Goal: Task Accomplishment & Management: Manage account settings

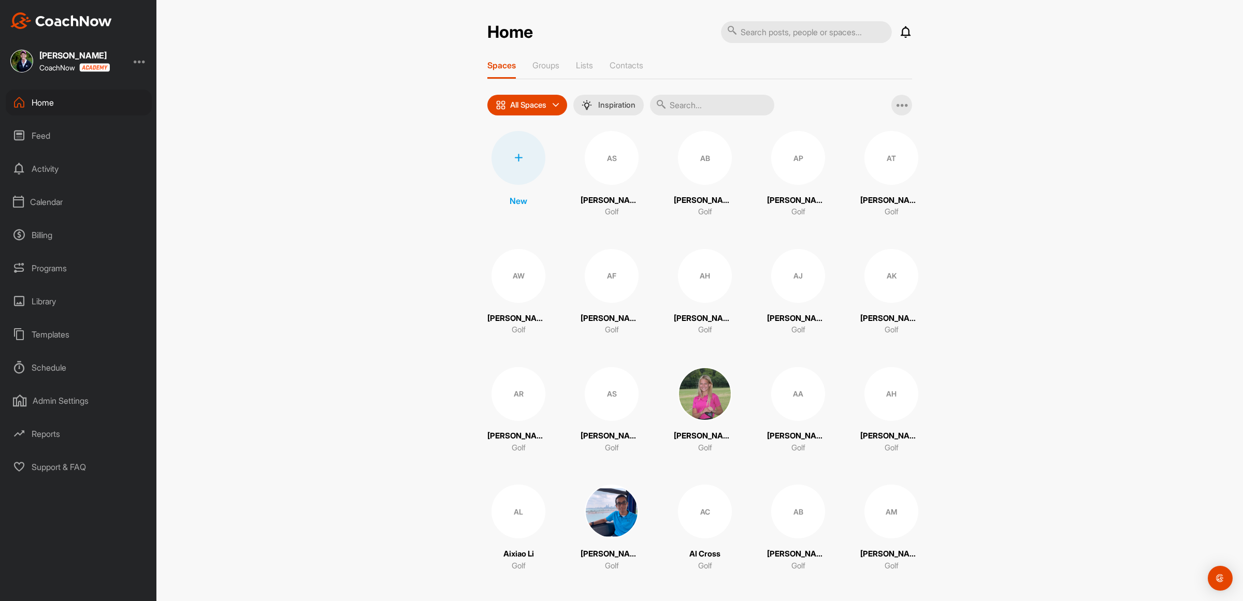
click at [40, 197] on div "Calendar" at bounding box center [79, 202] width 146 height 26
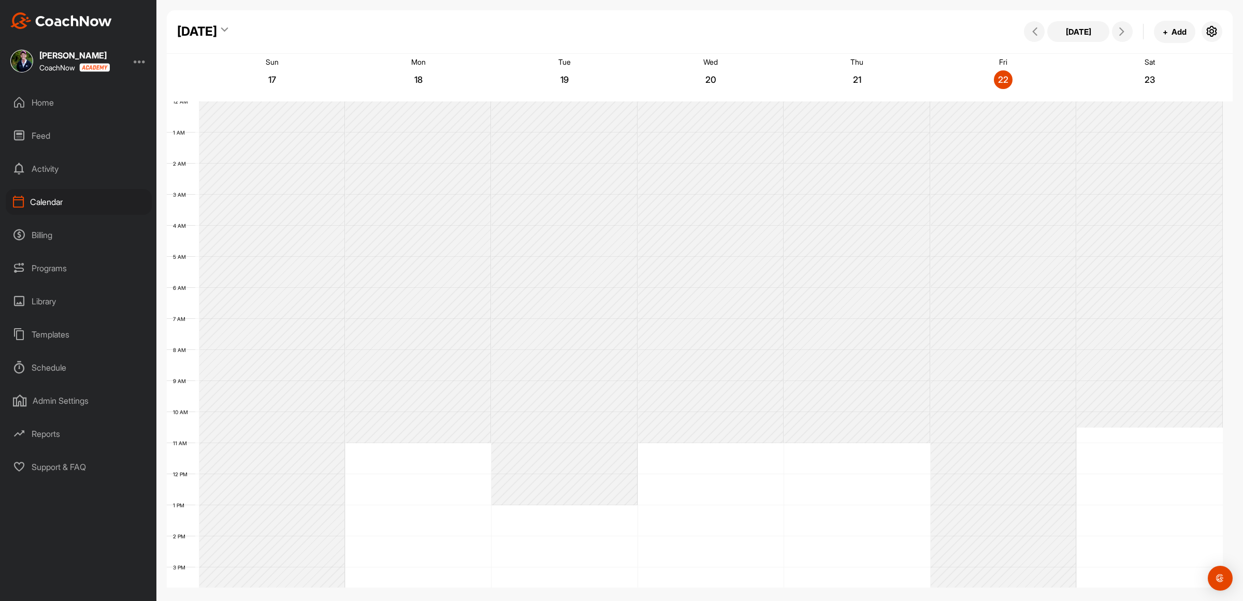
scroll to position [179, 0]
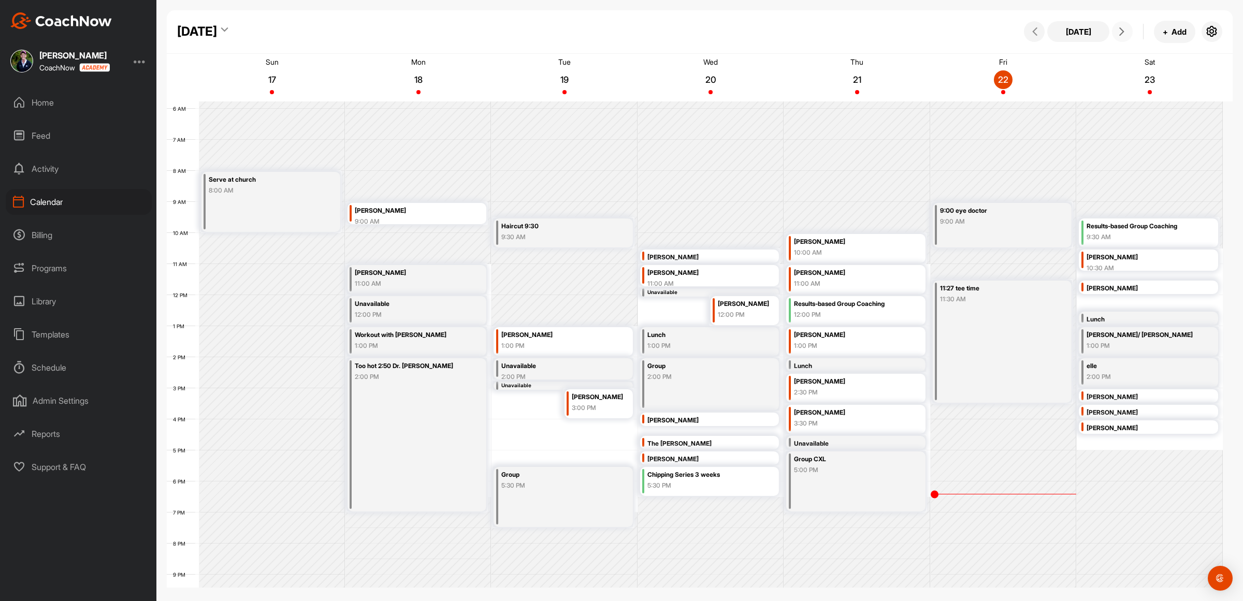
click at [1119, 34] on icon at bounding box center [1122, 31] width 8 height 8
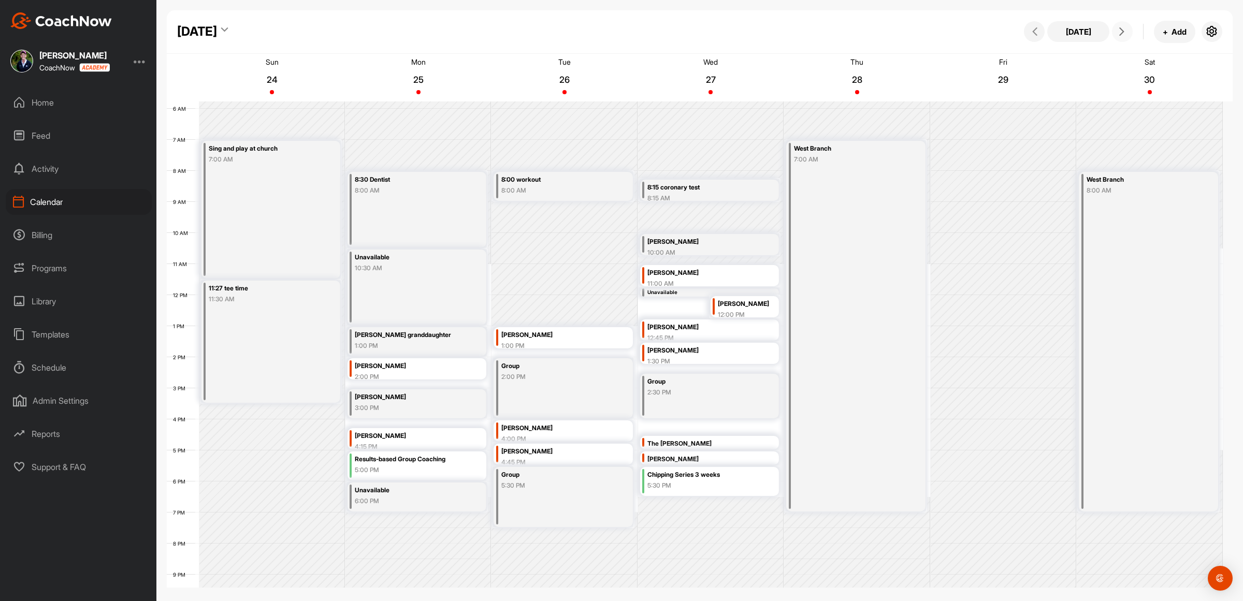
click at [1119, 34] on icon at bounding box center [1122, 31] width 8 height 8
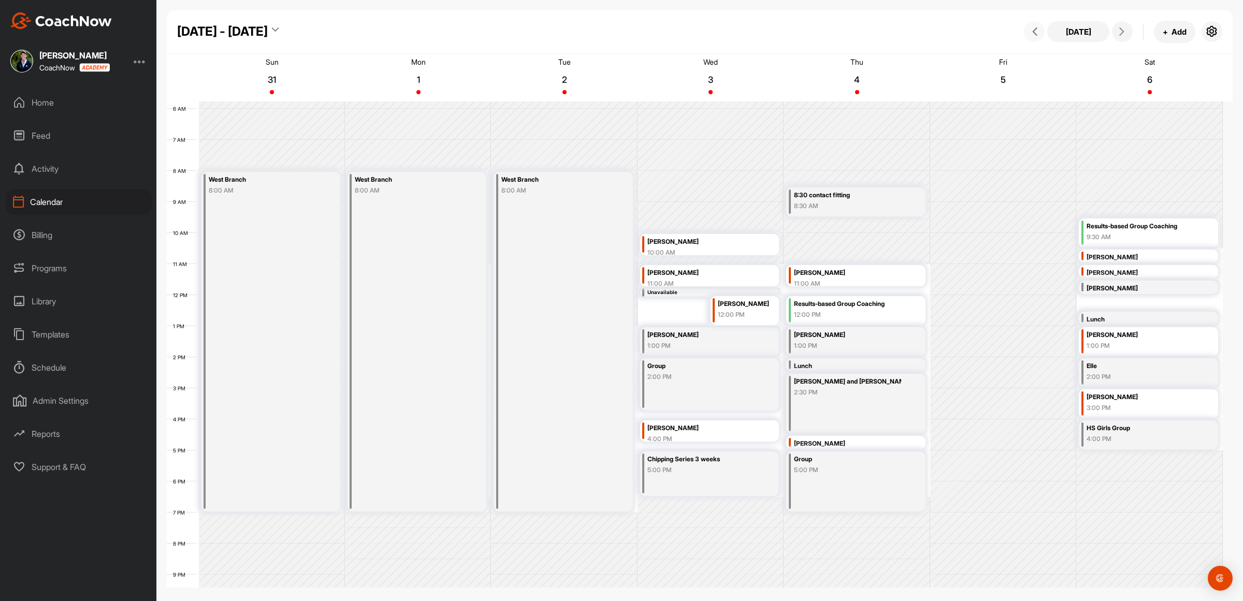
click at [1032, 37] on button at bounding box center [1034, 31] width 21 height 21
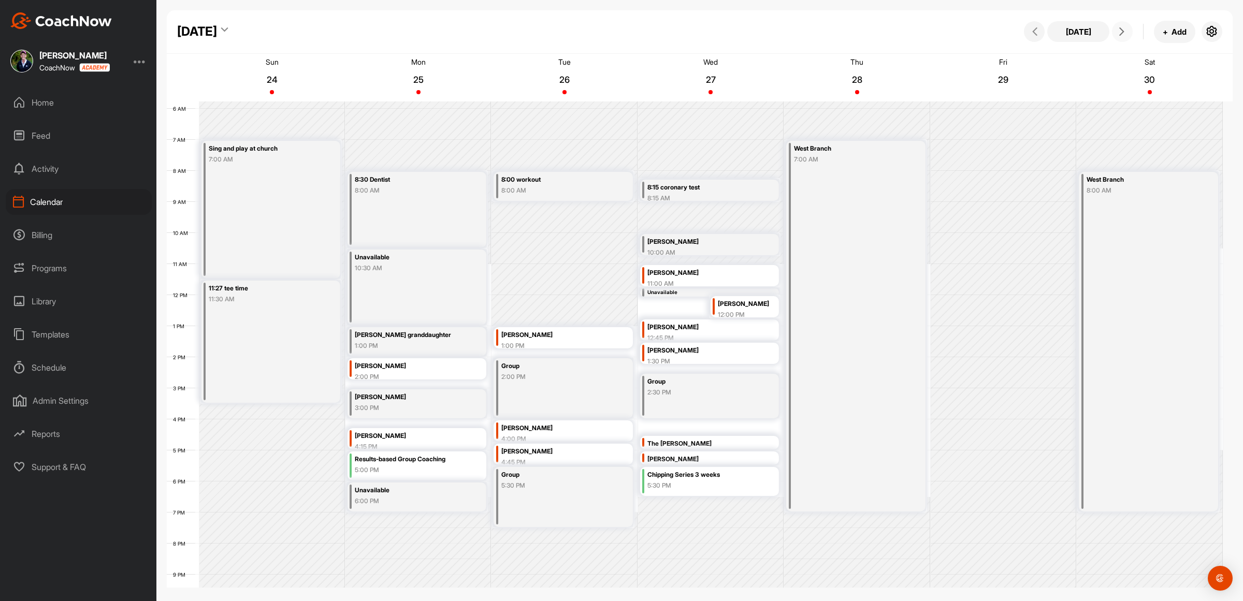
click at [1127, 30] on span at bounding box center [1122, 31] width 12 height 8
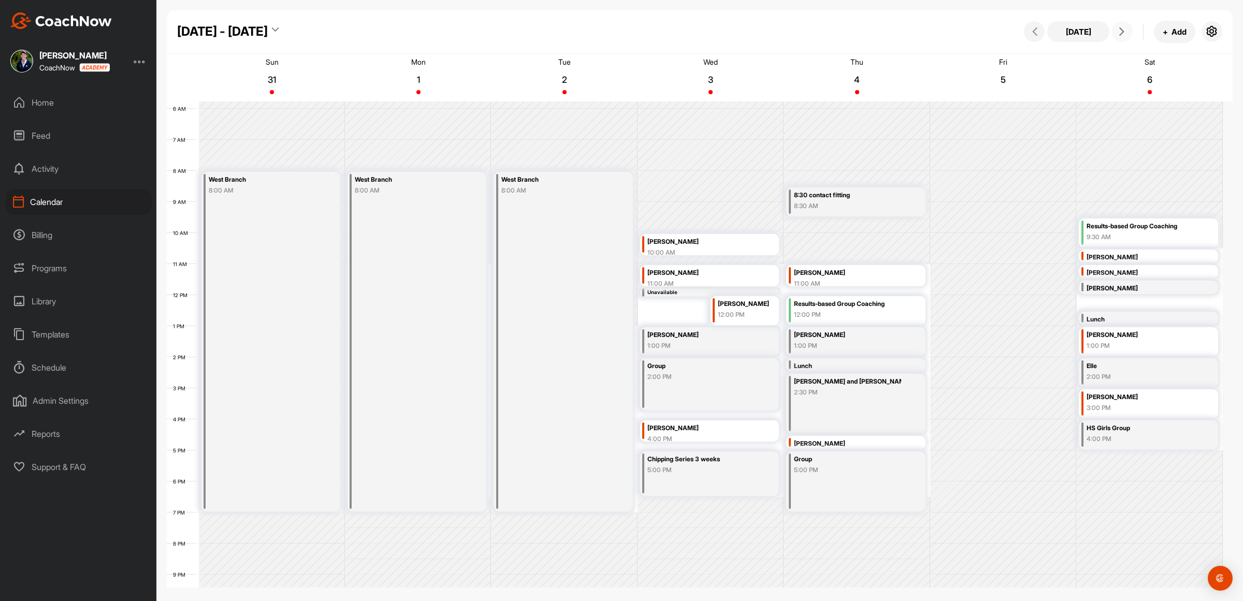
click at [679, 472] on div "5:00 PM" at bounding box center [702, 470] width 108 height 9
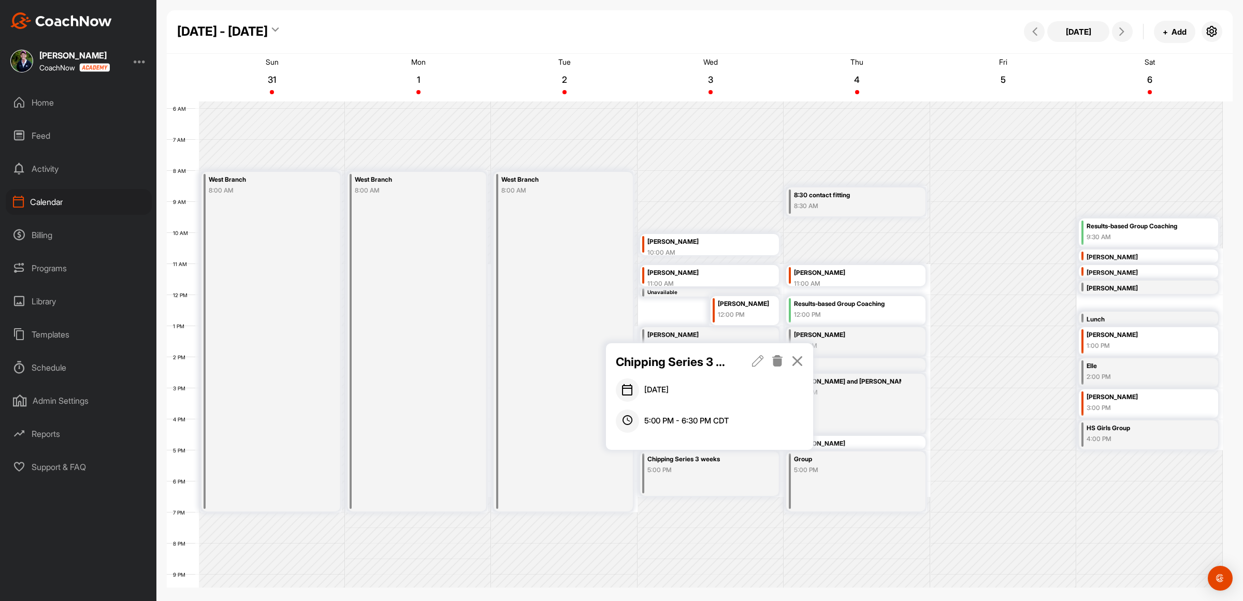
click at [780, 358] on icon at bounding box center [778, 360] width 12 height 11
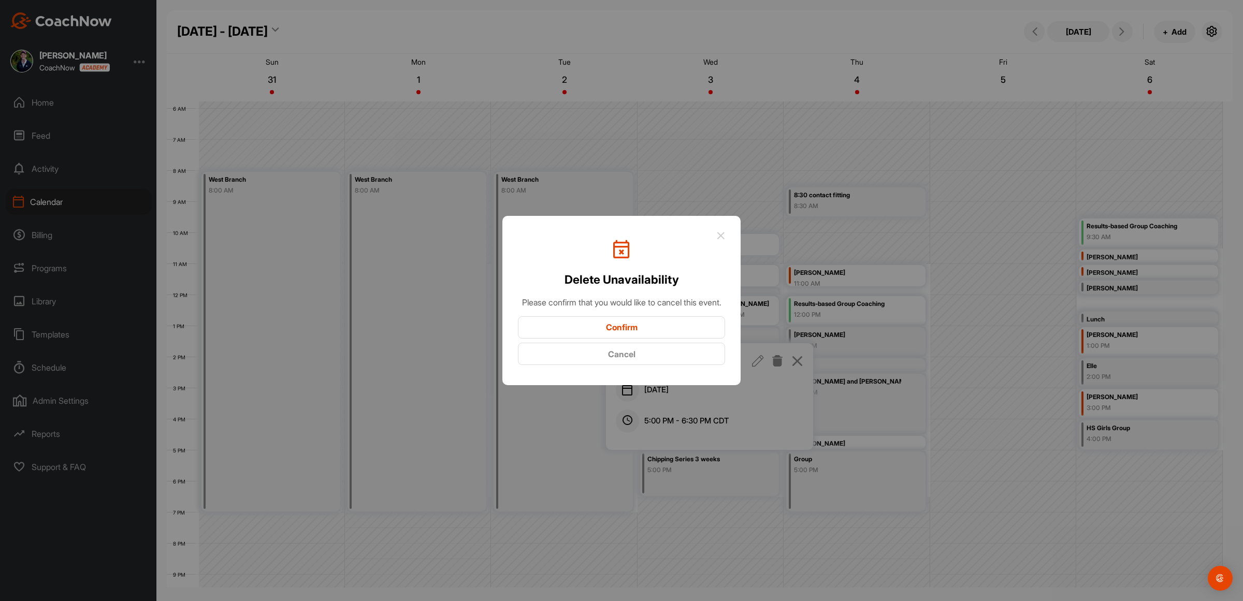
click at [631, 333] on button "Confirm" at bounding box center [621, 328] width 207 height 22
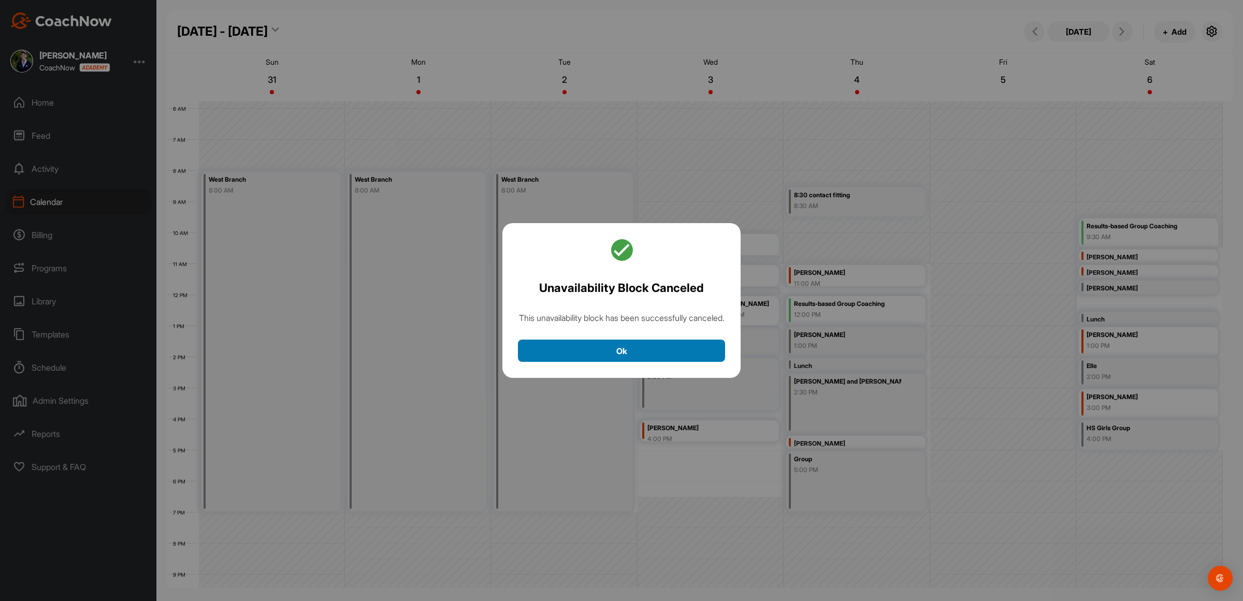
click at [627, 355] on button "Ok" at bounding box center [621, 351] width 207 height 22
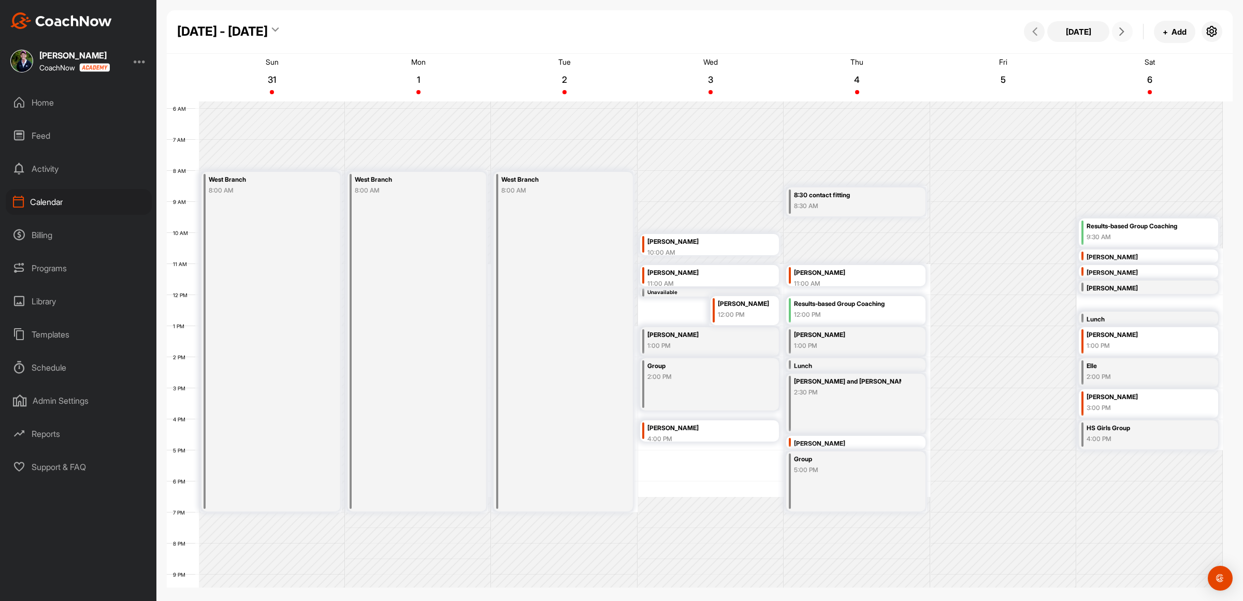
click at [1122, 31] on icon at bounding box center [1122, 31] width 8 height 8
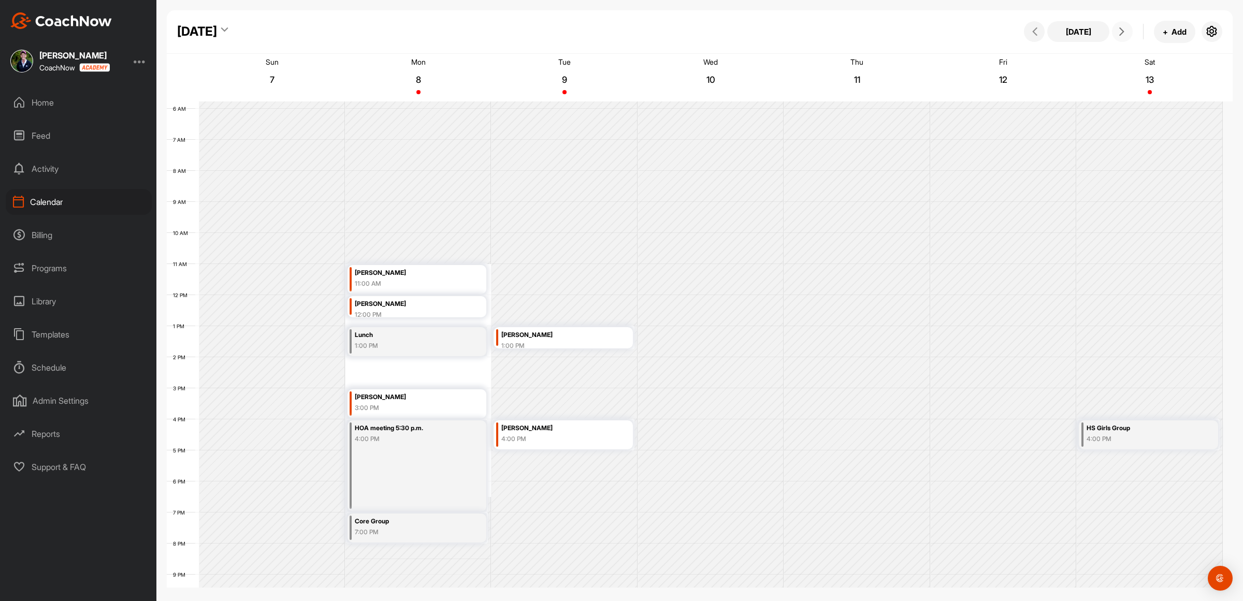
click at [1122, 31] on icon at bounding box center [1122, 31] width 8 height 8
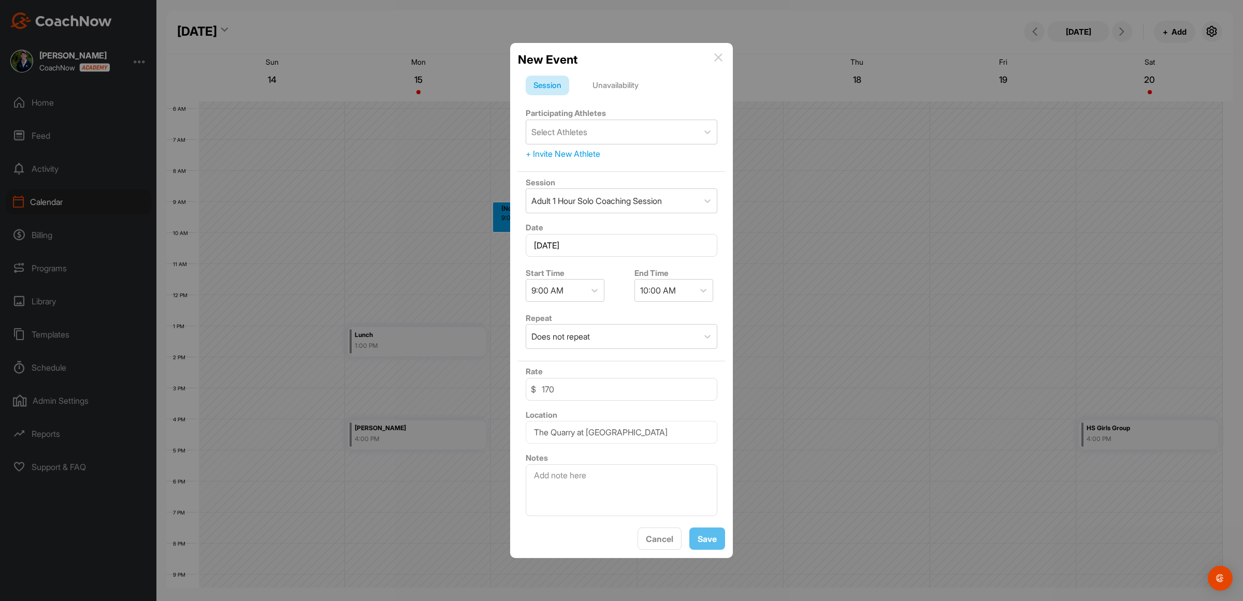
click at [622, 81] on div "Unavailability" at bounding box center [616, 86] width 62 height 20
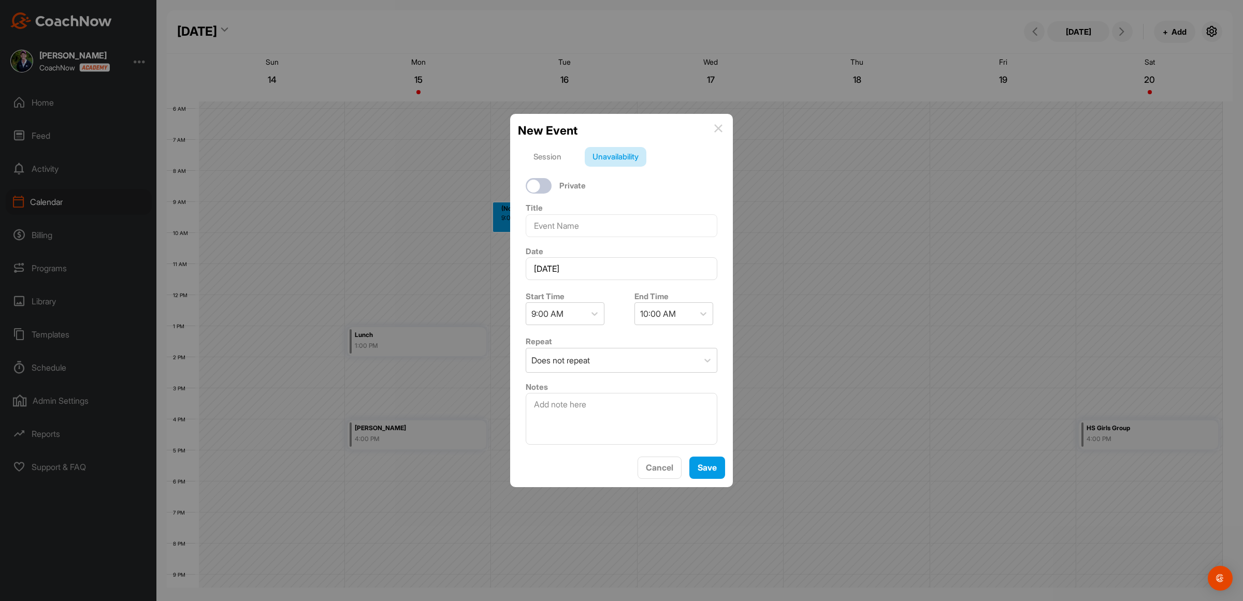
click at [544, 183] on div at bounding box center [539, 186] width 26 height 16
checkbox input "true"
click at [566, 307] on div "9:00 AM" at bounding box center [555, 314] width 59 height 22
click at [548, 438] on div "9:30 AM" at bounding box center [565, 440] width 79 height 21
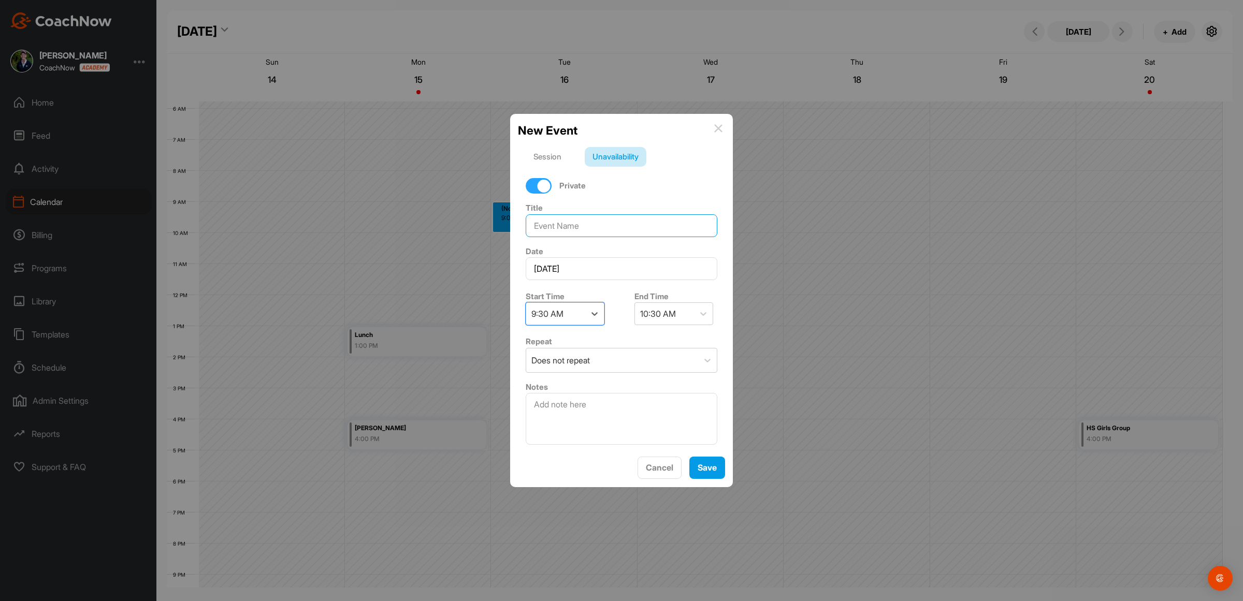
click at [573, 224] on input at bounding box center [622, 225] width 192 height 23
type input "Haircut"
click at [705, 469] on button "Save" at bounding box center [708, 468] width 36 height 22
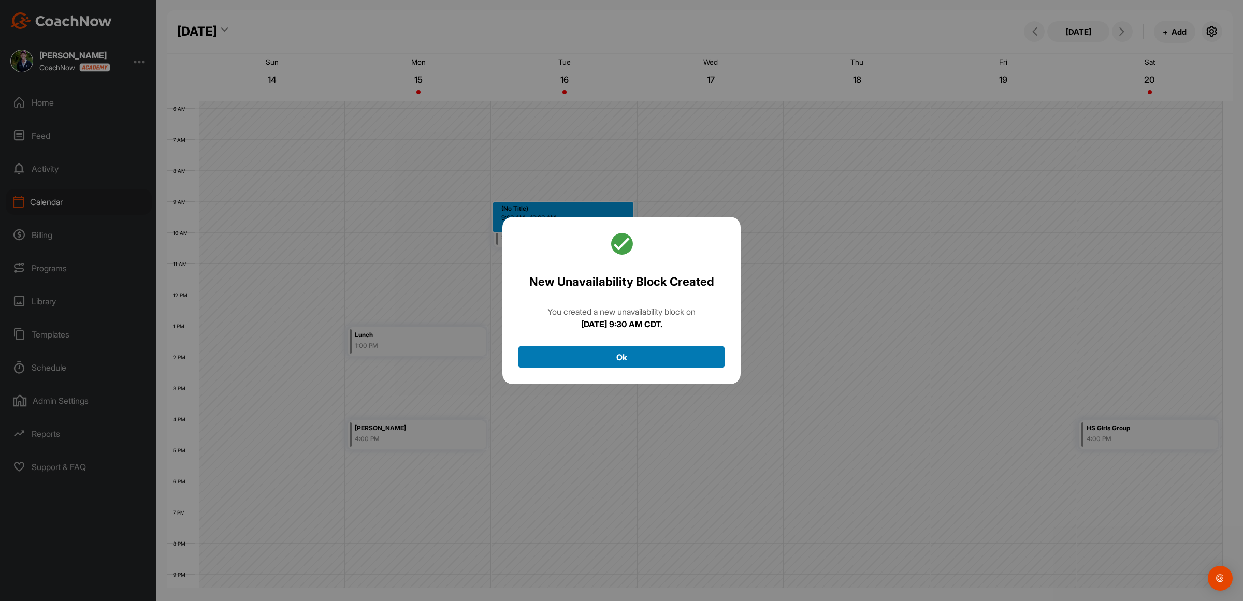
click at [630, 357] on button "Ok" at bounding box center [621, 357] width 207 height 22
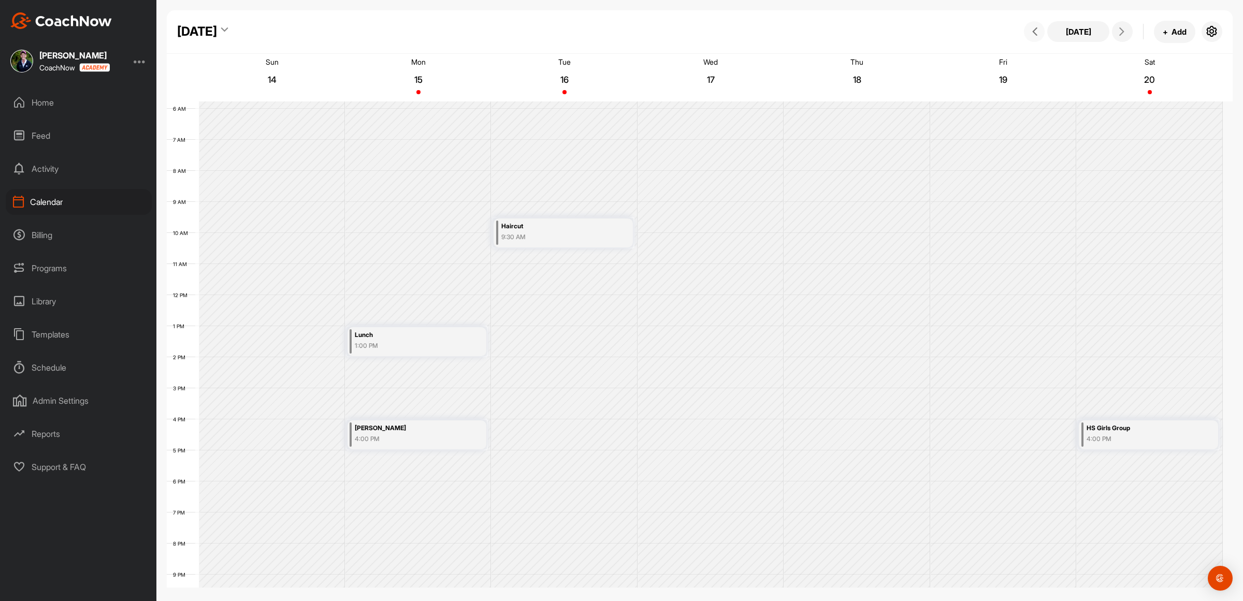
click at [1037, 31] on icon at bounding box center [1035, 31] width 8 height 8
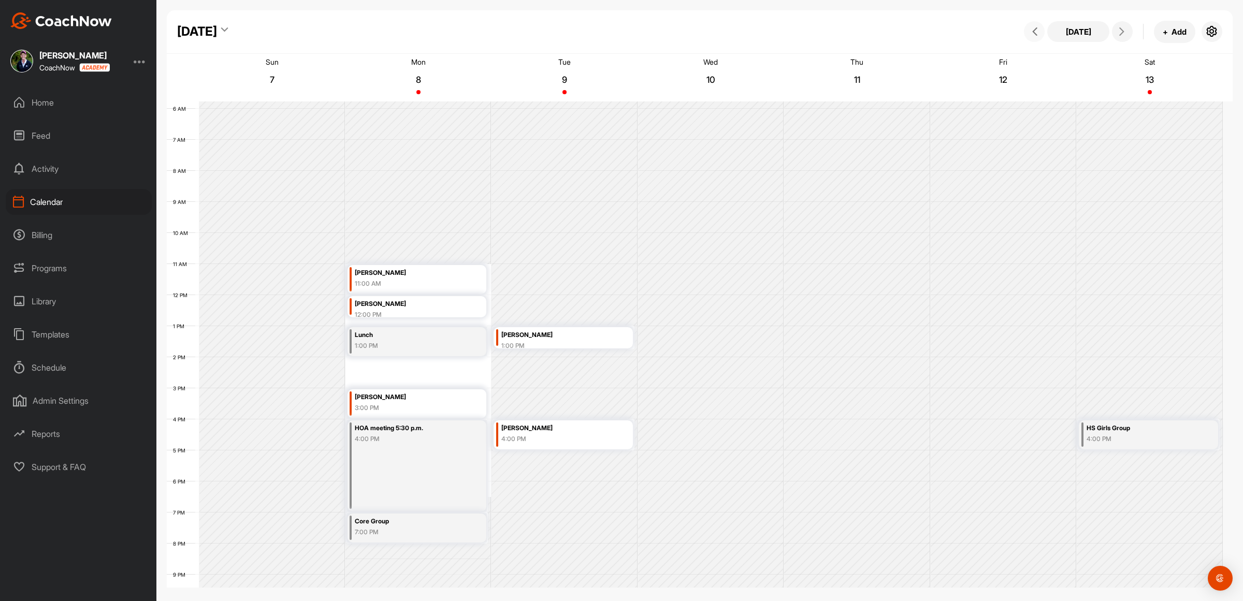
click at [392, 400] on div "[PERSON_NAME]" at bounding box center [409, 398] width 108 height 12
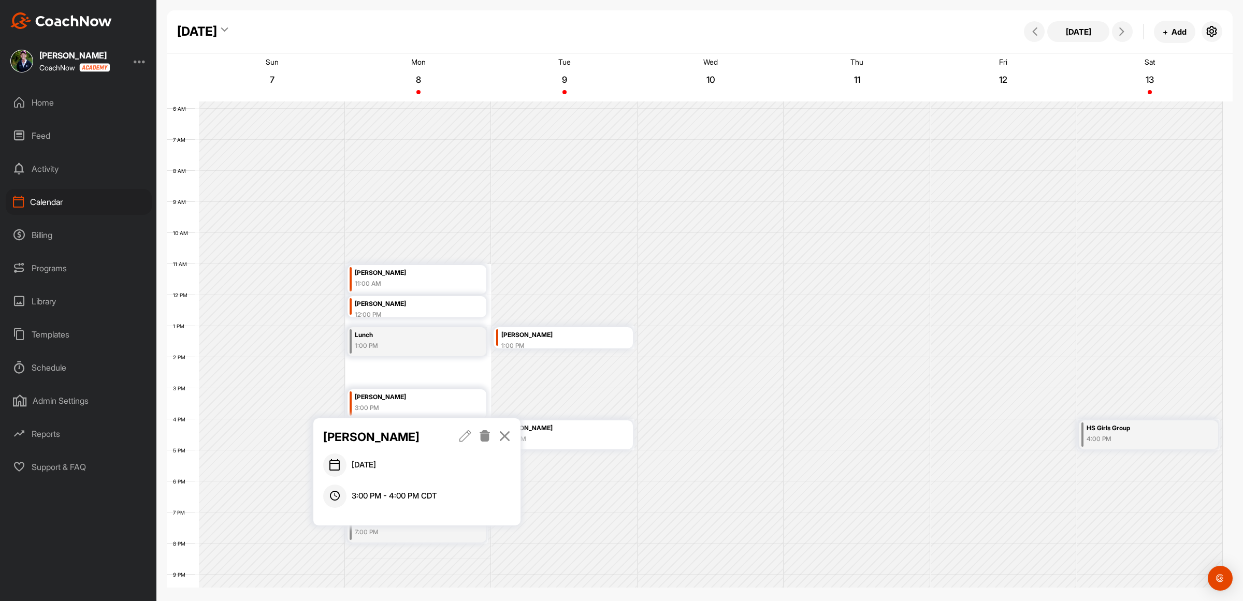
click at [506, 437] on icon at bounding box center [505, 436] width 12 height 11
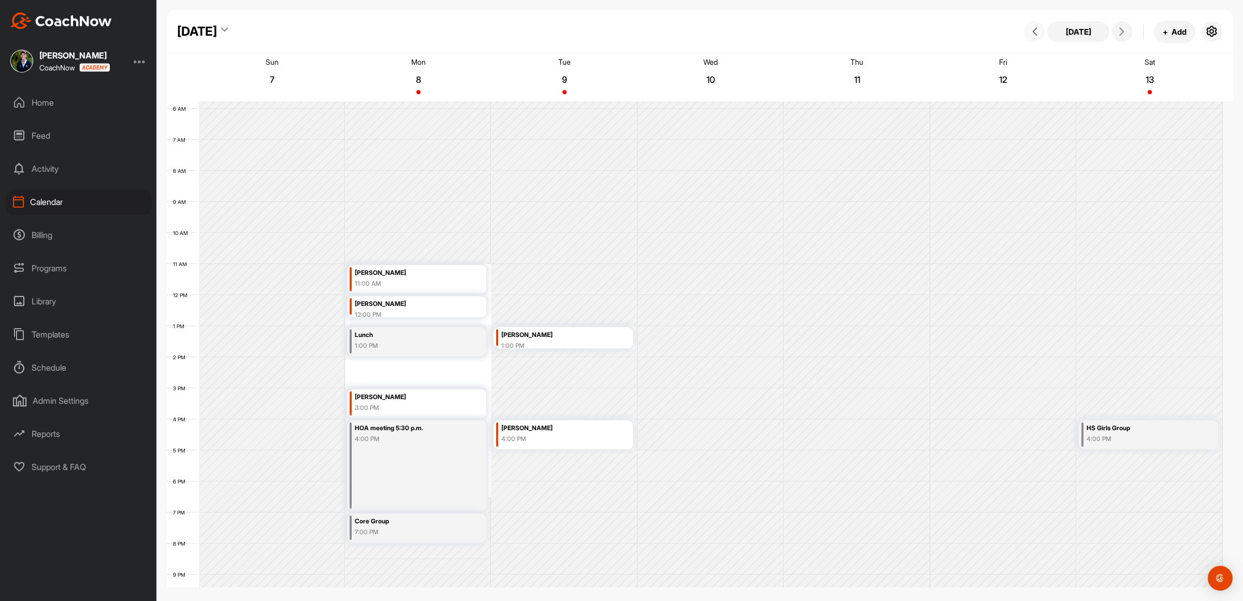
click at [1030, 29] on span at bounding box center [1034, 31] width 12 height 8
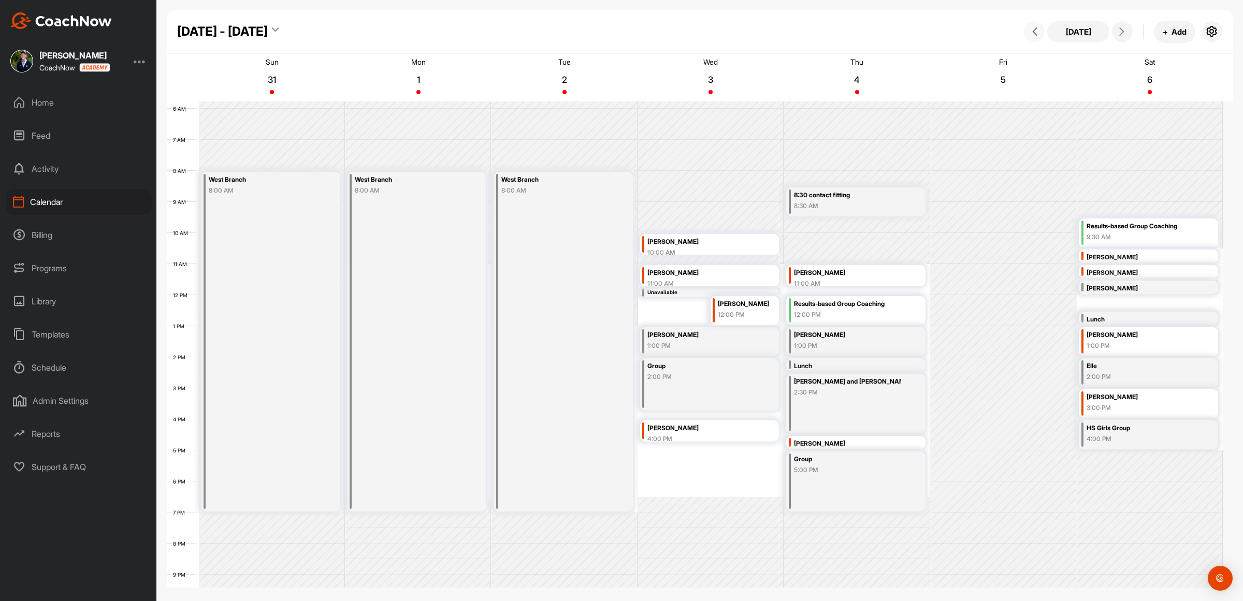
click at [1031, 31] on icon at bounding box center [1035, 31] width 8 height 8
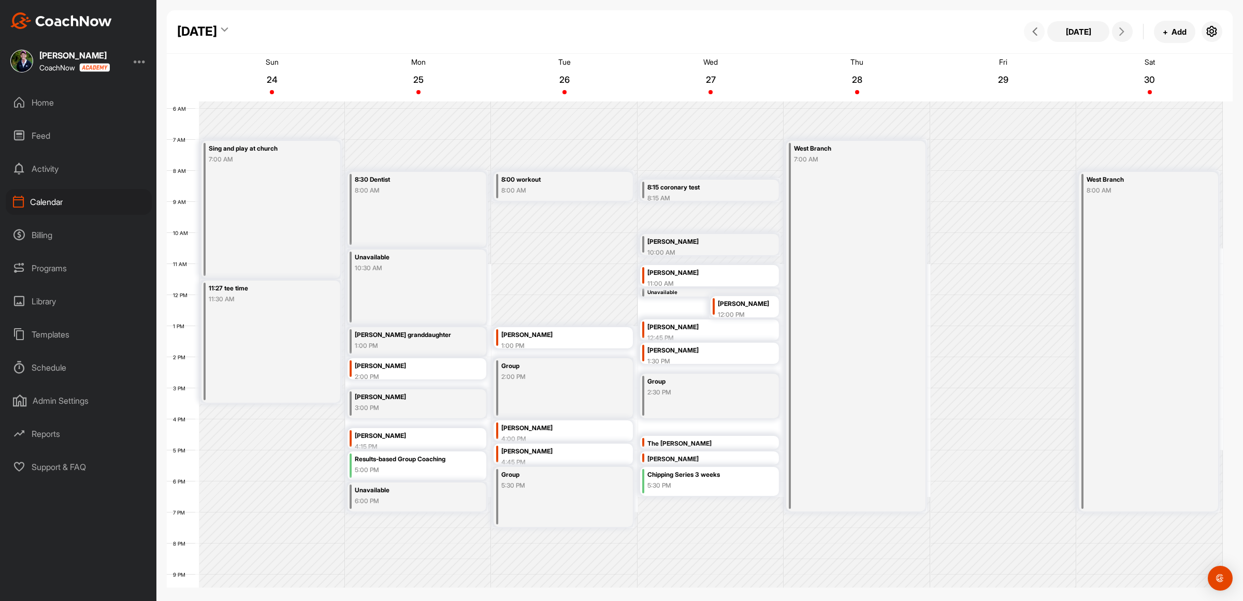
click at [568, 396] on div "Group 2:00 PM" at bounding box center [563, 388] width 139 height 60
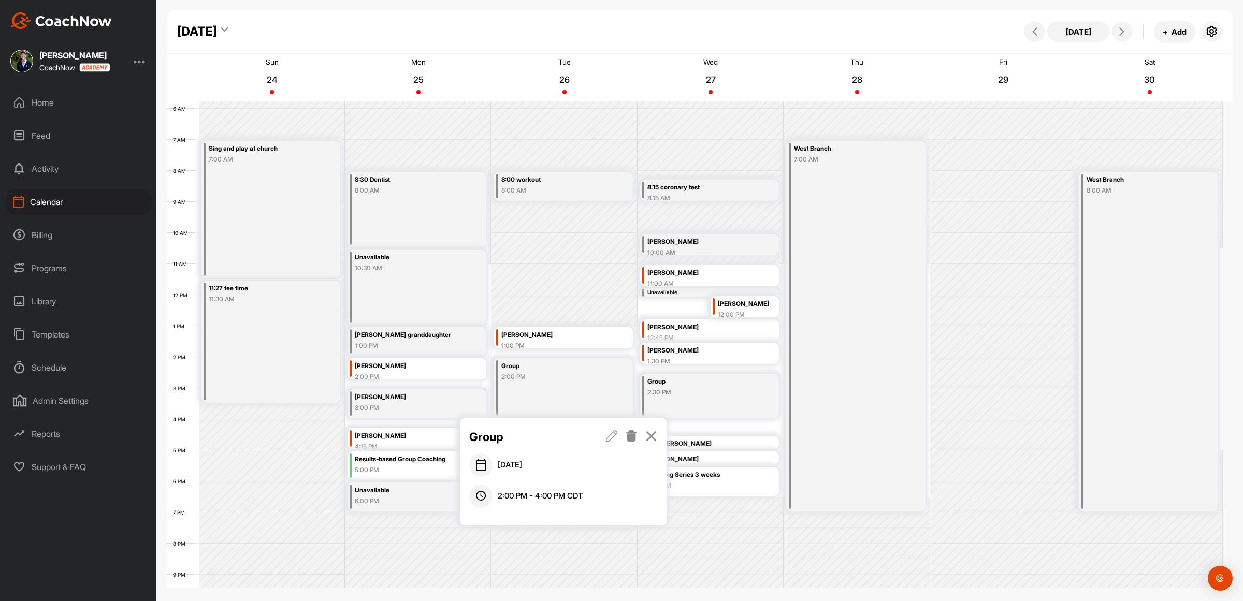
click at [636, 438] on icon at bounding box center [632, 436] width 12 height 11
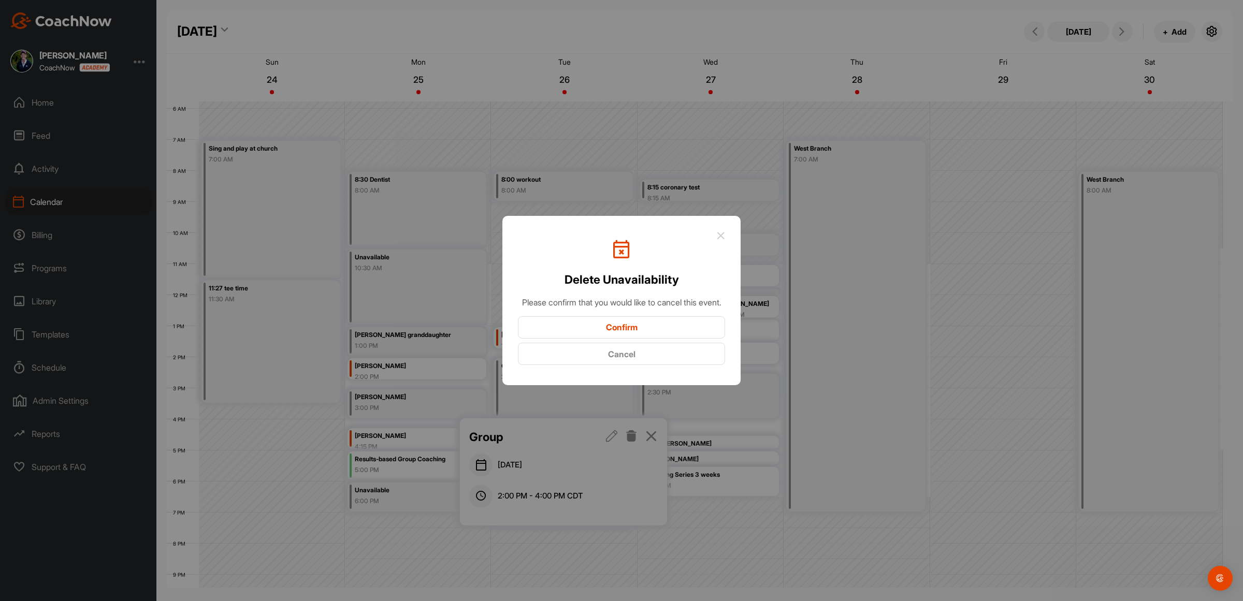
click at [627, 333] on button "Confirm" at bounding box center [621, 328] width 207 height 22
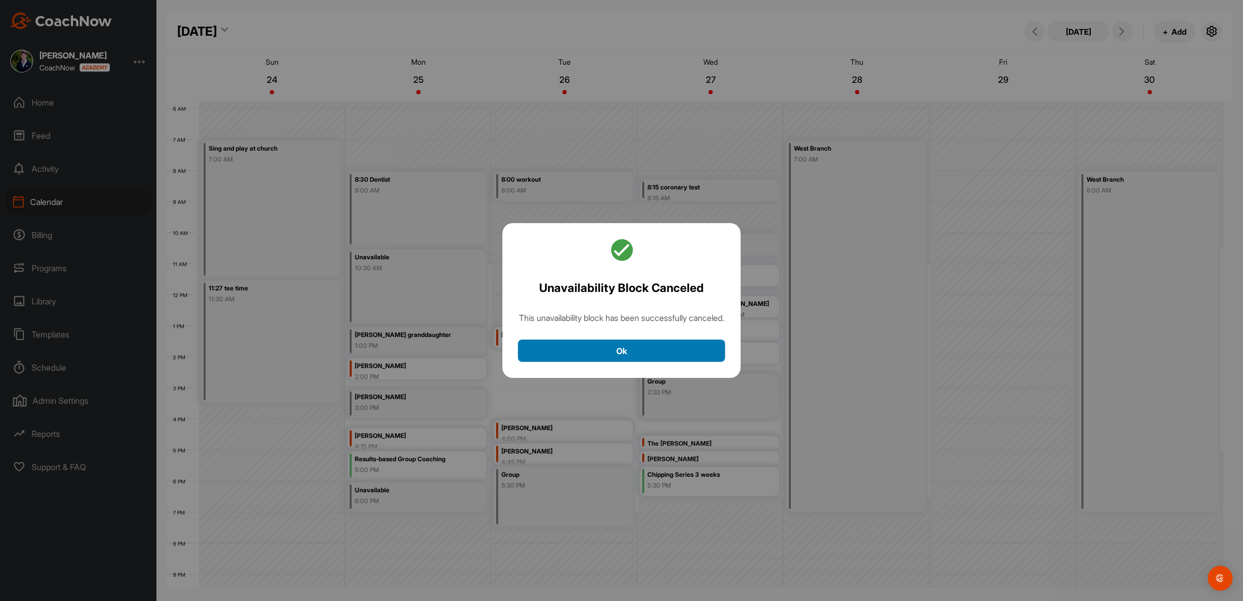
click at [625, 359] on button "Ok" at bounding box center [621, 351] width 207 height 22
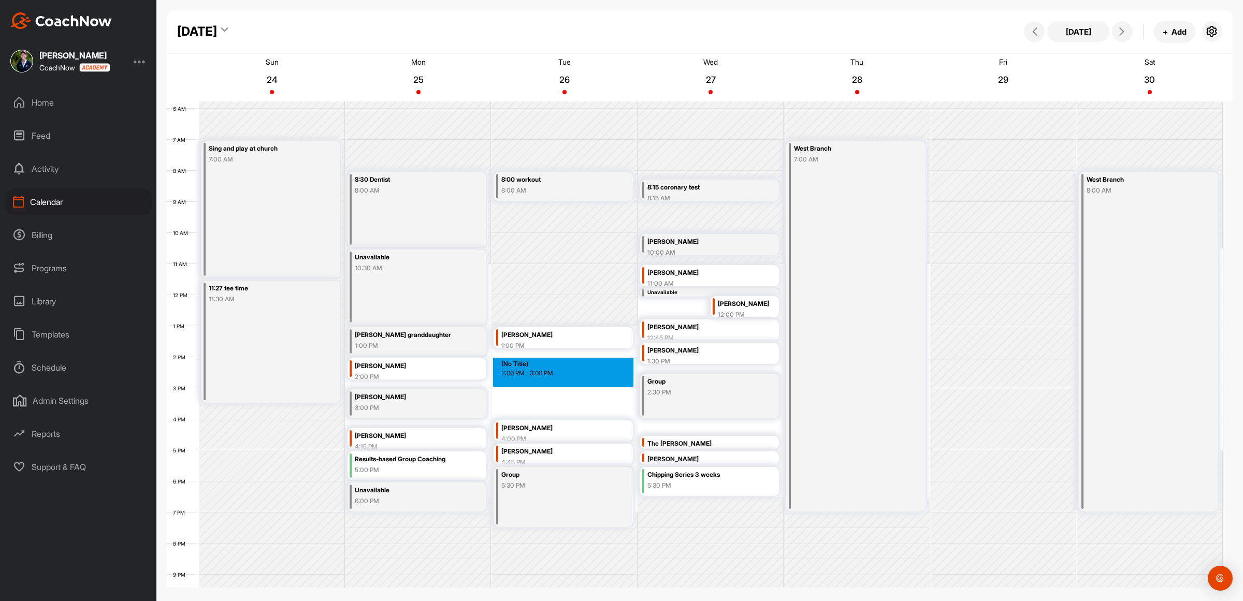
click at [585, 382] on div "12 AM 1 AM 2 AM 3 AM 4 AM 5 AM 6 AM 7 AM 8 AM 9 AM 10 AM 11 AM 12 PM 1 PM 2 PM …" at bounding box center [695, 295] width 1056 height 746
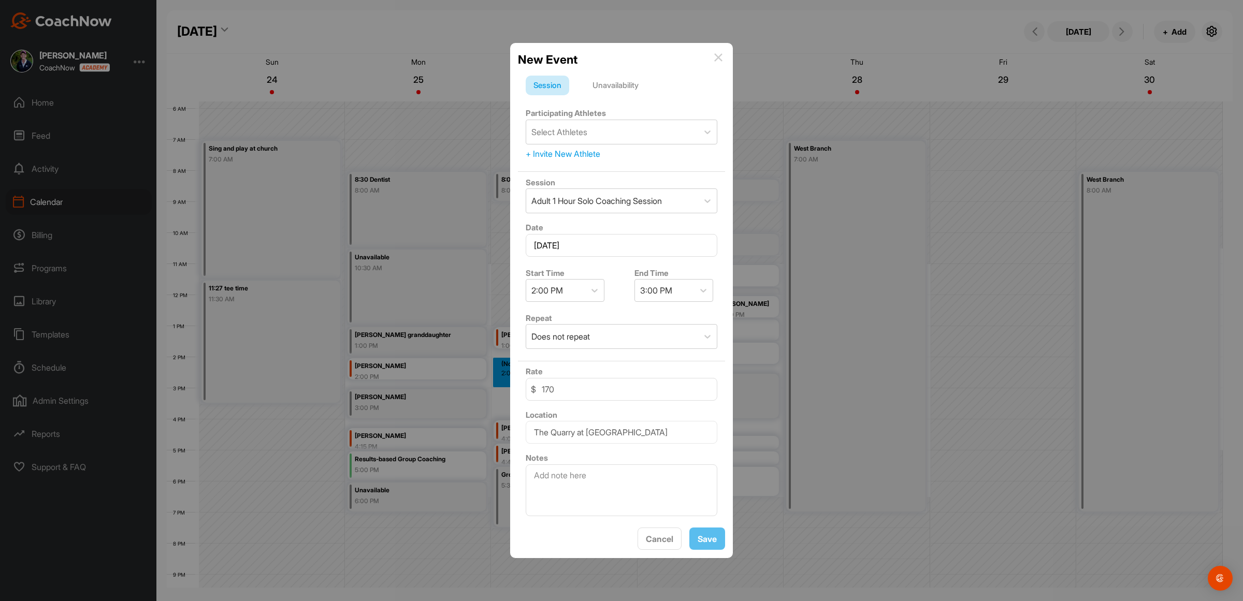
click at [622, 78] on div "Unavailability" at bounding box center [616, 86] width 62 height 20
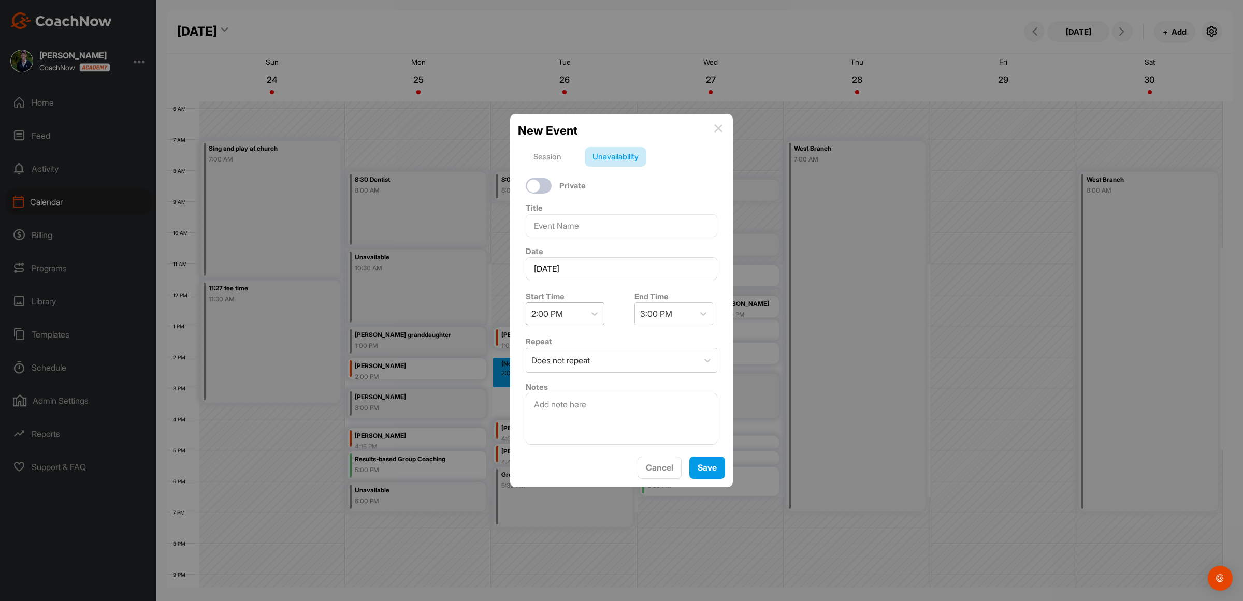
click at [565, 311] on div "2:00 PM" at bounding box center [555, 314] width 59 height 22
click at [557, 393] on div "2:45 PM" at bounding box center [565, 396] width 79 height 21
click at [677, 311] on div "3:45 PM" at bounding box center [664, 314] width 59 height 22
click at [669, 336] on div "3:00 PM" at bounding box center [669, 337] width 79 height 21
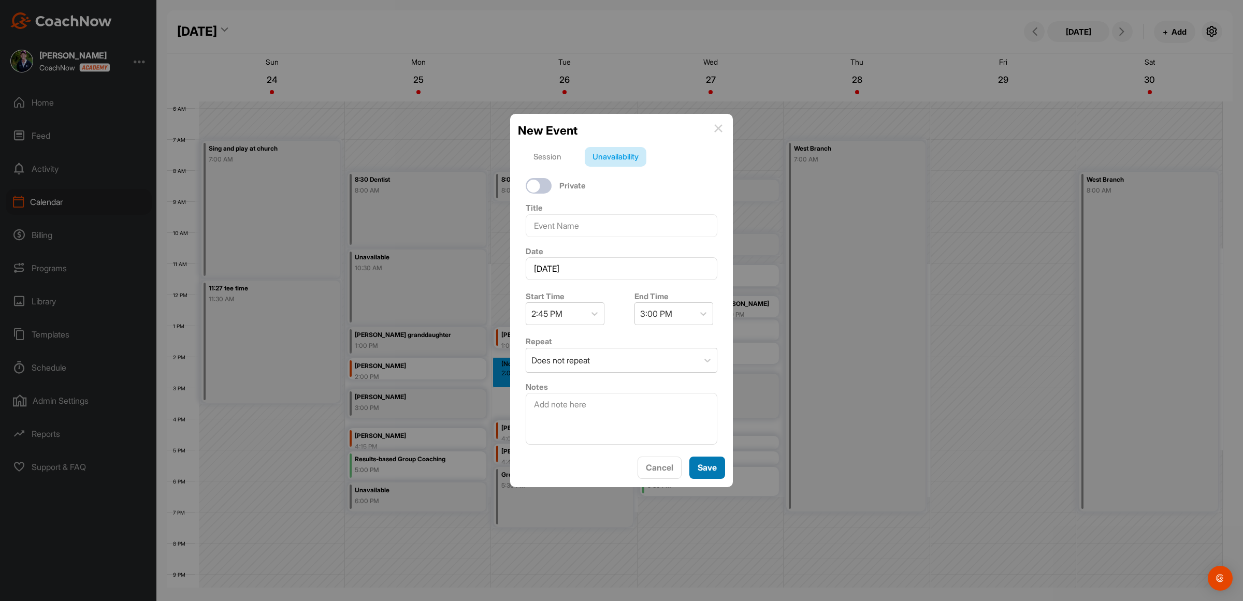
click at [713, 471] on button "Save" at bounding box center [708, 468] width 36 height 22
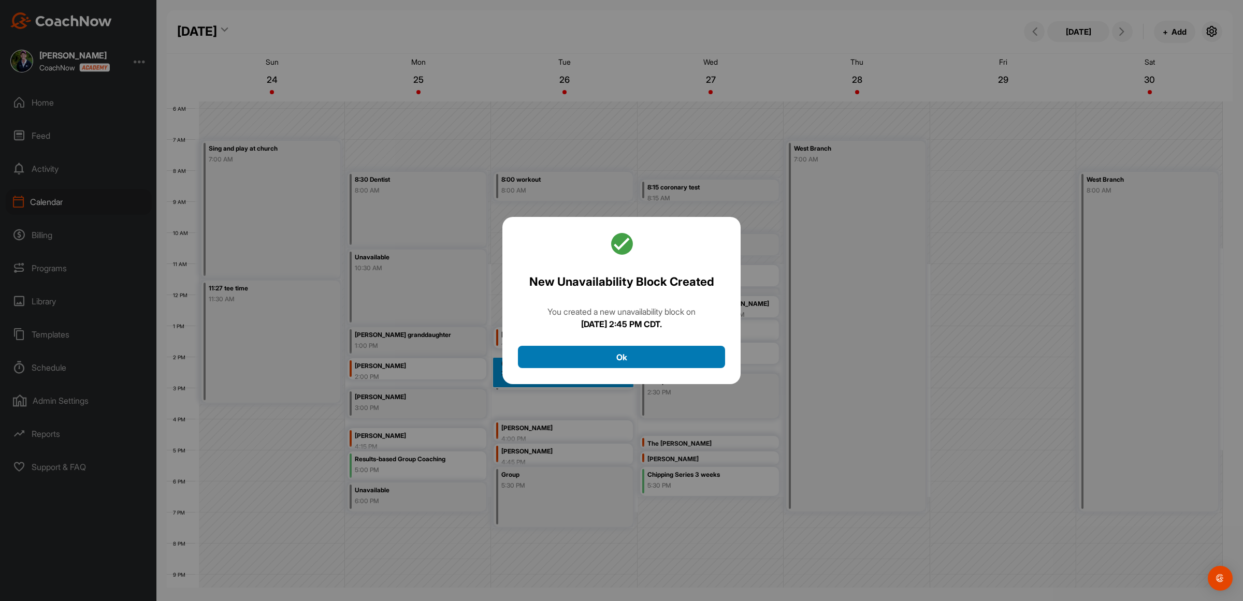
click at [615, 362] on button "Ok" at bounding box center [621, 357] width 207 height 22
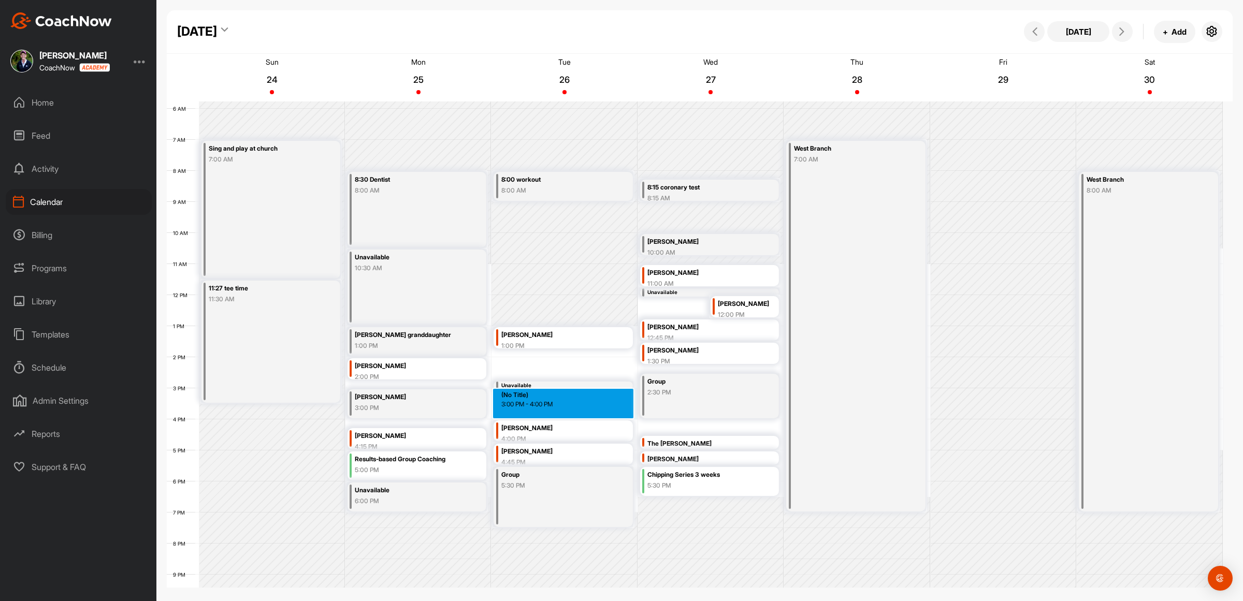
click at [578, 414] on div "12 AM 1 AM 2 AM 3 AM 4 AM 5 AM 6 AM 7 AM 8 AM 9 AM 10 AM 11 AM 12 PM 1 PM 2 PM …" at bounding box center [695, 295] width 1056 height 746
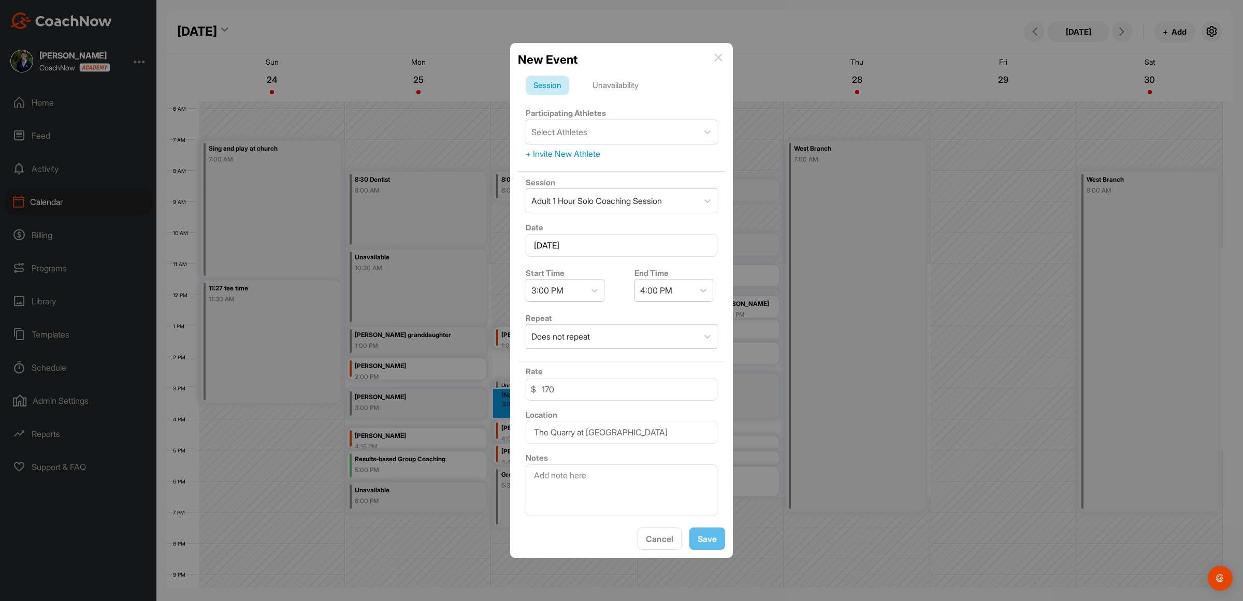
click at [713, 52] on div "New Event" at bounding box center [621, 60] width 207 height 18
click at [661, 544] on button "Cancel" at bounding box center [660, 539] width 44 height 22
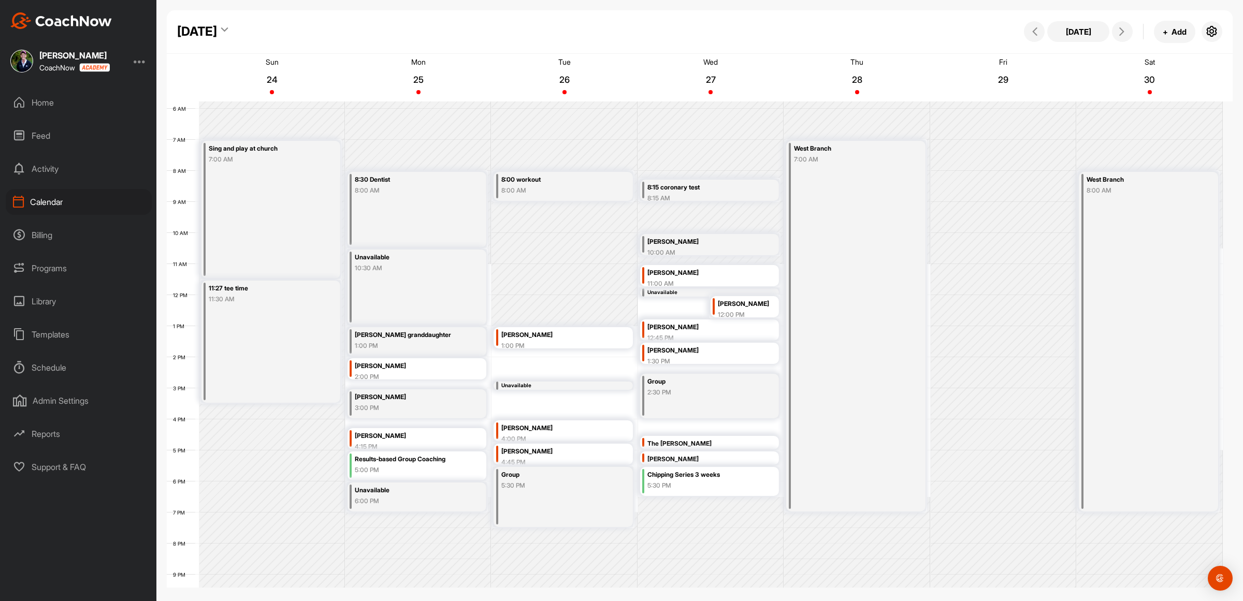
click at [565, 413] on div "12 AM 1 AM 2 AM 3 AM 4 AM 5 AM 6 AM 7 AM 8 AM 9 AM 10 AM 11 AM 12 PM 1 PM 2 PM …" at bounding box center [695, 295] width 1056 height 746
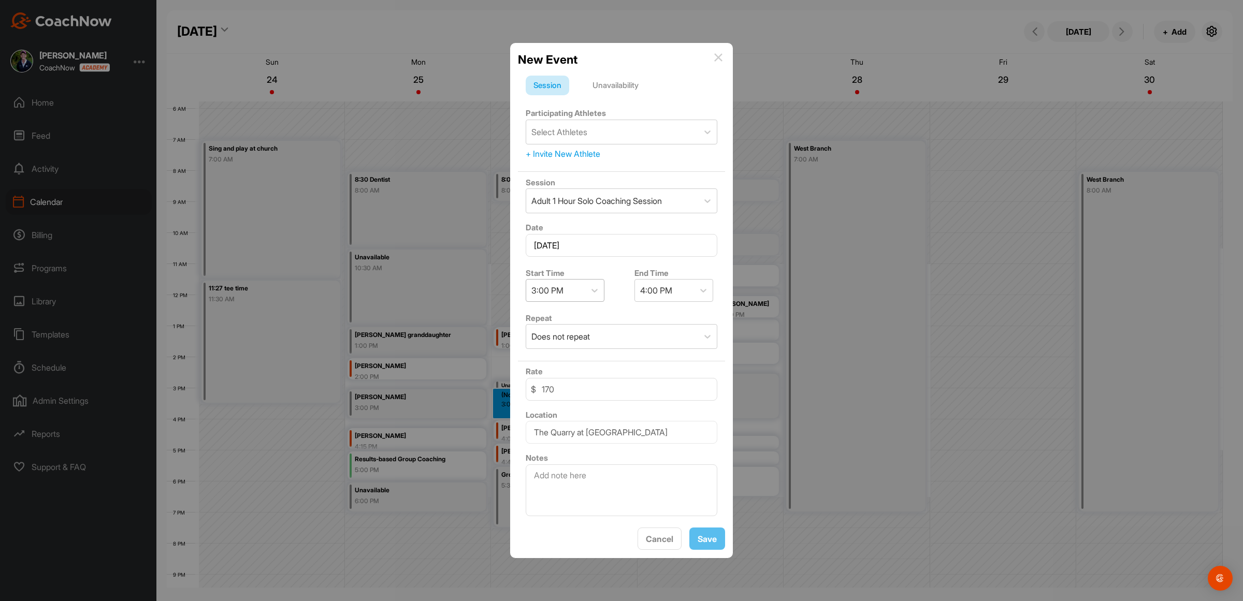
click at [579, 290] on div "3:00 PM" at bounding box center [555, 291] width 59 height 22
click at [550, 371] on div "3:45 PM" at bounding box center [565, 373] width 79 height 21
click at [663, 293] on div "4:45 PM" at bounding box center [664, 291] width 59 height 22
click at [665, 309] on div "4:00 PM" at bounding box center [669, 314] width 79 height 21
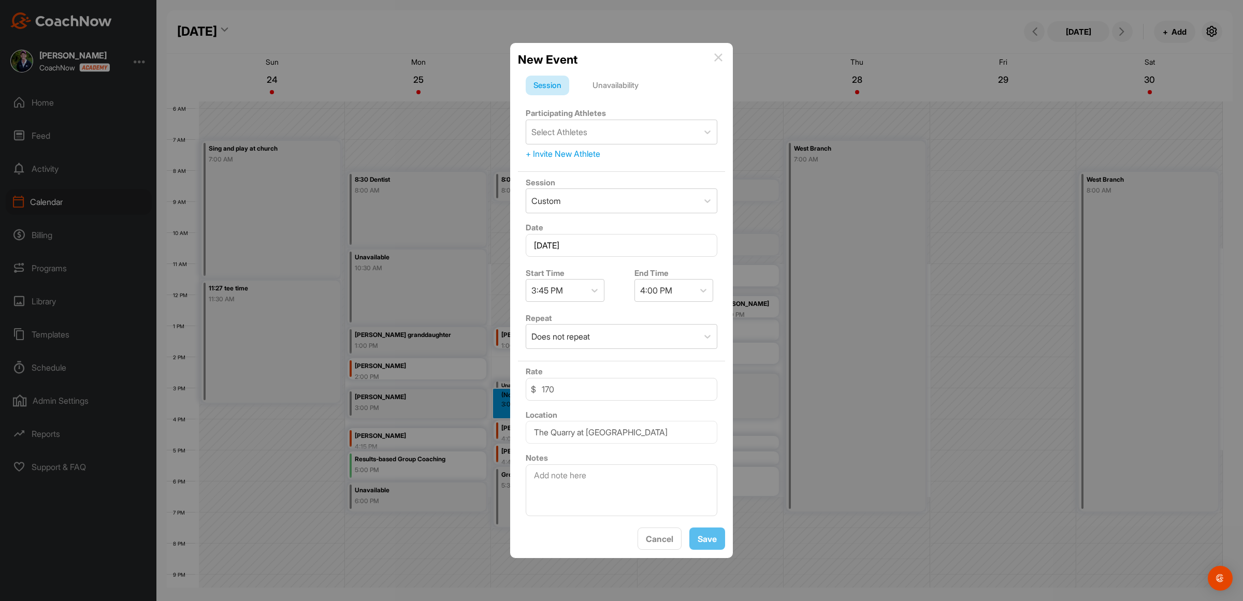
click at [607, 82] on div "Unavailability" at bounding box center [616, 86] width 62 height 20
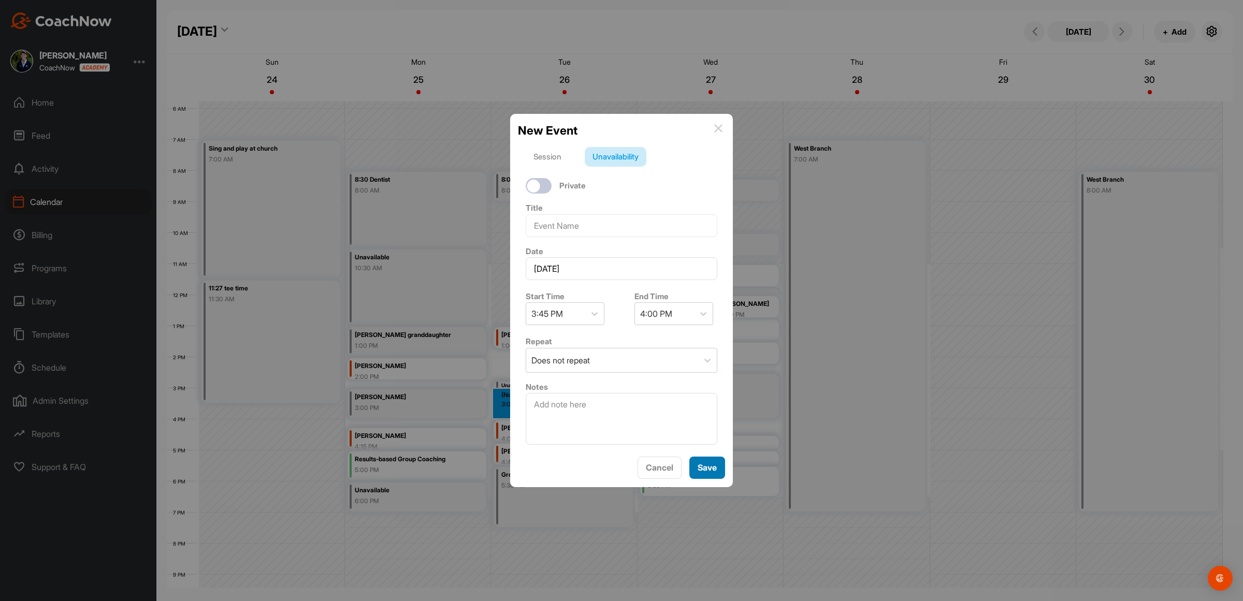
click at [716, 471] on button "Save" at bounding box center [708, 468] width 36 height 22
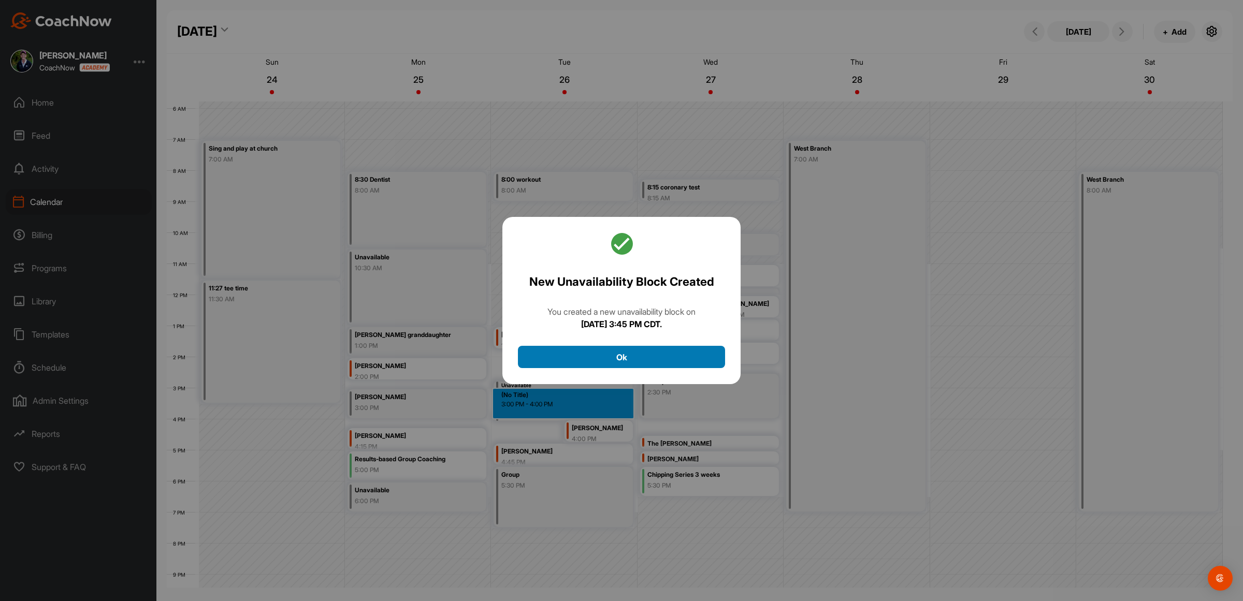
click at [623, 356] on button "Ok" at bounding box center [621, 357] width 207 height 22
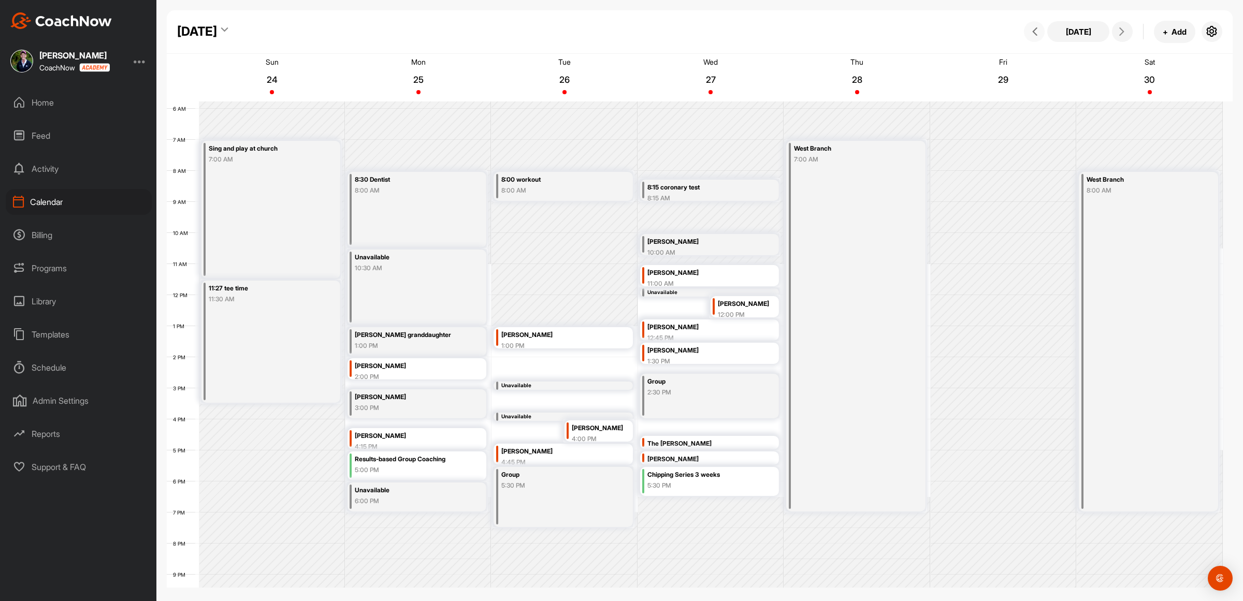
click at [1039, 34] on icon at bounding box center [1035, 31] width 8 height 8
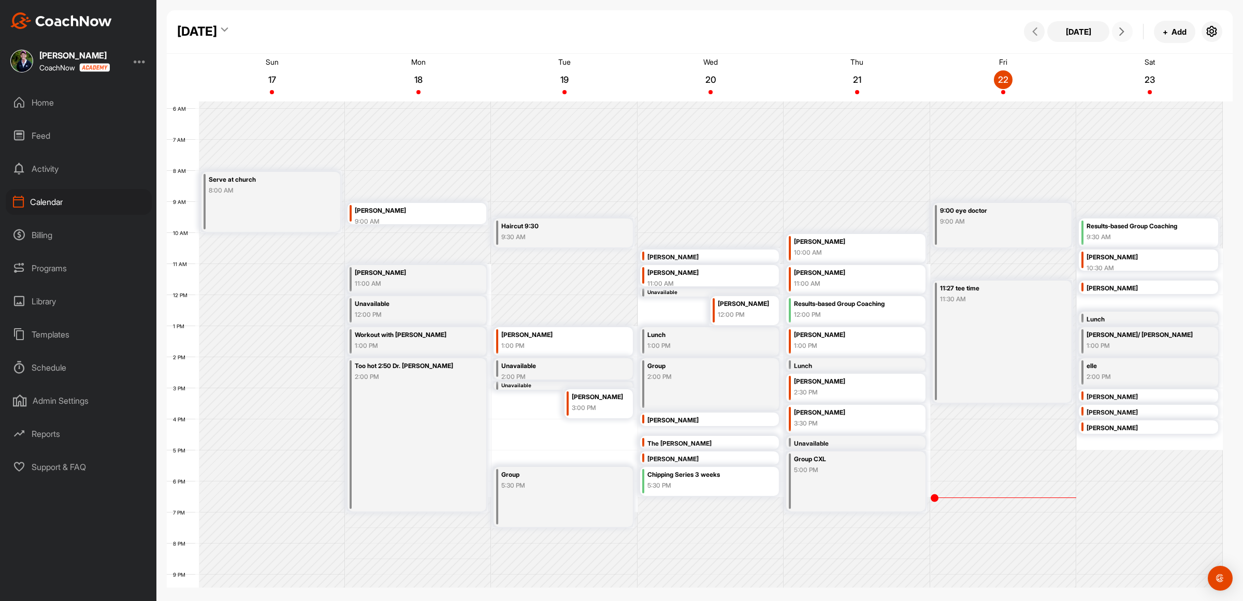
click at [1119, 34] on icon at bounding box center [1122, 31] width 8 height 8
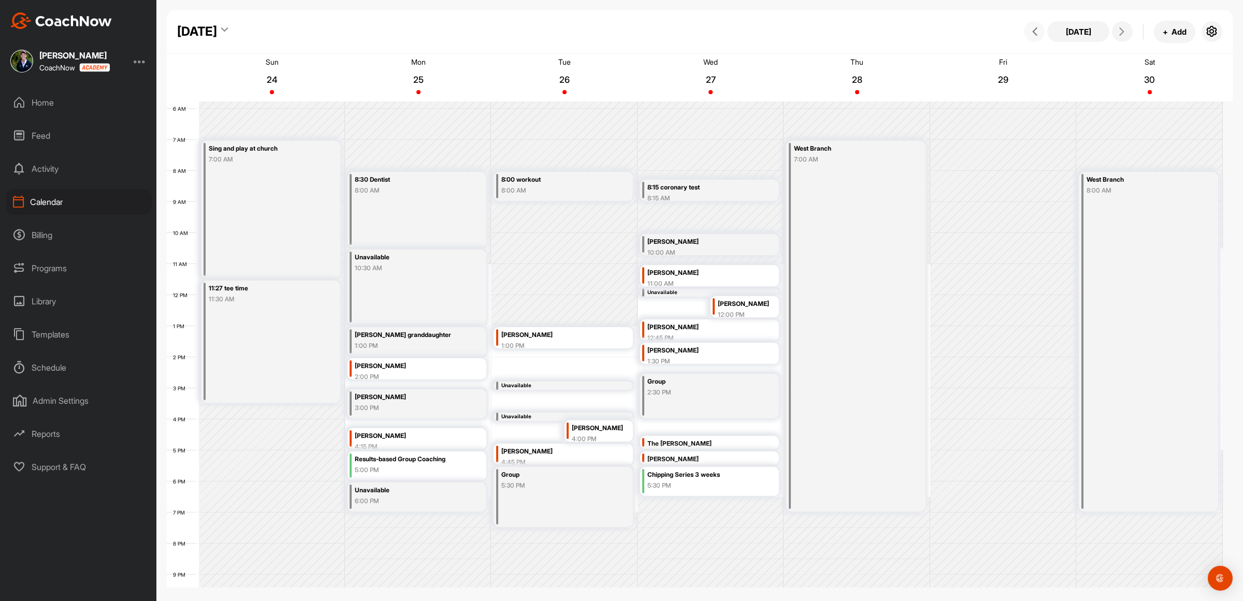
click at [1032, 25] on button at bounding box center [1034, 31] width 21 height 21
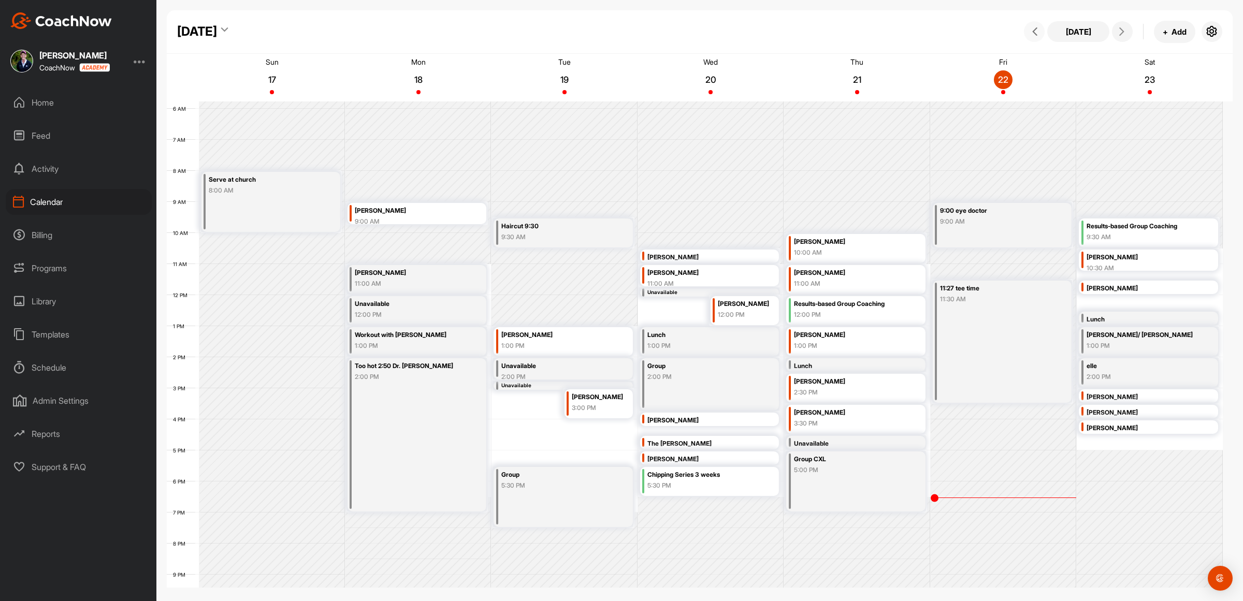
click at [1032, 25] on button at bounding box center [1034, 31] width 21 height 21
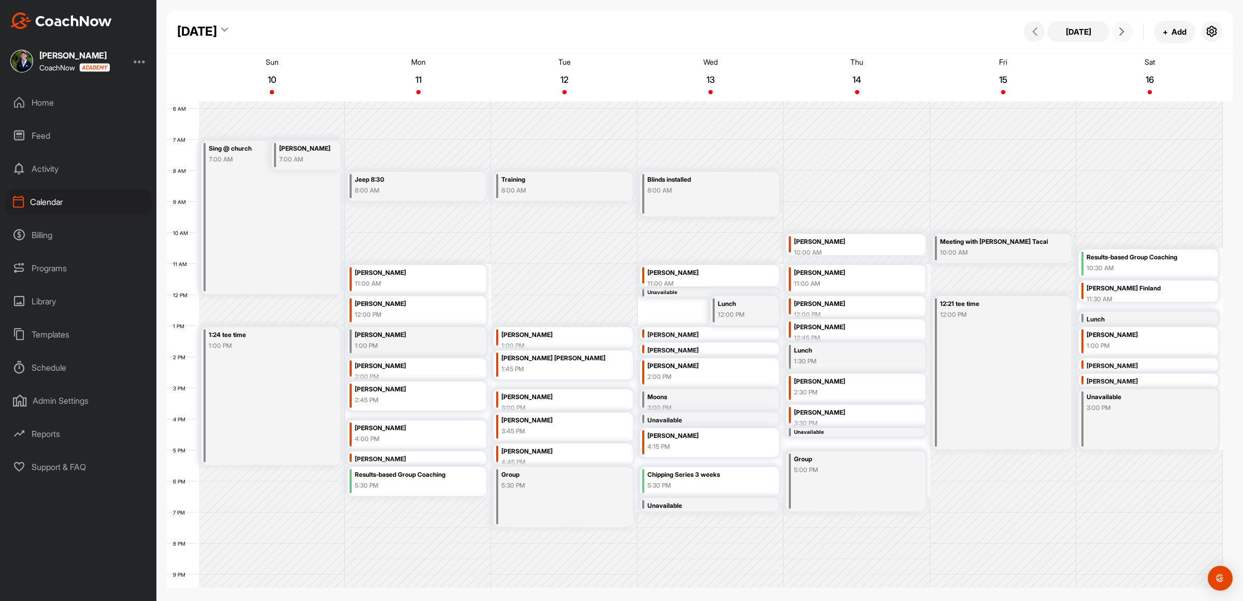
click at [1126, 32] on icon at bounding box center [1122, 31] width 8 height 8
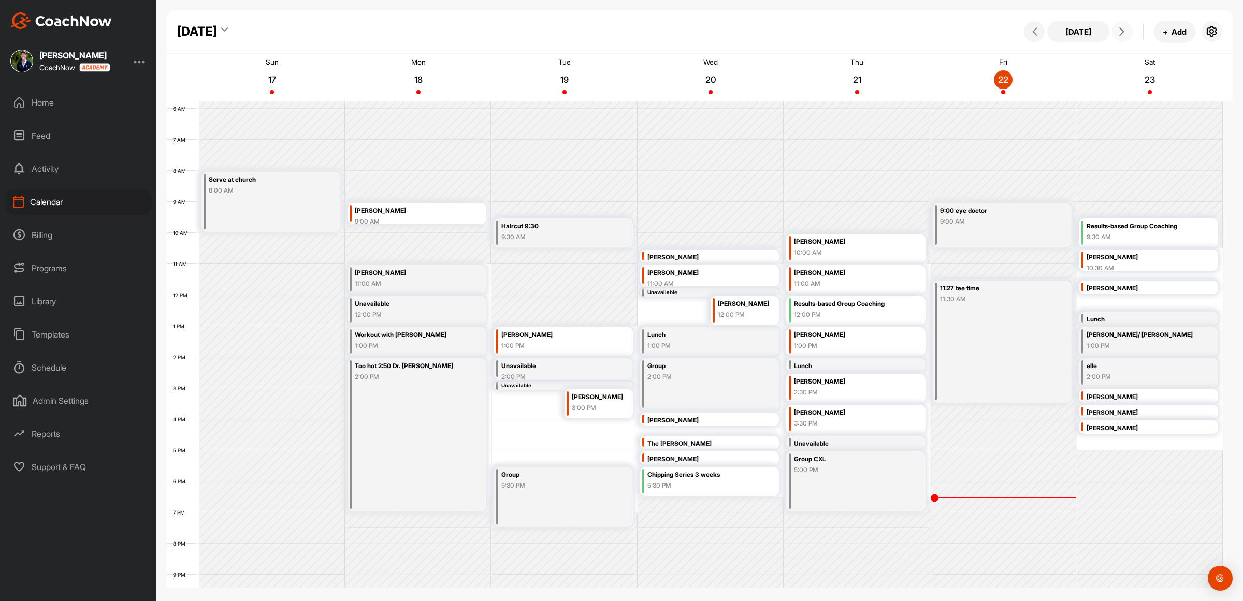
click at [1124, 33] on icon at bounding box center [1122, 31] width 8 height 8
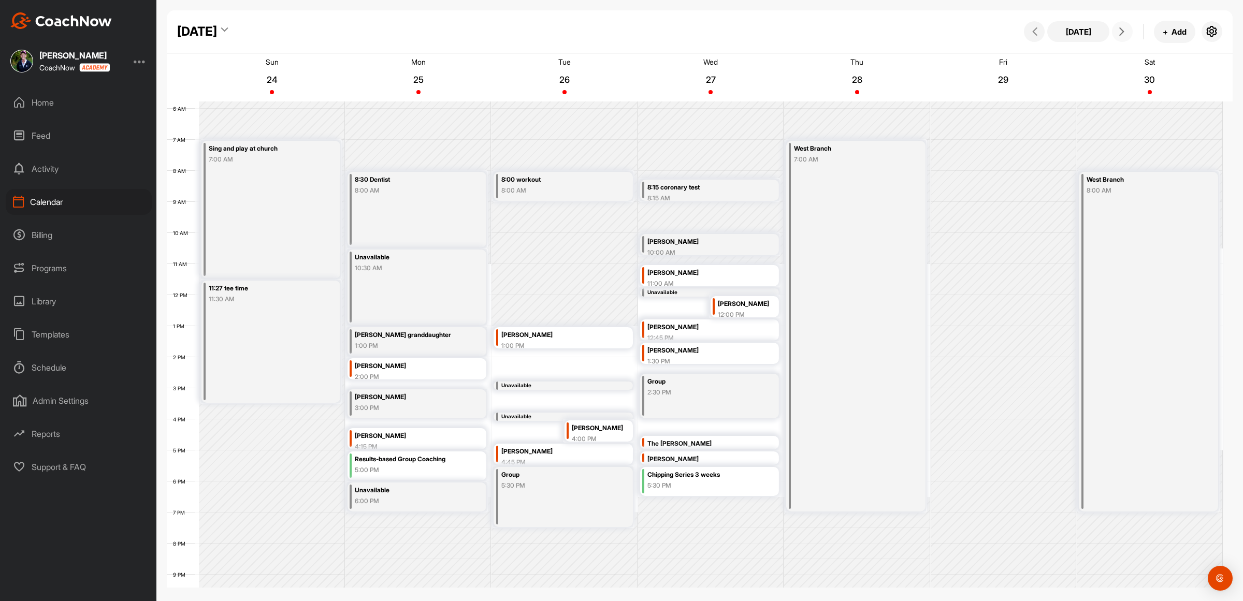
click at [1124, 33] on icon at bounding box center [1122, 31] width 8 height 8
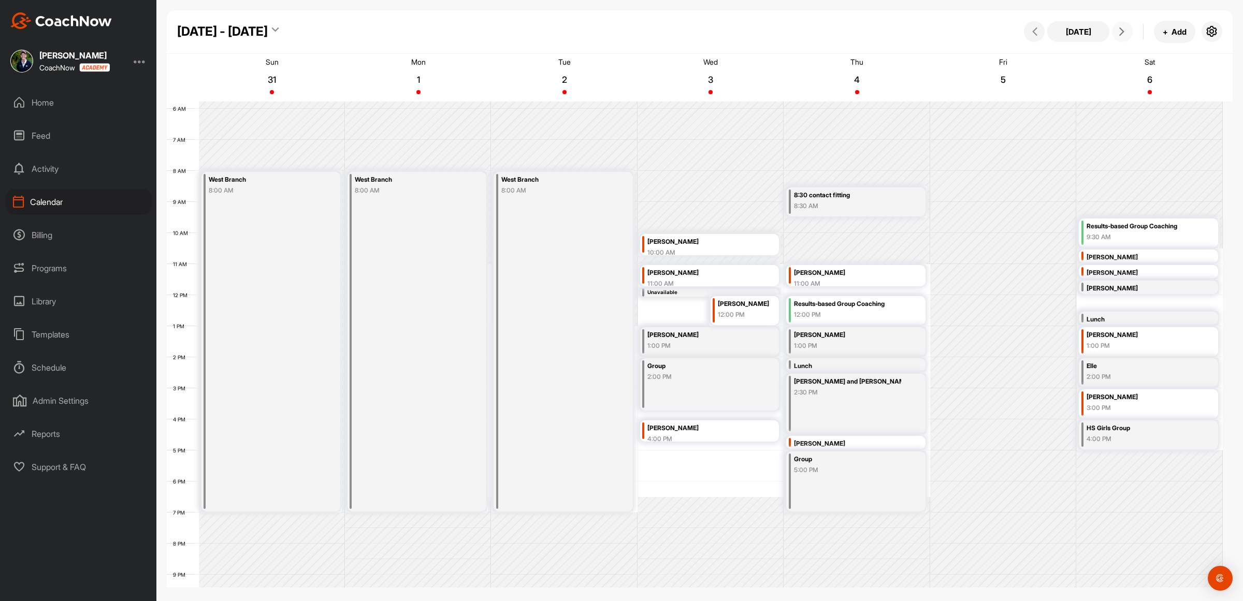
click at [1125, 32] on icon at bounding box center [1122, 31] width 8 height 8
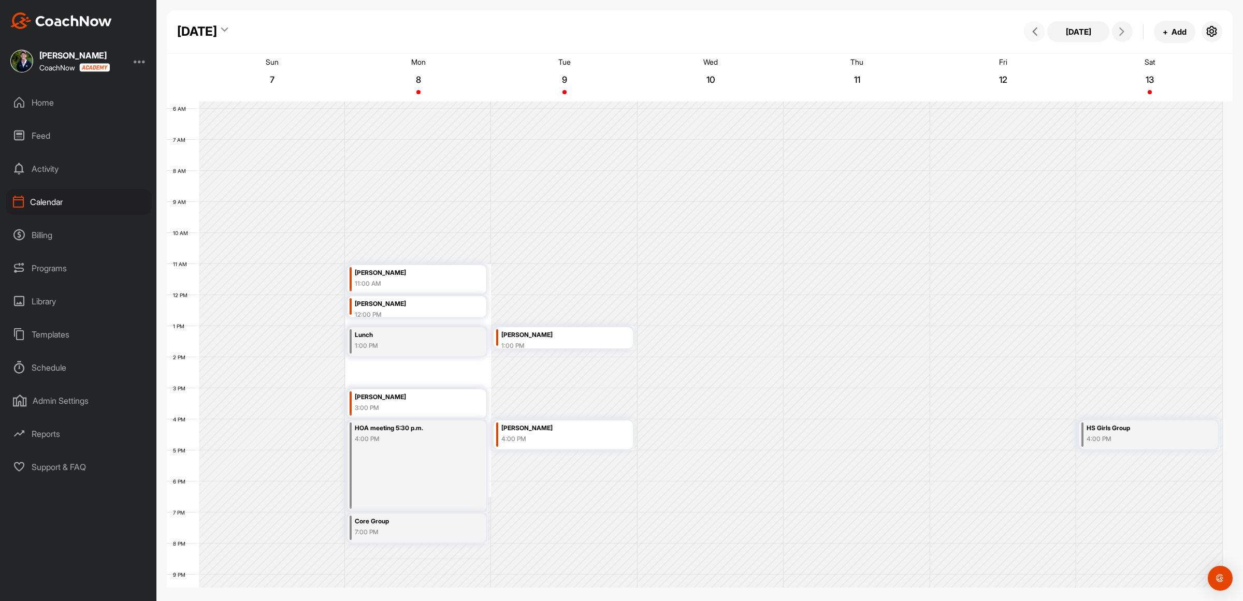
click at [1037, 30] on icon at bounding box center [1035, 31] width 8 height 8
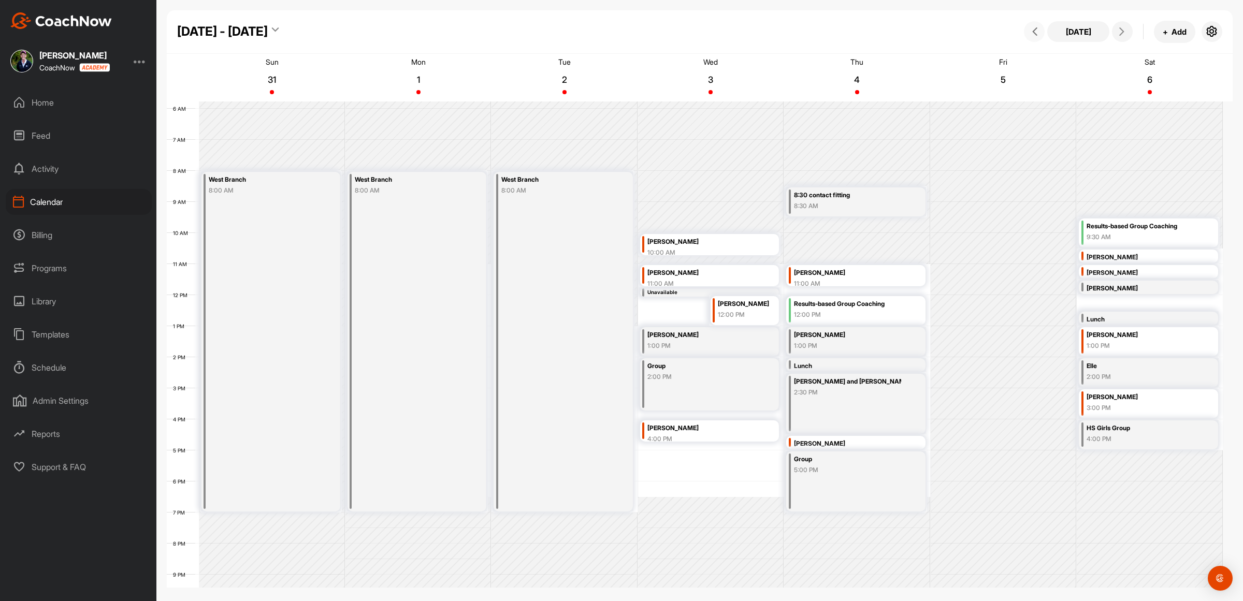
click at [1037, 30] on icon at bounding box center [1035, 31] width 8 height 8
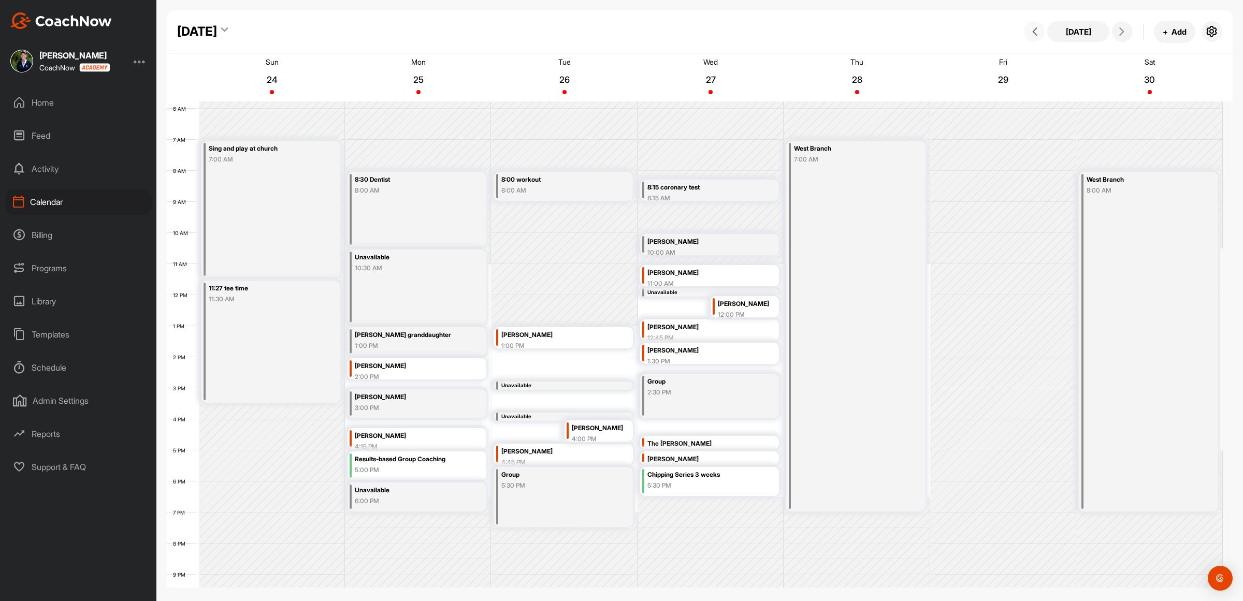
click at [1037, 30] on icon at bounding box center [1035, 31] width 8 height 8
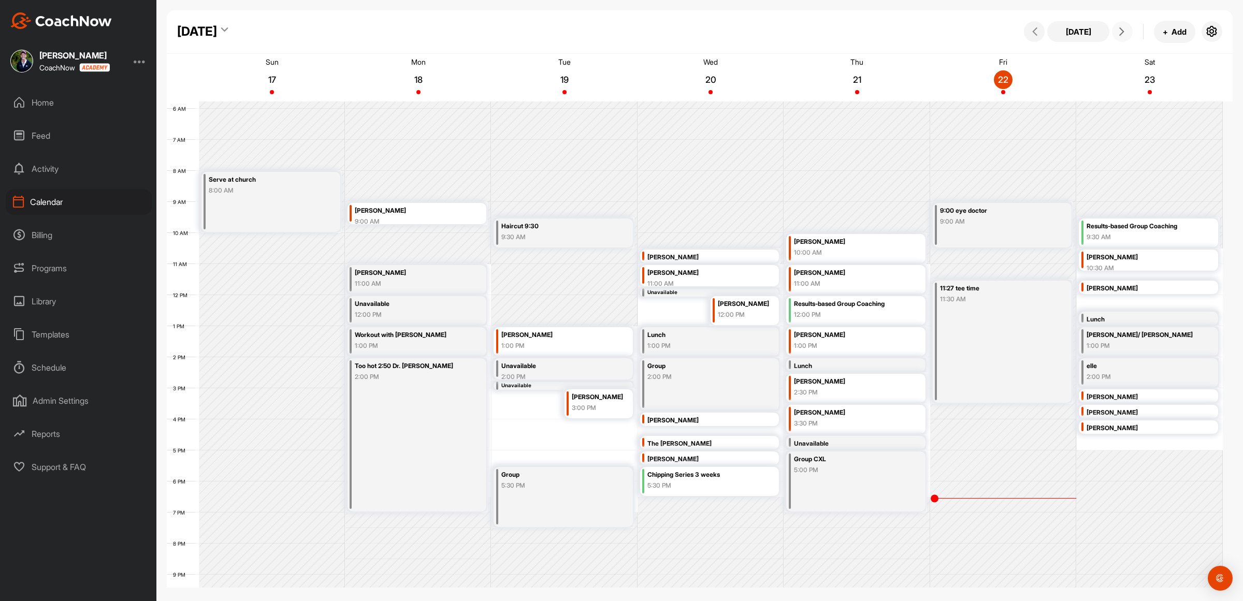
click at [1121, 32] on icon at bounding box center [1122, 31] width 8 height 8
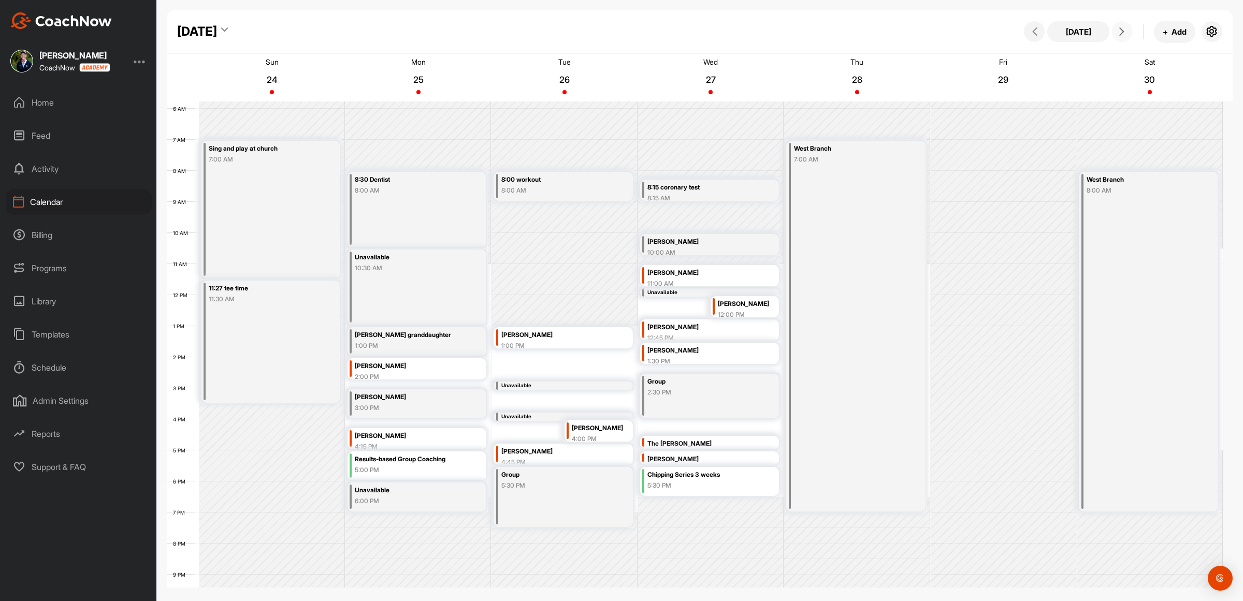
click at [1121, 32] on icon at bounding box center [1122, 31] width 8 height 8
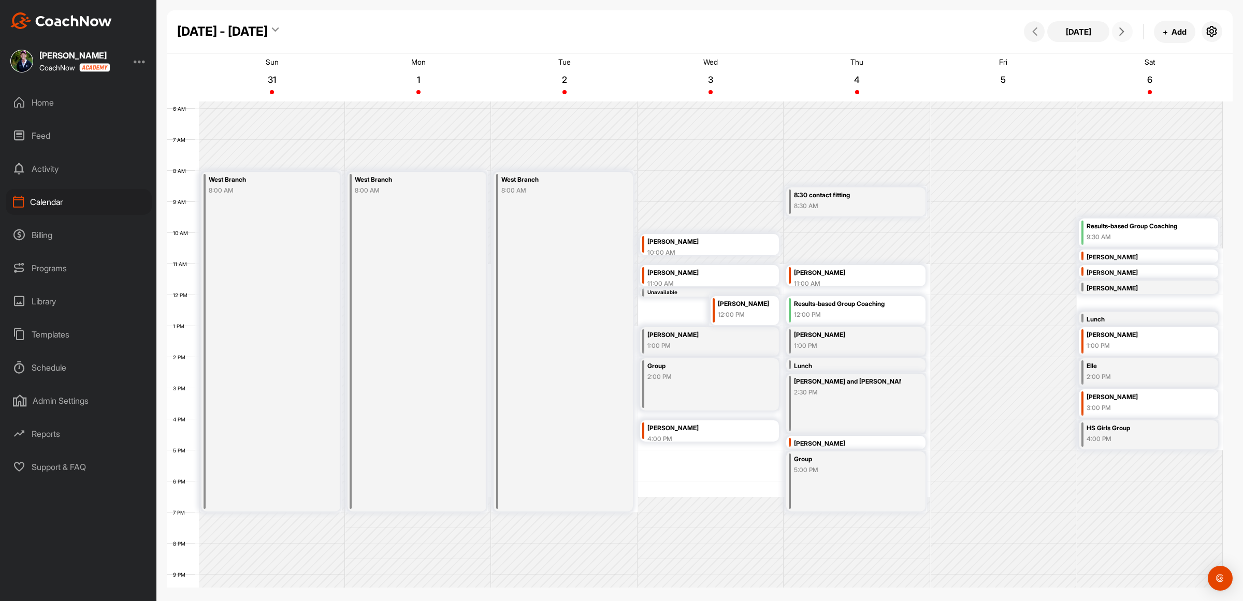
click at [1121, 32] on icon at bounding box center [1122, 31] width 8 height 8
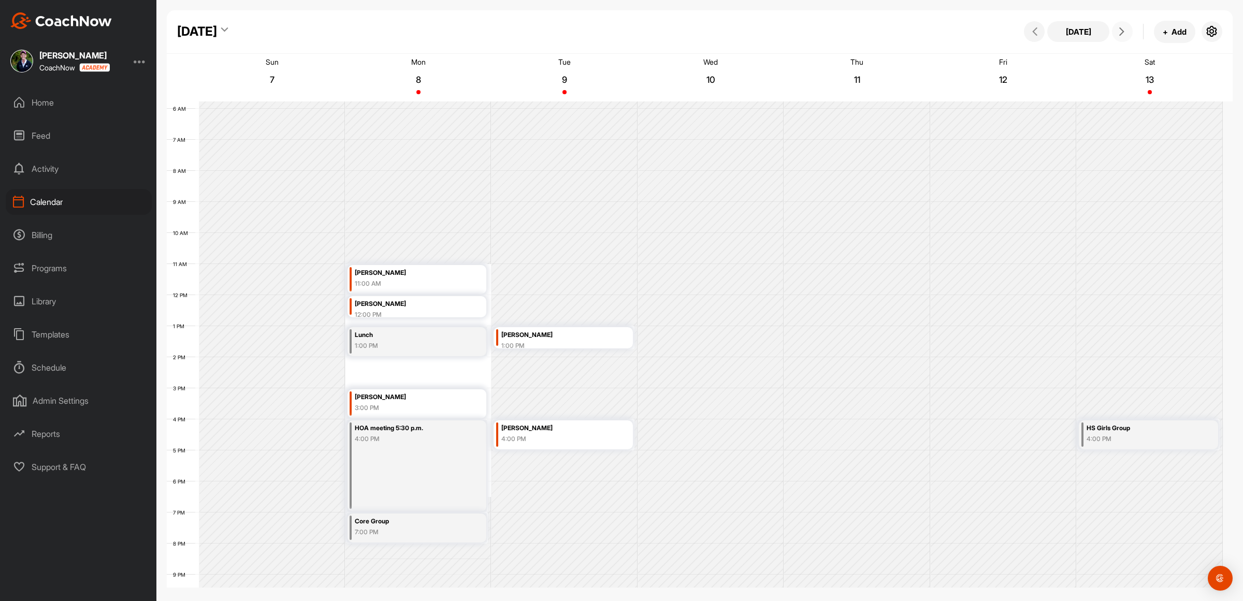
click at [1121, 32] on icon at bounding box center [1122, 31] width 8 height 8
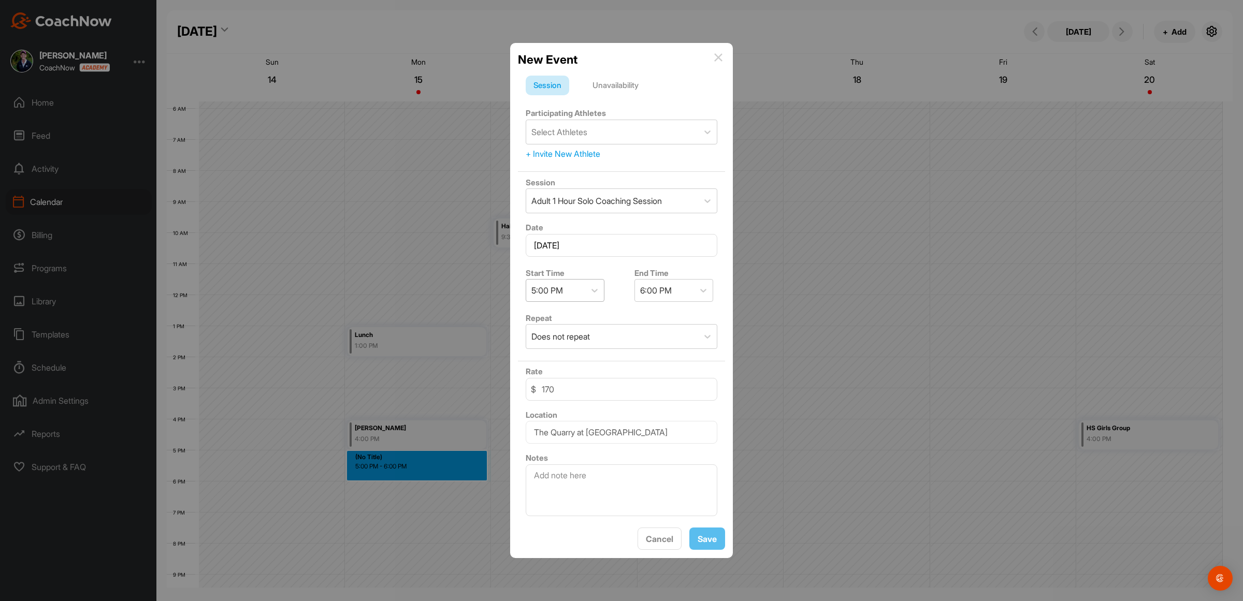
click at [569, 286] on div "5:00 PM" at bounding box center [555, 291] width 59 height 22
click at [553, 410] on div "5:30 PM" at bounding box center [565, 418] width 79 height 21
click at [572, 148] on div "+ Invite New Athlete" at bounding box center [622, 154] width 192 height 12
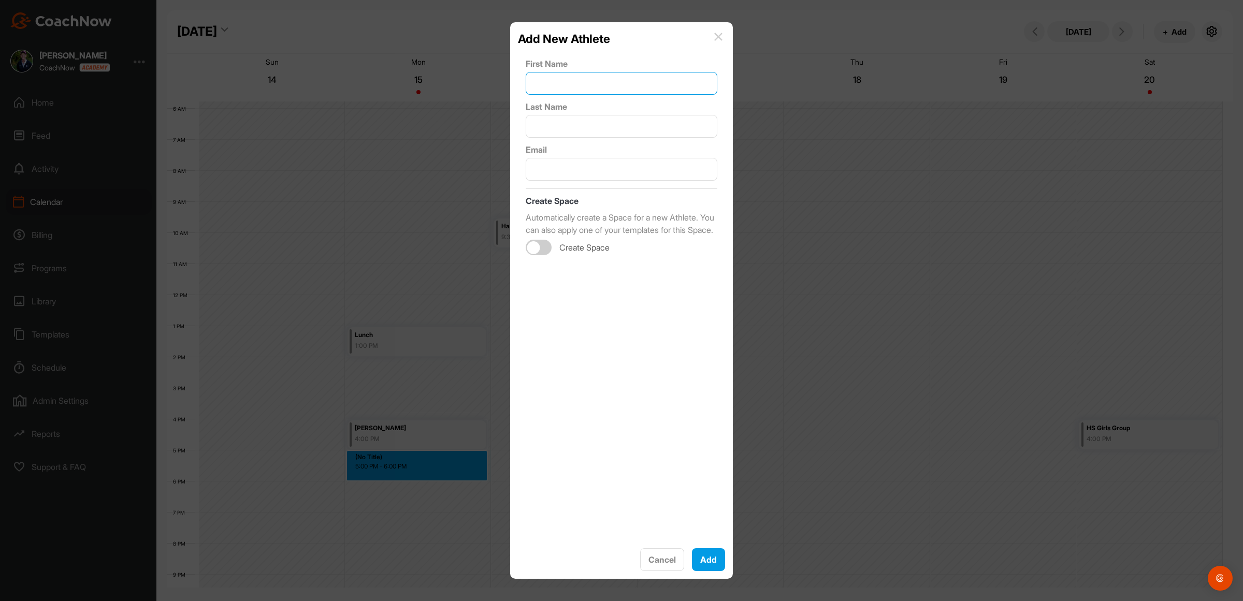
click at [543, 80] on input "text" at bounding box center [622, 83] width 192 height 23
type input "[PERSON_NAME]"
click at [568, 125] on input "text" at bounding box center [622, 126] width 192 height 23
type input "[PERSON_NAME]"
click at [553, 169] on input "text" at bounding box center [622, 169] width 192 height 23
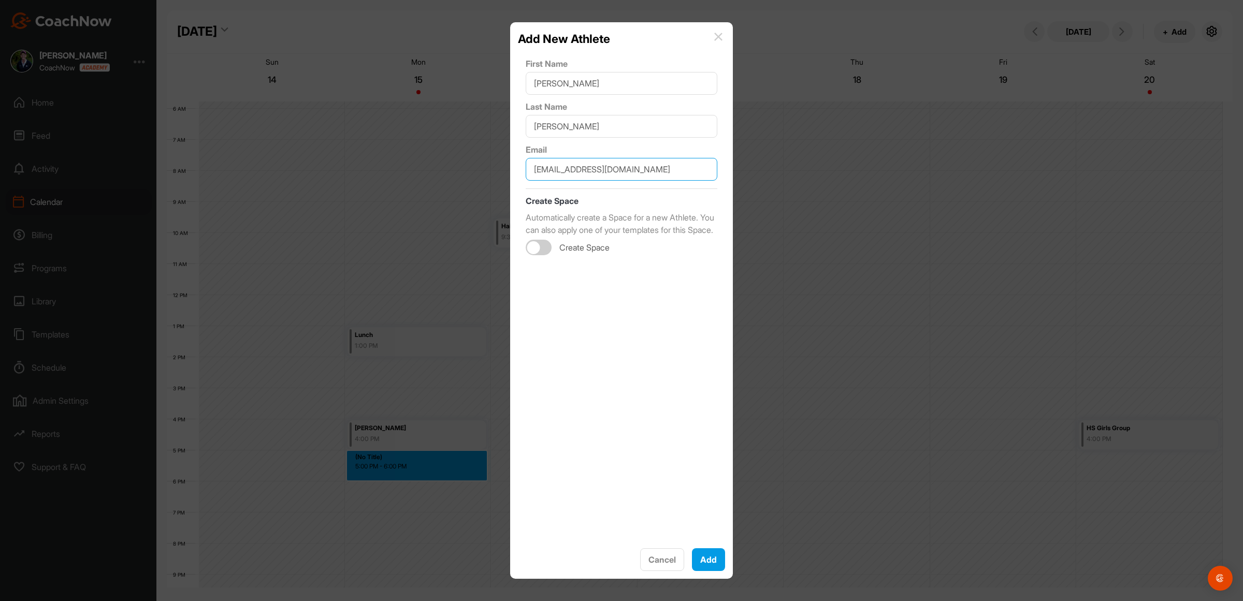
click at [544, 255] on div at bounding box center [539, 248] width 26 height 16
type input "[EMAIL_ADDRESS][DOMAIN_NAME]"
checkbox input "true"
click at [709, 563] on button "Add" at bounding box center [708, 560] width 33 height 23
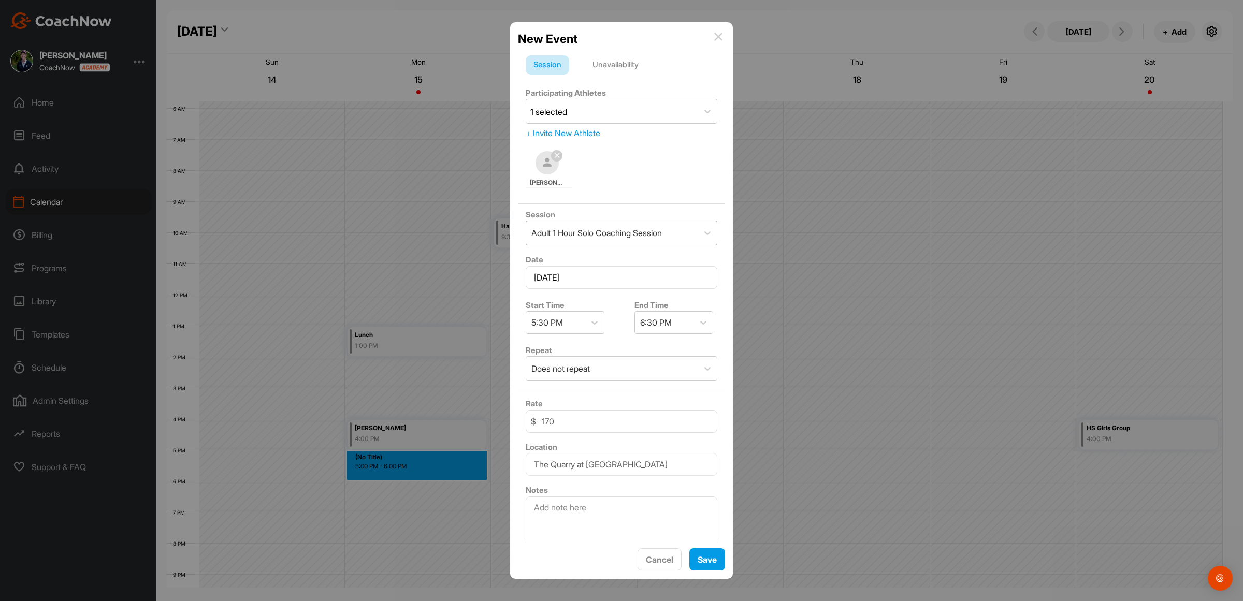
click at [625, 236] on div "Adult 1 Hour Solo Coaching Session" at bounding box center [597, 233] width 131 height 12
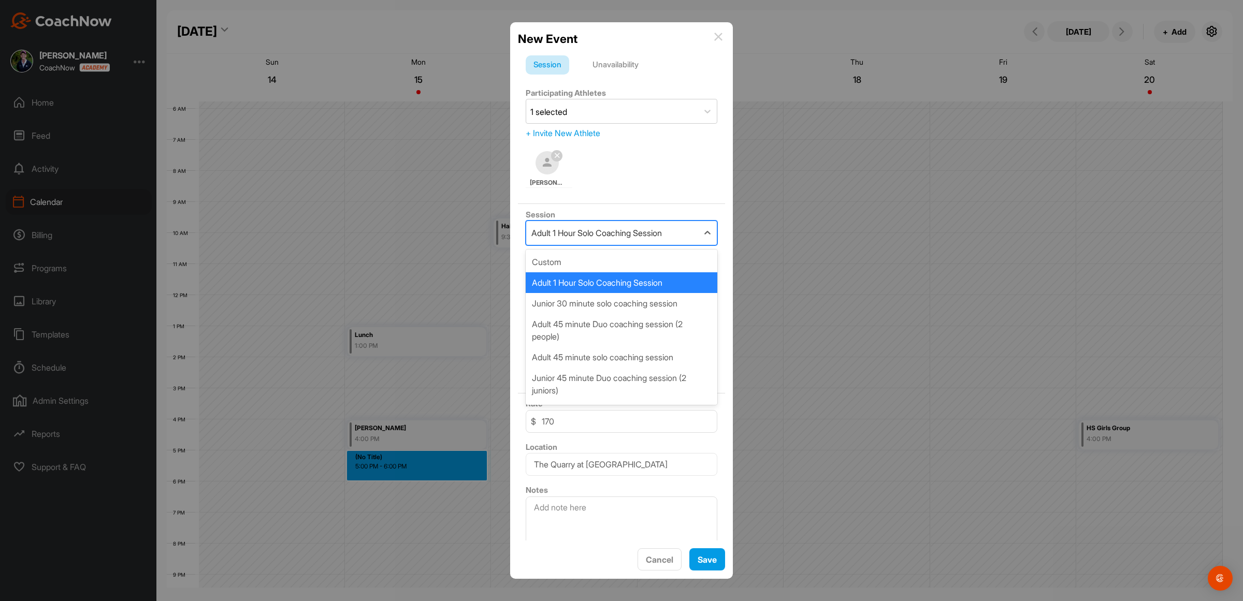
click at [584, 282] on div "Adult 1 Hour Solo Coaching Session" at bounding box center [622, 283] width 192 height 21
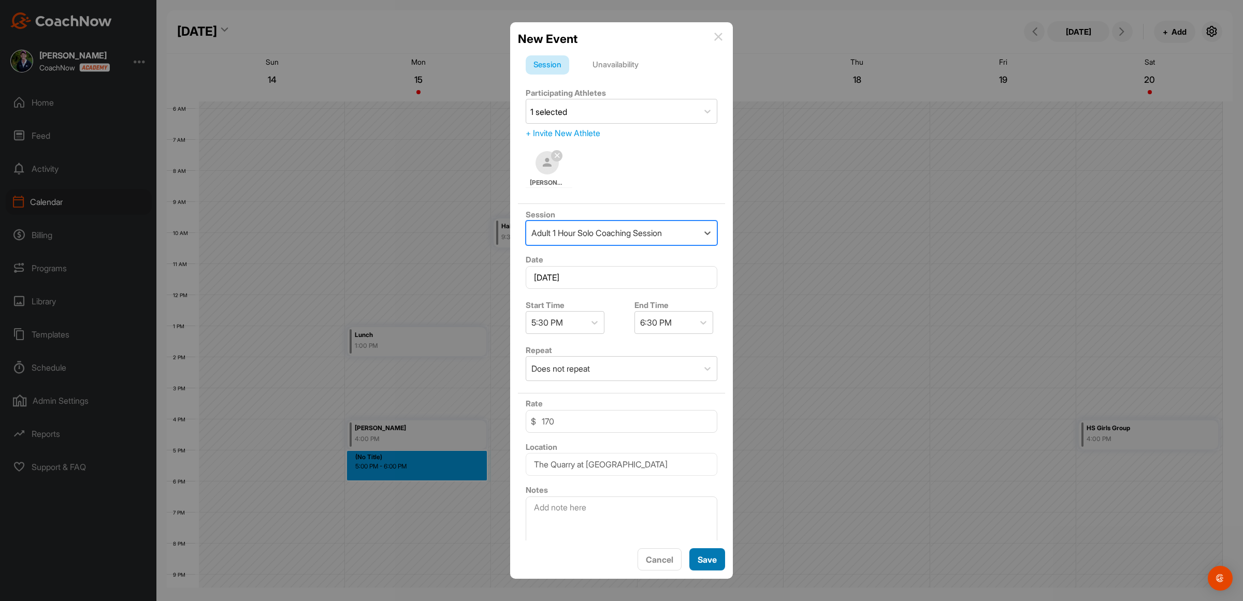
click at [711, 553] on button "Save" at bounding box center [708, 560] width 36 height 22
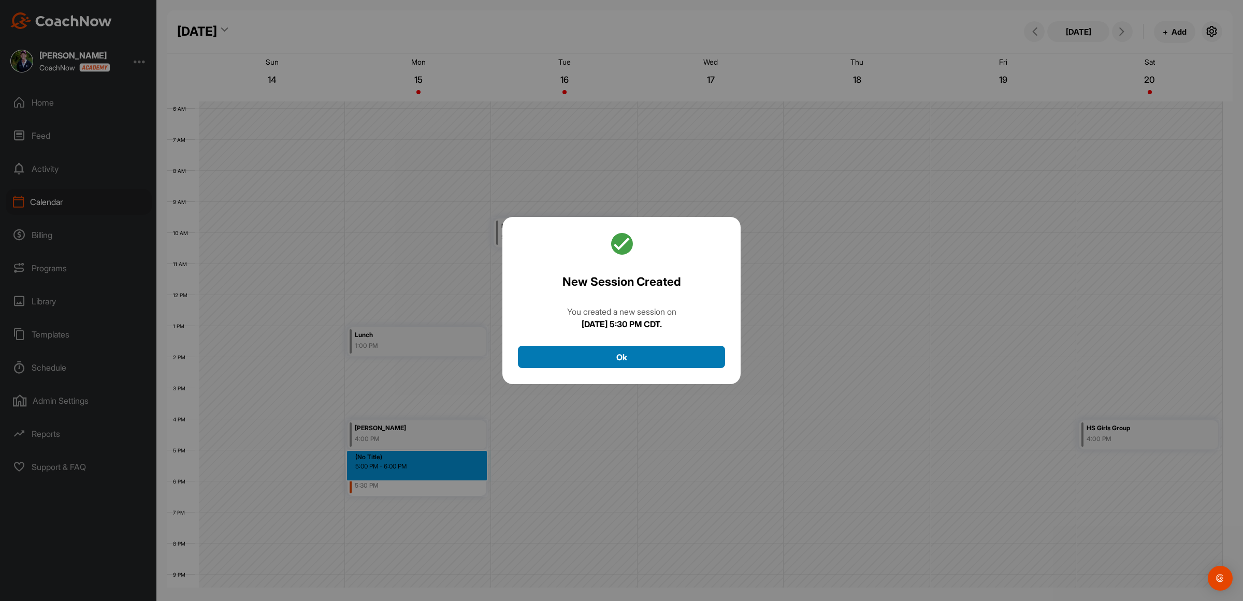
click at [616, 358] on button "Ok" at bounding box center [621, 357] width 207 height 22
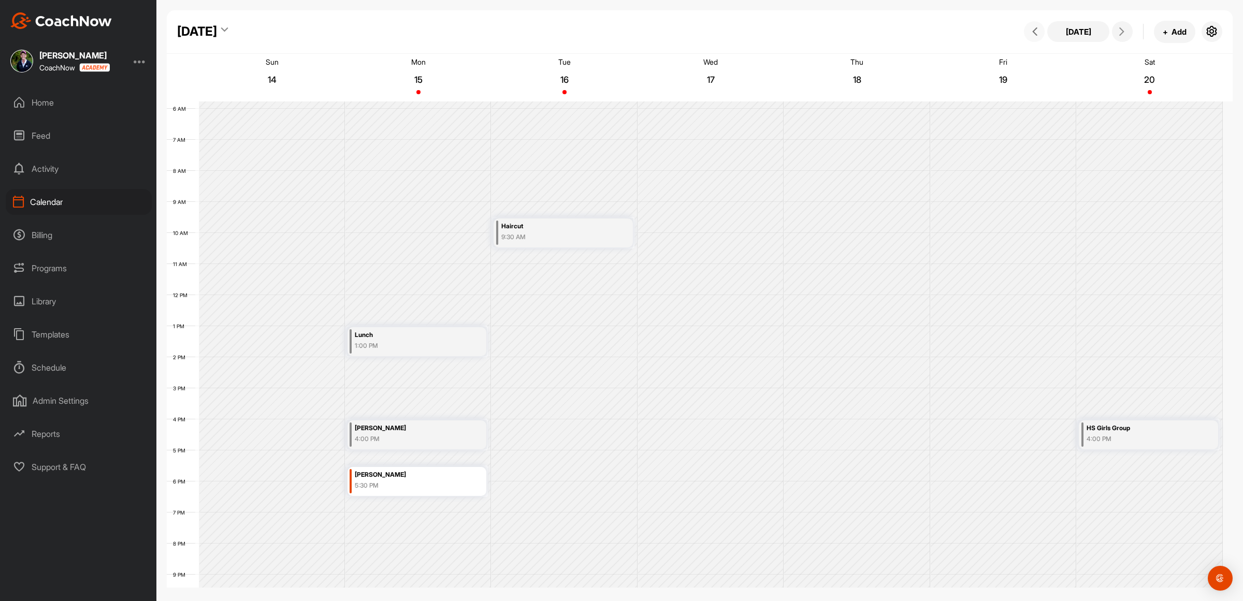
click at [1040, 32] on span at bounding box center [1034, 31] width 12 height 8
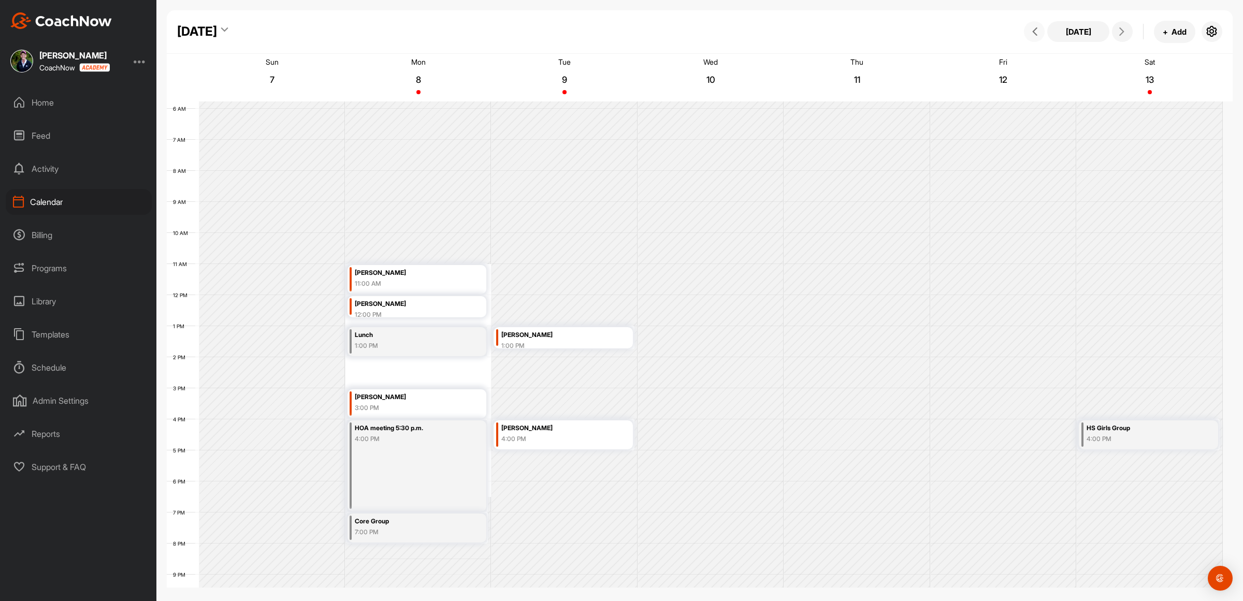
click at [1032, 34] on icon at bounding box center [1035, 31] width 8 height 8
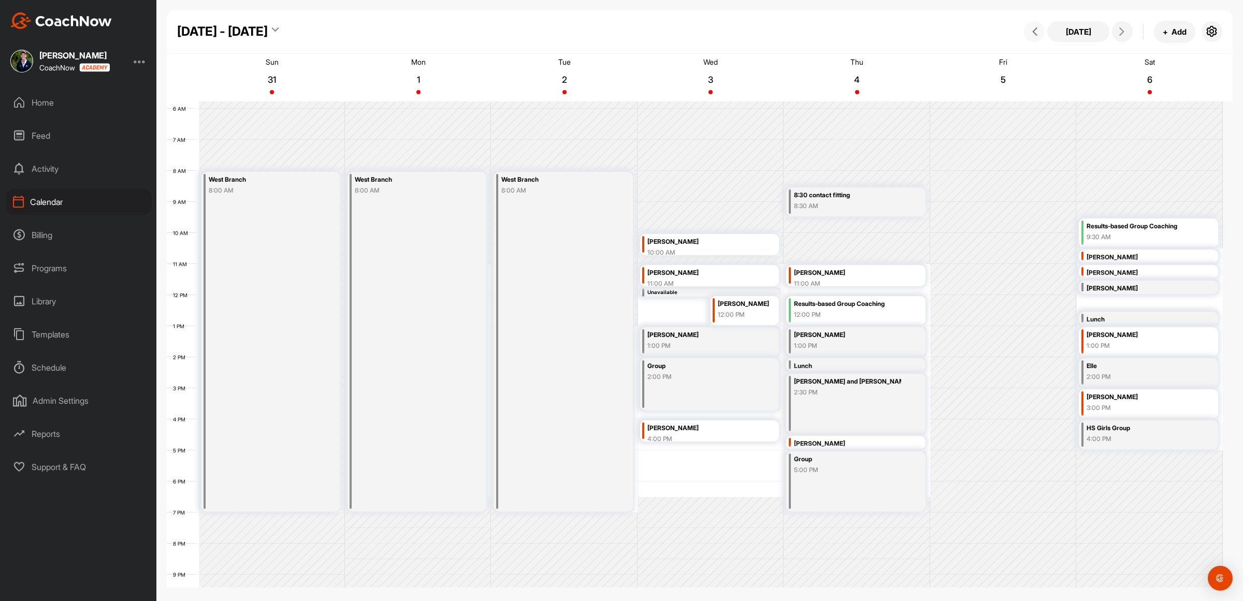
click at [1039, 37] on button at bounding box center [1034, 31] width 21 height 21
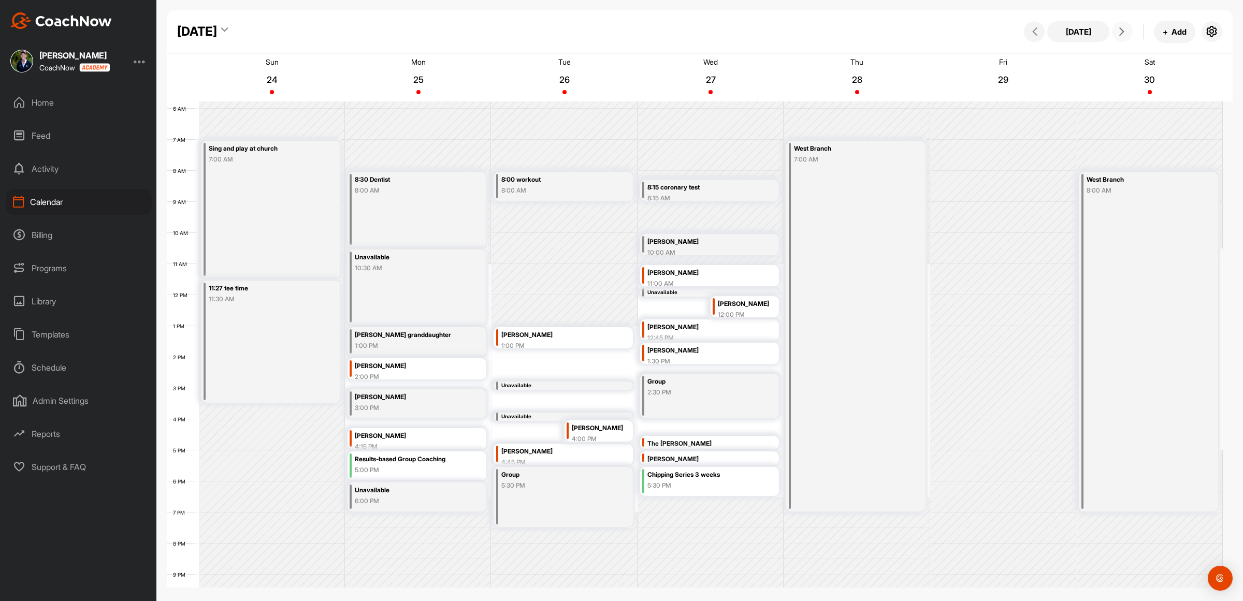
click at [1120, 31] on icon at bounding box center [1122, 31] width 8 height 8
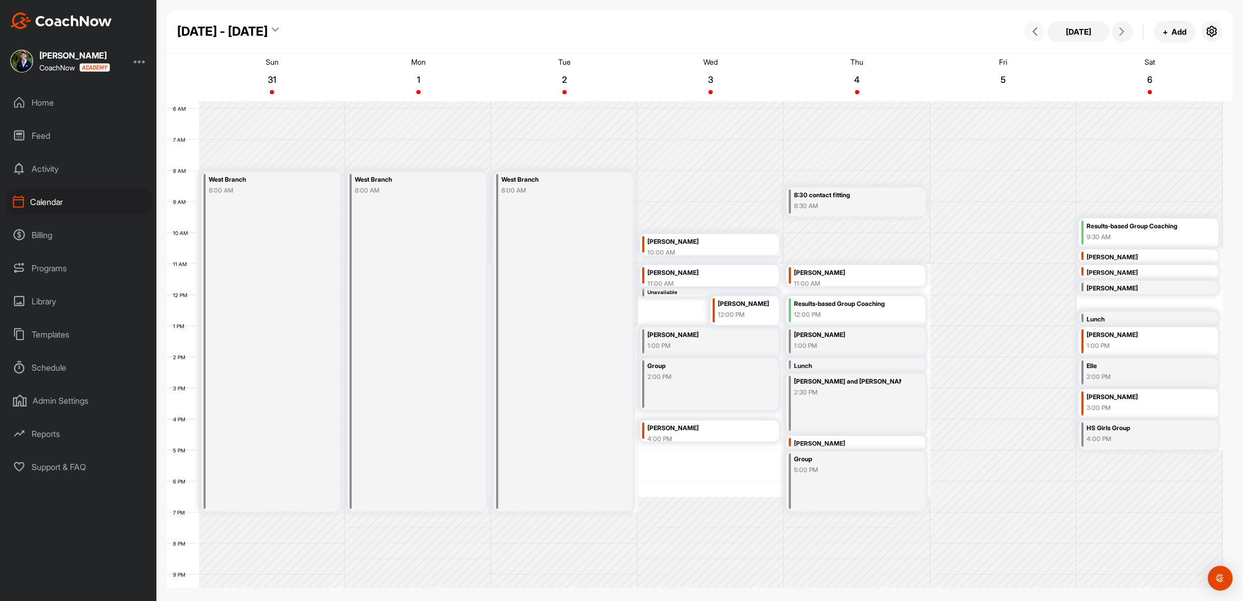
click at [1027, 34] on button at bounding box center [1034, 31] width 21 height 21
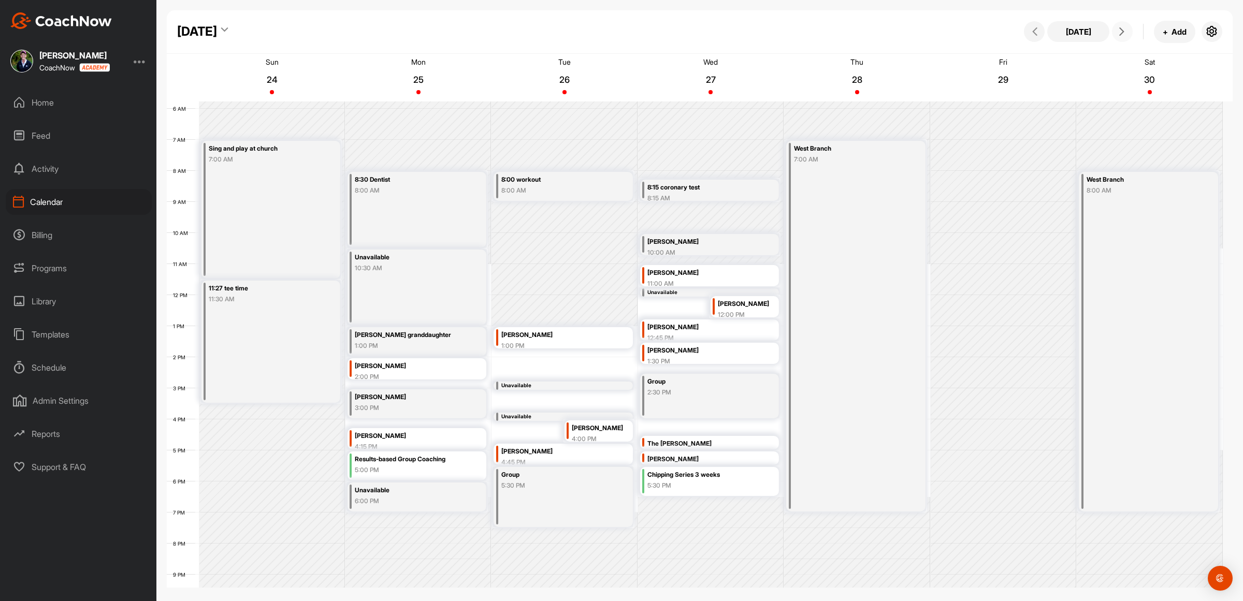
click at [1125, 31] on icon at bounding box center [1122, 31] width 8 height 8
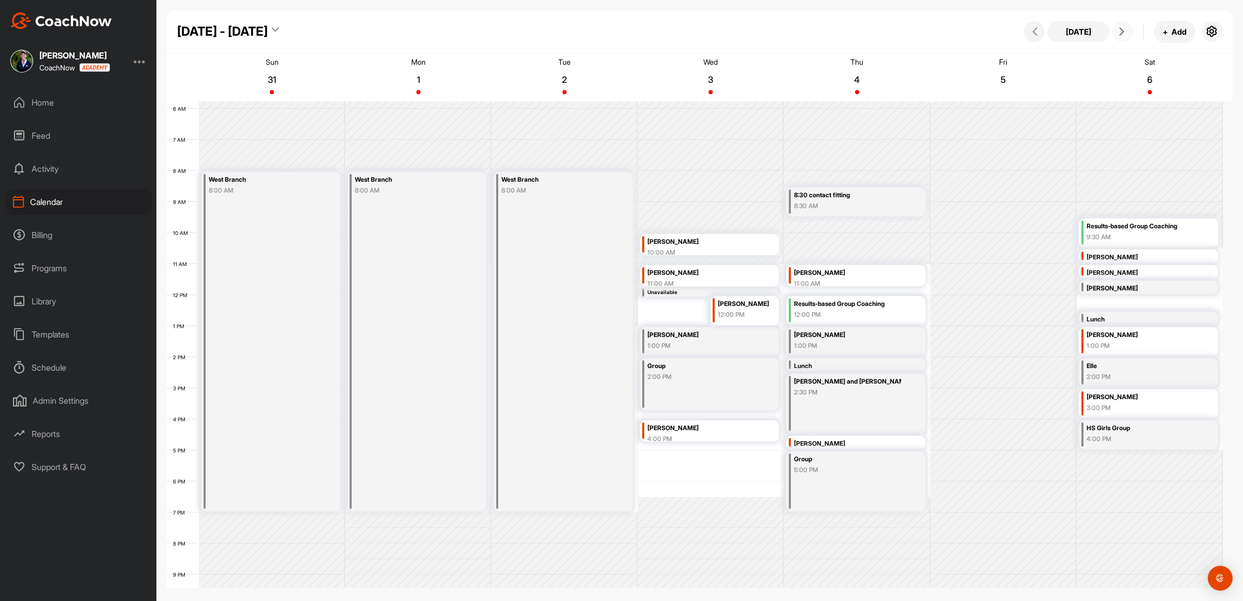
click at [1126, 35] on icon at bounding box center [1122, 31] width 8 height 8
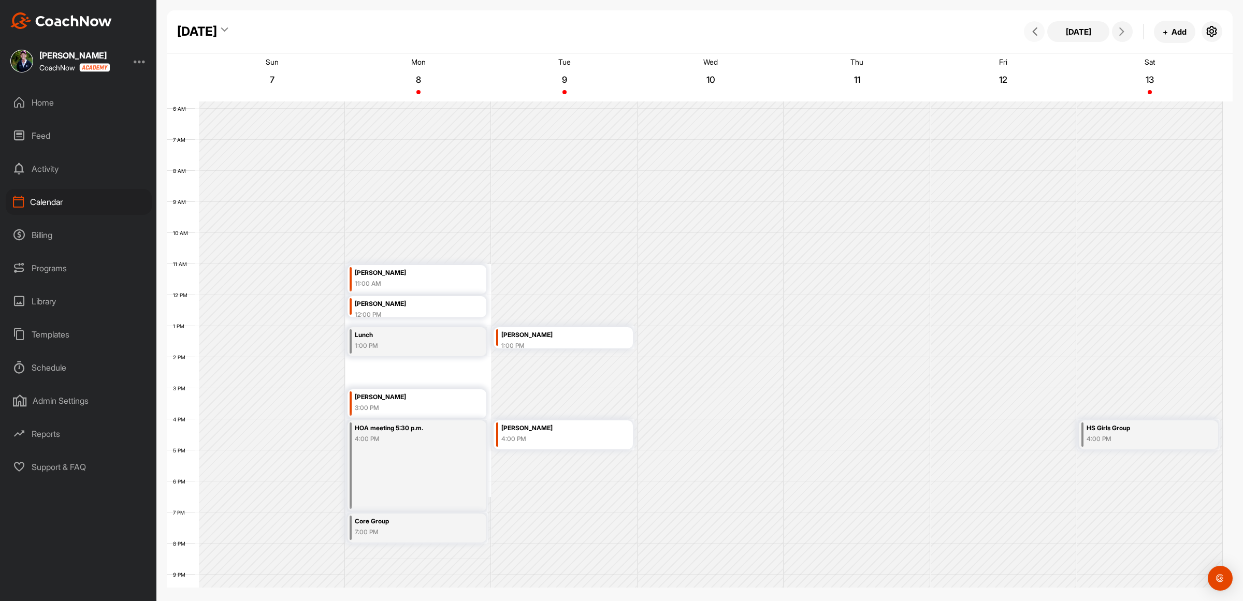
click at [1035, 35] on icon at bounding box center [1035, 31] width 8 height 8
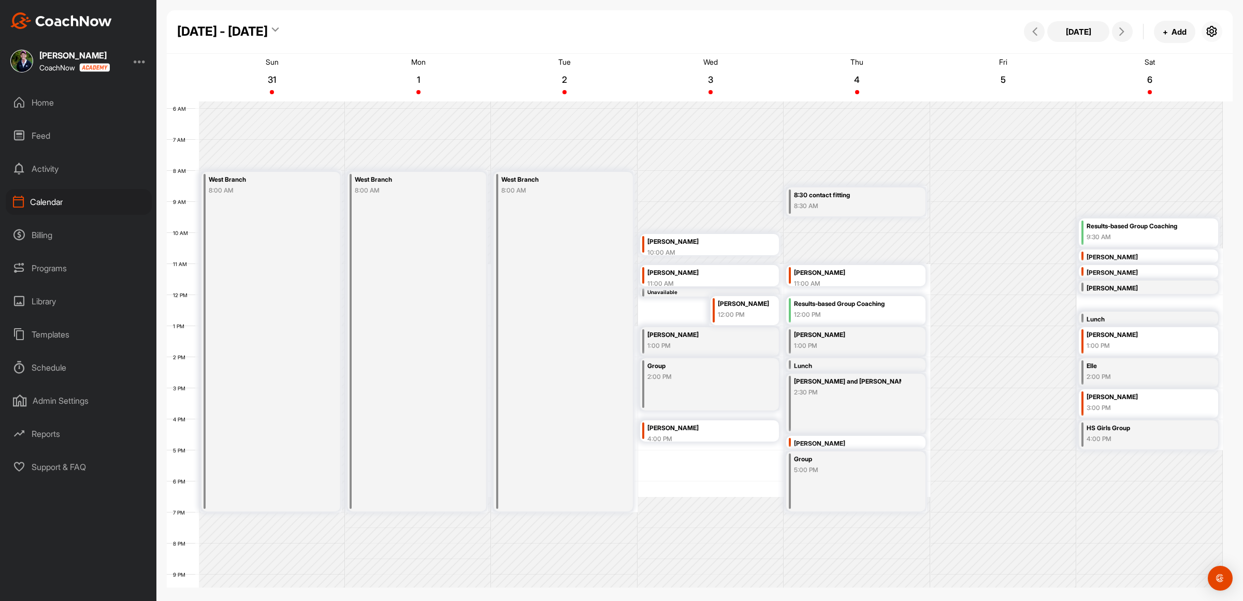
click at [1216, 30] on icon "button" at bounding box center [1212, 31] width 12 height 12
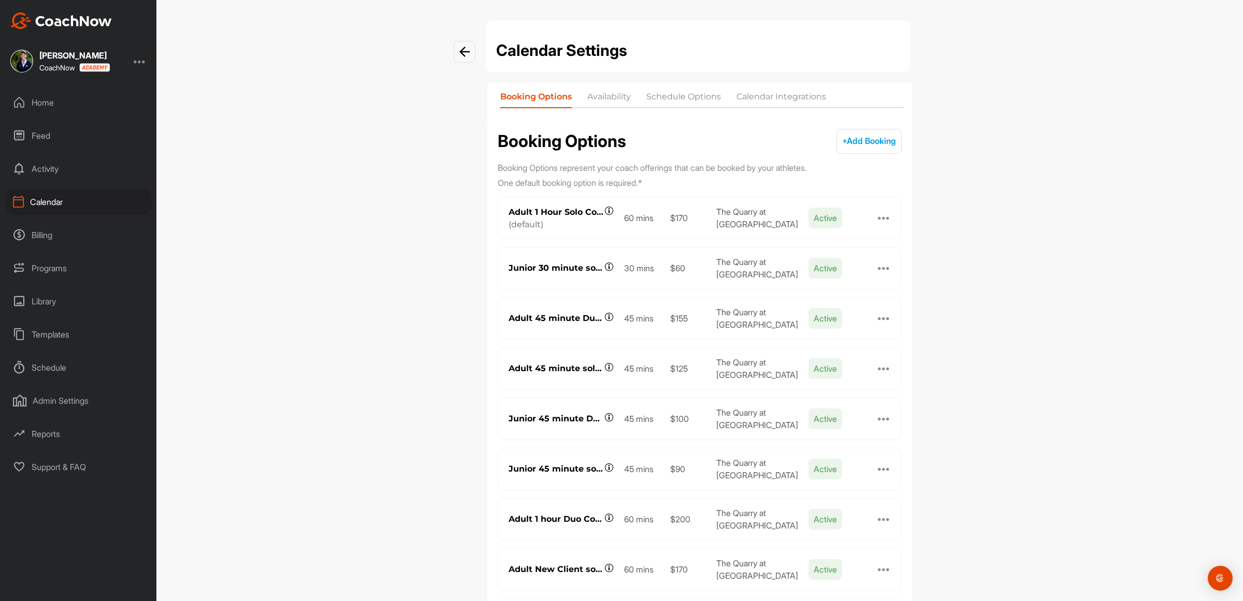
click at [616, 97] on li "Availability" at bounding box center [609, 99] width 44 height 17
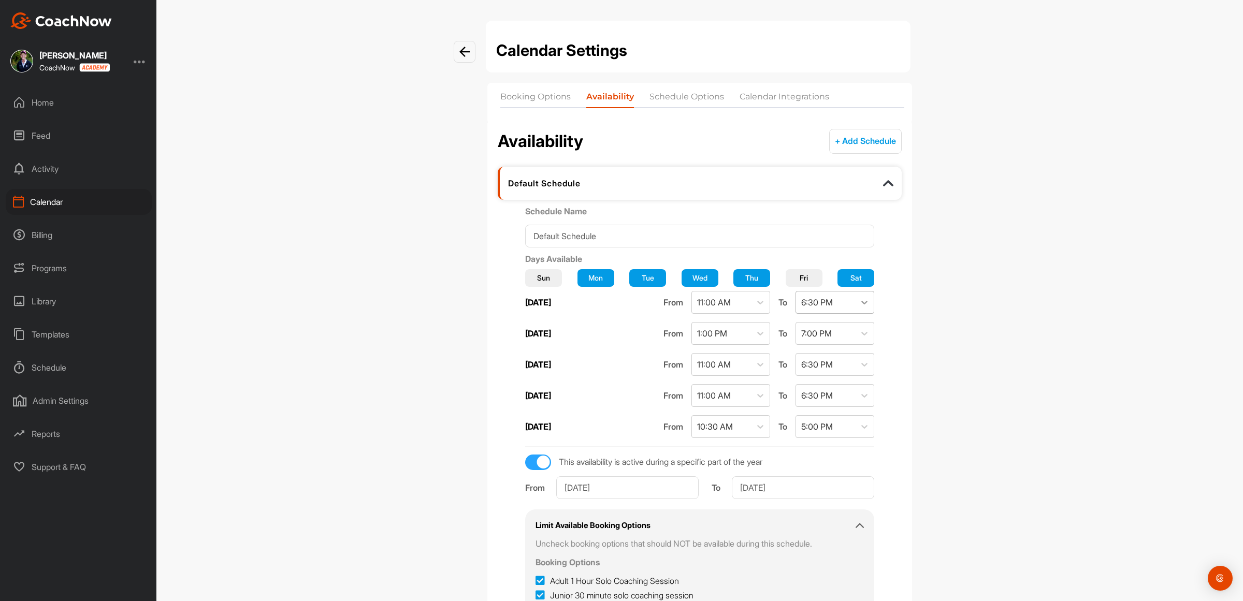
click at [859, 299] on icon at bounding box center [864, 302] width 10 height 10
click at [820, 410] on div "6:00 PM" at bounding box center [819, 416] width 79 height 21
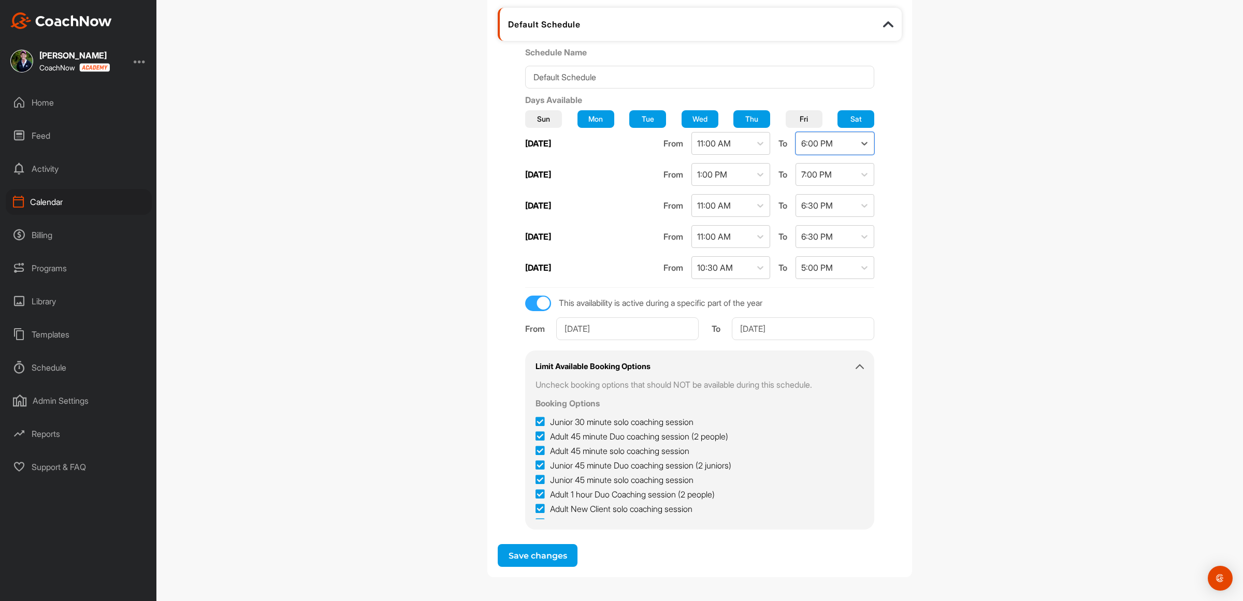
scroll to position [0, 0]
click at [544, 552] on button "Save changes" at bounding box center [538, 555] width 80 height 23
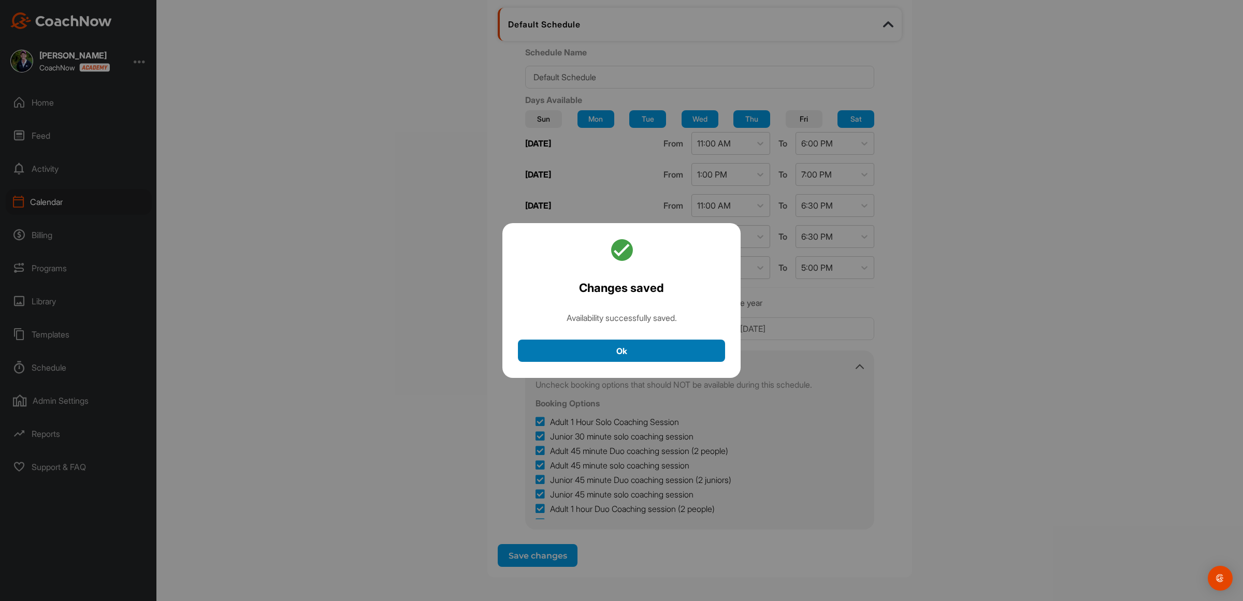
click at [612, 349] on button "Ok" at bounding box center [621, 351] width 207 height 22
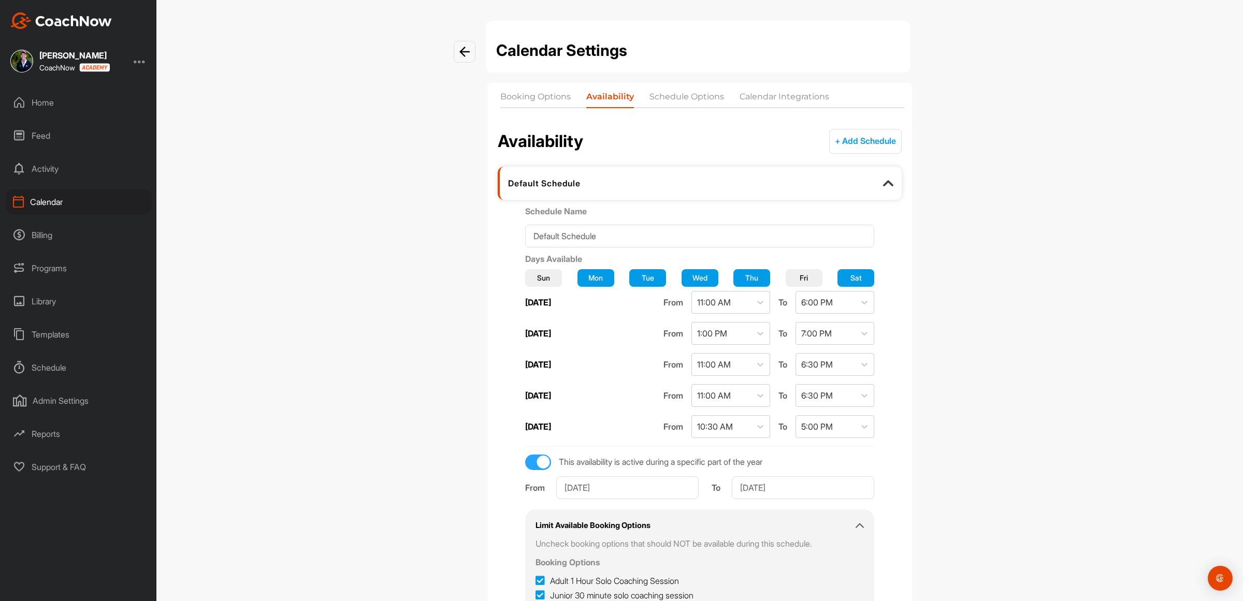
click at [46, 200] on div "Calendar" at bounding box center [79, 202] width 146 height 26
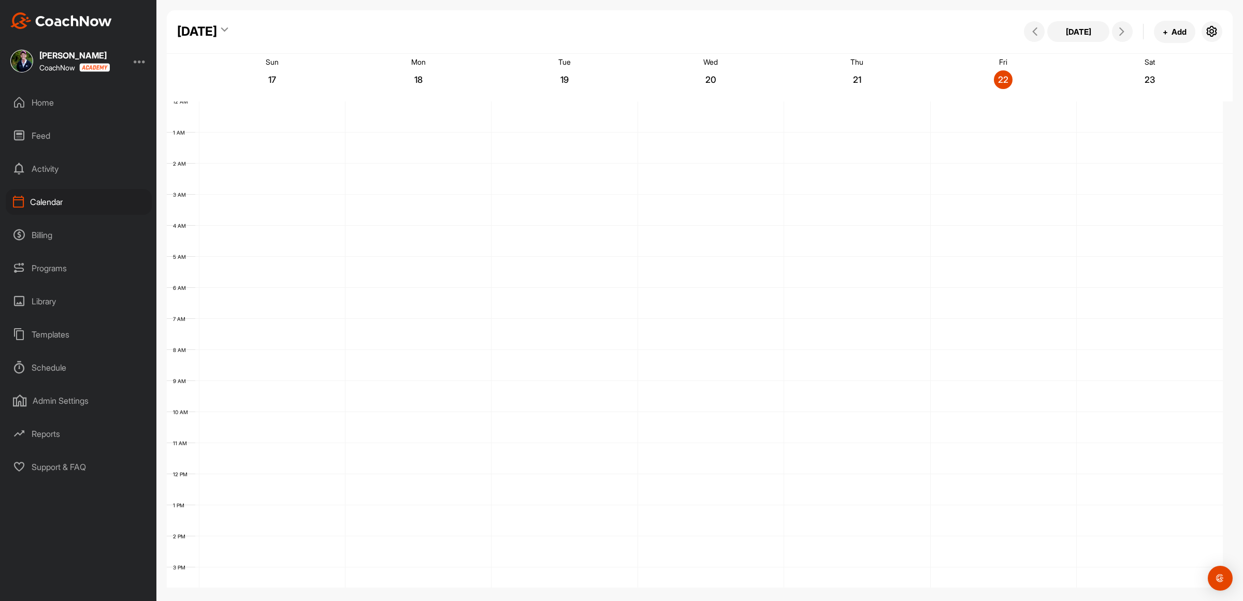
scroll to position [179, 0]
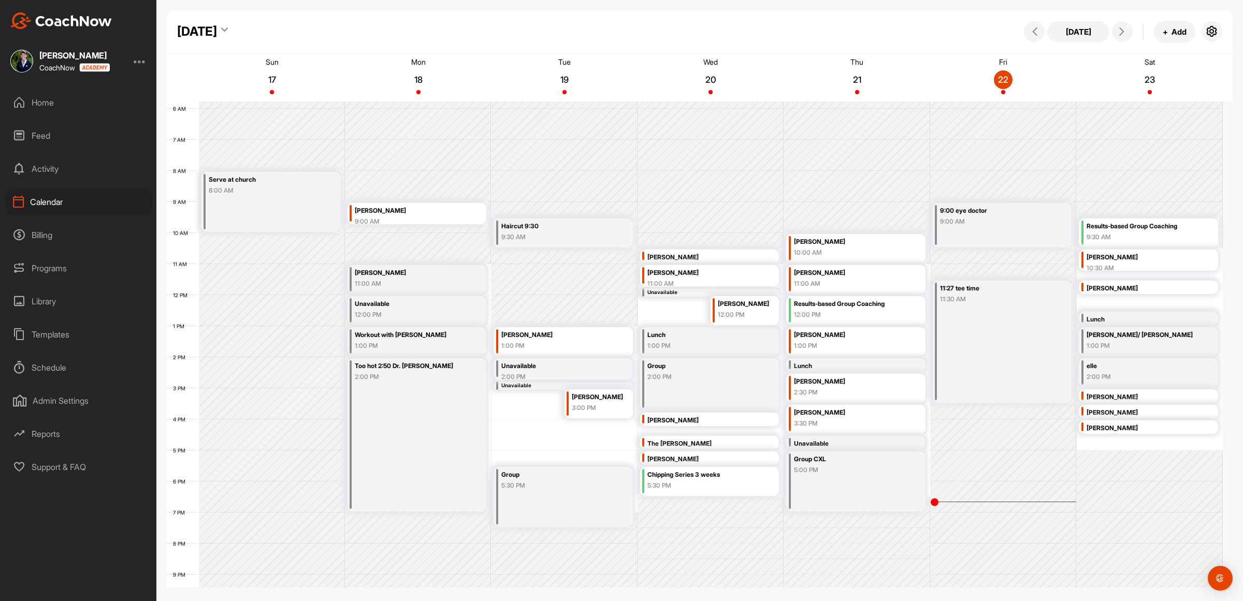
click at [1140, 319] on div "Lunch" at bounding box center [1141, 320] width 108 height 12
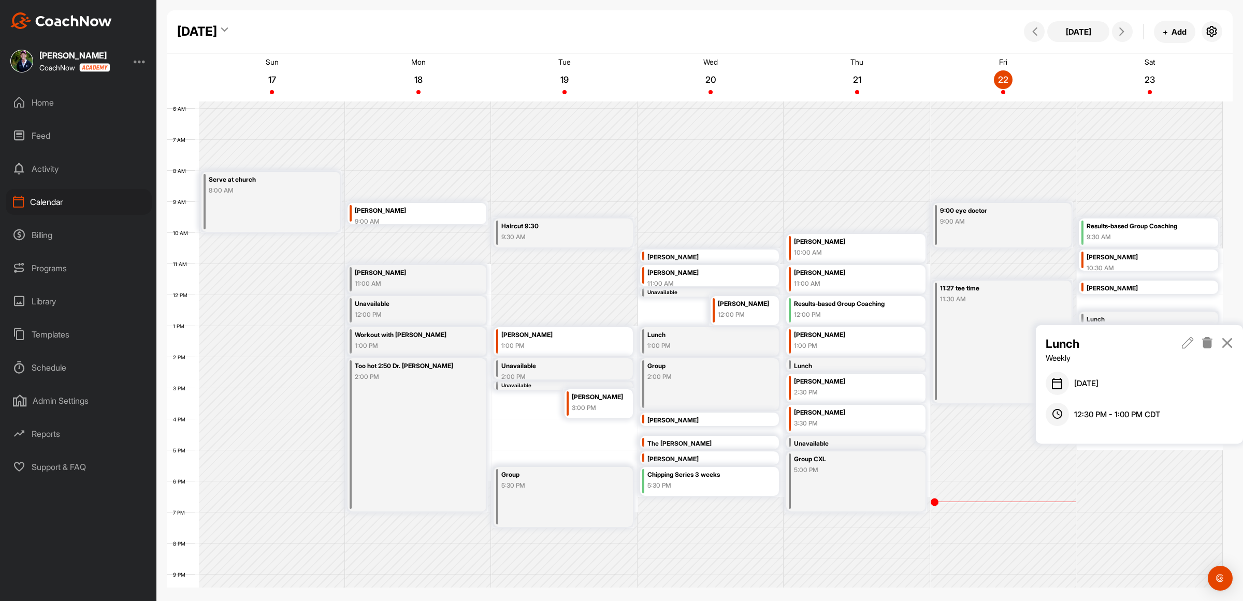
click at [1187, 338] on icon at bounding box center [1188, 342] width 12 height 11
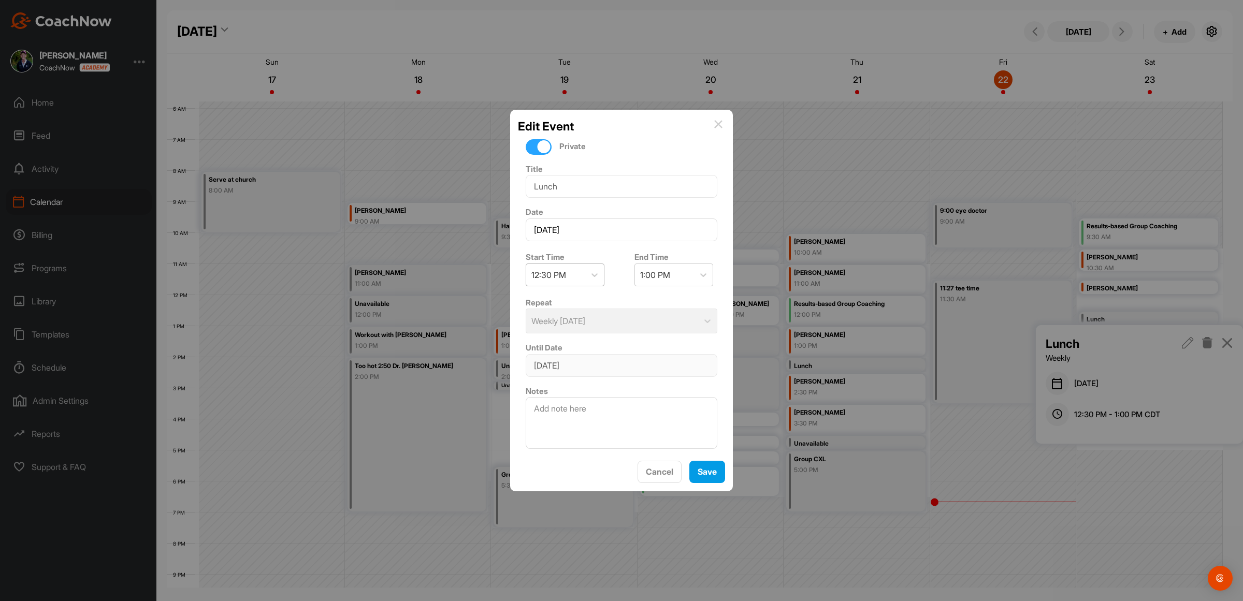
click at [568, 268] on div "12:30 PM" at bounding box center [555, 275] width 59 height 22
click at [537, 381] on div "12:00 PM" at bounding box center [565, 384] width 79 height 21
click at [663, 272] on div "12:30 PM" at bounding box center [657, 275] width 35 height 12
click at [650, 355] on div "1:00 PM" at bounding box center [669, 360] width 79 height 21
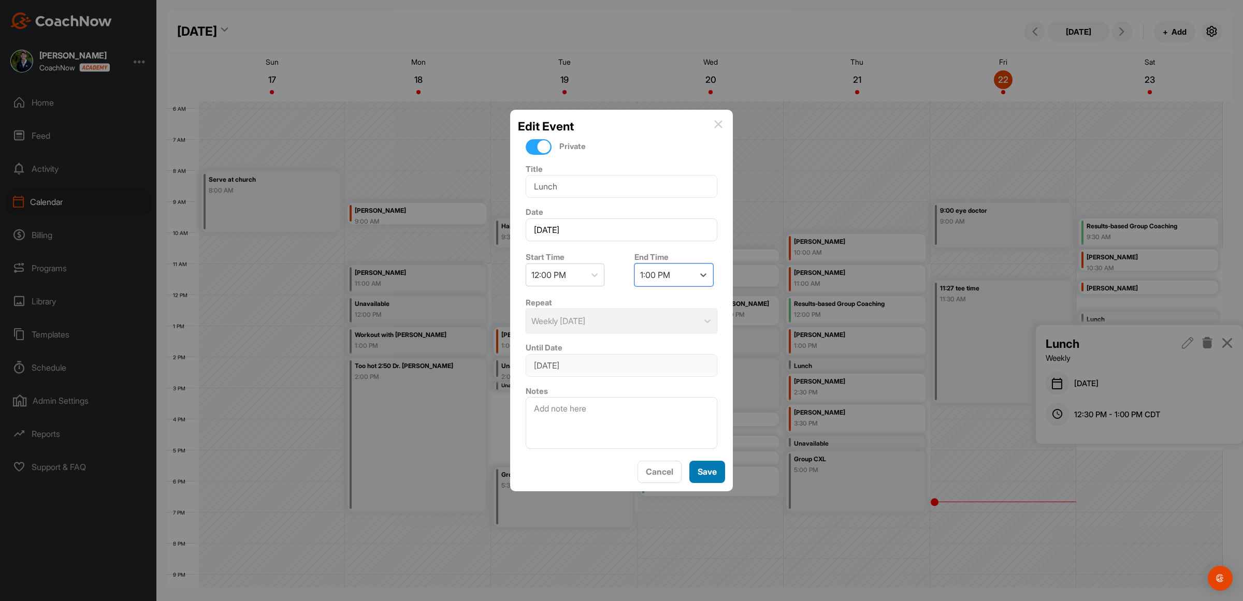
click at [708, 475] on button "Save" at bounding box center [708, 472] width 36 height 22
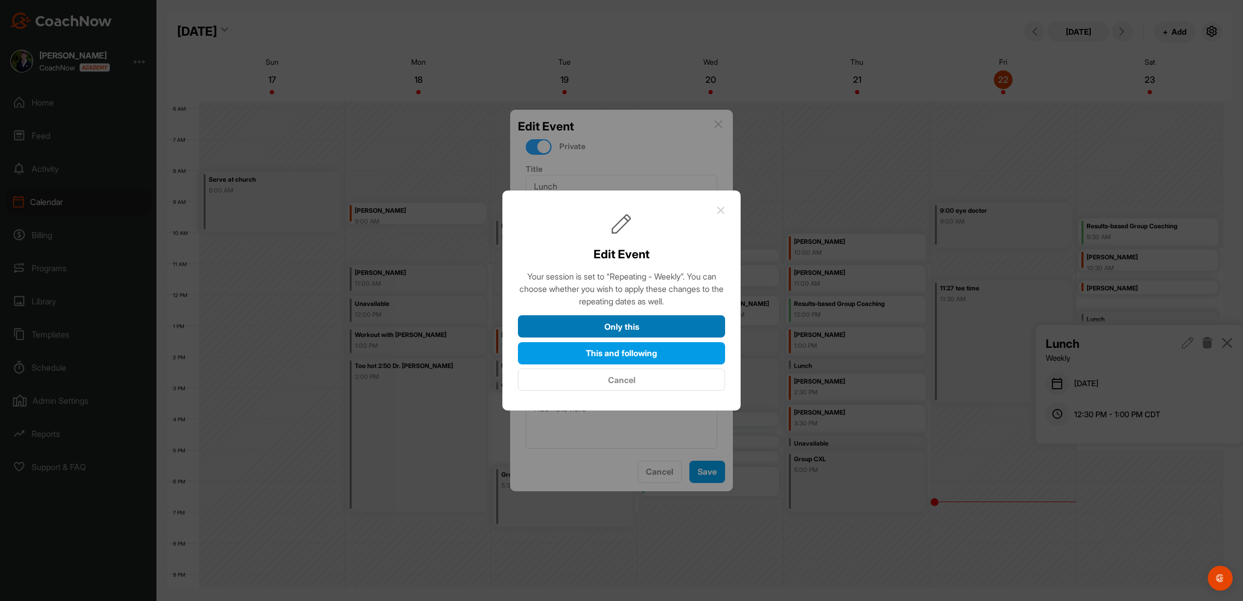
click at [623, 322] on button "Only this" at bounding box center [621, 327] width 207 height 22
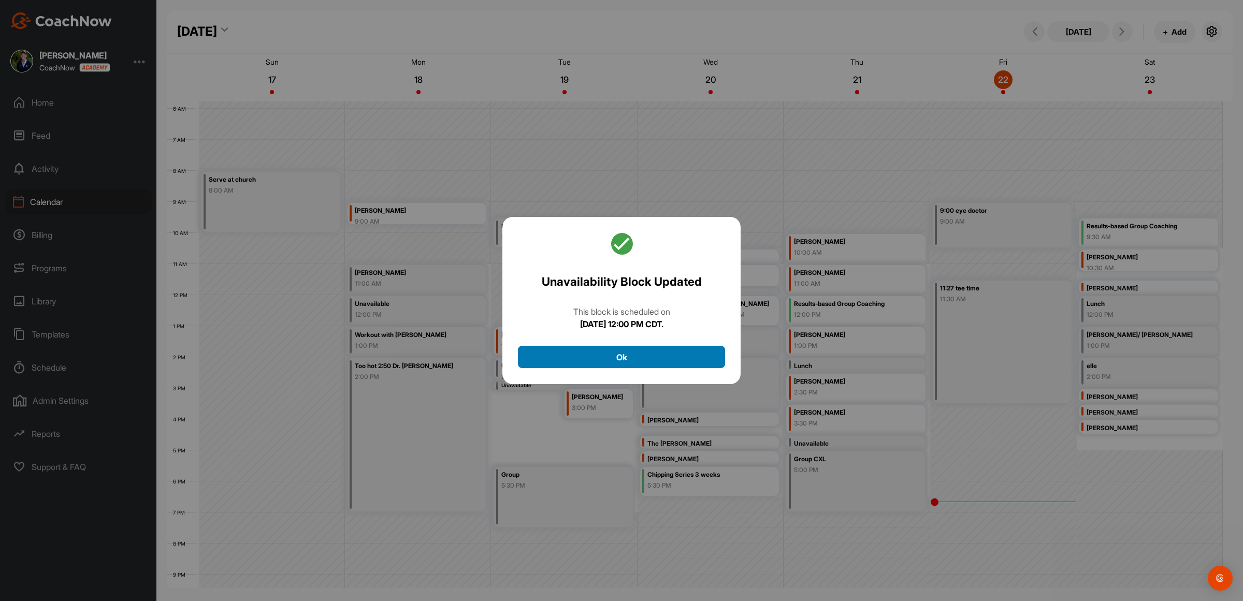
click at [635, 356] on button "Ok" at bounding box center [621, 357] width 207 height 22
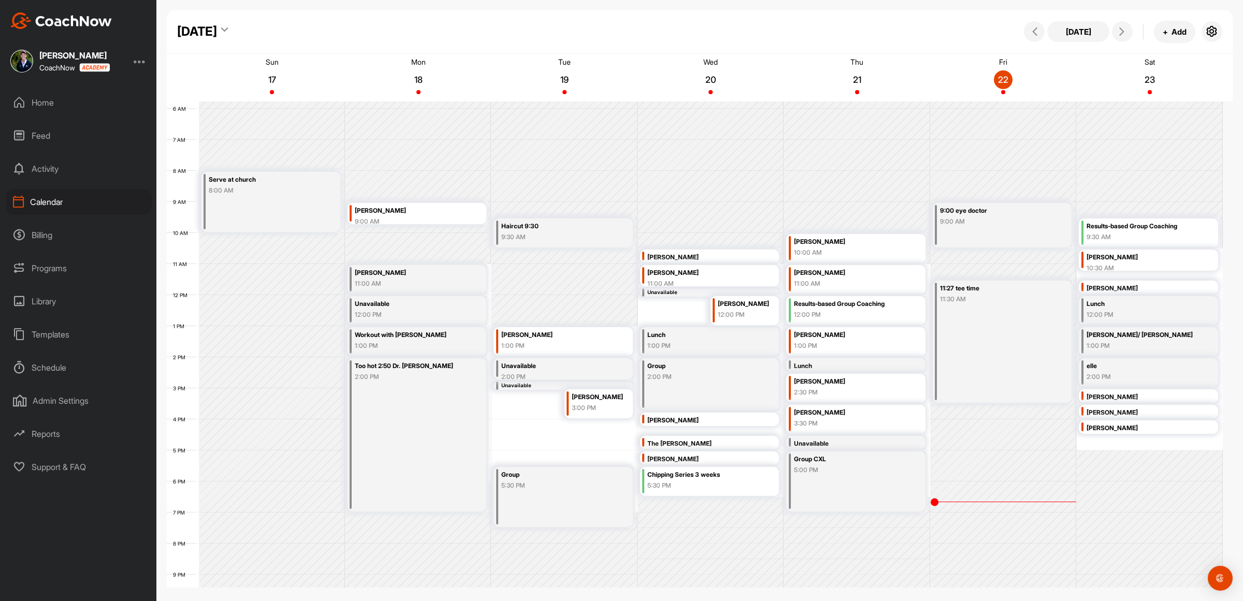
click at [1123, 368] on div "elle" at bounding box center [1141, 367] width 108 height 12
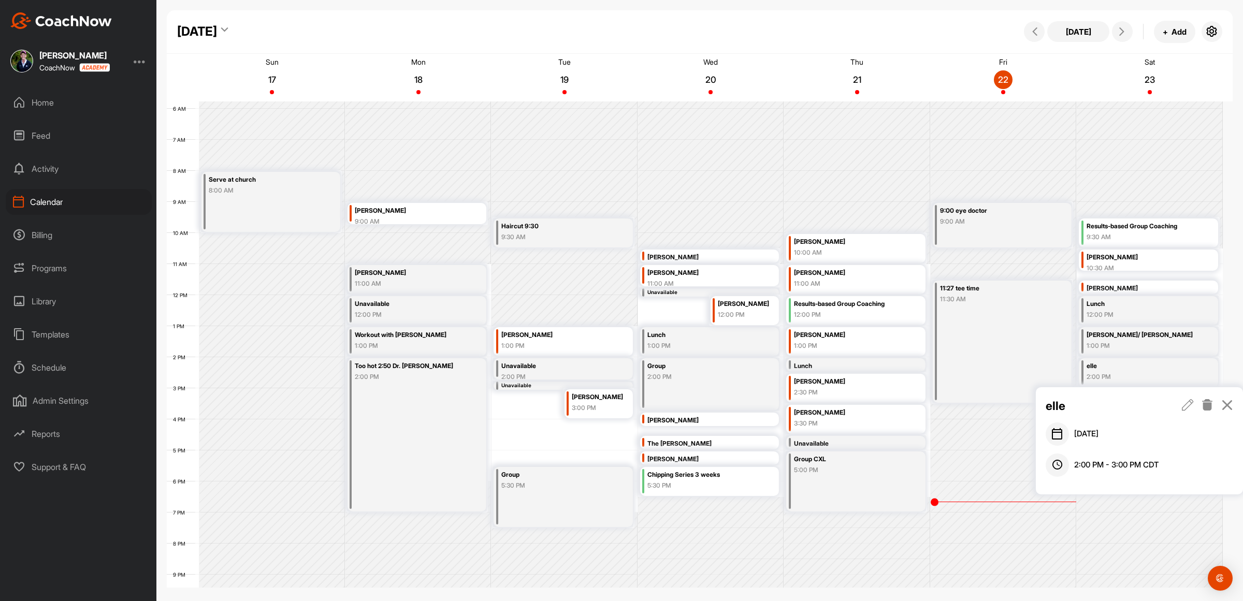
click at [1208, 403] on icon at bounding box center [1208, 404] width 12 height 11
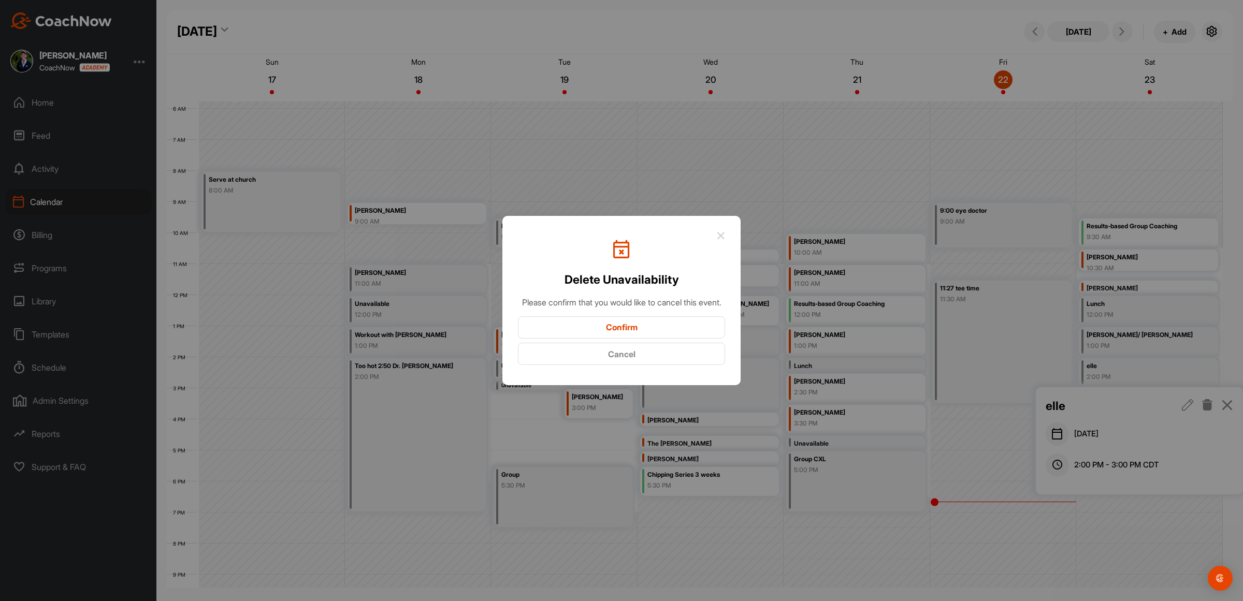
click at [661, 335] on button "Confirm" at bounding box center [621, 328] width 207 height 22
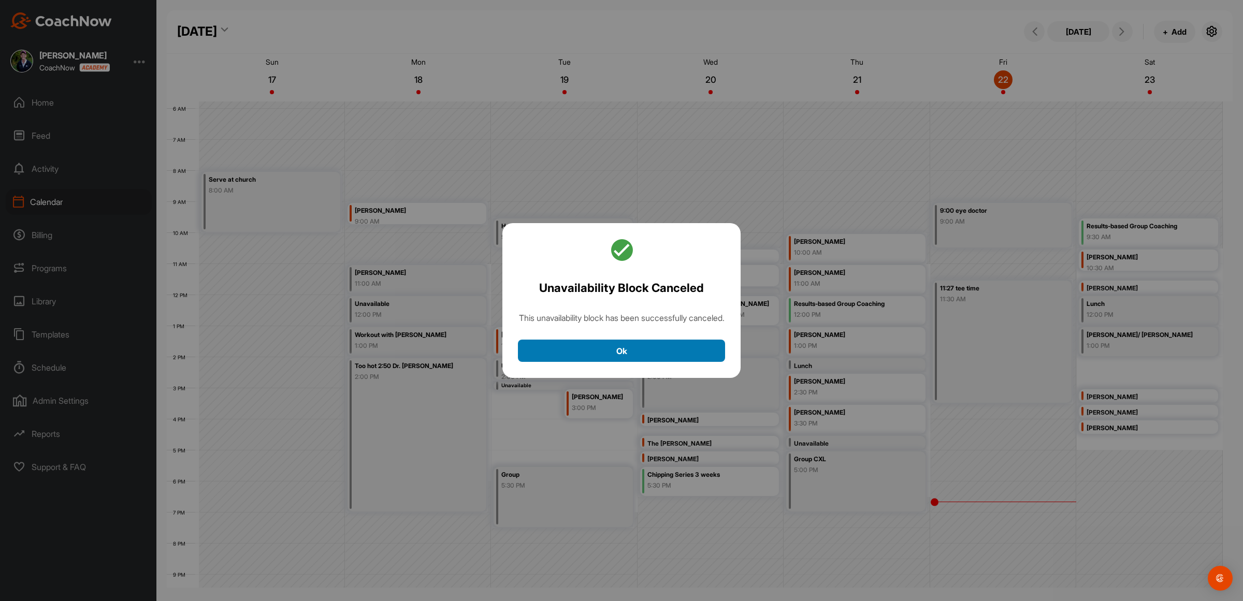
drag, startPoint x: 644, startPoint y: 354, endPoint x: 649, endPoint y: 352, distance: 5.4
click at [643, 353] on button "Ok" at bounding box center [621, 351] width 207 height 22
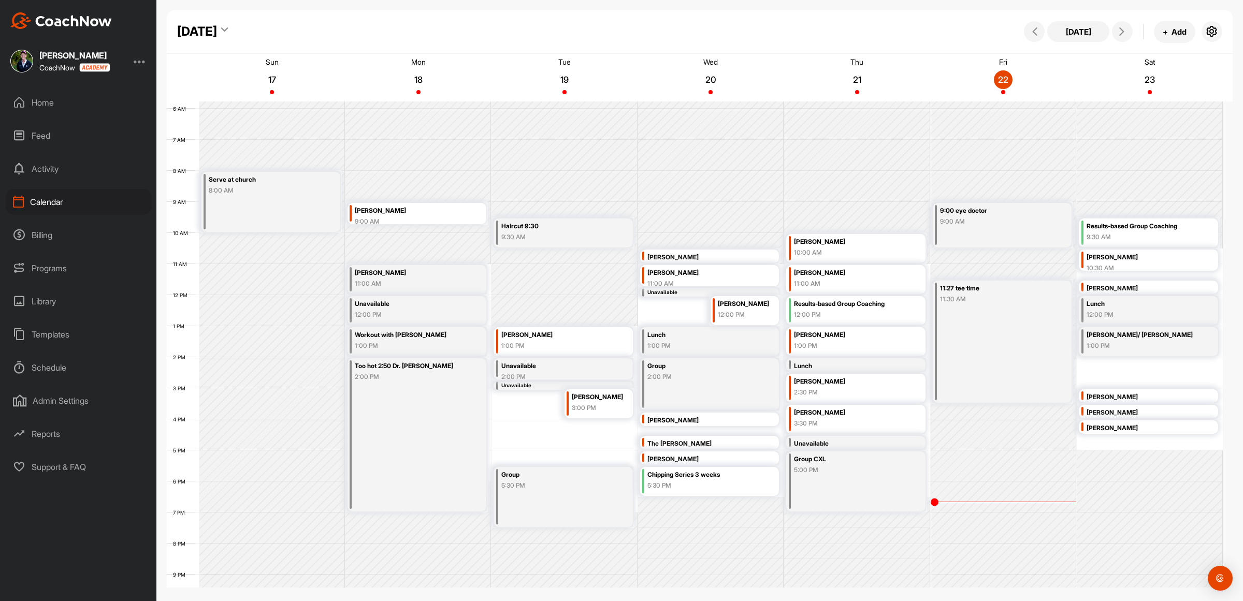
click at [1110, 366] on div "12 AM 1 AM 2 AM 3 AM 4 AM 5 AM 6 AM 7 AM 8 AM 9 AM 10 AM 11 AM 12 PM 1 PM 2 PM …" at bounding box center [695, 295] width 1056 height 746
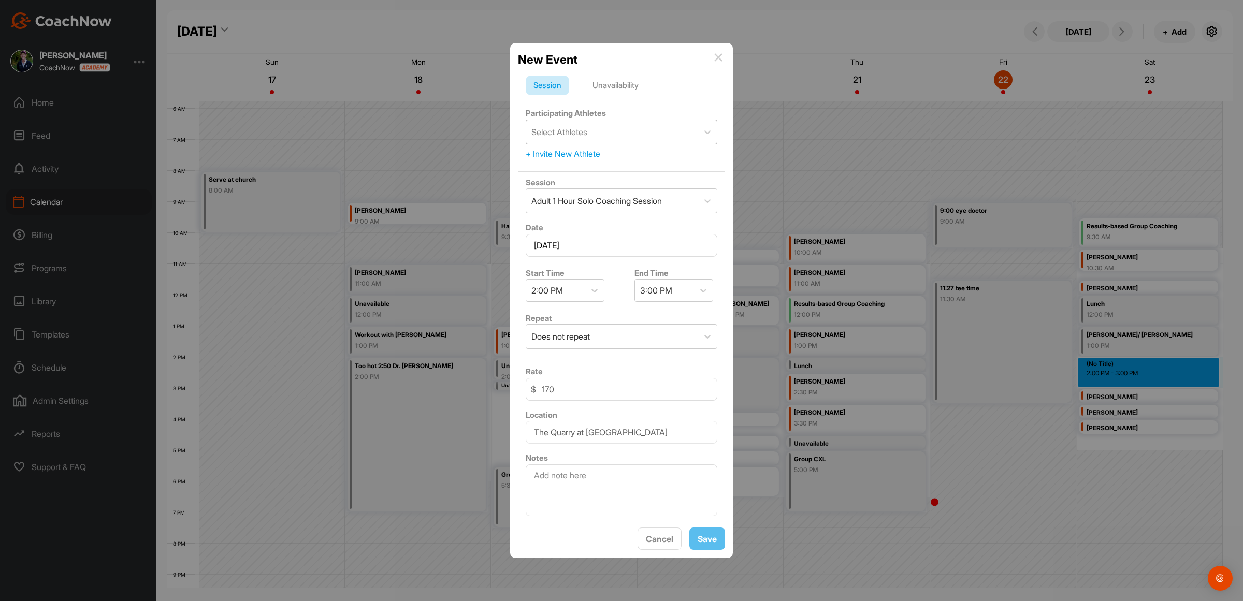
click at [589, 125] on div "Select Athletes" at bounding box center [612, 132] width 172 height 24
type input "elle"
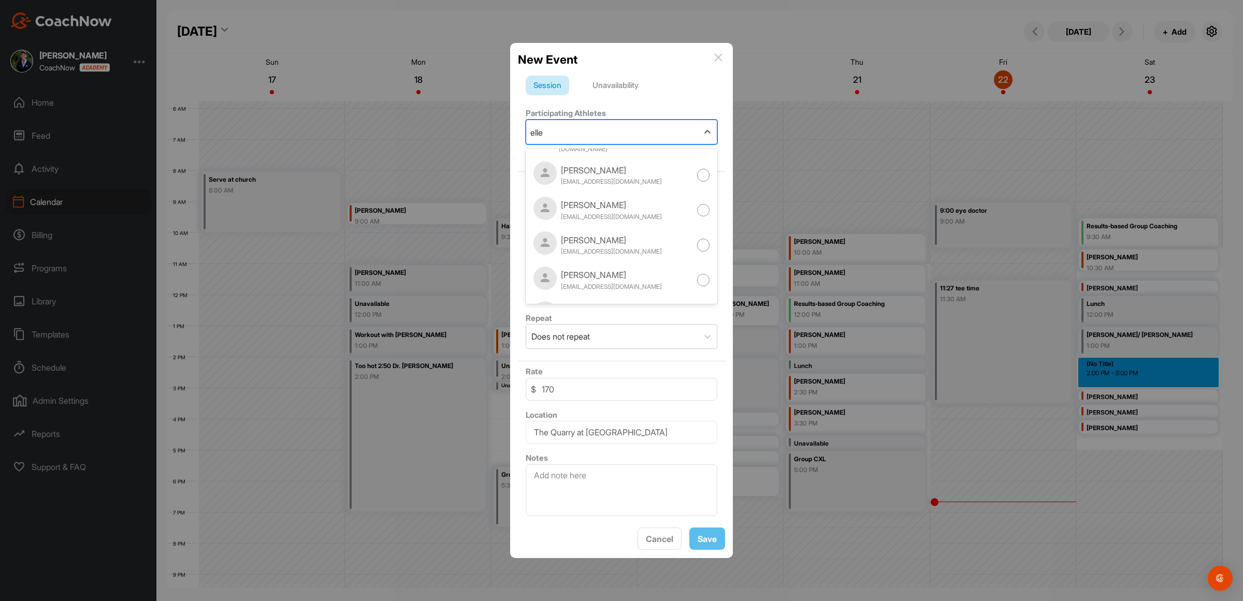
scroll to position [163, 0]
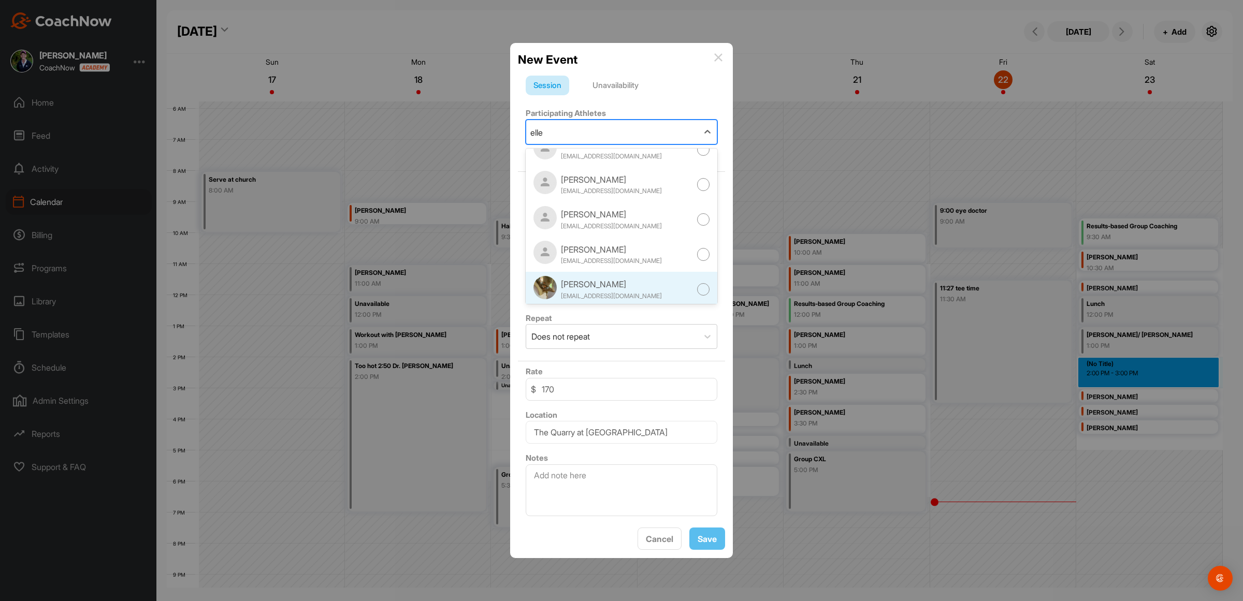
click at [697, 283] on div at bounding box center [703, 289] width 13 height 13
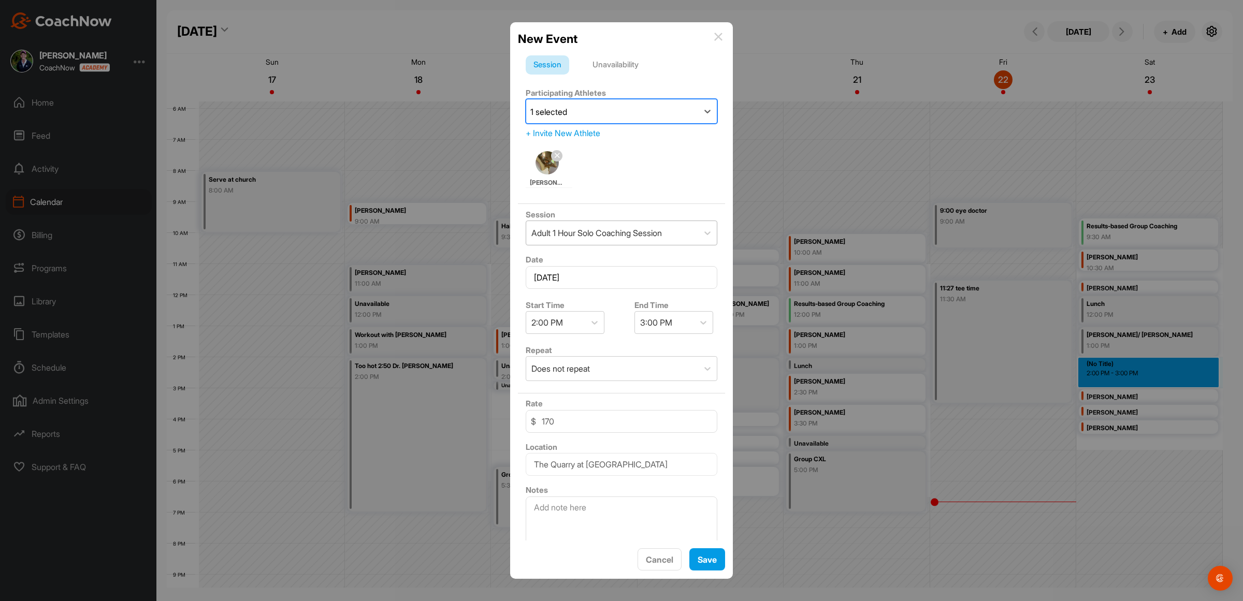
click at [585, 234] on div "Adult 1 Hour Solo Coaching Session" at bounding box center [597, 233] width 131 height 12
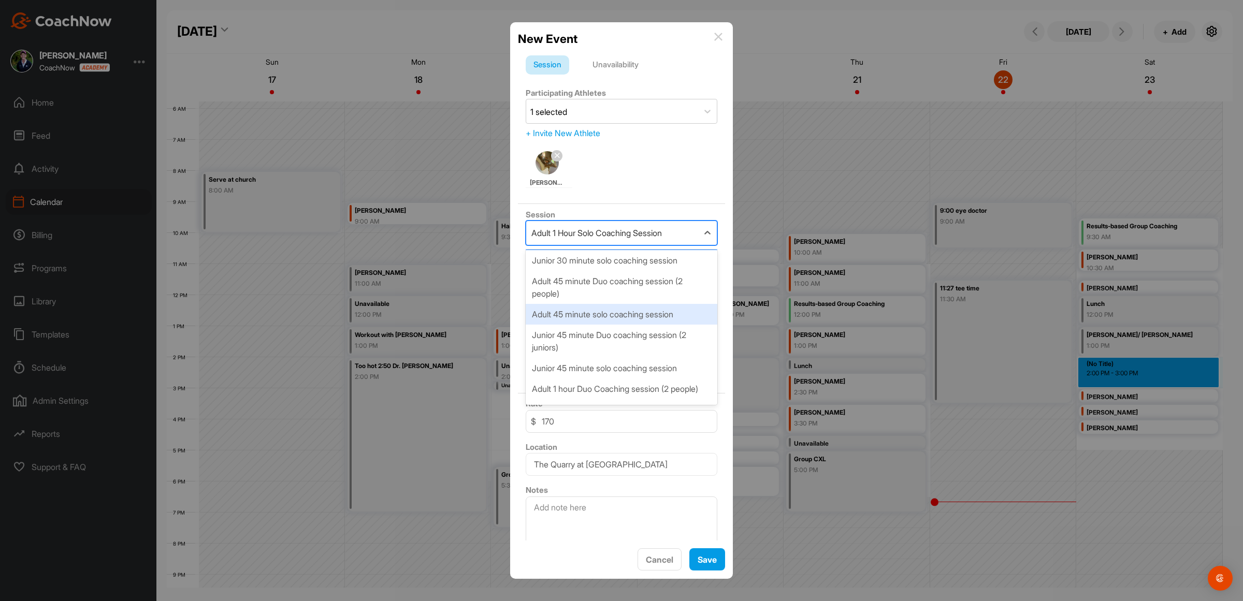
scroll to position [65, 0]
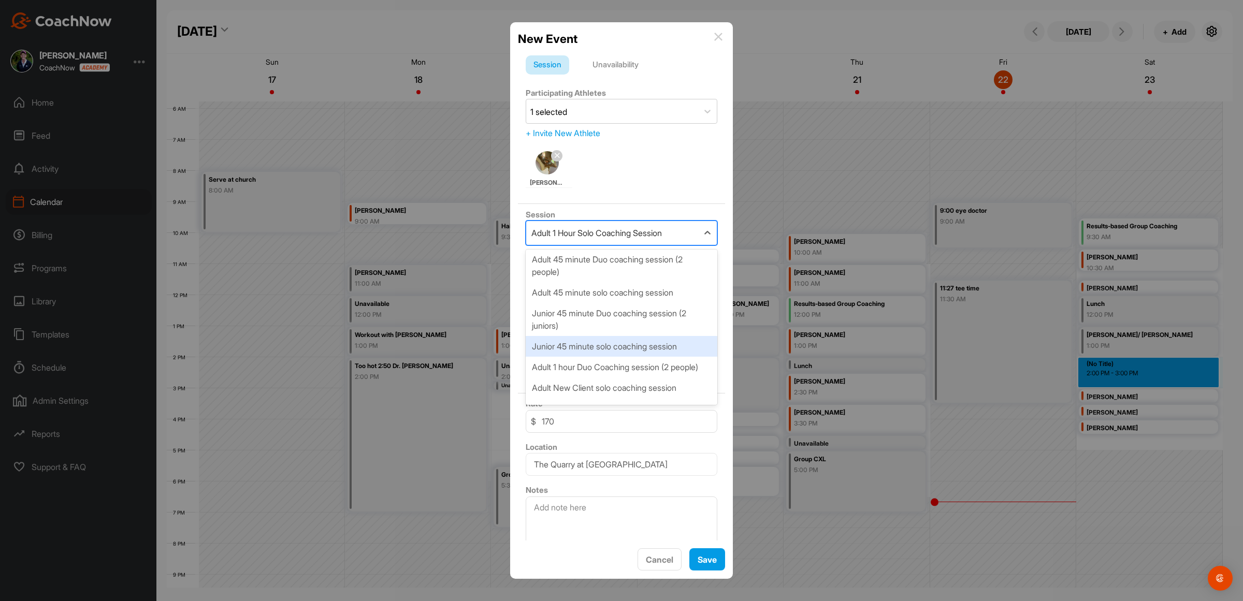
click at [605, 347] on div "Junior 45 minute solo coaching session" at bounding box center [622, 346] width 192 height 21
type input "90"
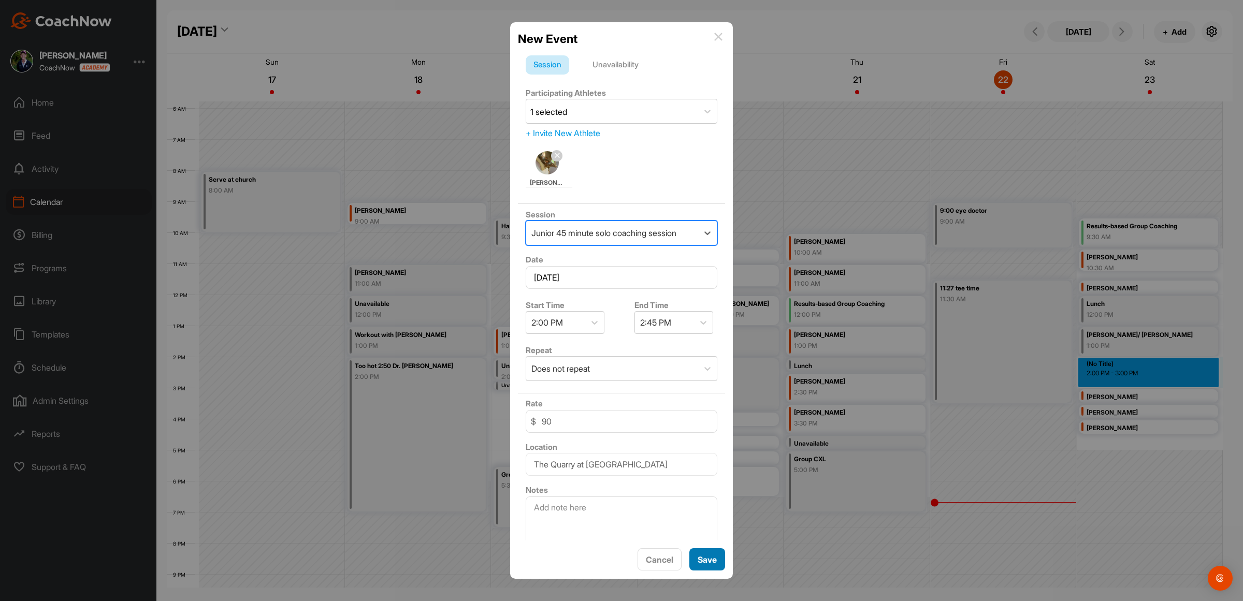
click at [690, 568] on button "Save" at bounding box center [708, 560] width 36 height 22
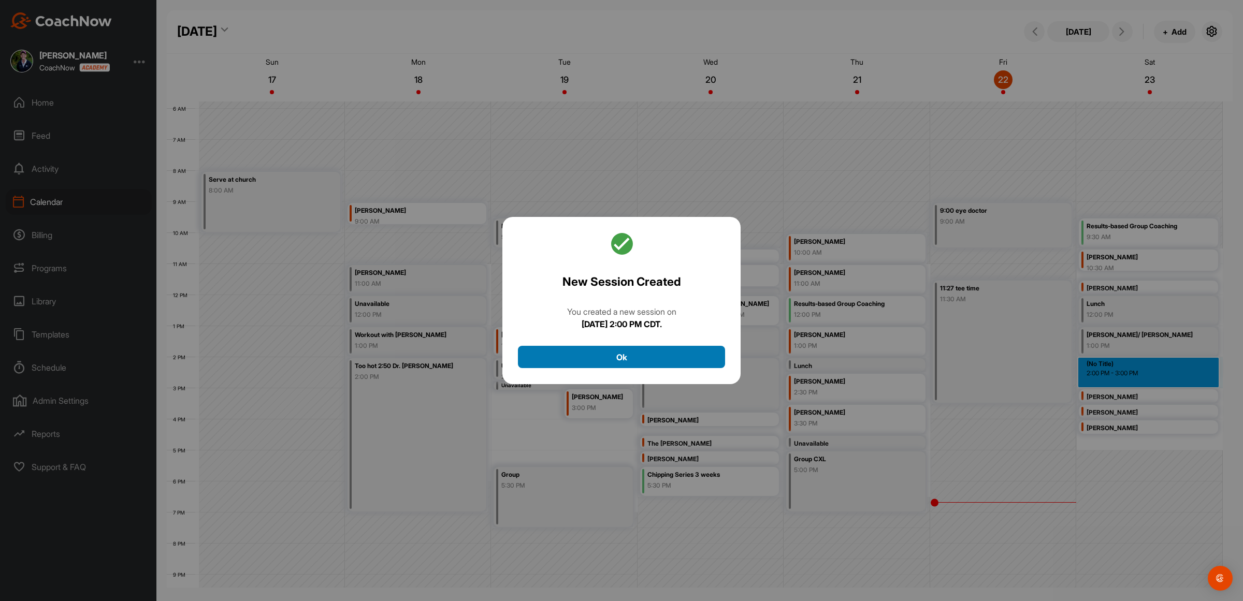
click at [601, 360] on button "Ok" at bounding box center [621, 357] width 207 height 22
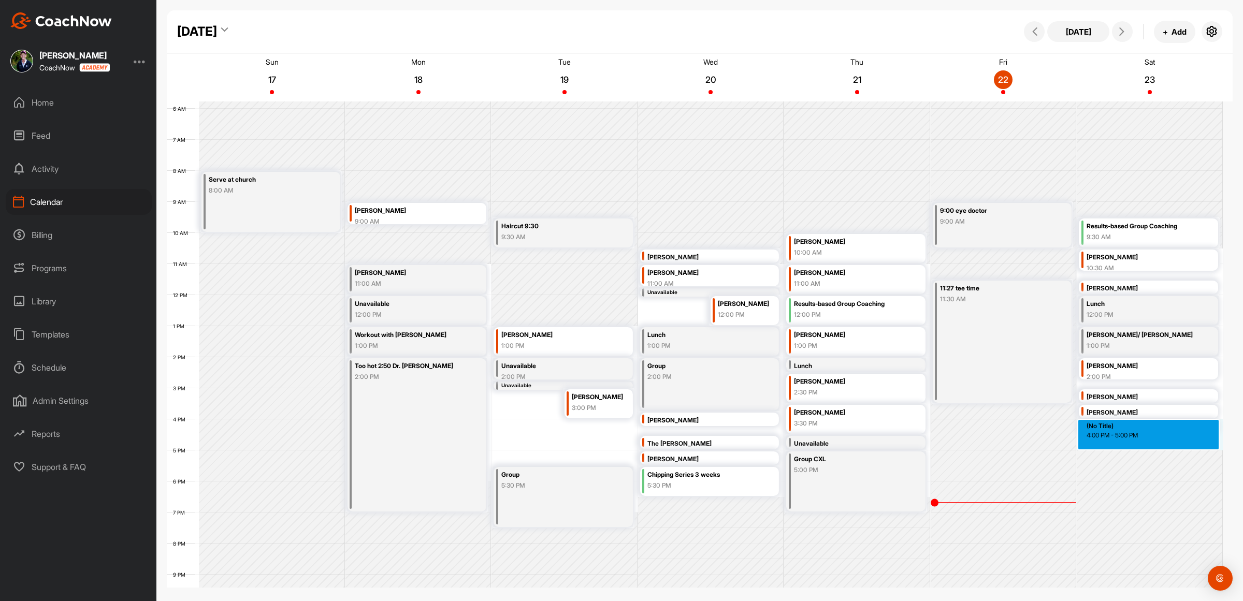
click at [1141, 439] on div "12 AM 1 AM 2 AM 3 AM 4 AM 5 AM 6 AM 7 AM 8 AM 9 AM 10 AM 11 AM 12 PM 1 PM 2 PM …" at bounding box center [695, 295] width 1056 height 746
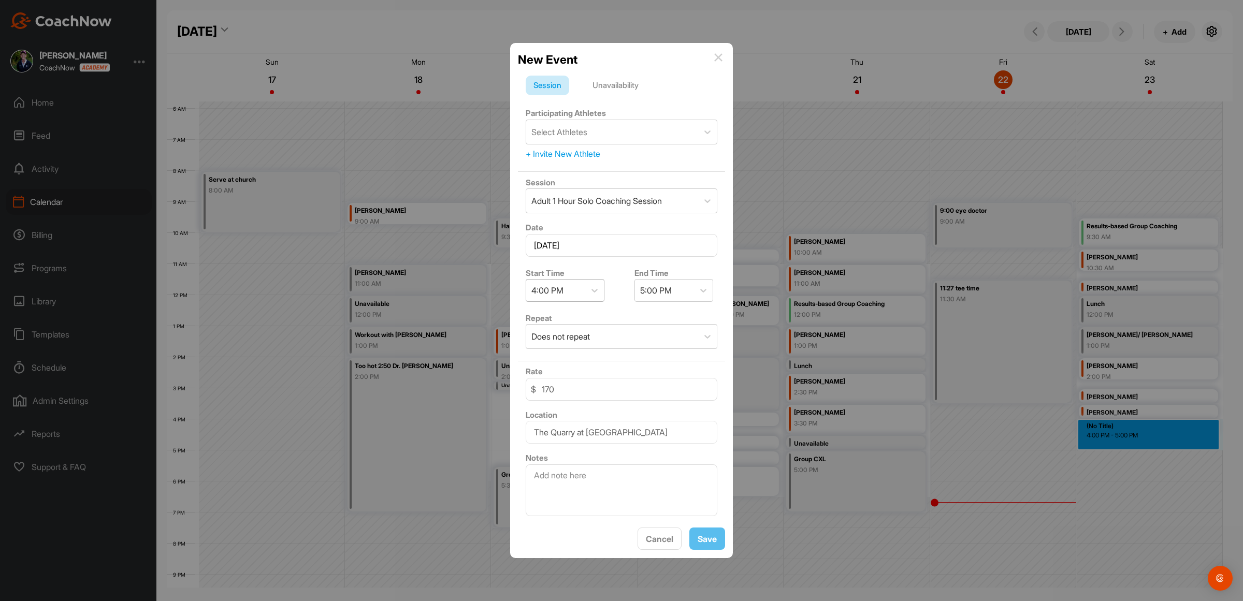
click at [575, 280] on div "4:00 PM" at bounding box center [555, 291] width 59 height 22
click at [623, 81] on div "Unavailability" at bounding box center [616, 86] width 62 height 20
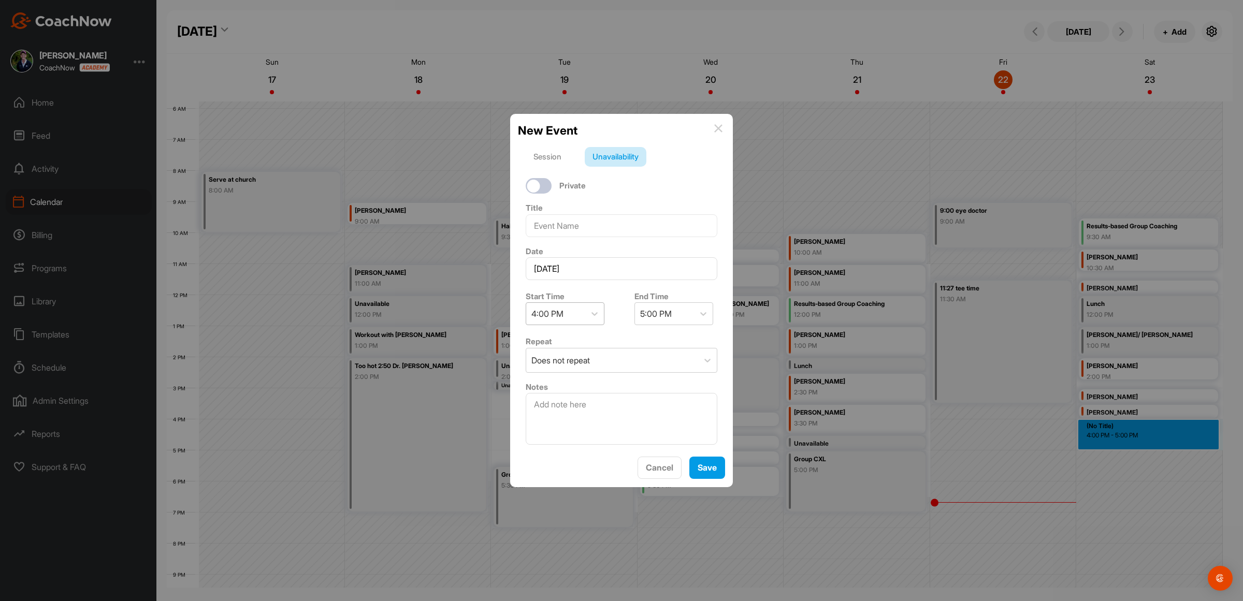
click at [567, 310] on div "4:00 PM" at bounding box center [555, 314] width 59 height 22
click at [542, 434] on div "4:30 PM" at bounding box center [565, 442] width 79 height 21
click at [659, 308] on div "5:30 PM" at bounding box center [656, 314] width 32 height 12
click at [645, 350] on div "5:00 PM" at bounding box center [669, 358] width 79 height 21
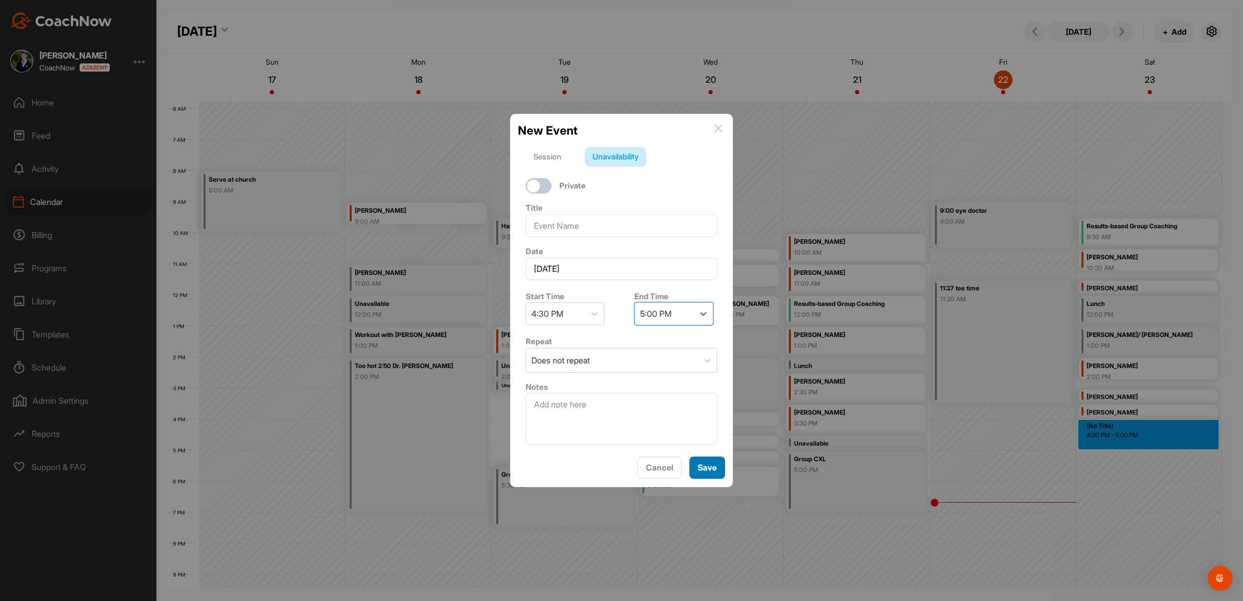
click at [702, 473] on button "Save" at bounding box center [708, 468] width 36 height 22
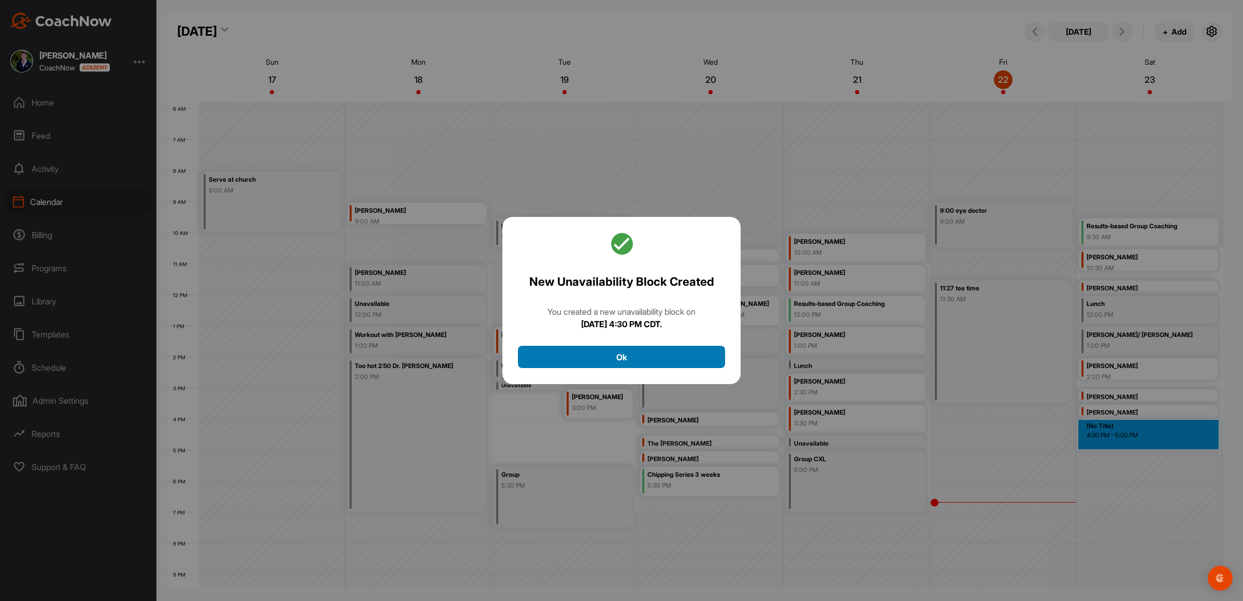
click at [627, 355] on button "Ok" at bounding box center [621, 357] width 207 height 22
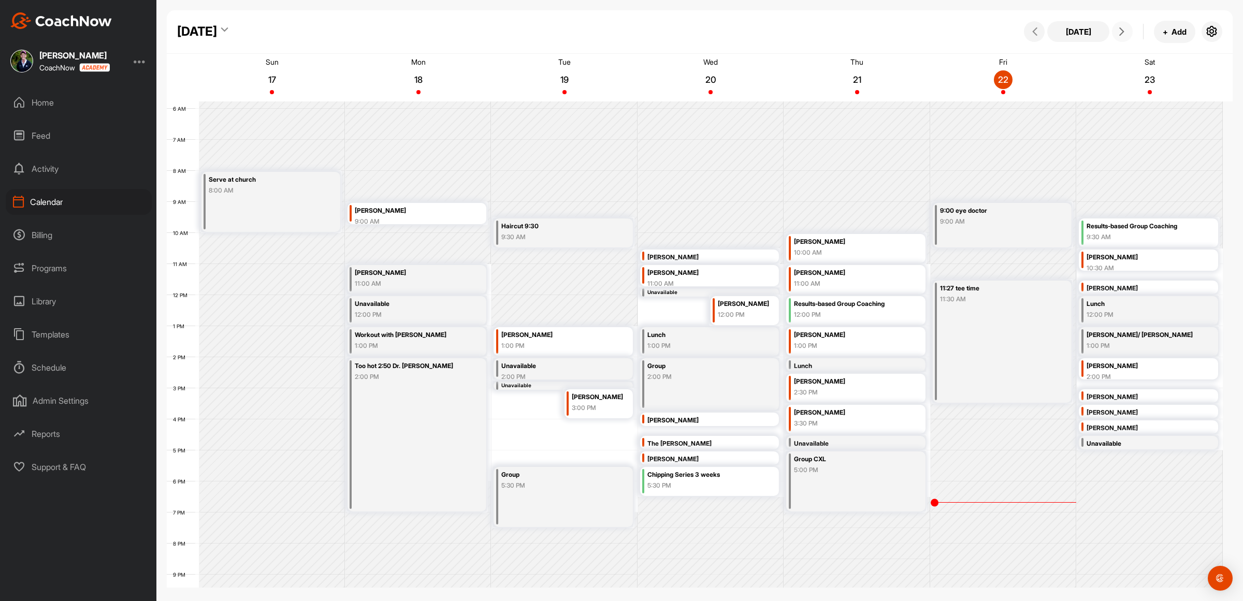
click at [1123, 32] on icon at bounding box center [1122, 31] width 8 height 8
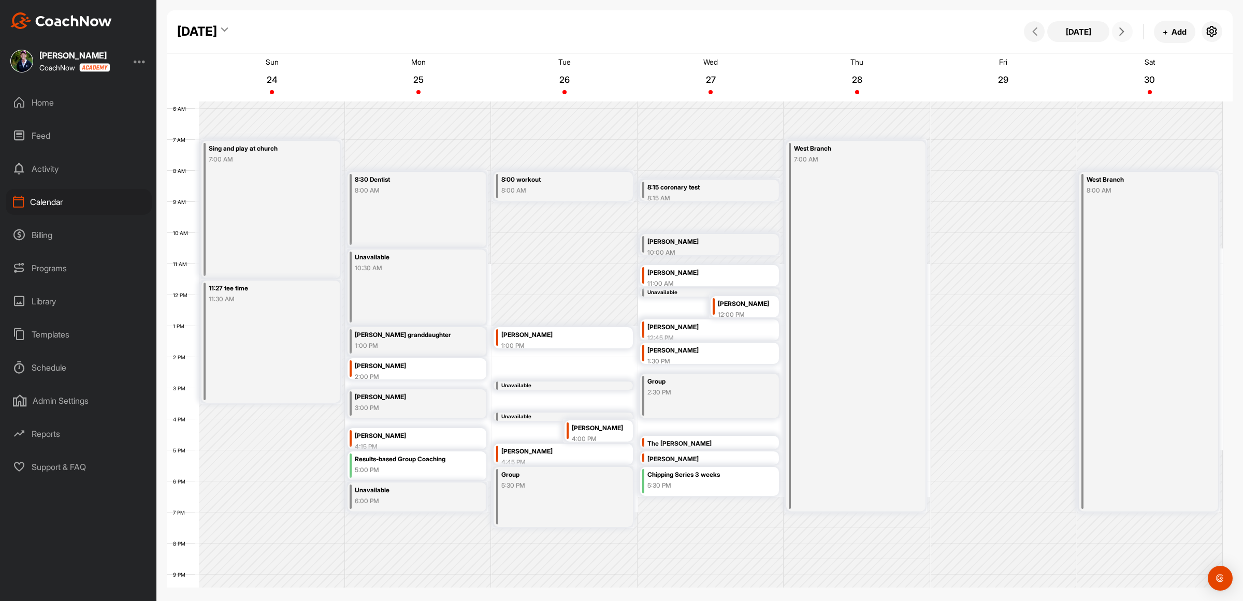
click at [1122, 27] on icon at bounding box center [1122, 31] width 8 height 8
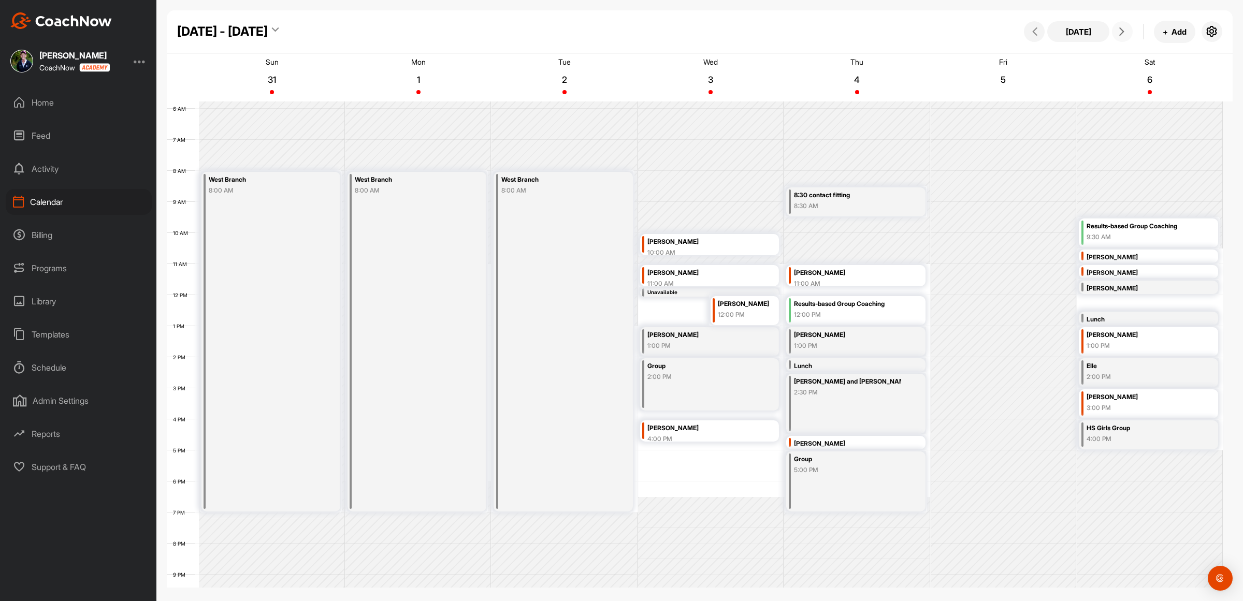
click at [1113, 26] on div "[DATE] + Add" at bounding box center [1122, 32] width 201 height 22
click at [1119, 33] on icon at bounding box center [1122, 31] width 8 height 8
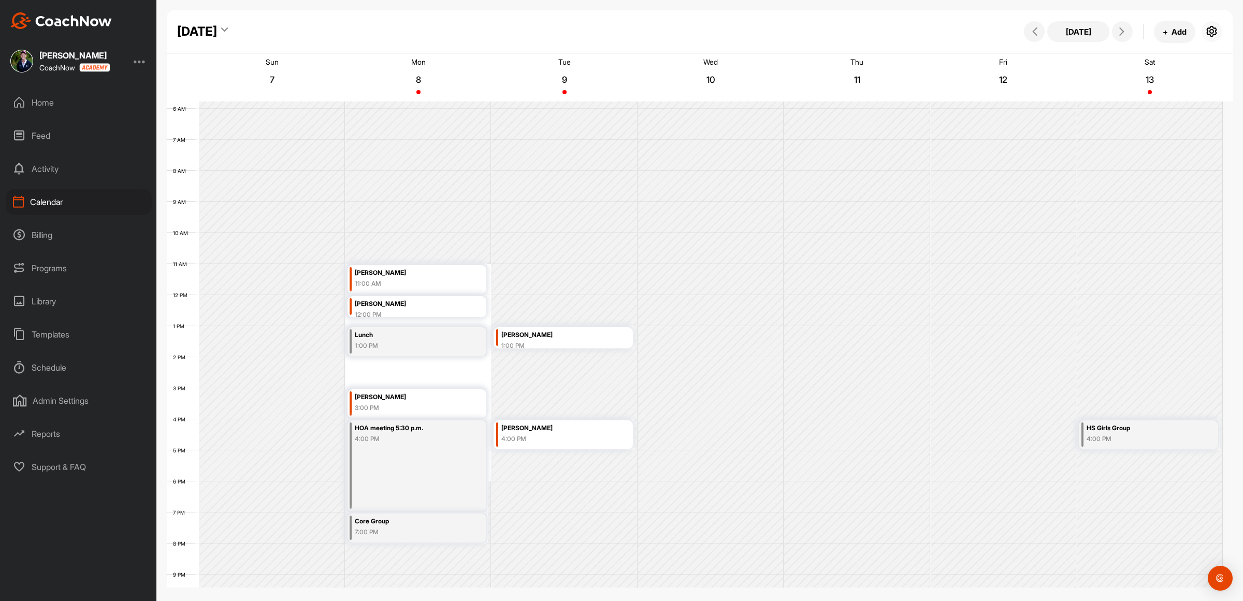
click at [1218, 26] on button "button" at bounding box center [1212, 31] width 21 height 21
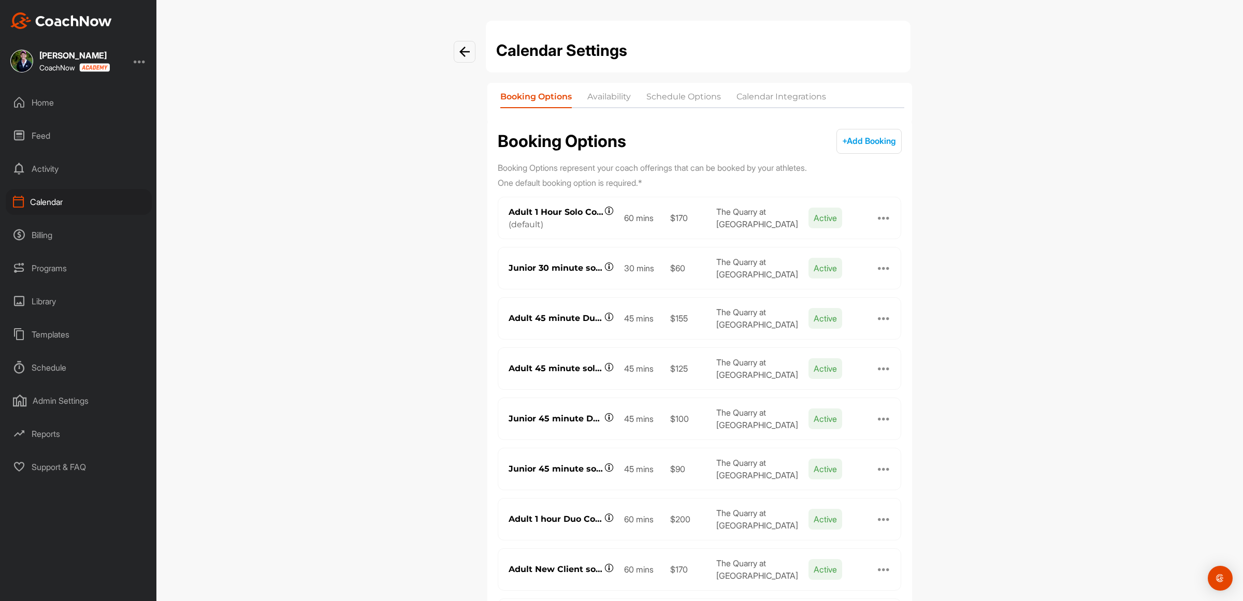
click at [607, 98] on li "Availability" at bounding box center [609, 99] width 44 height 17
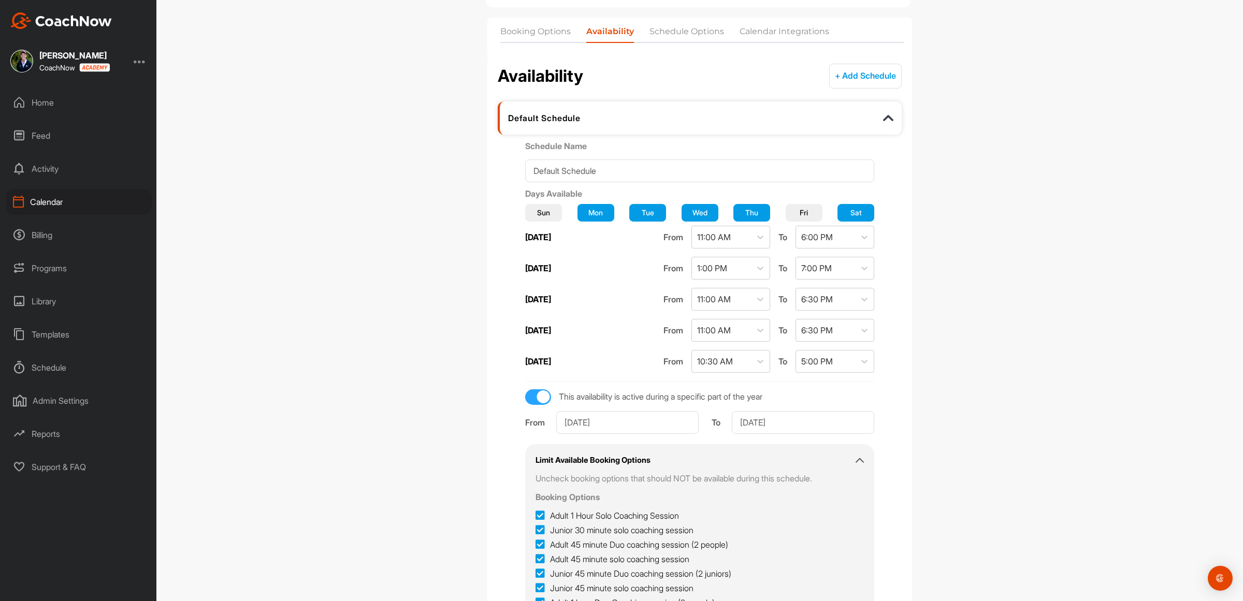
scroll to position [160, 0]
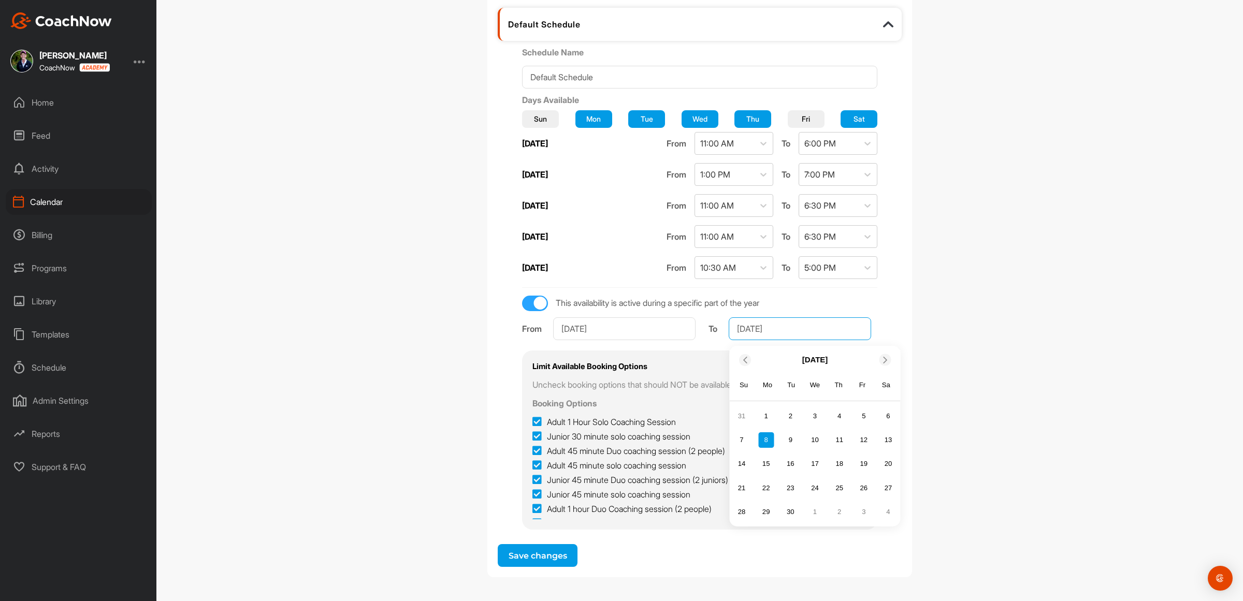
click at [837, 322] on input "[DATE]" at bounding box center [800, 329] width 142 height 23
click at [887, 488] on div "27" at bounding box center [889, 488] width 16 height 16
type input "[DATE]"
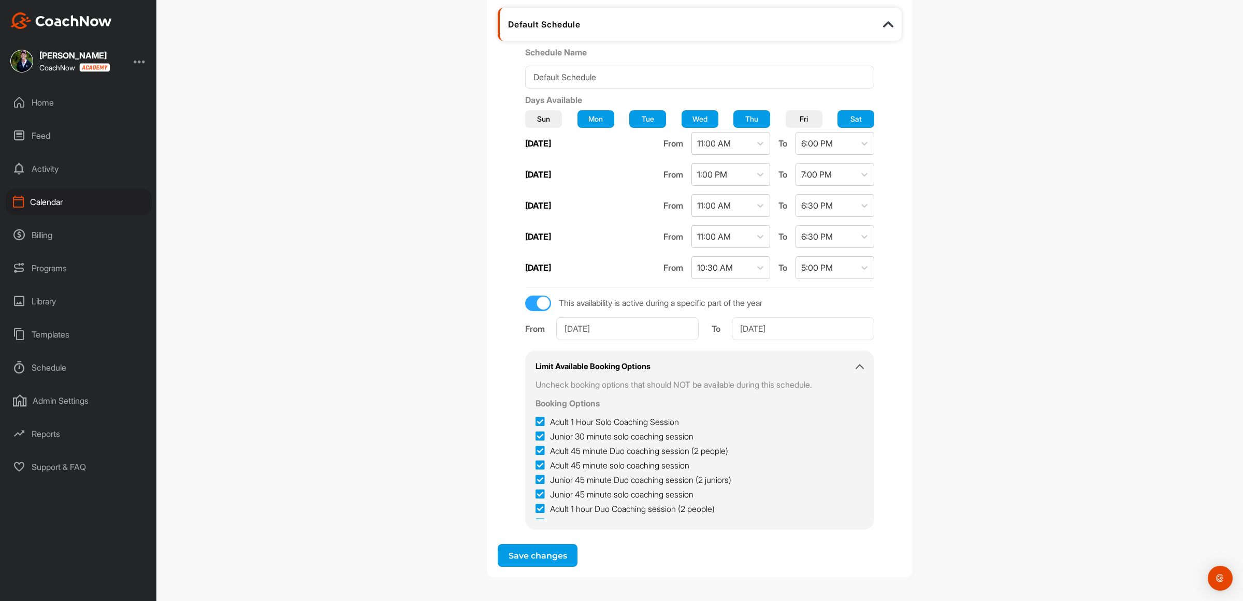
click at [506, 557] on button "Save changes" at bounding box center [538, 555] width 80 height 23
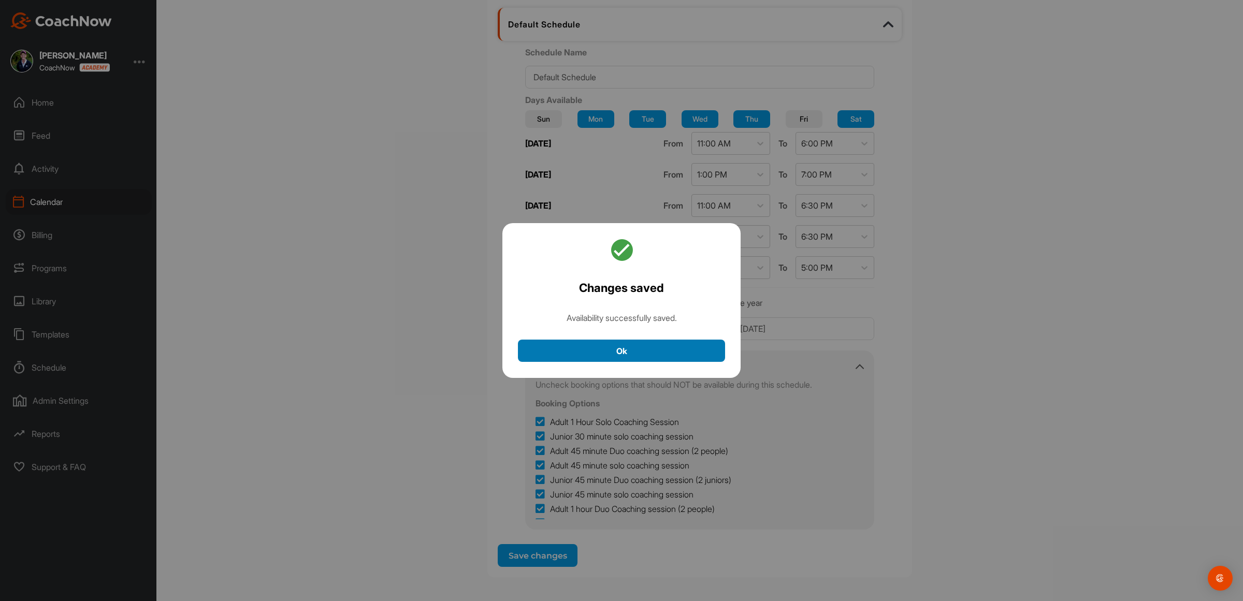
click at [572, 350] on button "Ok" at bounding box center [621, 351] width 207 height 22
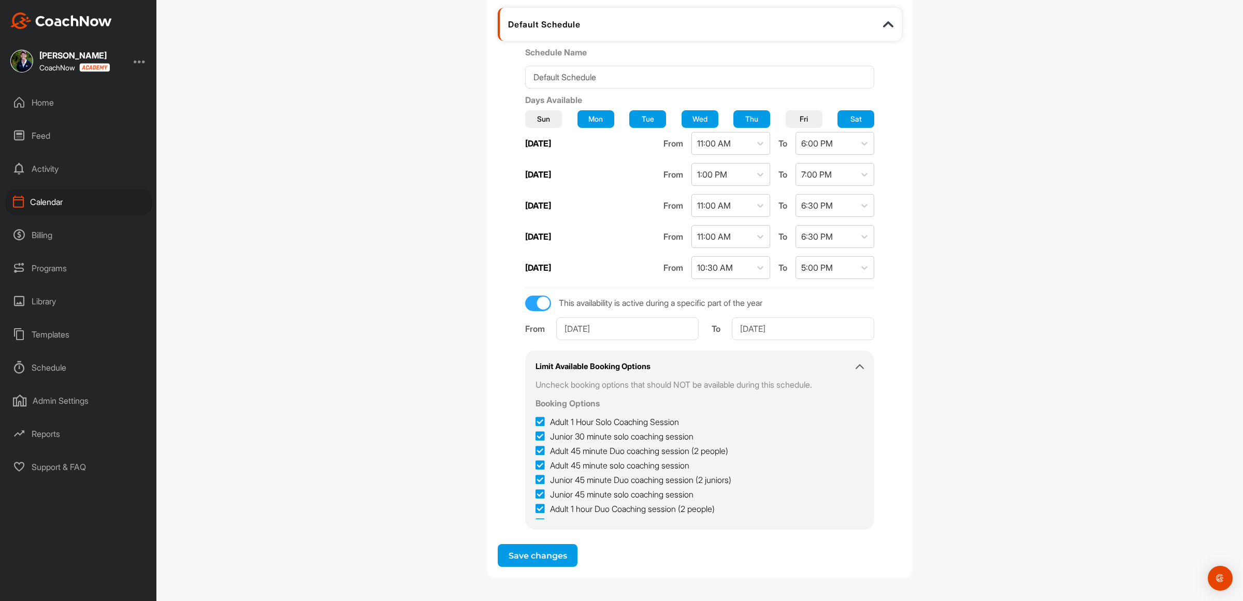
click at [48, 200] on div "Calendar" at bounding box center [79, 202] width 146 height 26
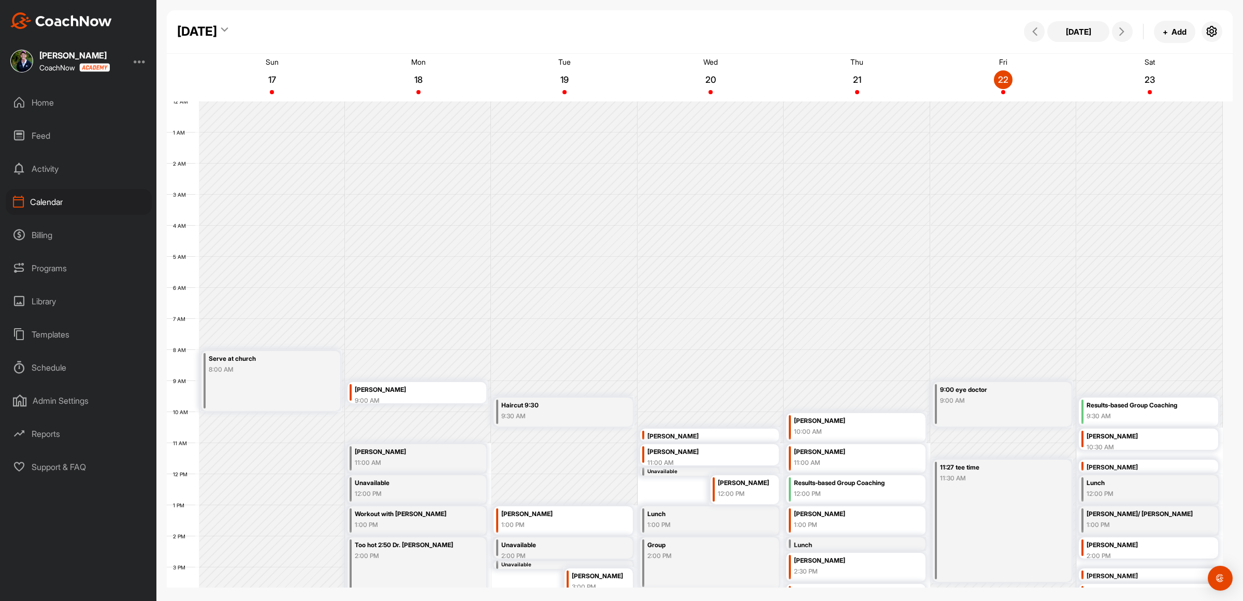
scroll to position [179, 0]
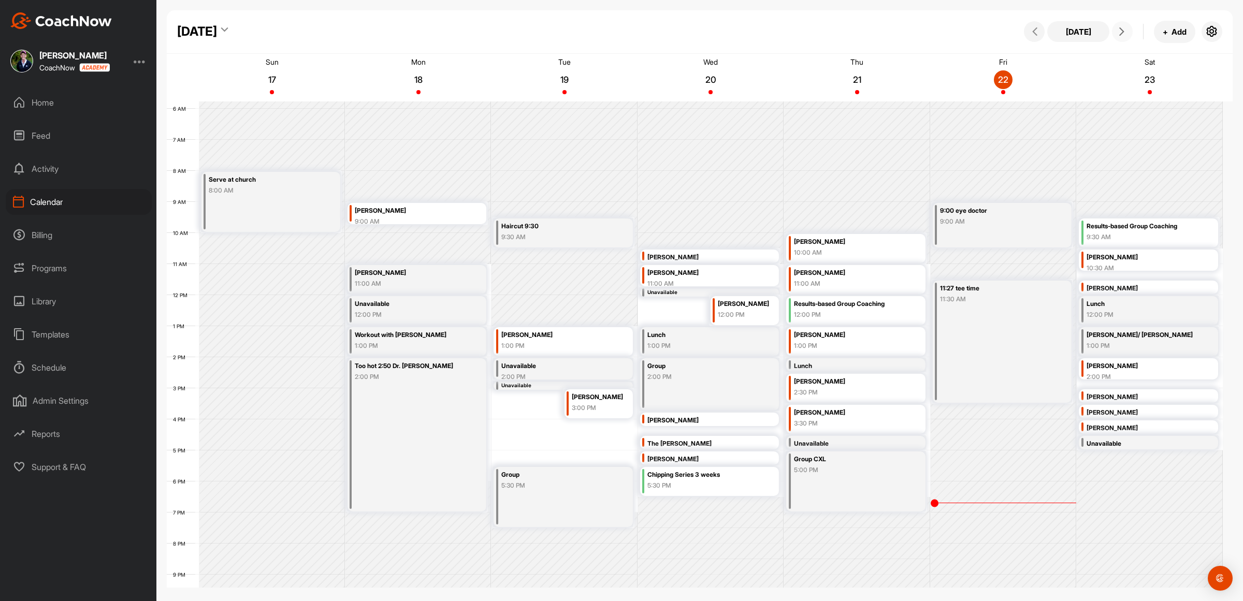
click at [1120, 27] on icon at bounding box center [1122, 31] width 8 height 8
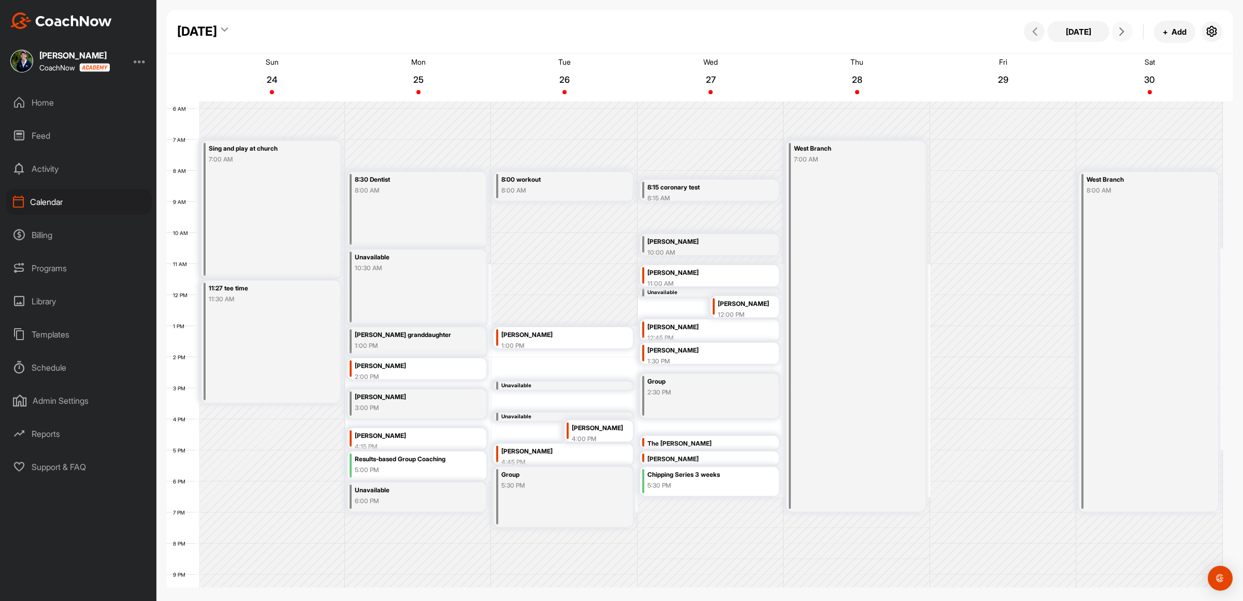
click at [1120, 27] on icon at bounding box center [1122, 31] width 8 height 8
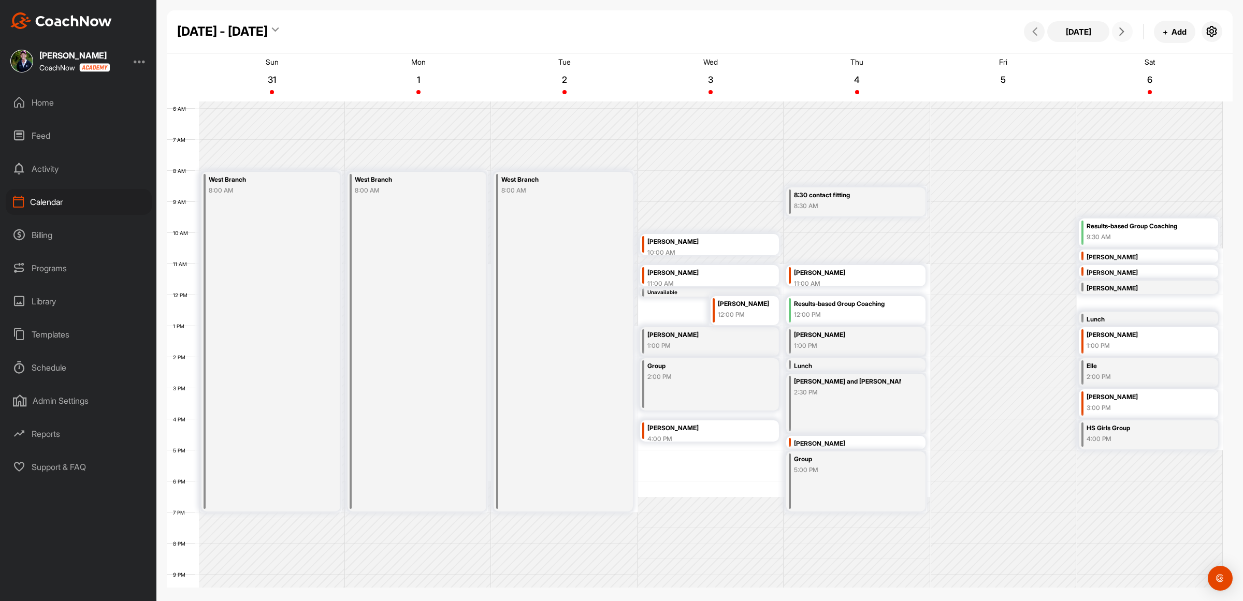
click at [1124, 32] on icon at bounding box center [1122, 31] width 8 height 8
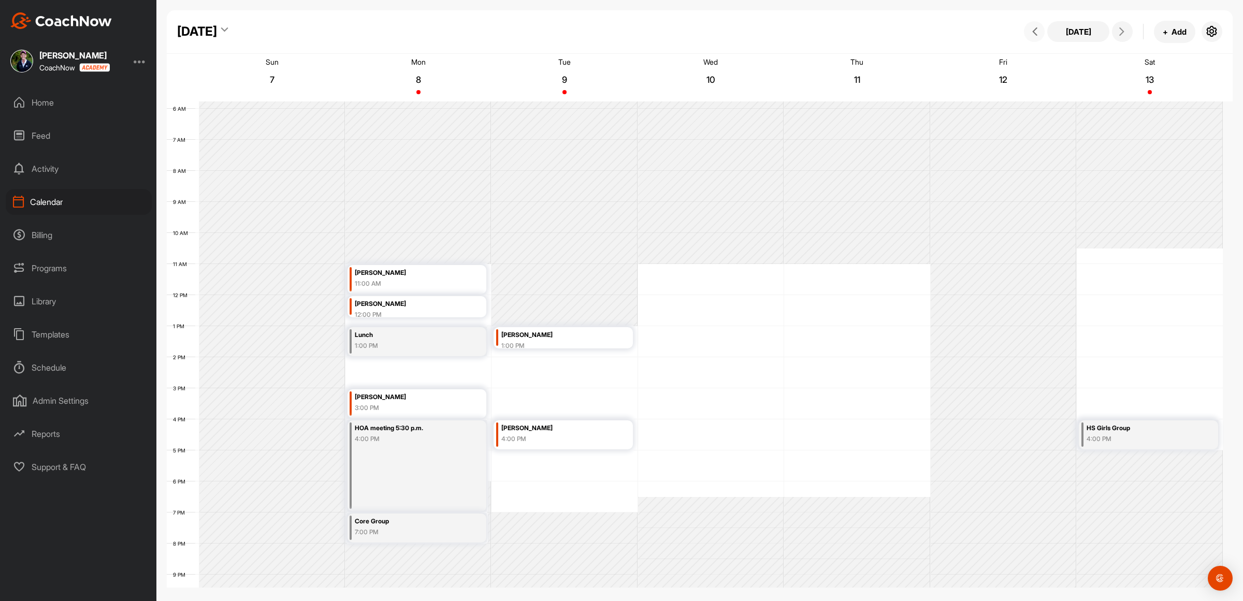
click at [1031, 34] on icon at bounding box center [1035, 31] width 8 height 8
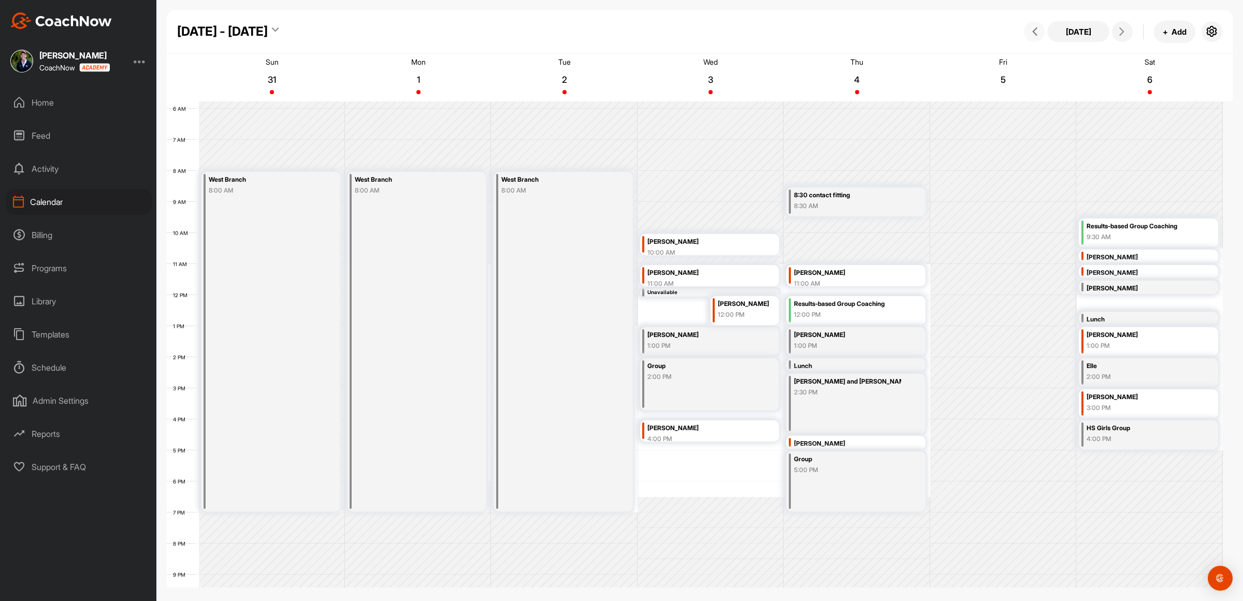
click at [1032, 32] on icon at bounding box center [1035, 31] width 8 height 8
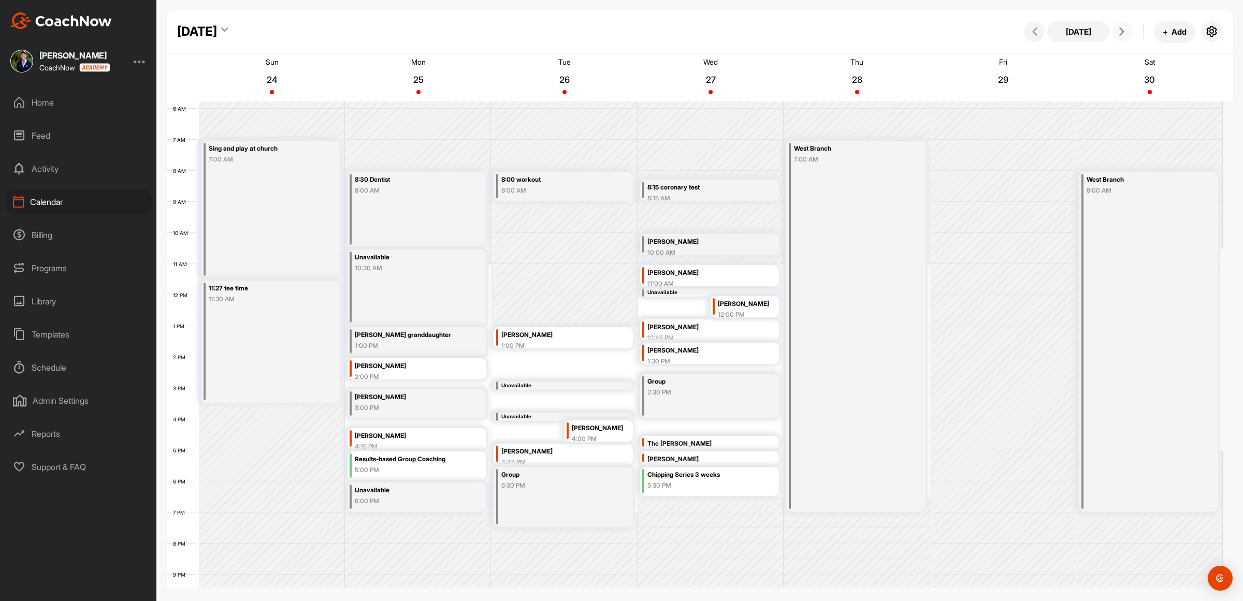
click at [1121, 31] on icon at bounding box center [1122, 31] width 8 height 8
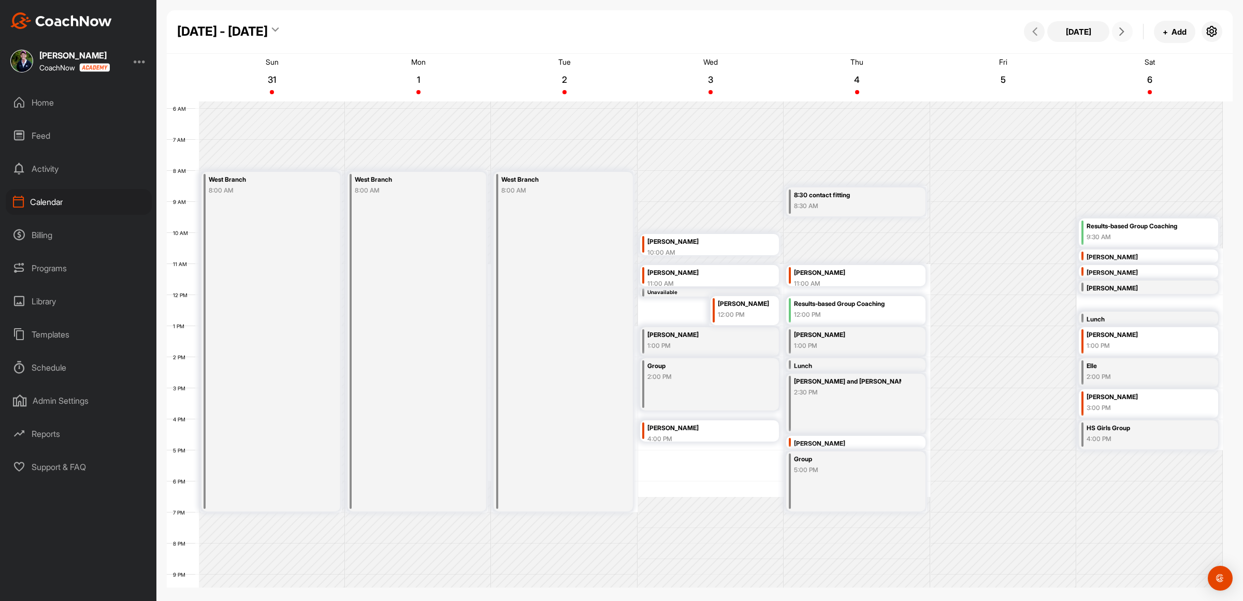
click at [1121, 32] on icon at bounding box center [1122, 31] width 8 height 8
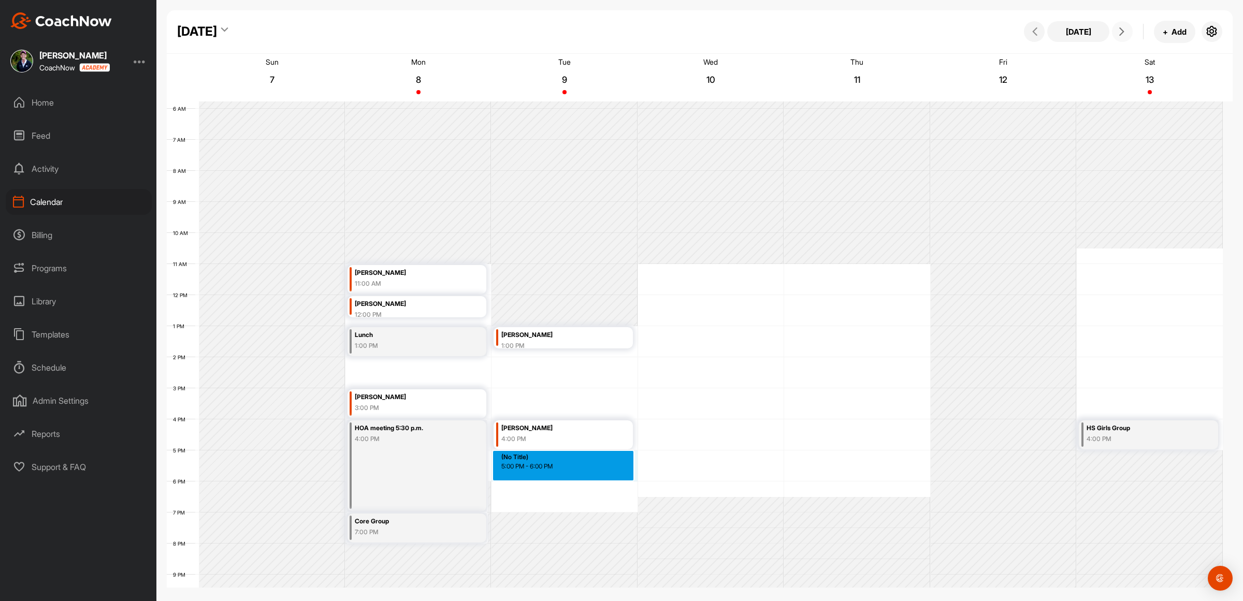
click at [526, 475] on div "12 AM 1 AM 2 AM 3 AM 4 AM 5 AM 6 AM 7 AM 8 AM 9 AM 10 AM 11 AM 12 PM 1 PM 2 PM …" at bounding box center [695, 295] width 1056 height 746
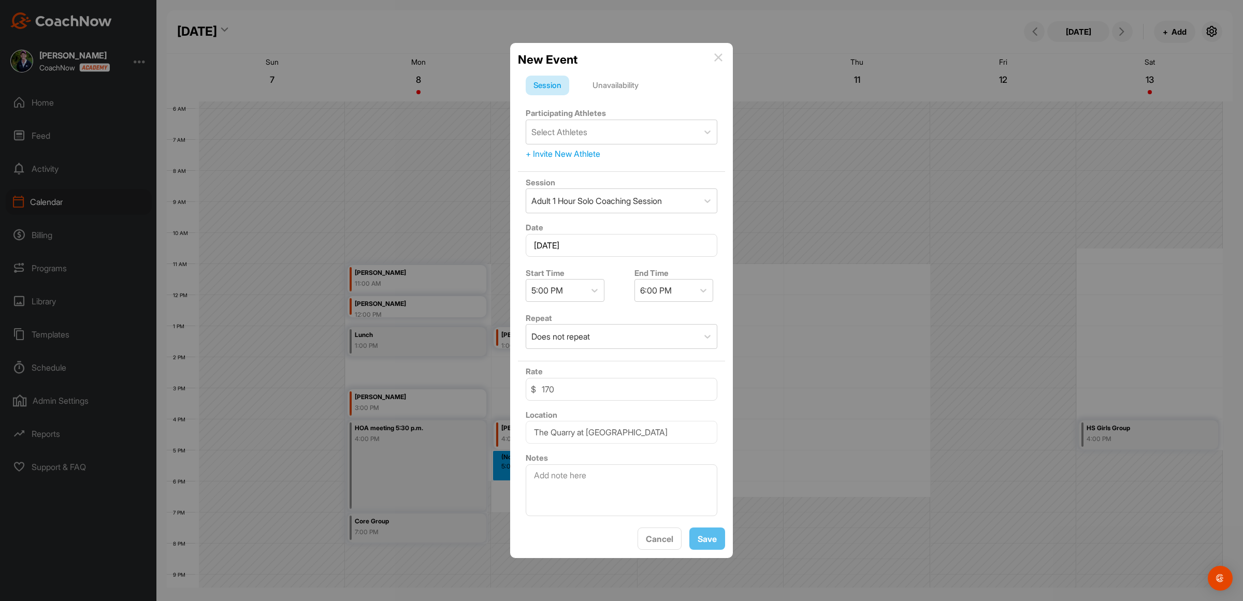
click at [621, 82] on div "Unavailability" at bounding box center [616, 86] width 62 height 20
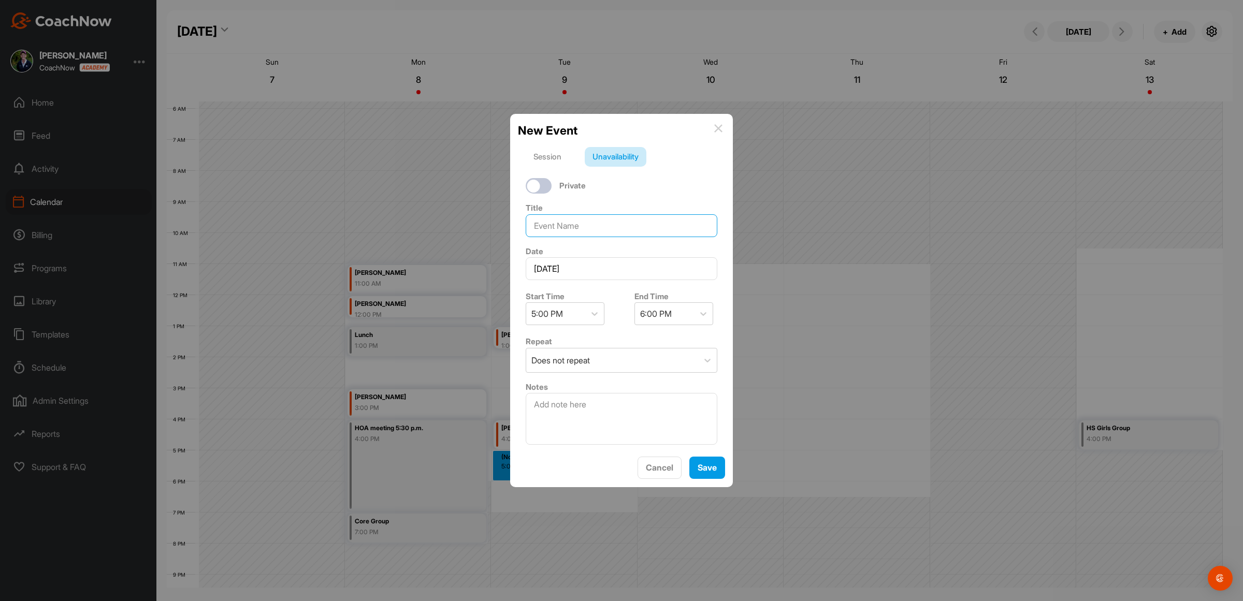
click at [552, 221] on input at bounding box center [622, 225] width 192 height 23
type input "Group"
click at [568, 307] on div "5:00 PM" at bounding box center [555, 314] width 59 height 22
click at [544, 439] on div "5:30 PM" at bounding box center [565, 442] width 79 height 21
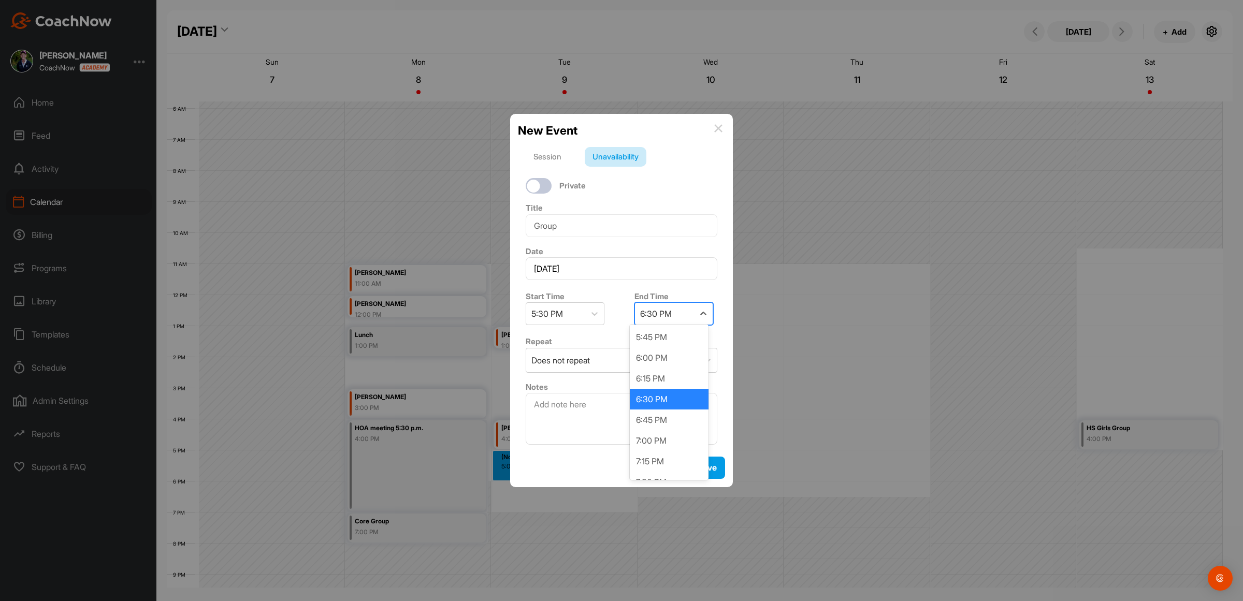
click at [656, 311] on div "6:30 PM" at bounding box center [656, 314] width 32 height 12
click at [651, 431] on div "7:00 PM" at bounding box center [669, 441] width 79 height 21
click at [708, 472] on button "Save" at bounding box center [708, 468] width 36 height 22
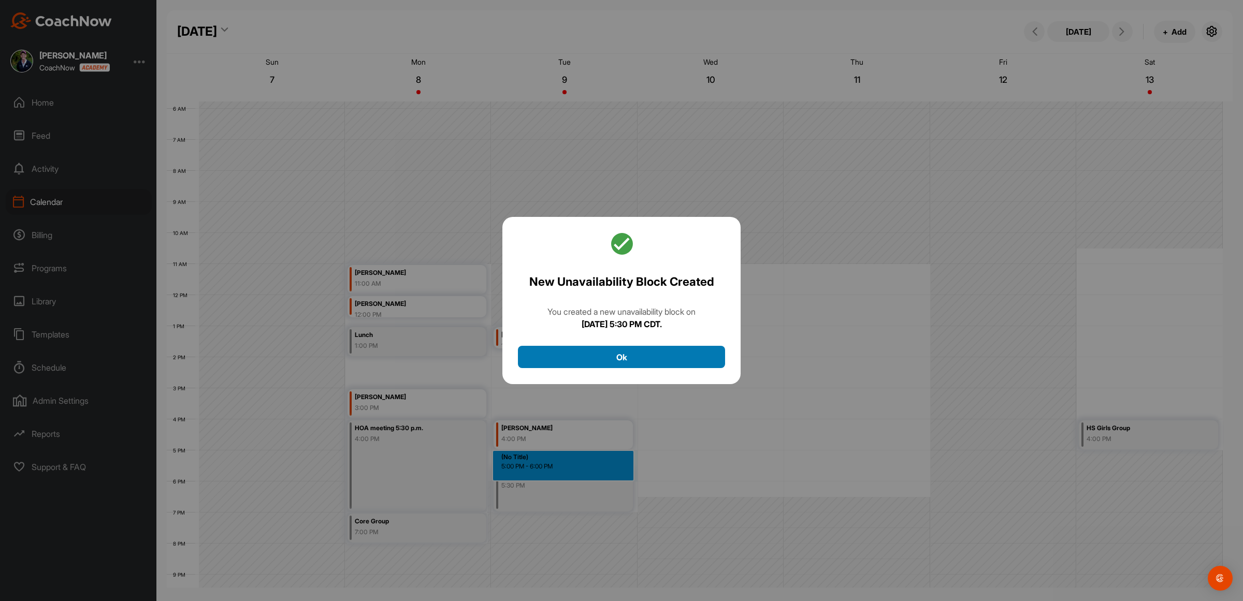
click at [648, 356] on button "Ok" at bounding box center [621, 357] width 207 height 22
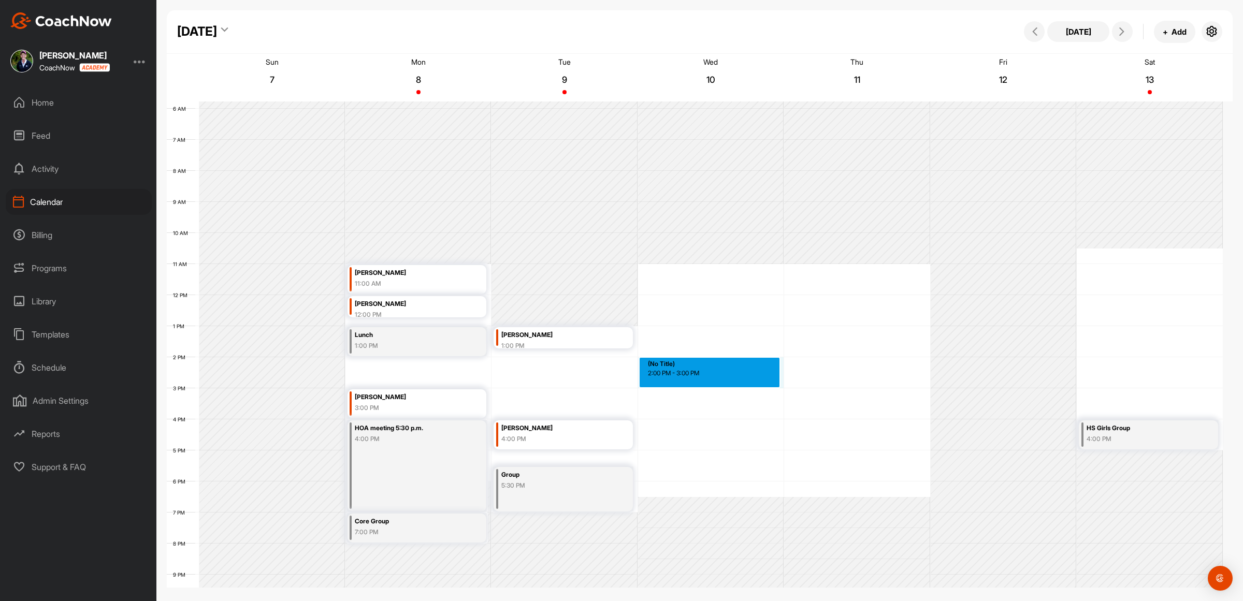
click at [672, 365] on div "12 AM 1 AM 2 AM 3 AM 4 AM 5 AM 6 AM 7 AM 8 AM 9 AM 10 AM 11 AM 12 PM 1 PM 2 PM …" at bounding box center [695, 295] width 1056 height 746
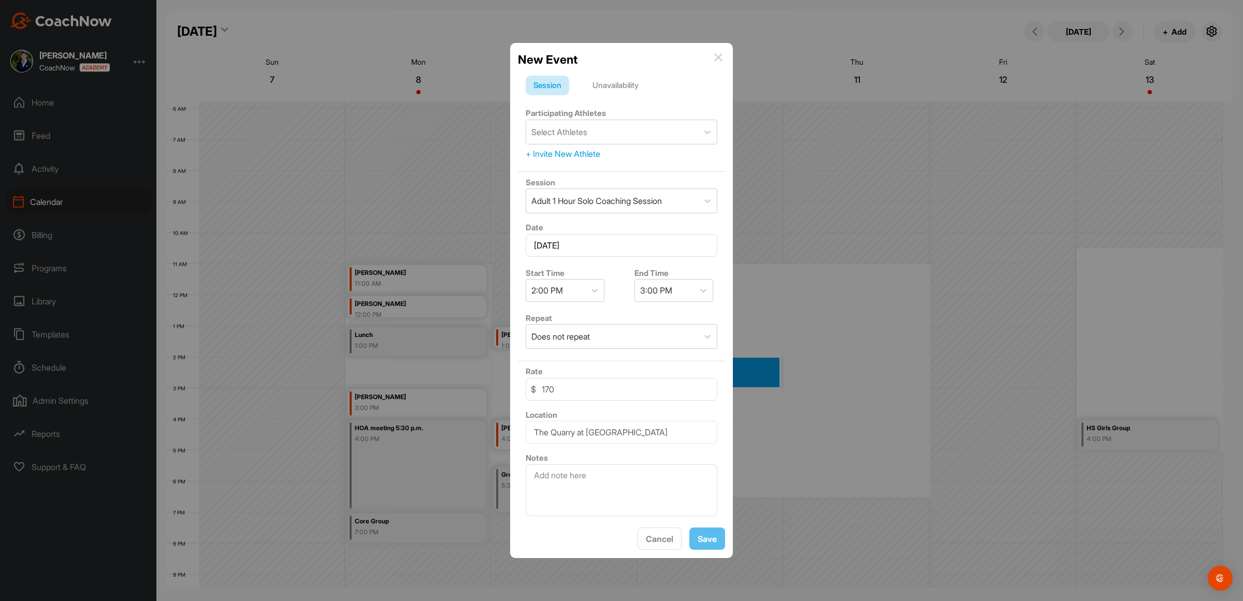
click at [626, 78] on div "Unavailability" at bounding box center [616, 86] width 62 height 20
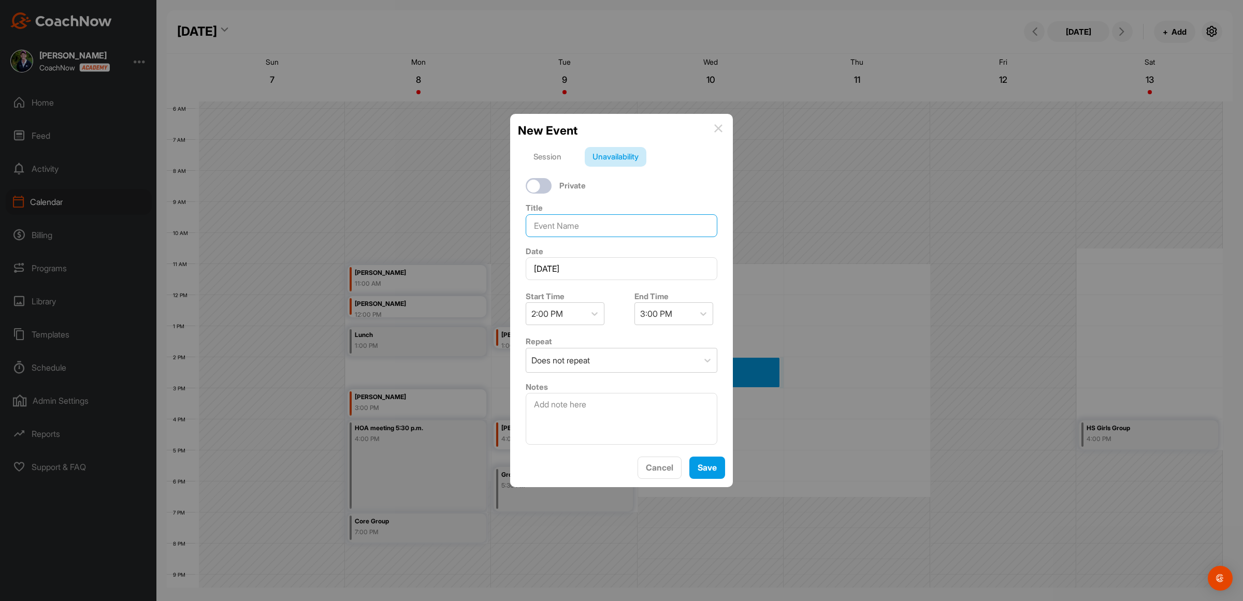
click at [557, 227] on input at bounding box center [622, 225] width 192 height 23
type input "Group"
click at [675, 308] on div "3:00 PM" at bounding box center [664, 314] width 59 height 22
click at [662, 458] on div "3:45 PM" at bounding box center [669, 461] width 79 height 21
click at [597, 355] on div "Does not repeat" at bounding box center [612, 361] width 172 height 24
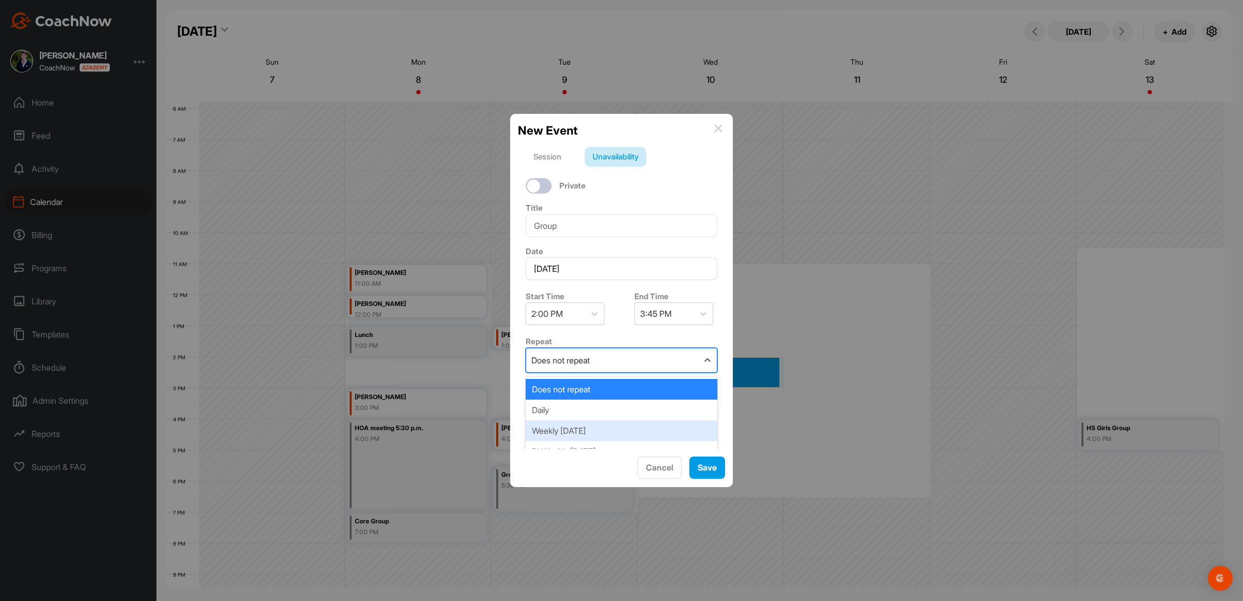
click at [575, 423] on div "Weekly [DATE]" at bounding box center [622, 431] width 192 height 21
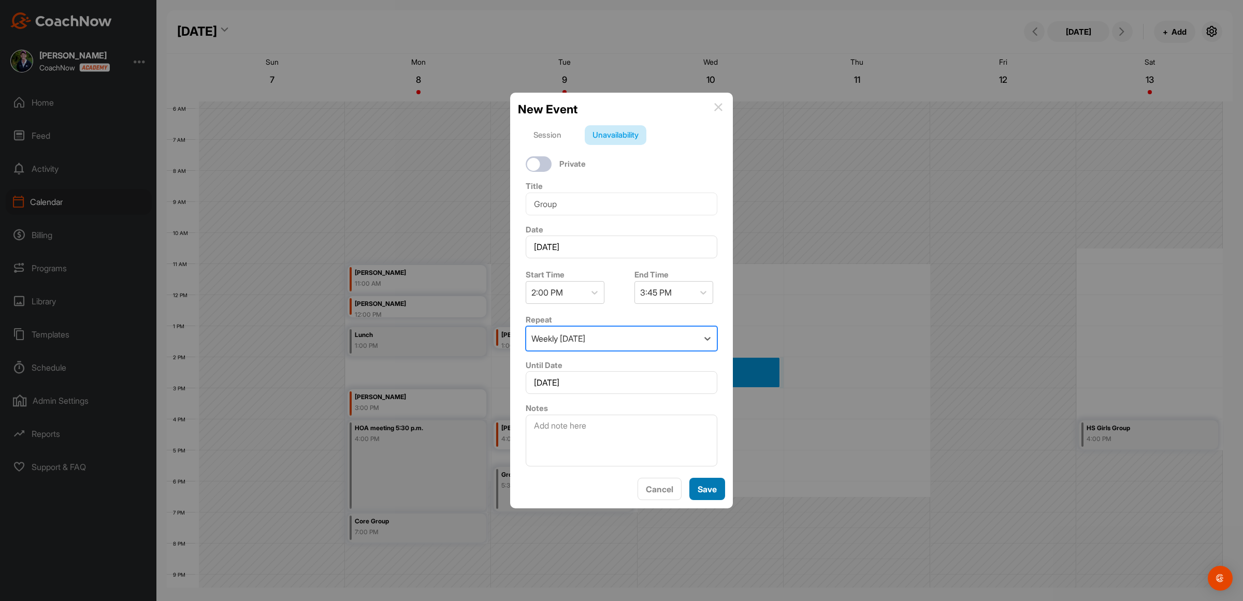
click at [707, 492] on button "Save" at bounding box center [708, 489] width 36 height 22
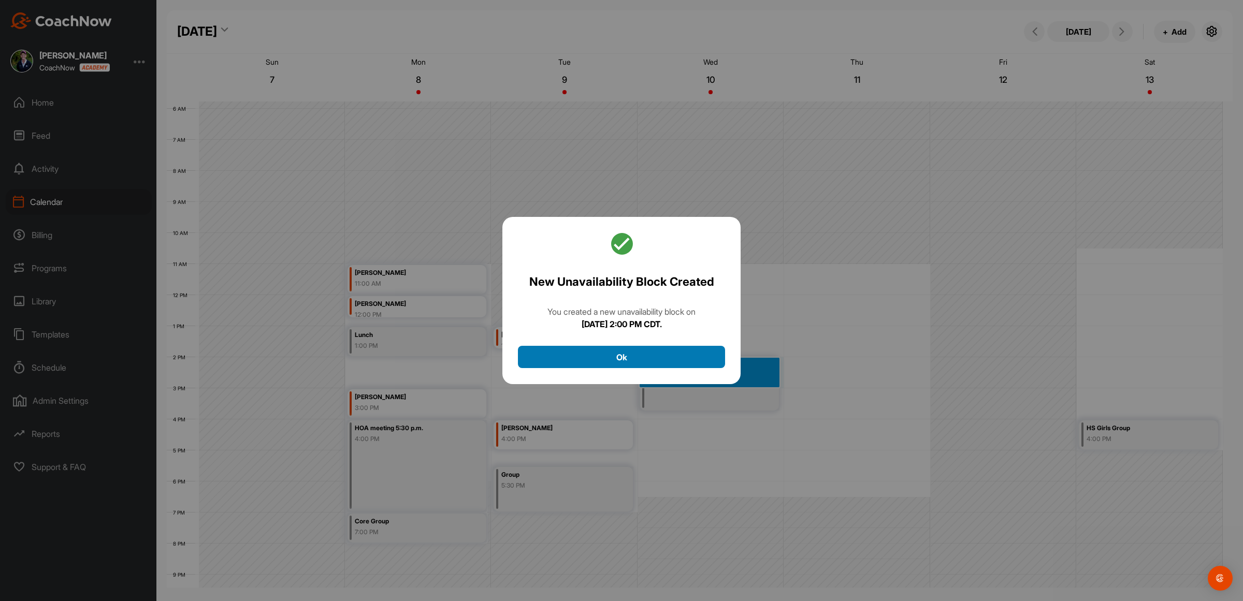
click at [626, 357] on button "Ok" at bounding box center [621, 357] width 207 height 22
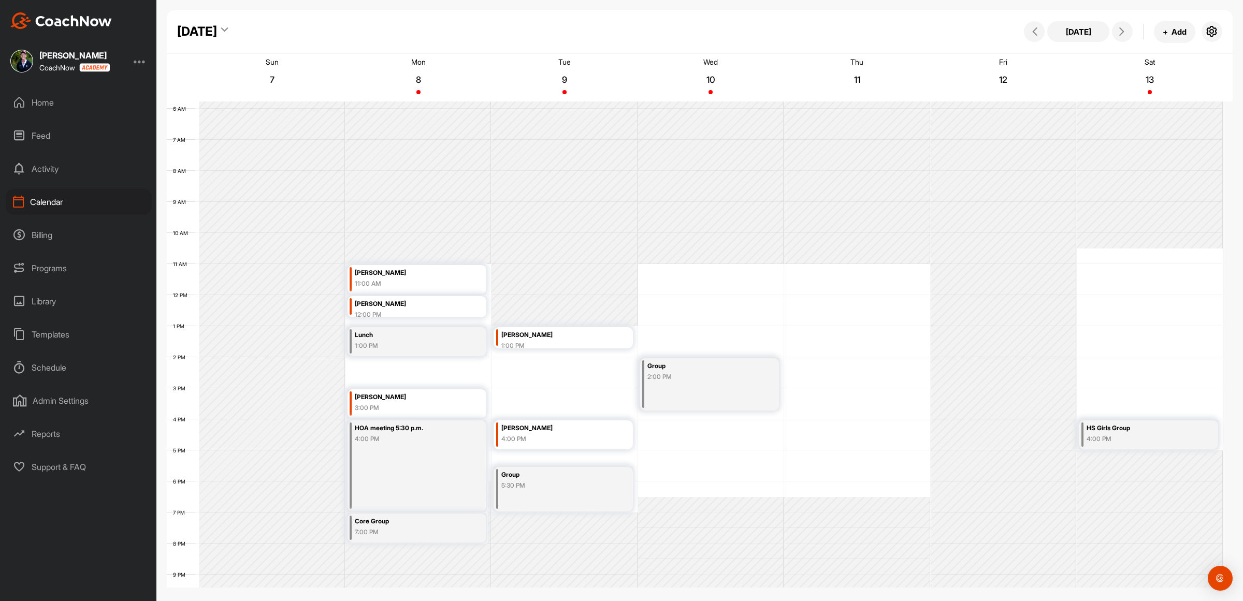
click at [823, 478] on div "12 AM 1 AM 2 AM 3 AM 4 AM 5 AM 6 AM 7 AM 8 AM 9 AM 10 AM 11 AM 12 PM 1 PM 2 PM …" at bounding box center [695, 295] width 1056 height 746
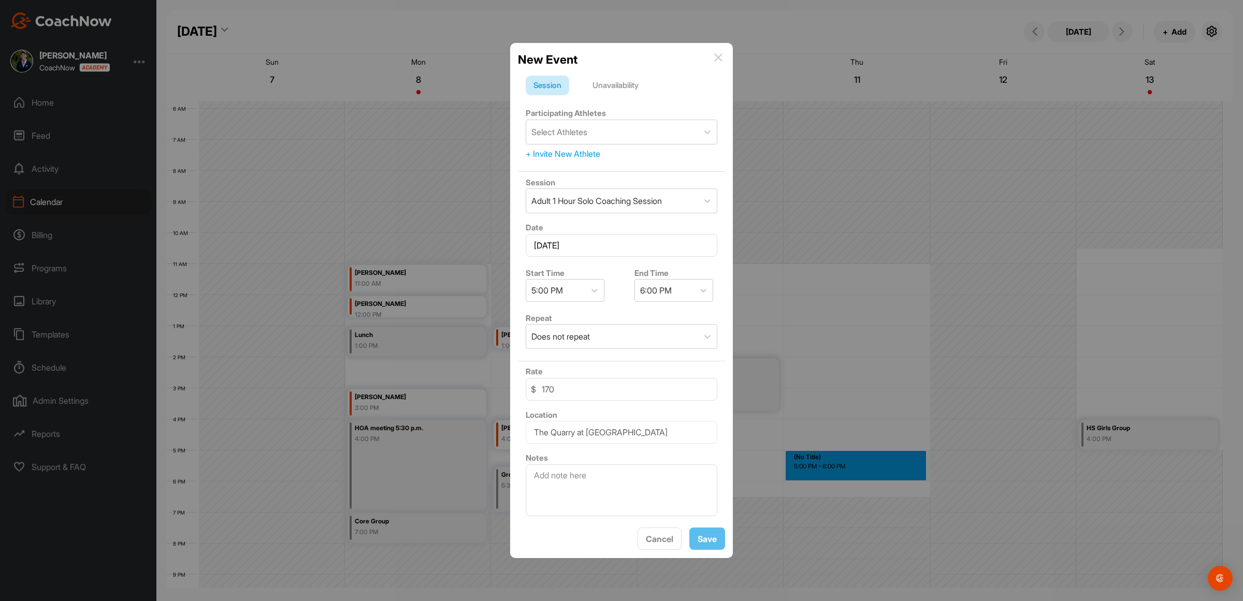
click at [623, 81] on div "Unavailability" at bounding box center [616, 86] width 62 height 20
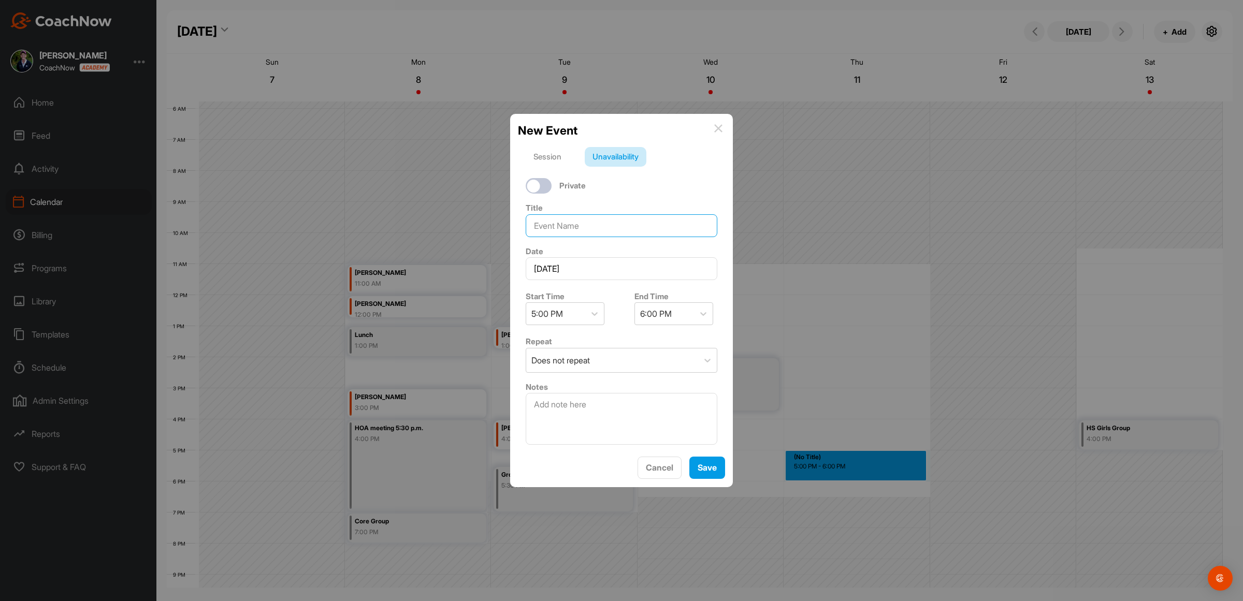
click at [554, 221] on input at bounding box center [622, 225] width 192 height 23
type input "Group"
click at [580, 309] on div "5:00 PM" at bounding box center [555, 314] width 59 height 22
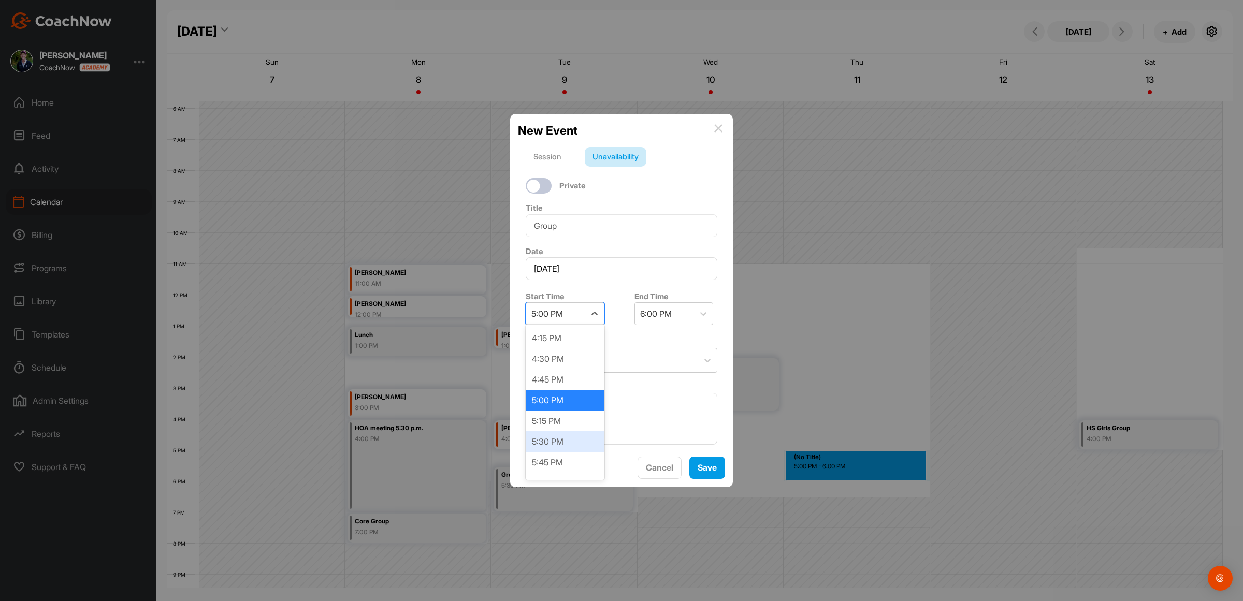
click at [555, 438] on div "5:30 PM" at bounding box center [565, 442] width 79 height 21
click at [640, 312] on div "6:30 PM" at bounding box center [656, 314] width 32 height 12
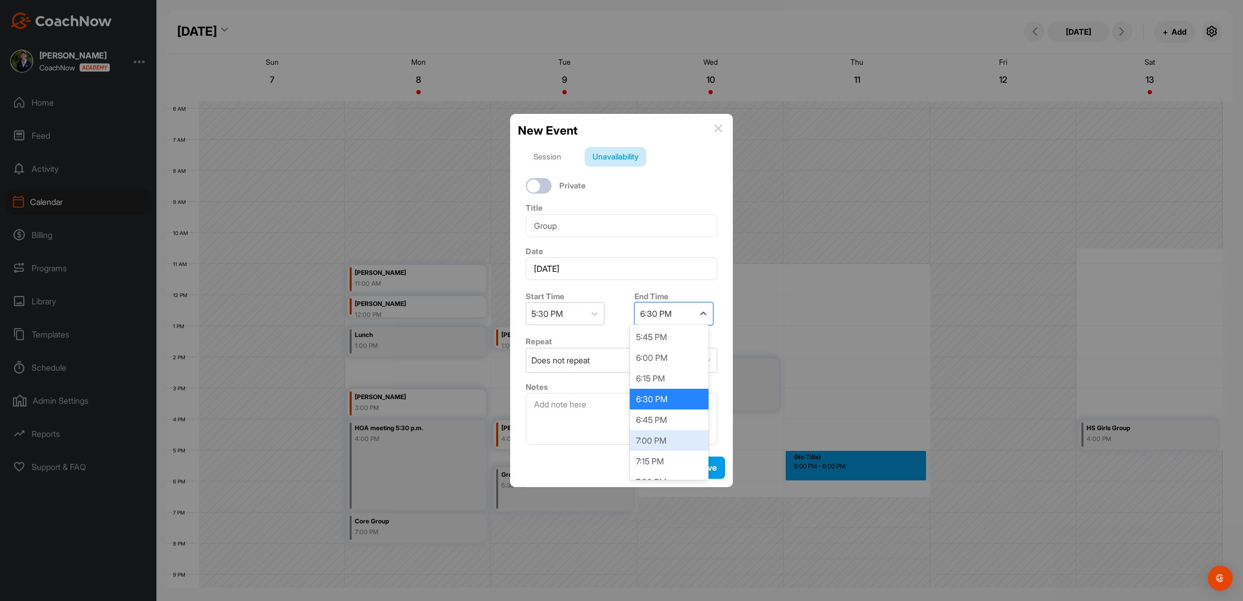
click at [659, 439] on div "7:00 PM" at bounding box center [669, 441] width 79 height 21
click at [606, 356] on div "Does not repeat" at bounding box center [612, 361] width 172 height 24
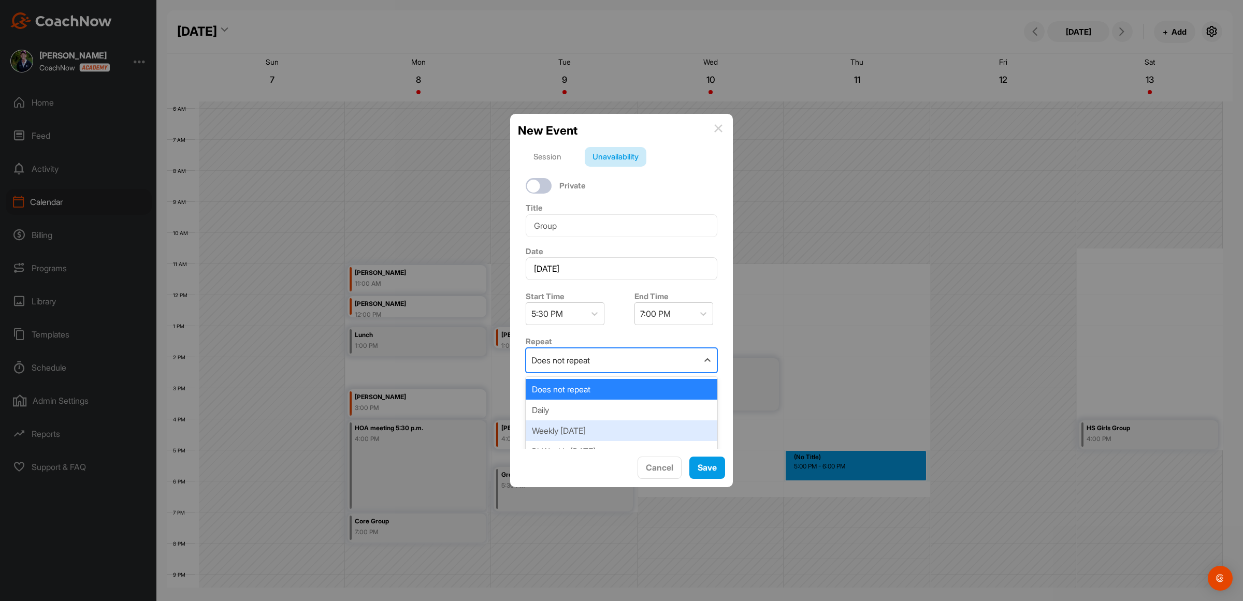
click at [588, 426] on div "Weekly [DATE]" at bounding box center [622, 431] width 192 height 21
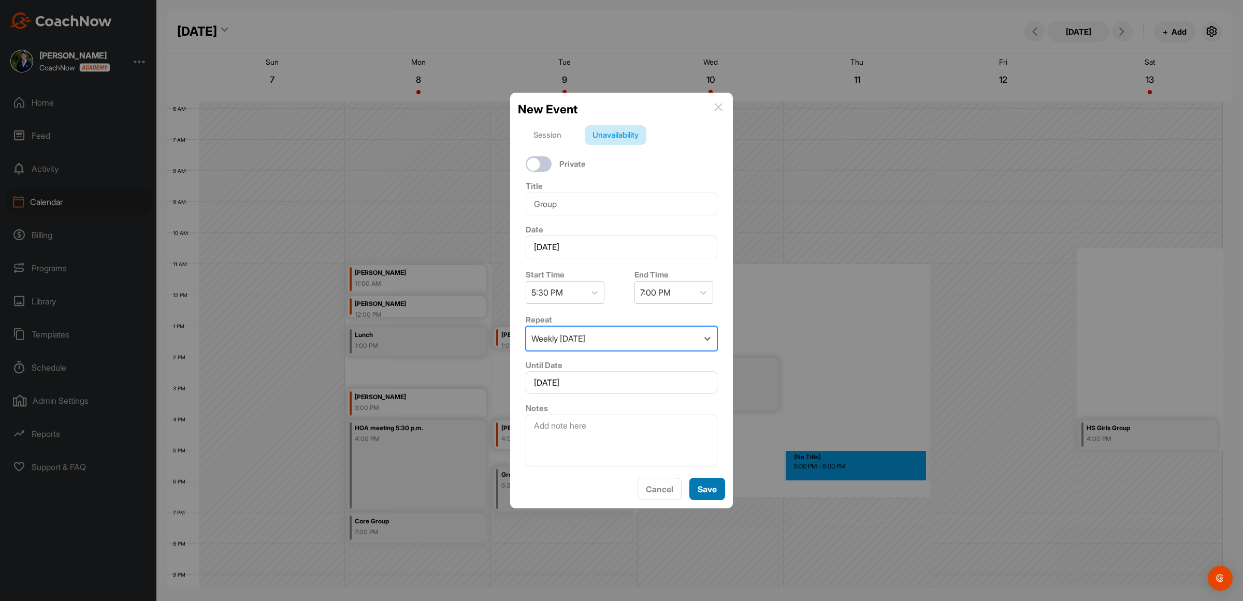
click at [709, 484] on button "Save" at bounding box center [708, 489] width 36 height 22
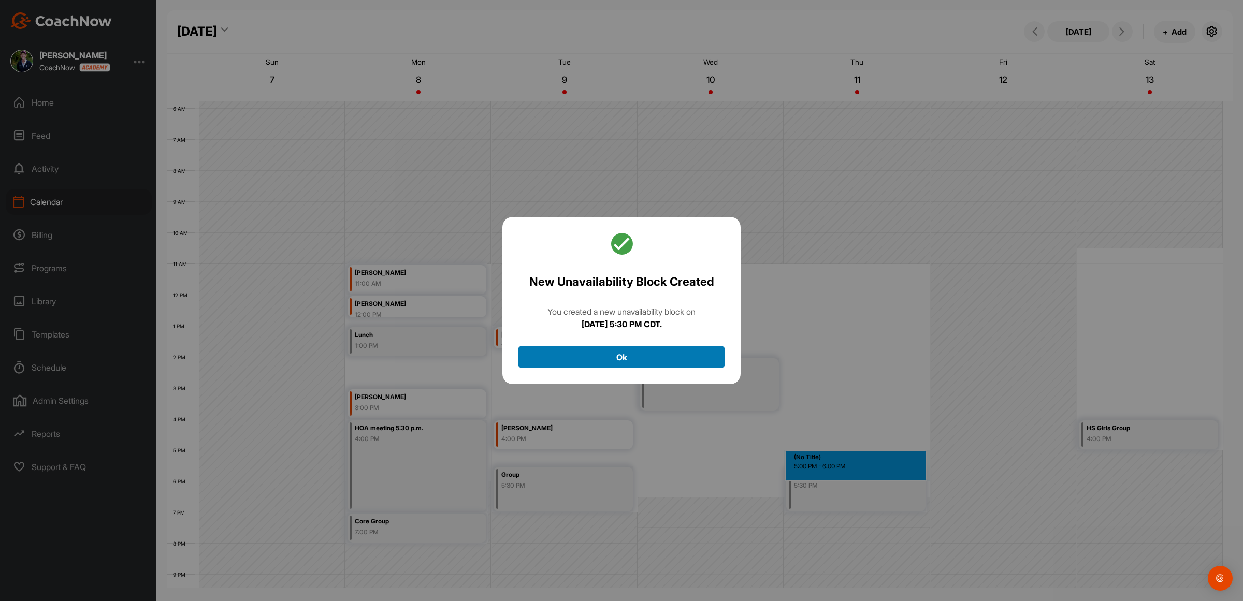
click at [620, 358] on button "Ok" at bounding box center [621, 357] width 207 height 22
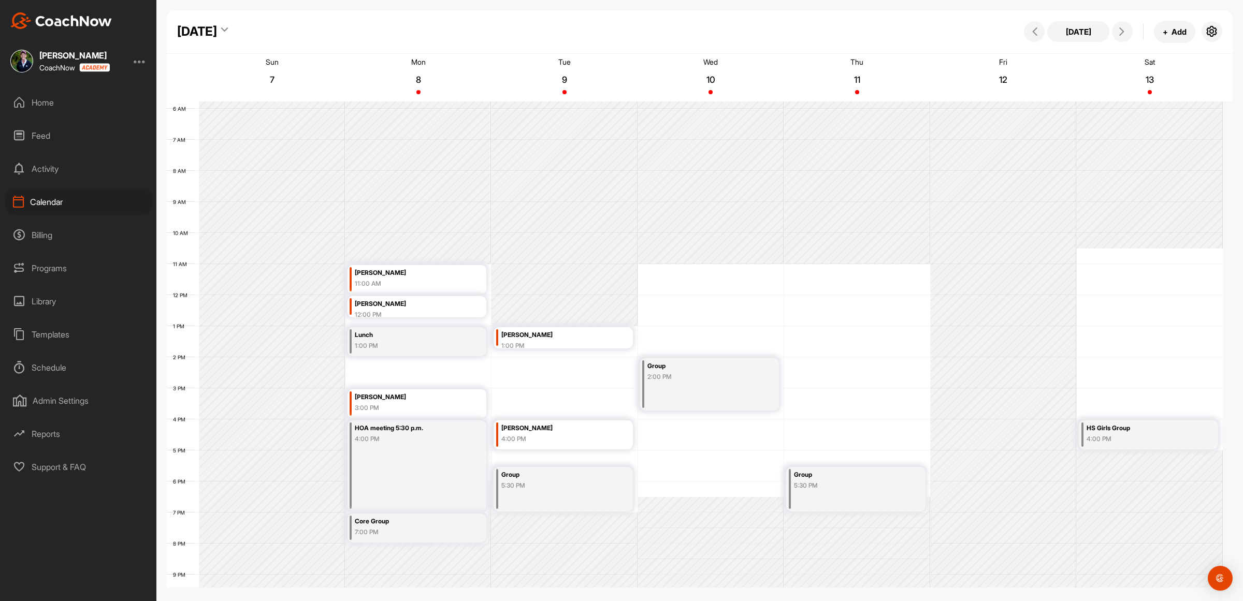
click at [713, 309] on div "12 AM 1 AM 2 AM 3 AM 4 AM 5 AM 6 AM 7 AM 8 AM 9 AM 10 AM 11 AM 12 PM 1 PM 2 PM …" at bounding box center [695, 295] width 1056 height 746
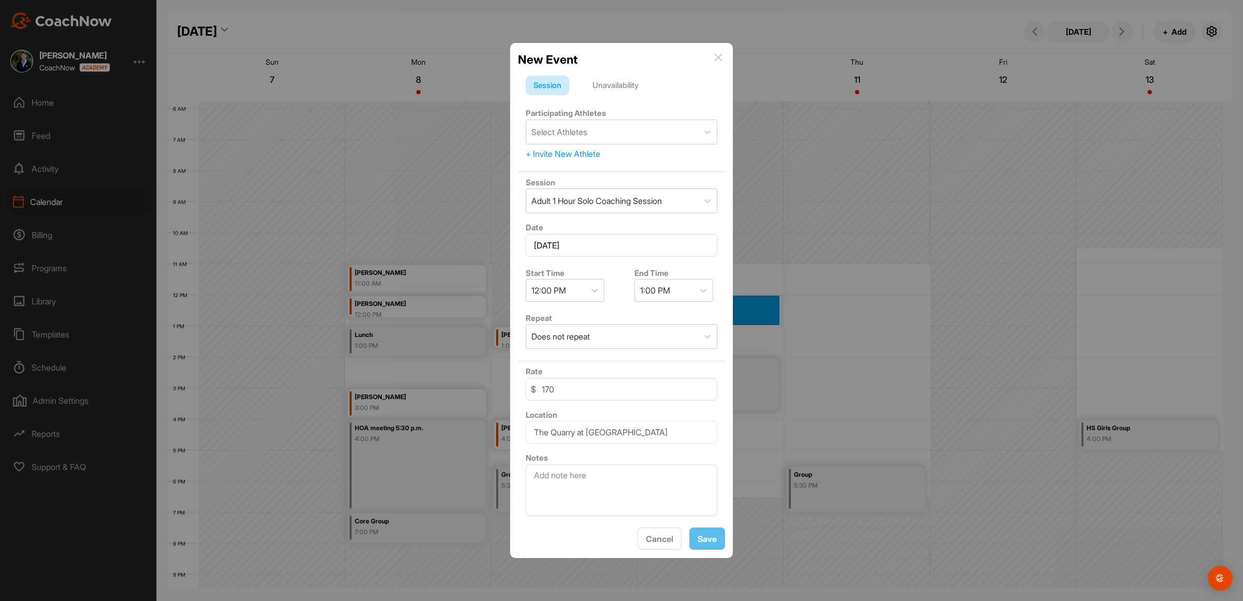
click at [605, 80] on div "Unavailability" at bounding box center [616, 86] width 62 height 20
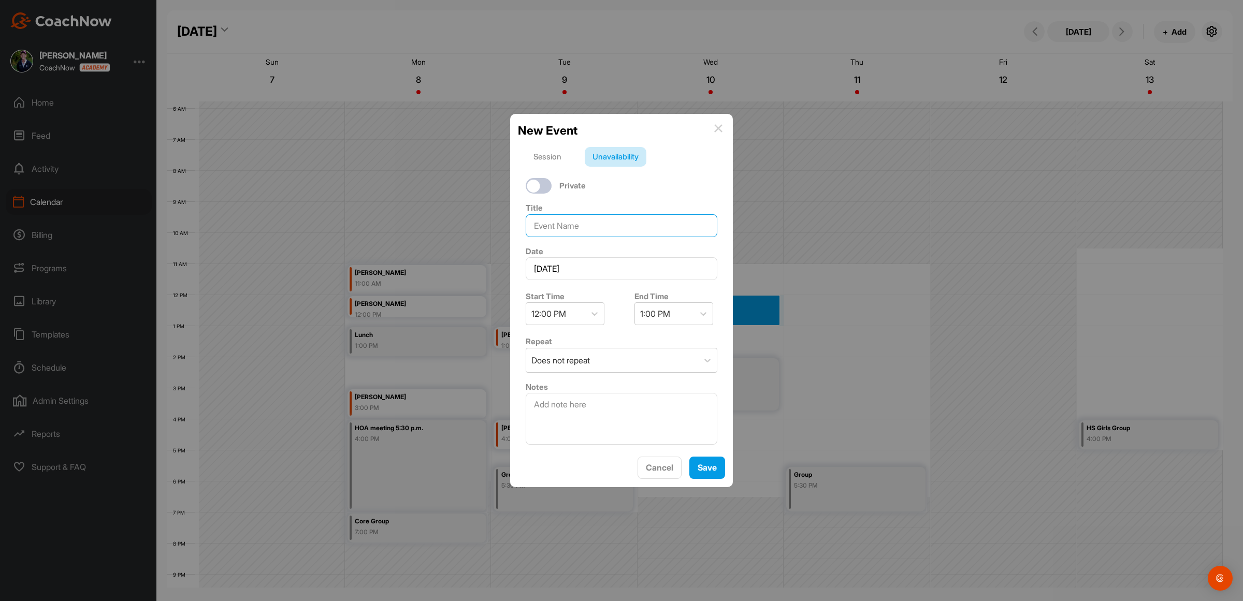
click at [555, 216] on input at bounding box center [622, 225] width 192 height 23
type input "Group"
click at [712, 465] on button "Save" at bounding box center [708, 468] width 36 height 22
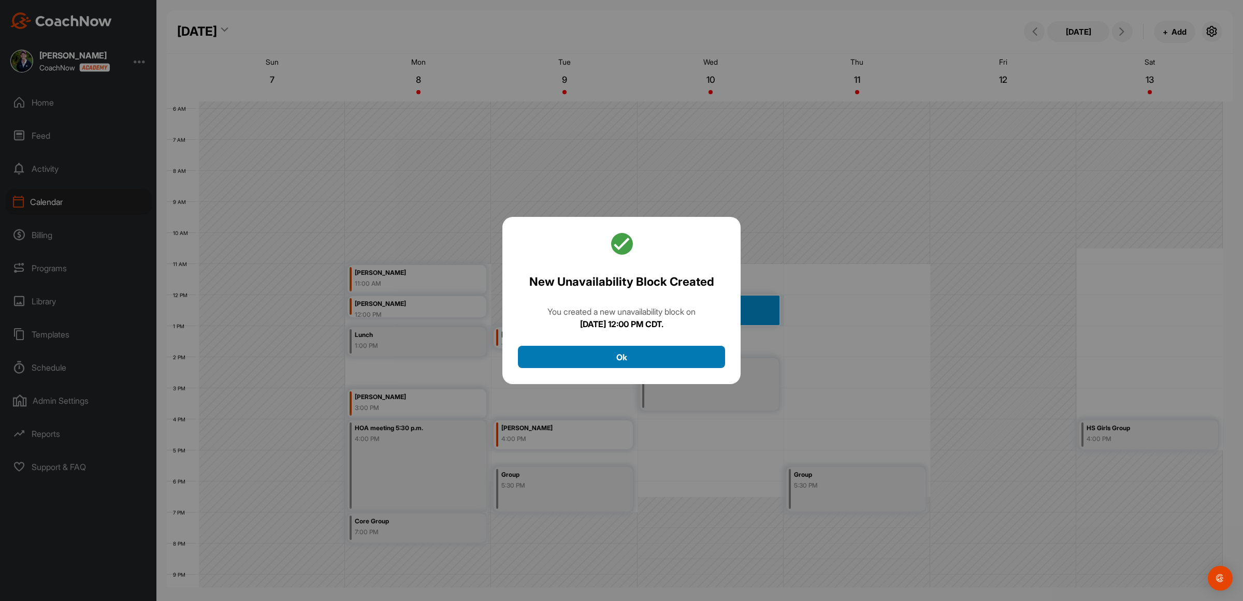
click at [590, 357] on button "Ok" at bounding box center [621, 357] width 207 height 22
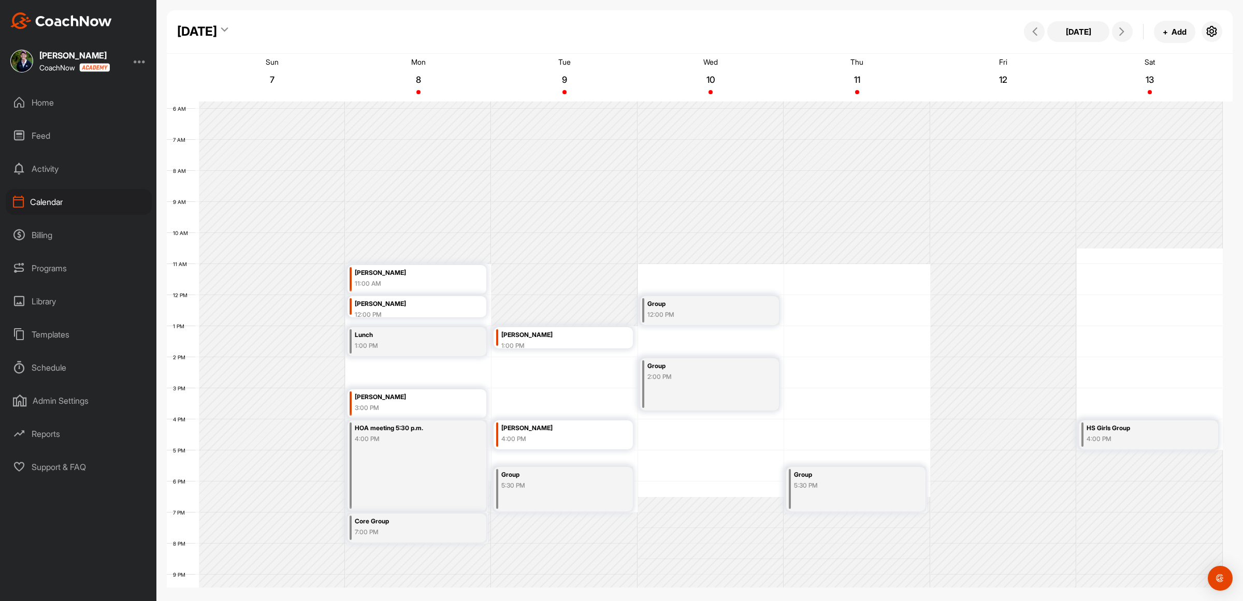
click at [858, 307] on div "12 AM 1 AM 2 AM 3 AM 4 AM 5 AM 6 AM 7 AM 8 AM 9 AM 10 AM 11 AM 12 PM 1 PM 2 PM …" at bounding box center [695, 295] width 1056 height 746
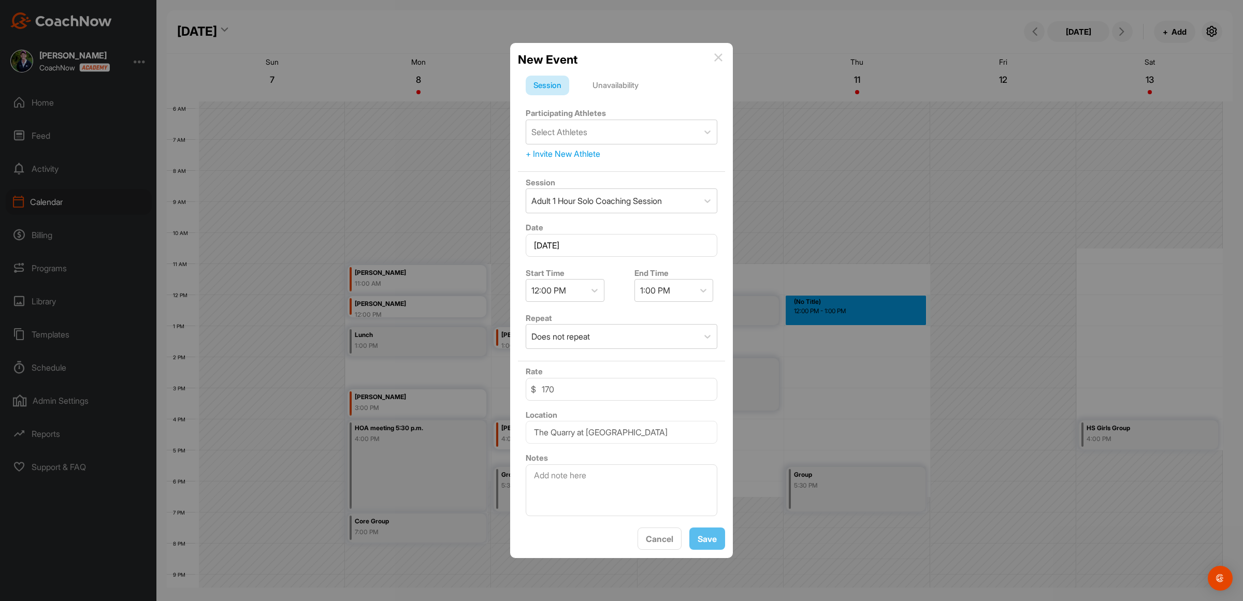
click at [597, 84] on div "Unavailability" at bounding box center [616, 86] width 62 height 20
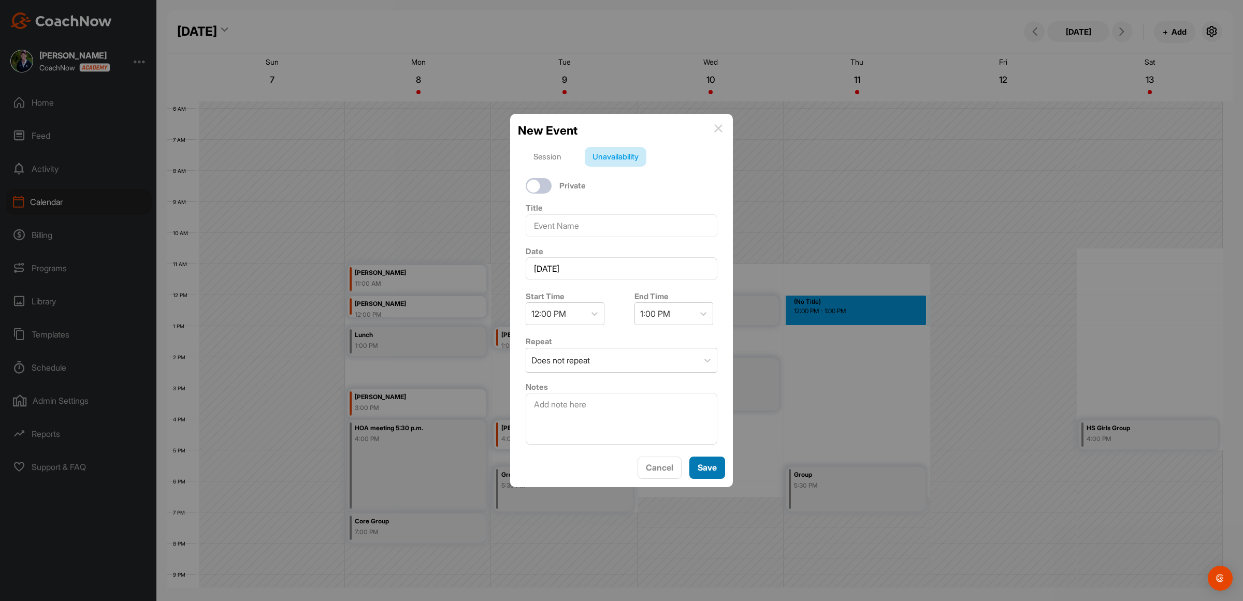
click at [702, 473] on button "Save" at bounding box center [708, 468] width 36 height 22
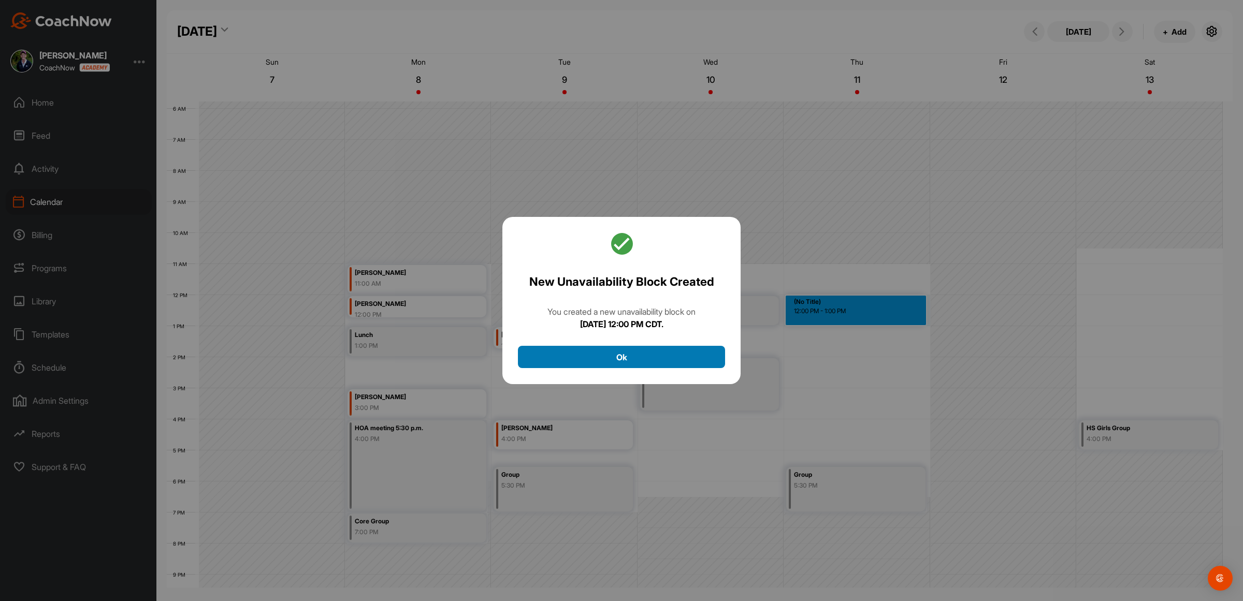
click at [607, 352] on button "Ok" at bounding box center [621, 357] width 207 height 22
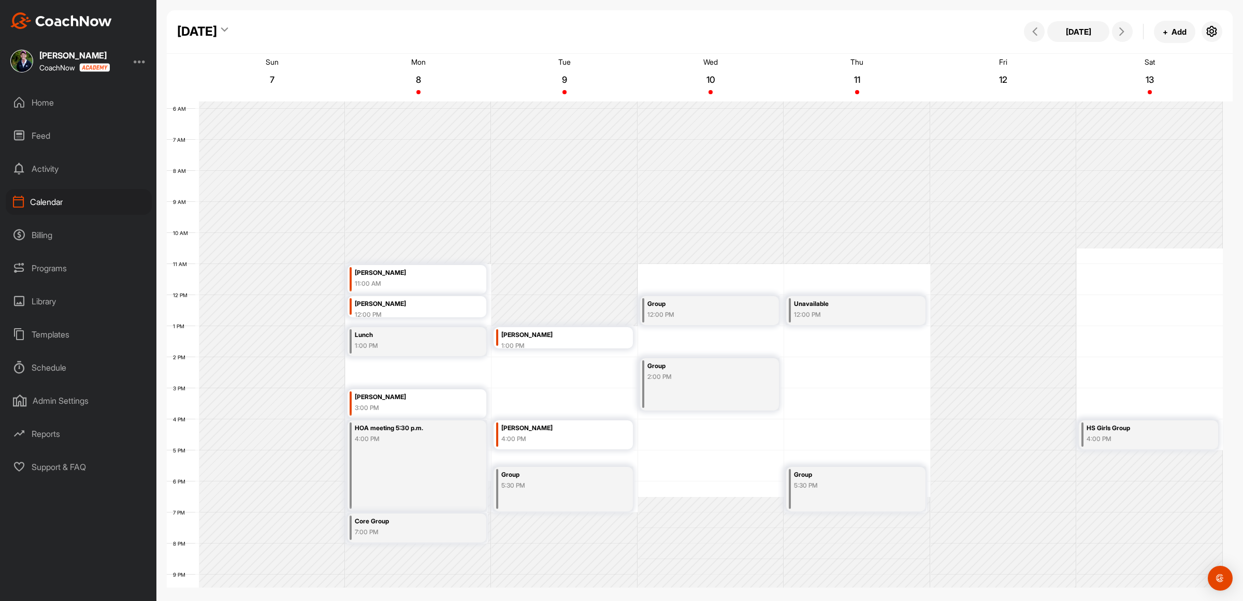
click at [583, 379] on div "12 AM 1 AM 2 AM 3 AM 4 AM 5 AM 6 AM 7 AM 8 AM 9 AM 10 AM 11 AM 12 PM 1 PM 2 PM …" at bounding box center [695, 295] width 1056 height 746
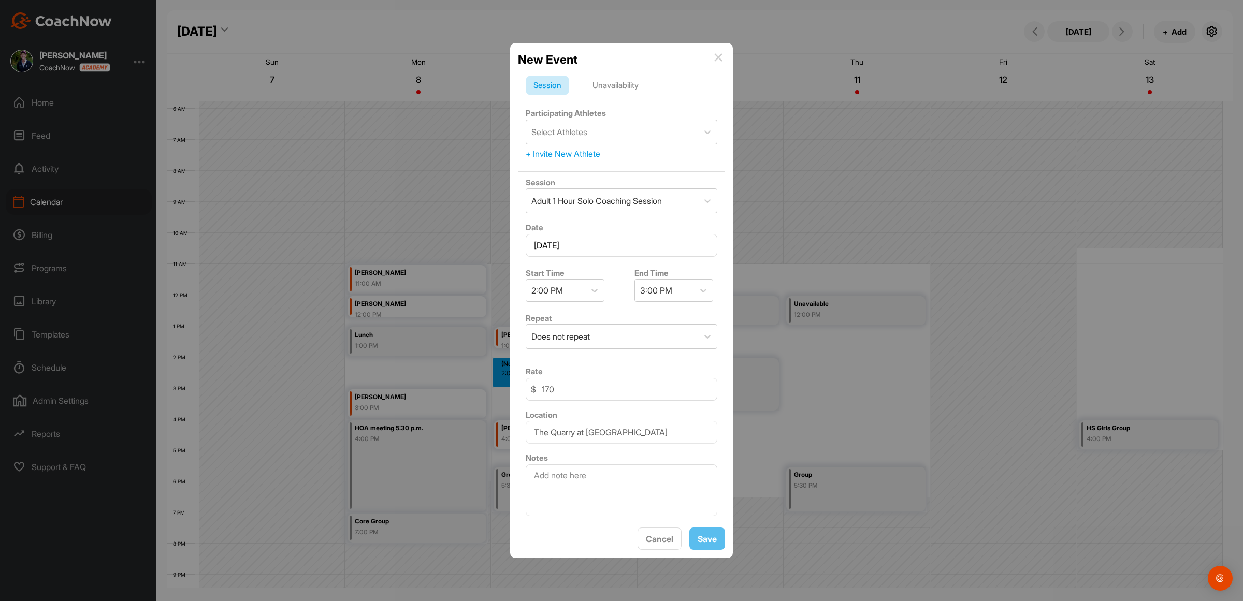
click at [611, 81] on div "Unavailability" at bounding box center [616, 86] width 62 height 20
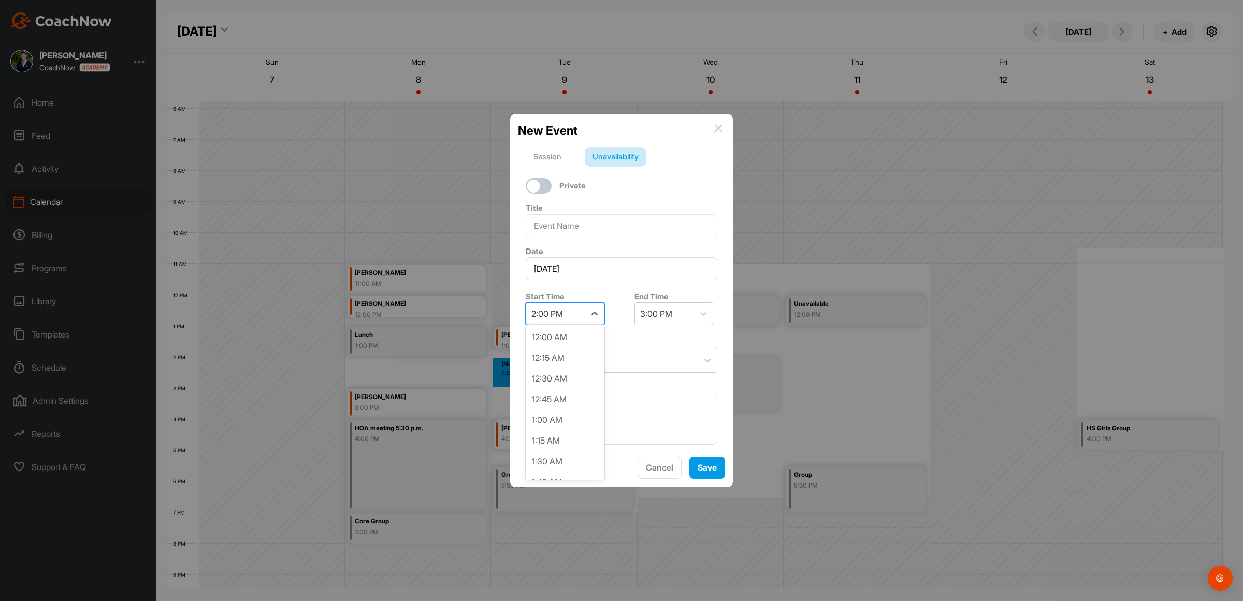
click at [562, 311] on div "2:00 PM" at bounding box center [548, 314] width 32 height 12
click at [558, 456] on div "2:45 PM" at bounding box center [565, 461] width 79 height 21
click at [698, 309] on icon at bounding box center [703, 314] width 10 height 10
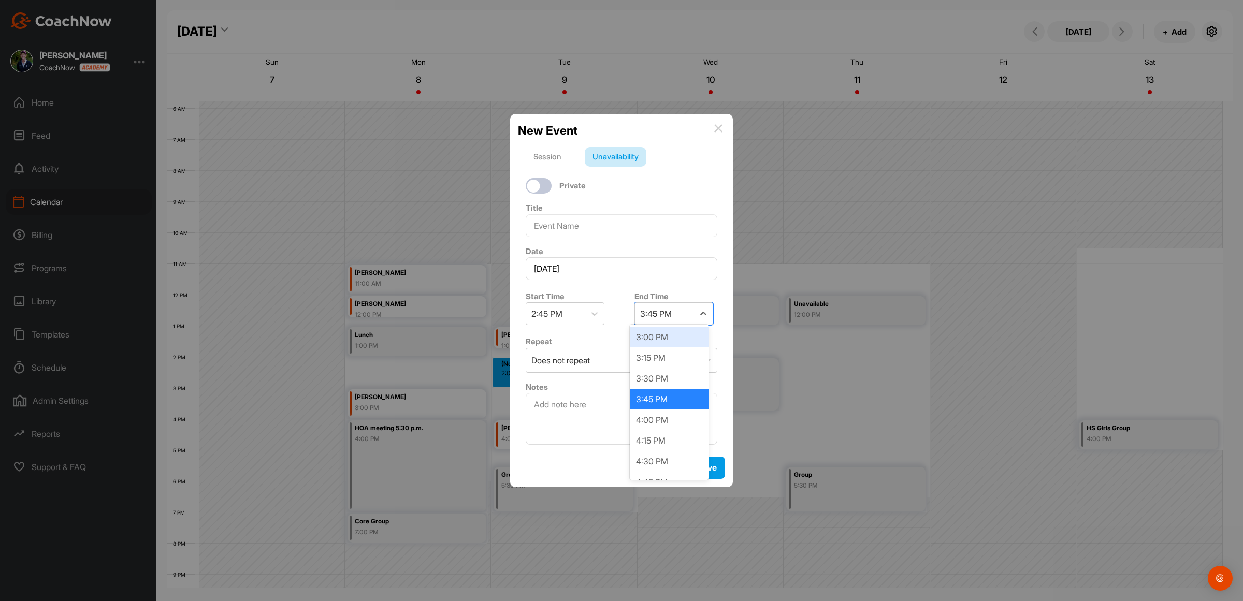
click at [663, 336] on div "3:00 PM" at bounding box center [669, 337] width 79 height 21
click at [609, 358] on div "Does not repeat" at bounding box center [612, 361] width 172 height 24
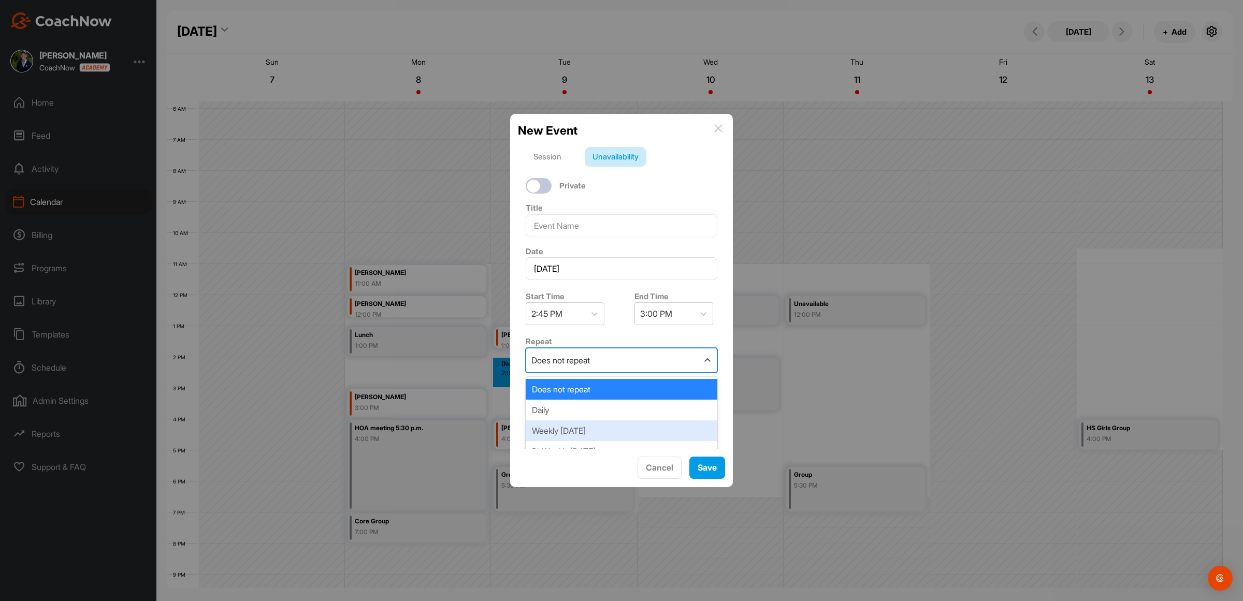
click at [596, 424] on div "Weekly [DATE]" at bounding box center [622, 431] width 192 height 21
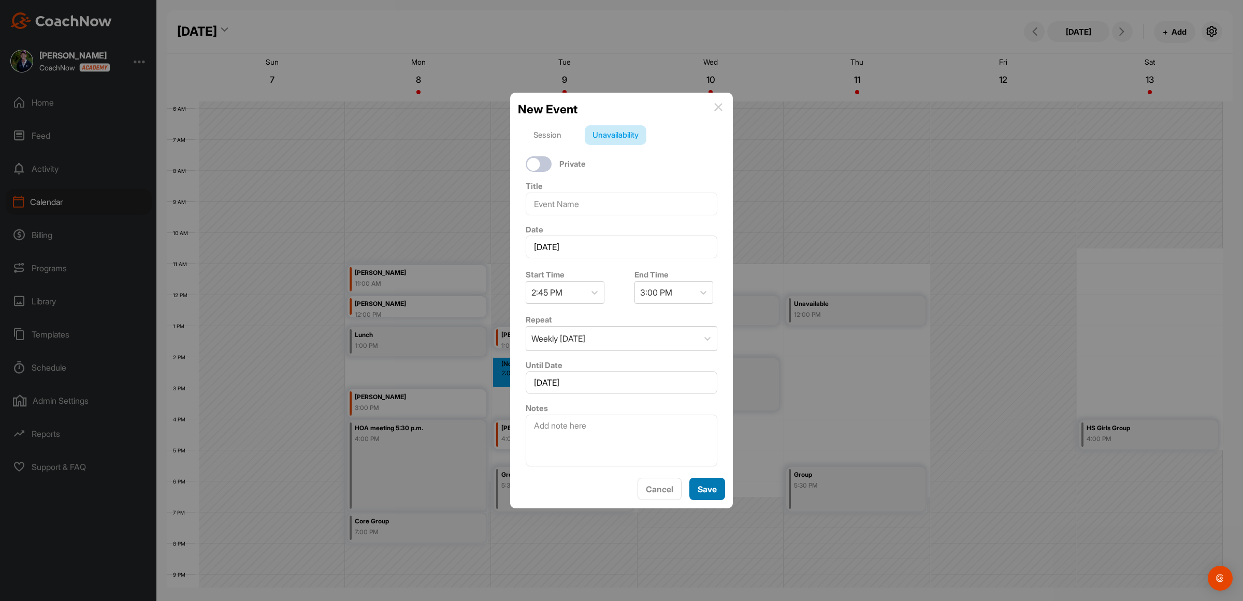
drag, startPoint x: 718, startPoint y: 488, endPoint x: 714, endPoint y: 483, distance: 6.6
click at [718, 487] on button "Save" at bounding box center [708, 489] width 36 height 22
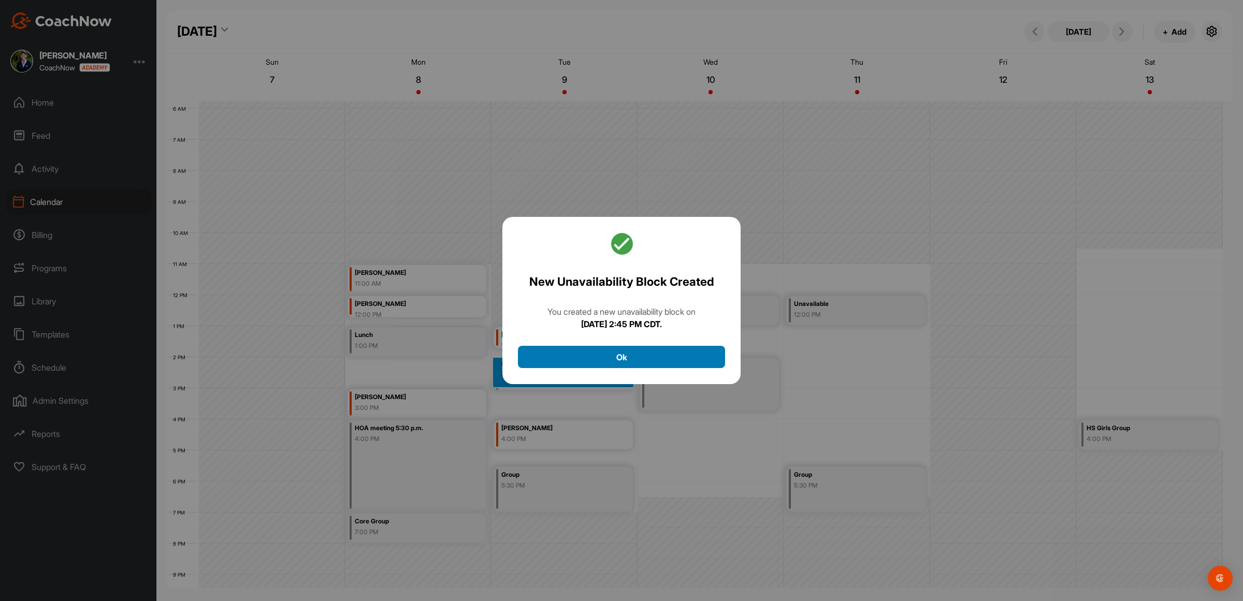
click at [628, 362] on button "Ok" at bounding box center [621, 357] width 207 height 22
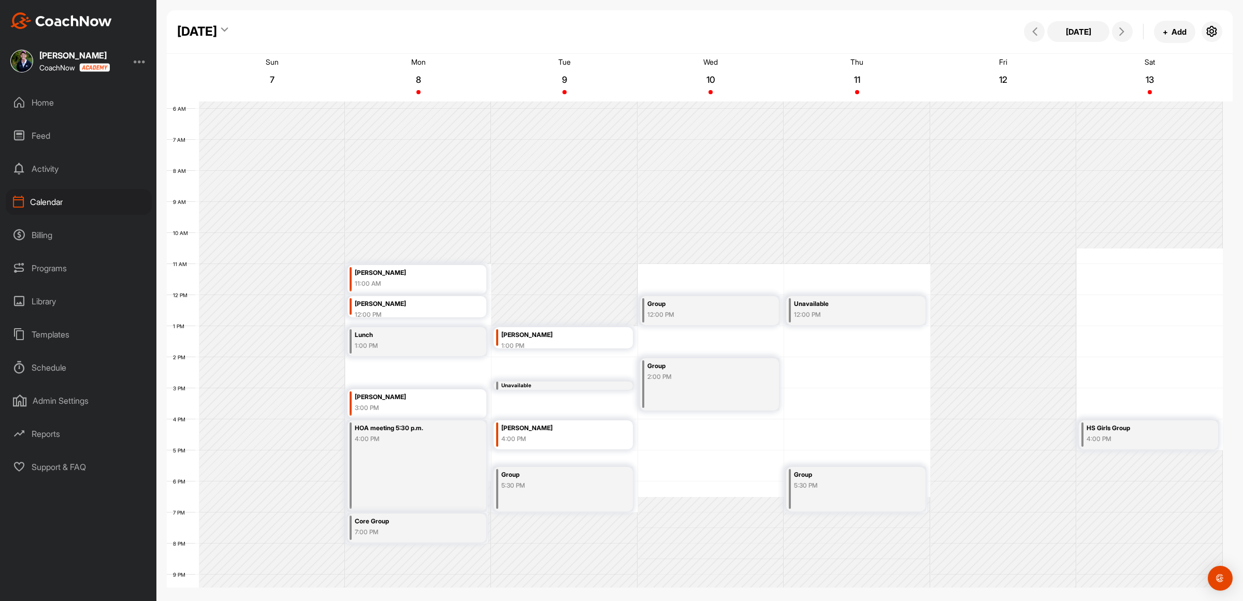
click at [840, 379] on div "12 AM 1 AM 2 AM 3 AM 4 AM 5 AM 6 AM 7 AM 8 AM 9 AM 10 AM 11 AM 12 PM 1 PM 2 PM …" at bounding box center [695, 295] width 1056 height 746
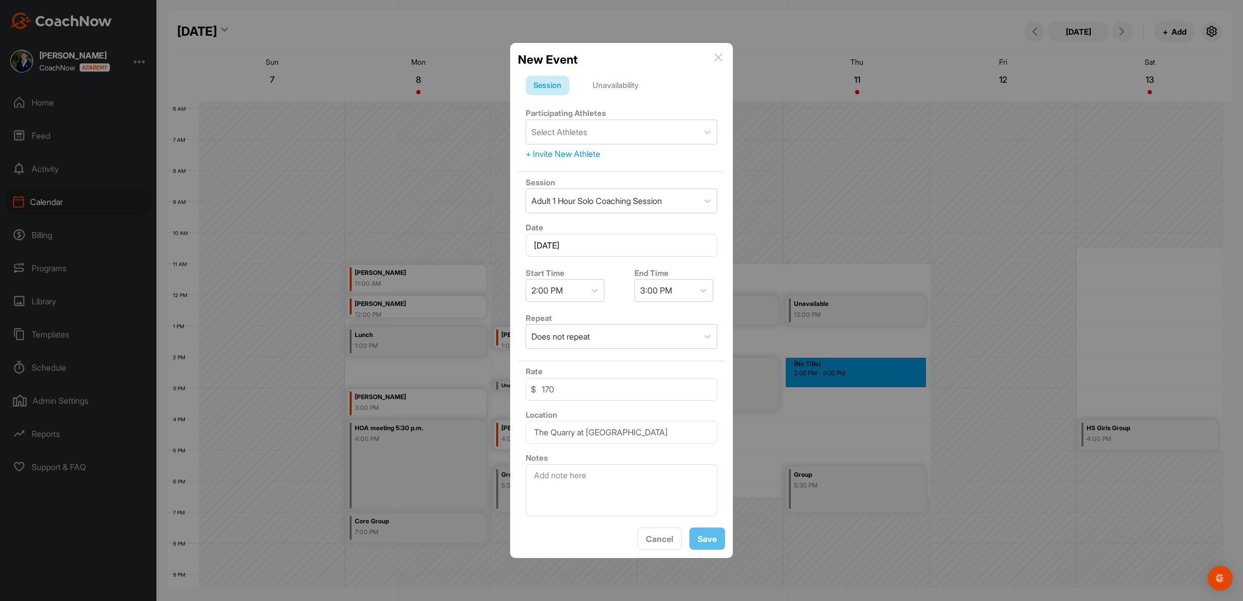
click at [615, 81] on div "Unavailability" at bounding box center [616, 86] width 62 height 20
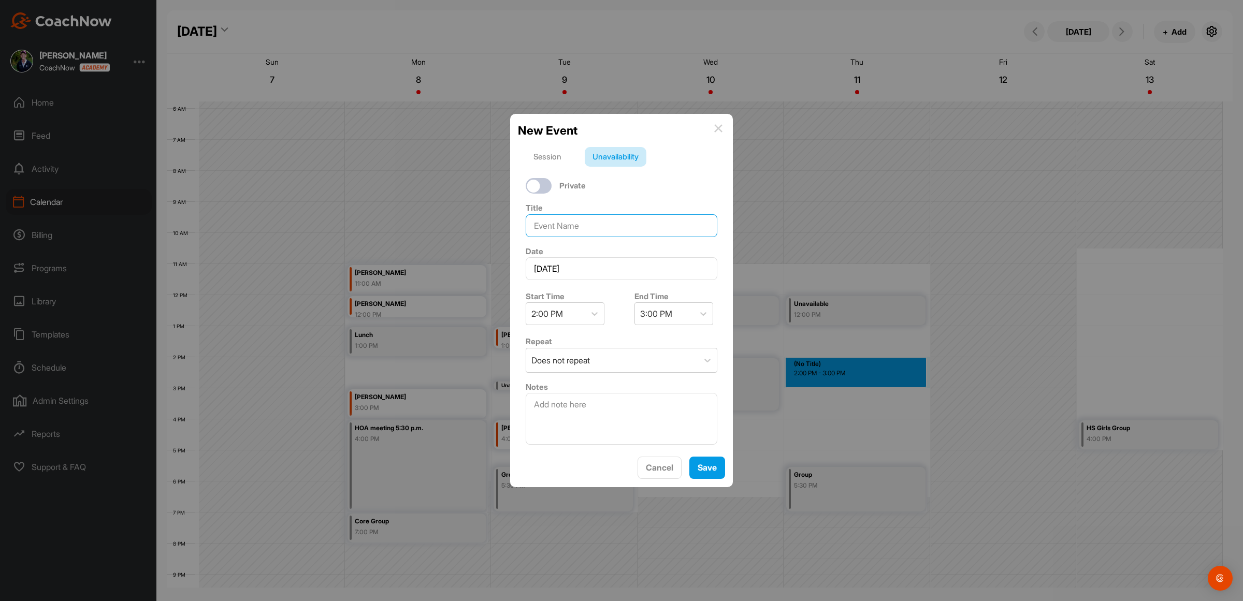
click at [583, 222] on input at bounding box center [622, 225] width 192 height 23
type input "Lunch"
click at [571, 312] on div "2:00 PM" at bounding box center [555, 314] width 59 height 22
click at [672, 303] on div "3:00 PM" at bounding box center [664, 314] width 59 height 22
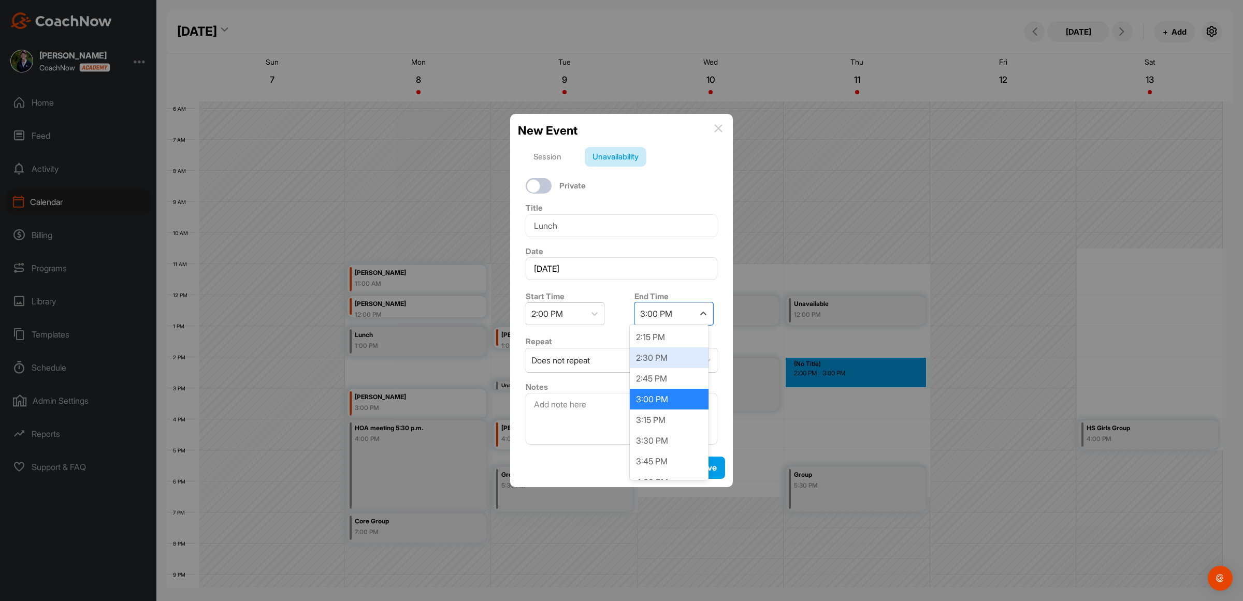
click at [653, 356] on div "2:30 PM" at bounding box center [669, 358] width 79 height 21
click at [709, 473] on button "Save" at bounding box center [708, 468] width 36 height 22
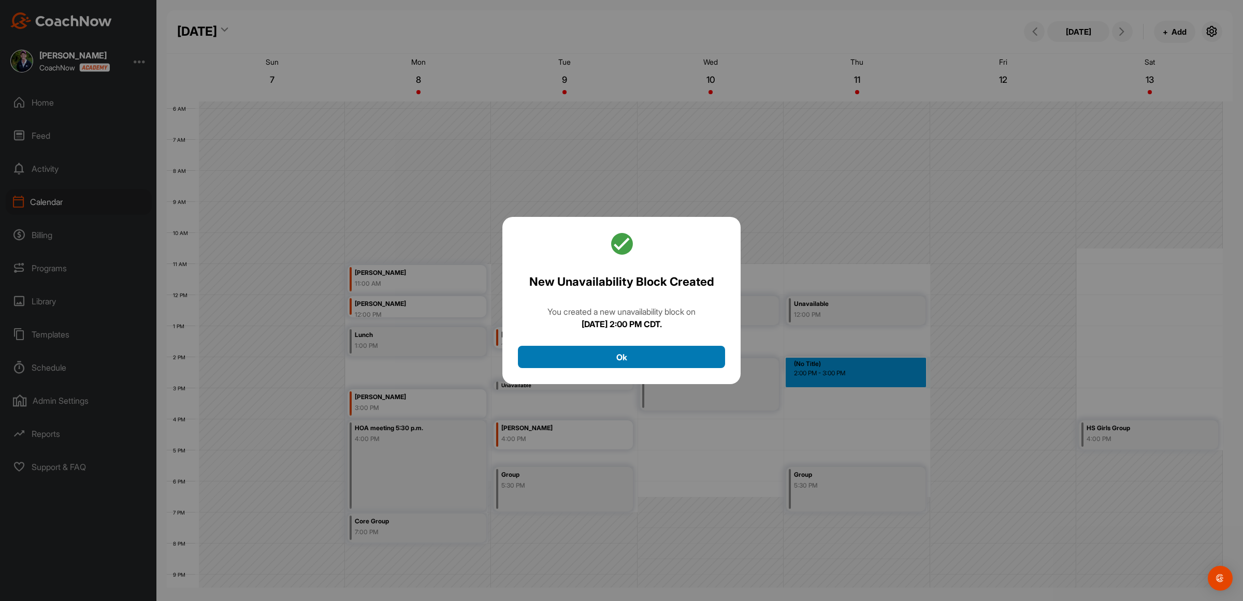
click at [617, 358] on button "Ok" at bounding box center [621, 357] width 207 height 22
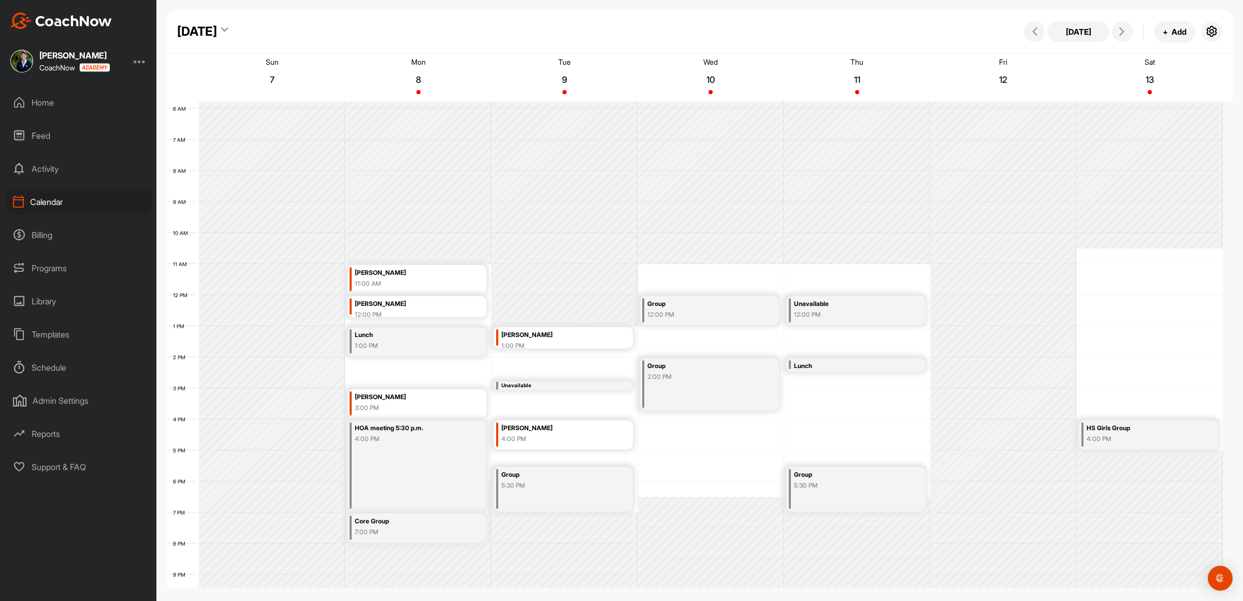
click at [840, 365] on div "Lunch" at bounding box center [848, 367] width 108 height 12
click at [908, 387] on icon at bounding box center [905, 389] width 12 height 11
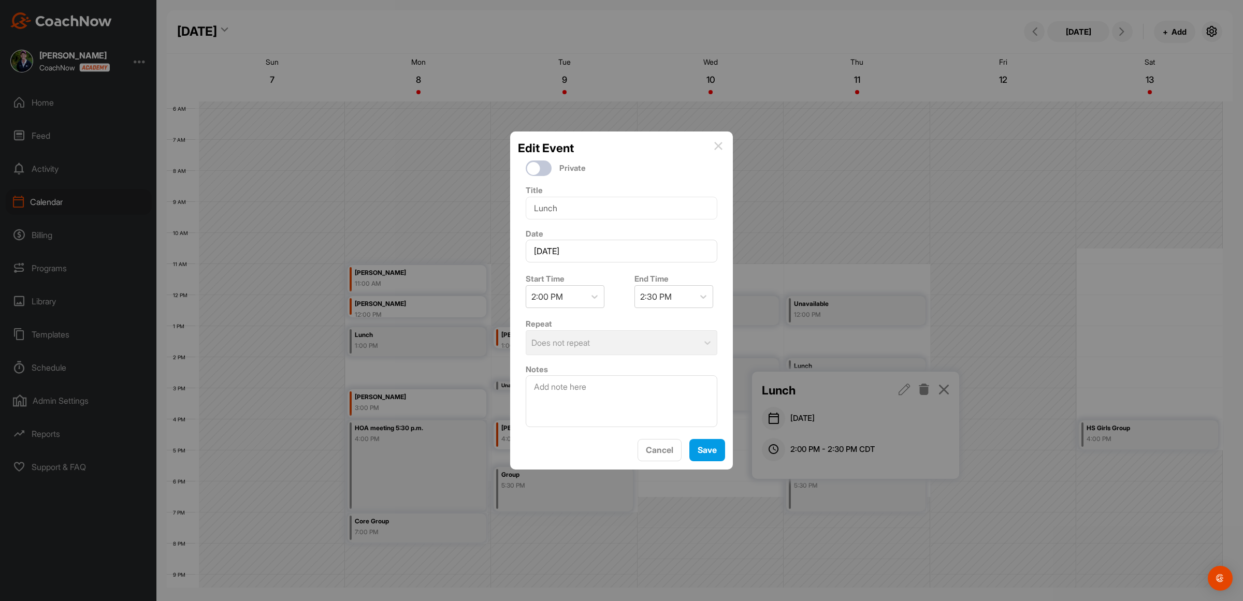
click at [591, 340] on div "Repeat Does not repeat" at bounding box center [621, 337] width 207 height 46
click at [591, 338] on div "Repeat Does not repeat" at bounding box center [621, 337] width 207 height 46
click at [711, 457] on button "Save" at bounding box center [708, 450] width 36 height 22
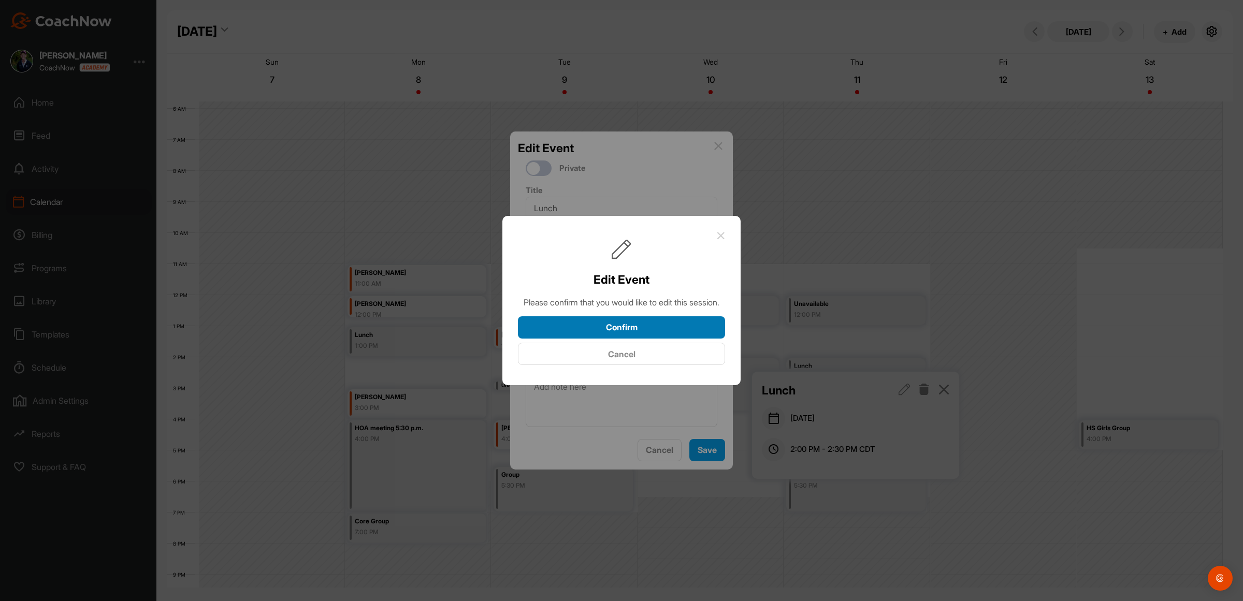
click at [614, 330] on button "Confirm" at bounding box center [621, 328] width 207 height 22
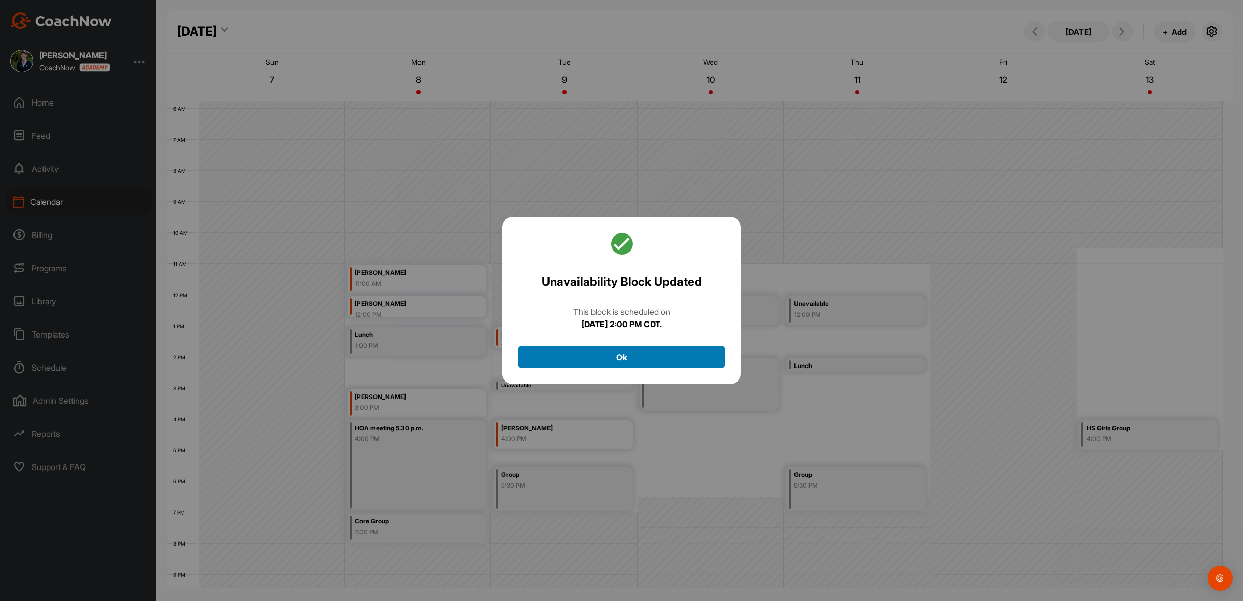
click at [632, 348] on button "Ok" at bounding box center [621, 357] width 207 height 22
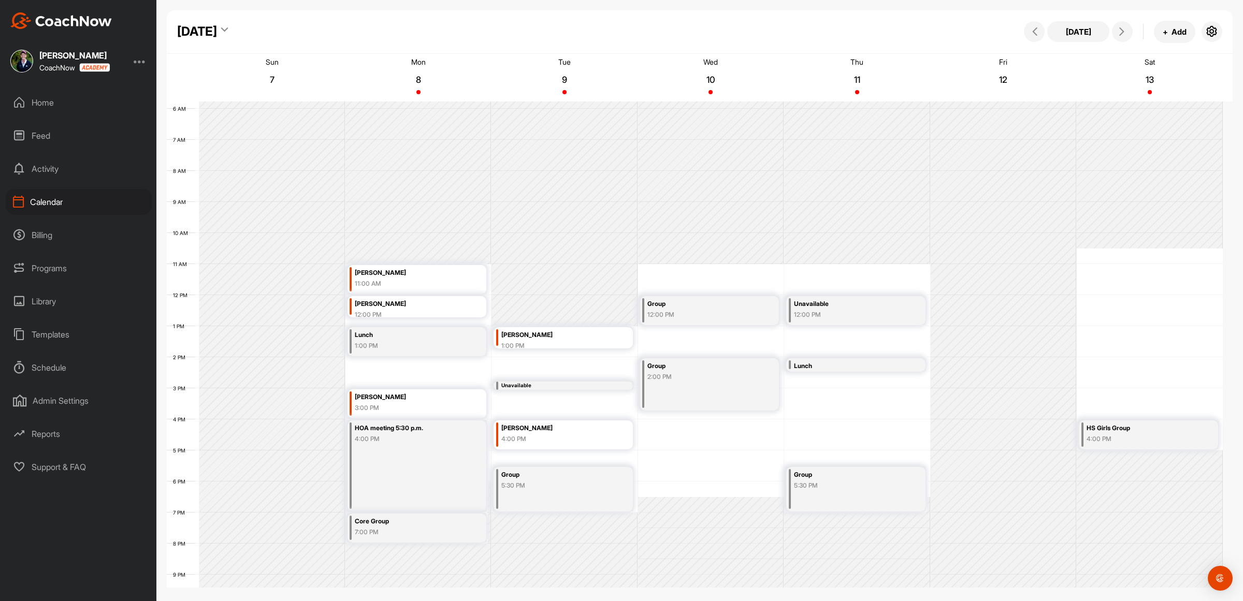
click at [830, 380] on div "12 AM 1 AM 2 AM 3 AM 4 AM 5 AM 6 AM 7 AM 8 AM 9 AM 10 AM 11 AM 12 PM 1 PM 2 PM …" at bounding box center [695, 295] width 1056 height 746
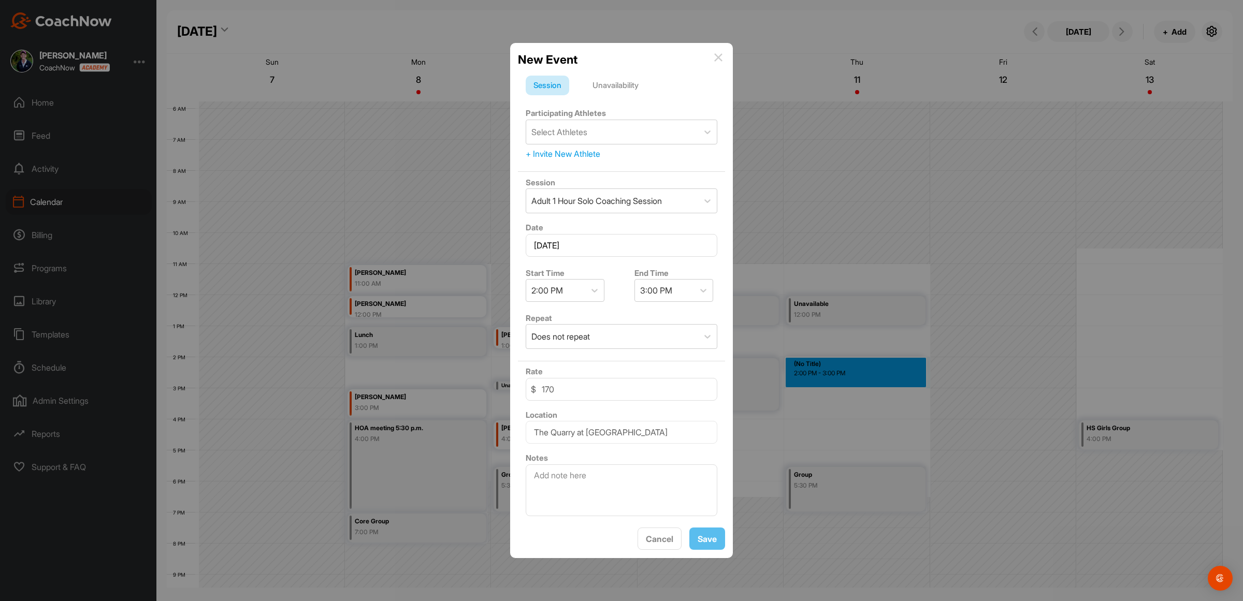
click at [614, 76] on div "Unavailability" at bounding box center [616, 86] width 62 height 20
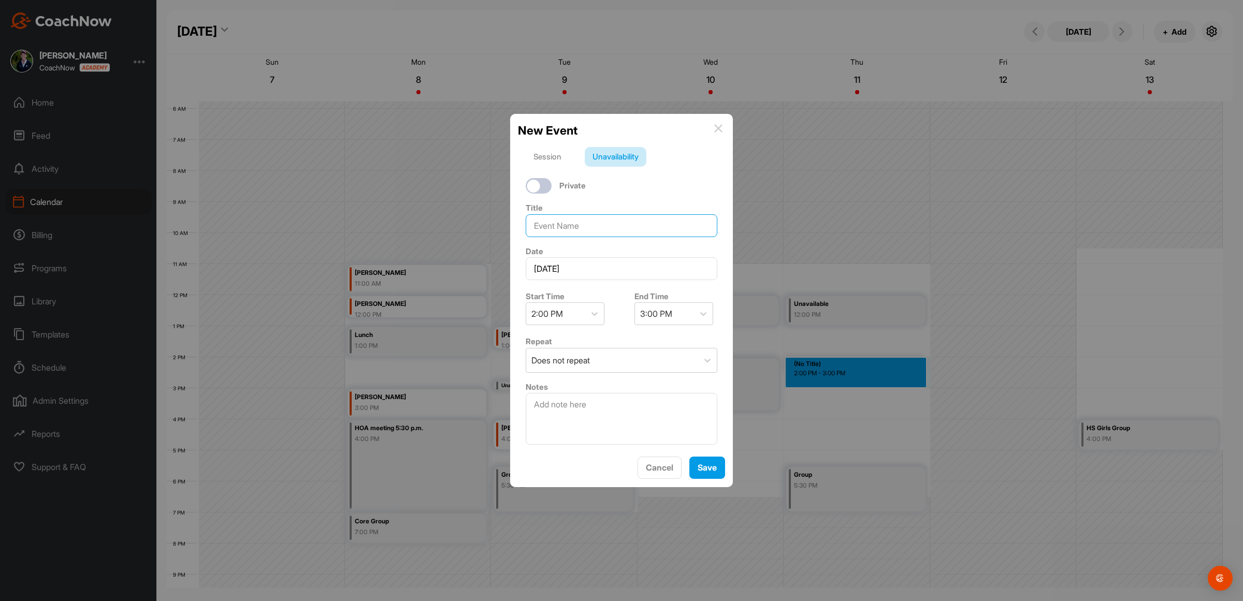
click at [568, 221] on input at bounding box center [622, 225] width 192 height 23
type input "Heather & [PERSON_NAME]"
click at [573, 311] on div "2:00 PM" at bounding box center [555, 314] width 59 height 22
click at [553, 371] on div "2:30 PM" at bounding box center [565, 376] width 79 height 21
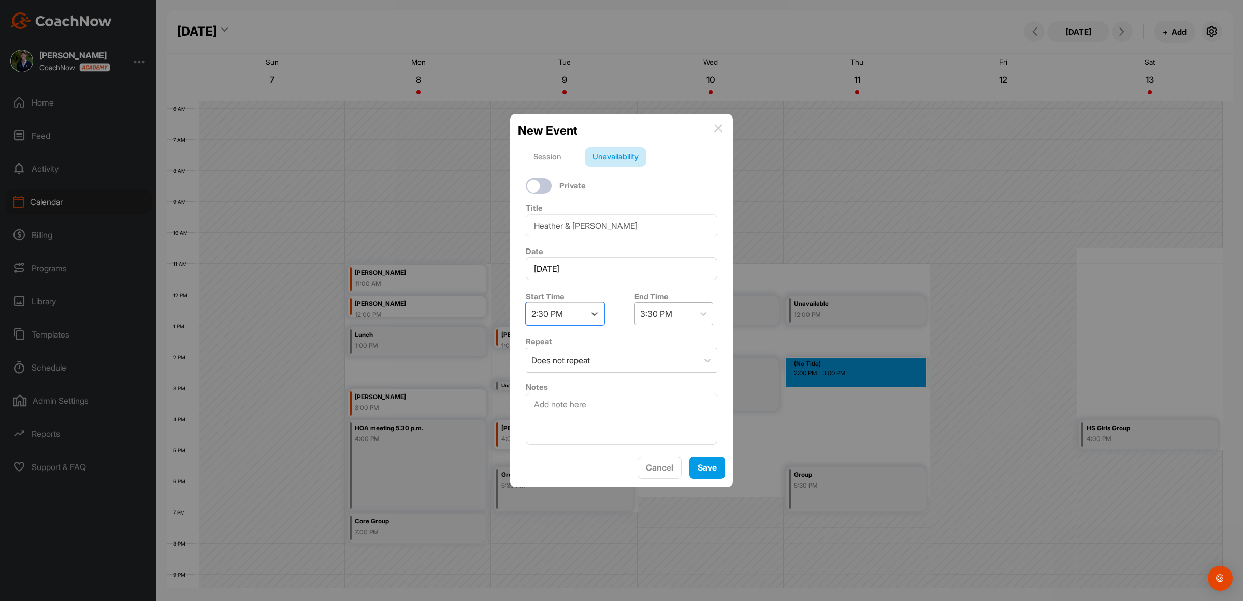
click at [659, 308] on div "3:30 PM" at bounding box center [656, 314] width 32 height 12
click at [664, 412] on div "4:30 PM" at bounding box center [669, 417] width 79 height 21
click at [616, 355] on div "Does not repeat" at bounding box center [612, 361] width 172 height 24
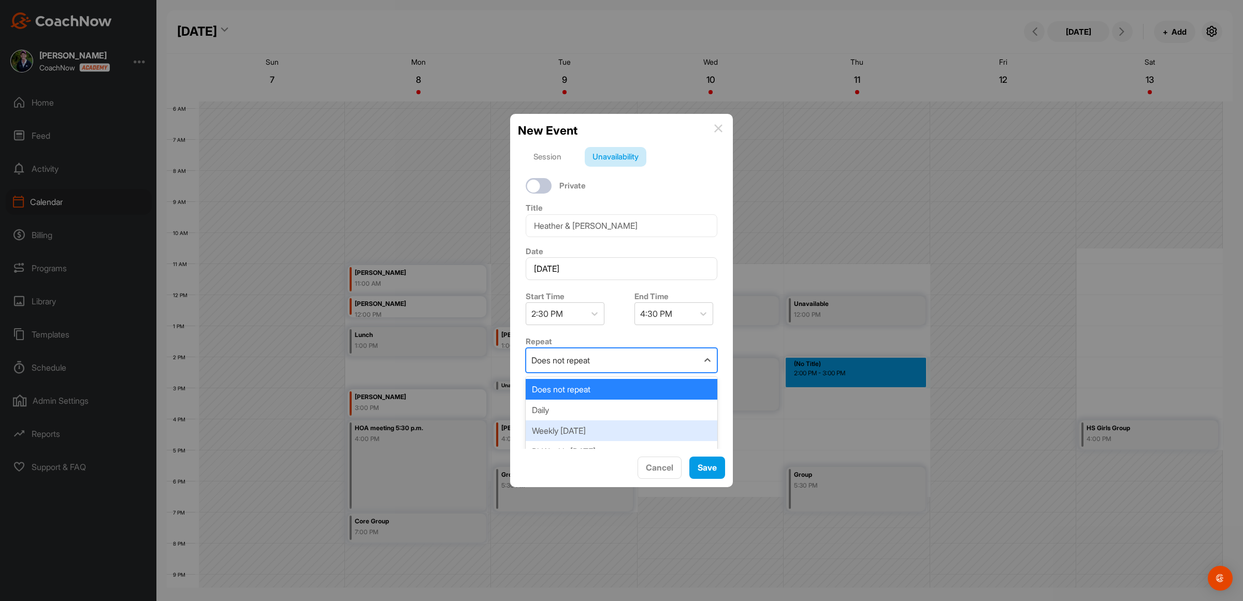
click at [611, 422] on div "Weekly [DATE]" at bounding box center [622, 431] width 192 height 21
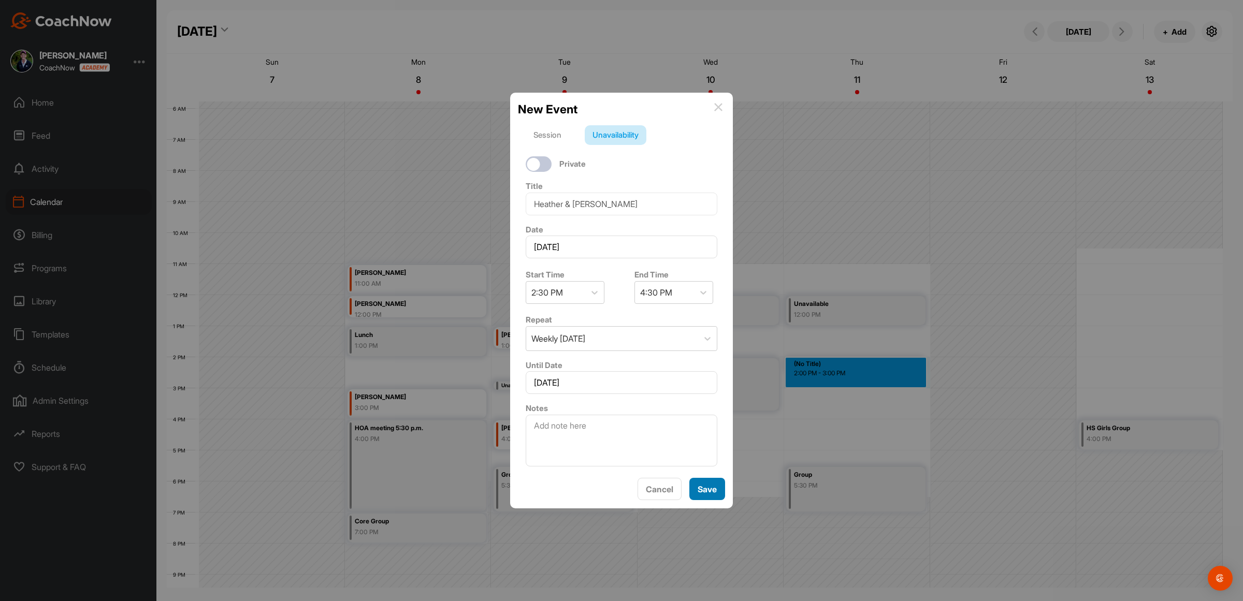
click at [704, 490] on button "Save" at bounding box center [708, 489] width 36 height 22
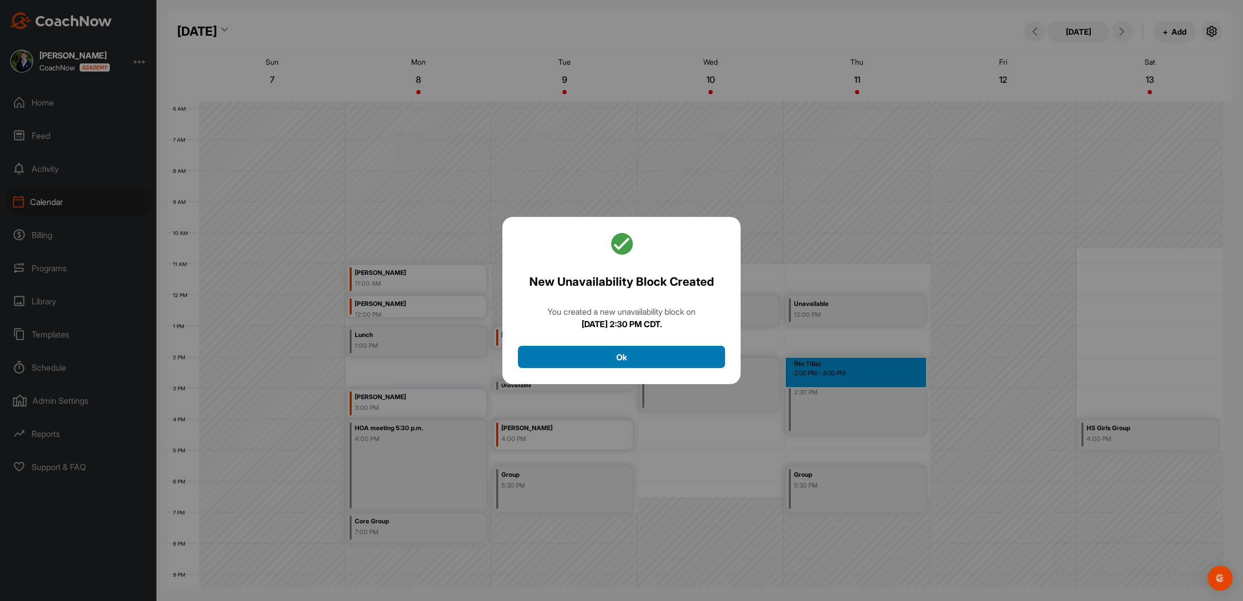
click at [610, 353] on button "Ok" at bounding box center [621, 357] width 207 height 22
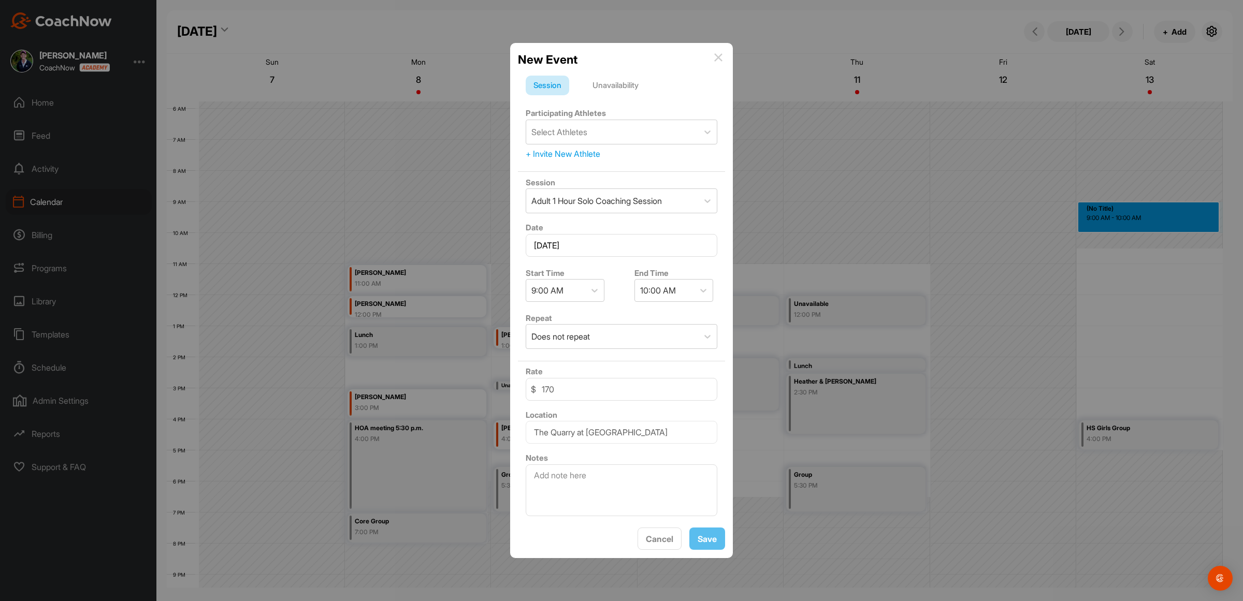
click at [635, 84] on div "Unavailability" at bounding box center [616, 86] width 62 height 20
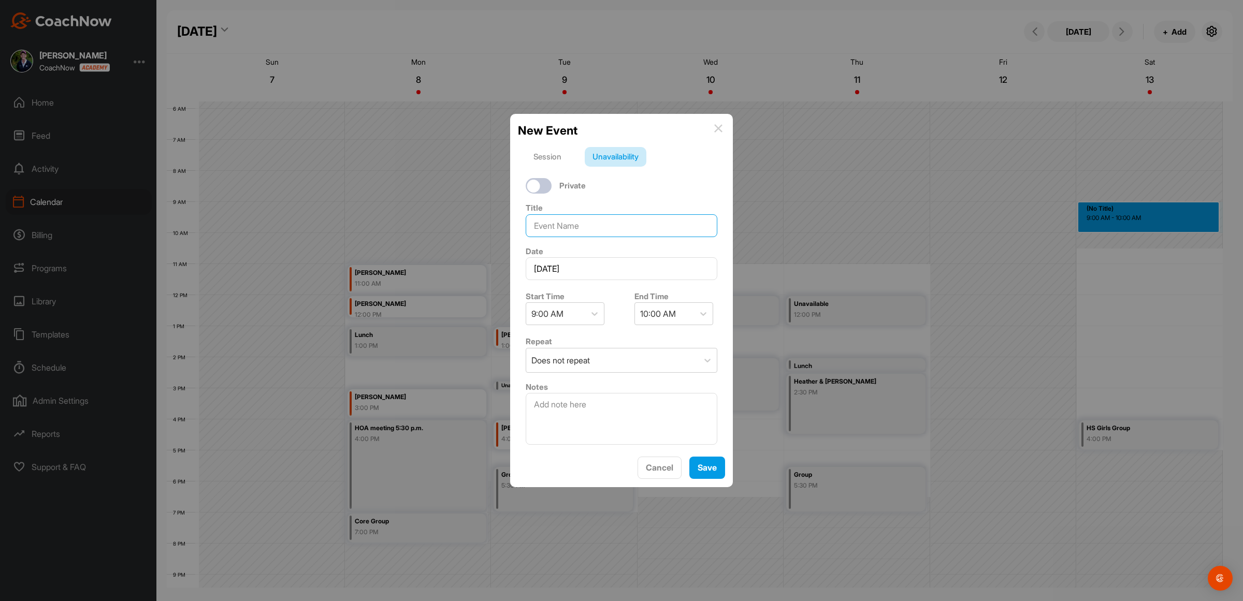
click at [568, 214] on input at bounding box center [622, 225] width 192 height 23
type input "Group"
click at [577, 307] on div "9:00 AM" at bounding box center [555, 314] width 59 height 22
click at [550, 439] on div "9:30 AM" at bounding box center [565, 440] width 79 height 21
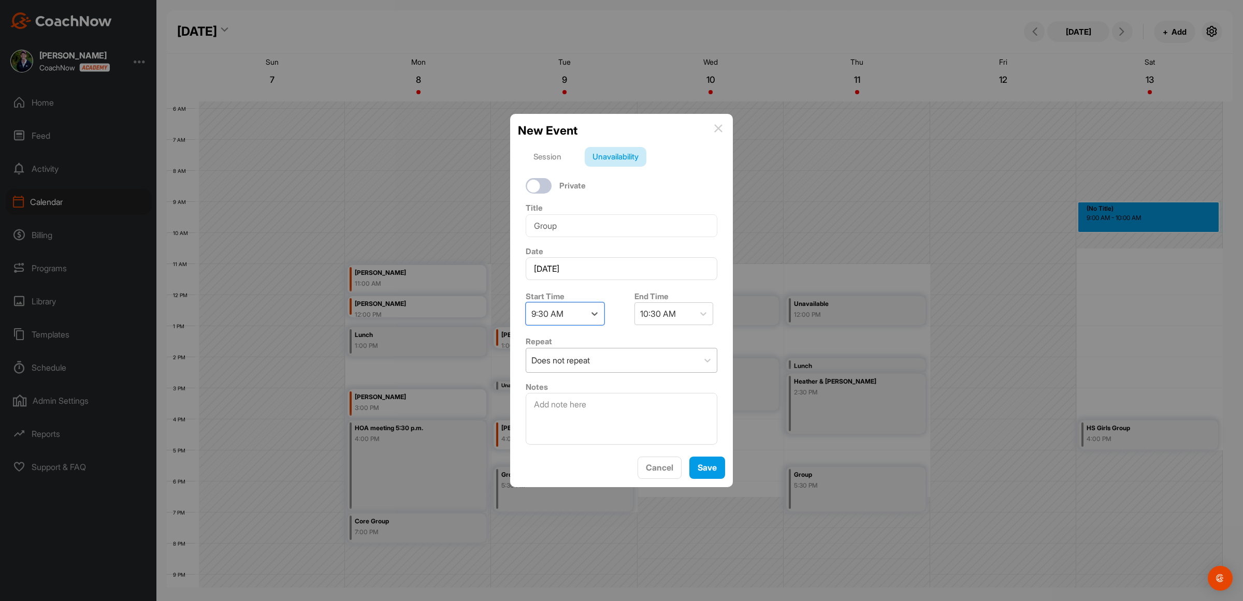
click at [601, 359] on div "Does not repeat" at bounding box center [612, 361] width 172 height 24
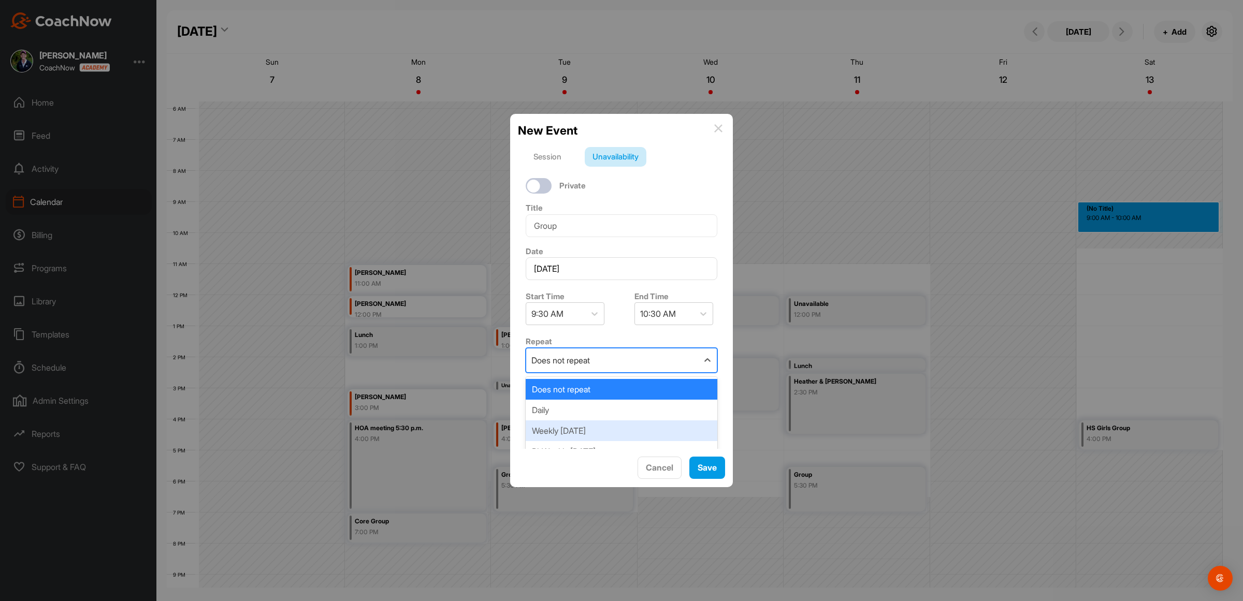
click at [592, 427] on div "Weekly [DATE]" at bounding box center [622, 431] width 192 height 21
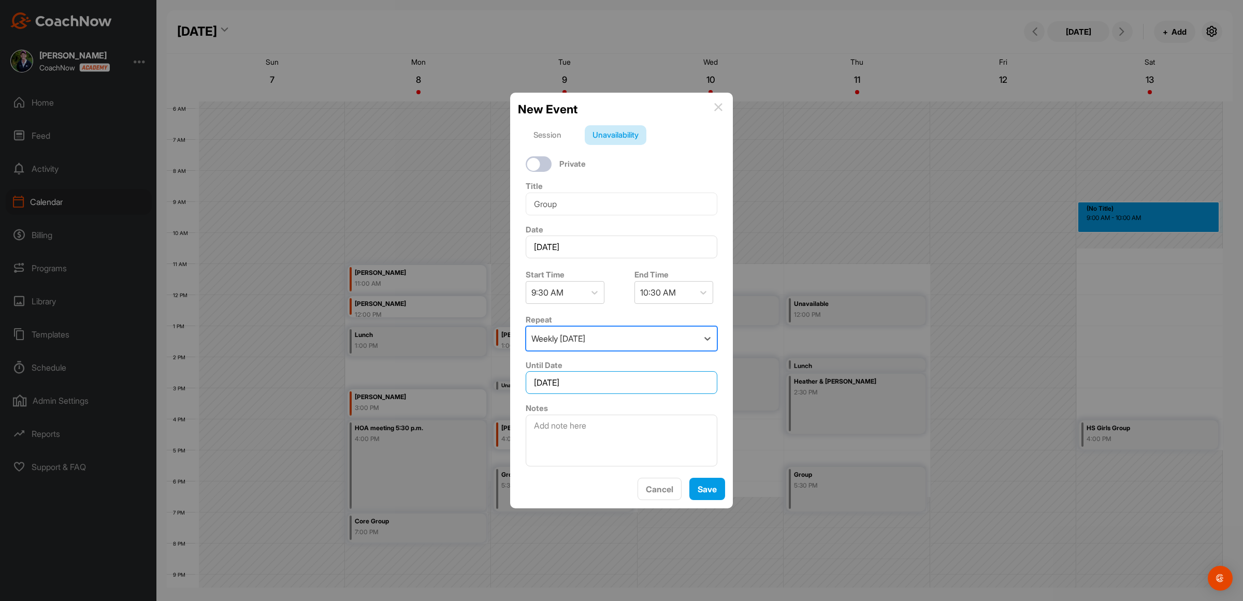
click at [621, 378] on input "[DATE]" at bounding box center [622, 382] width 192 height 23
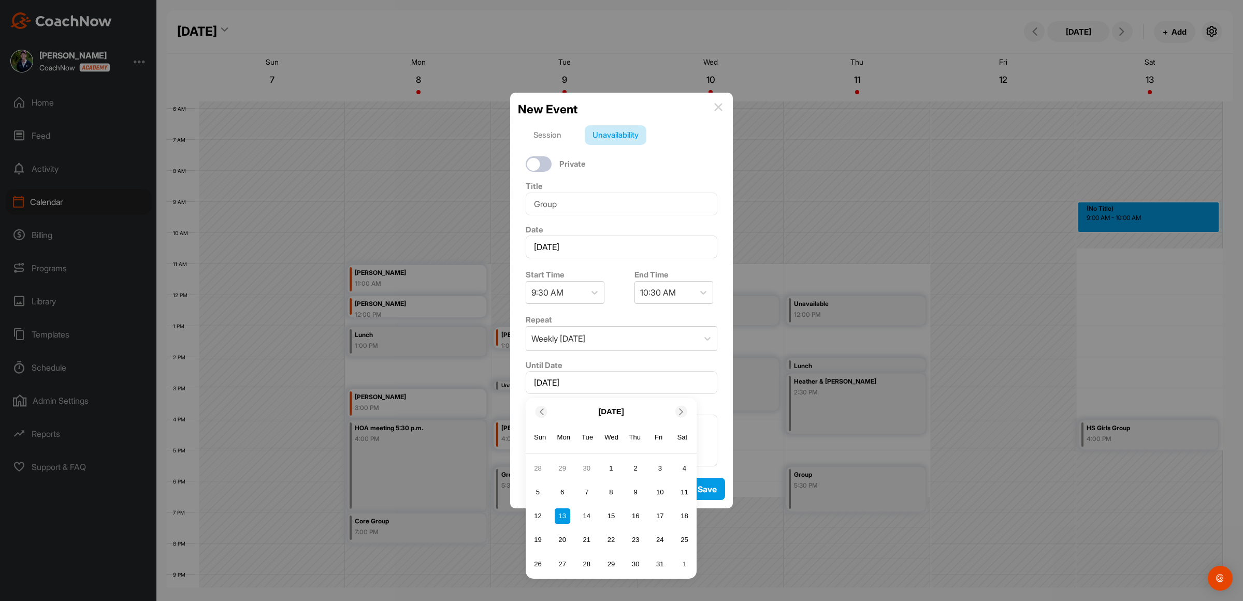
click at [545, 409] on span at bounding box center [540, 412] width 10 height 7
click at [686, 536] on div "27" at bounding box center [685, 541] width 16 height 16
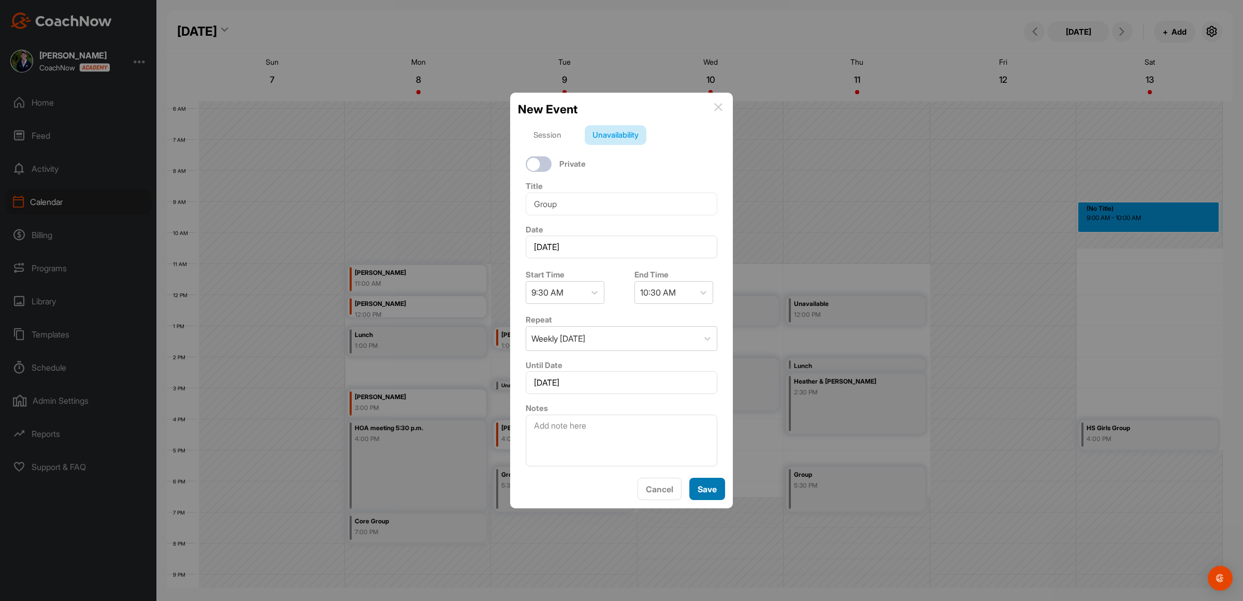
click at [712, 491] on button "Save" at bounding box center [708, 489] width 36 height 22
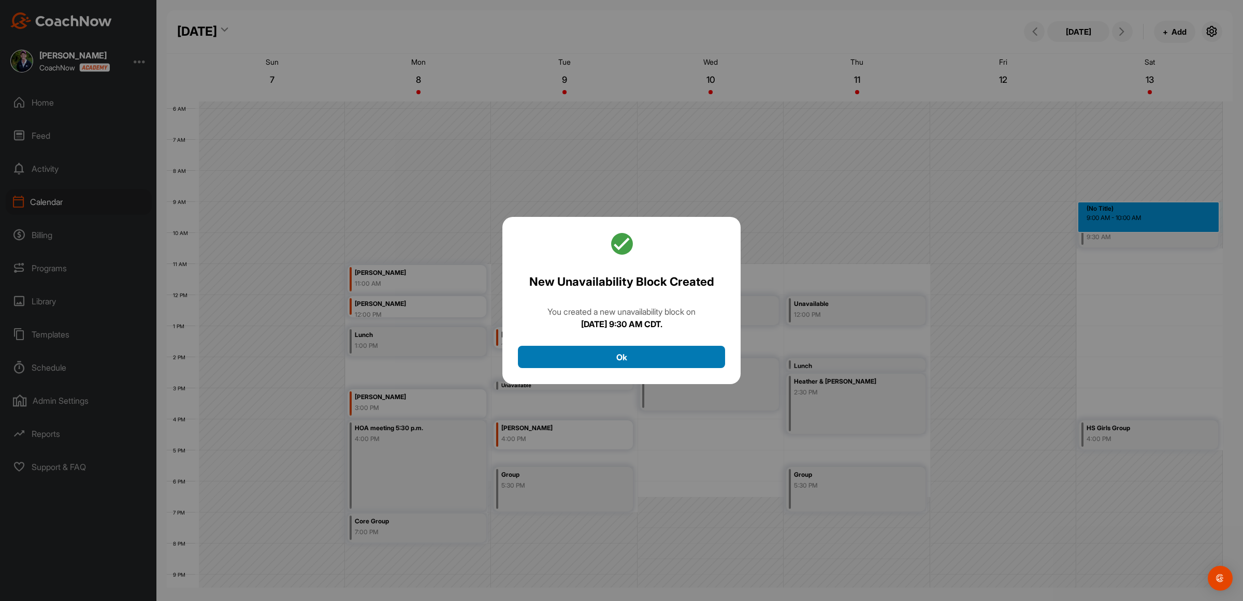
click at [640, 356] on button "Ok" at bounding box center [621, 357] width 207 height 22
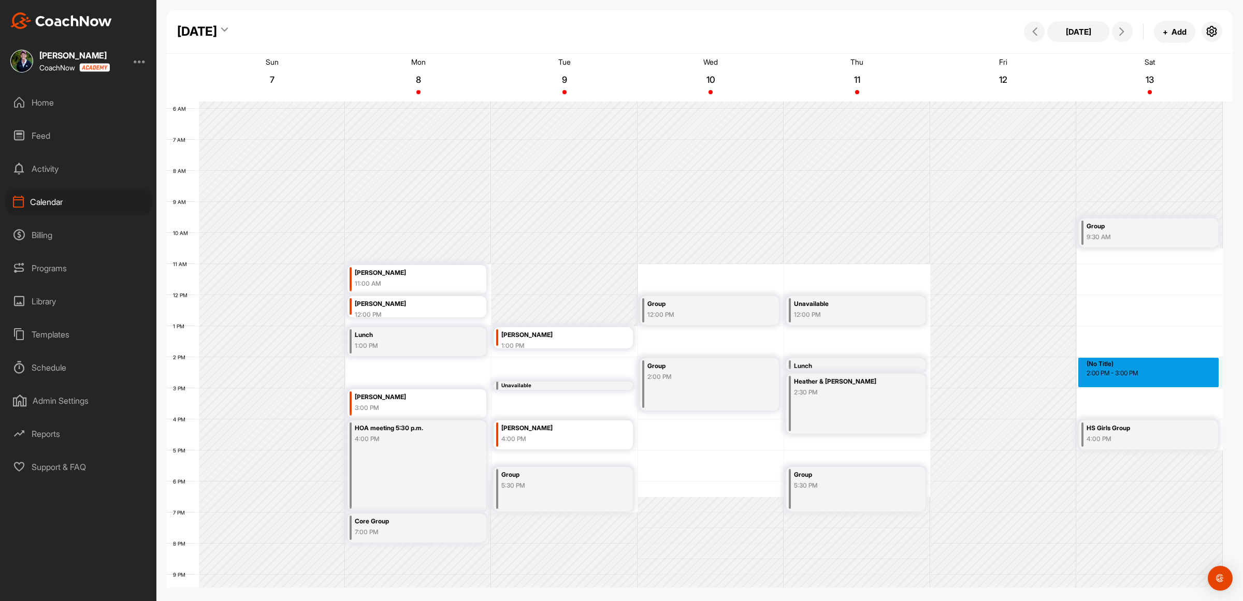
click at [1135, 368] on div "12 AM 1 AM 2 AM 3 AM 4 AM 5 AM 6 AM 7 AM 8 AM 9 AM 10 AM 11 AM 12 PM 1 PM 2 PM …" at bounding box center [695, 295] width 1056 height 746
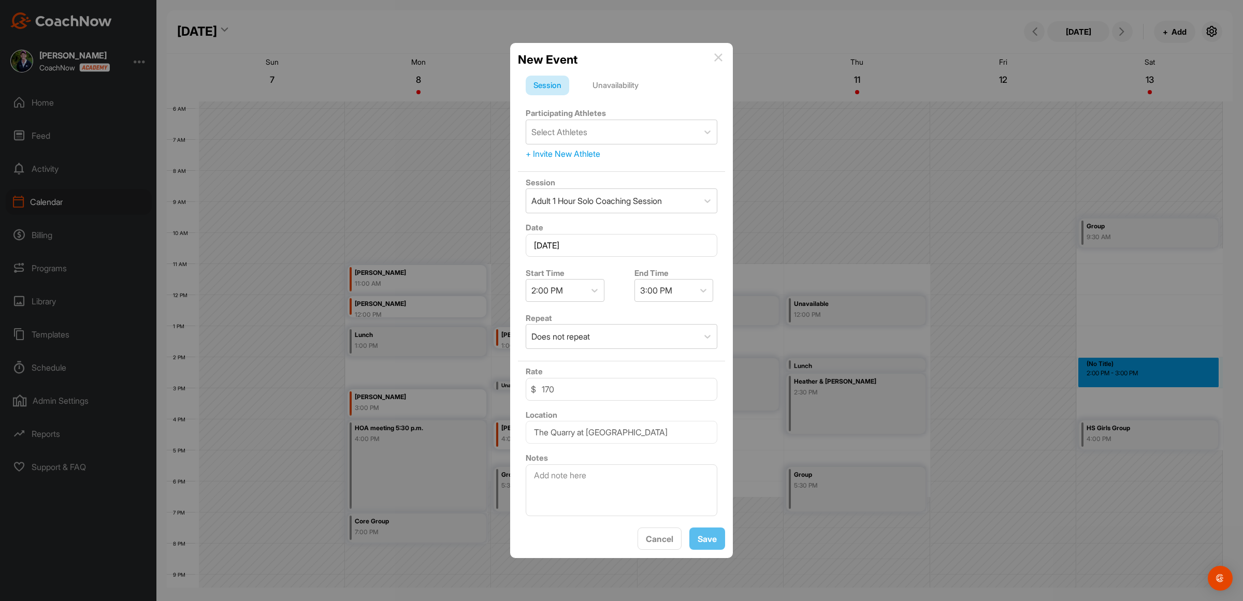
click at [607, 83] on div "Unavailability" at bounding box center [616, 86] width 62 height 20
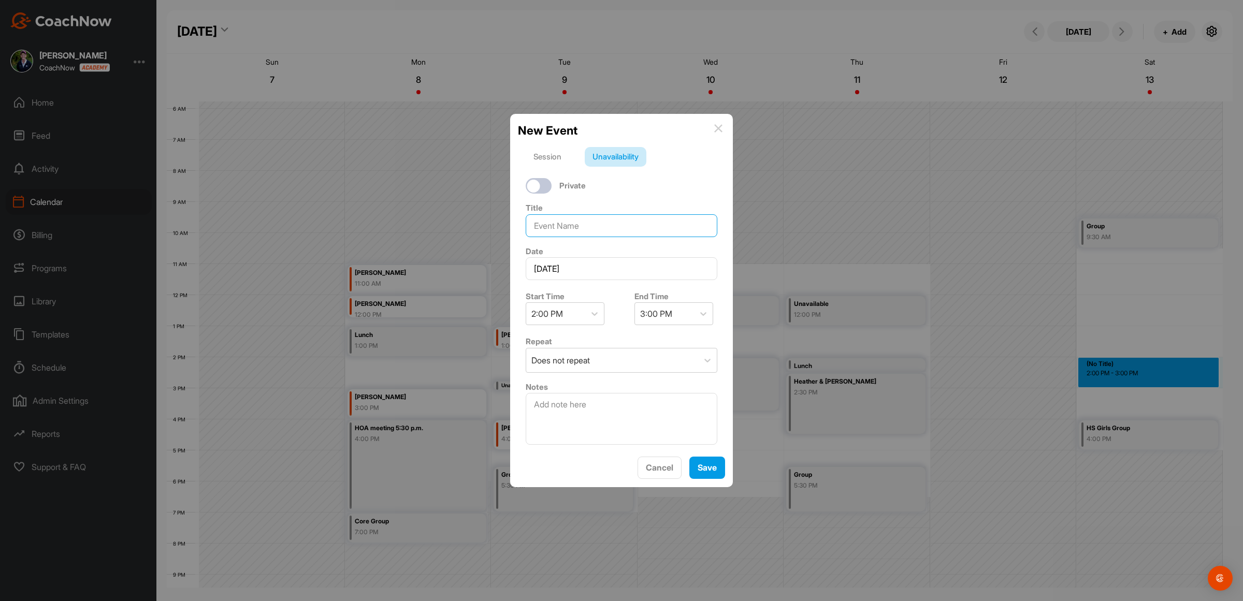
click at [558, 219] on input at bounding box center [622, 225] width 192 height 23
type input "elle"
click at [640, 351] on div "Does not repeat" at bounding box center [612, 361] width 172 height 24
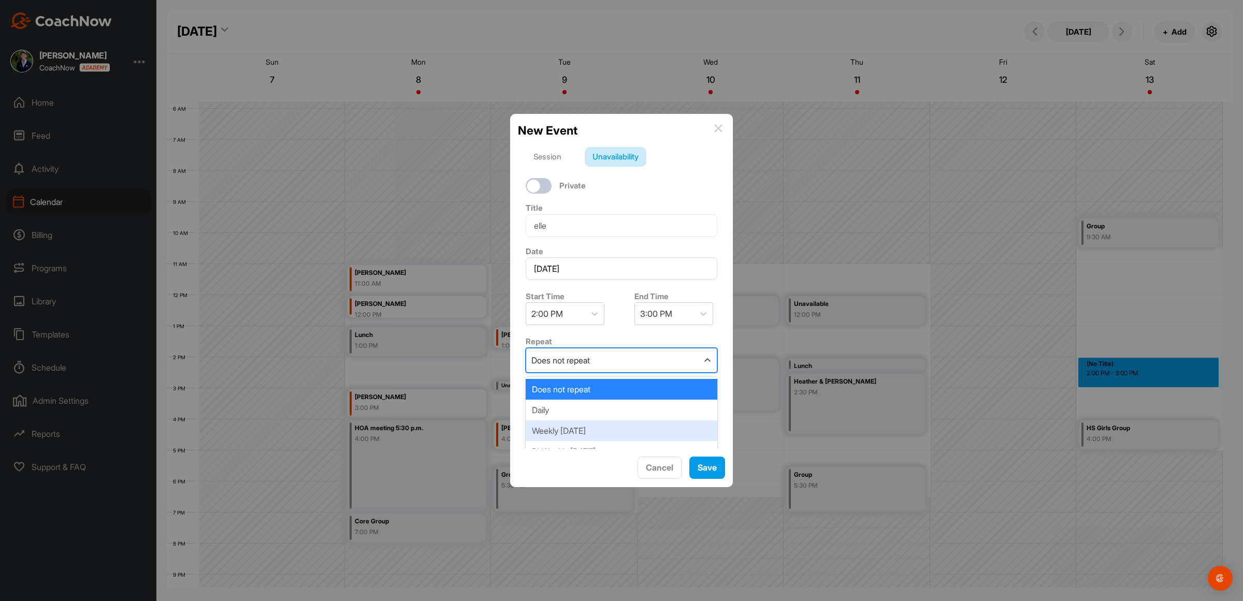
click at [603, 426] on div "Weekly [DATE]" at bounding box center [622, 431] width 192 height 21
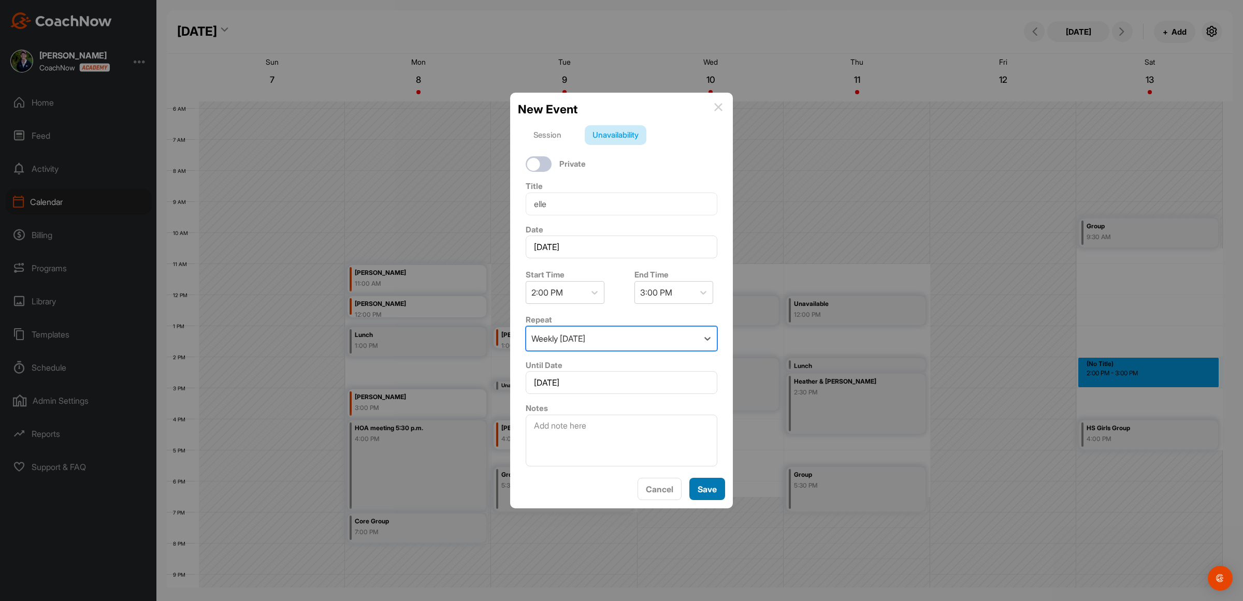
click at [707, 492] on button "Save" at bounding box center [708, 489] width 36 height 22
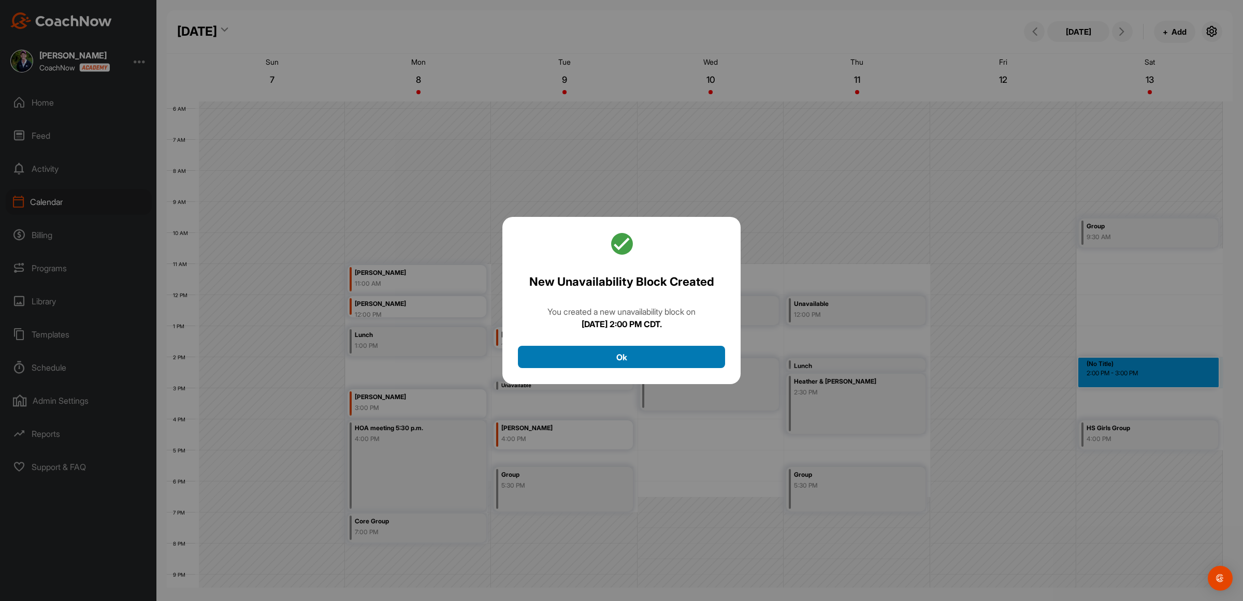
click at [645, 355] on button "Ok" at bounding box center [621, 357] width 207 height 22
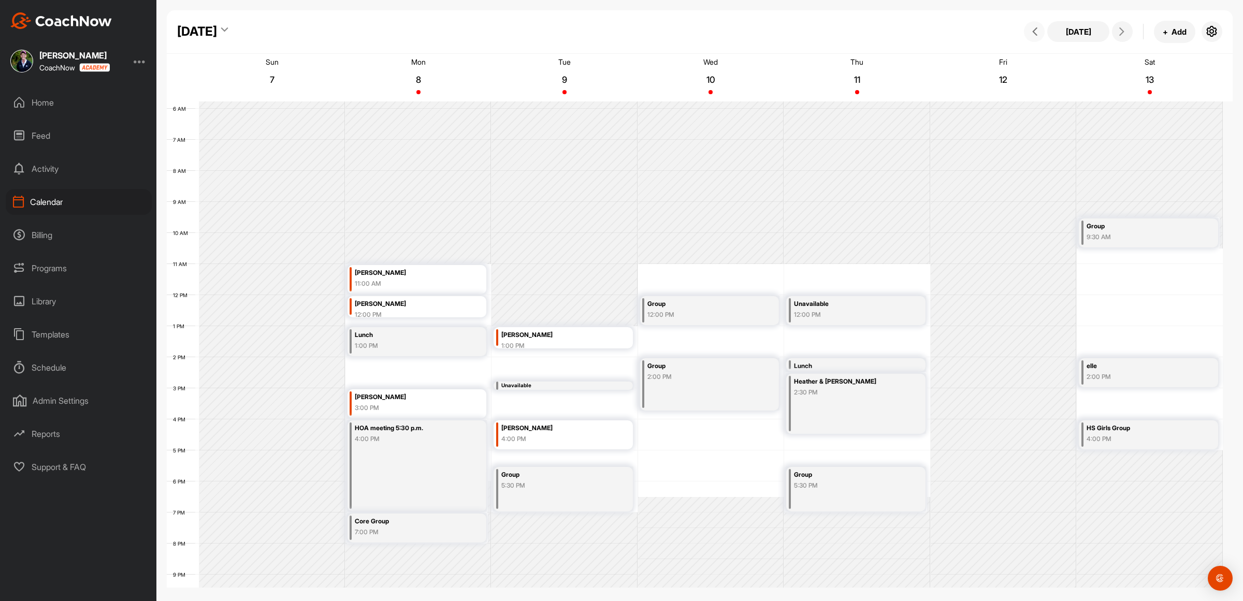
click at [1032, 31] on icon at bounding box center [1035, 31] width 8 height 8
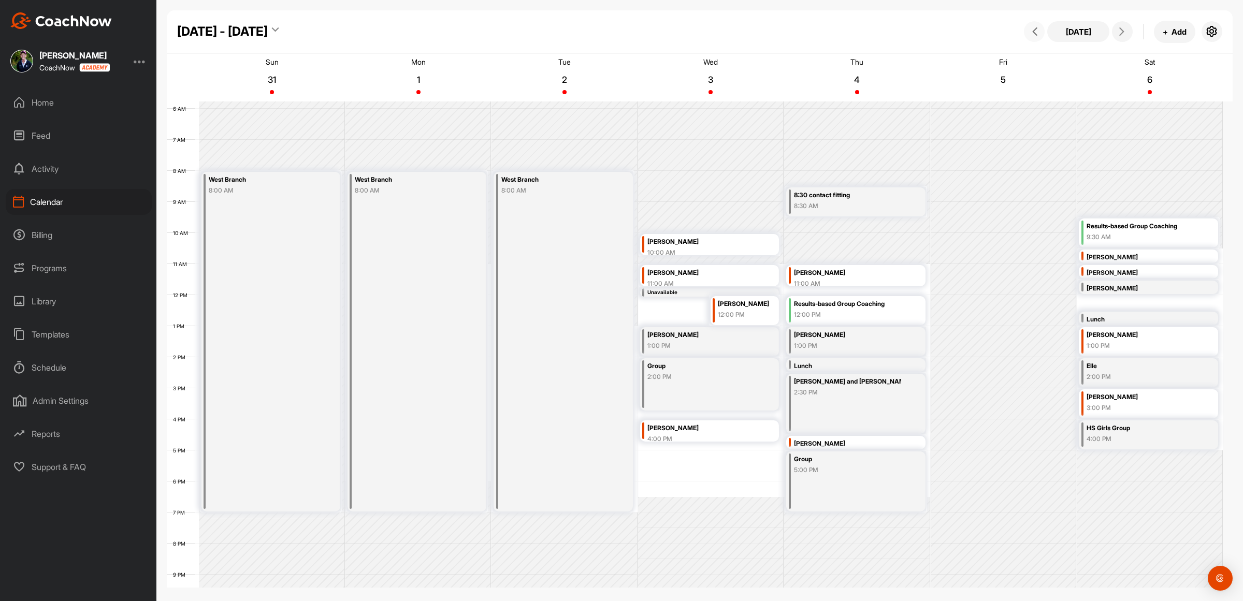
click at [1032, 31] on icon at bounding box center [1035, 31] width 8 height 8
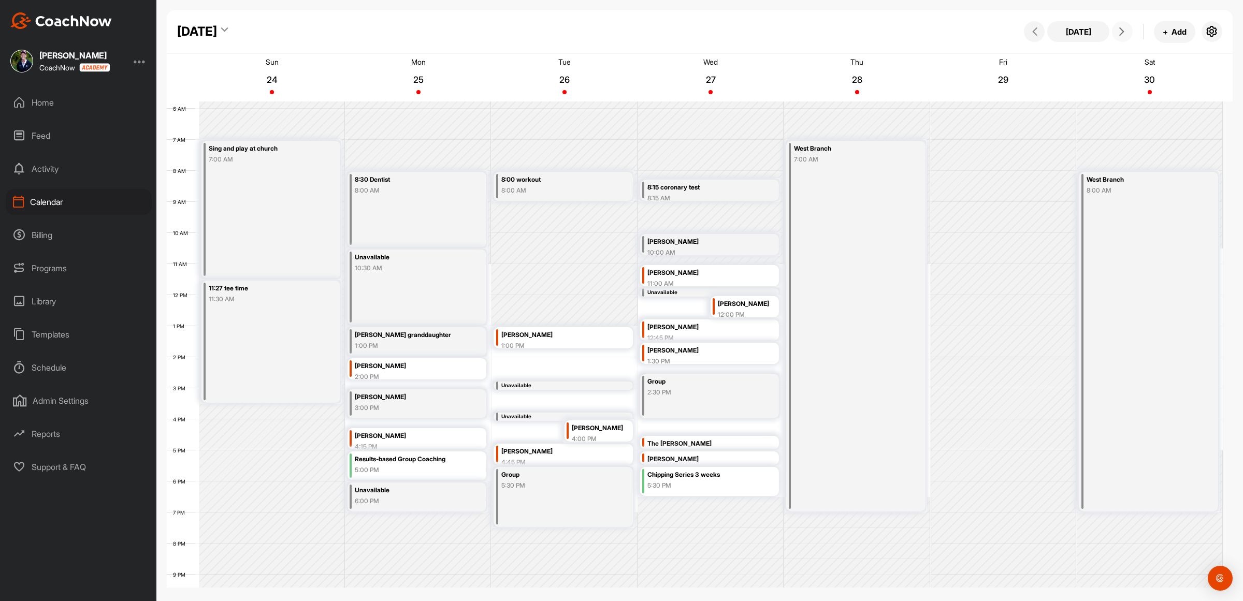
click at [1123, 29] on icon at bounding box center [1122, 31] width 8 height 8
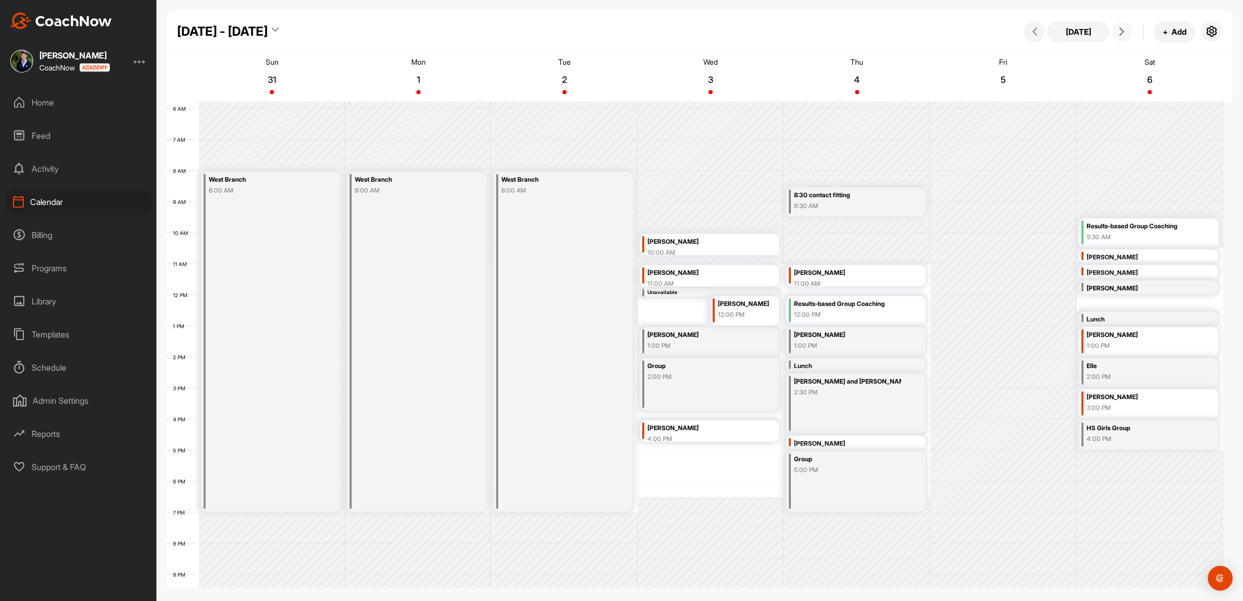
click at [1123, 29] on icon at bounding box center [1122, 31] width 8 height 8
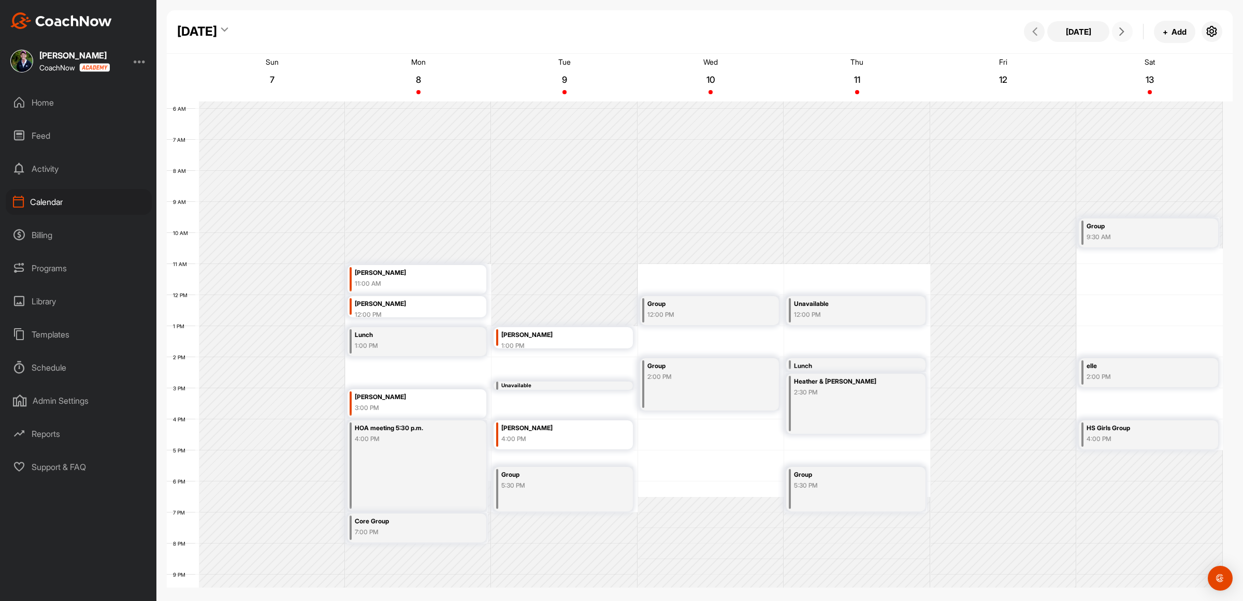
click at [1123, 29] on icon at bounding box center [1122, 31] width 8 height 8
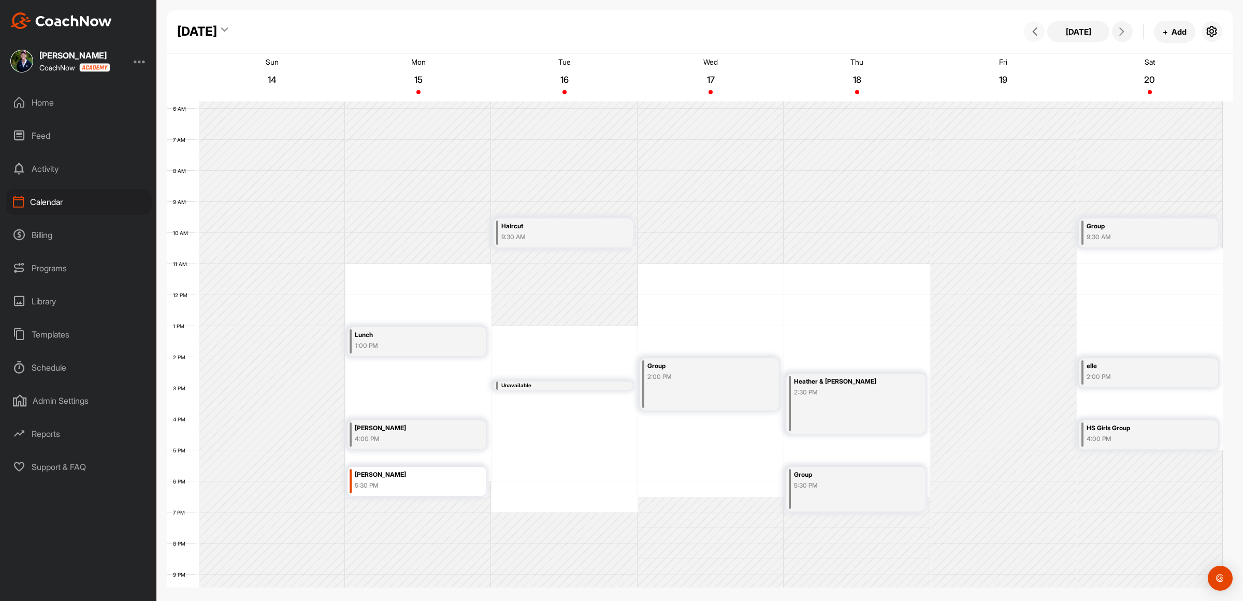
click at [1034, 35] on icon at bounding box center [1035, 31] width 8 height 8
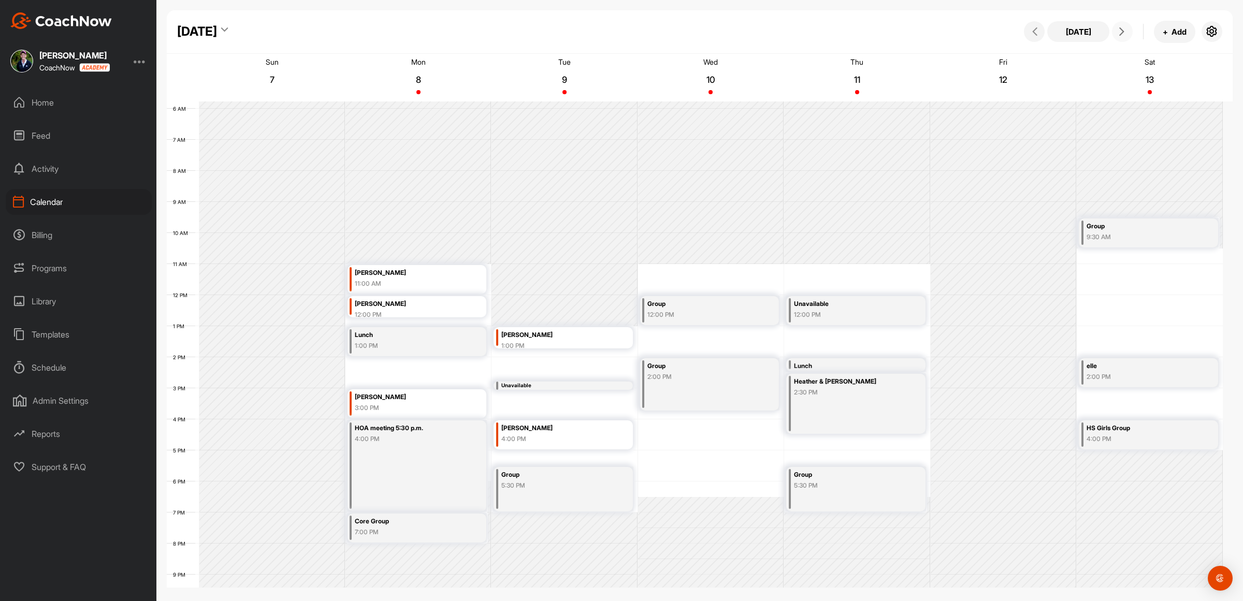
click at [1120, 36] on button at bounding box center [1122, 31] width 21 height 21
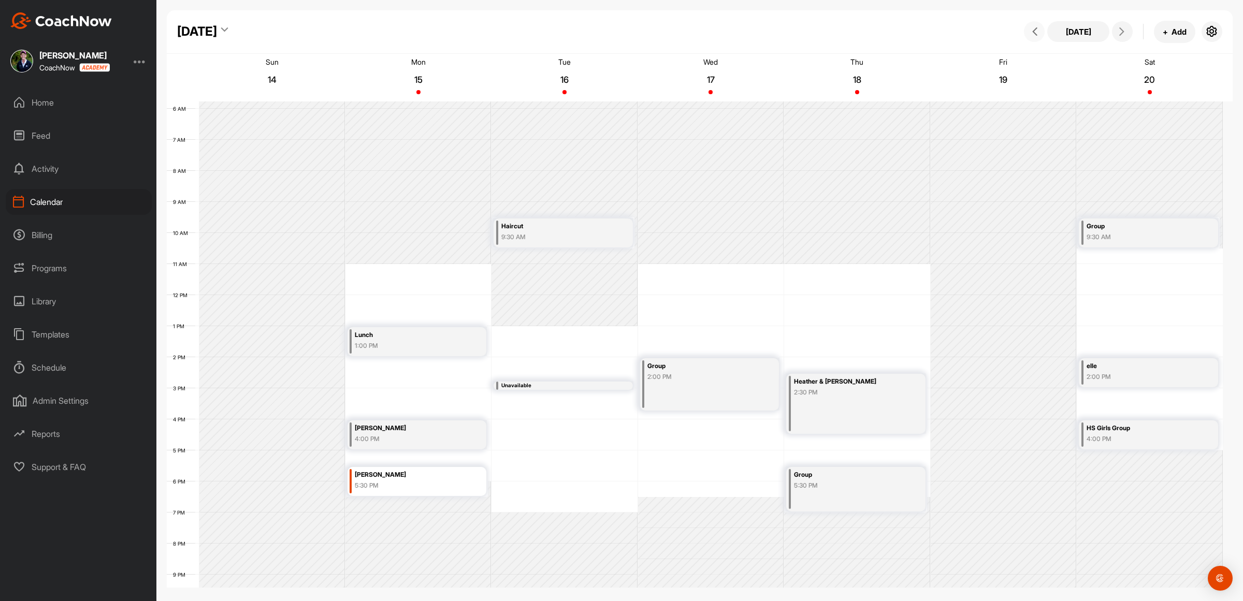
click at [1037, 29] on icon at bounding box center [1035, 31] width 8 height 8
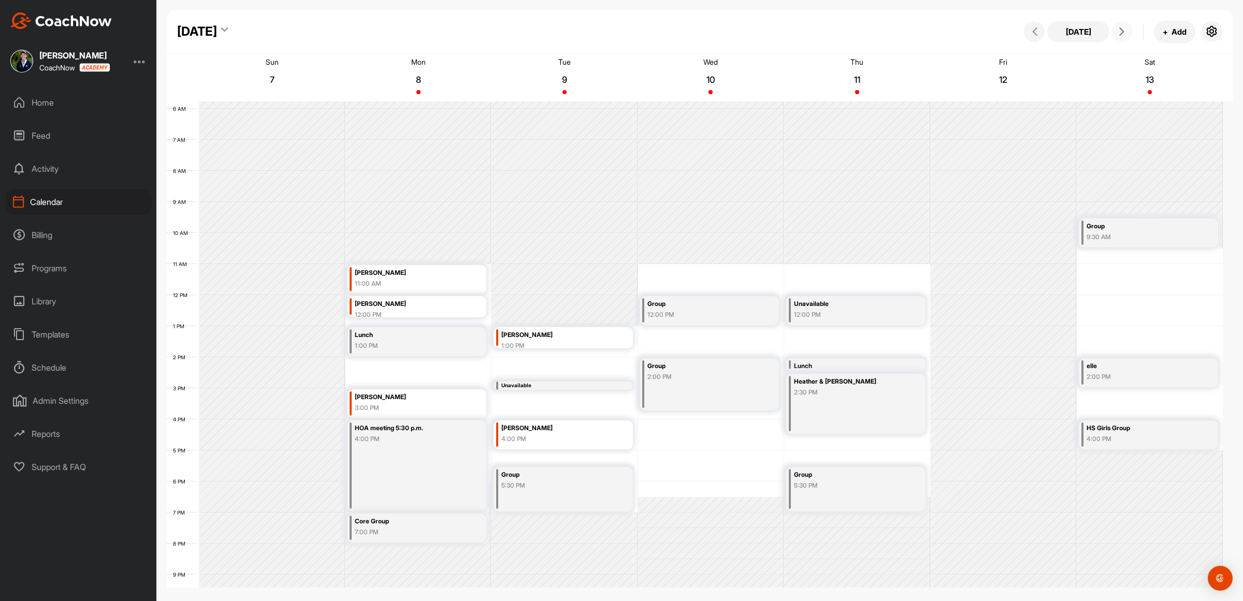
click at [1121, 25] on button at bounding box center [1122, 31] width 21 height 21
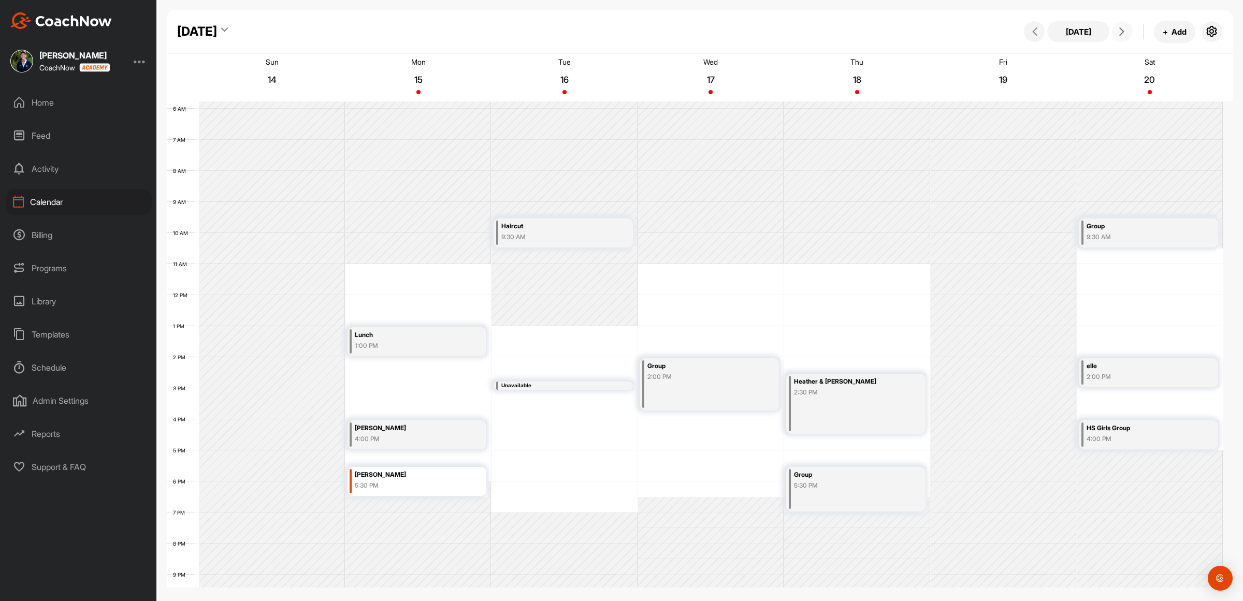
click at [1121, 25] on button at bounding box center [1122, 31] width 21 height 21
click at [1029, 32] on span at bounding box center [1034, 31] width 12 height 8
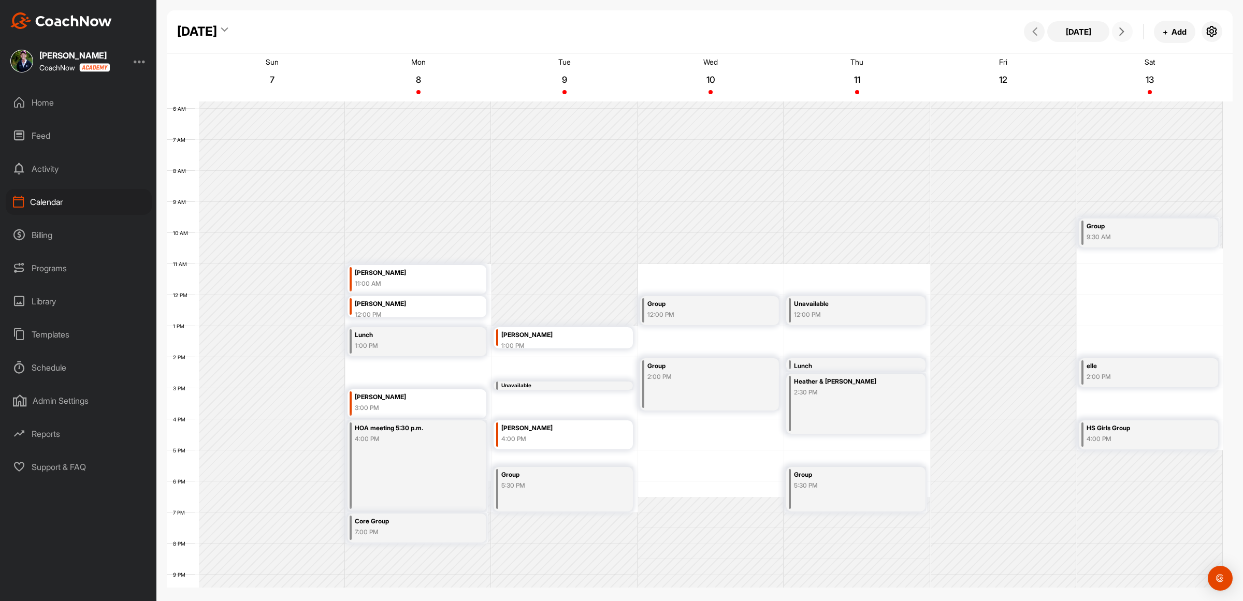
click at [1123, 31] on icon at bounding box center [1122, 31] width 8 height 8
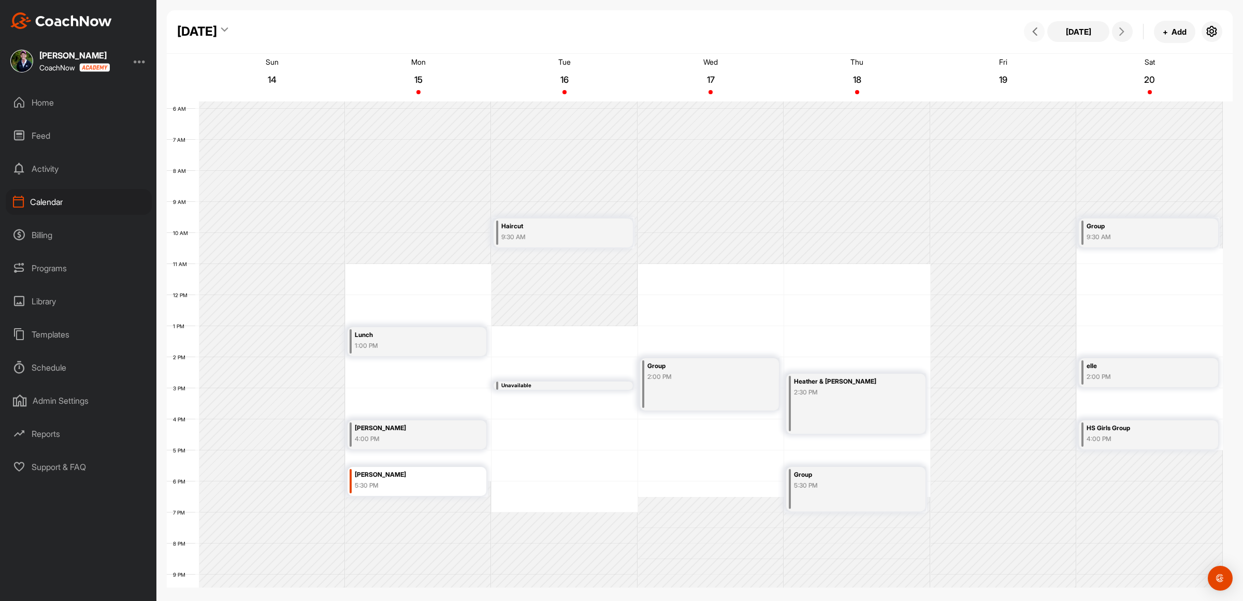
click at [1036, 29] on icon at bounding box center [1035, 31] width 8 height 8
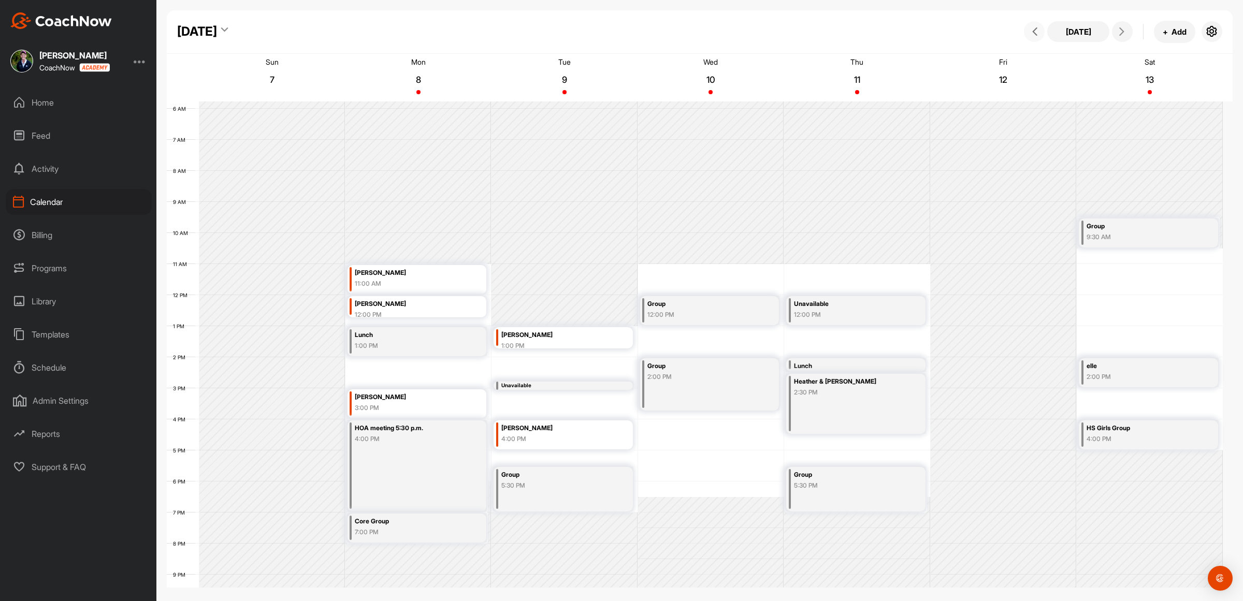
click at [1036, 29] on icon at bounding box center [1035, 31] width 8 height 8
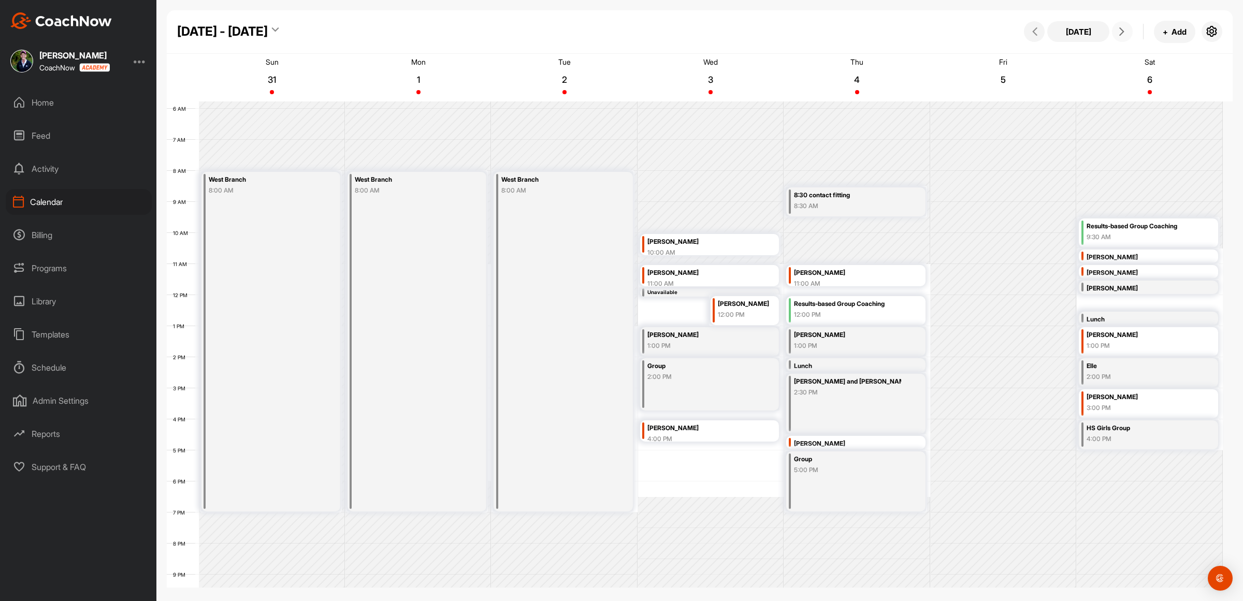
click at [1121, 31] on icon at bounding box center [1122, 31] width 8 height 8
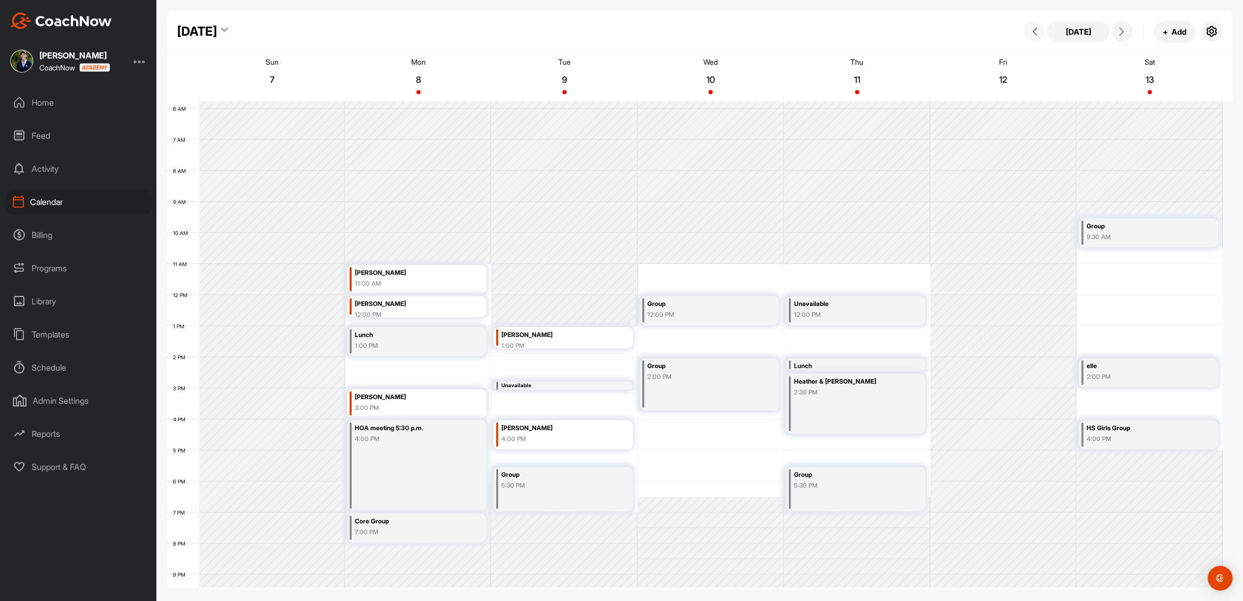
click at [1032, 34] on icon at bounding box center [1035, 31] width 8 height 8
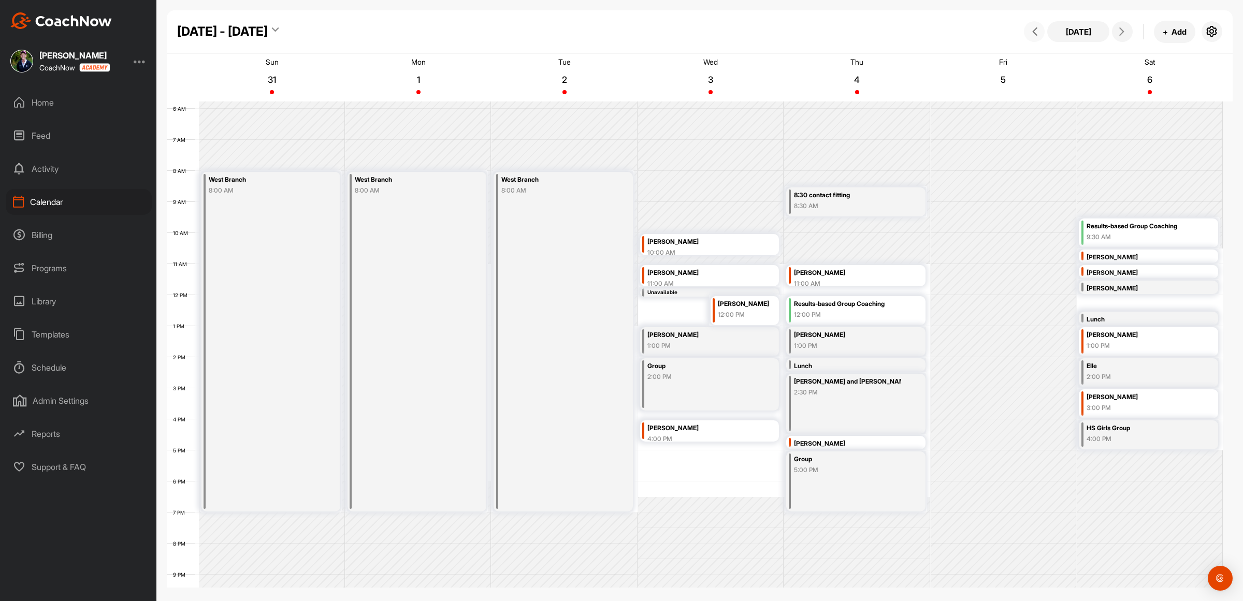
click at [1032, 34] on icon at bounding box center [1035, 31] width 8 height 8
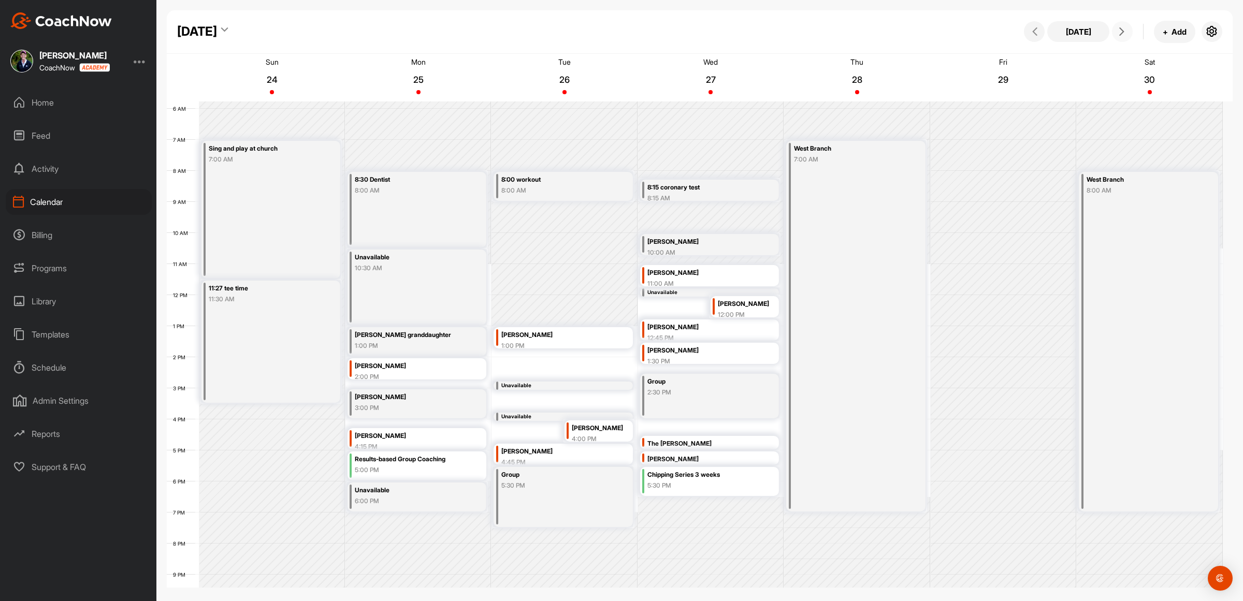
click at [1120, 33] on icon at bounding box center [1122, 31] width 8 height 8
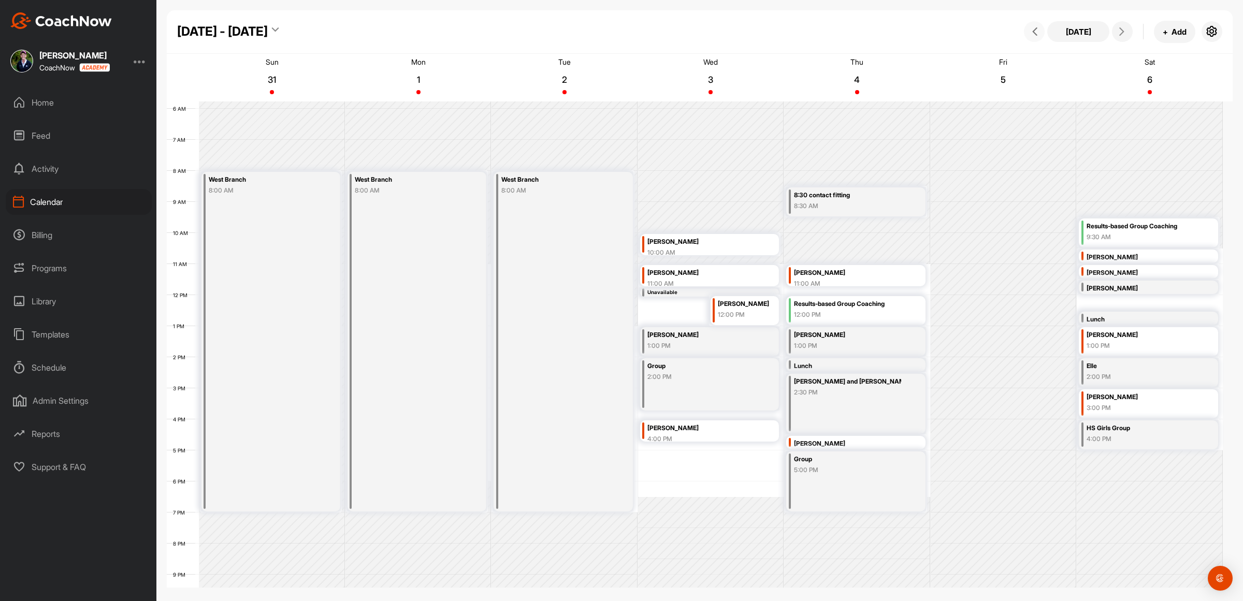
click at [1037, 29] on icon at bounding box center [1035, 31] width 8 height 8
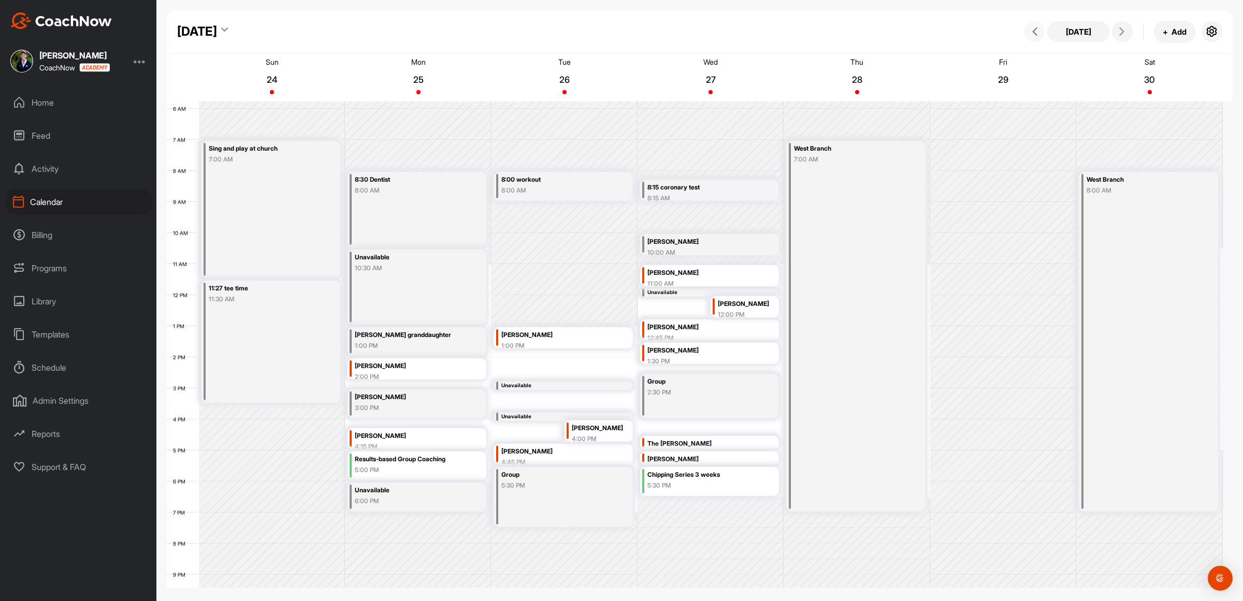
click at [1038, 27] on icon at bounding box center [1035, 31] width 8 height 8
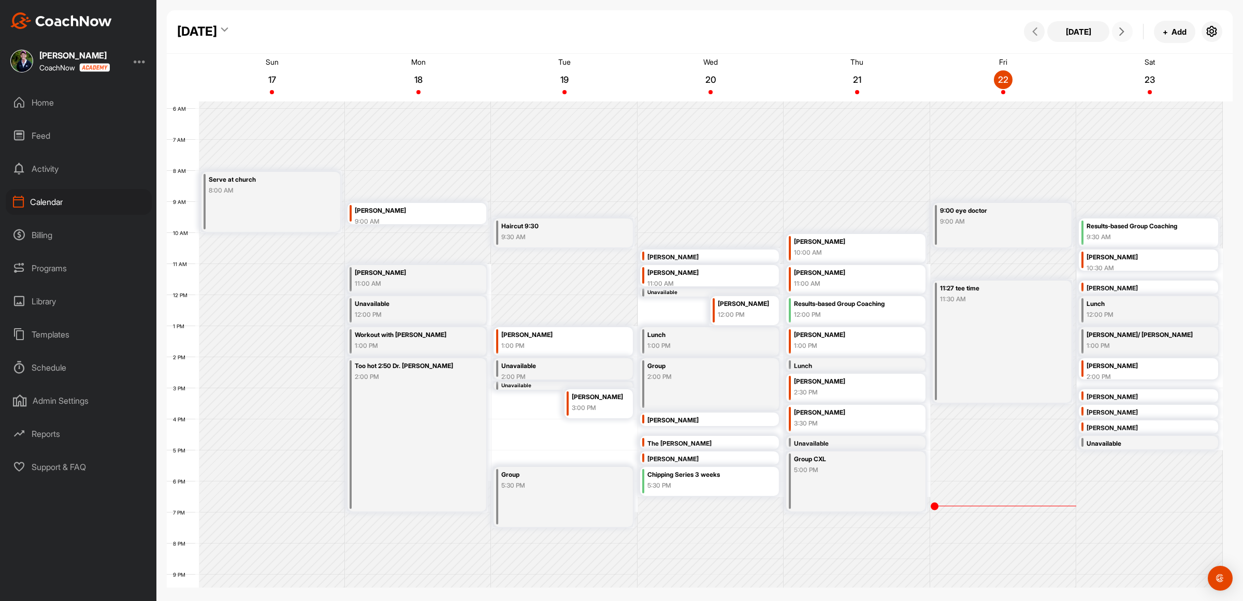
drag, startPoint x: 1123, startPoint y: 29, endPoint x: 1128, endPoint y: 28, distance: 5.7
click at [1123, 29] on icon at bounding box center [1122, 31] width 8 height 8
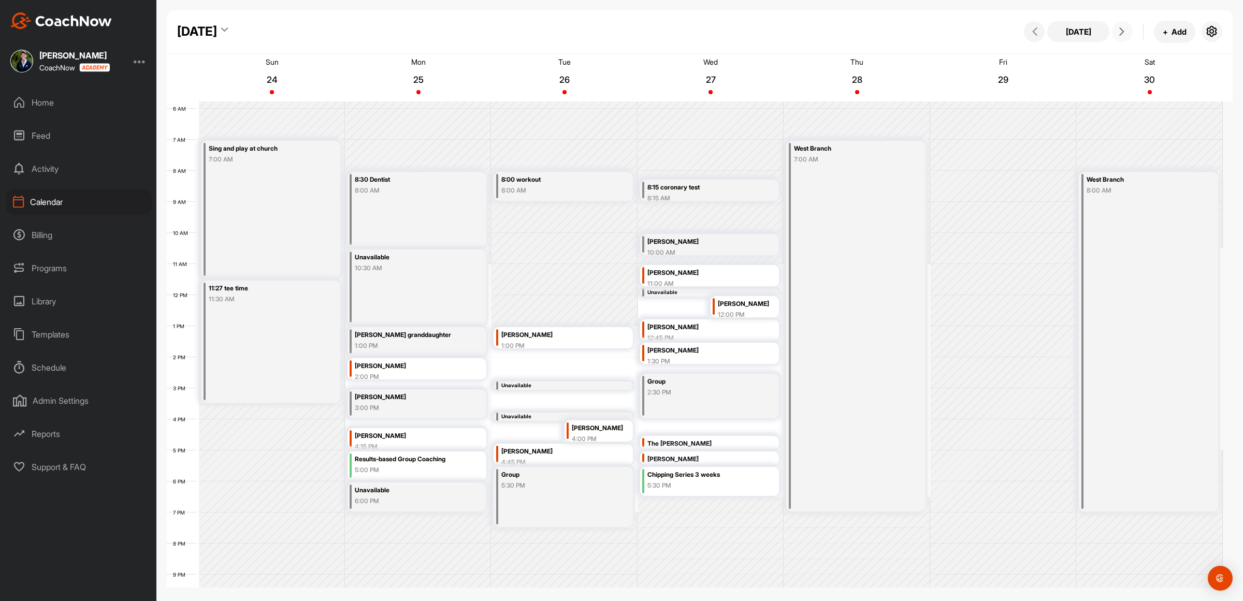
click at [1131, 30] on button at bounding box center [1122, 31] width 21 height 21
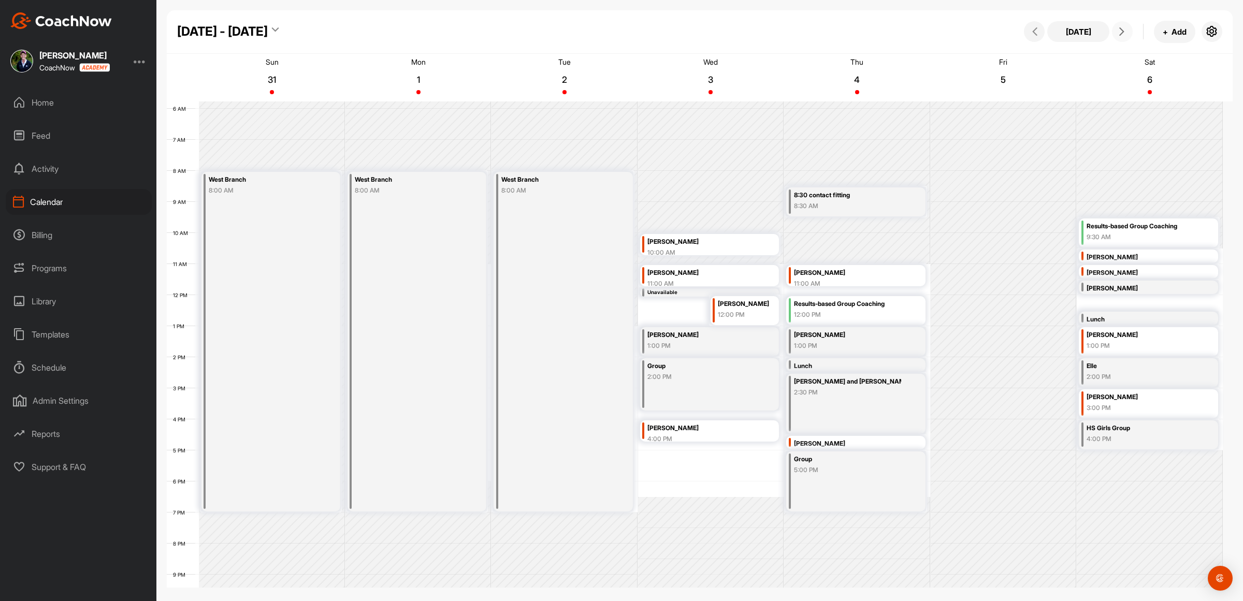
click at [1128, 30] on span at bounding box center [1122, 31] width 12 height 8
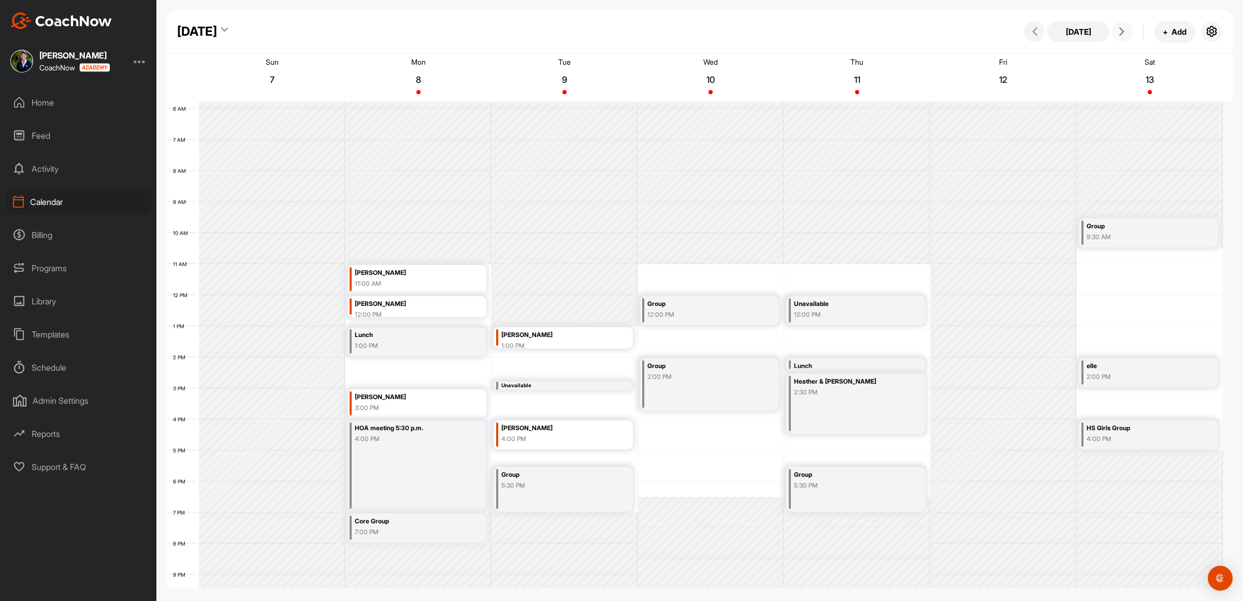
click at [1120, 32] on icon at bounding box center [1122, 31] width 8 height 8
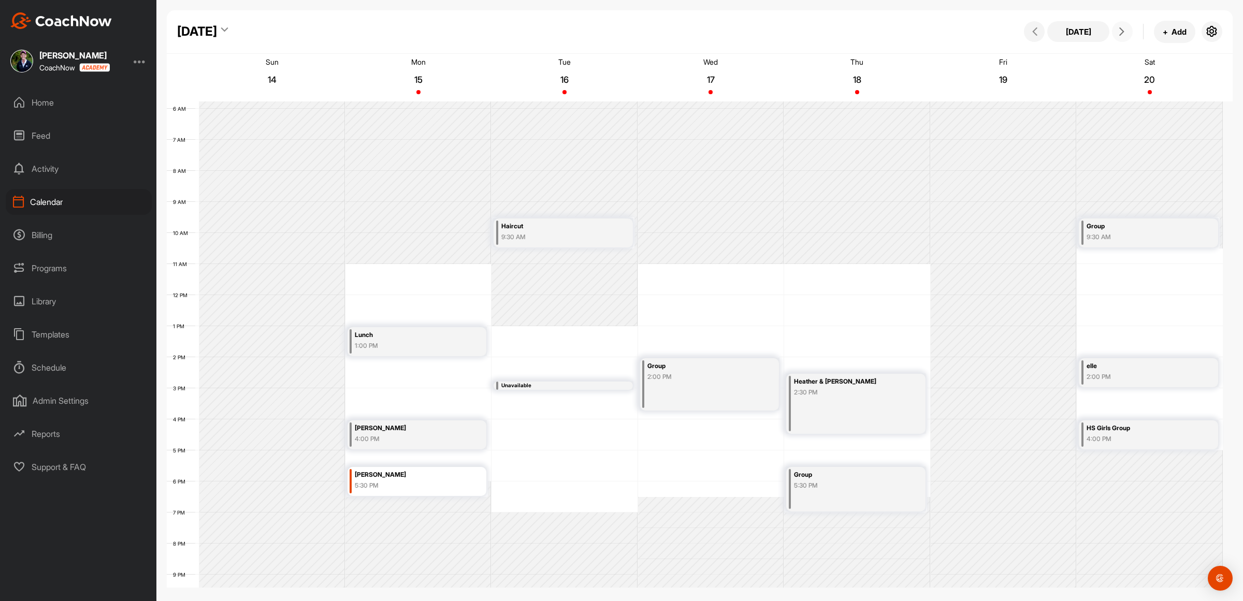
click at [390, 481] on div "5:30 PM" at bounding box center [409, 485] width 108 height 9
click at [465, 375] on icon at bounding box center [466, 376] width 12 height 11
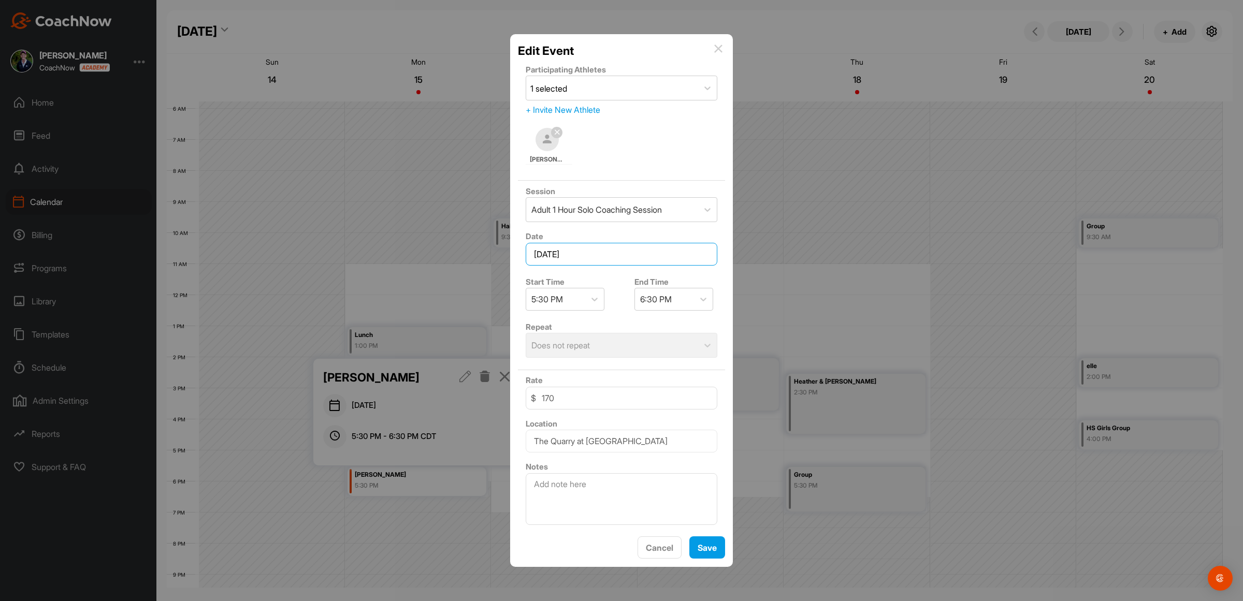
click at [588, 250] on input "[DATE]" at bounding box center [622, 254] width 192 height 23
click at [611, 335] on div "3" at bounding box center [612, 341] width 16 height 16
click at [707, 551] on button "Save" at bounding box center [708, 548] width 36 height 22
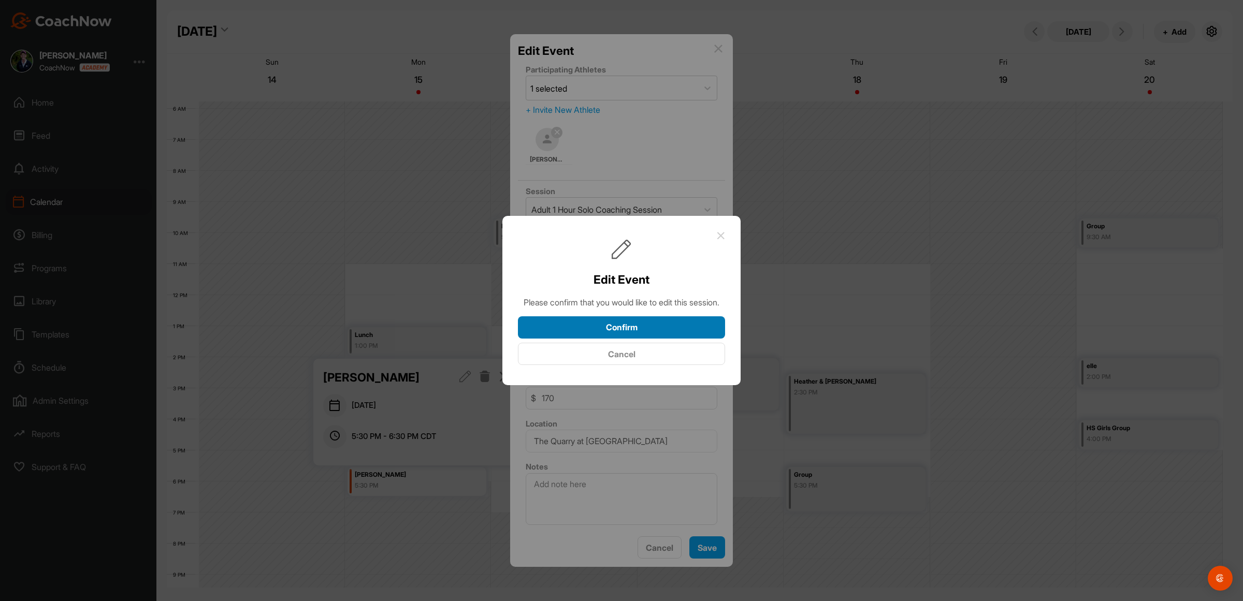
click at [613, 333] on button "Confirm" at bounding box center [621, 328] width 207 height 22
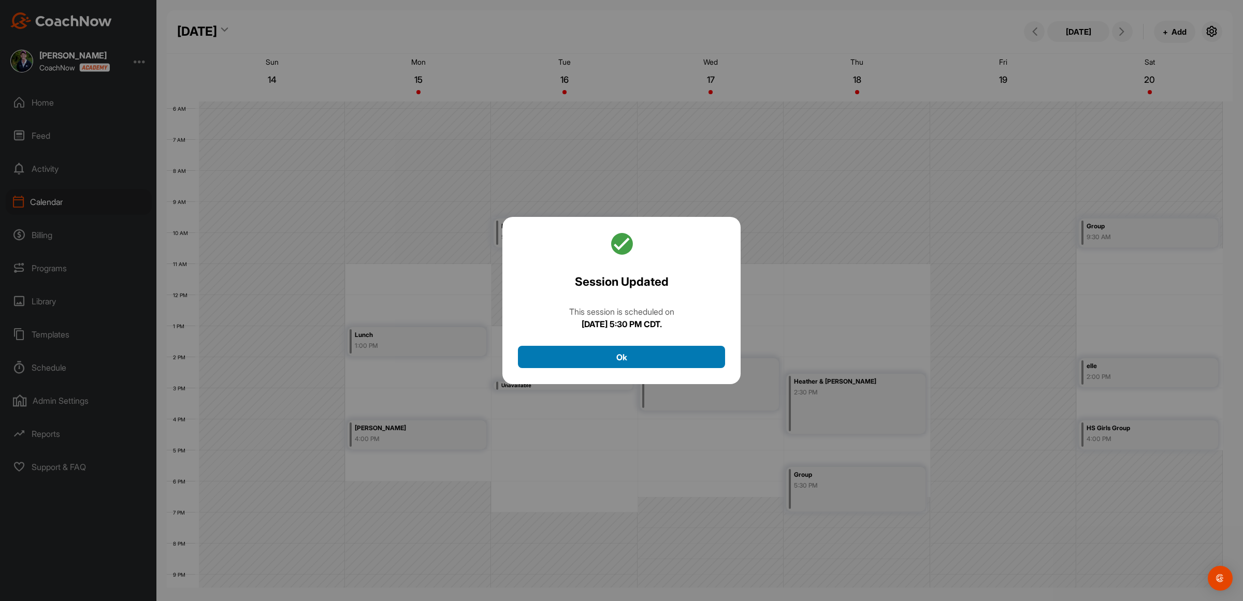
click at [622, 353] on button "Ok" at bounding box center [621, 357] width 207 height 22
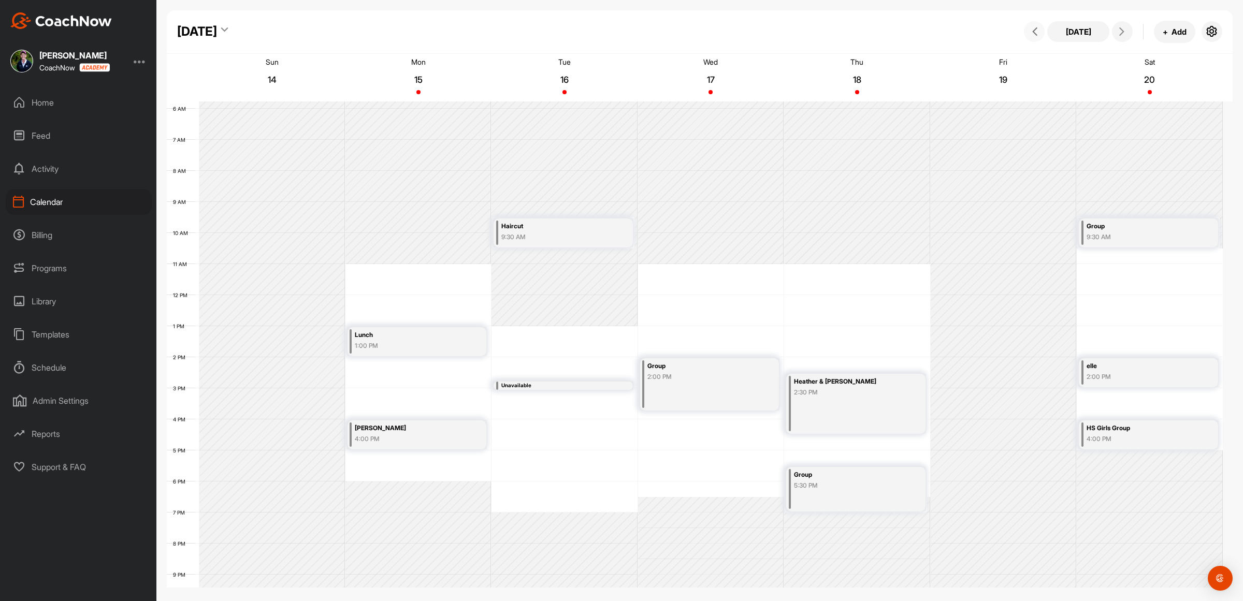
click at [1040, 29] on span at bounding box center [1034, 31] width 12 height 8
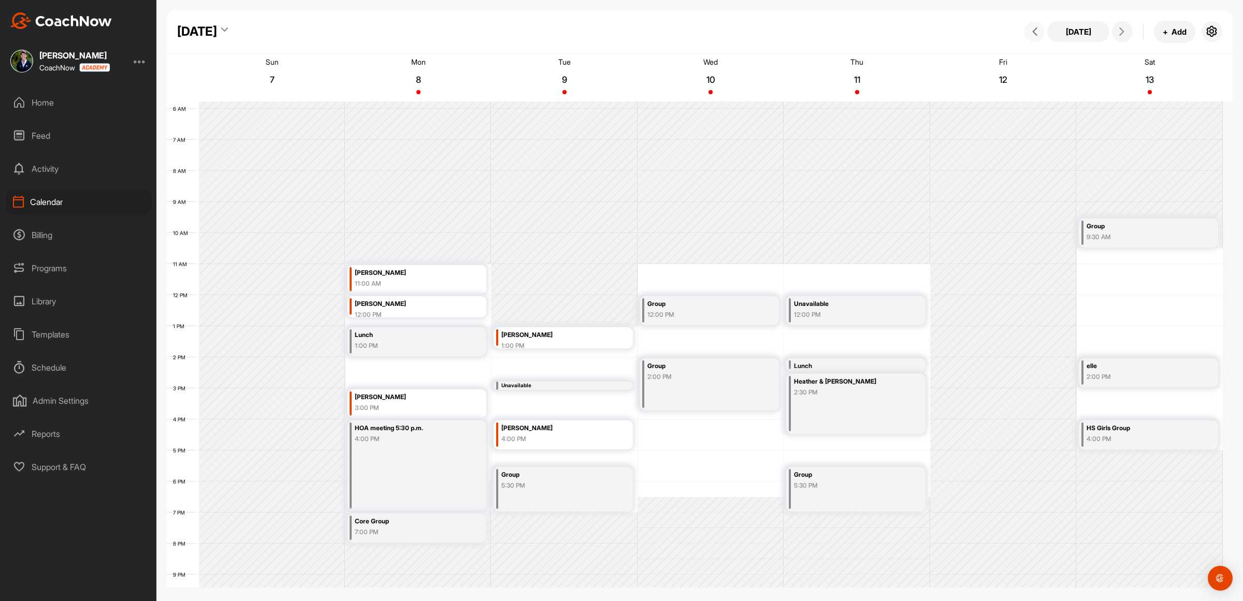
click at [1040, 29] on span at bounding box center [1034, 31] width 12 height 8
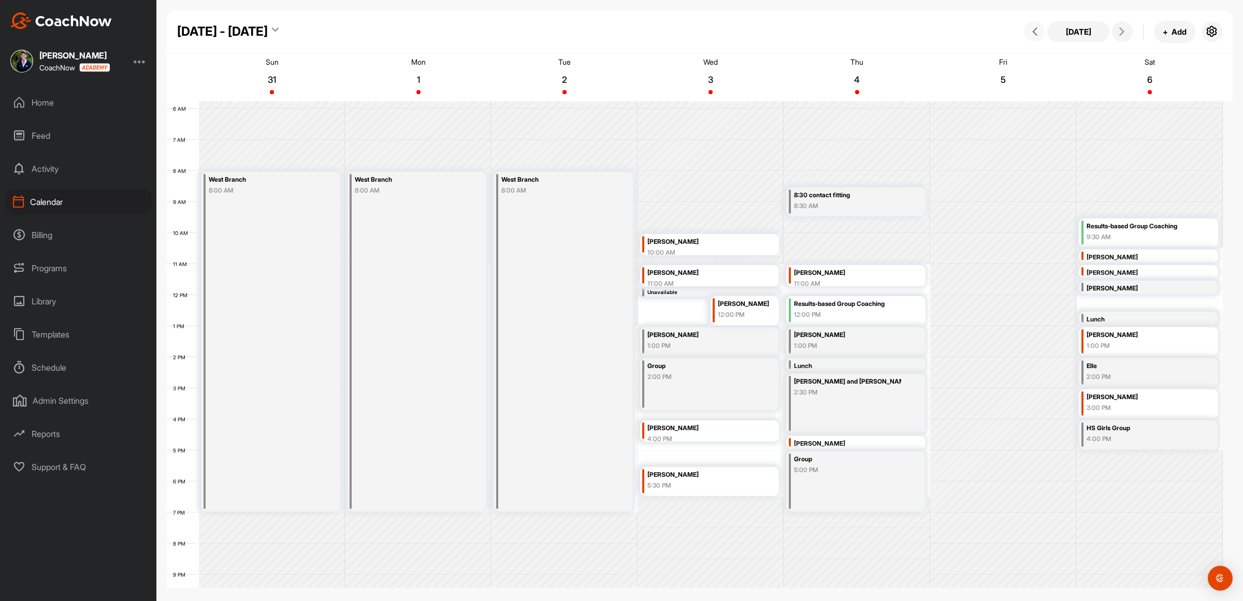
click at [1040, 29] on span at bounding box center [1034, 31] width 12 height 8
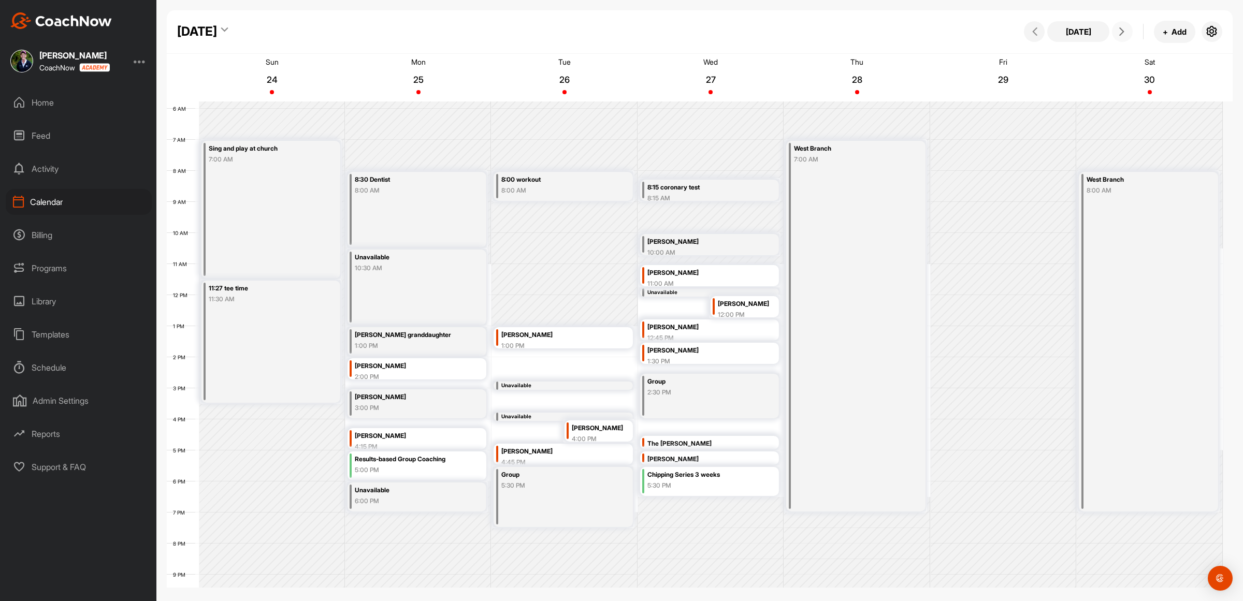
click at [1119, 35] on icon at bounding box center [1122, 31] width 8 height 8
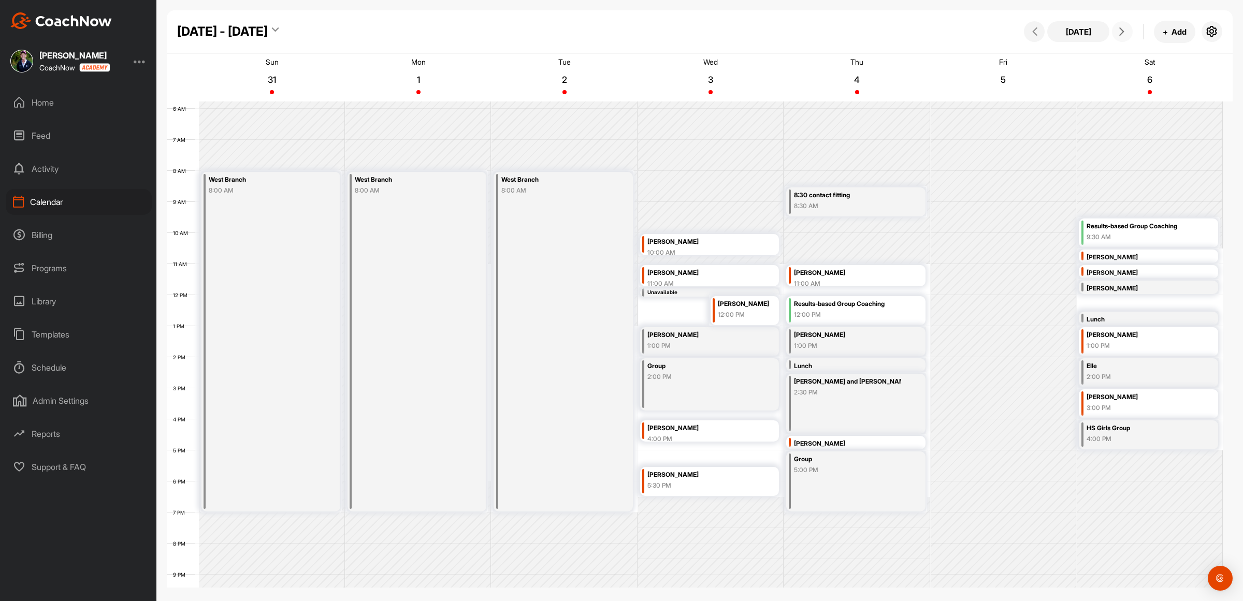
click at [1118, 32] on icon at bounding box center [1122, 31] width 8 height 8
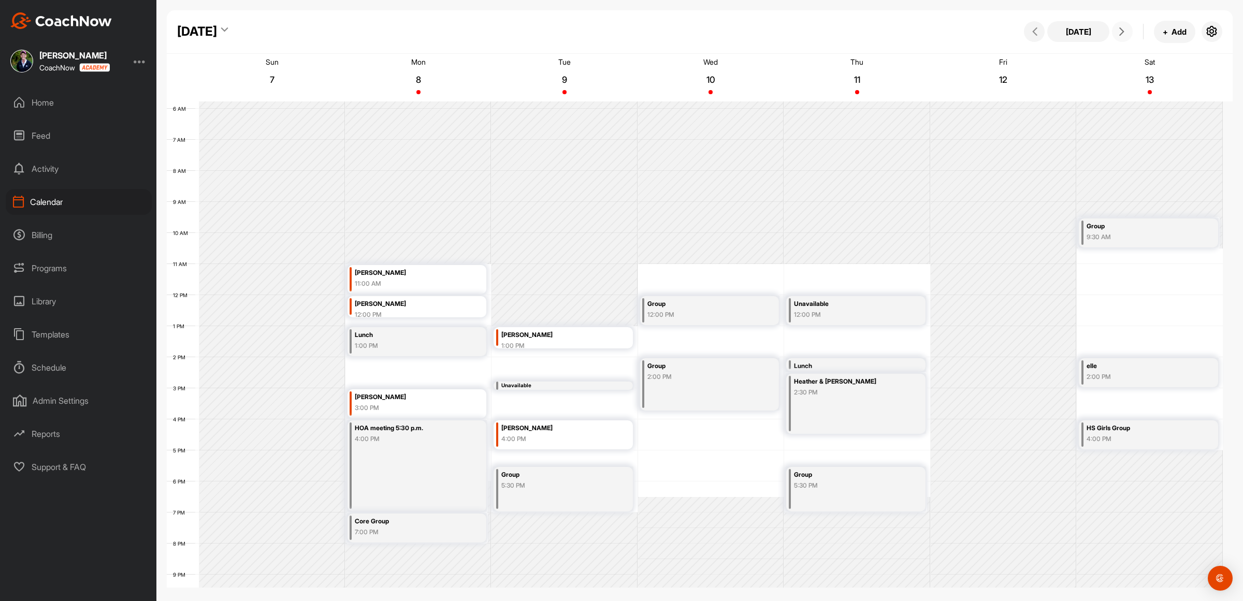
click at [687, 477] on div "12 AM 1 AM 2 AM 3 AM 4 AM 5 AM 6 AM 7 AM 8 AM 9 AM 10 AM 11 AM 12 PM 1 PM 2 PM …" at bounding box center [695, 295] width 1056 height 746
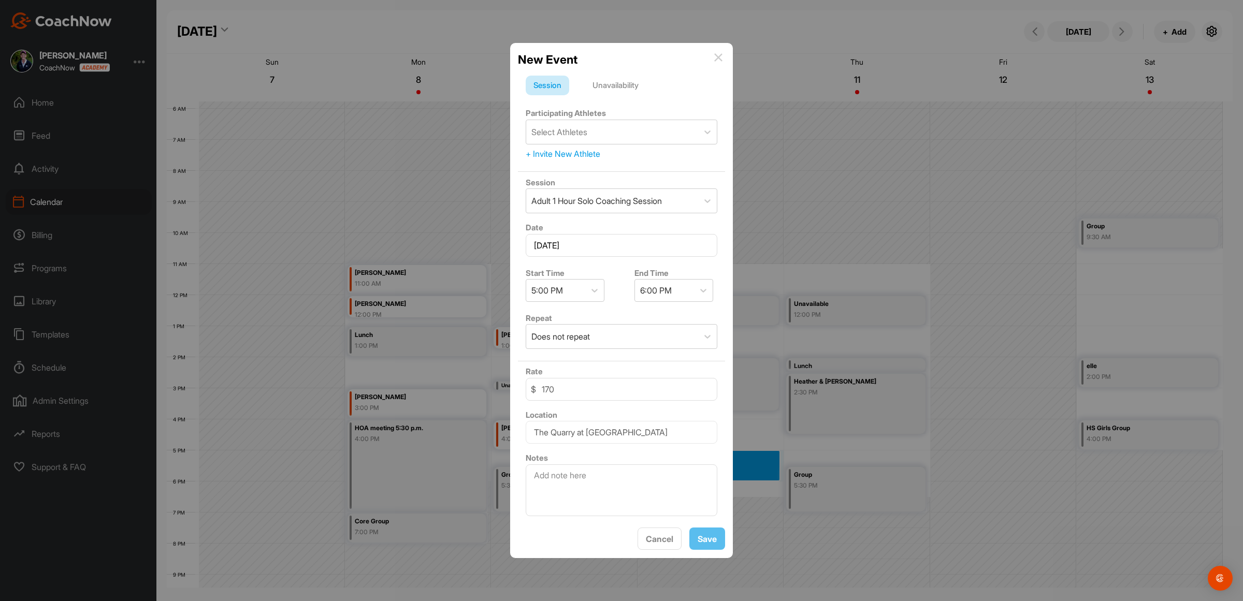
click at [613, 76] on div "Unavailability" at bounding box center [616, 86] width 62 height 20
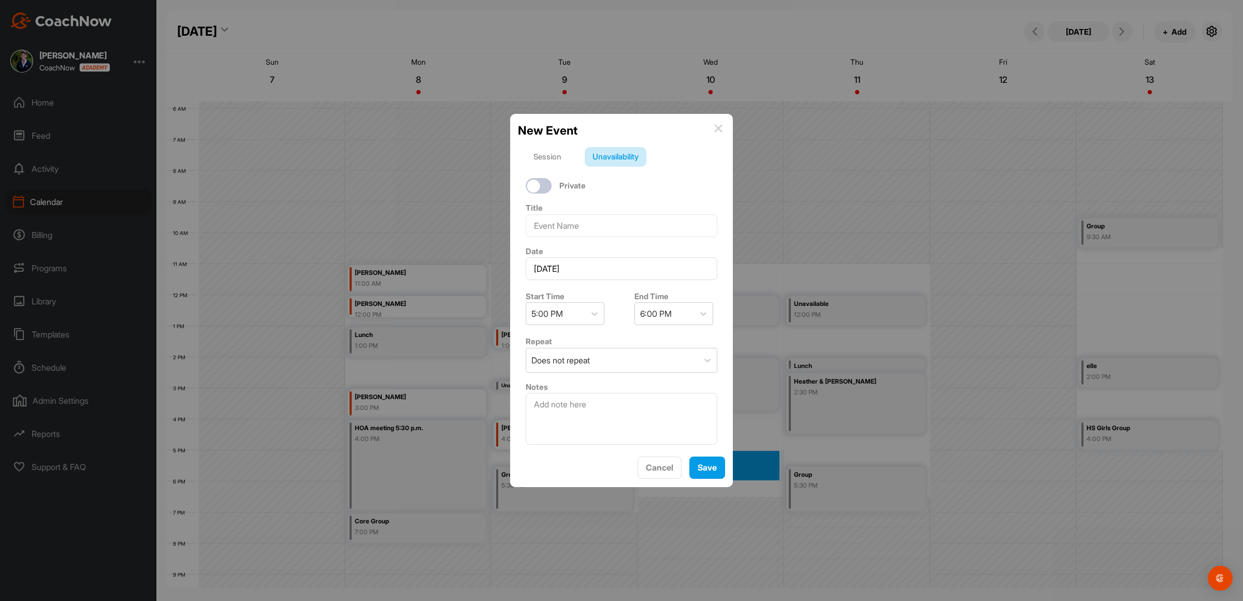
click at [540, 178] on div at bounding box center [539, 186] width 26 height 16
checkbox input "true"
click at [551, 218] on input at bounding box center [622, 225] width 192 height 23
type input "[PERSON_NAME]"
click at [578, 311] on div "5:00 PM" at bounding box center [555, 314] width 59 height 22
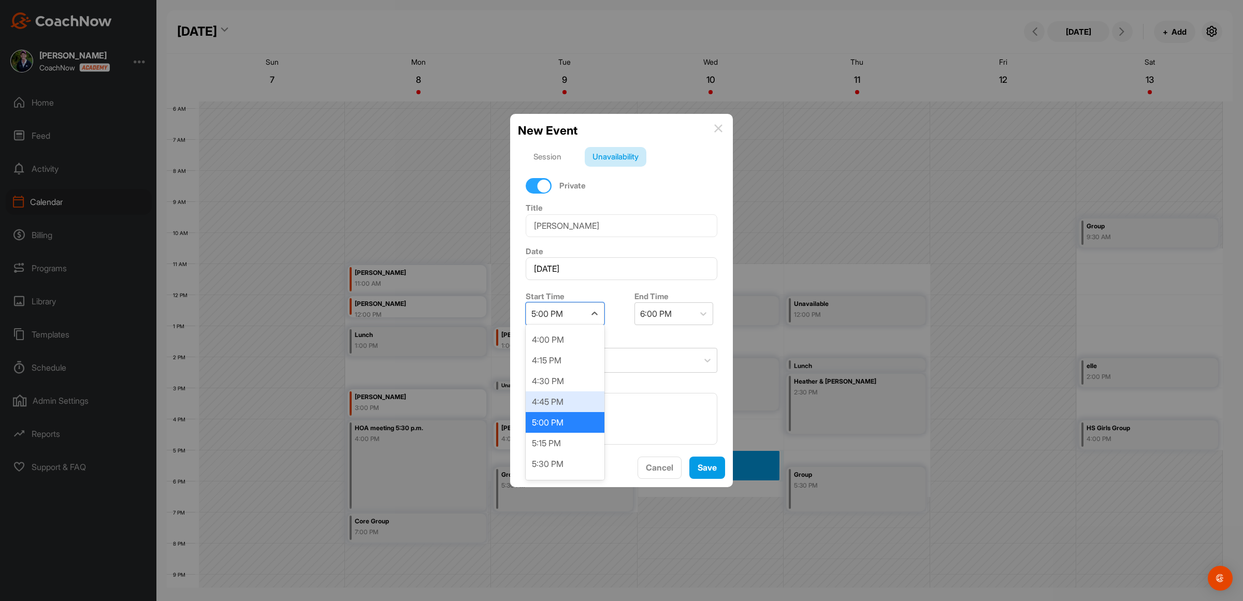
scroll to position [1346, 0]
click at [557, 440] on div "5:30 PM" at bounding box center [565, 442] width 79 height 21
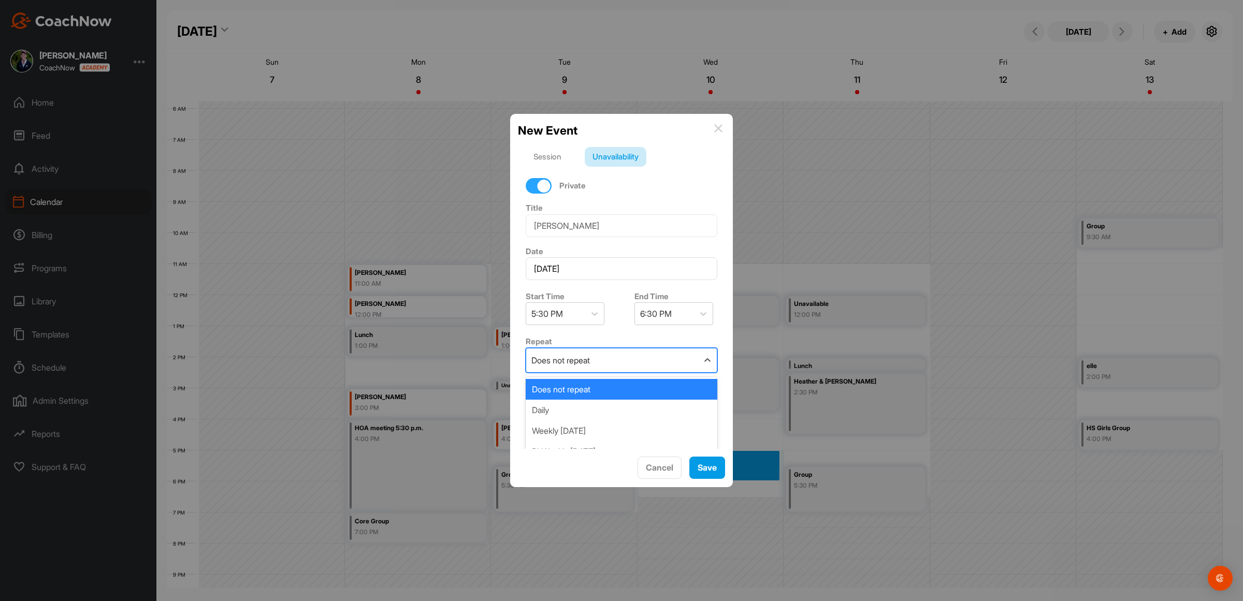
click at [599, 355] on div "Does not repeat" at bounding box center [612, 361] width 172 height 24
click at [601, 421] on div "Weekly [DATE]" at bounding box center [622, 431] width 192 height 21
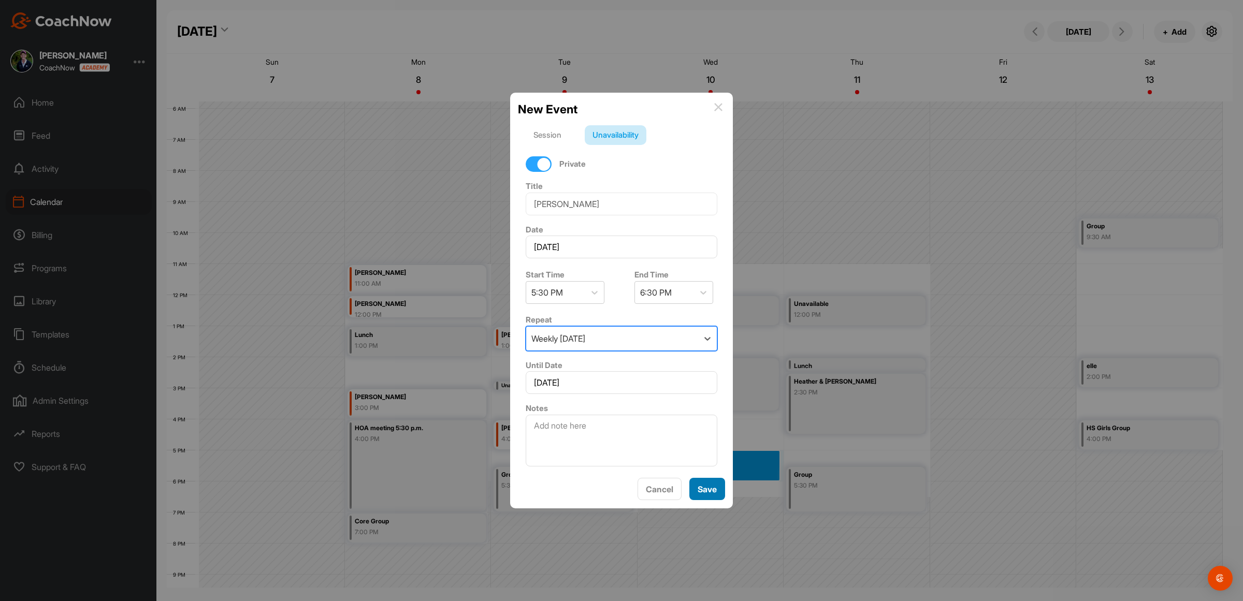
click at [706, 491] on button "Save" at bounding box center [708, 489] width 36 height 22
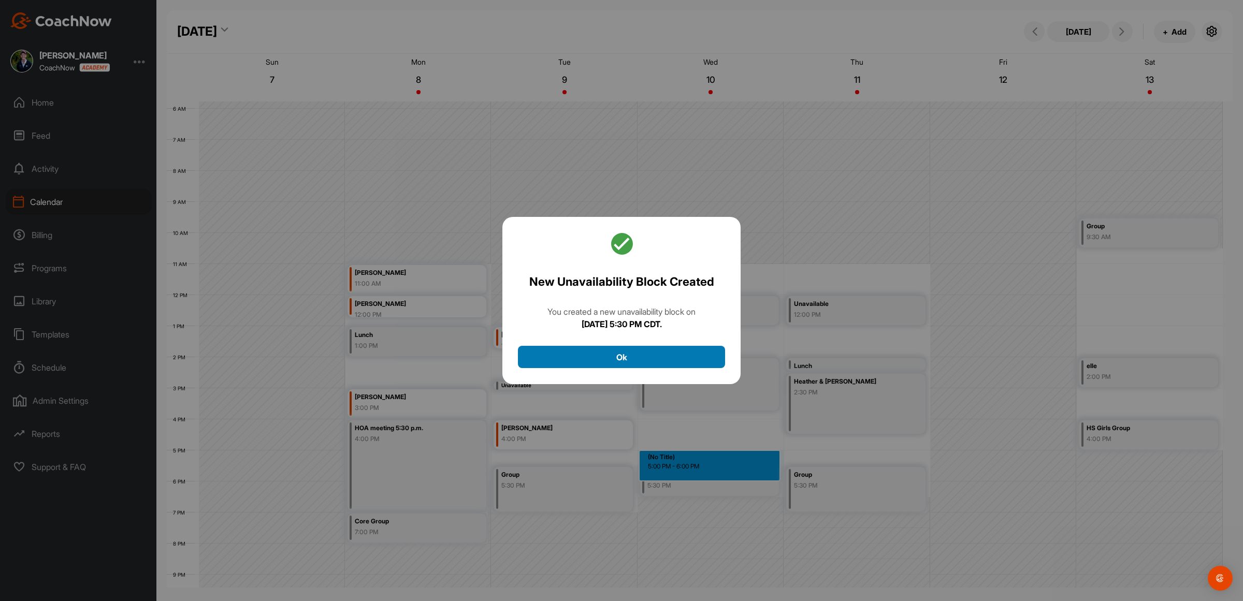
click at [596, 352] on button "Ok" at bounding box center [621, 357] width 207 height 22
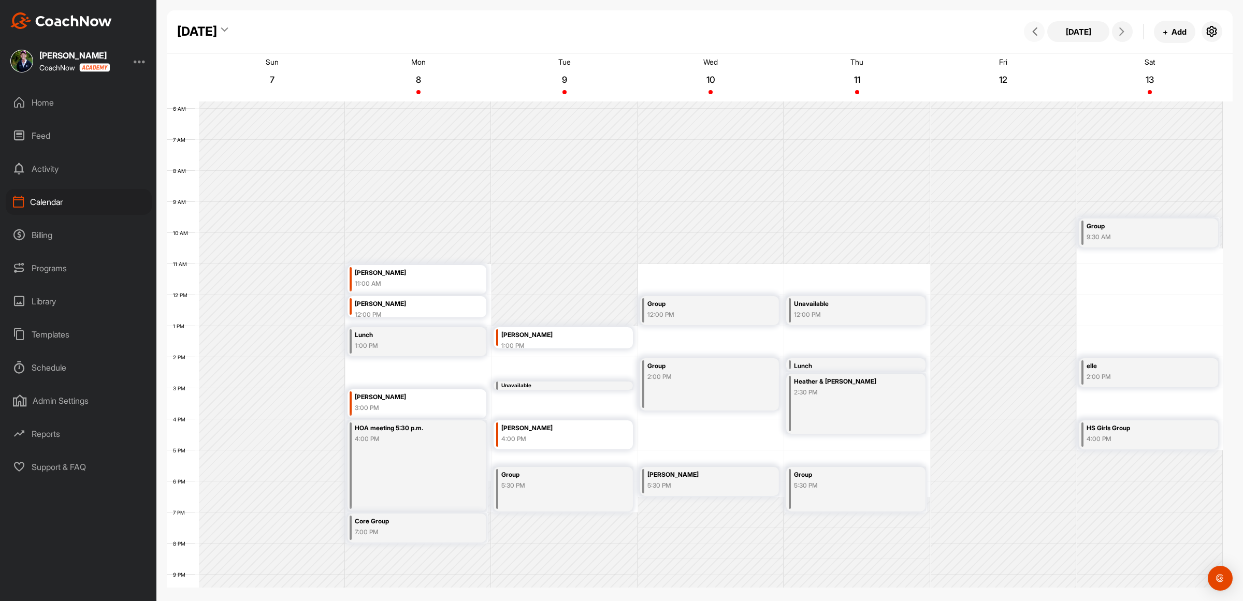
click at [1041, 35] on button at bounding box center [1034, 31] width 21 height 21
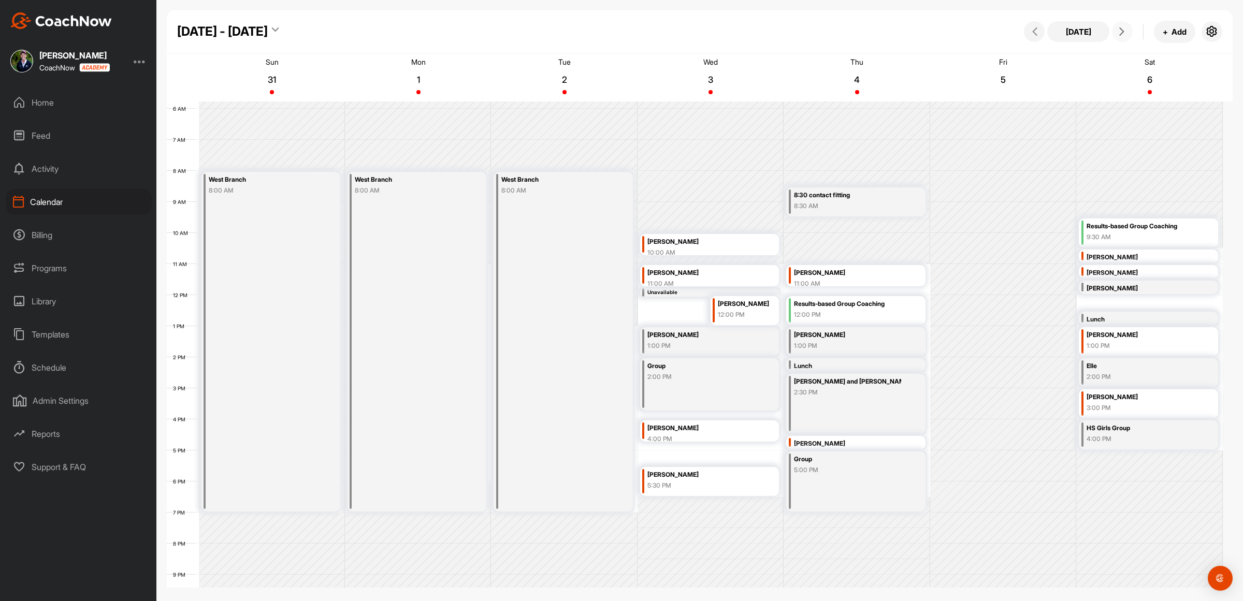
click at [1125, 34] on icon at bounding box center [1122, 31] width 8 height 8
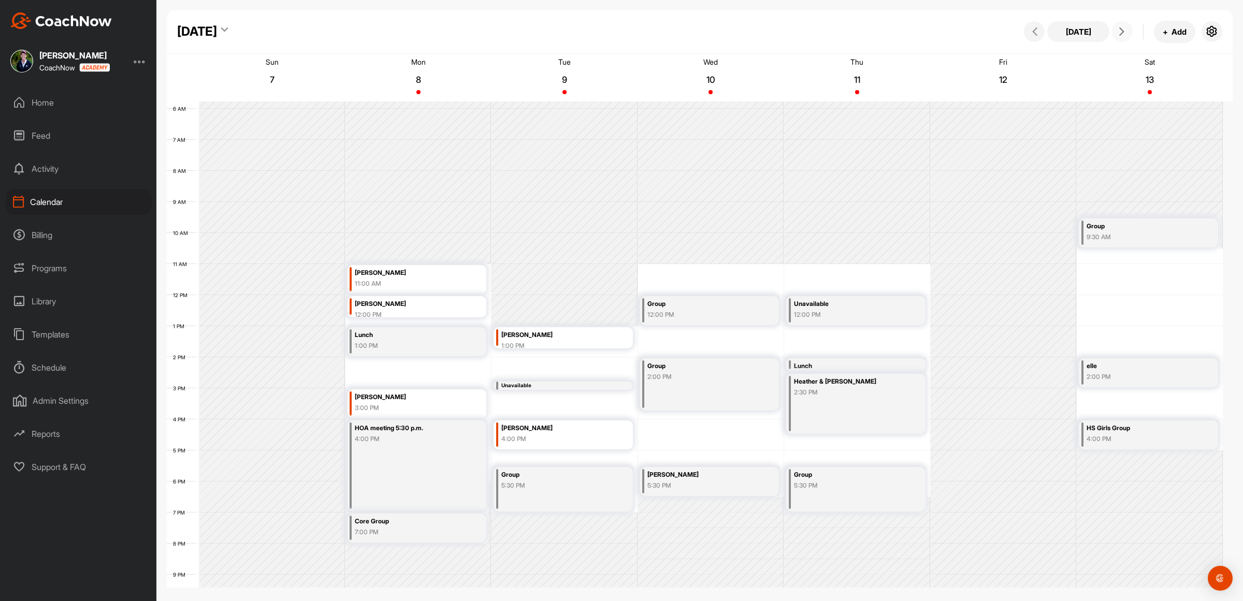
click at [1124, 34] on icon at bounding box center [1122, 31] width 8 height 8
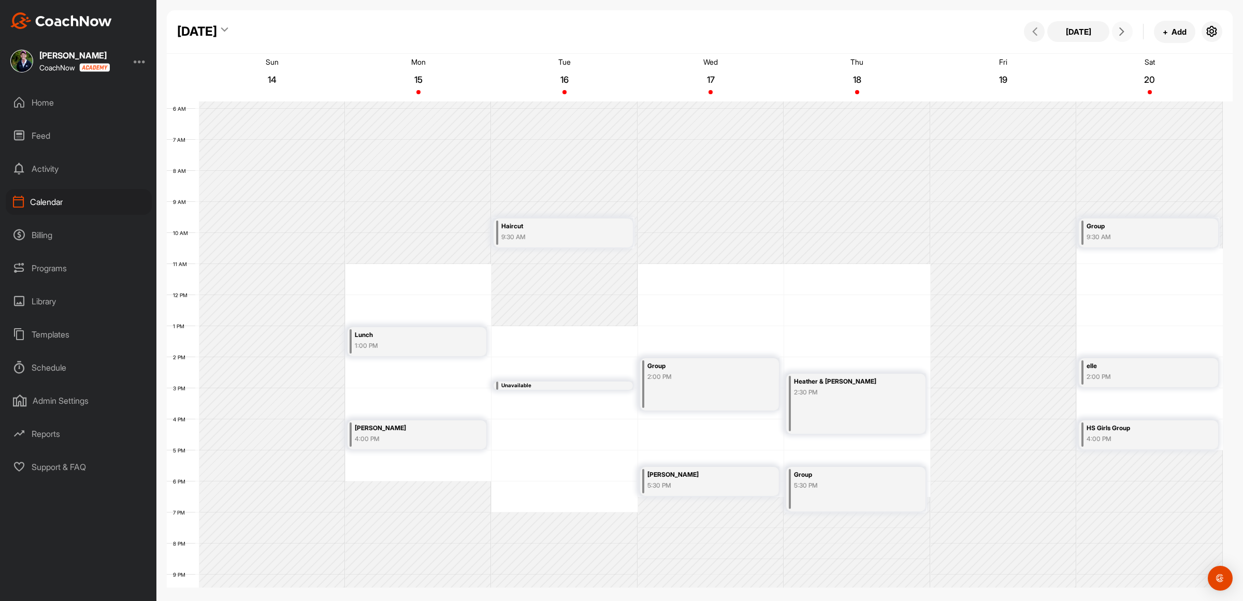
click at [1122, 34] on icon at bounding box center [1122, 31] width 8 height 8
click at [1032, 31] on icon at bounding box center [1035, 31] width 8 height 8
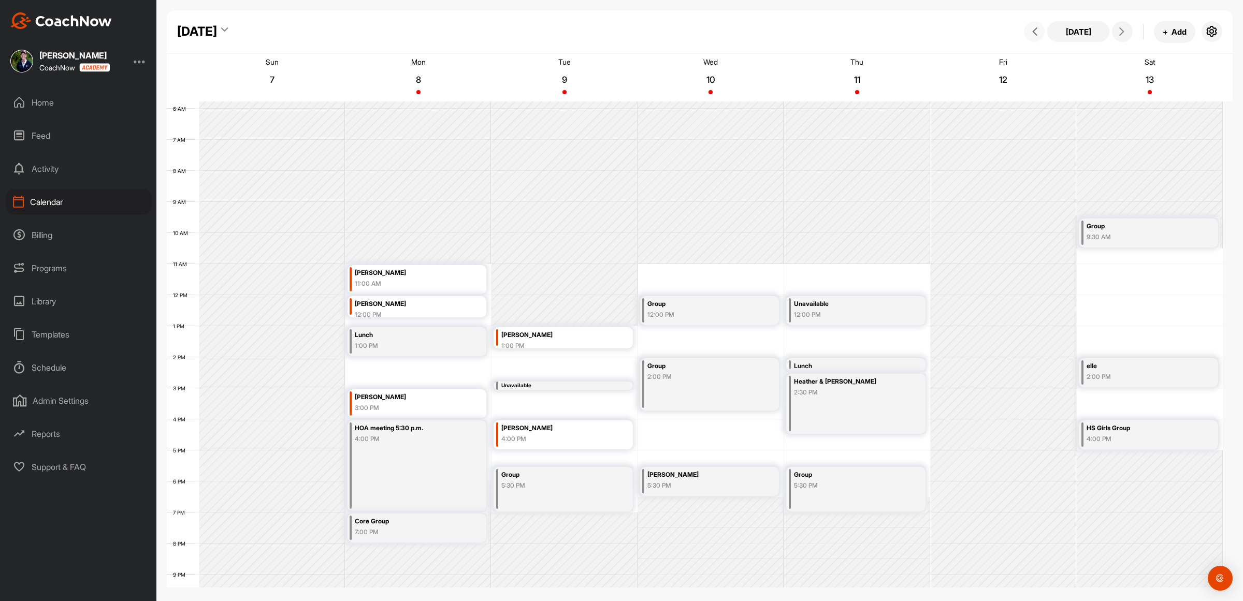
click at [1032, 29] on icon at bounding box center [1035, 31] width 8 height 8
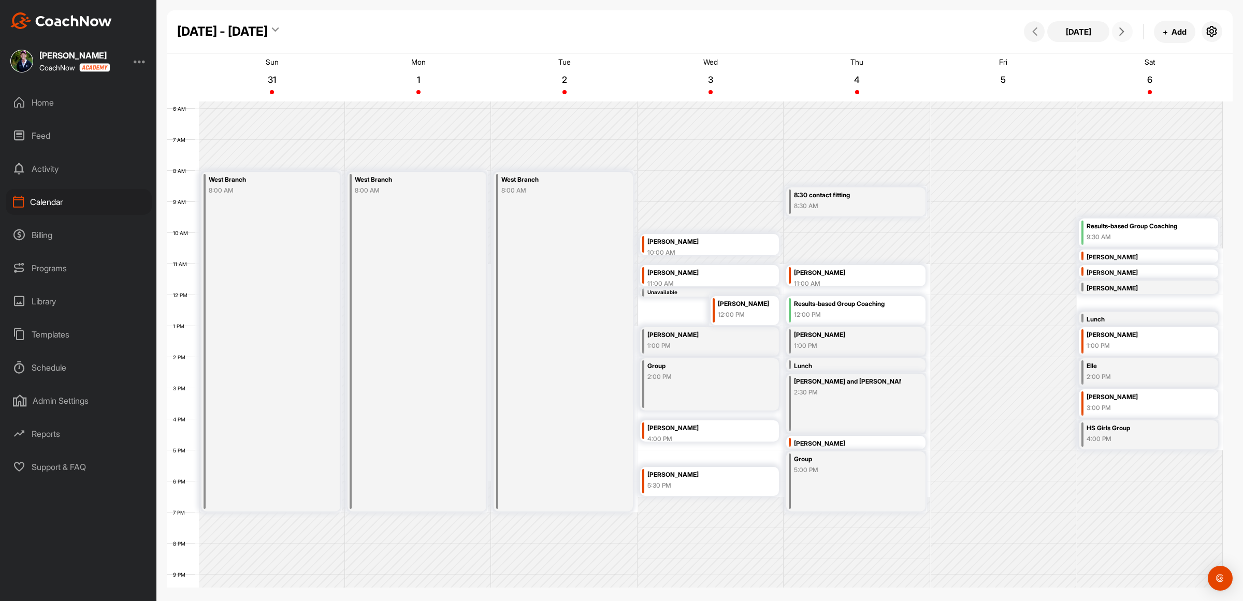
click at [1122, 34] on icon at bounding box center [1122, 31] width 8 height 8
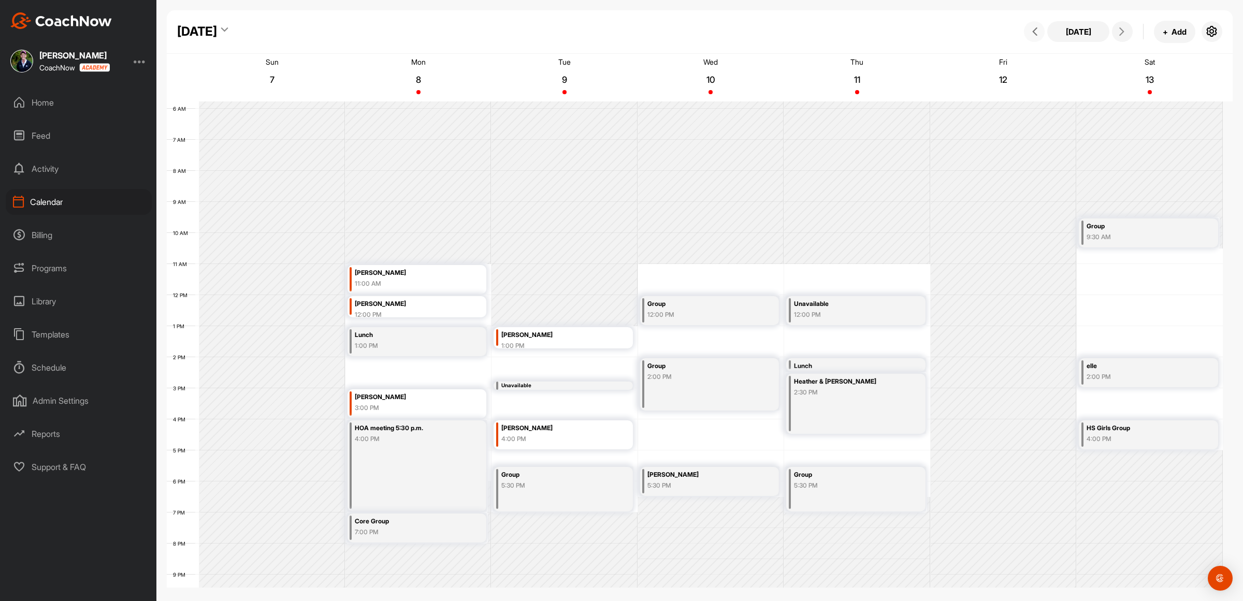
click at [1038, 35] on icon at bounding box center [1035, 31] width 8 height 8
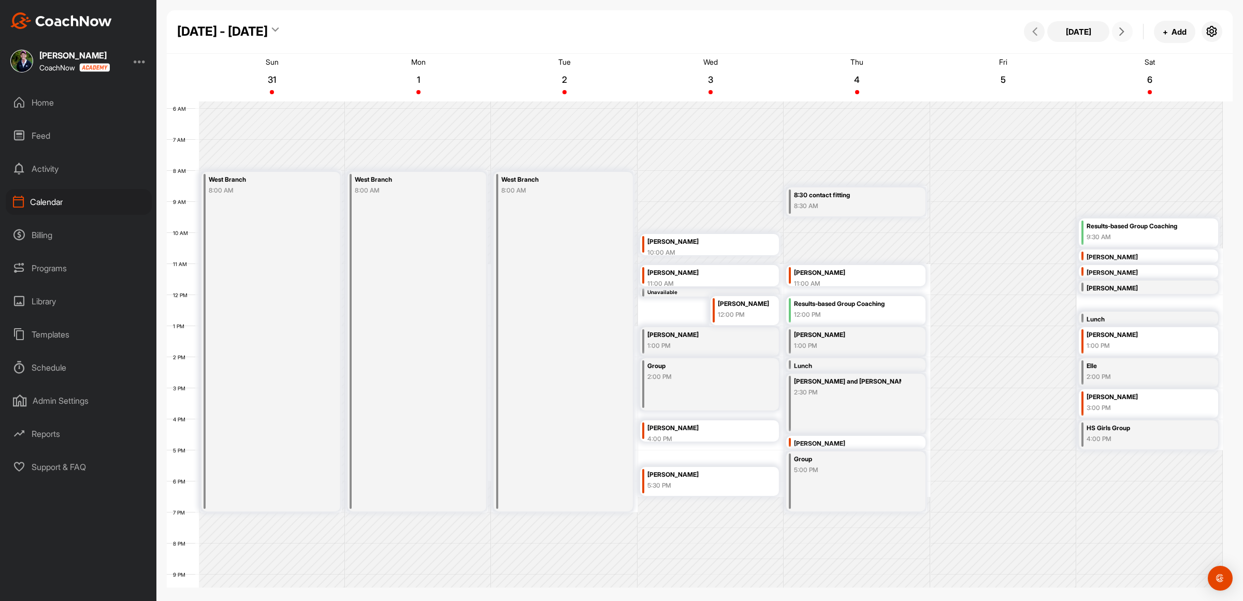
click at [1122, 39] on button at bounding box center [1122, 31] width 21 height 21
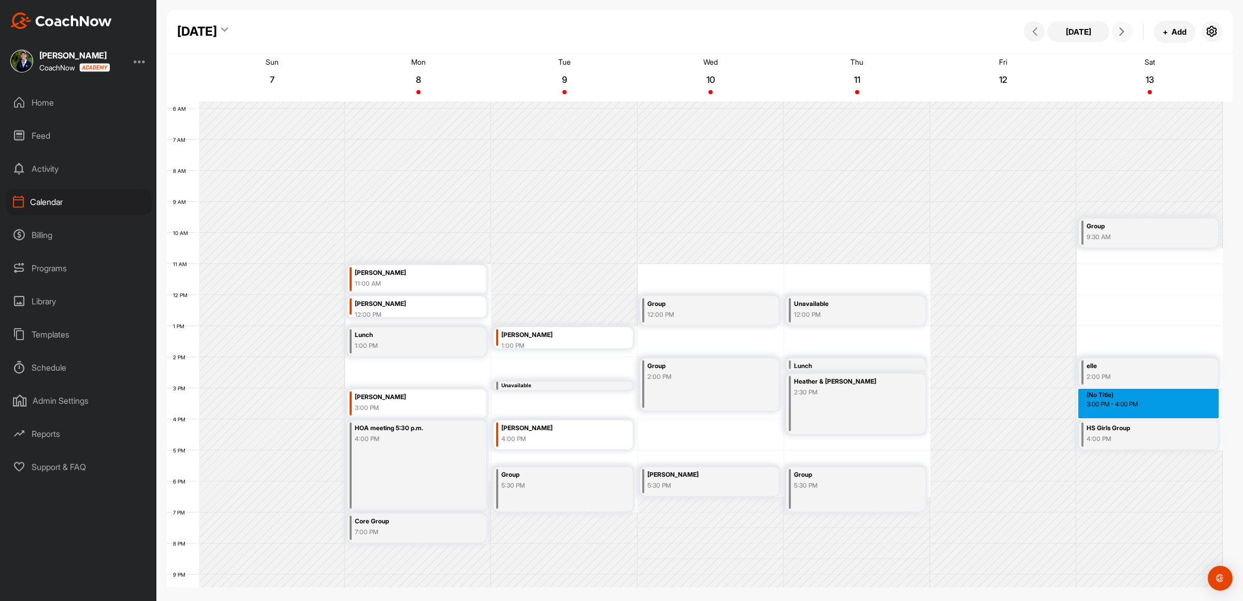
click at [1162, 403] on div "12 AM 1 AM 2 AM 3 AM 4 AM 5 AM 6 AM 7 AM 8 AM 9 AM 10 AM 11 AM 12 PM 1 PM 2 PM …" at bounding box center [695, 295] width 1056 height 746
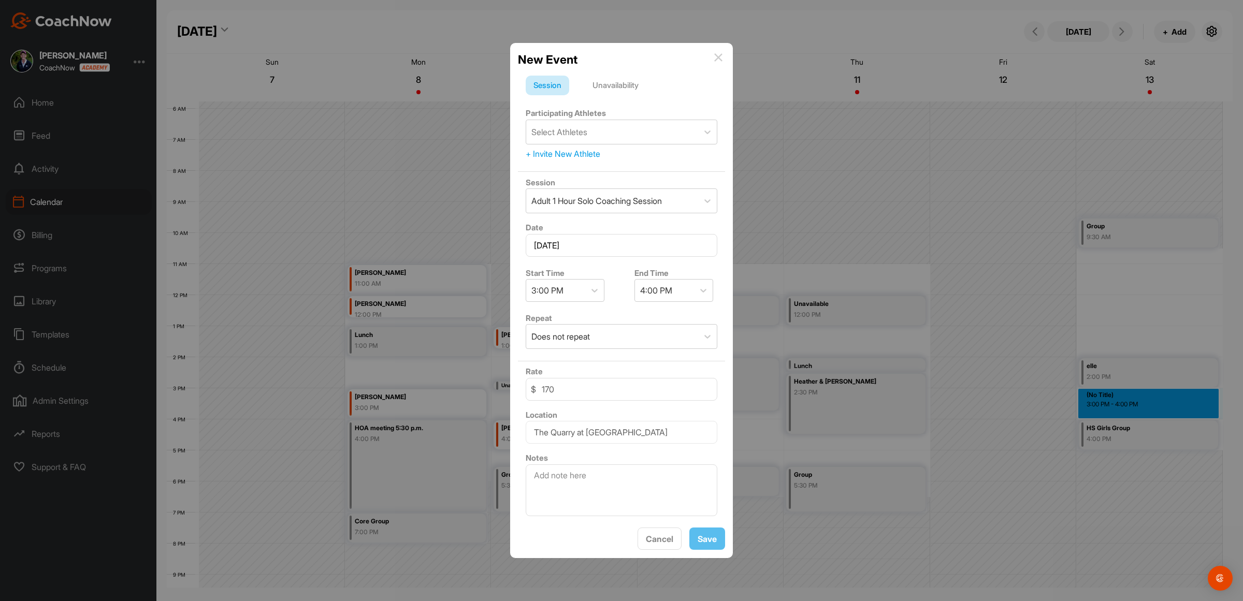
click at [623, 82] on div "Unavailability" at bounding box center [616, 86] width 62 height 20
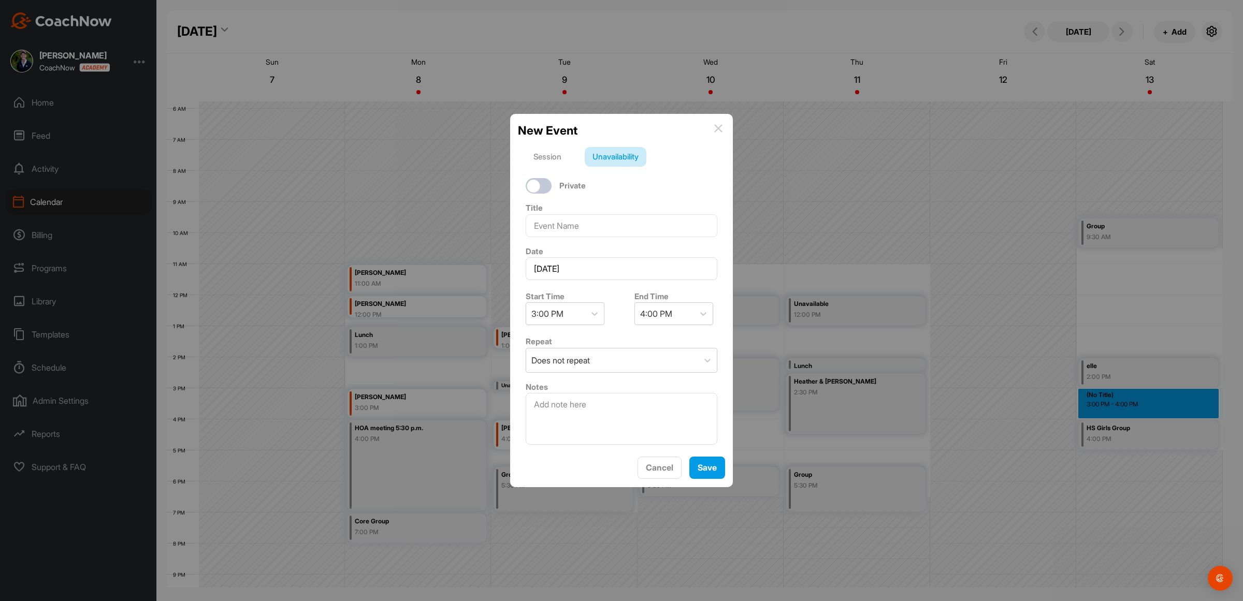
click at [542, 181] on div at bounding box center [539, 186] width 26 height 16
checkbox input "true"
click at [557, 215] on input at bounding box center [622, 225] width 192 height 23
type input "Sunee"
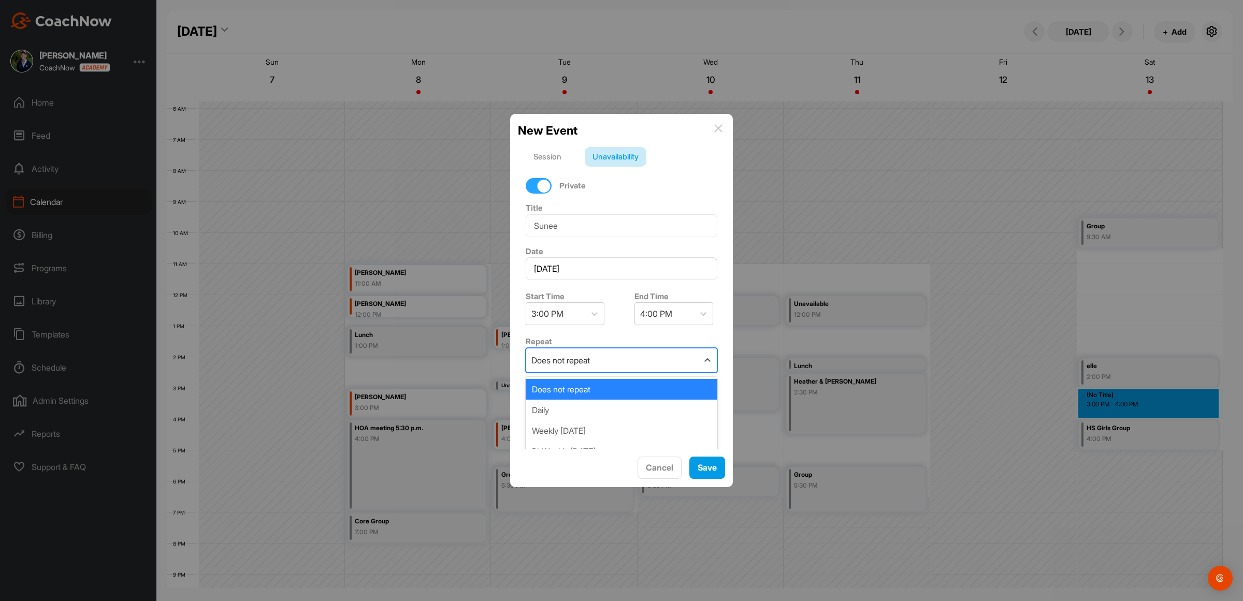
click at [644, 356] on div "Does not repeat" at bounding box center [612, 361] width 172 height 24
click at [620, 428] on div "Weekly [DATE]" at bounding box center [622, 431] width 192 height 21
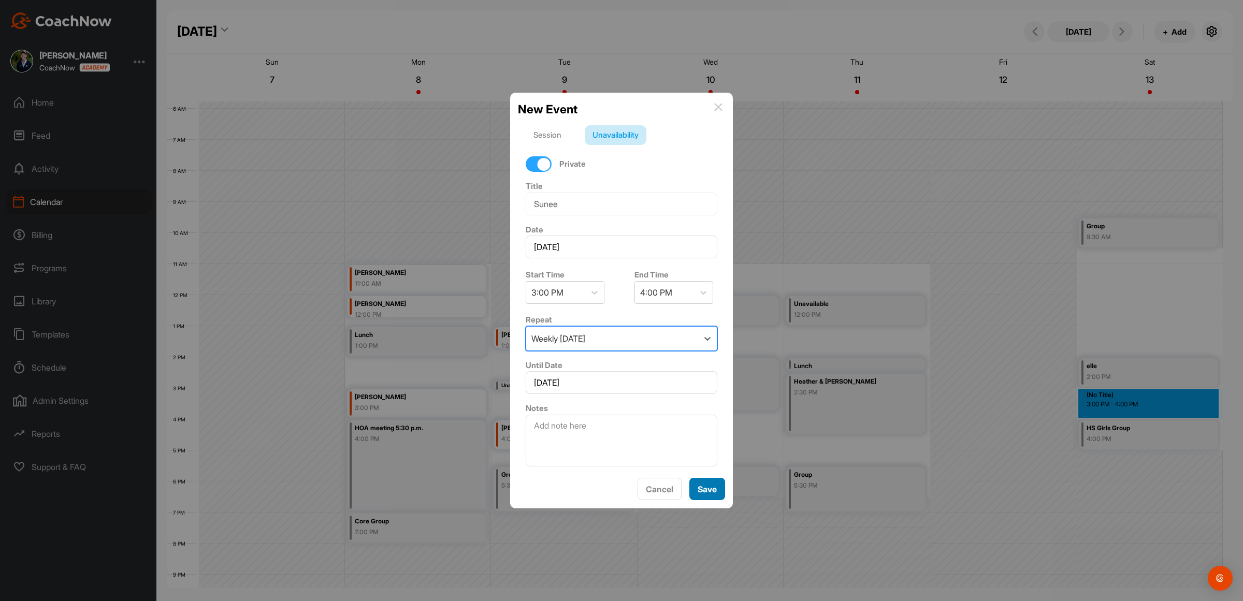
click at [719, 496] on button "Save" at bounding box center [708, 489] width 36 height 22
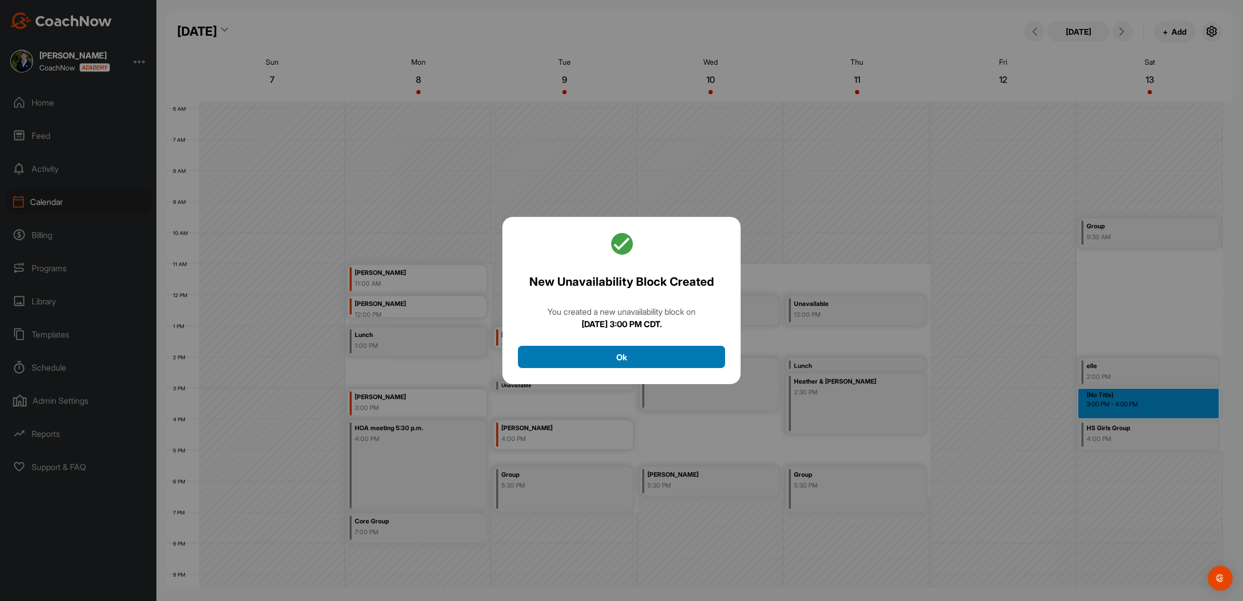
click at [623, 350] on button "Ok" at bounding box center [621, 357] width 207 height 22
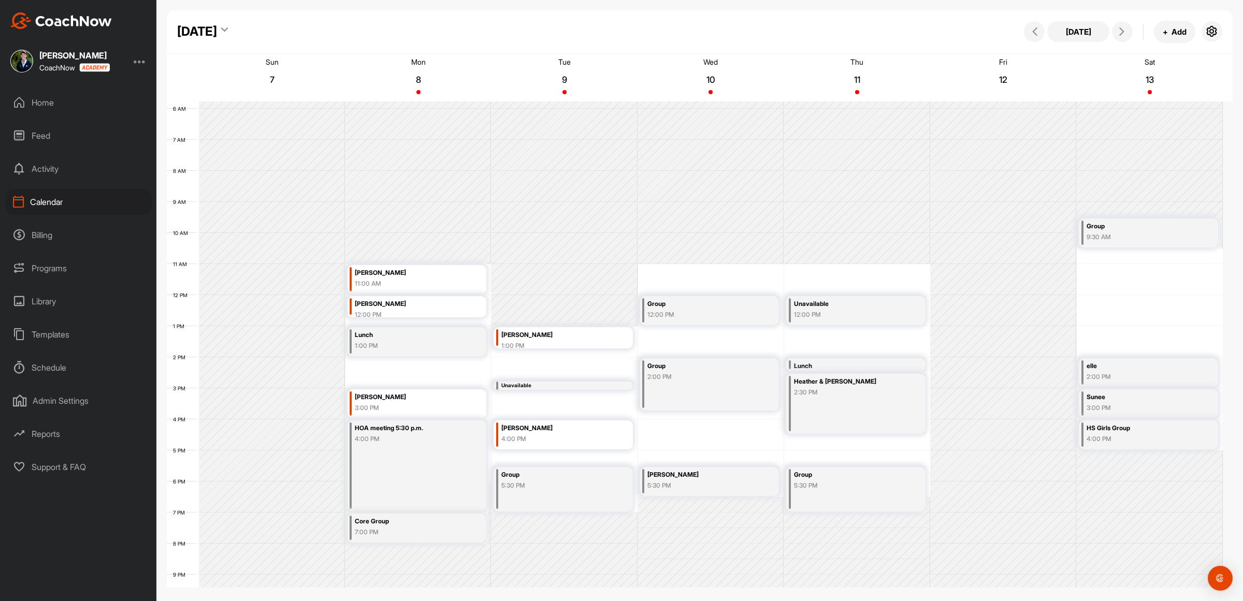
click at [1130, 319] on div "12 AM 1 AM 2 AM 3 AM 4 AM 5 AM 6 AM 7 AM 8 AM 9 AM 10 AM 11 AM 12 PM 1 PM 2 PM …" at bounding box center [695, 295] width 1056 height 746
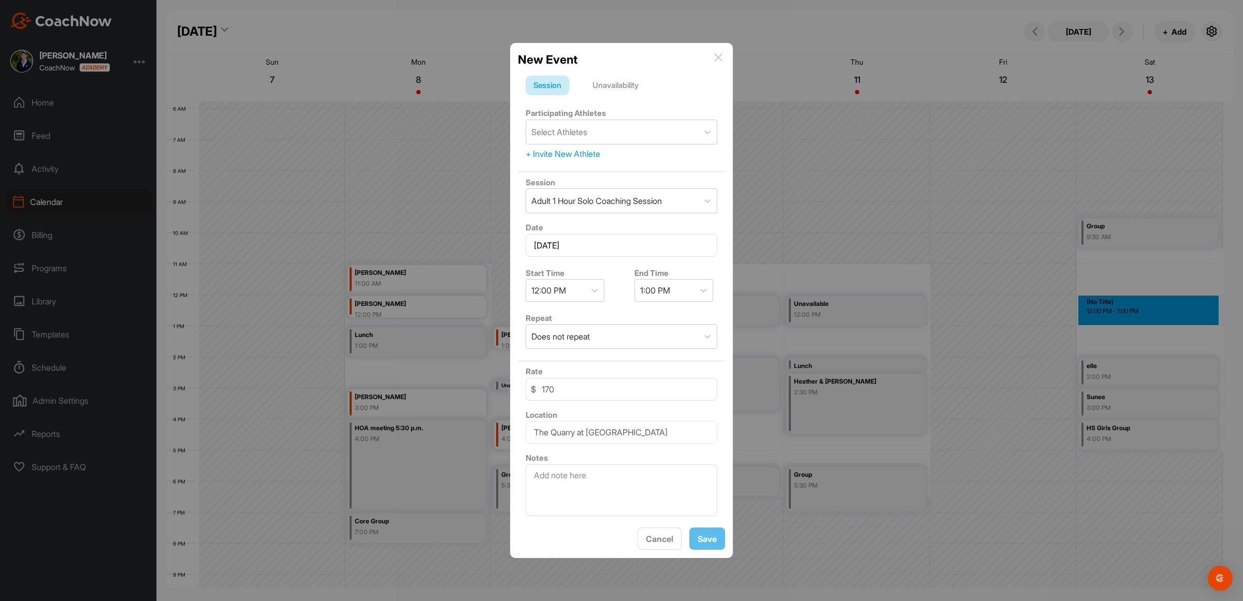
click at [629, 82] on div "Unavailability" at bounding box center [616, 86] width 62 height 20
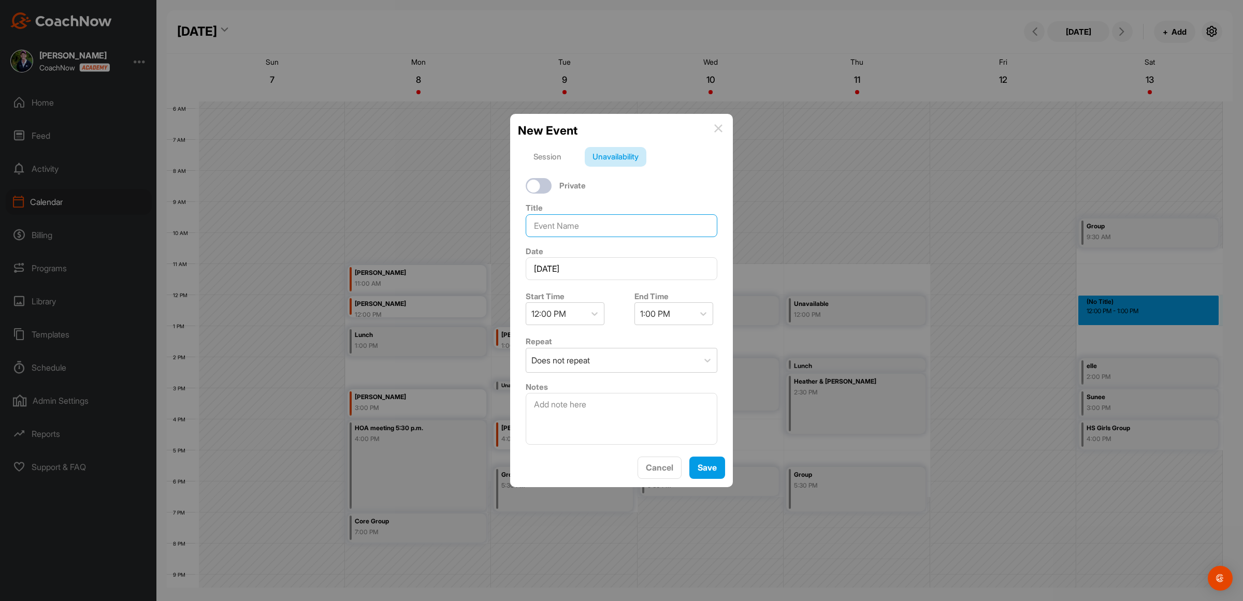
click at [561, 214] on input at bounding box center [622, 225] width 192 height 23
type input "Lunch"
click at [588, 316] on div at bounding box center [594, 314] width 19 height 19
click at [572, 437] on div "12:30 PM" at bounding box center [565, 441] width 79 height 21
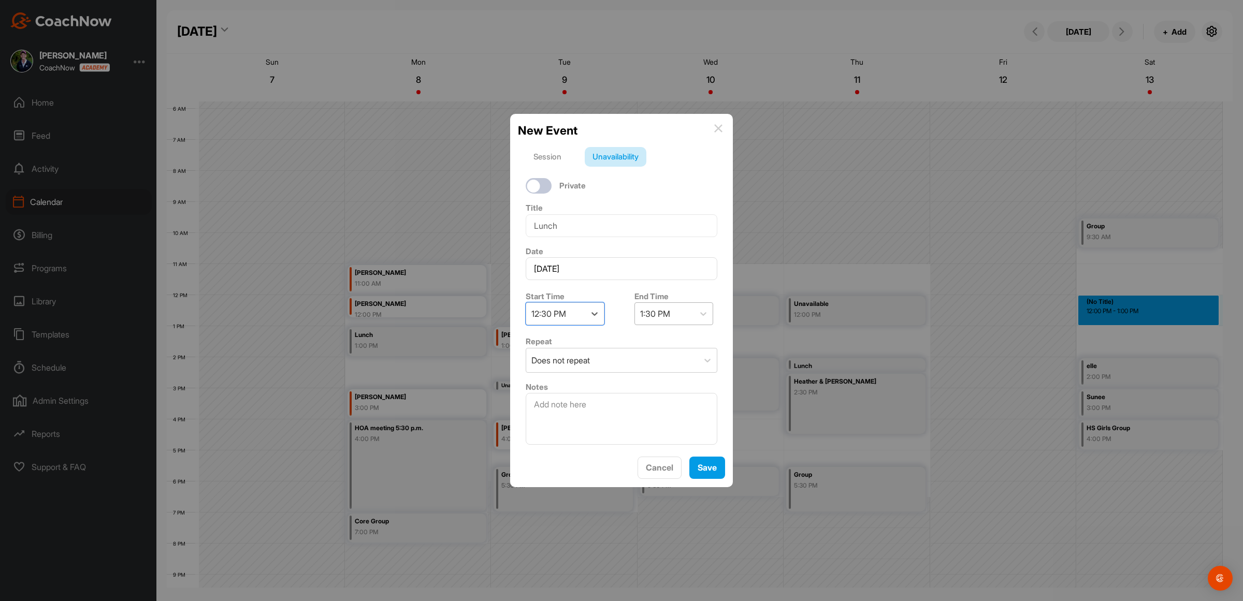
click at [663, 309] on div "1:30 PM" at bounding box center [655, 314] width 30 height 12
click at [677, 360] on div "1:00 PM" at bounding box center [669, 358] width 79 height 21
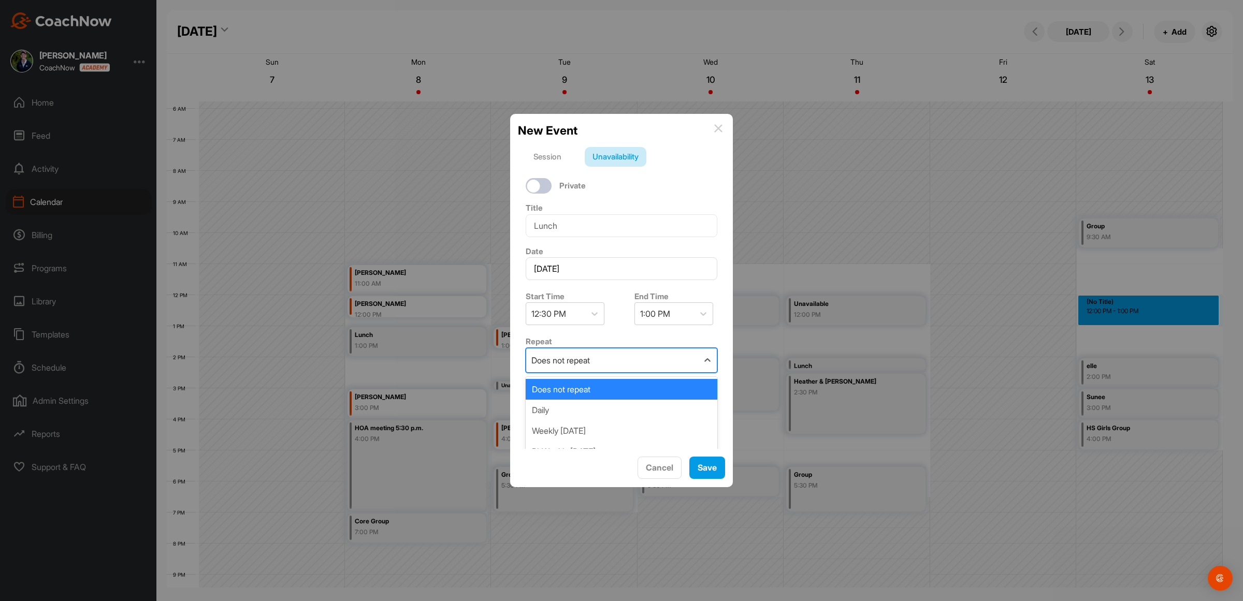
click at [597, 349] on div "Does not repeat" at bounding box center [612, 361] width 172 height 24
click at [594, 421] on div "Weekly [DATE]" at bounding box center [622, 431] width 192 height 21
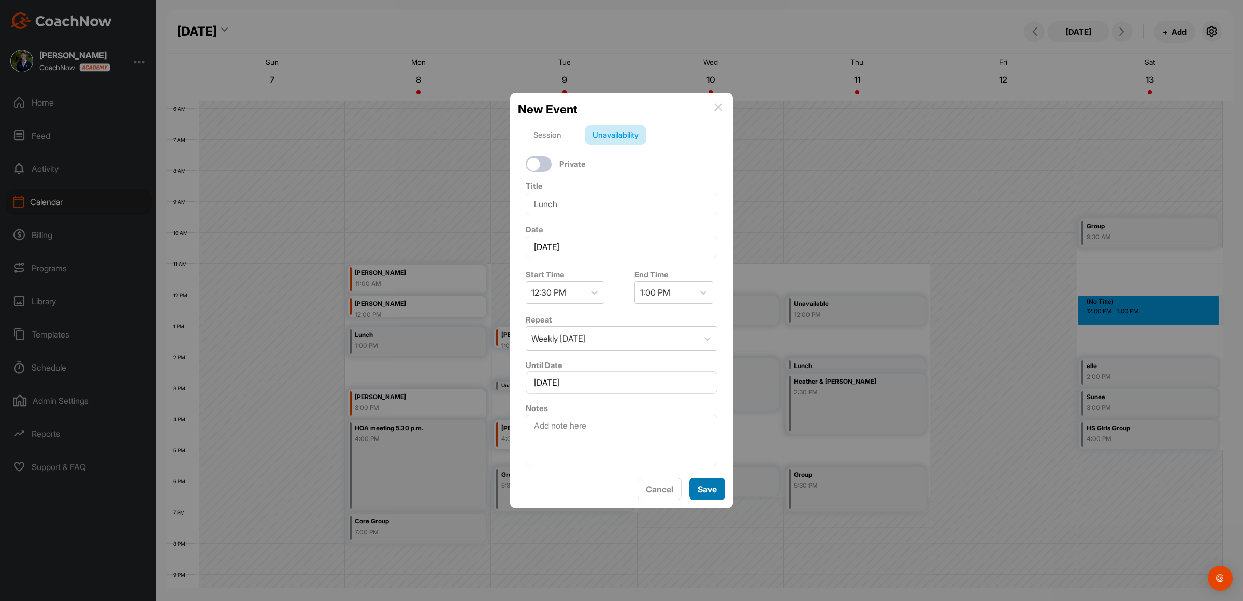
click at [719, 492] on button "Save" at bounding box center [708, 489] width 36 height 22
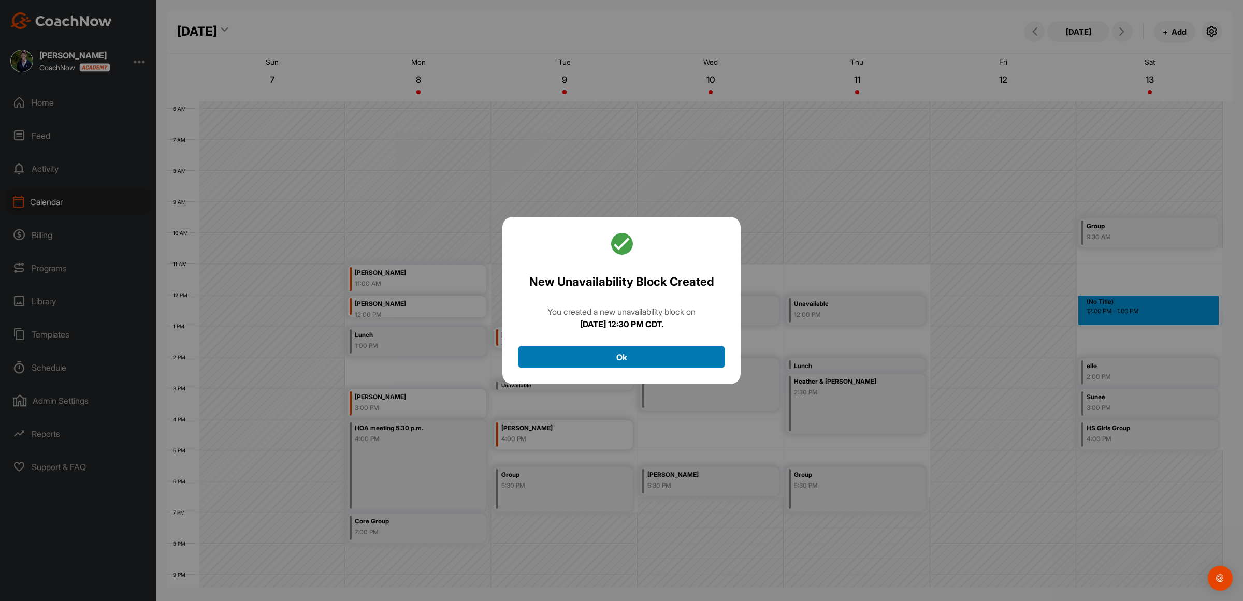
click at [634, 358] on button "Ok" at bounding box center [621, 357] width 207 height 22
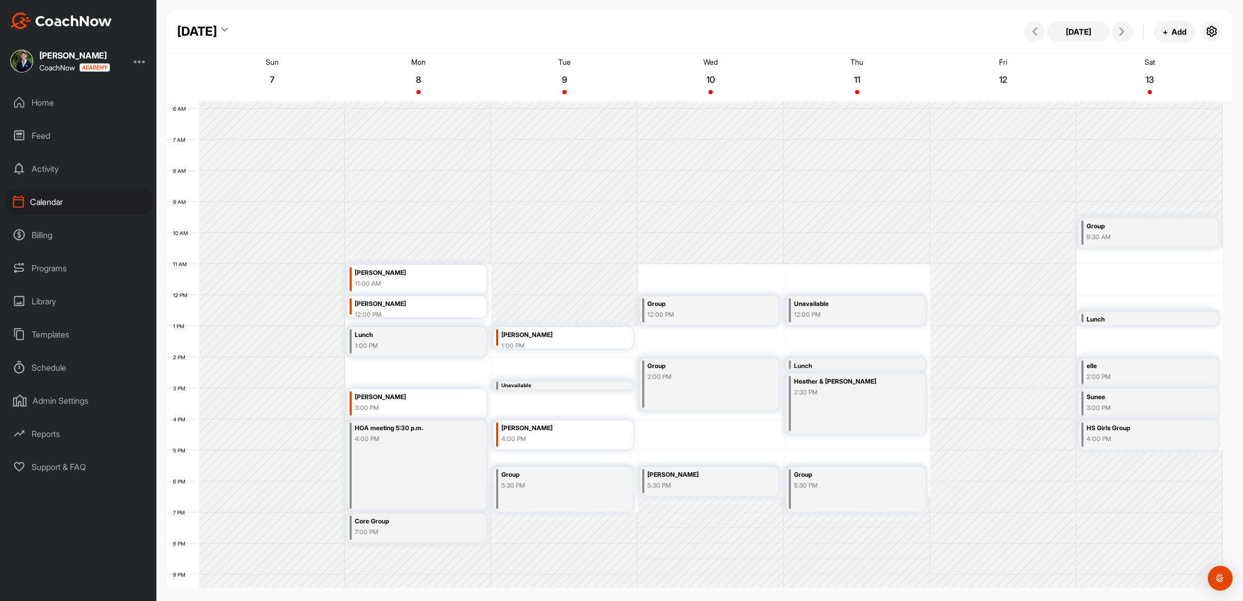
click at [724, 345] on div "12 AM 1 AM 2 AM 3 AM 4 AM 5 AM 6 AM 7 AM 8 AM 9 AM 10 AM 11 AM 12 PM 1 PM 2 PM …" at bounding box center [695, 295] width 1056 height 746
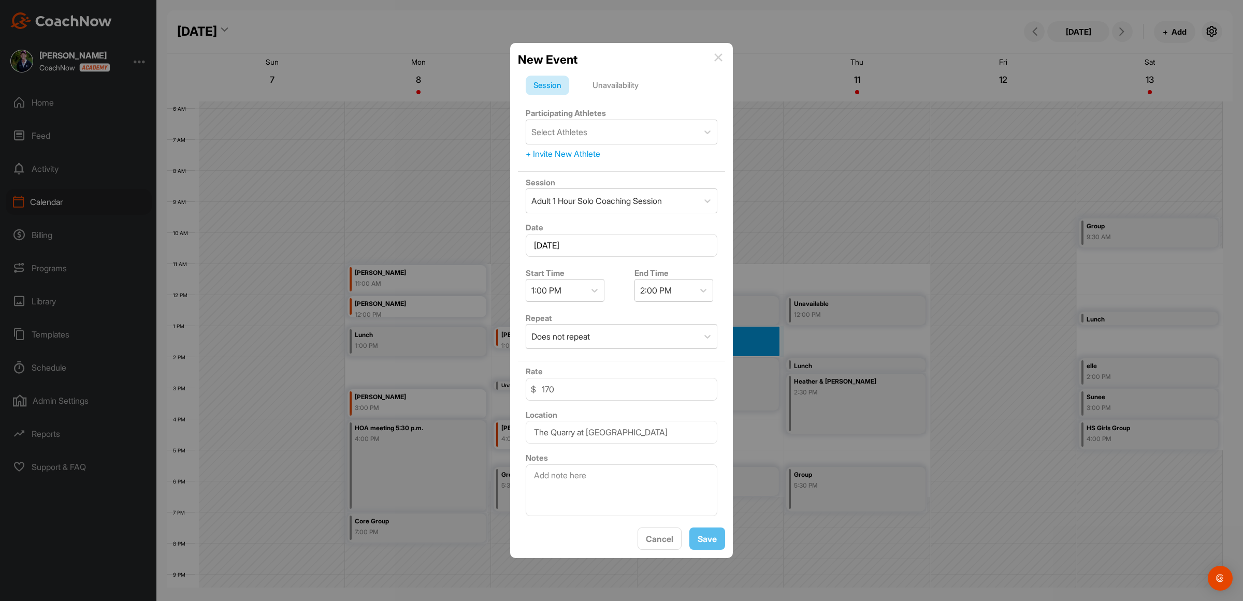
click at [609, 78] on div "Unavailability" at bounding box center [616, 86] width 62 height 20
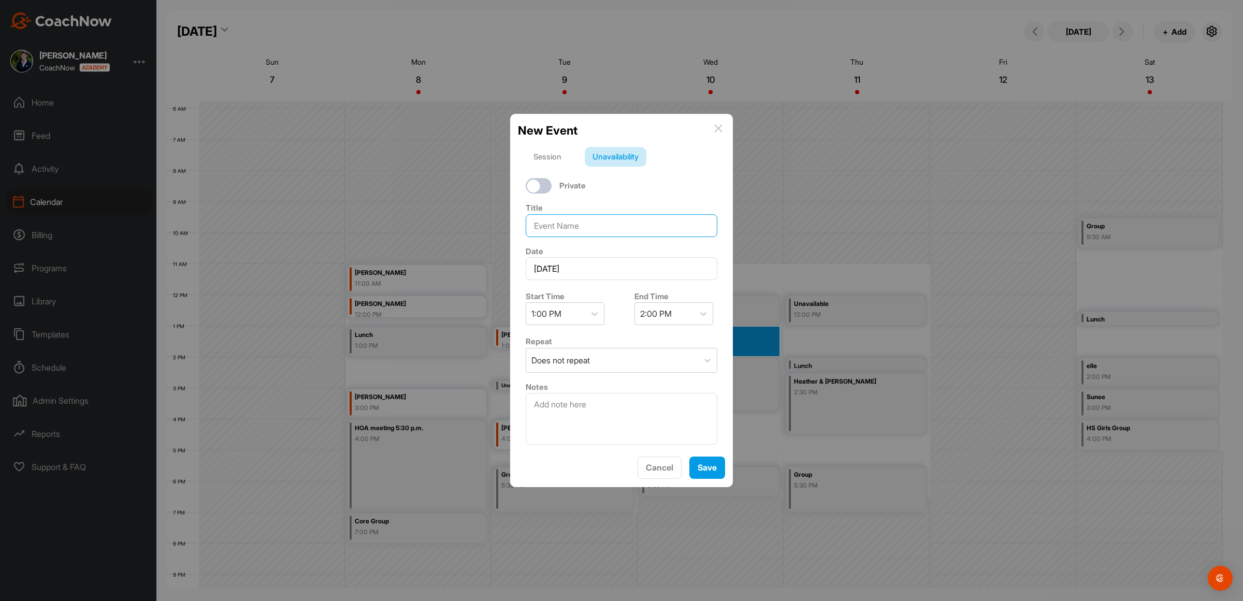
click at [576, 219] on input at bounding box center [622, 225] width 192 height 23
type input "Lunch"
click at [641, 354] on div "Does not repeat" at bounding box center [612, 361] width 172 height 24
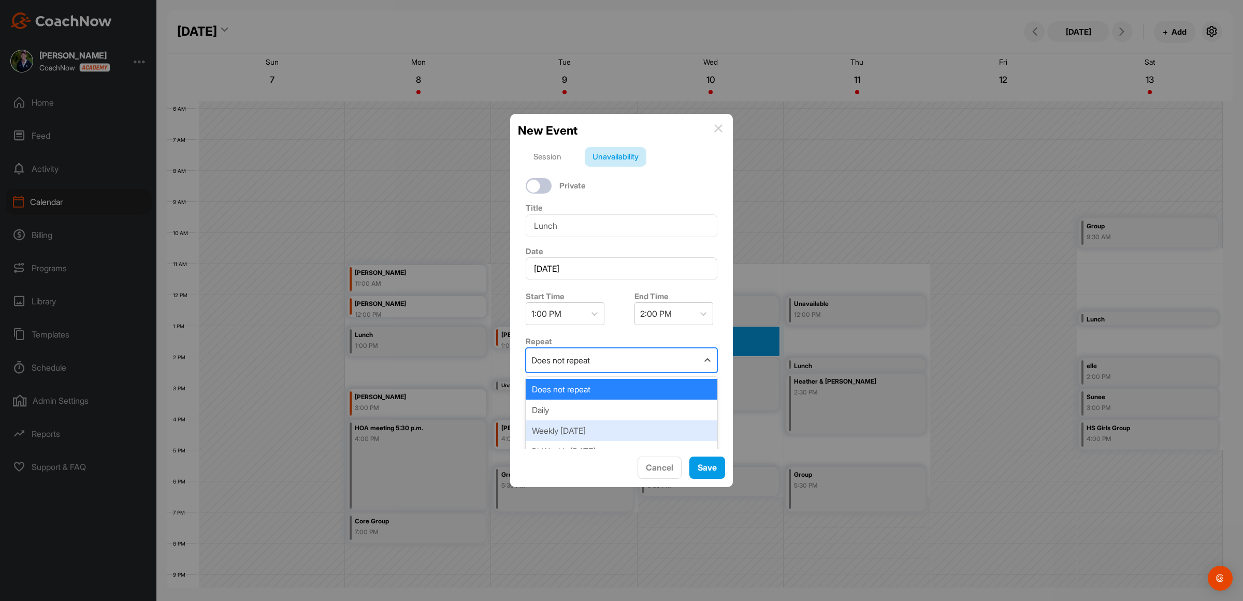
click at [639, 432] on div "Weekly [DATE]" at bounding box center [622, 431] width 192 height 21
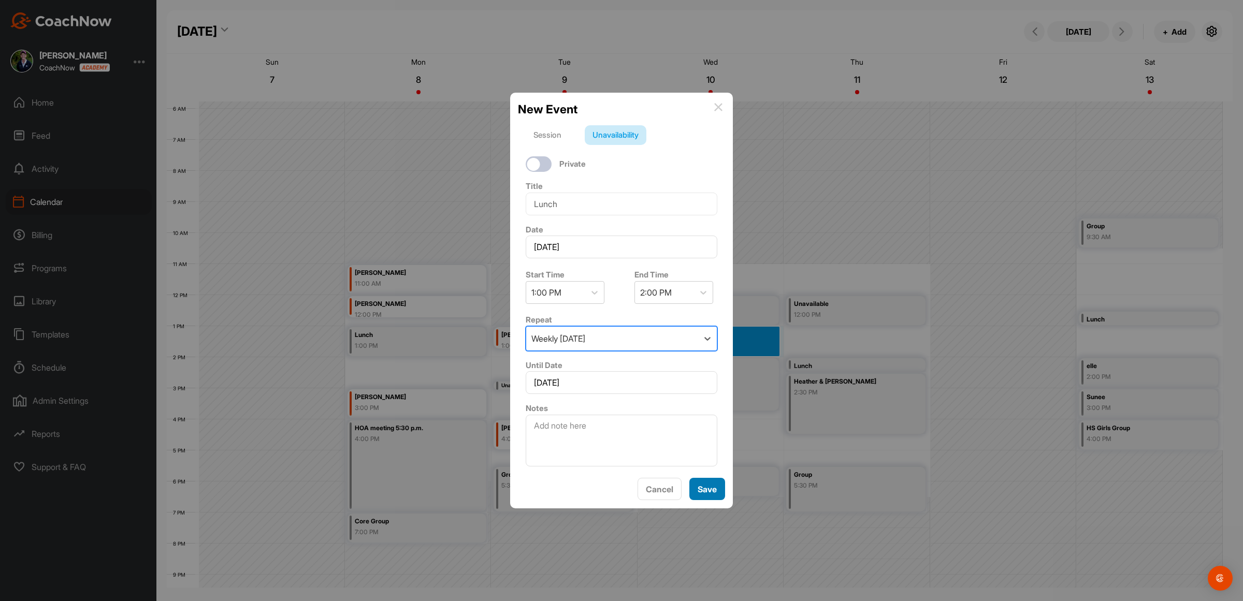
click at [719, 491] on button "Save" at bounding box center [708, 489] width 36 height 22
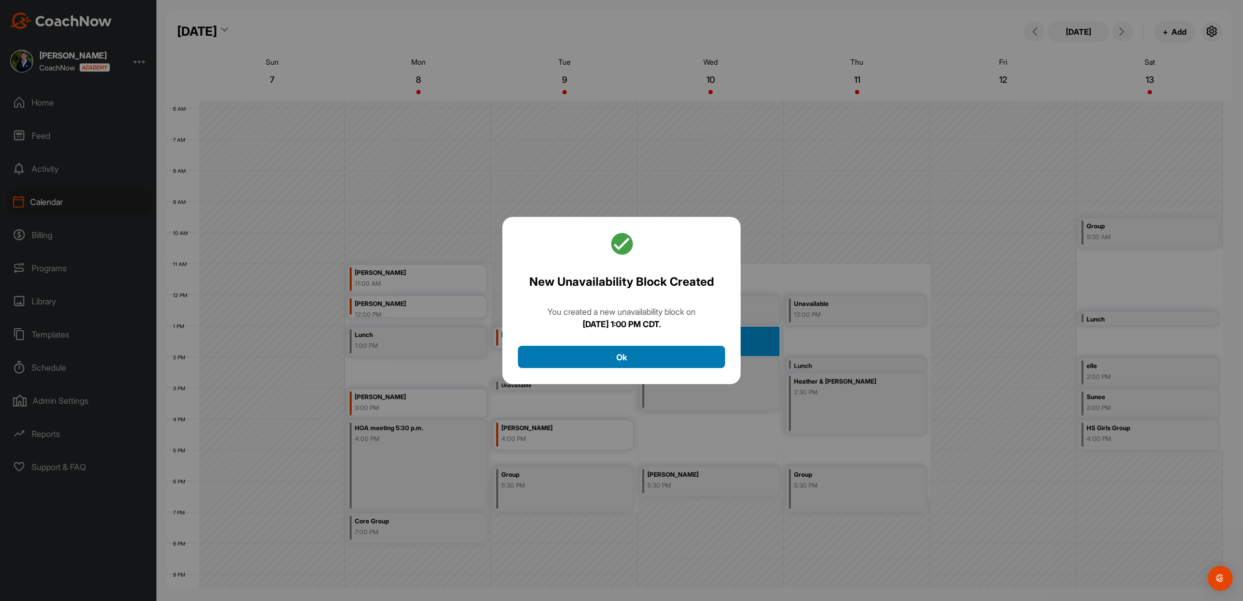
click at [601, 364] on button "Ok" at bounding box center [621, 357] width 207 height 22
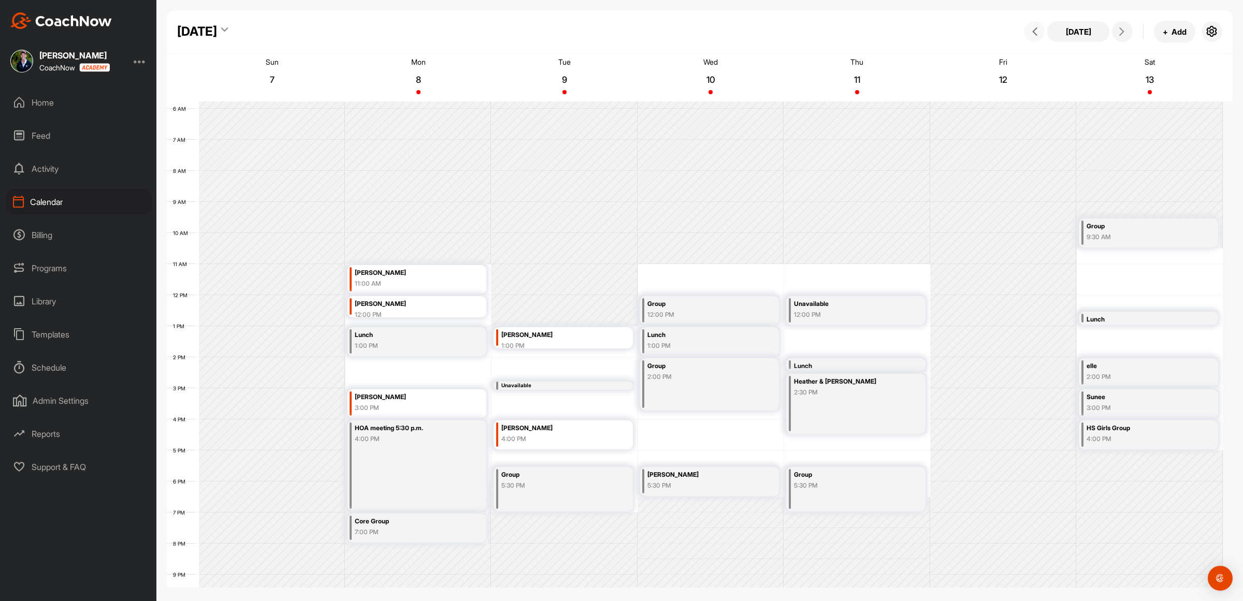
click at [1040, 32] on span at bounding box center [1034, 31] width 12 height 8
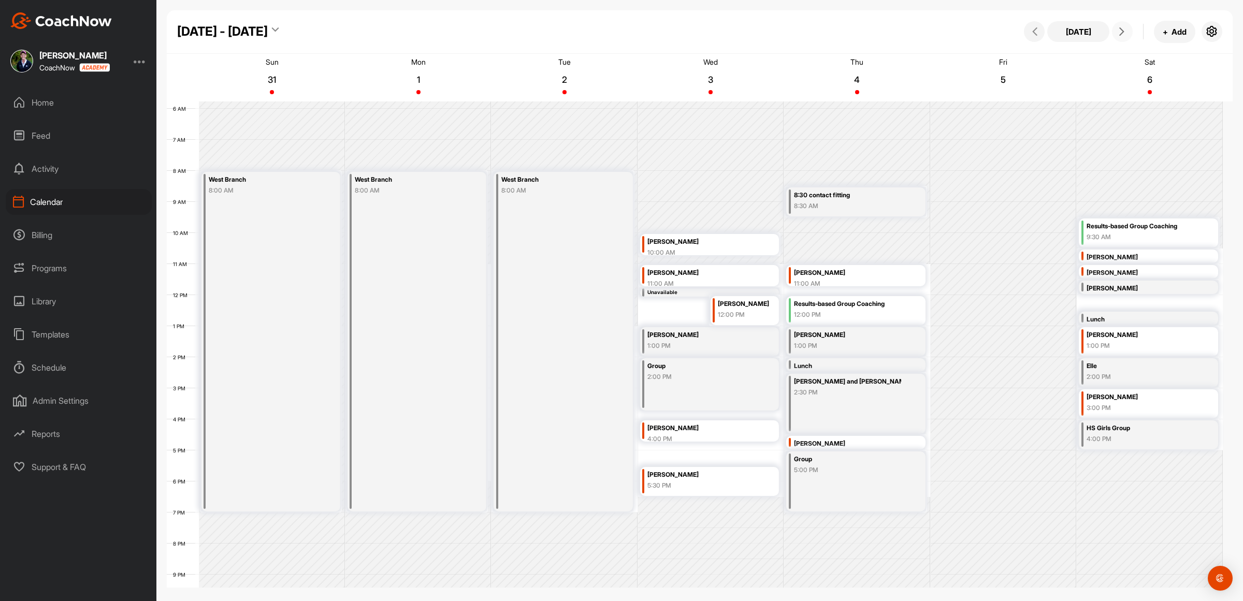
click at [1118, 30] on icon at bounding box center [1122, 31] width 8 height 8
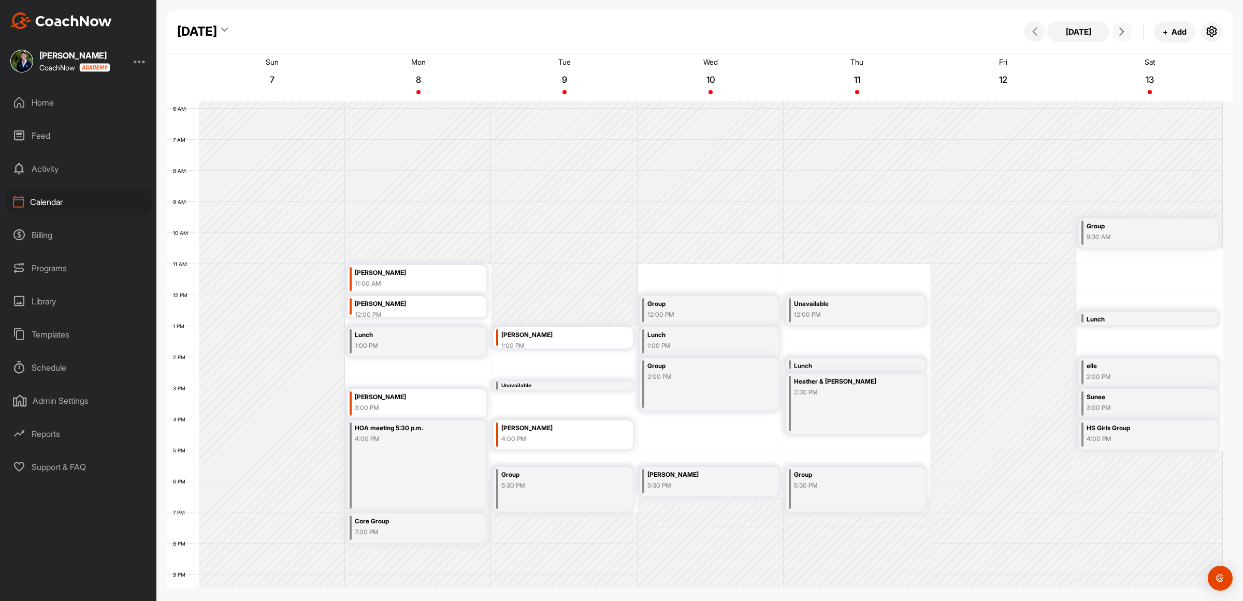
click at [1125, 30] on icon at bounding box center [1122, 31] width 8 height 8
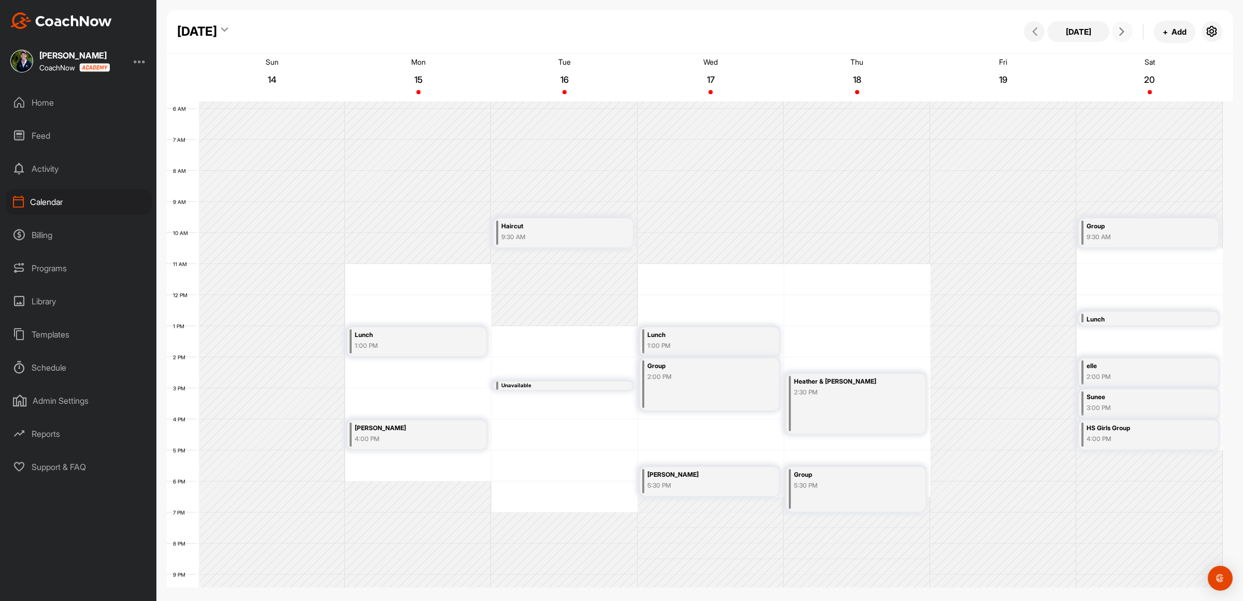
click at [568, 413] on div "12 AM 1 AM 2 AM 3 AM 4 AM 5 AM 6 AM 7 AM 8 AM 9 AM 10 AM 11 AM 12 PM 1 PM 2 PM …" at bounding box center [695, 295] width 1056 height 746
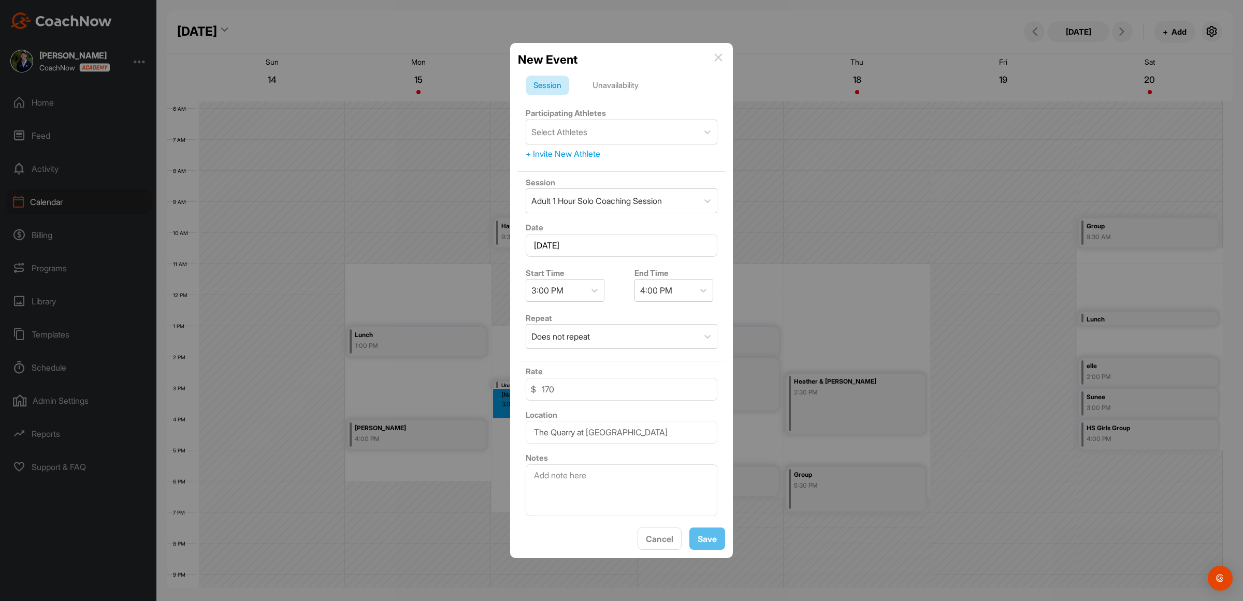
click at [715, 53] on img at bounding box center [718, 57] width 8 height 8
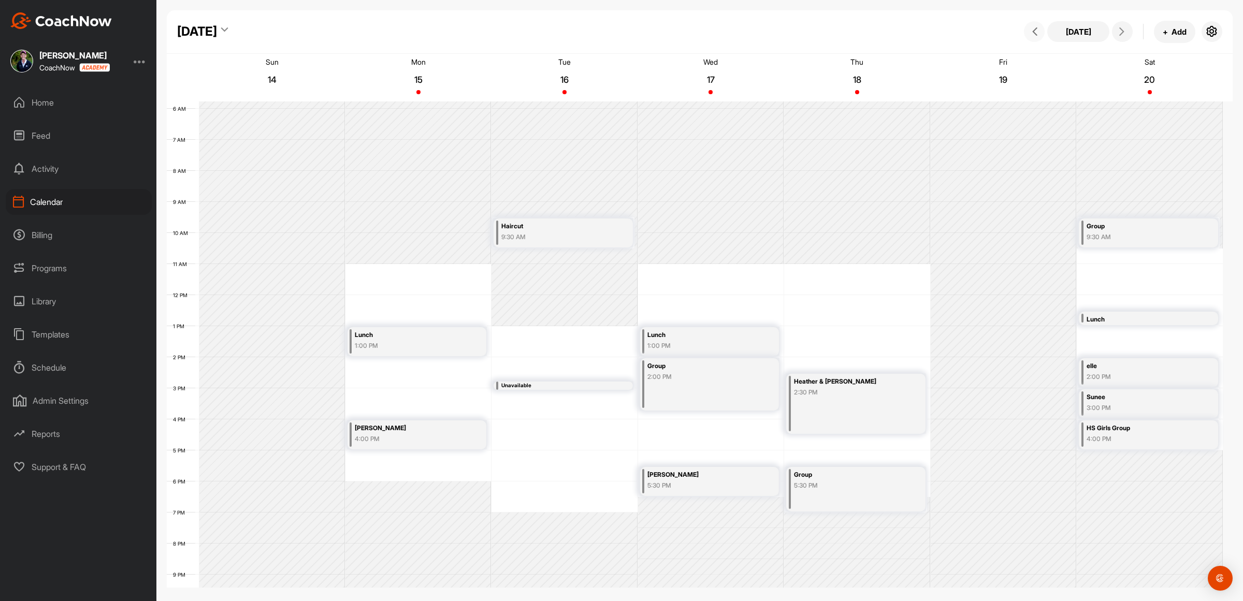
click at [1027, 27] on button at bounding box center [1034, 31] width 21 height 21
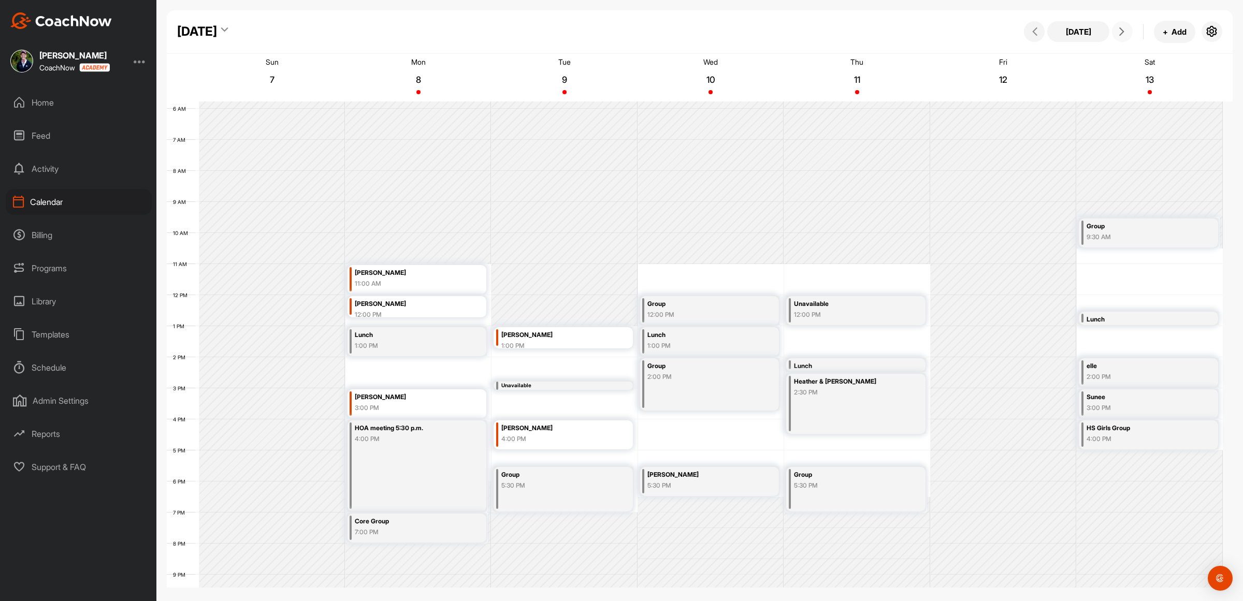
click at [1127, 30] on span at bounding box center [1122, 31] width 12 height 8
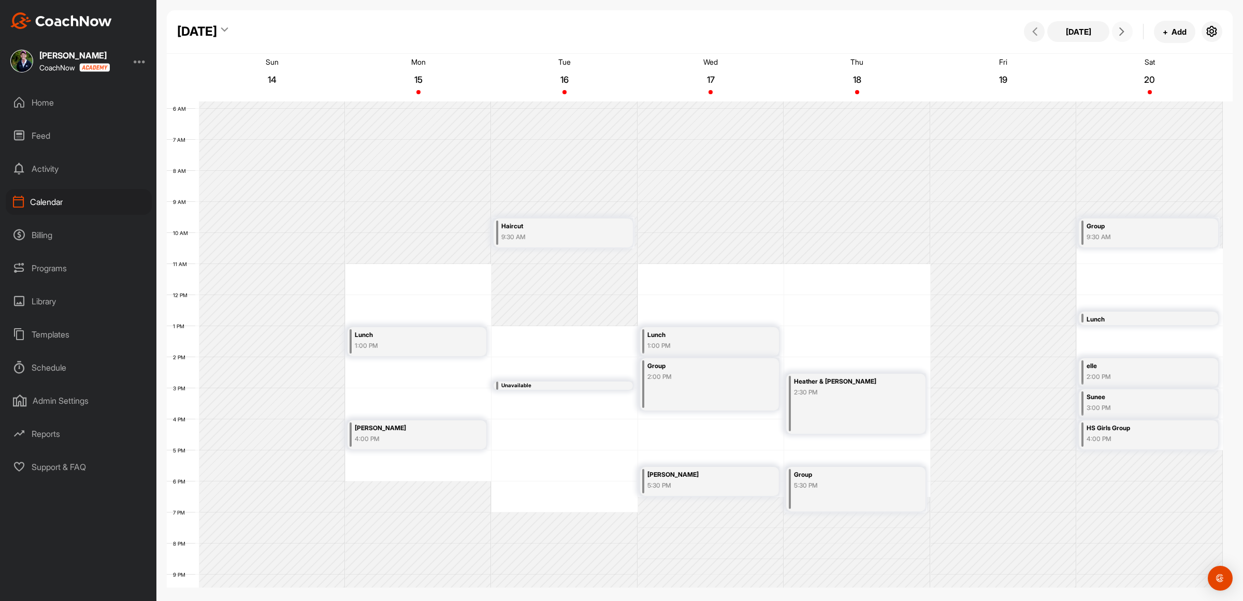
click at [558, 473] on div "12 AM 1 AM 2 AM 3 AM 4 AM 5 AM 6 AM 7 AM 8 AM 9 AM 10 AM 11 AM 12 PM 1 PM 2 PM …" at bounding box center [695, 295] width 1056 height 746
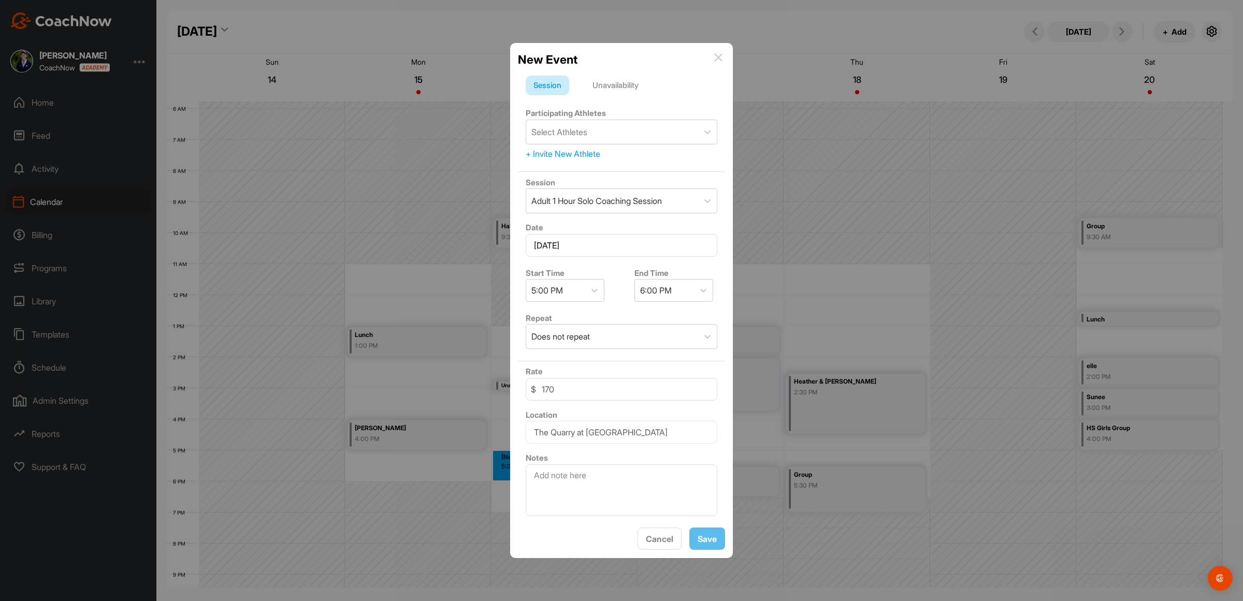
click at [611, 78] on div "Unavailability" at bounding box center [616, 86] width 62 height 20
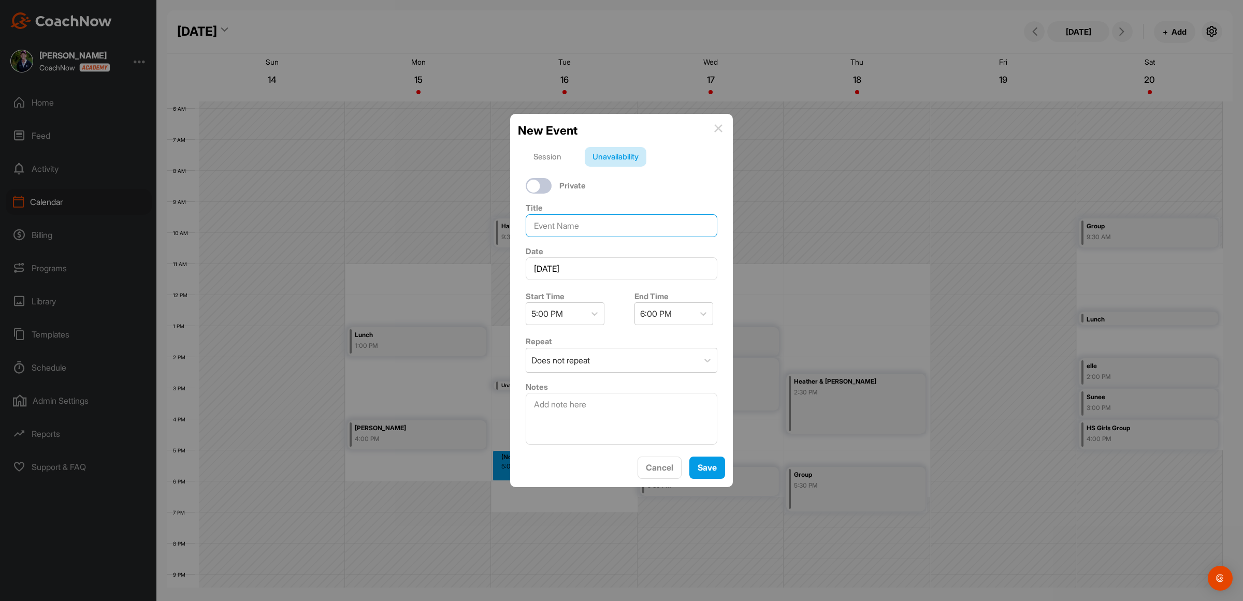
click at [579, 215] on input at bounding box center [622, 225] width 192 height 23
type input "Group"
click at [584, 313] on div "5:00 PM" at bounding box center [565, 314] width 79 height 23
click at [565, 439] on div "5:30 PM" at bounding box center [565, 442] width 79 height 21
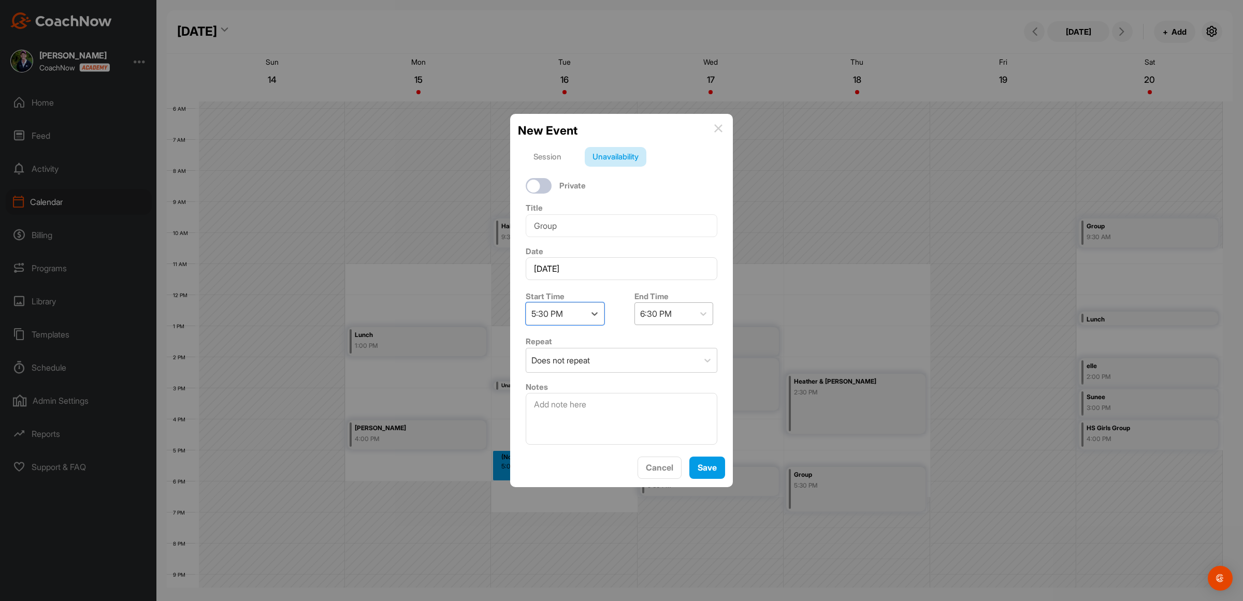
click at [666, 312] on div "6:30 PM" at bounding box center [656, 314] width 32 height 12
click at [667, 439] on div "7:00 PM" at bounding box center [669, 441] width 79 height 21
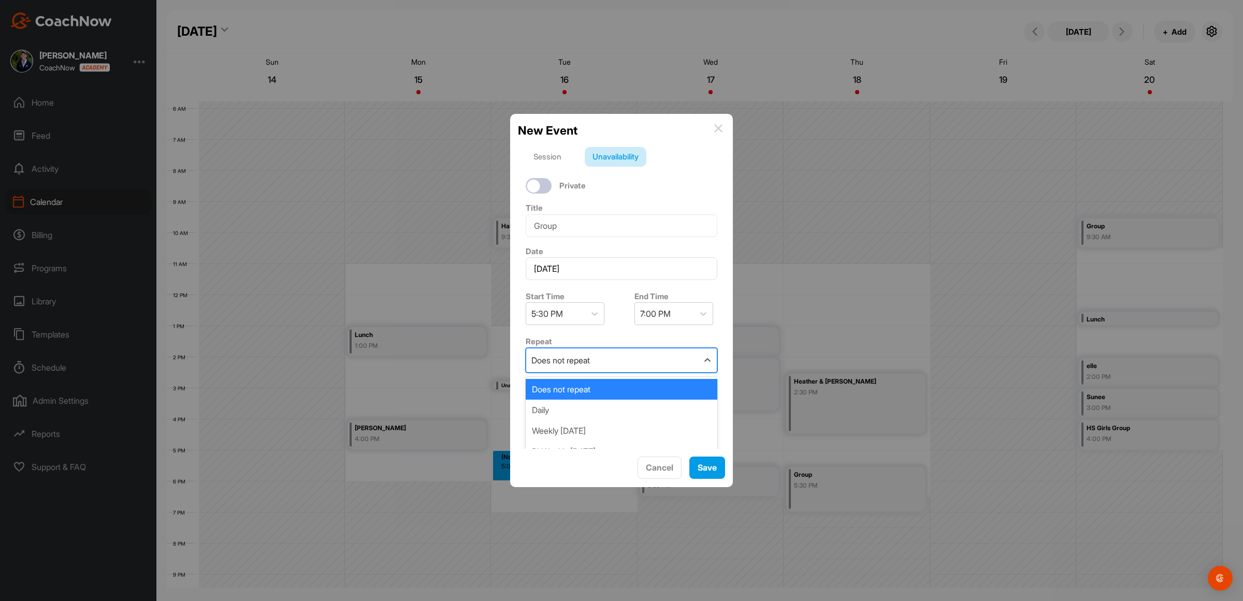
click at [630, 354] on div "Does not repeat" at bounding box center [612, 361] width 172 height 24
click at [604, 425] on div "Weekly [DATE]" at bounding box center [622, 431] width 192 height 21
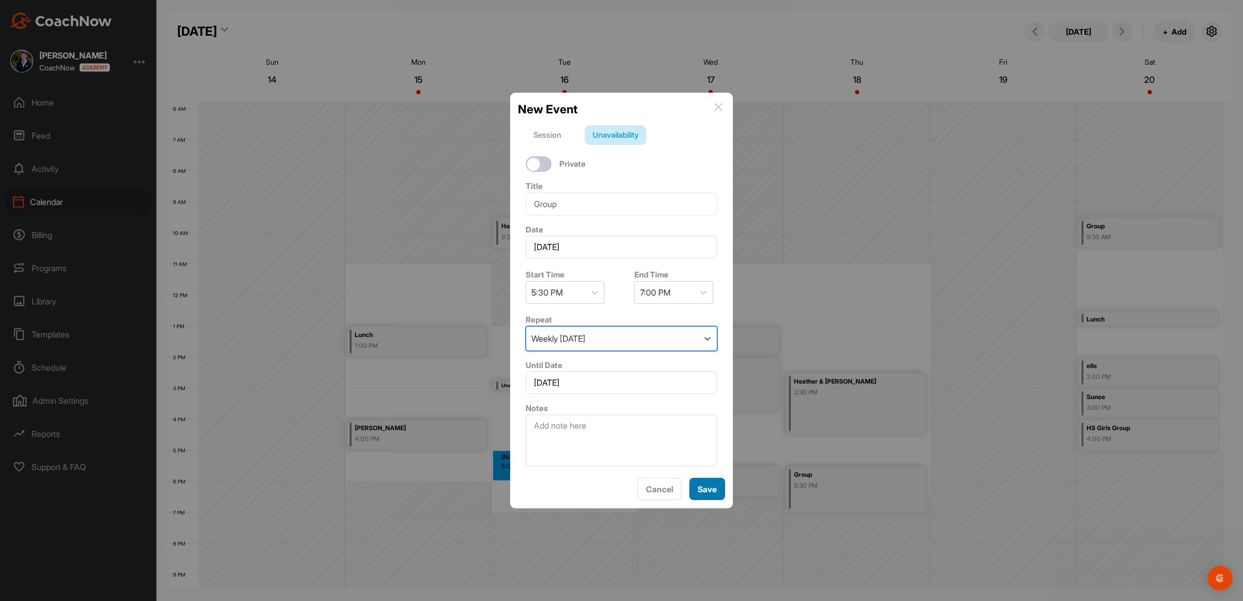
click at [705, 496] on button "Save" at bounding box center [708, 489] width 36 height 22
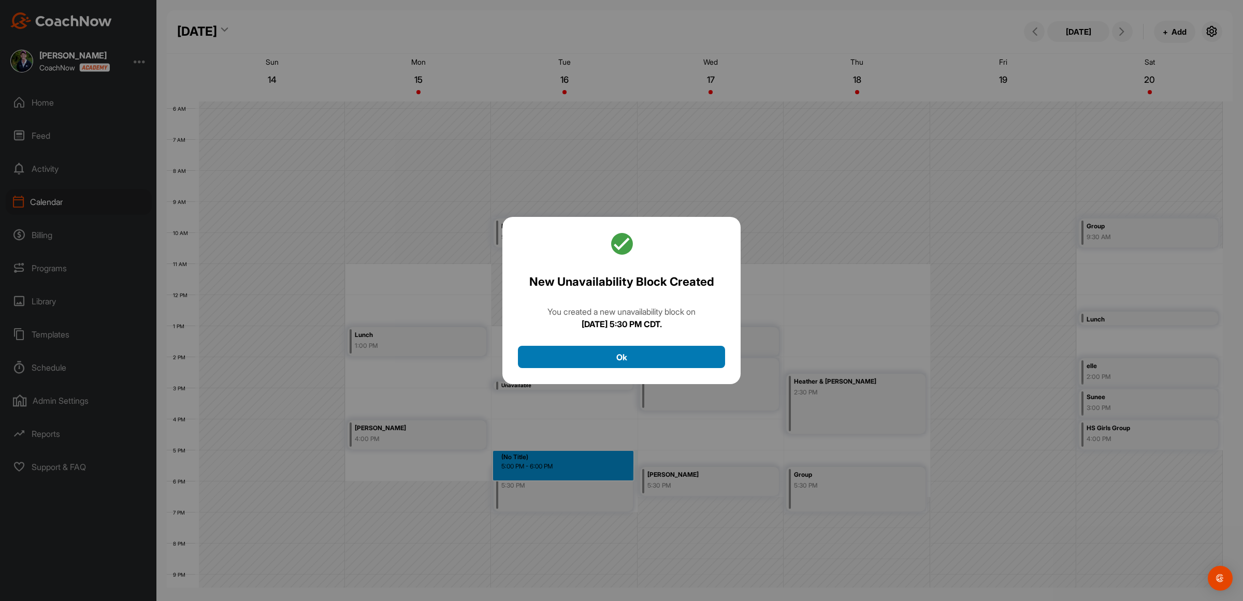
click at [627, 356] on button "Ok" at bounding box center [621, 357] width 207 height 22
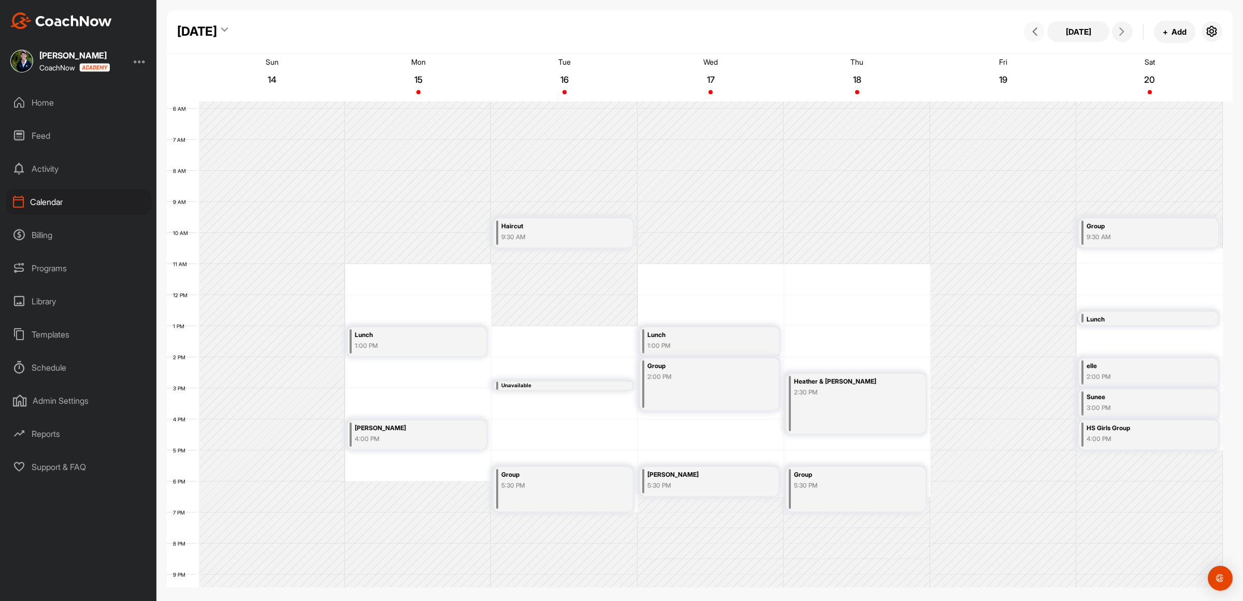
click at [1039, 30] on icon at bounding box center [1035, 31] width 8 height 8
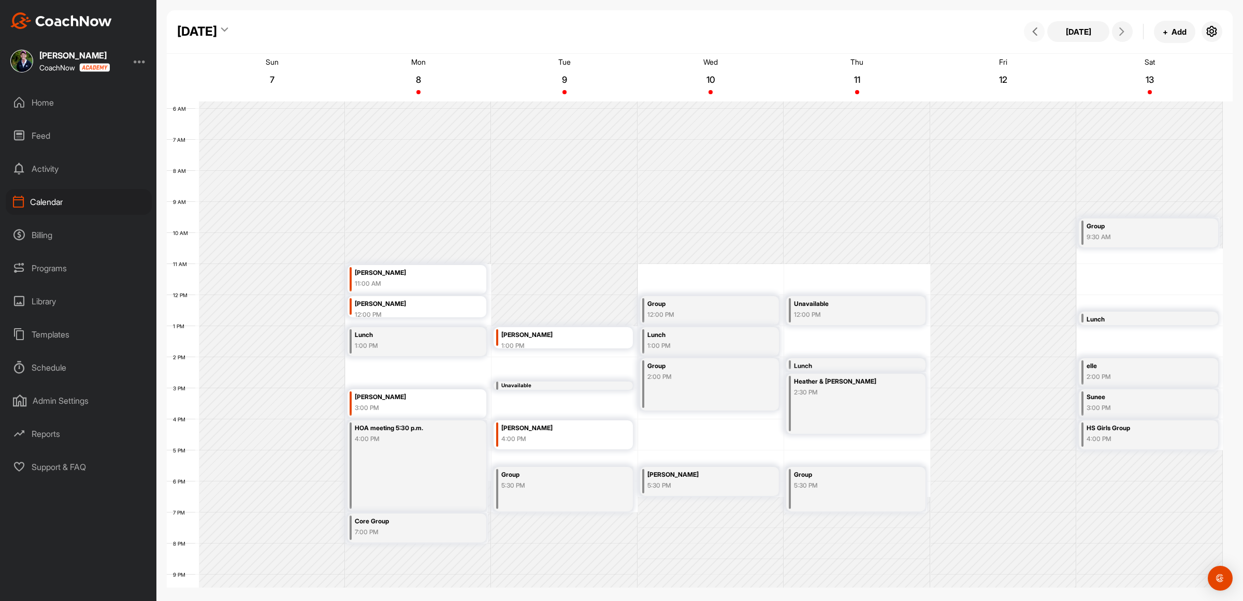
click at [1034, 39] on button at bounding box center [1034, 31] width 21 height 21
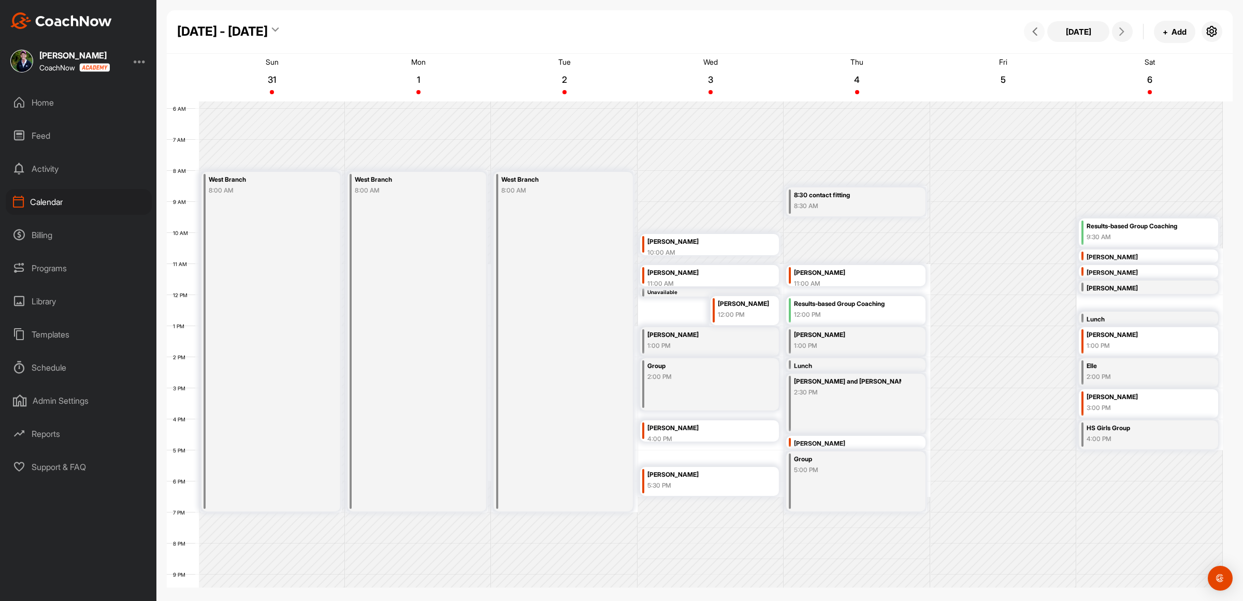
click at [1032, 39] on button at bounding box center [1034, 31] width 21 height 21
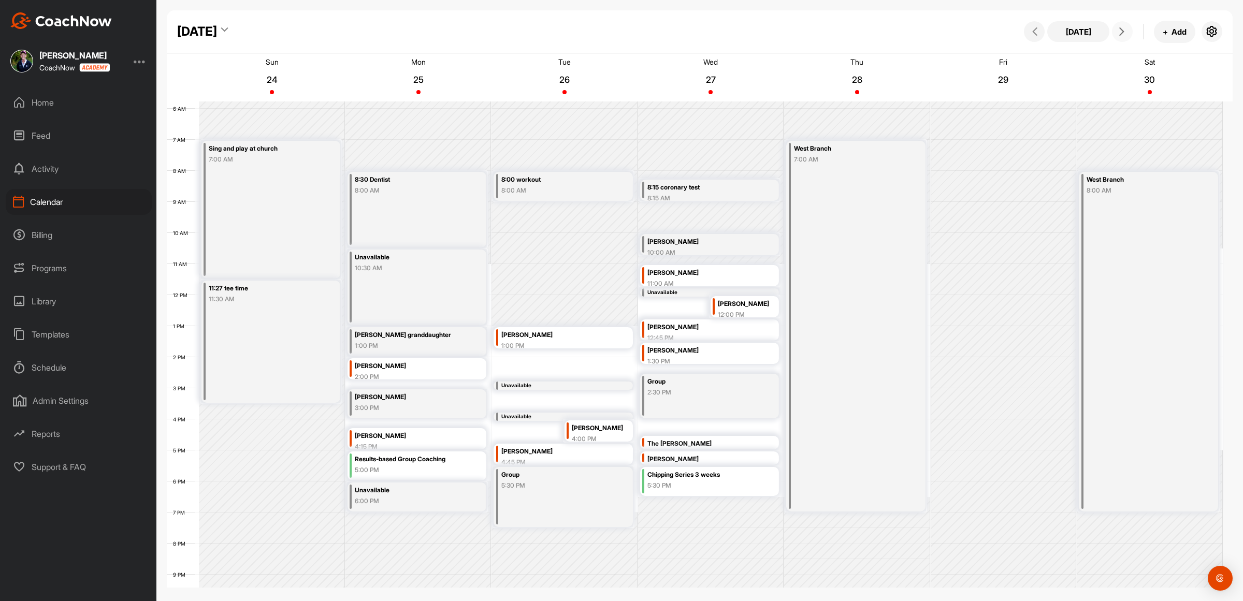
click at [1123, 31] on icon at bounding box center [1122, 31] width 8 height 8
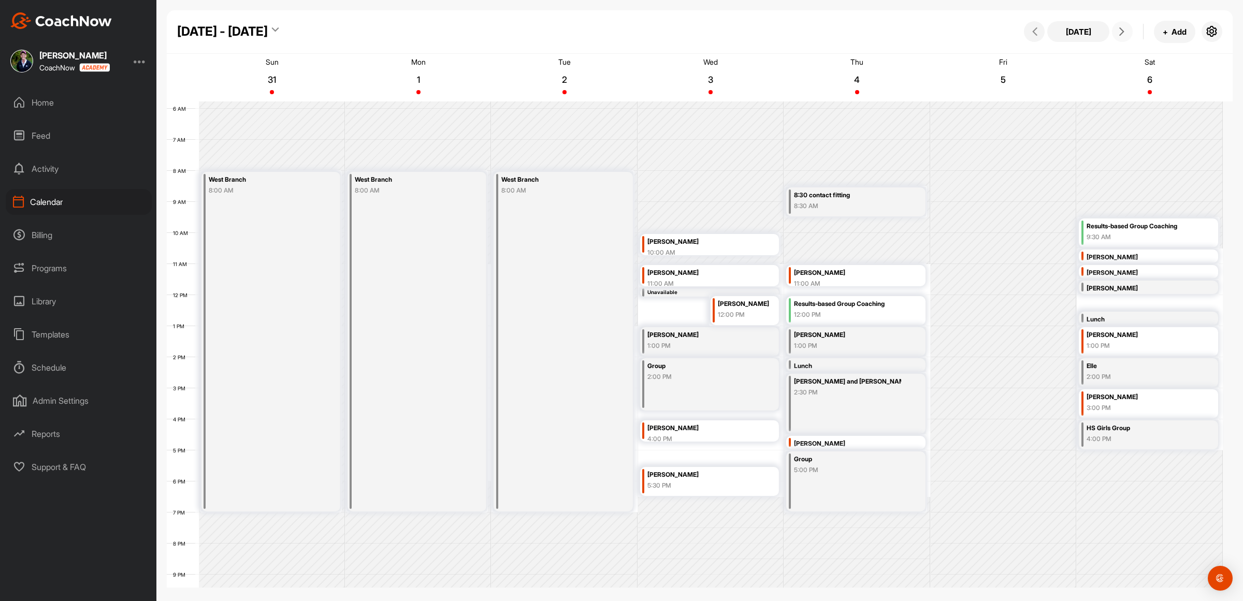
click at [685, 437] on div "4:00 PM" at bounding box center [702, 439] width 108 height 9
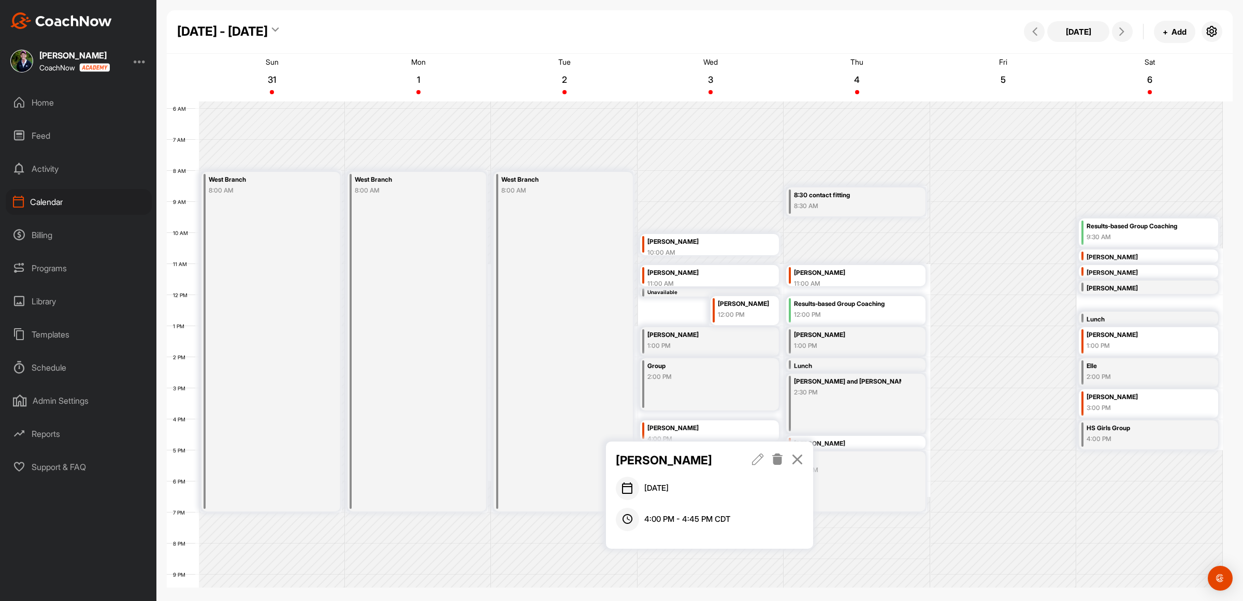
click at [799, 462] on icon at bounding box center [798, 459] width 12 height 11
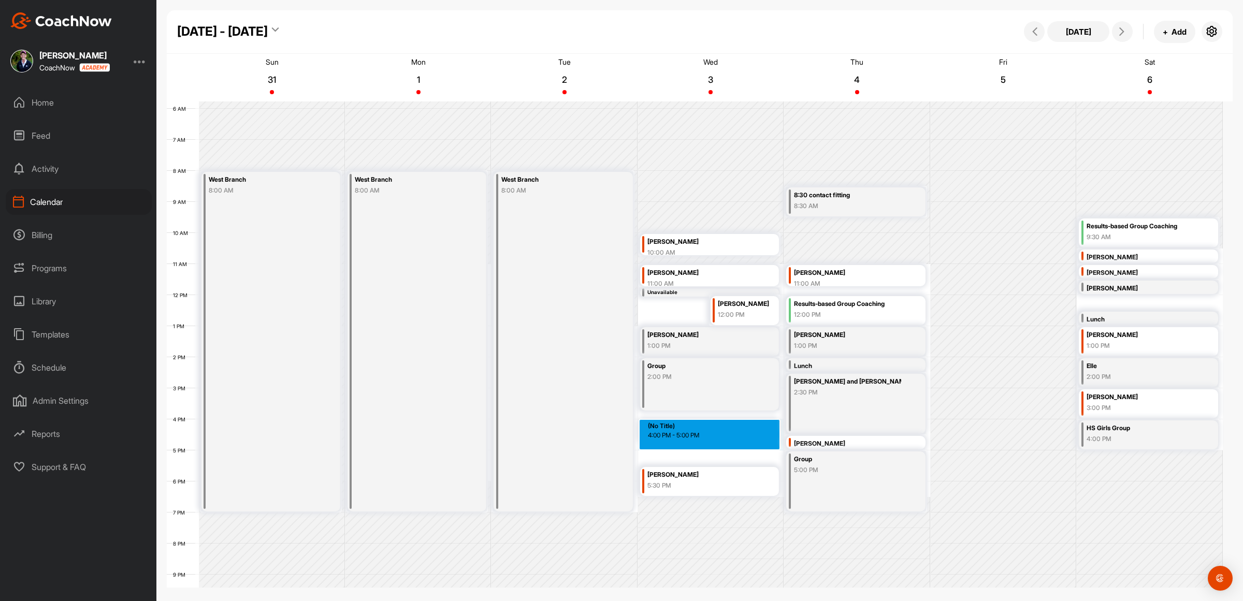
click at [692, 447] on div "12 AM 1 AM 2 AM 3 AM 4 AM 5 AM 6 AM 7 AM 8 AM 9 AM 10 AM 11 AM 12 PM 1 PM 2 PM …" at bounding box center [695, 295] width 1056 height 746
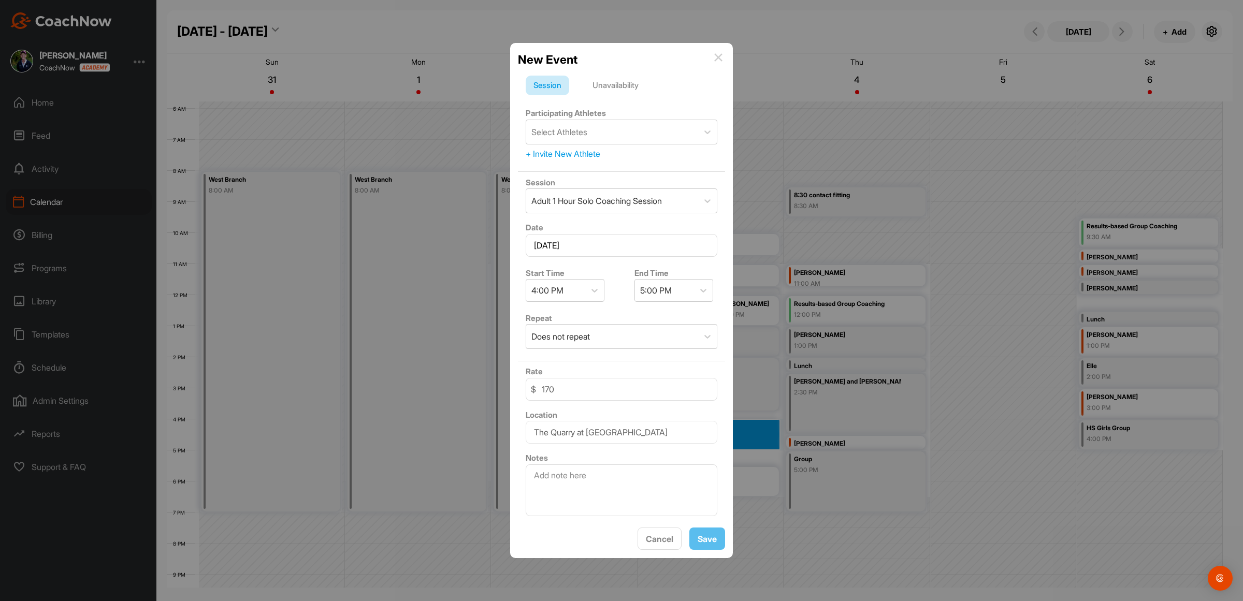
click at [620, 82] on div "Unavailability" at bounding box center [616, 86] width 62 height 20
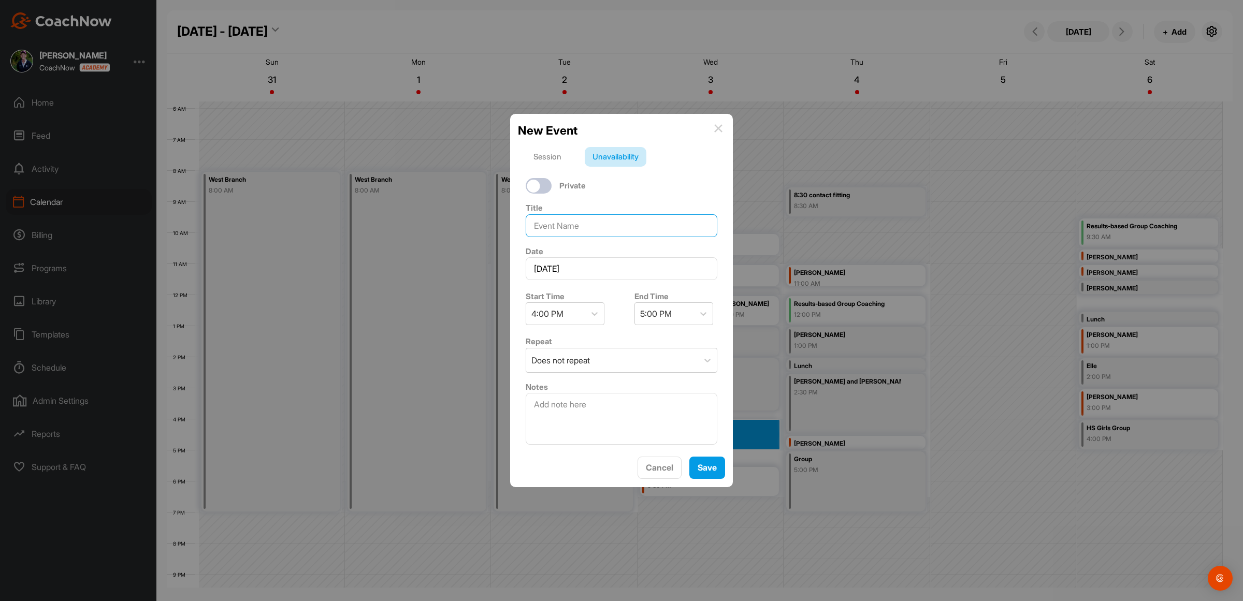
click at [578, 226] on input at bounding box center [622, 225] width 192 height 23
type input "Ahearns"
click at [574, 309] on div "4:00 PM" at bounding box center [555, 314] width 59 height 22
click at [561, 459] on div "4:45 PM" at bounding box center [565, 462] width 79 height 21
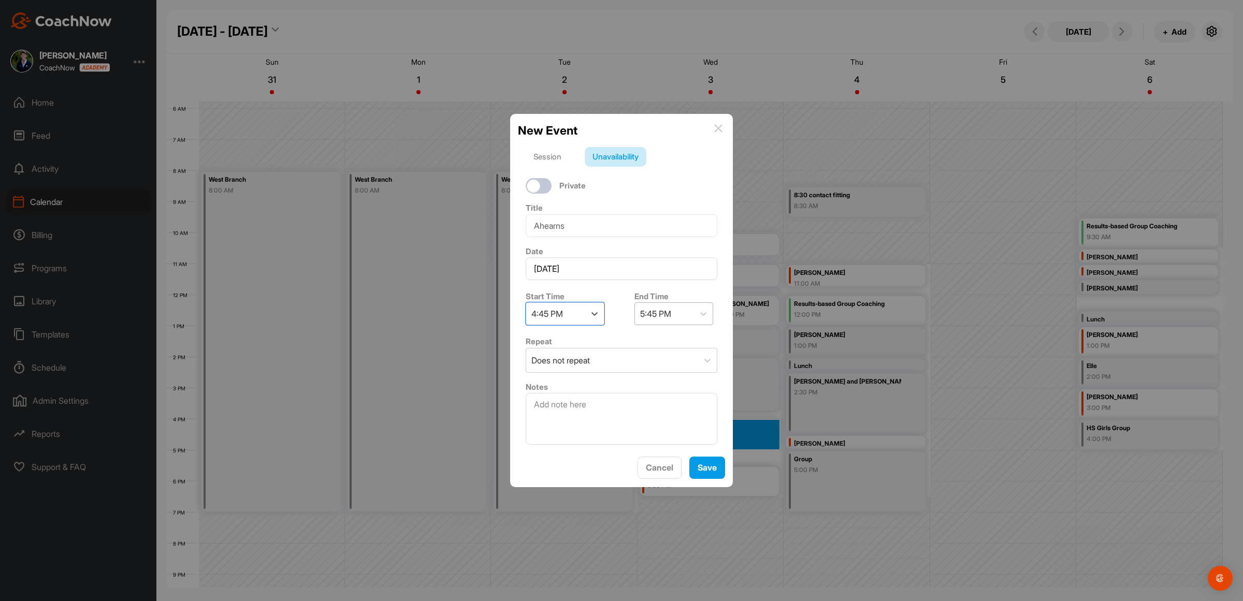
click at [670, 309] on div "5:45 PM" at bounding box center [664, 314] width 59 height 22
click at [665, 356] on div "5:15 PM" at bounding box center [669, 358] width 79 height 21
click at [703, 476] on button "Save" at bounding box center [708, 468] width 36 height 22
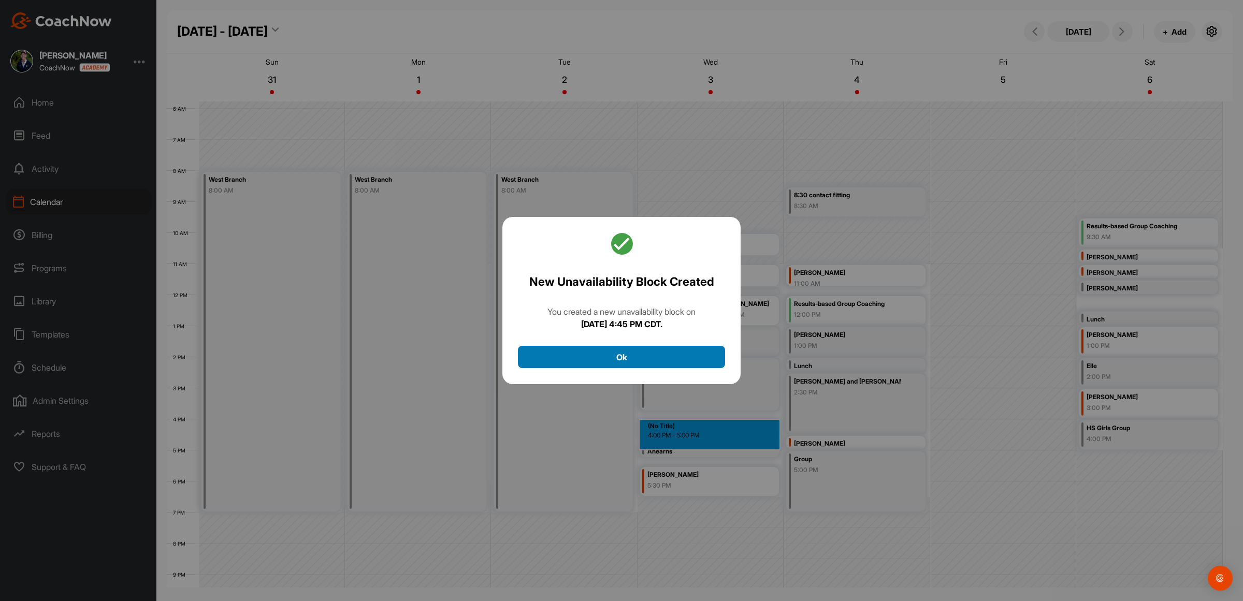
click at [607, 361] on button "Ok" at bounding box center [621, 357] width 207 height 22
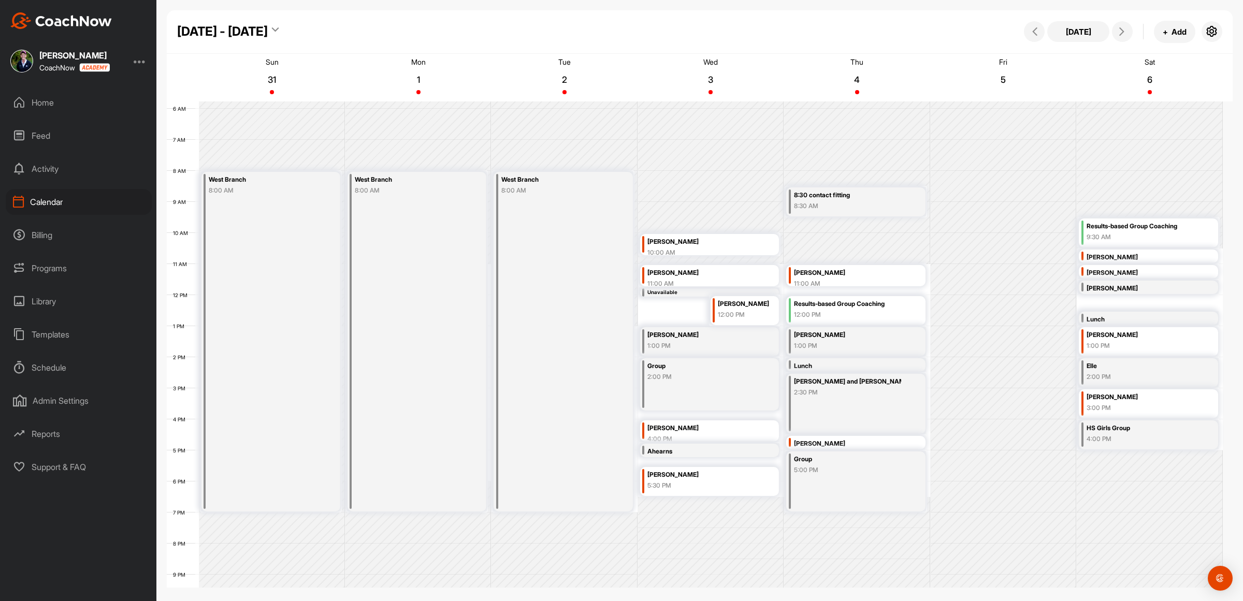
click at [672, 447] on div "Ahearns" at bounding box center [702, 452] width 108 height 12
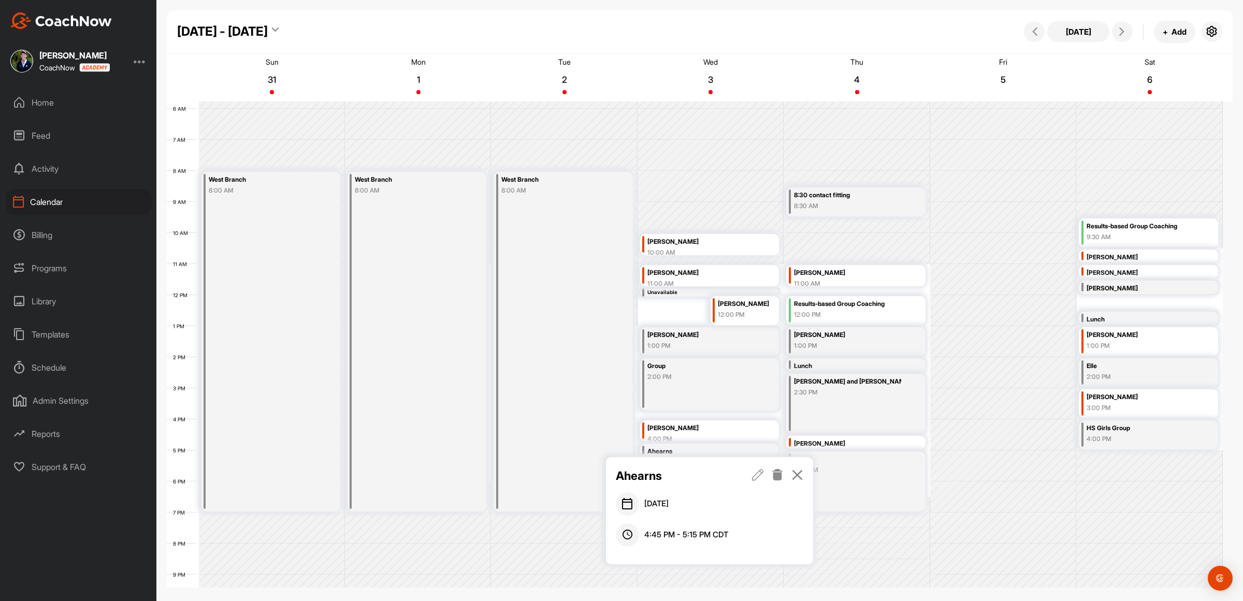
click at [800, 477] on icon at bounding box center [798, 474] width 12 height 11
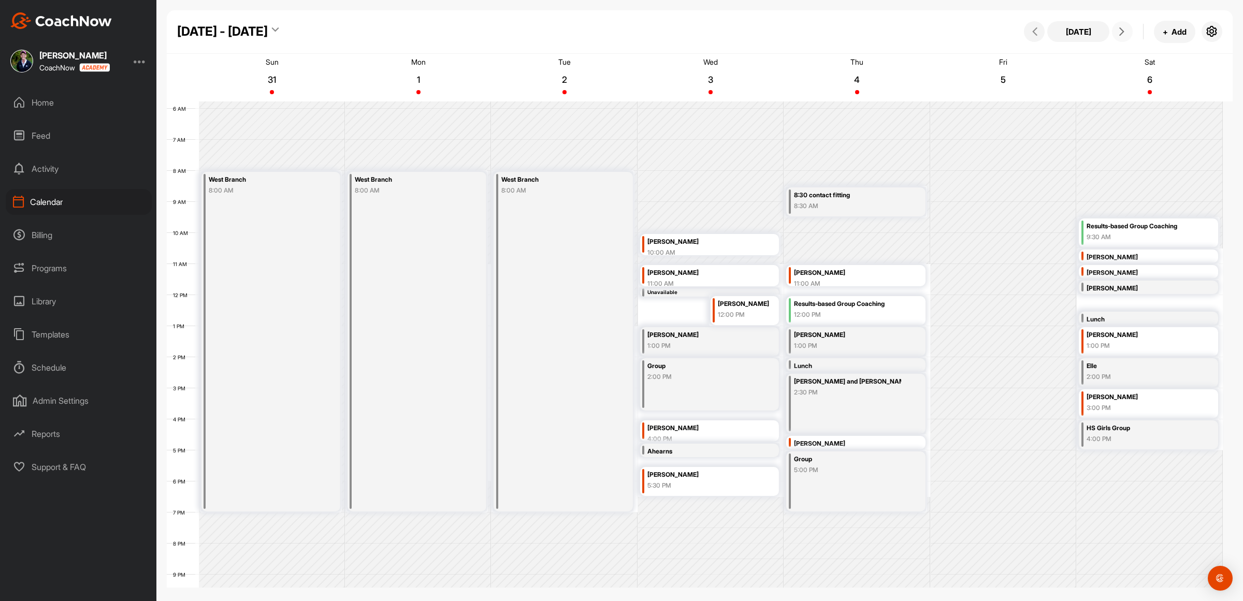
click at [1116, 33] on span at bounding box center [1122, 31] width 12 height 8
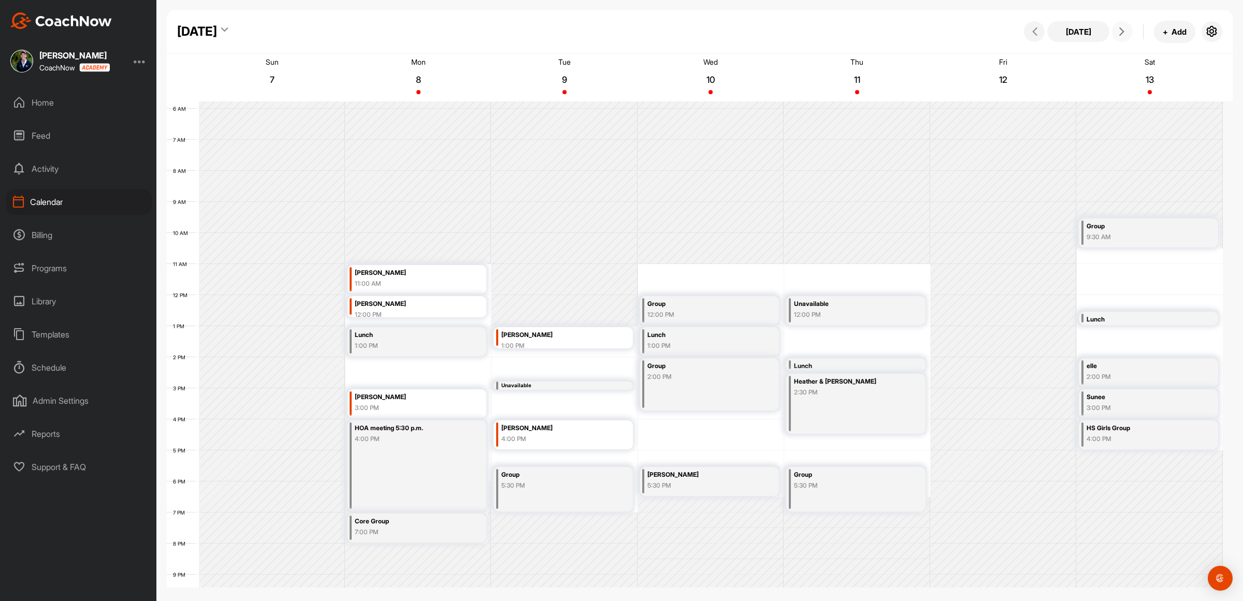
click at [692, 448] on div "12 AM 1 AM 2 AM 3 AM 4 AM 5 AM 6 AM 7 AM 8 AM 9 AM 10 AM 11 AM 12 PM 1 PM 2 PM …" at bounding box center [695, 295] width 1056 height 746
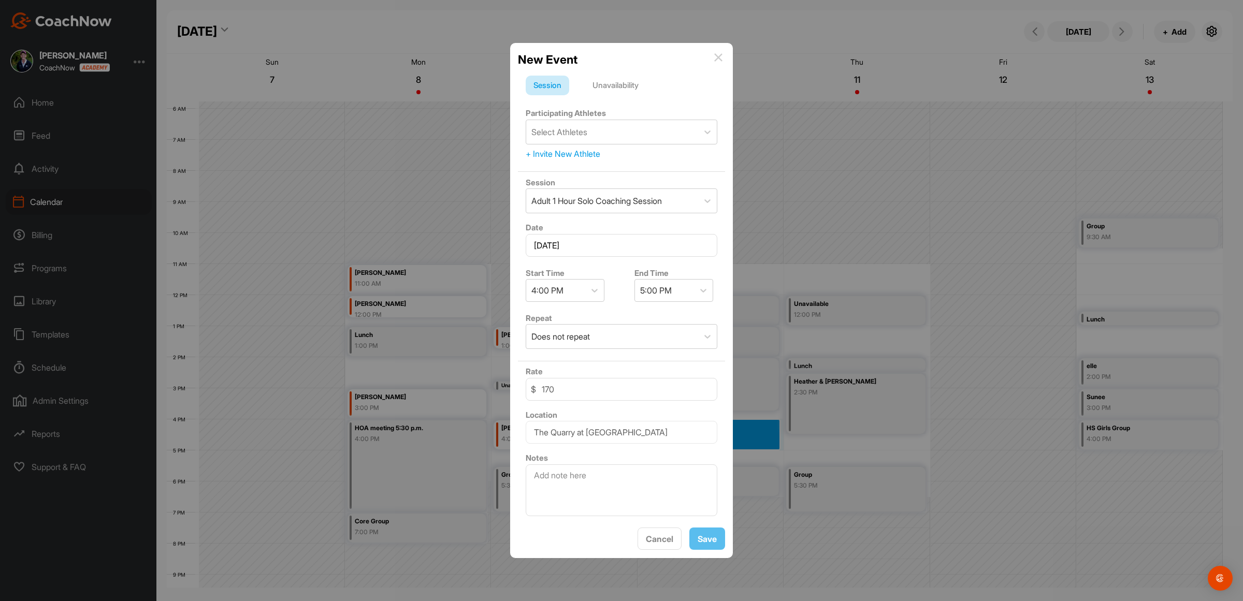
click at [618, 79] on div "Unavailability" at bounding box center [616, 86] width 62 height 20
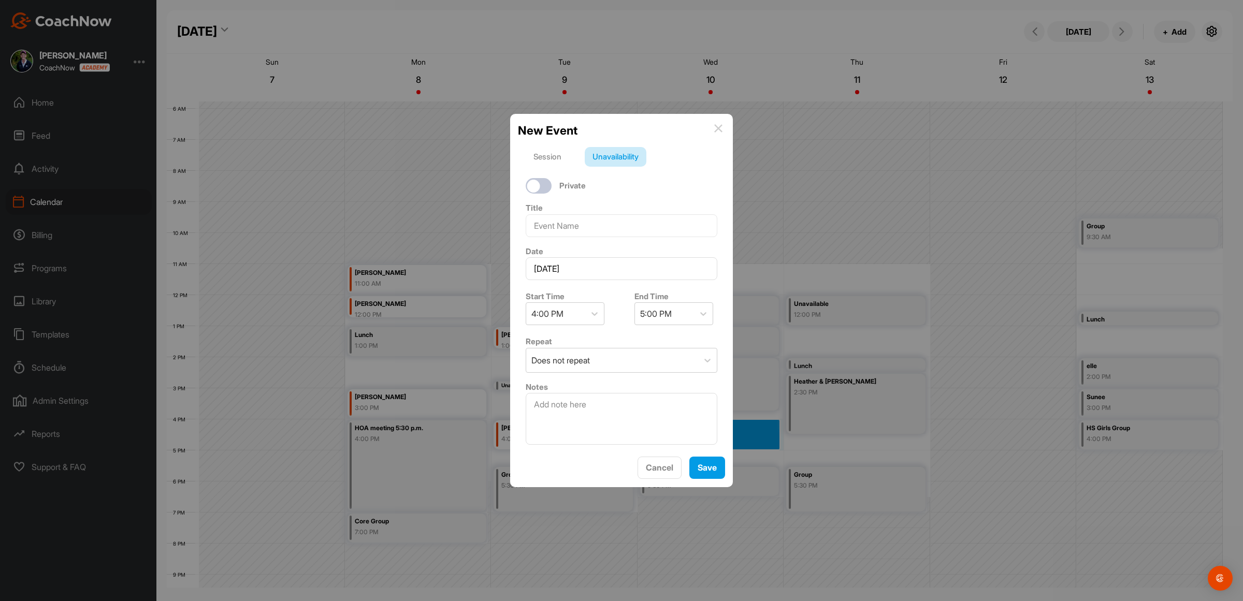
click at [540, 187] on div at bounding box center [539, 186] width 26 height 16
checkbox input "true"
drag, startPoint x: 542, startPoint y: 208, endPoint x: 548, endPoint y: 216, distance: 10.1
click at [542, 208] on div "Title" at bounding box center [621, 220] width 207 height 44
click at [548, 217] on input at bounding box center [622, 225] width 192 height 23
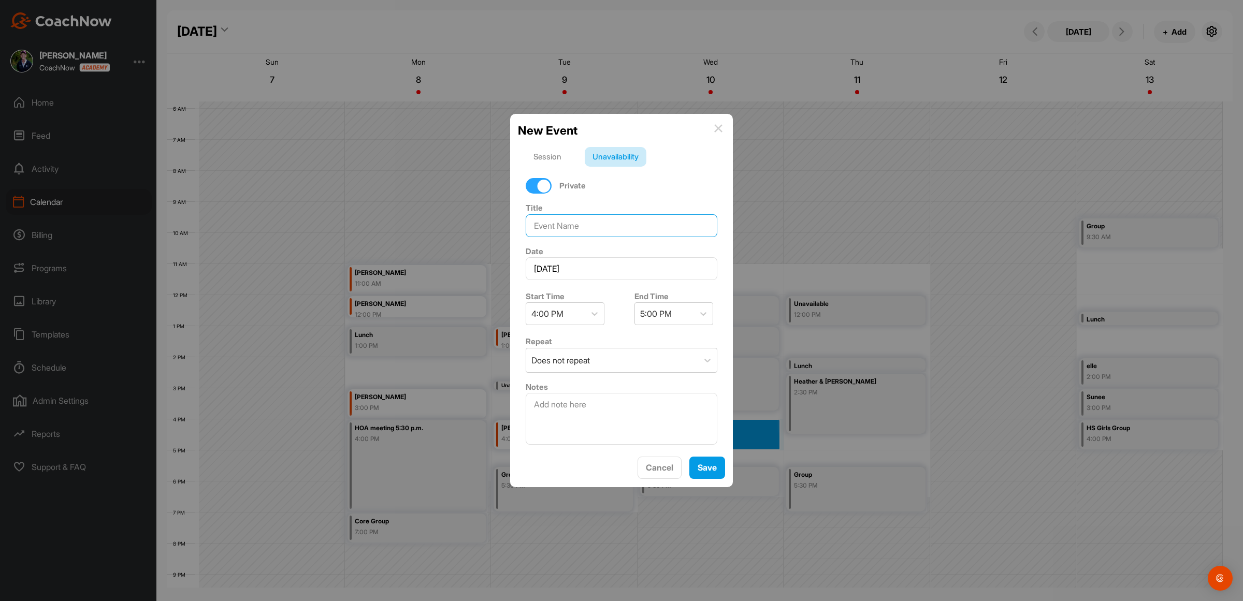
type input "Ahearns"
drag, startPoint x: 580, startPoint y: 325, endPoint x: 577, endPoint y: 314, distance: 11.5
click at [578, 322] on div "Start Time 4:00 PM End Time 5:00 PM" at bounding box center [621, 307] width 207 height 47
click at [577, 312] on div "4:00 PM" at bounding box center [555, 314] width 59 height 22
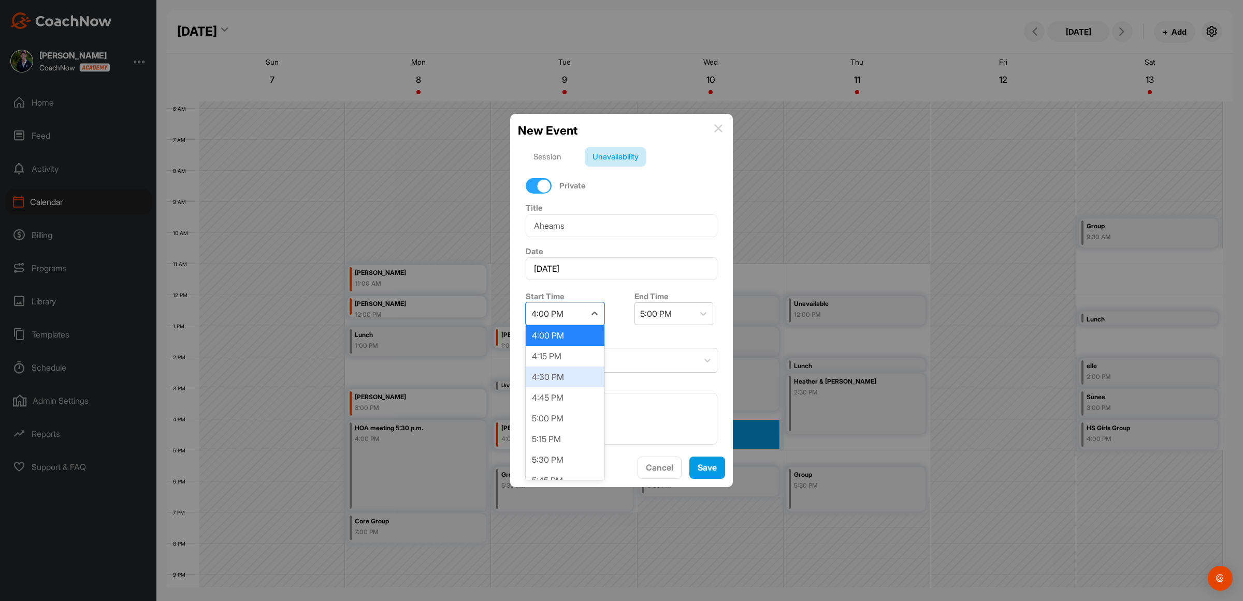
click at [553, 374] on div "4:30 PM" at bounding box center [565, 377] width 79 height 21
click at [682, 312] on div "5:30 PM" at bounding box center [664, 314] width 59 height 22
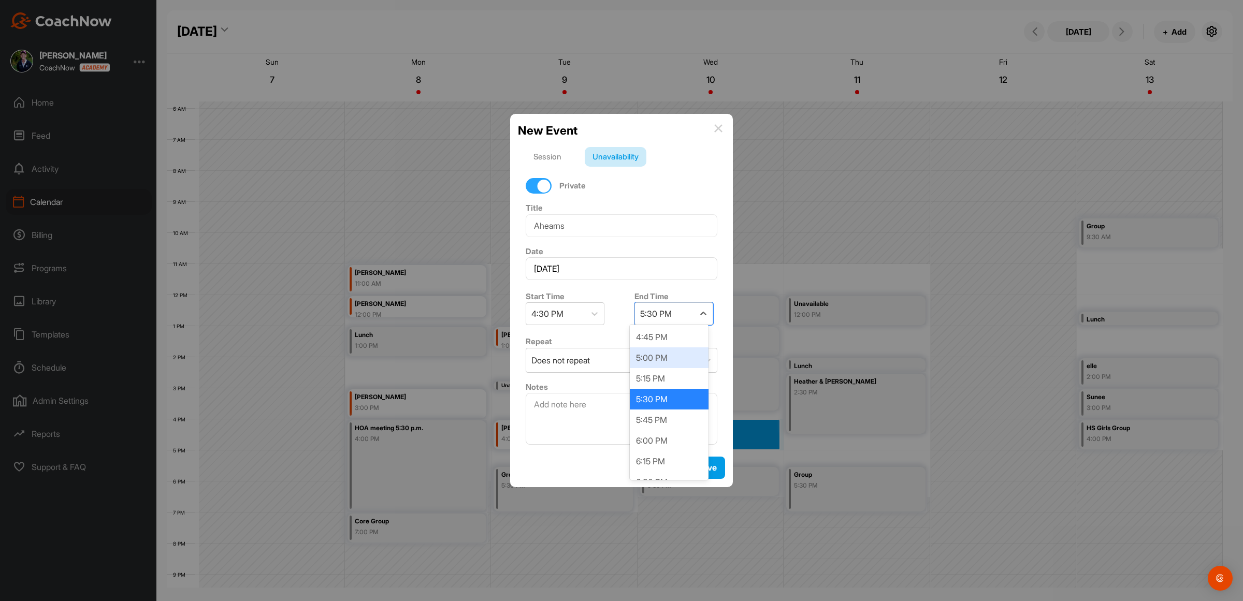
click at [668, 355] on div "5:00 PM" at bounding box center [669, 358] width 79 height 21
click at [646, 358] on div "Does not repeat" at bounding box center [612, 361] width 172 height 24
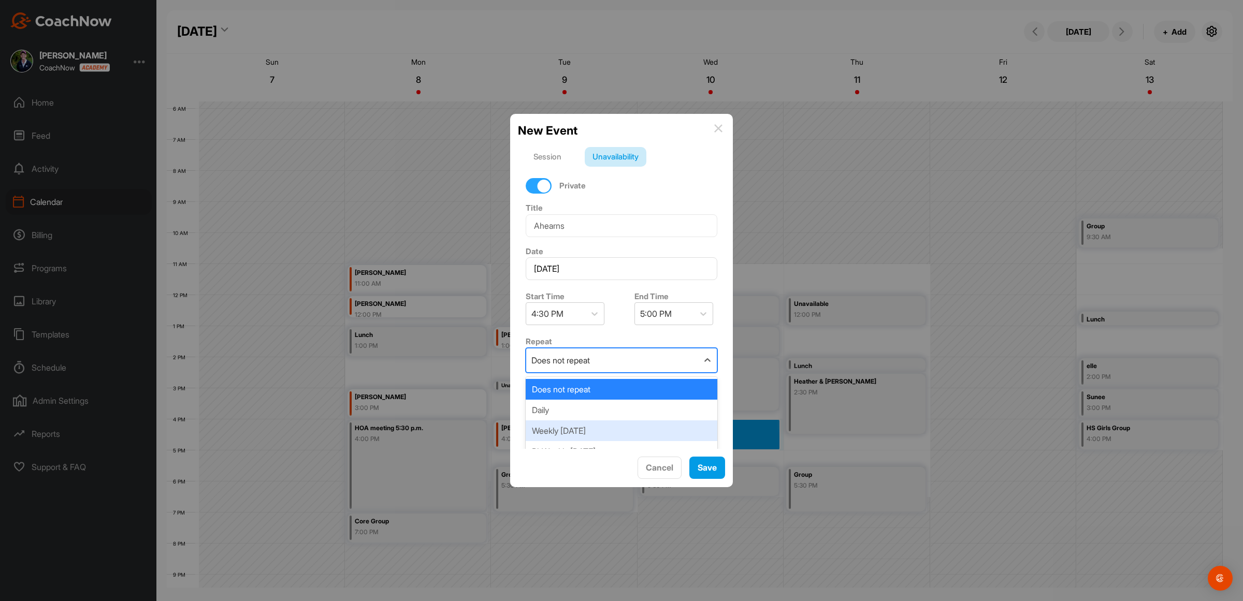
click at [608, 425] on div "Weekly [DATE]" at bounding box center [622, 431] width 192 height 21
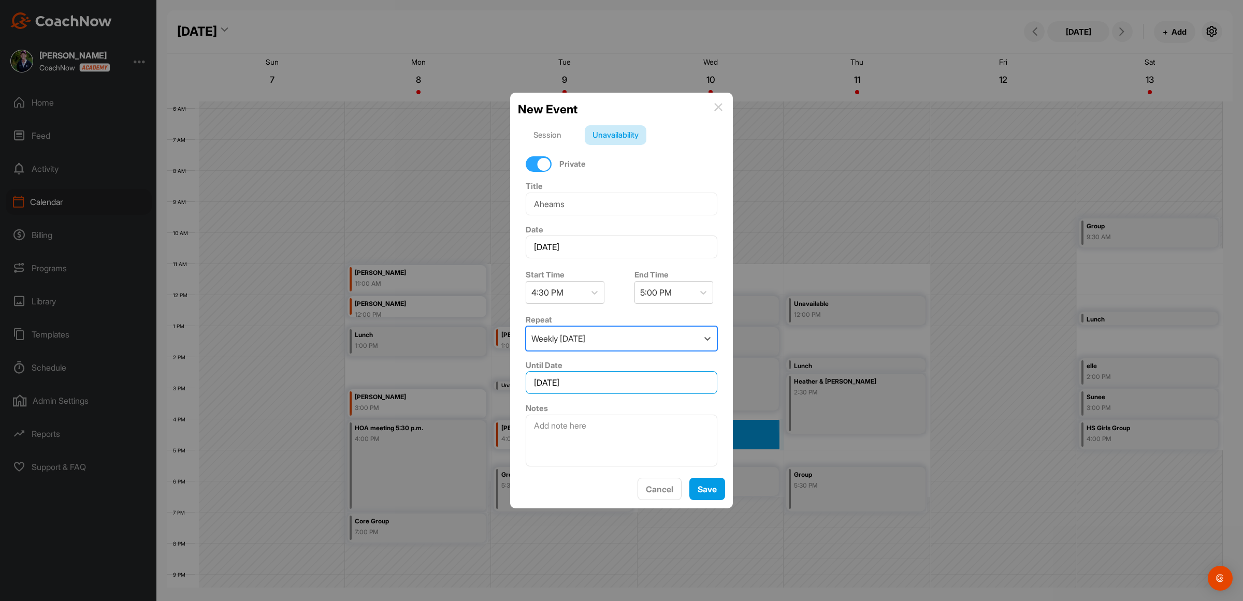
click at [667, 377] on input "[DATE]" at bounding box center [622, 382] width 192 height 23
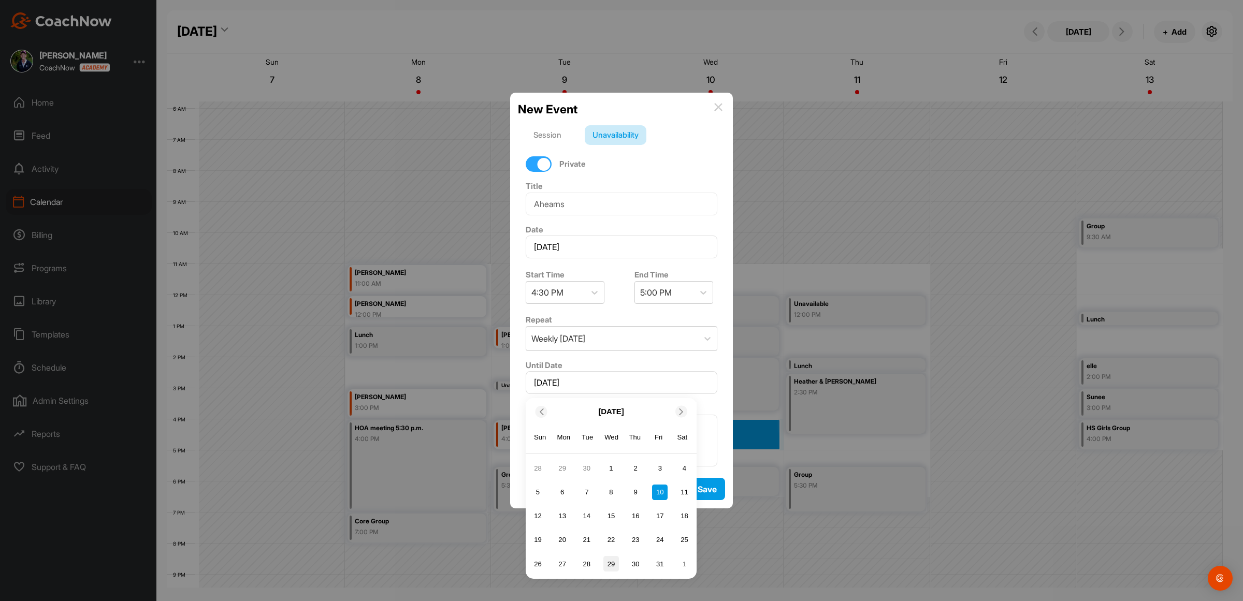
click at [615, 558] on div "29" at bounding box center [612, 564] width 16 height 16
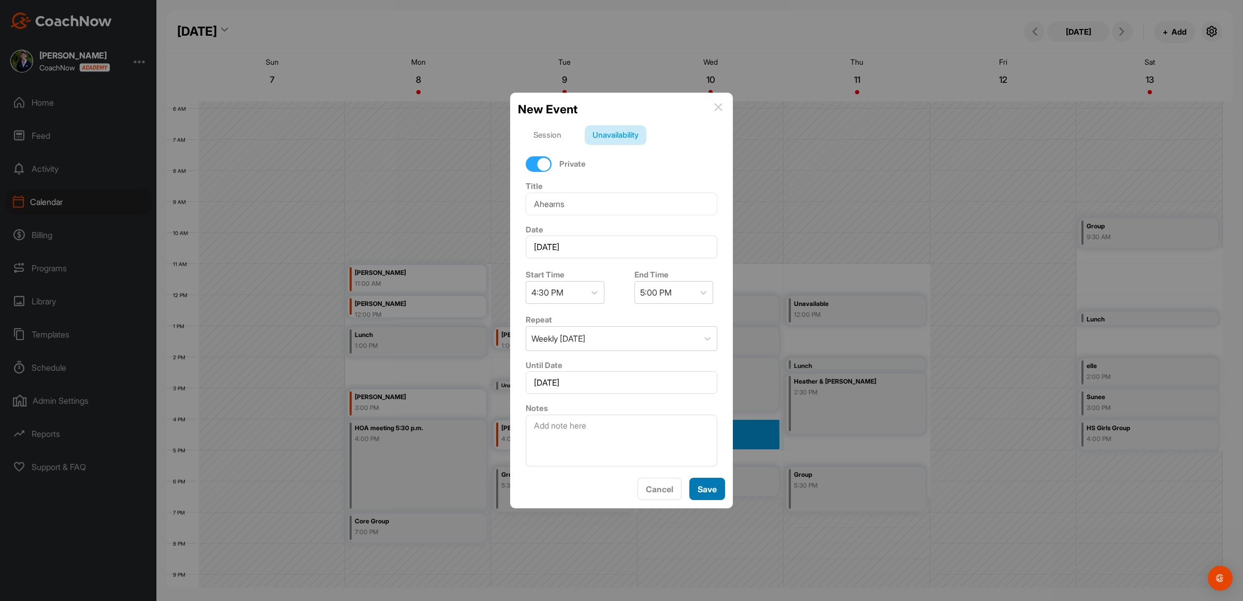
click at [706, 485] on button "Save" at bounding box center [708, 489] width 36 height 22
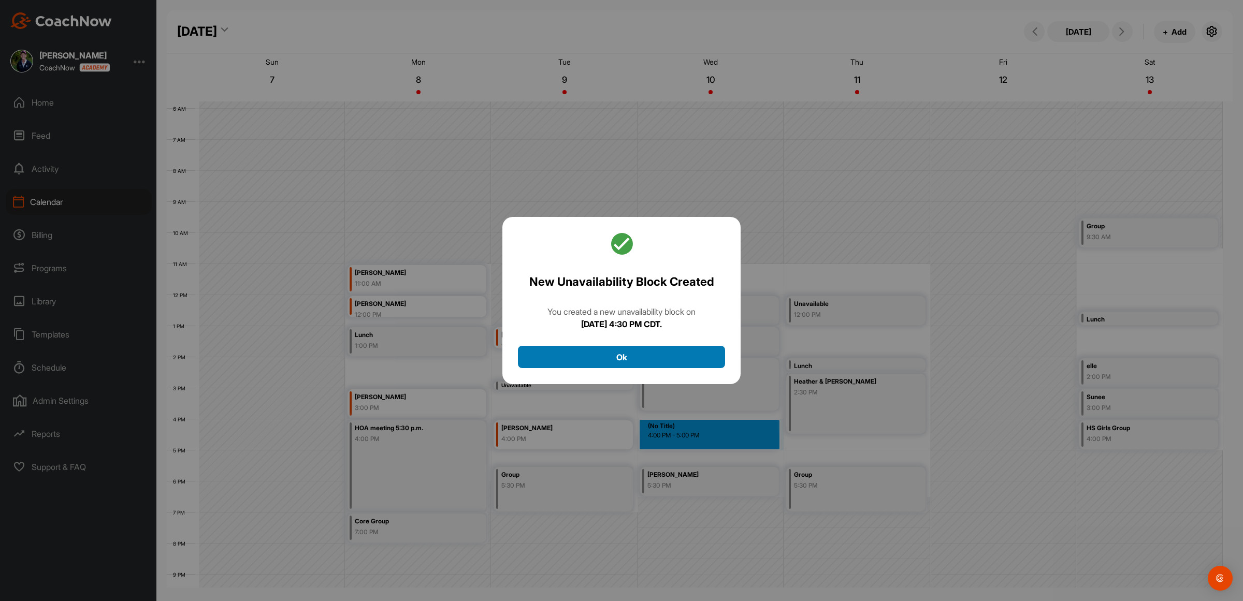
click at [642, 355] on button "Ok" at bounding box center [621, 357] width 207 height 22
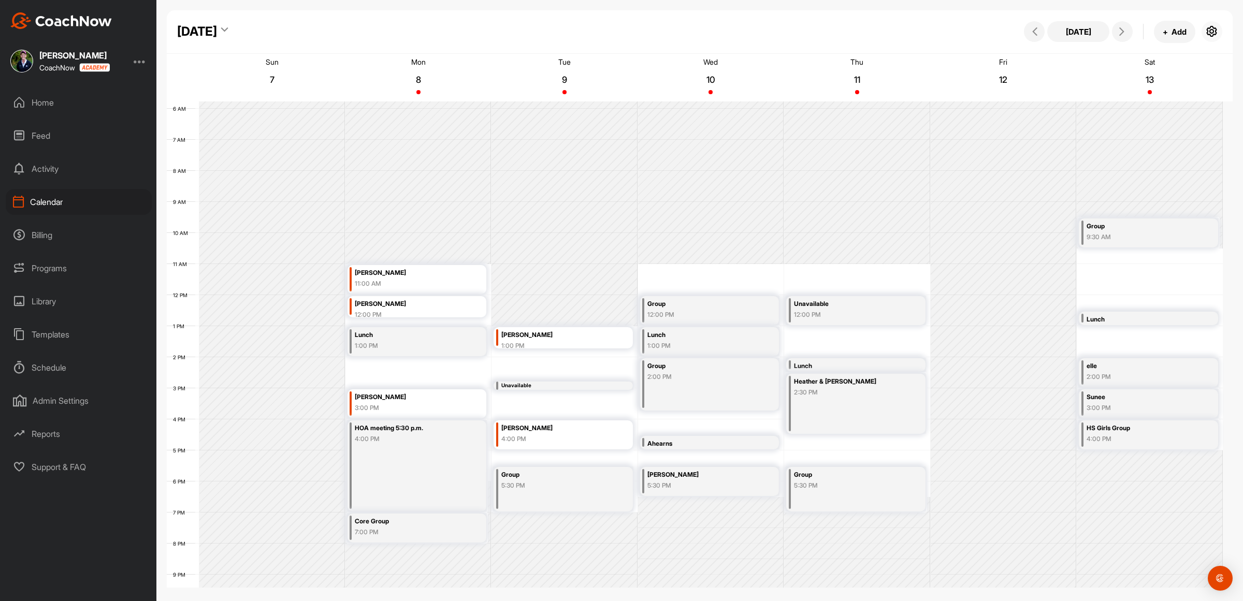
click at [1215, 27] on icon "button" at bounding box center [1212, 31] width 12 height 12
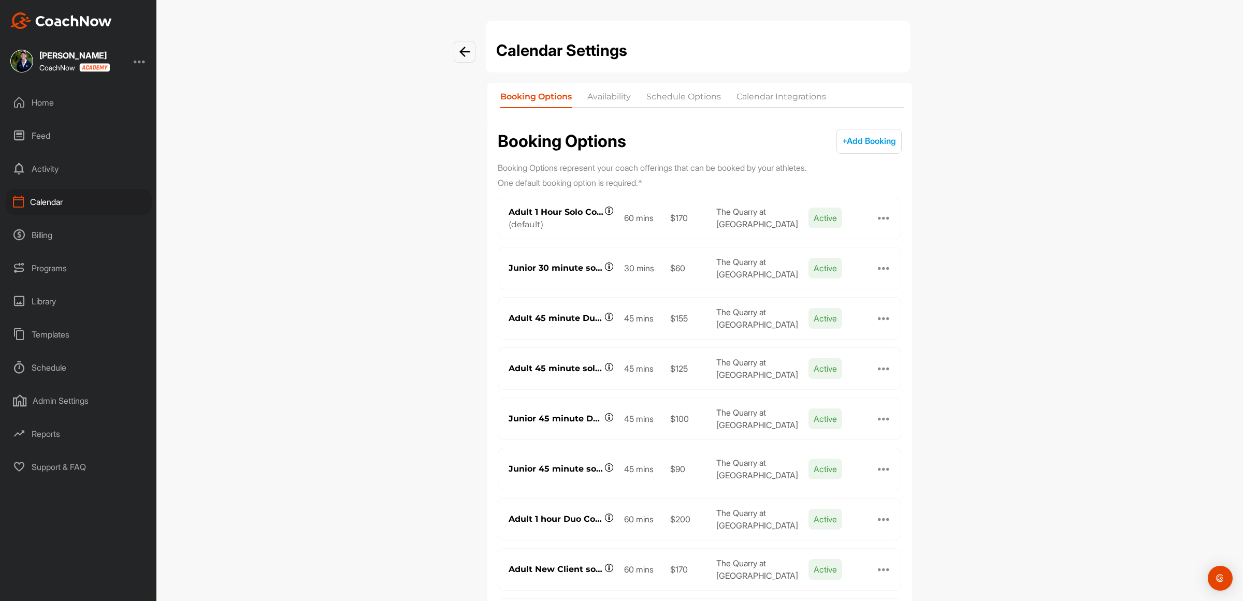
click at [607, 95] on li "Availability" at bounding box center [609, 99] width 44 height 17
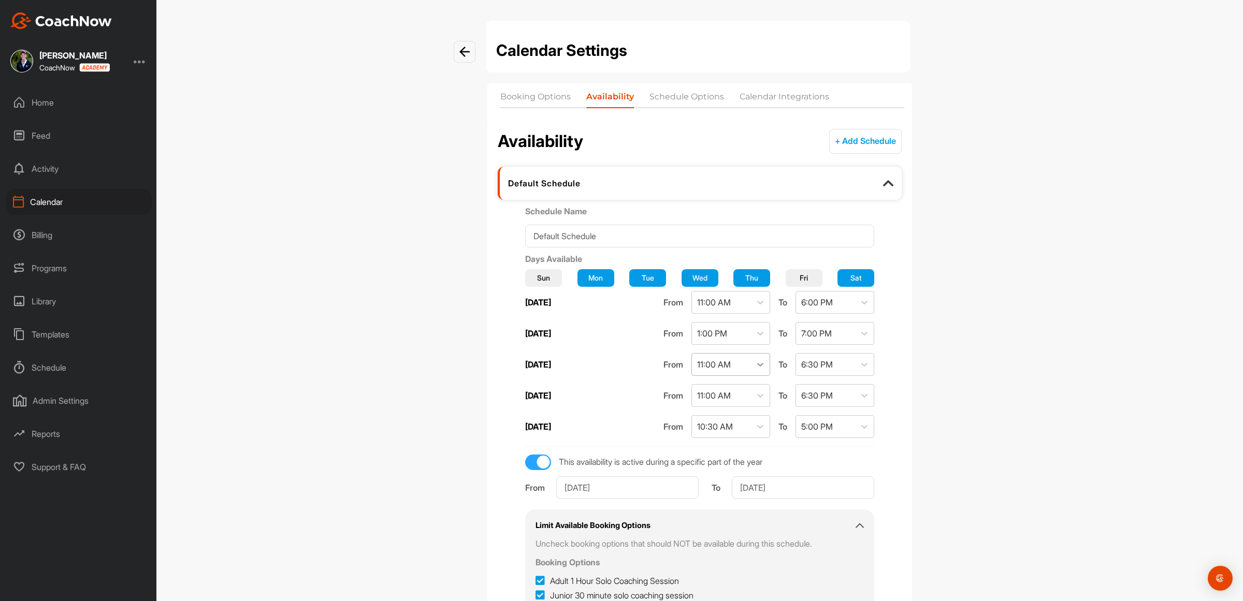
click at [755, 367] on icon at bounding box center [760, 365] width 10 height 10
click at [726, 431] on div "10:00 AM" at bounding box center [714, 436] width 79 height 21
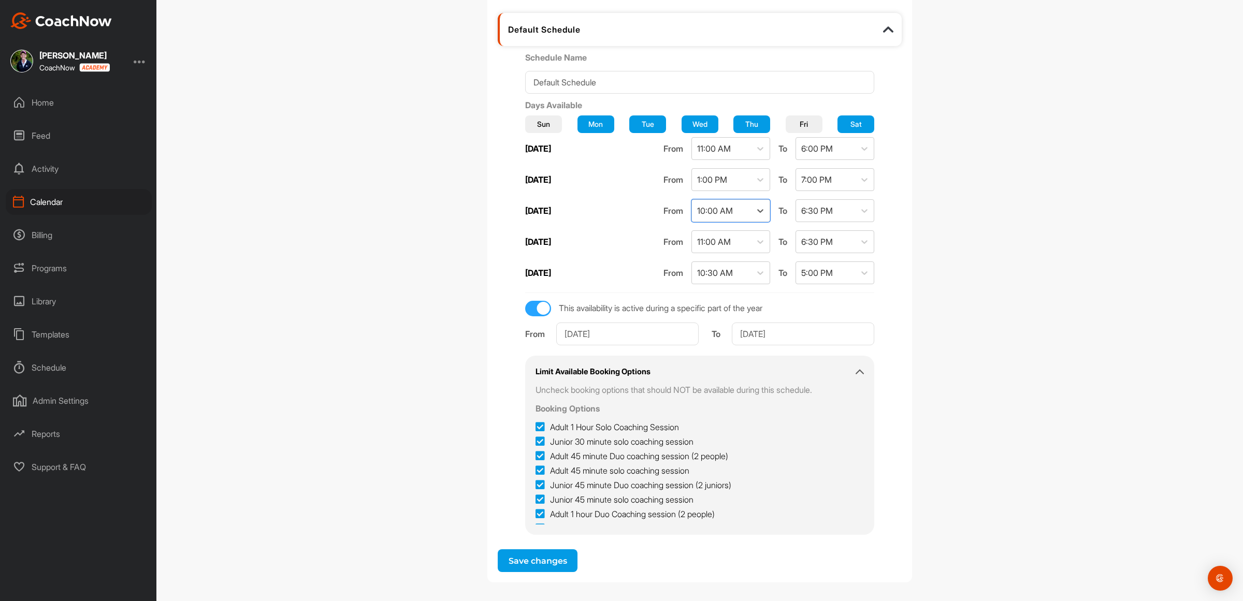
scroll to position [160, 0]
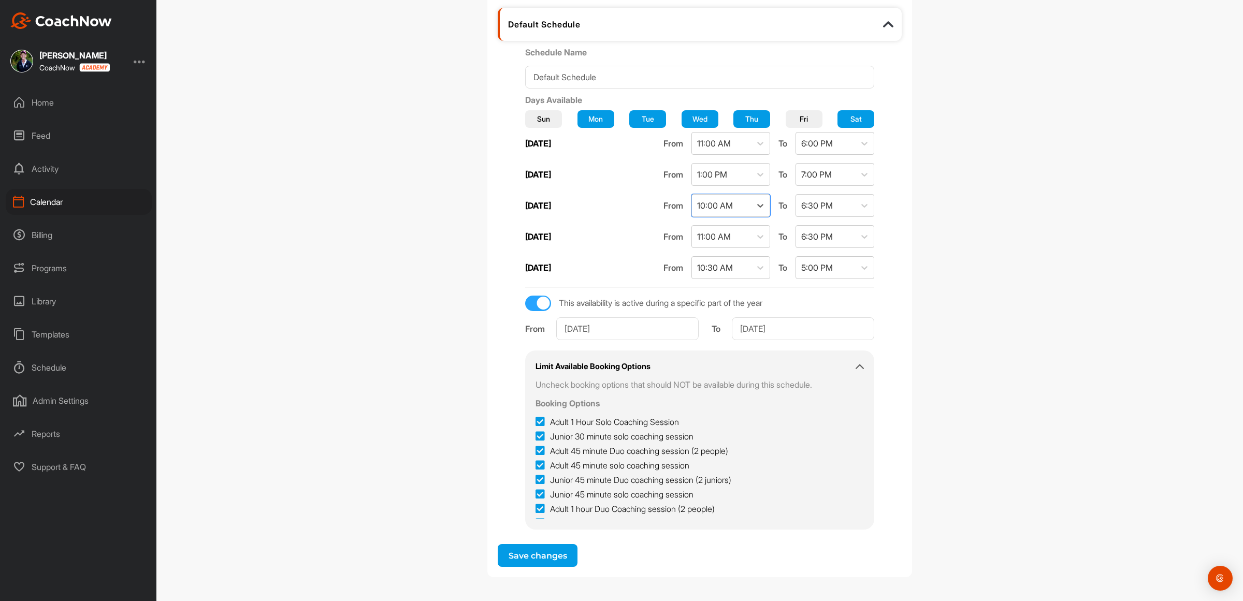
click at [548, 555] on button "Save changes" at bounding box center [538, 555] width 80 height 23
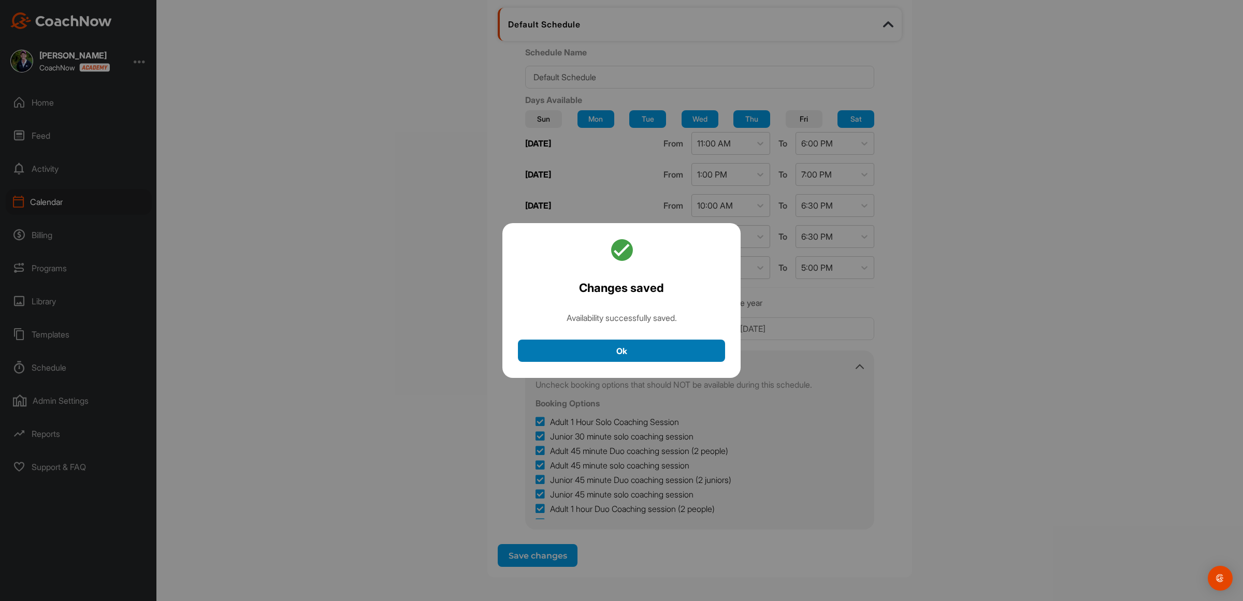
click at [601, 350] on button "Ok" at bounding box center [621, 351] width 207 height 22
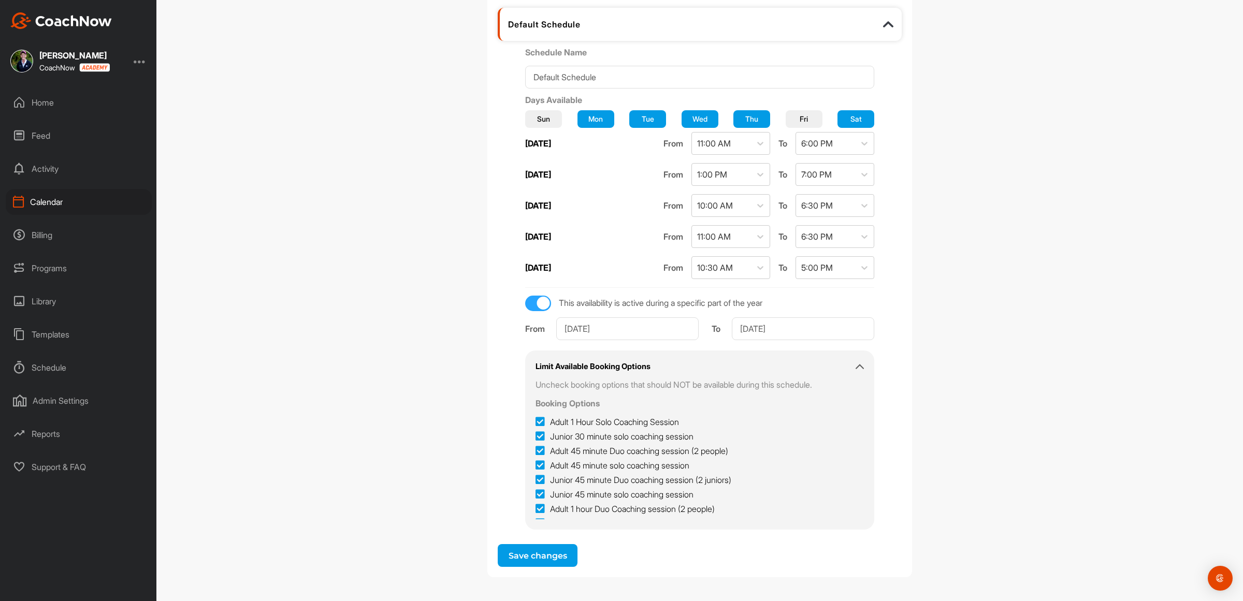
click at [57, 198] on div "Calendar" at bounding box center [79, 202] width 146 height 26
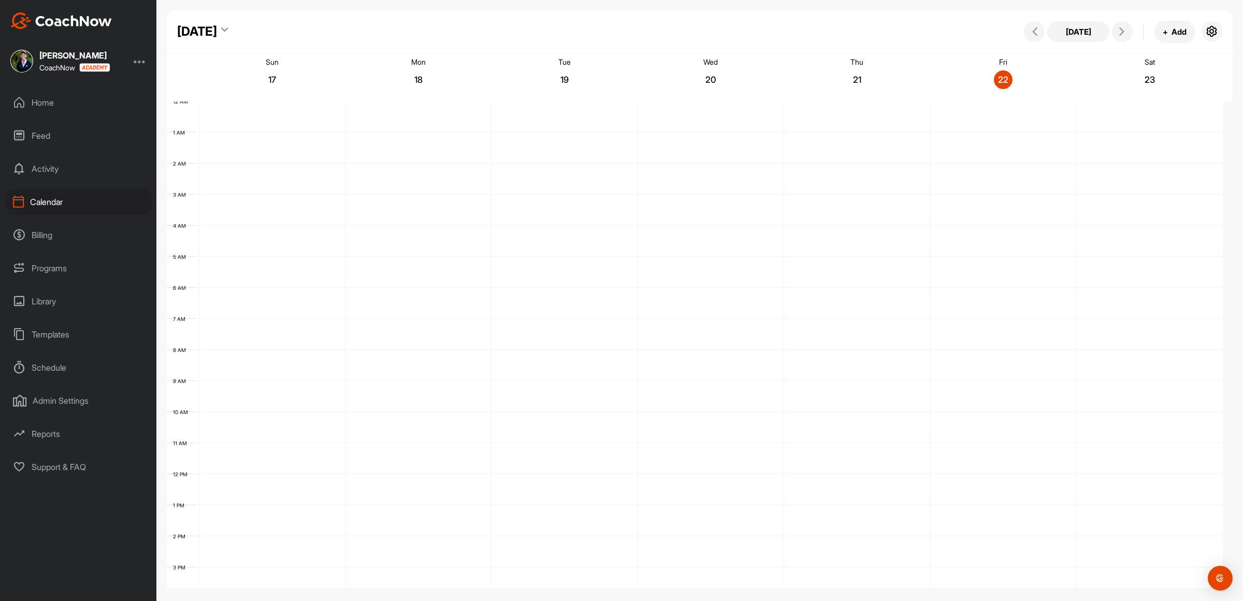
scroll to position [179, 0]
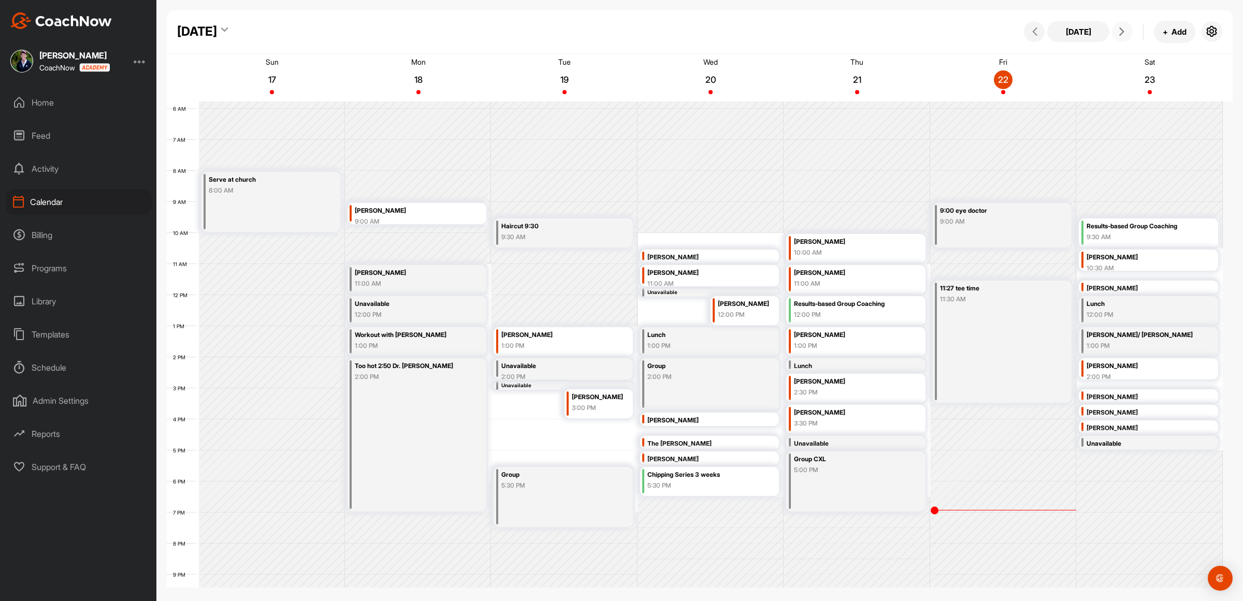
click at [1120, 32] on icon at bounding box center [1122, 31] width 8 height 8
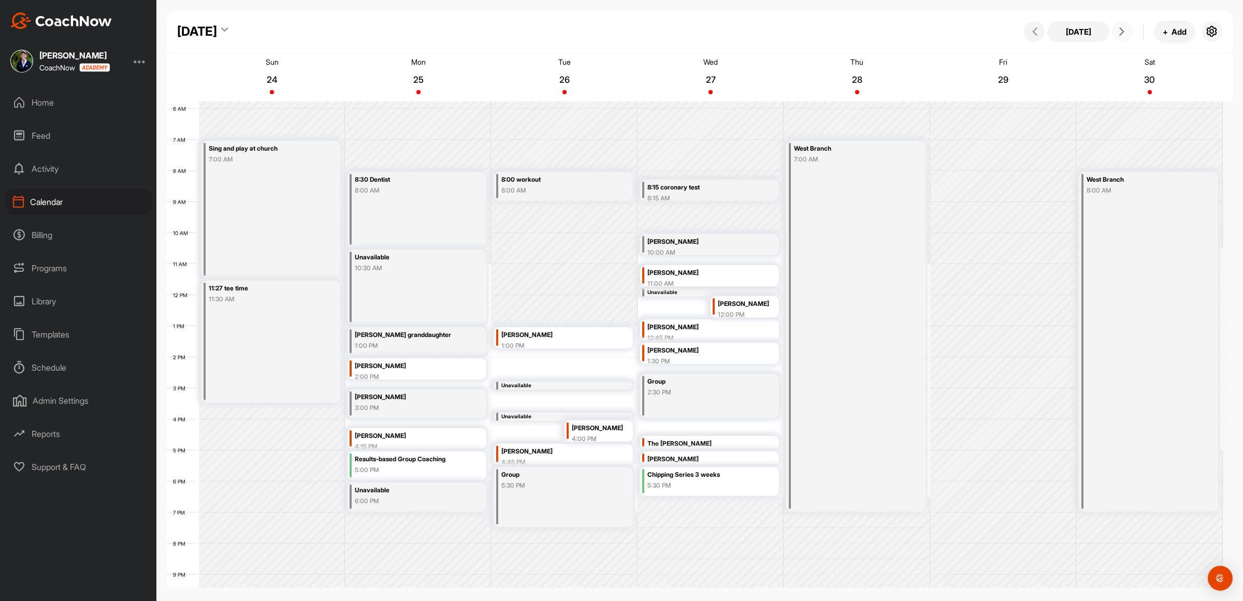
click at [247, 321] on div "11:27 tee time 11:30 AM" at bounding box center [271, 342] width 139 height 122
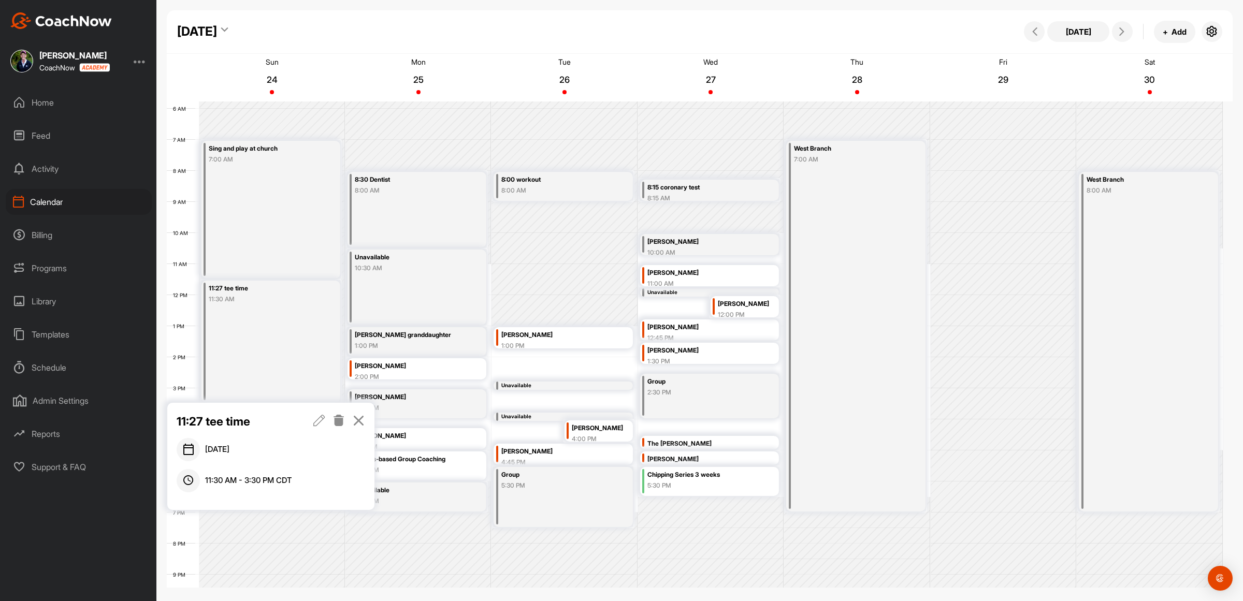
click at [338, 419] on icon at bounding box center [339, 420] width 12 height 11
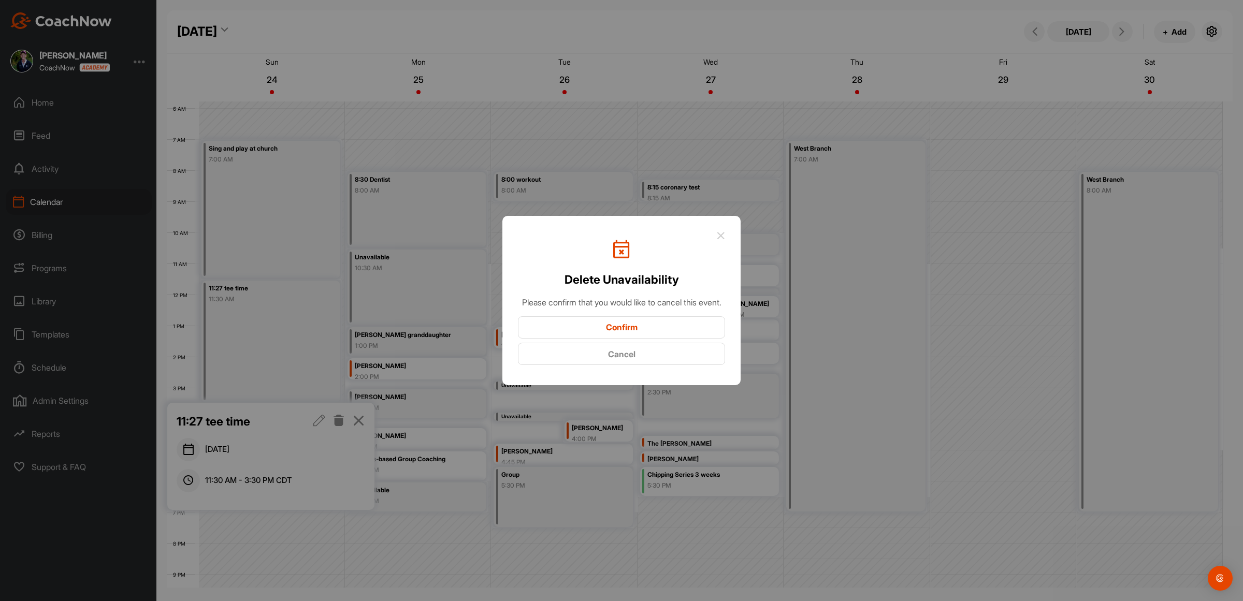
click at [610, 332] on button "Confirm" at bounding box center [621, 328] width 207 height 22
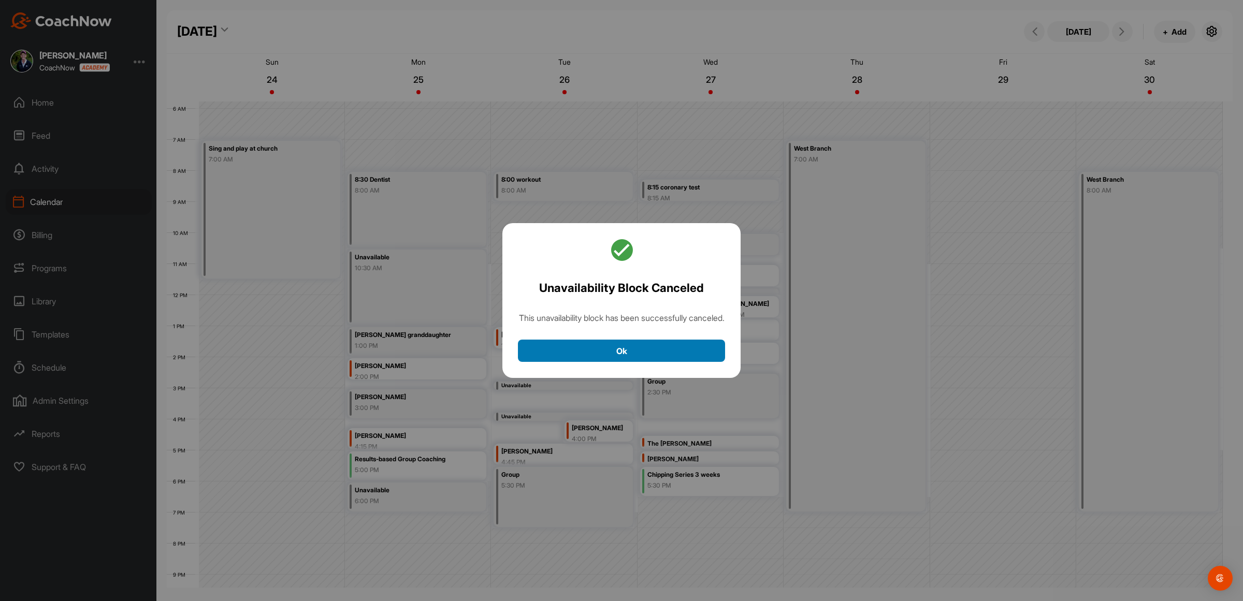
click at [620, 352] on button "Ok" at bounding box center [621, 351] width 207 height 22
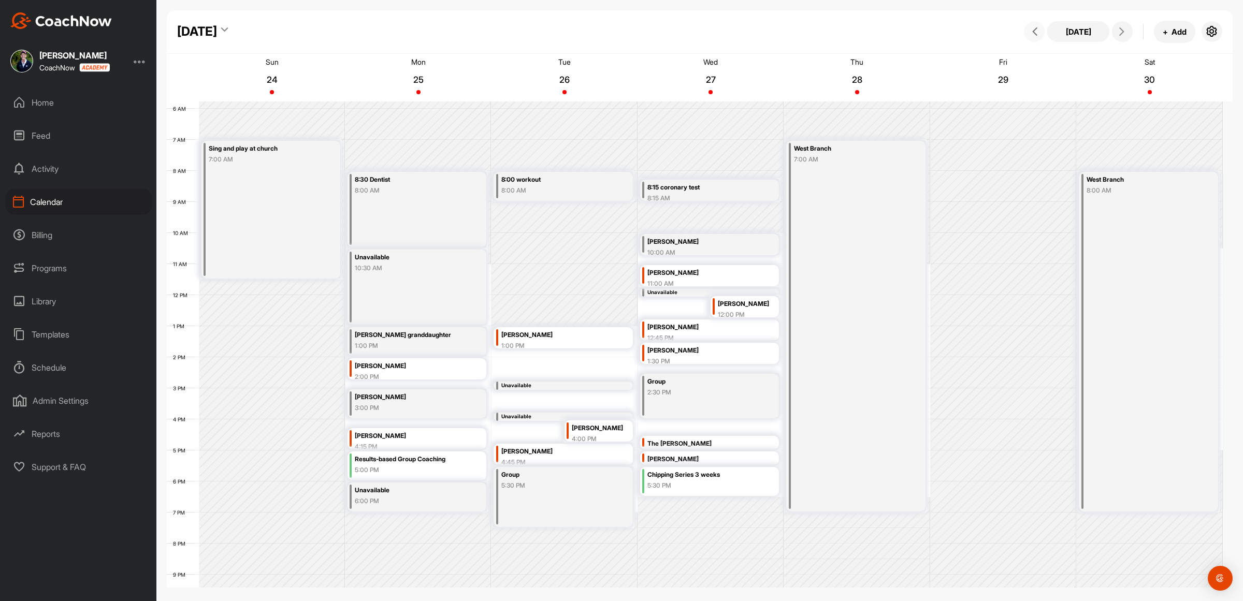
click at [1029, 32] on span at bounding box center [1034, 31] width 12 height 8
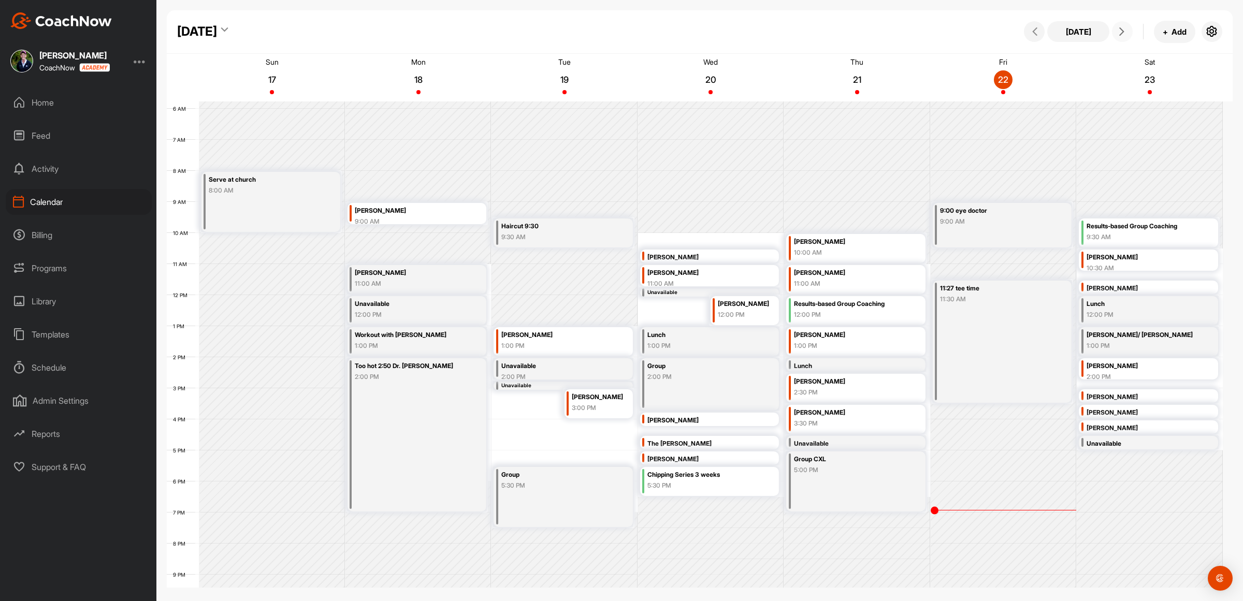
click at [1126, 33] on icon at bounding box center [1122, 31] width 8 height 8
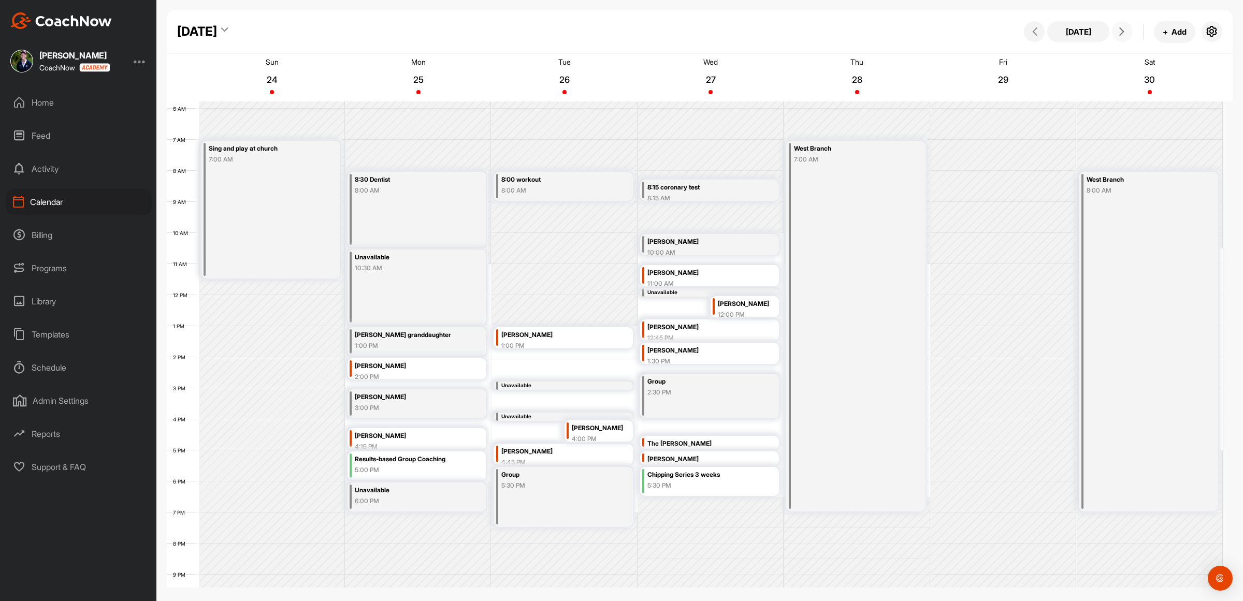
click at [557, 366] on div "12 AM 1 AM 2 AM 3 AM 4 AM 5 AM 6 AM 7 AM 8 AM 9 AM 10 AM 11 AM 12 PM 1 PM 2 PM …" at bounding box center [695, 295] width 1056 height 746
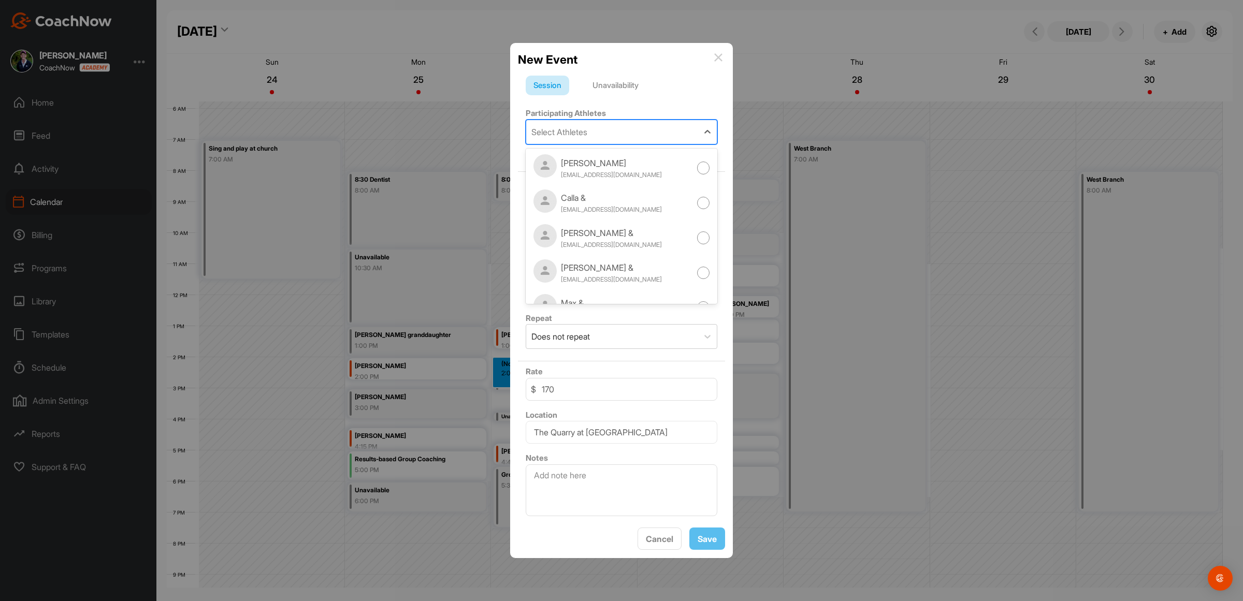
click at [584, 126] on div "Select Athletes" at bounding box center [560, 132] width 56 height 12
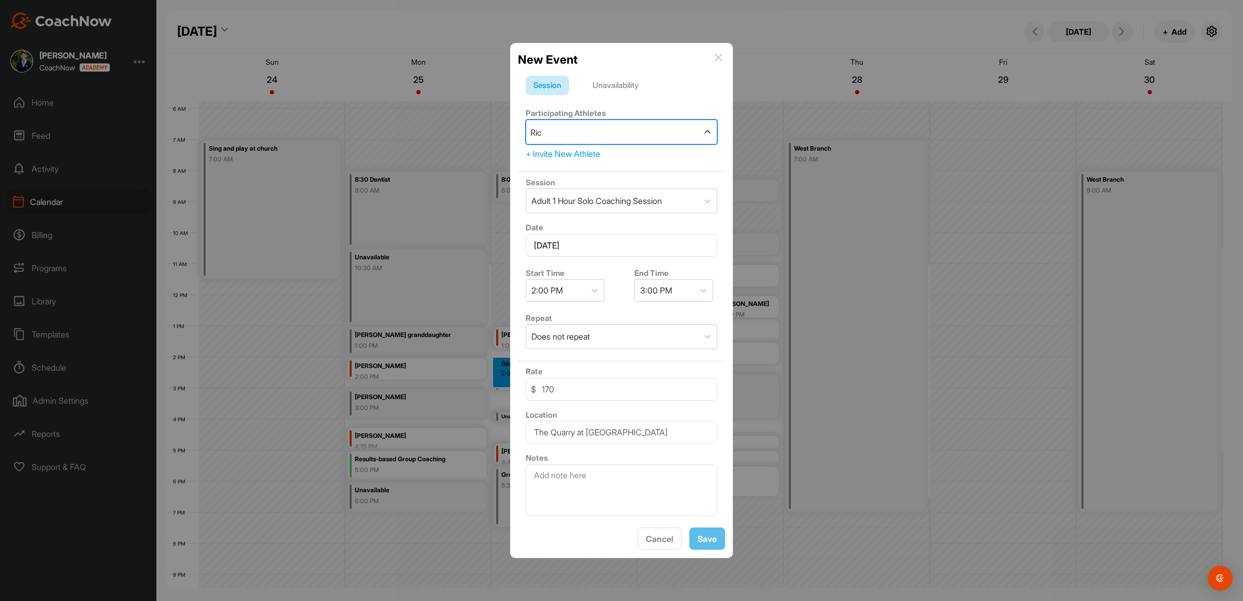
type input "[PERSON_NAME]"
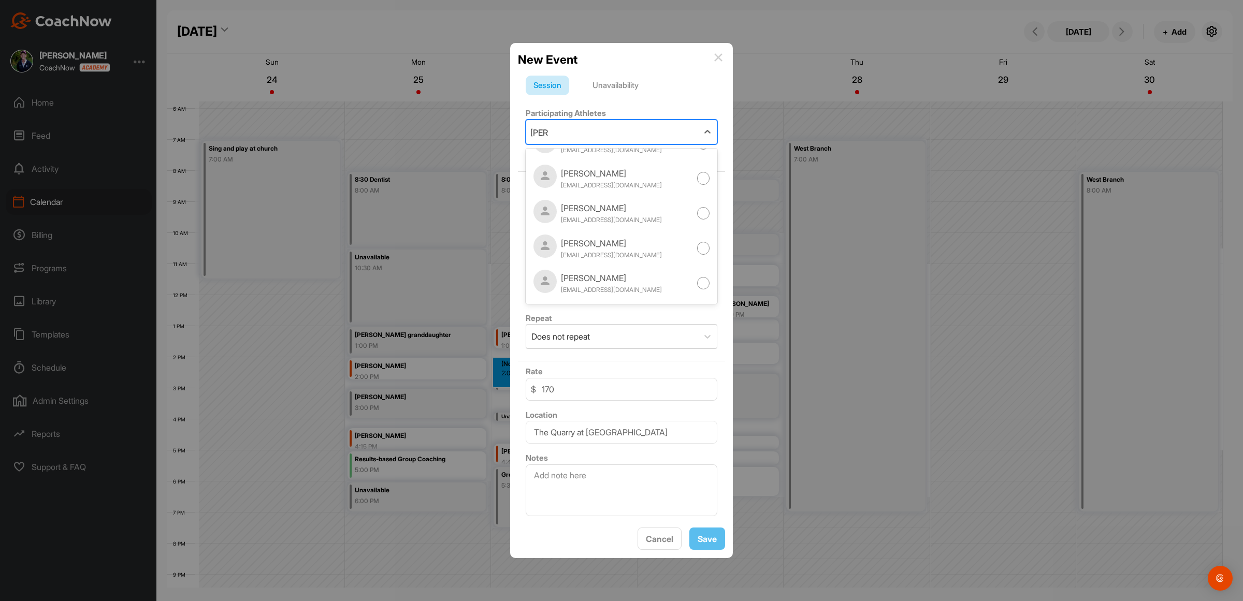
scroll to position [163, 0]
click at [697, 279] on div at bounding box center [703, 284] width 13 height 13
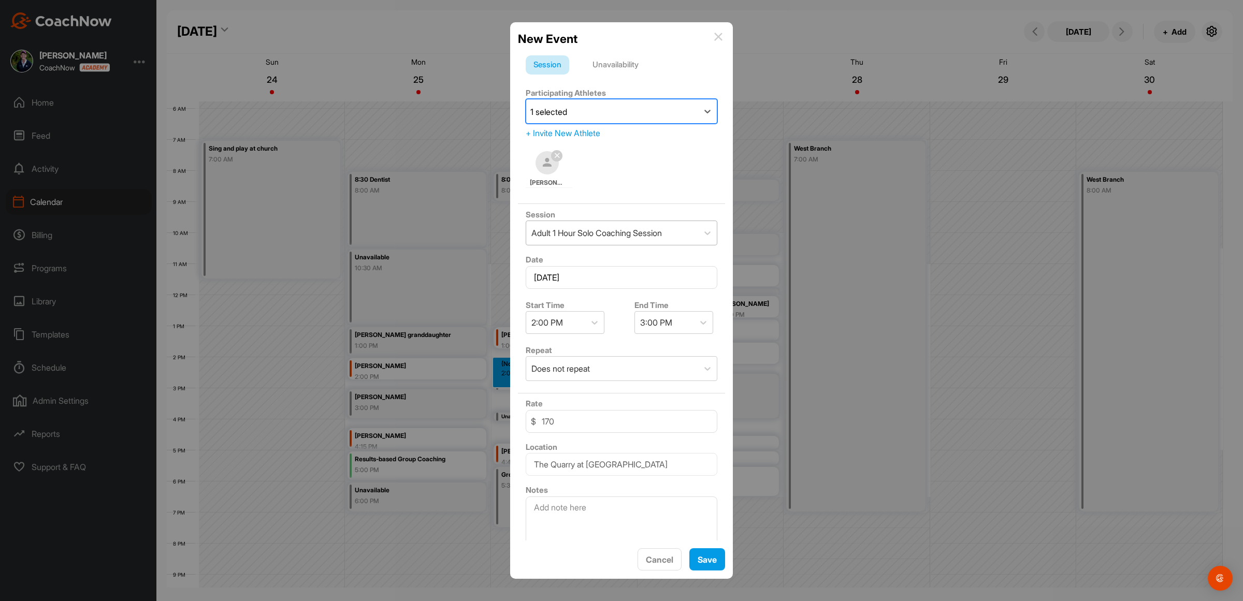
click at [652, 233] on div "Adult 1 Hour Solo Coaching Session" at bounding box center [597, 233] width 131 height 12
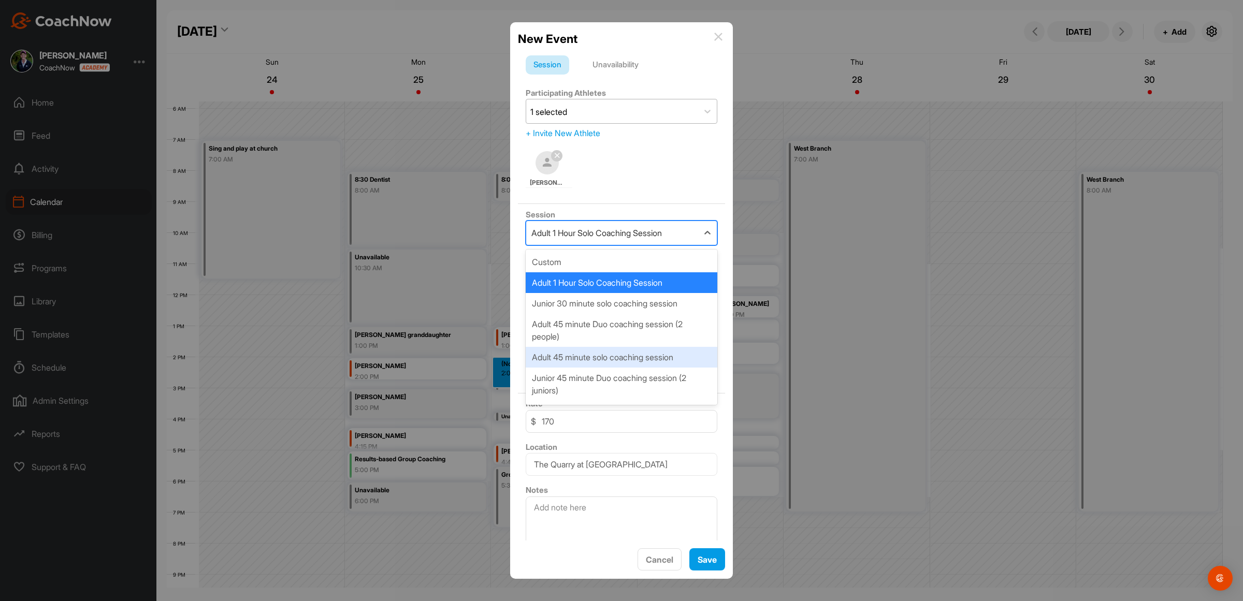
click at [612, 350] on div "Adult 45 minute solo coaching session" at bounding box center [622, 357] width 192 height 21
type input "125"
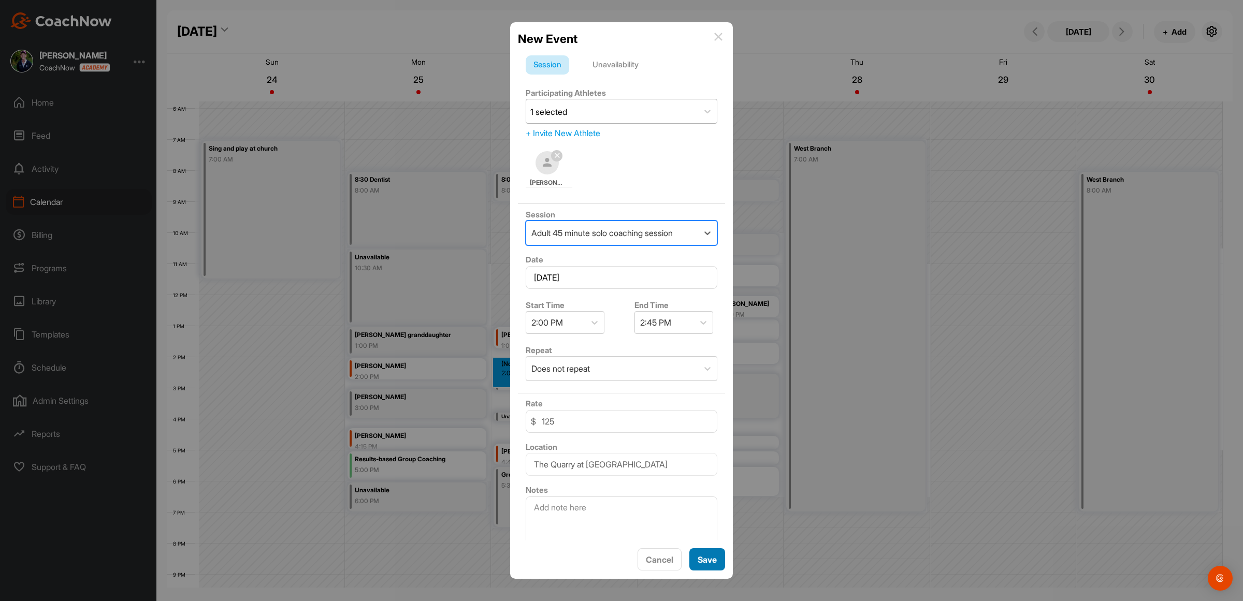
click at [706, 558] on button "Save" at bounding box center [708, 560] width 36 height 22
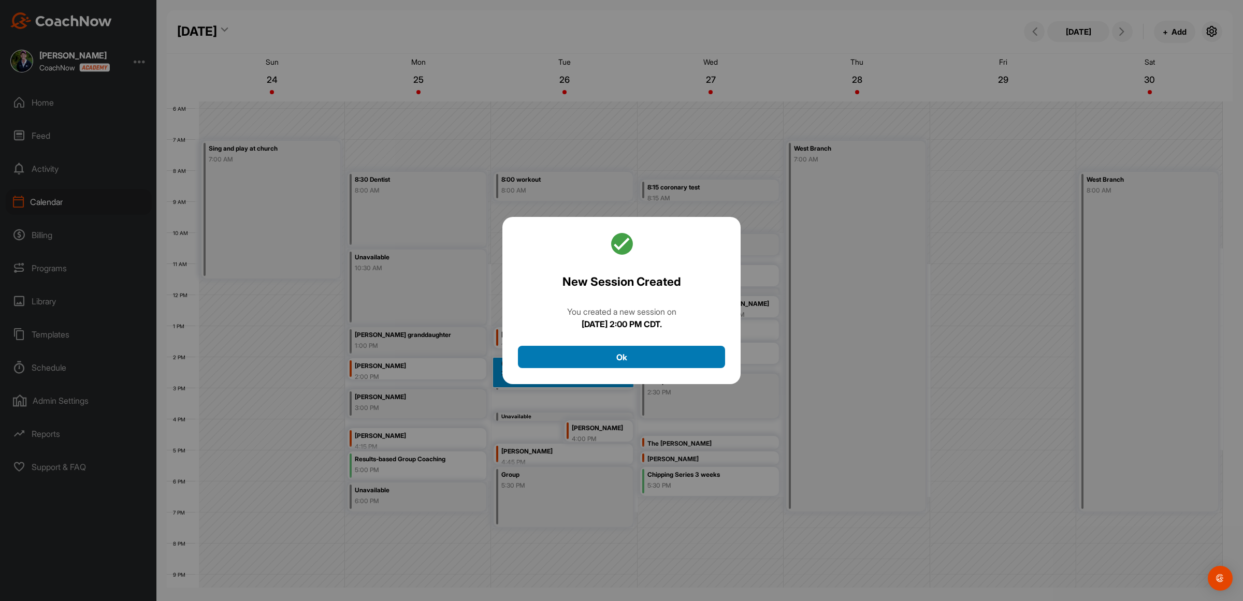
click at [636, 361] on button "Ok" at bounding box center [621, 357] width 207 height 22
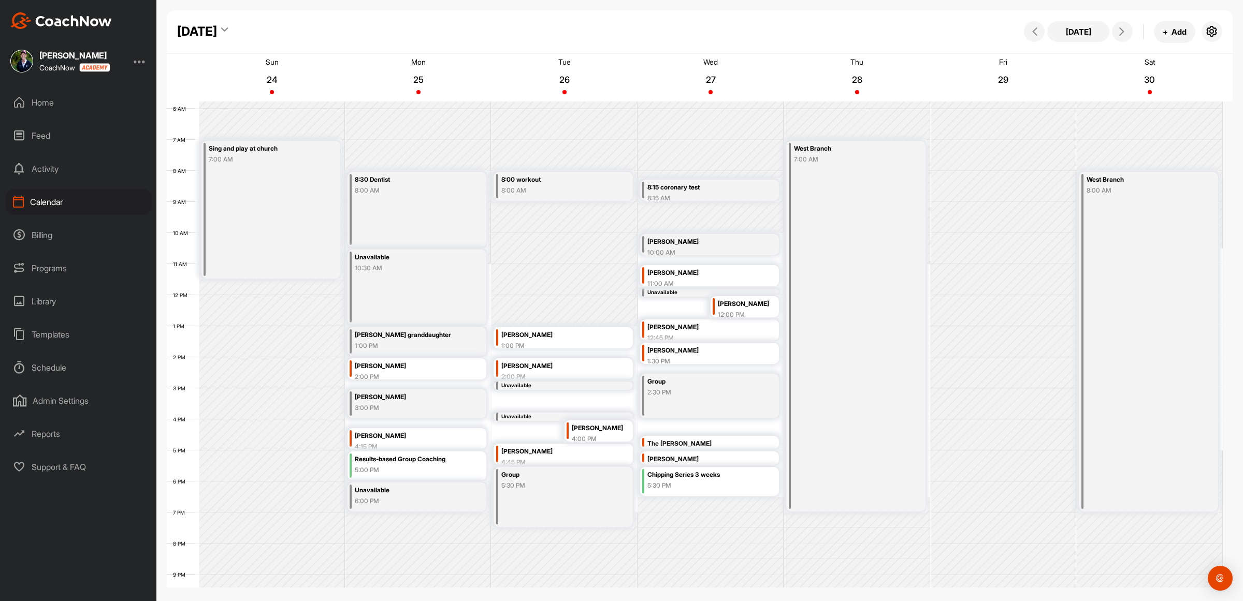
click at [382, 404] on div "3:00 PM" at bounding box center [409, 408] width 108 height 9
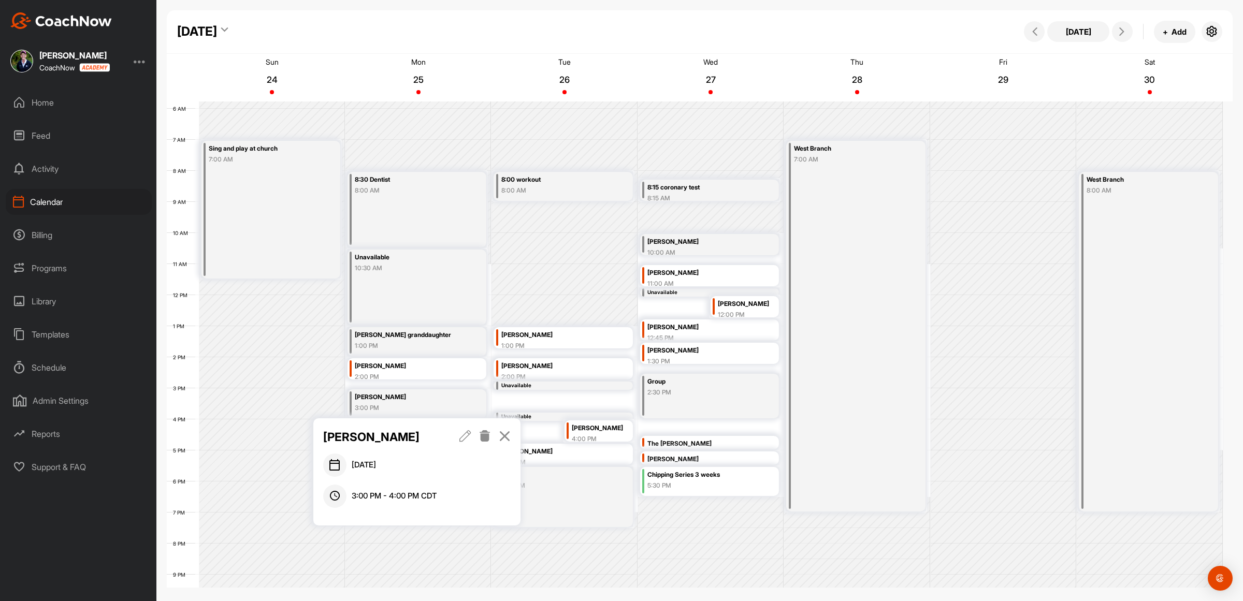
click at [483, 436] on icon at bounding box center [485, 436] width 12 height 11
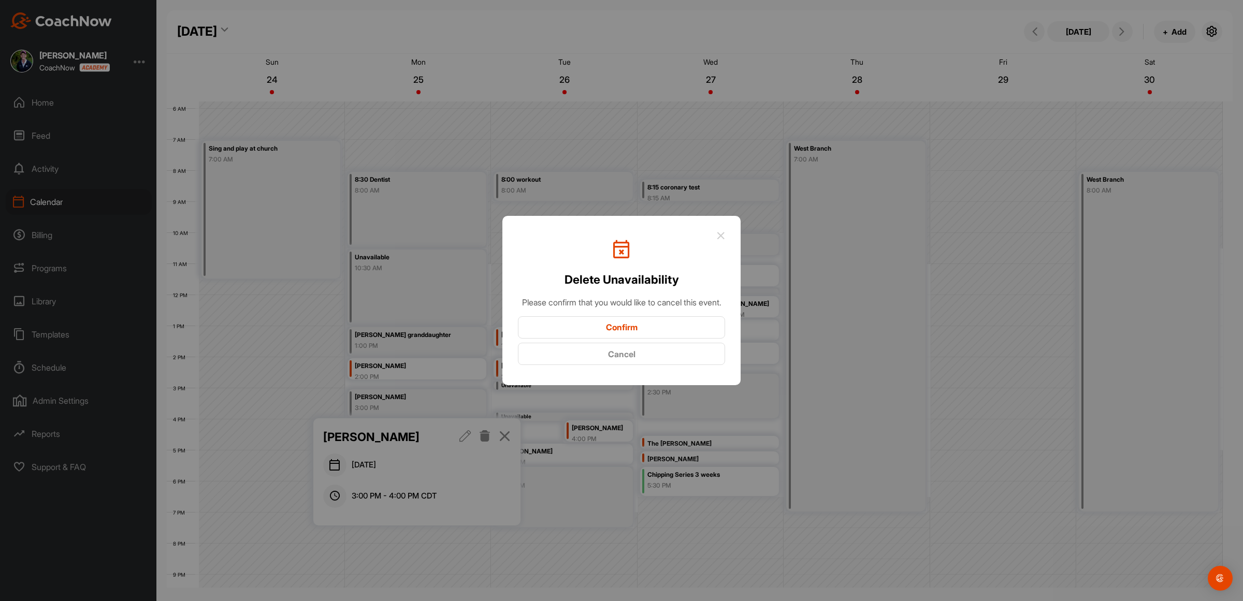
click at [566, 333] on button "Confirm" at bounding box center [621, 328] width 207 height 22
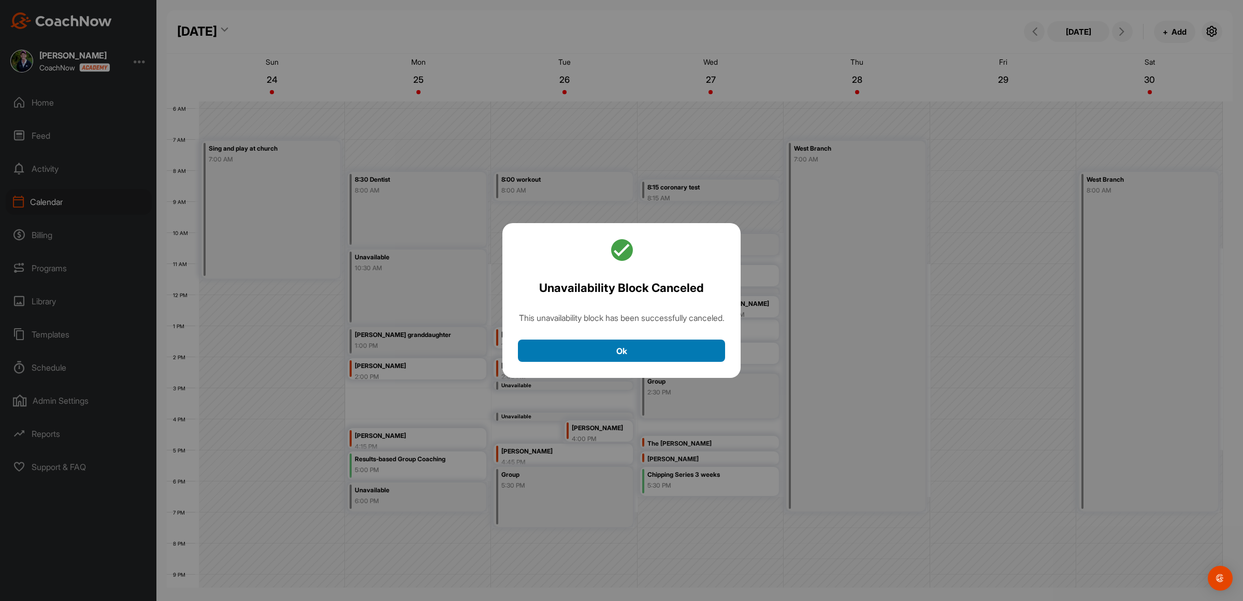
click at [595, 353] on button "Ok" at bounding box center [621, 351] width 207 height 22
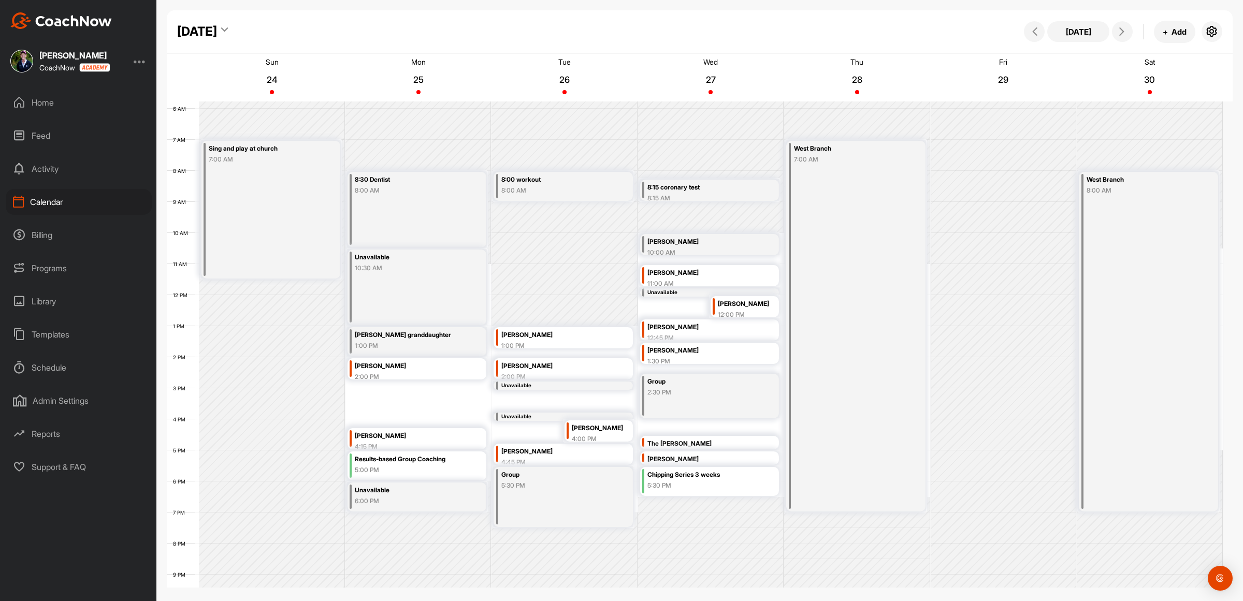
click at [398, 382] on div "12 AM 1 AM 2 AM 3 AM 4 AM 5 AM 6 AM 7 AM 8 AM 9 AM 10 AM 11 AM 12 PM 1 PM 2 PM …" at bounding box center [695, 295] width 1056 height 746
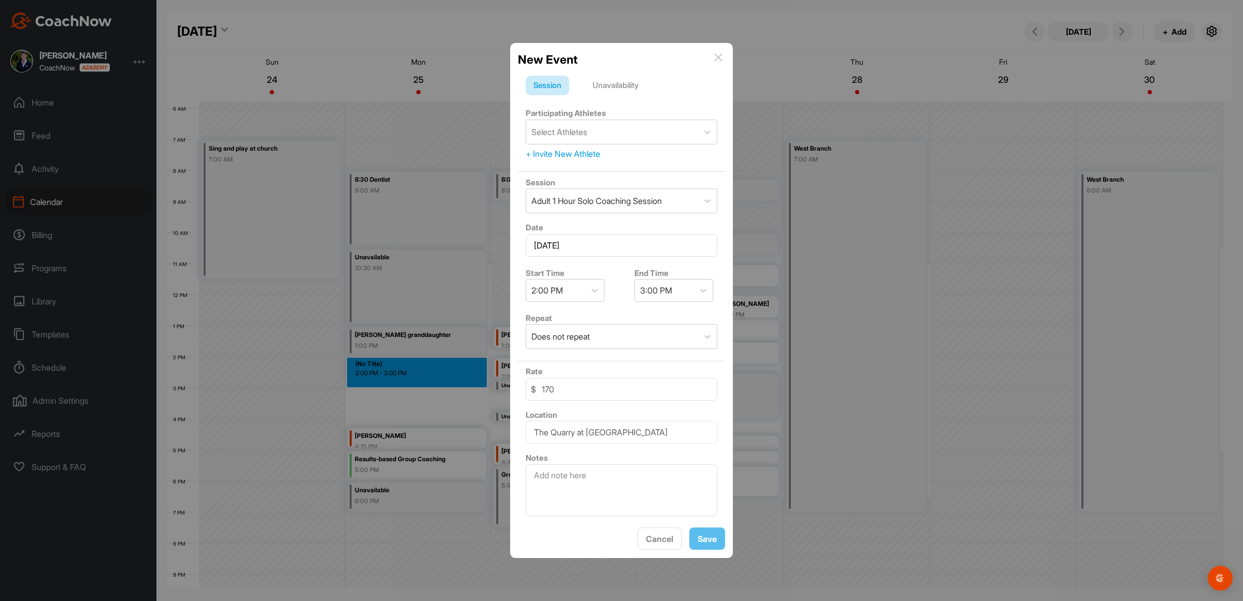
click at [596, 77] on div "Unavailability" at bounding box center [616, 86] width 62 height 20
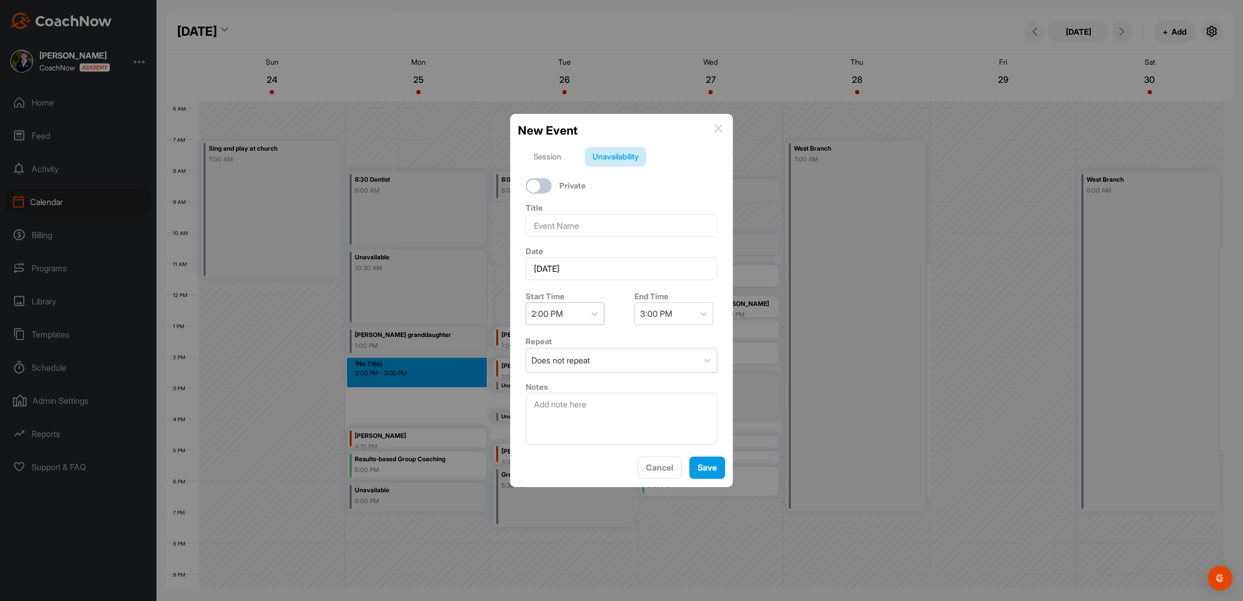
click at [562, 308] on div "2:00 PM" at bounding box center [548, 314] width 32 height 12
click at [557, 396] on div "2:45 PM" at bounding box center [565, 396] width 79 height 21
click at [680, 309] on div "3:45 PM" at bounding box center [664, 314] width 59 height 22
click at [672, 341] on div "3:00 PM" at bounding box center [669, 337] width 79 height 21
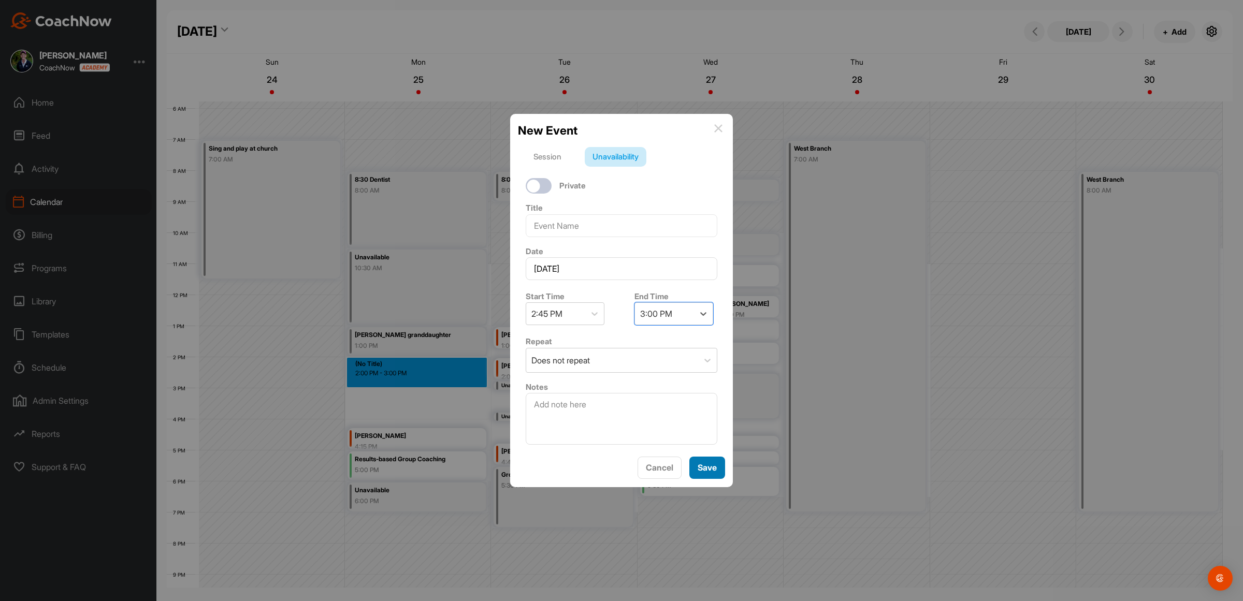
click at [711, 469] on button "Save" at bounding box center [708, 468] width 36 height 22
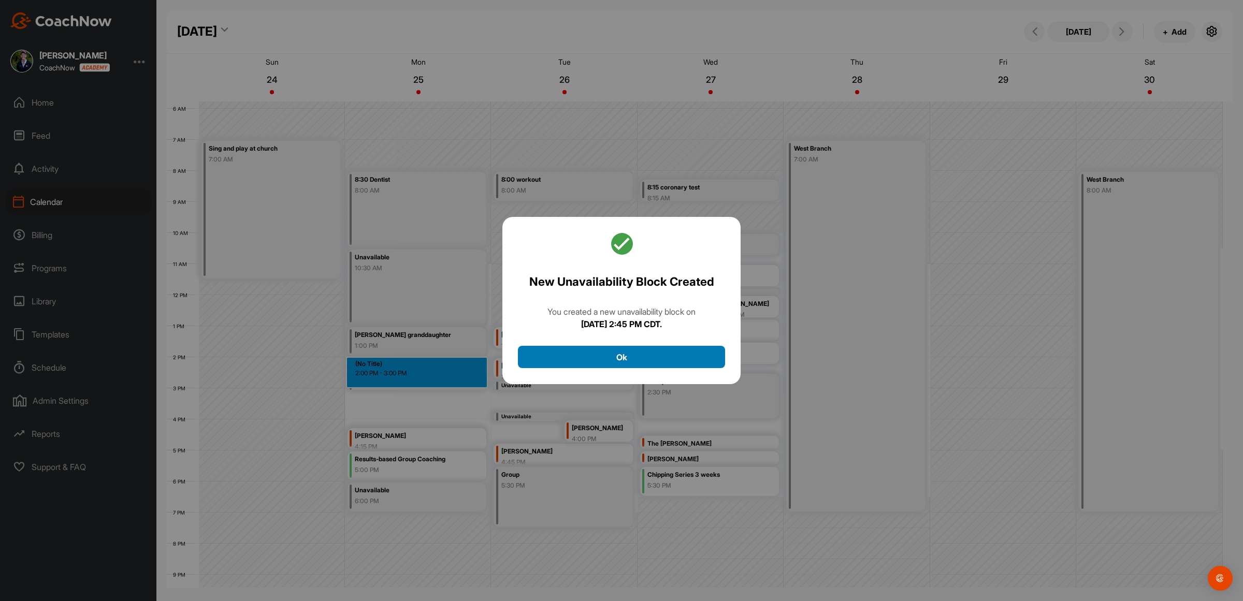
click at [591, 363] on button "Ok" at bounding box center [621, 357] width 207 height 22
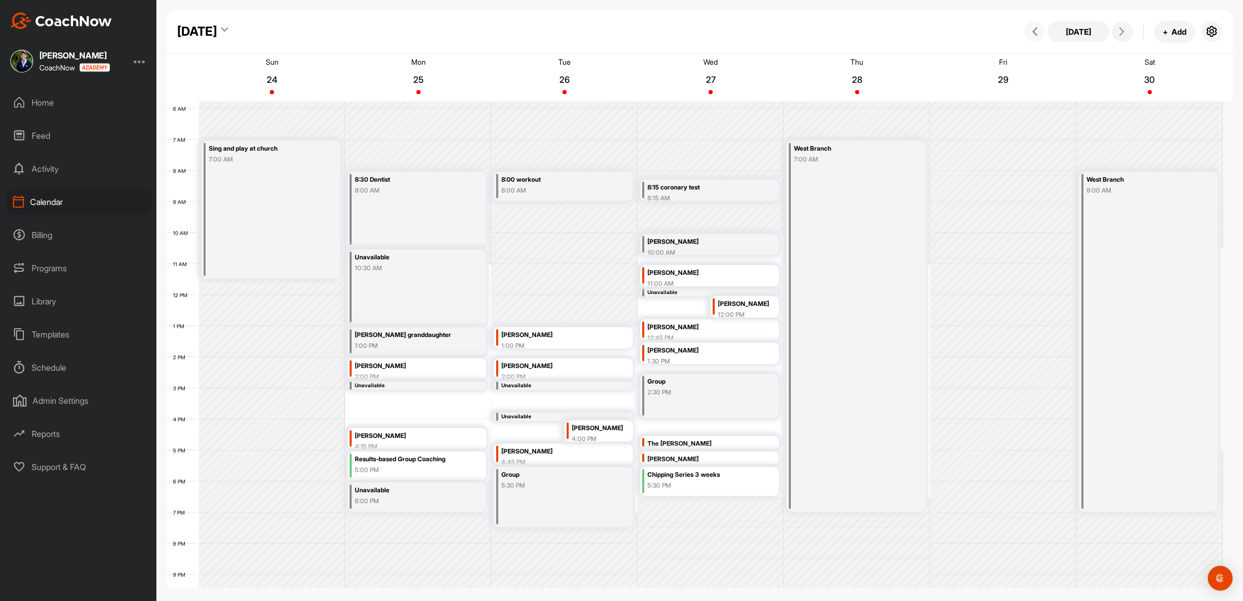
click at [1038, 30] on icon at bounding box center [1035, 31] width 8 height 8
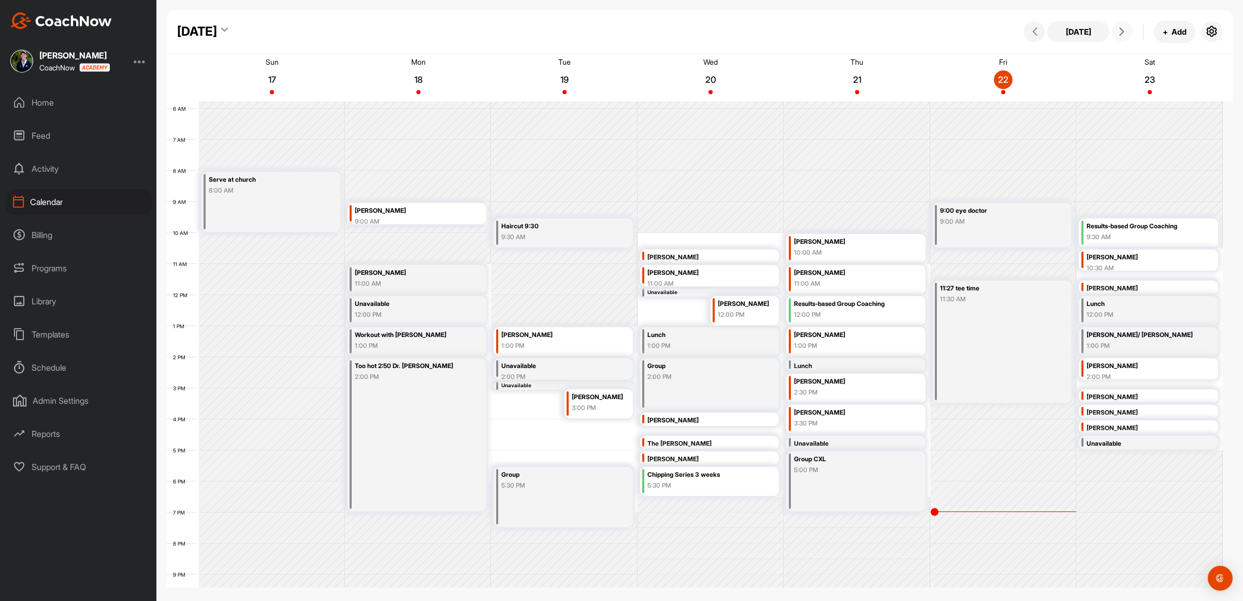
click at [1126, 31] on icon at bounding box center [1122, 31] width 8 height 8
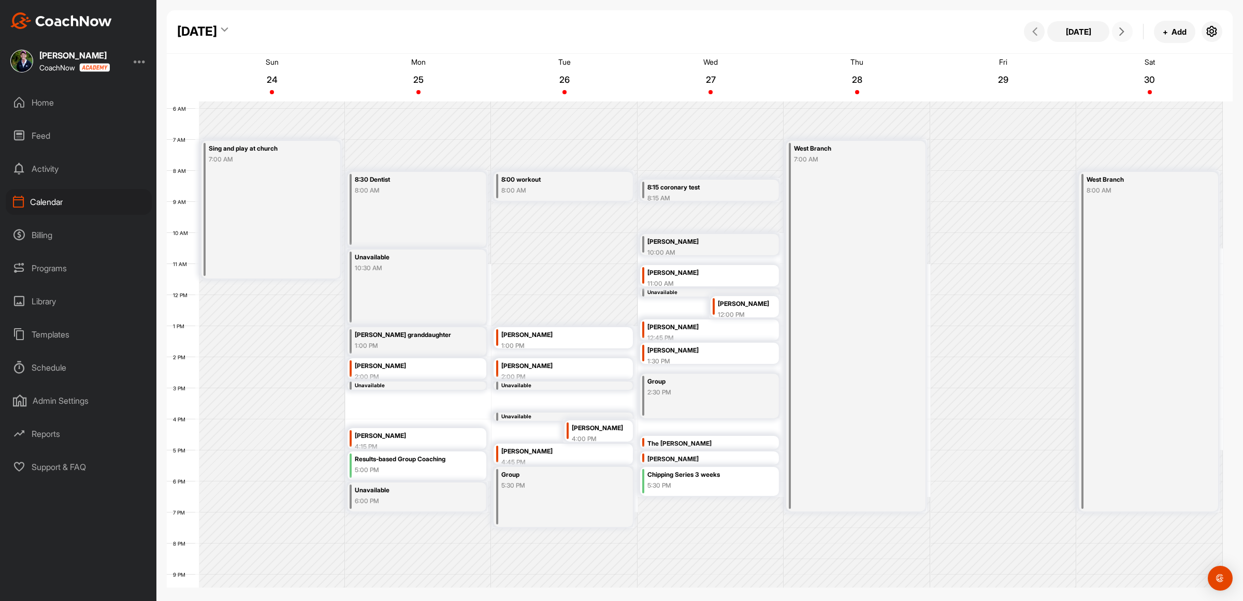
click at [1125, 31] on icon at bounding box center [1122, 31] width 8 height 8
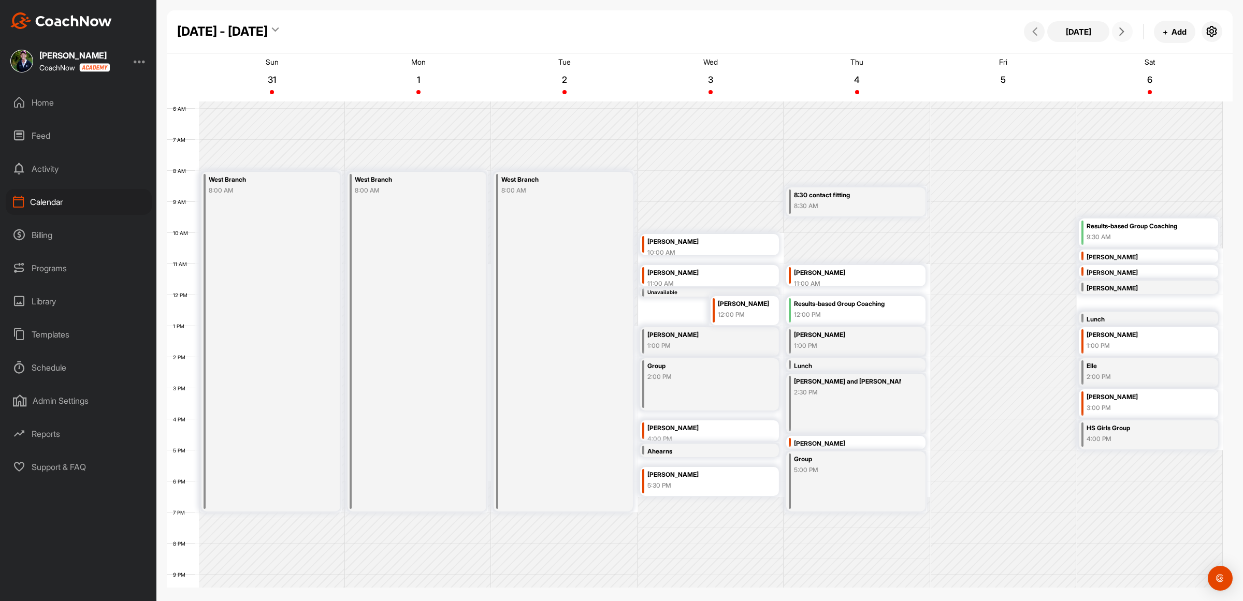
click at [1130, 27] on button at bounding box center [1122, 31] width 21 height 21
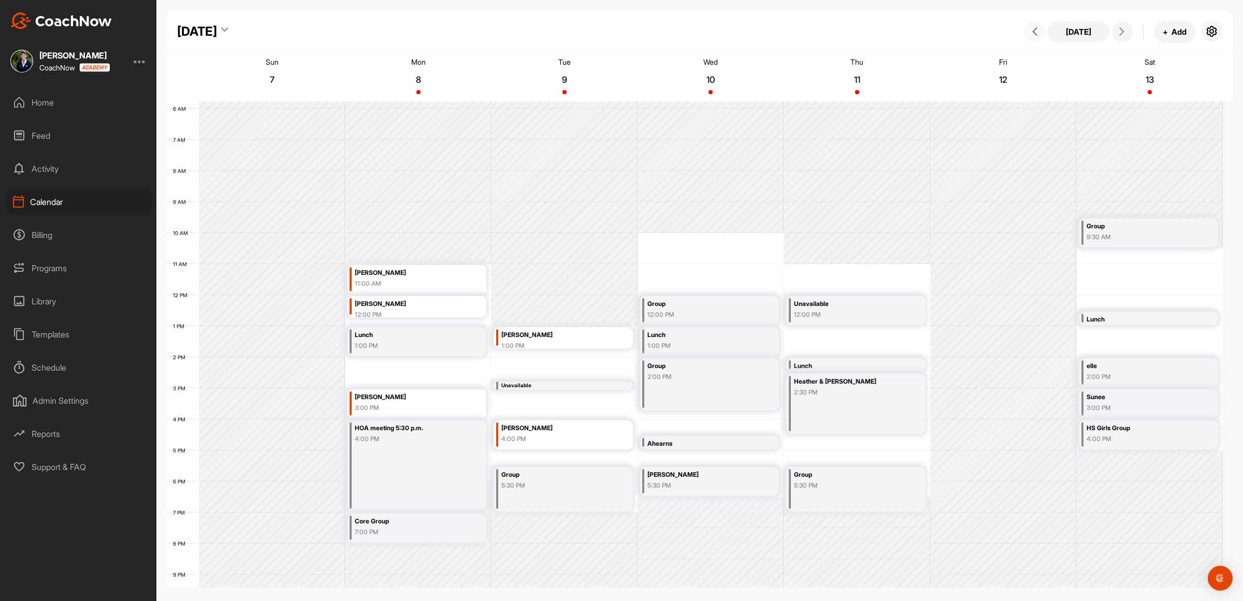
click at [1036, 32] on icon at bounding box center [1035, 31] width 8 height 8
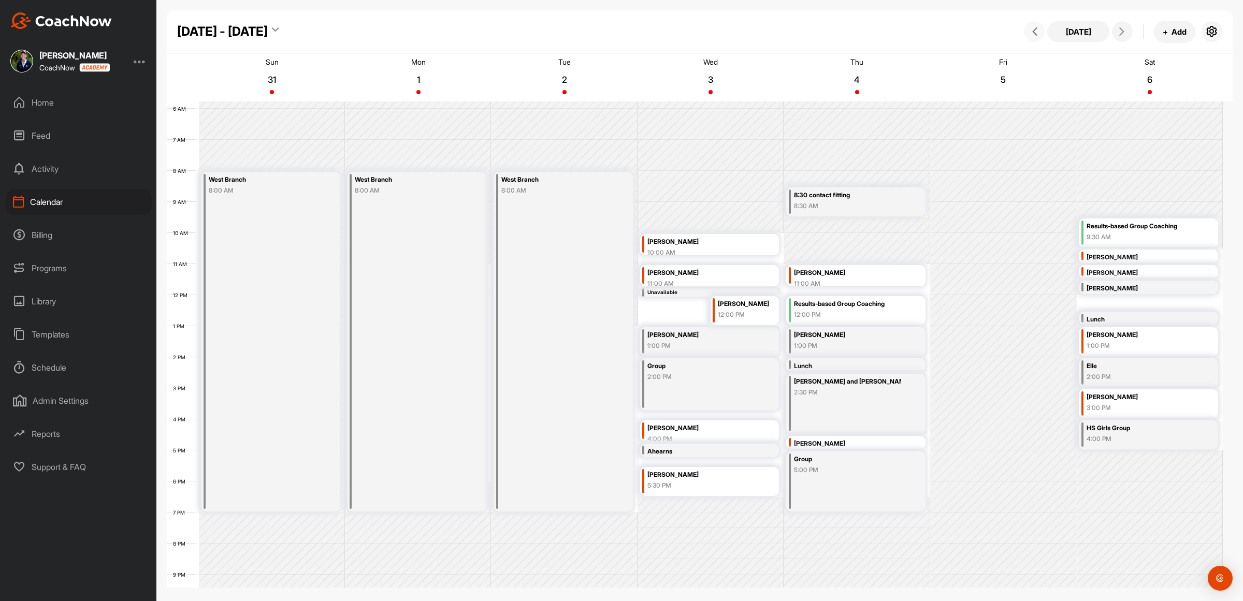
click at [1034, 29] on icon at bounding box center [1035, 31] width 8 height 8
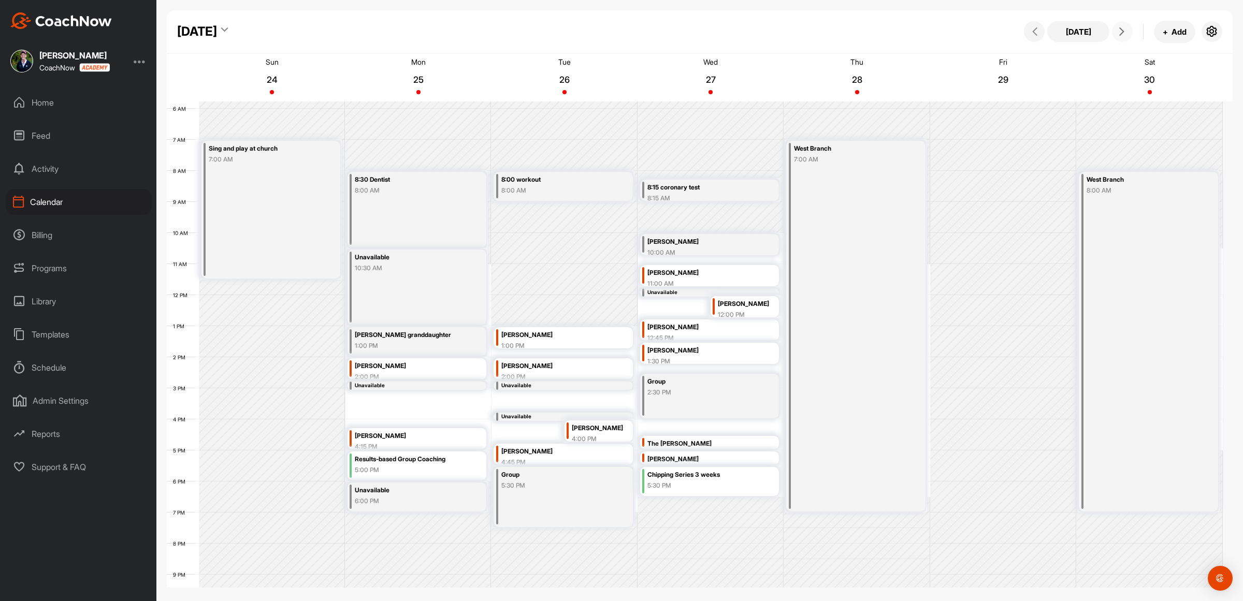
click at [1125, 36] on button at bounding box center [1122, 31] width 21 height 21
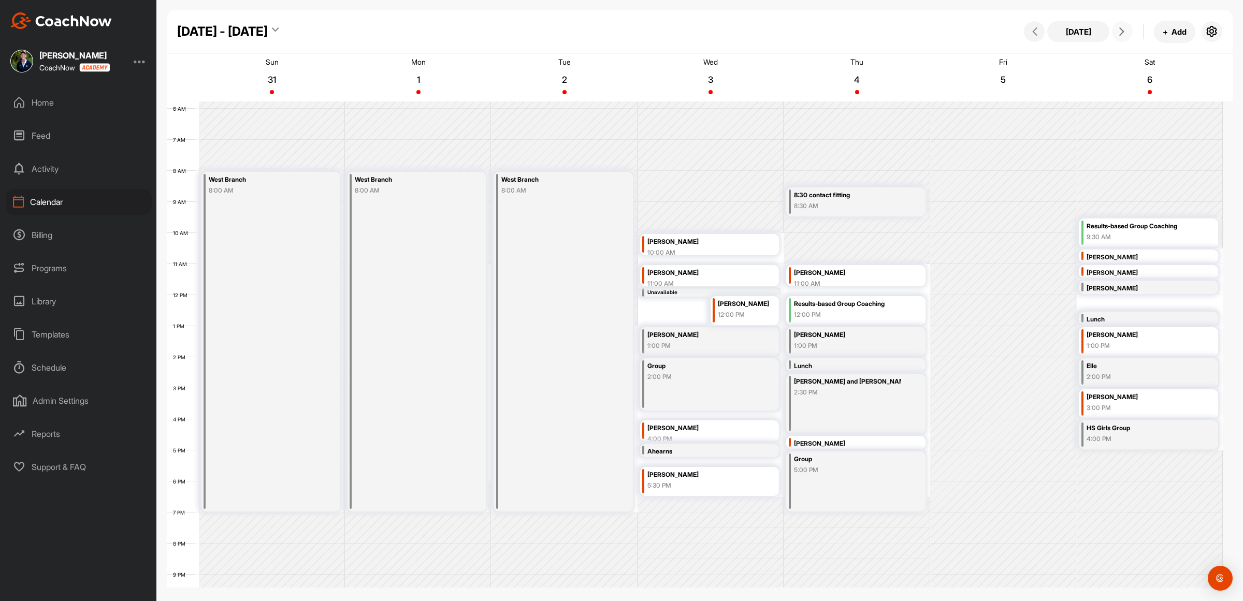
click at [1122, 32] on icon at bounding box center [1122, 31] width 8 height 8
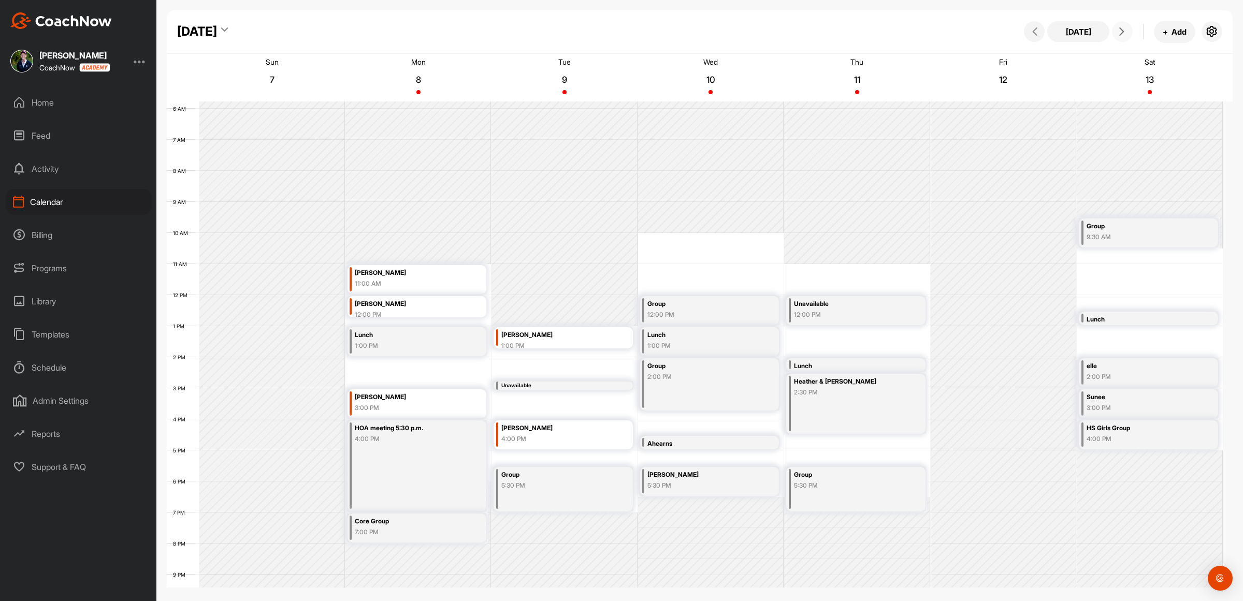
click at [1131, 32] on button at bounding box center [1122, 31] width 21 height 21
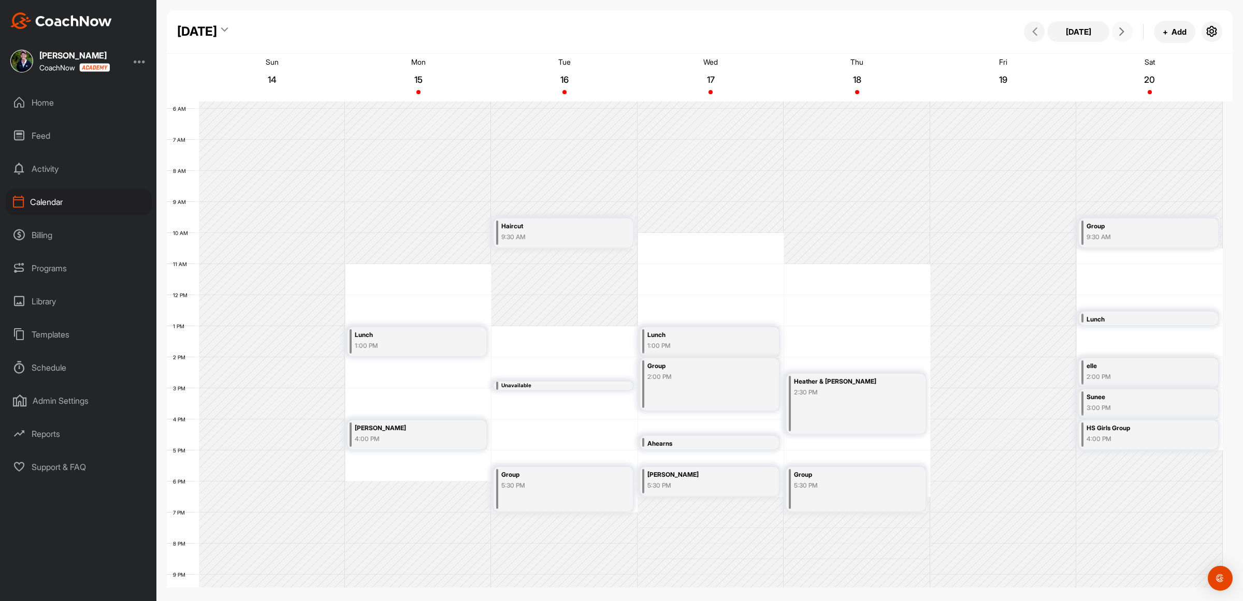
click at [401, 461] on div "12 AM 1 AM 2 AM 3 AM 4 AM 5 AM 6 AM 7 AM 8 AM 9 AM 10 AM 11 AM 12 PM 1 PM 2 PM …" at bounding box center [695, 295] width 1056 height 746
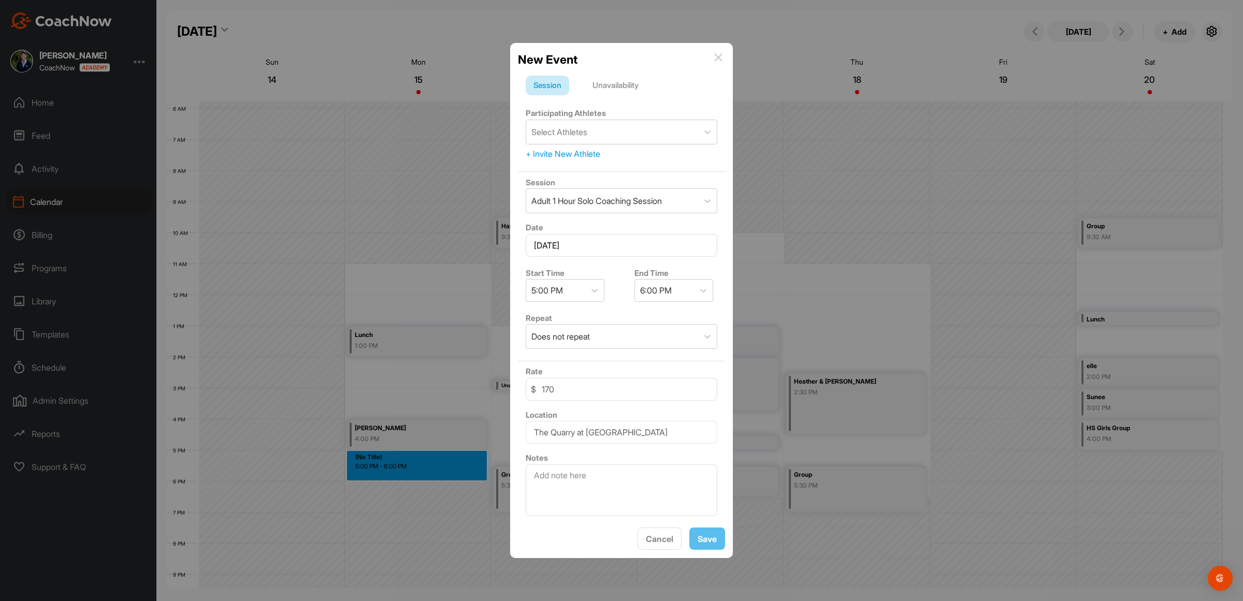
click at [603, 81] on div "Unavailability" at bounding box center [616, 86] width 62 height 20
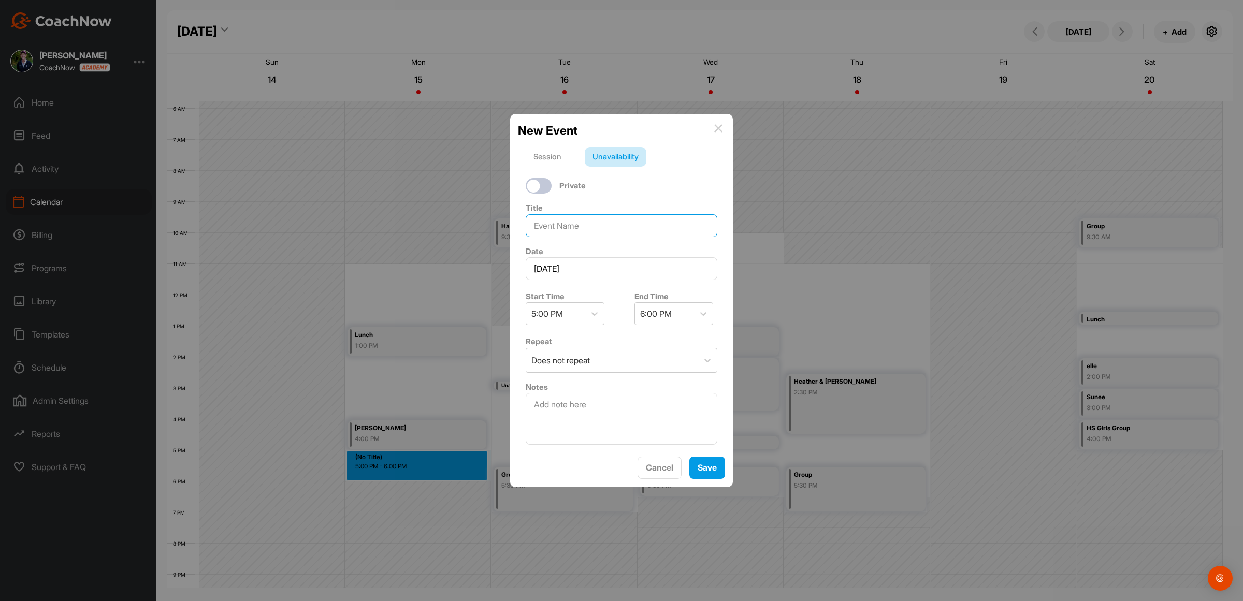
click at [553, 221] on input at bounding box center [622, 225] width 192 height 23
type input "Group"
click at [706, 467] on button "Save" at bounding box center [708, 468] width 36 height 22
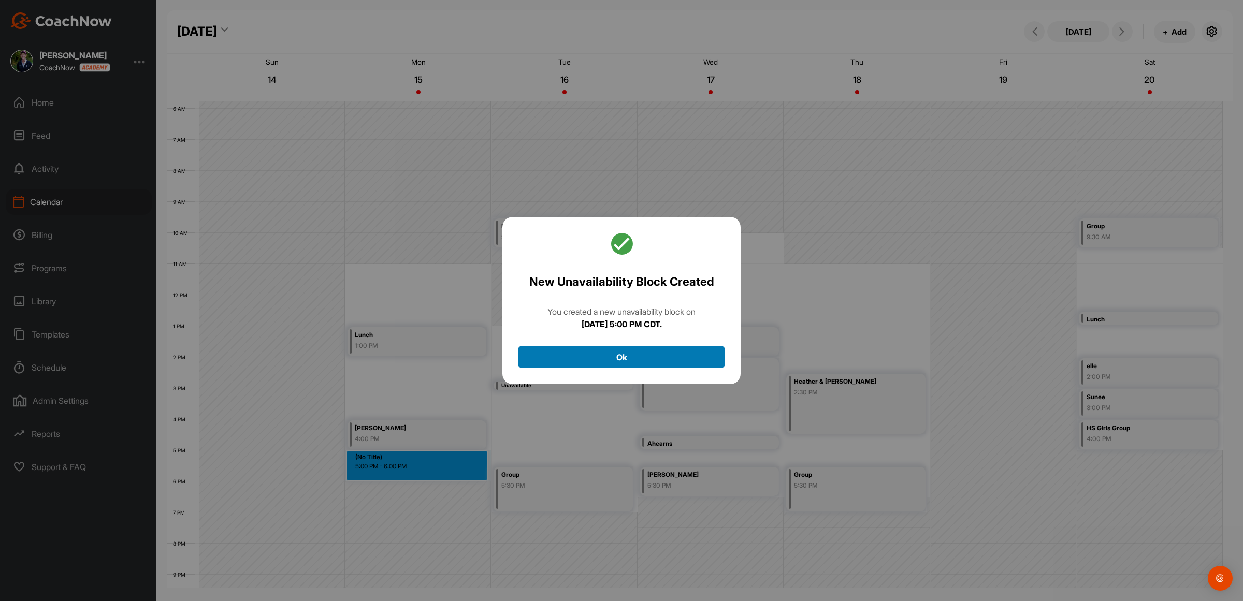
click at [615, 357] on button "Ok" at bounding box center [621, 357] width 207 height 22
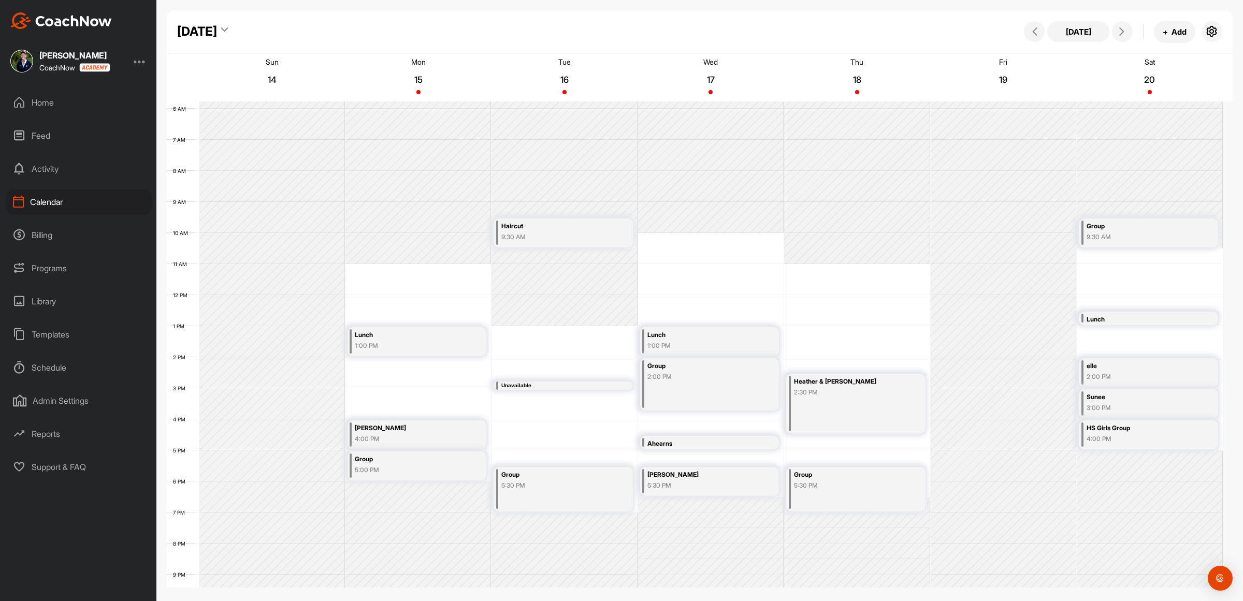
click at [835, 308] on div "12 AM 1 AM 2 AM 3 AM 4 AM 5 AM 6 AM 7 AM 8 AM 9 AM 10 AM 11 AM 12 PM 1 PM 2 PM …" at bounding box center [695, 295] width 1056 height 746
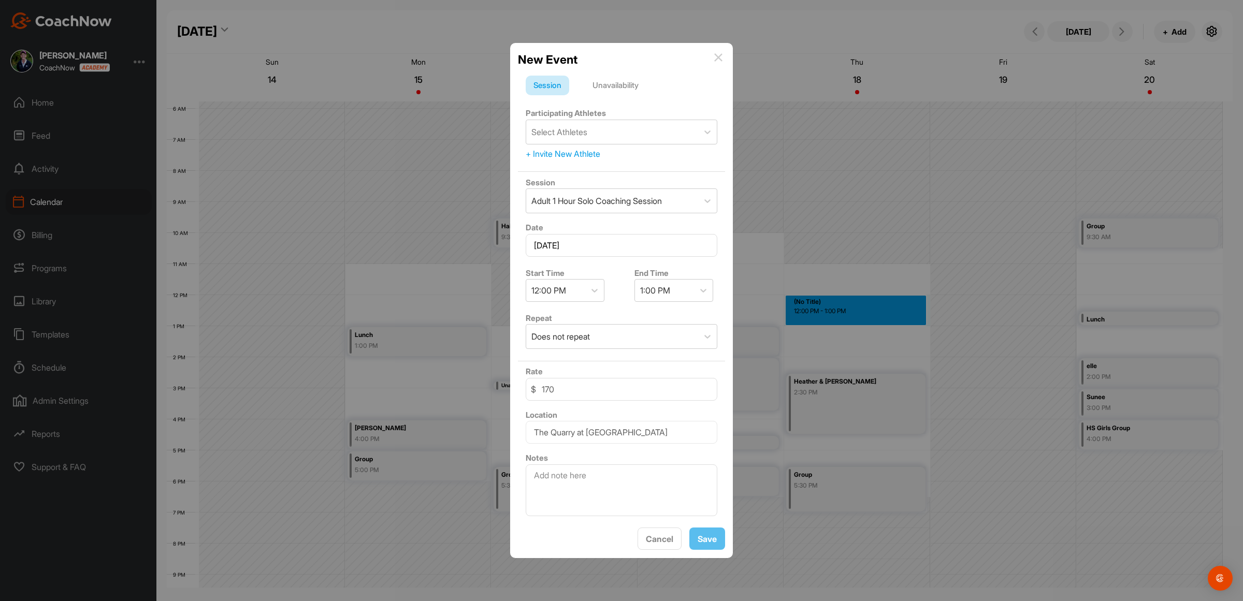
click at [619, 79] on div "Unavailability" at bounding box center [616, 86] width 62 height 20
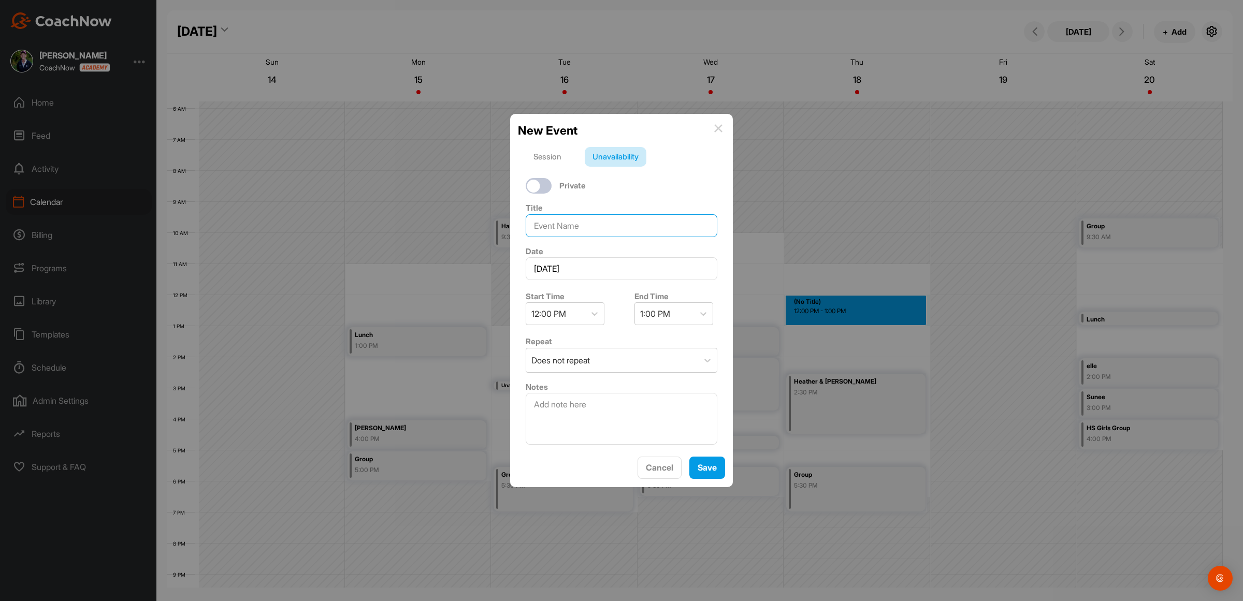
click at [608, 215] on input at bounding box center [622, 225] width 192 height 23
type input "Group"
click at [710, 471] on button "Save" at bounding box center [708, 468] width 36 height 22
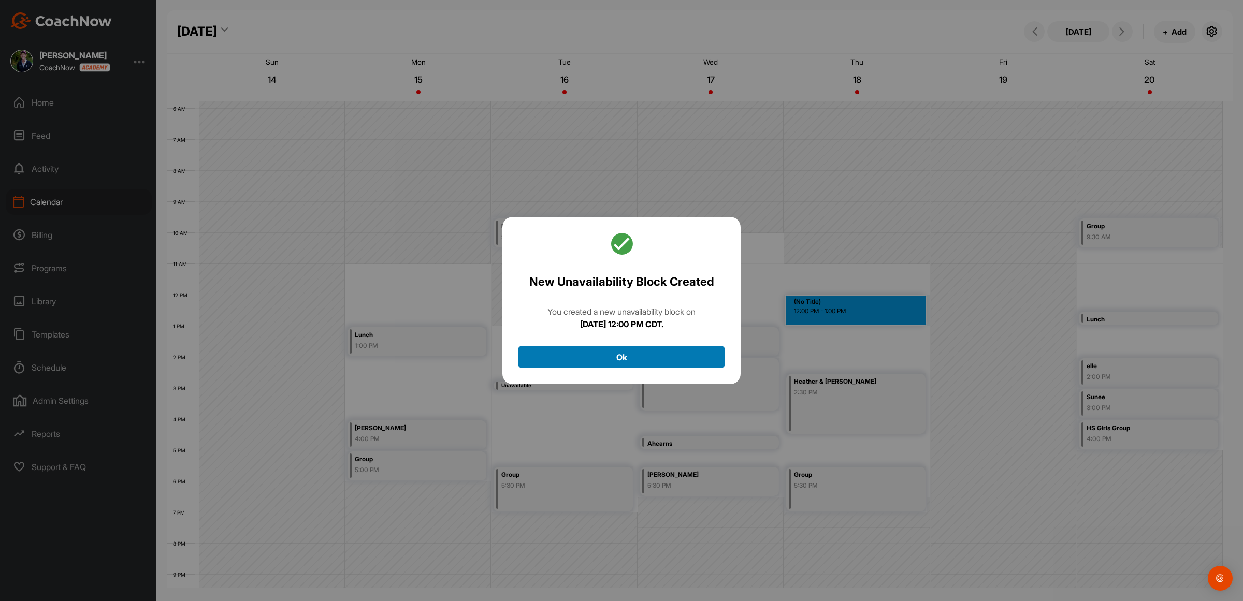
click at [617, 361] on button "Ok" at bounding box center [621, 357] width 207 height 22
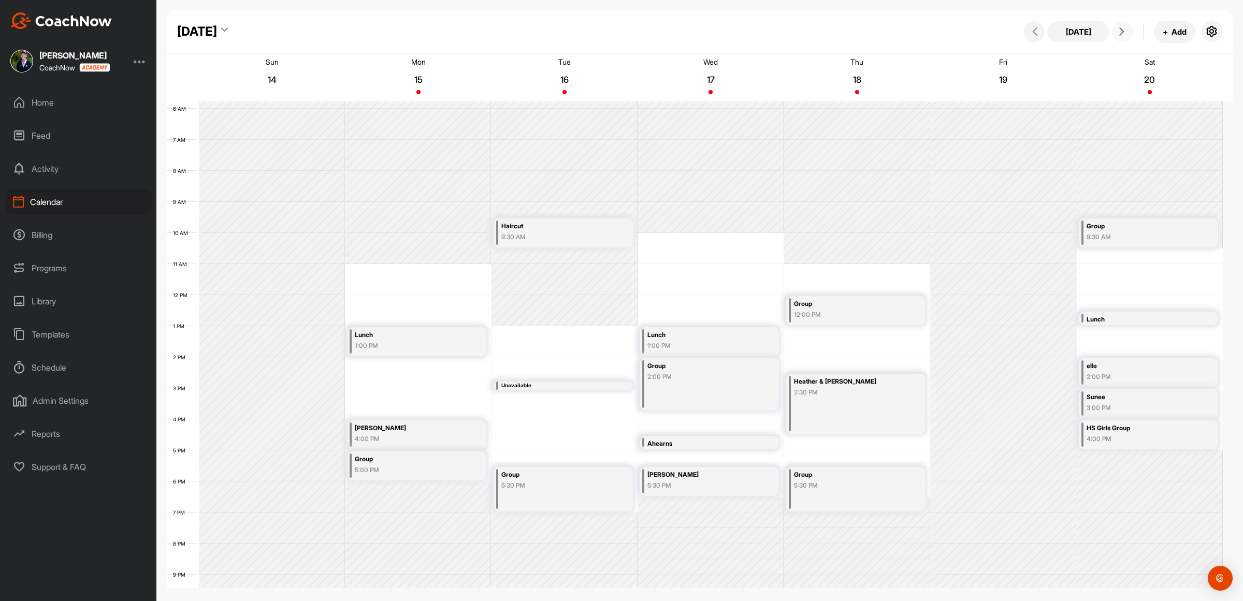
click at [1125, 27] on icon at bounding box center [1122, 31] width 8 height 8
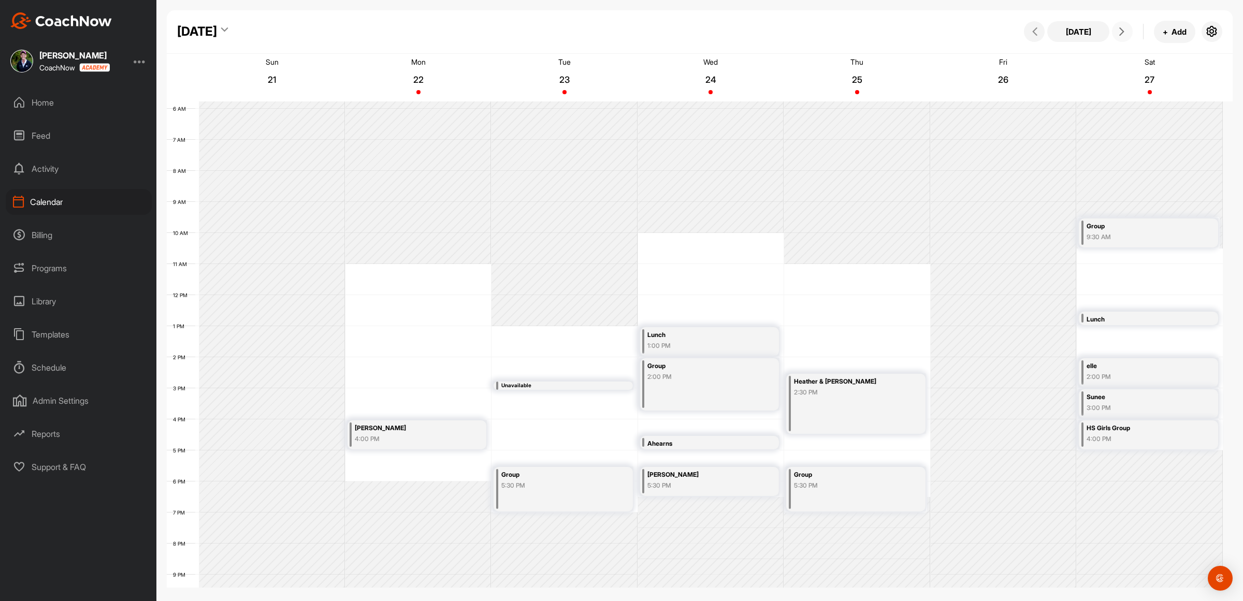
click at [832, 311] on div "12 AM 1 AM 2 AM 3 AM 4 AM 5 AM 6 AM 7 AM 8 AM 9 AM 10 AM 11 AM 12 PM 1 PM 2 PM …" at bounding box center [695, 295] width 1056 height 746
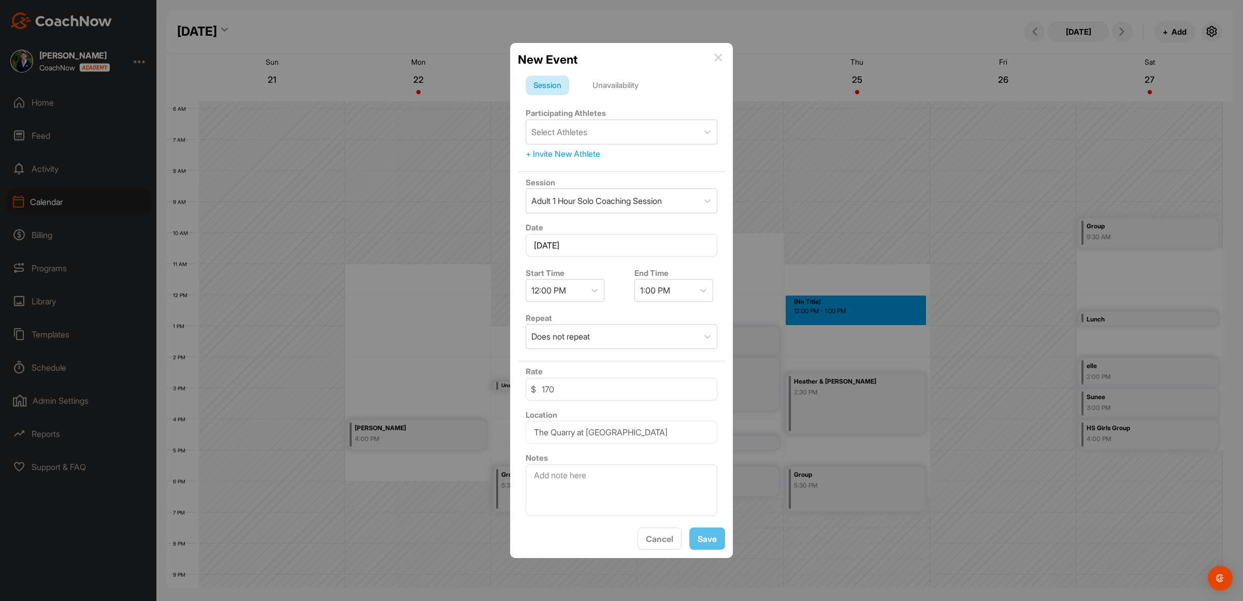
click at [615, 83] on div "Unavailability" at bounding box center [616, 86] width 62 height 20
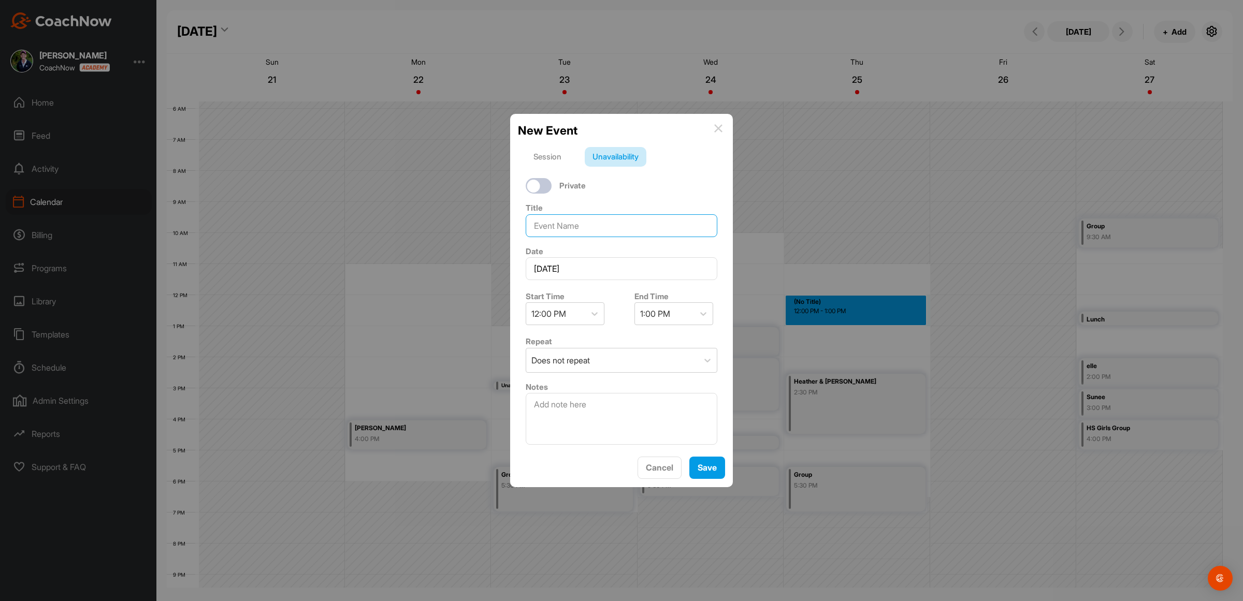
click at [589, 222] on input at bounding box center [622, 225] width 192 height 23
type input "Group"
click at [708, 467] on button "Save" at bounding box center [708, 468] width 36 height 22
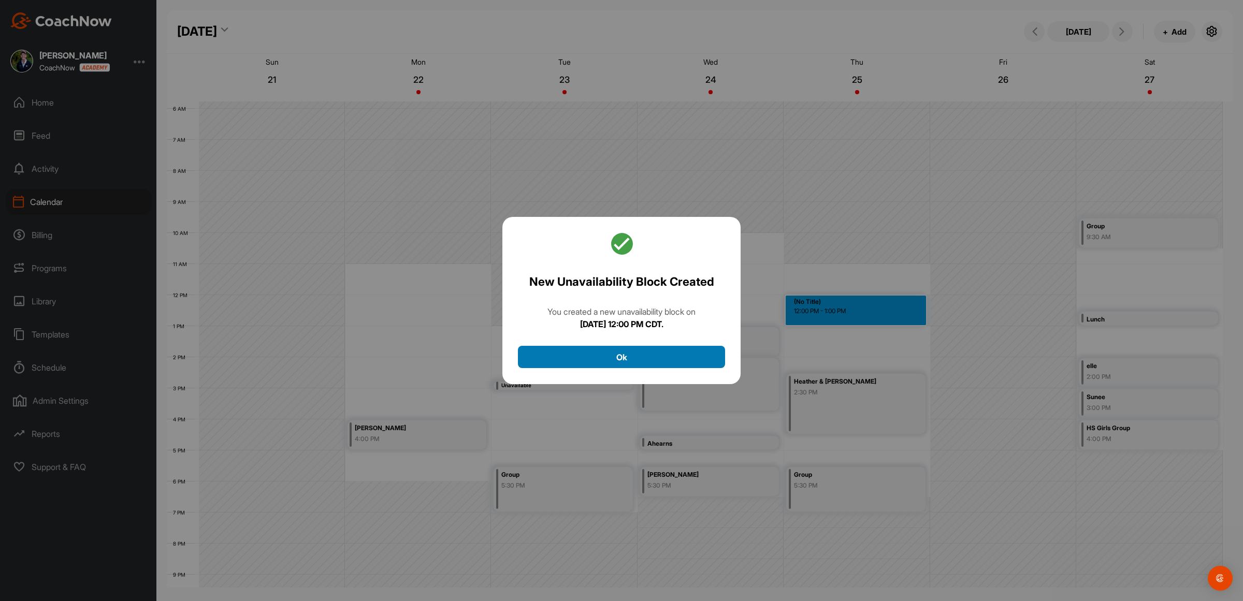
click at [610, 366] on button "Ok" at bounding box center [621, 357] width 207 height 22
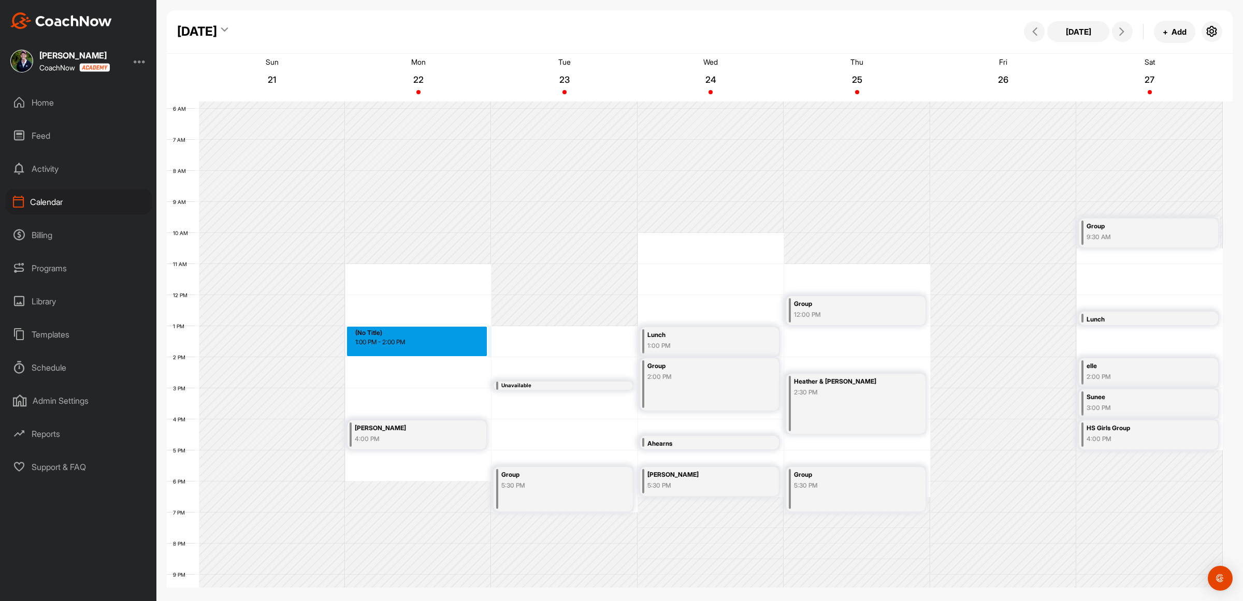
click at [395, 338] on div "12 AM 1 AM 2 AM 3 AM 4 AM 5 AM 6 AM 7 AM 8 AM 9 AM 10 AM 11 AM 12 PM 1 PM 2 PM …" at bounding box center [695, 295] width 1056 height 746
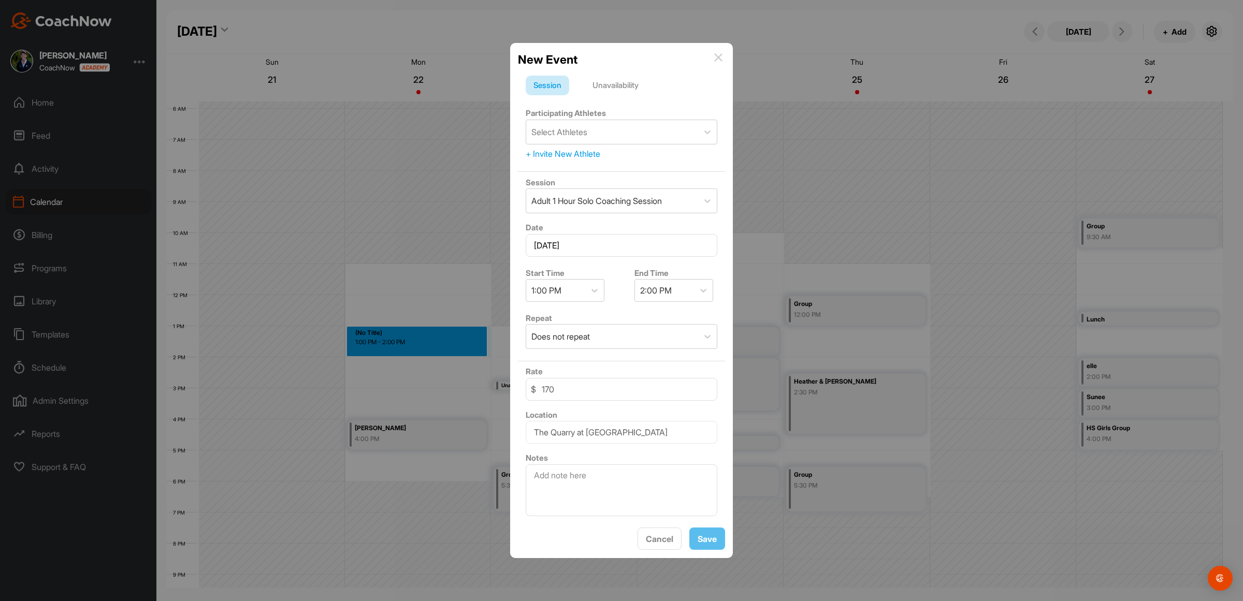
click at [614, 80] on div "Unavailability" at bounding box center [616, 86] width 62 height 20
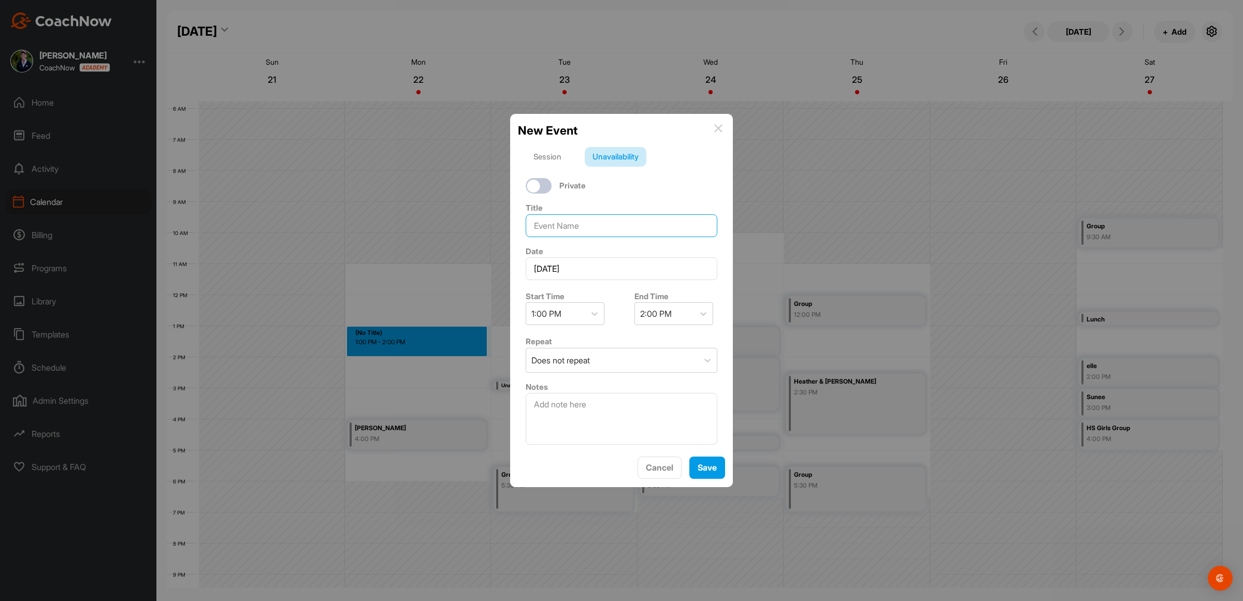
click at [578, 223] on input at bounding box center [622, 225] width 192 height 23
type input "Lunch"
click at [609, 356] on div "Does not repeat" at bounding box center [612, 361] width 172 height 24
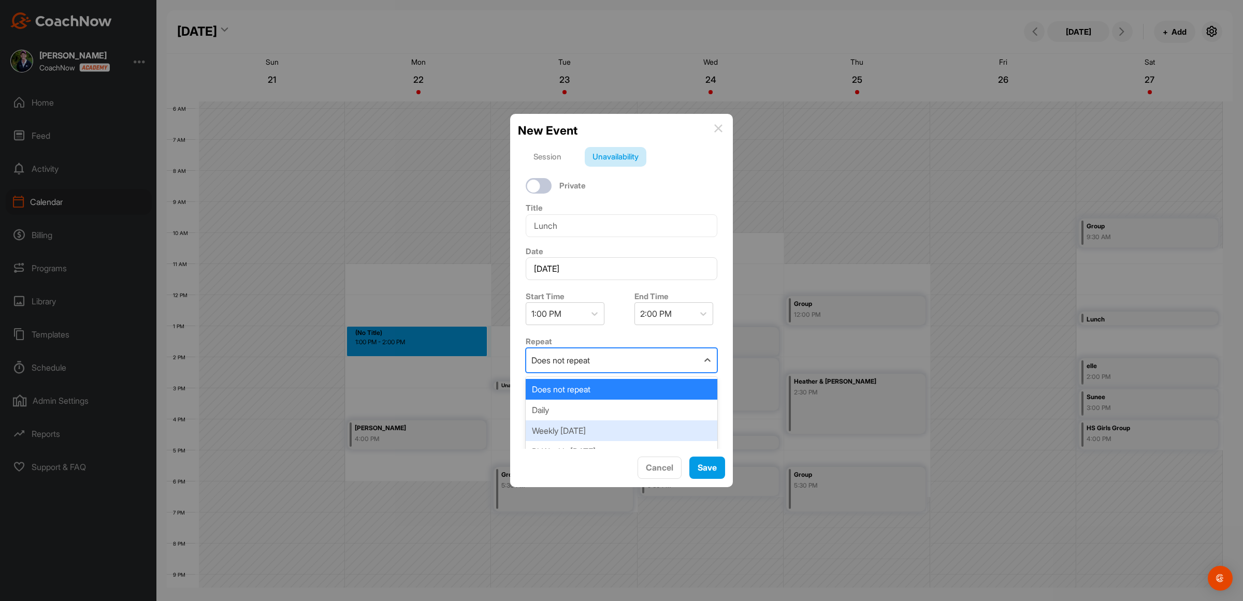
click at [592, 425] on div "Weekly [DATE]" at bounding box center [622, 431] width 192 height 21
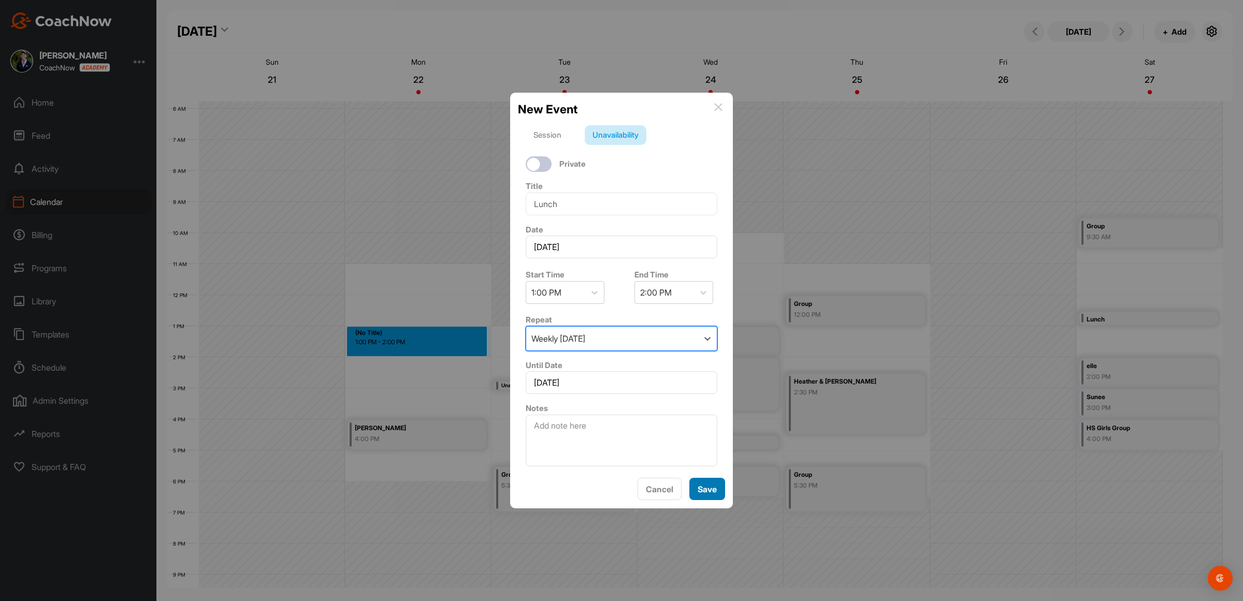
click at [713, 498] on button "Save" at bounding box center [708, 489] width 36 height 22
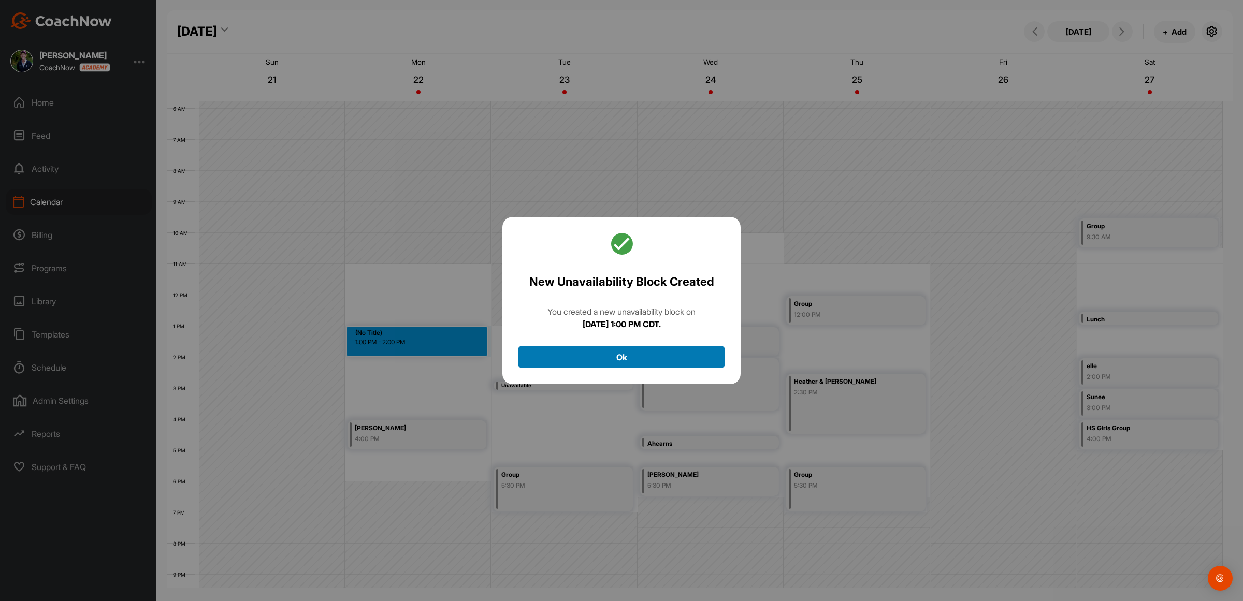
click at [600, 363] on button "Ok" at bounding box center [621, 357] width 207 height 22
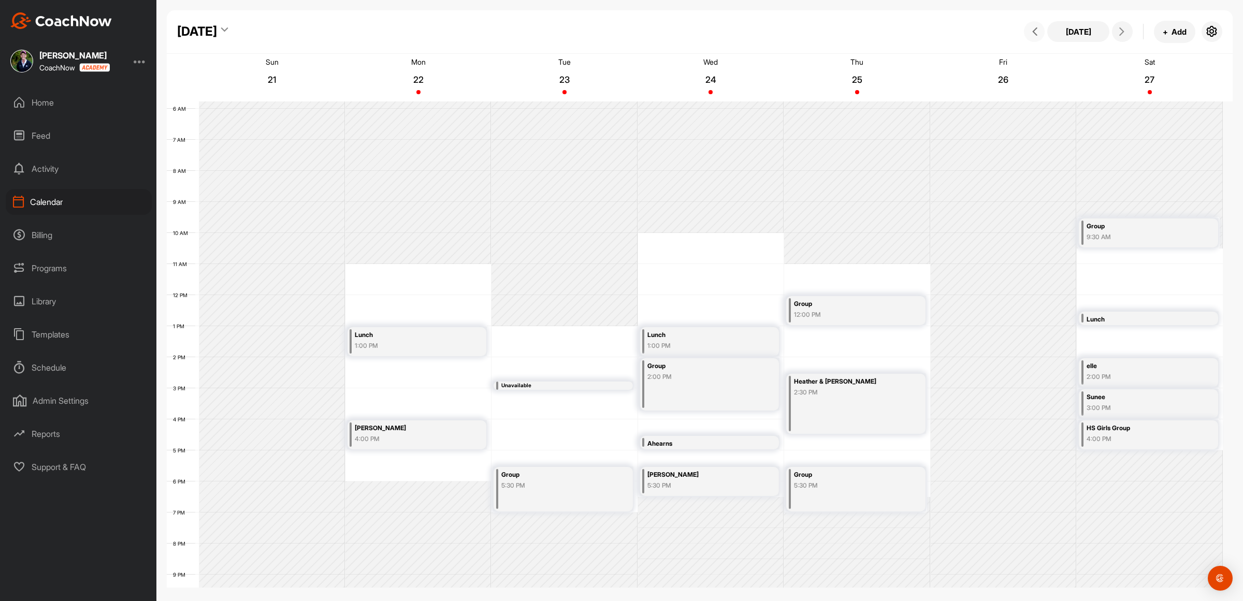
click at [1027, 32] on button at bounding box center [1034, 31] width 21 height 21
click at [1038, 30] on icon at bounding box center [1035, 31] width 8 height 8
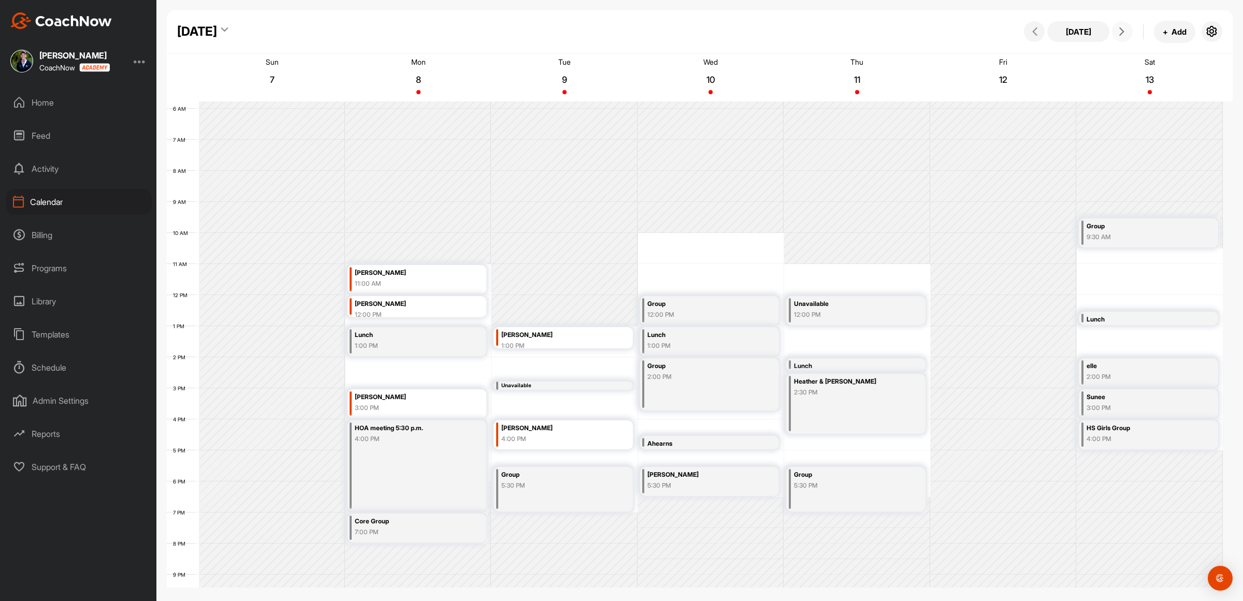
click at [1126, 30] on icon at bounding box center [1122, 31] width 8 height 8
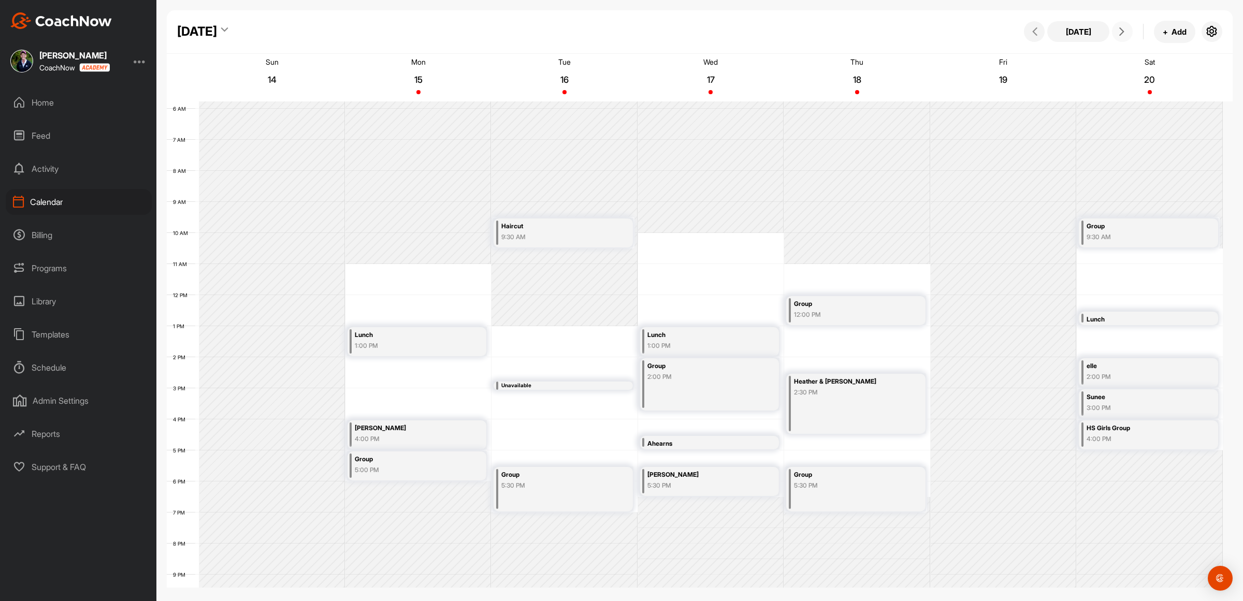
click at [1126, 30] on icon at bounding box center [1122, 31] width 8 height 8
click at [1036, 34] on icon at bounding box center [1035, 31] width 8 height 8
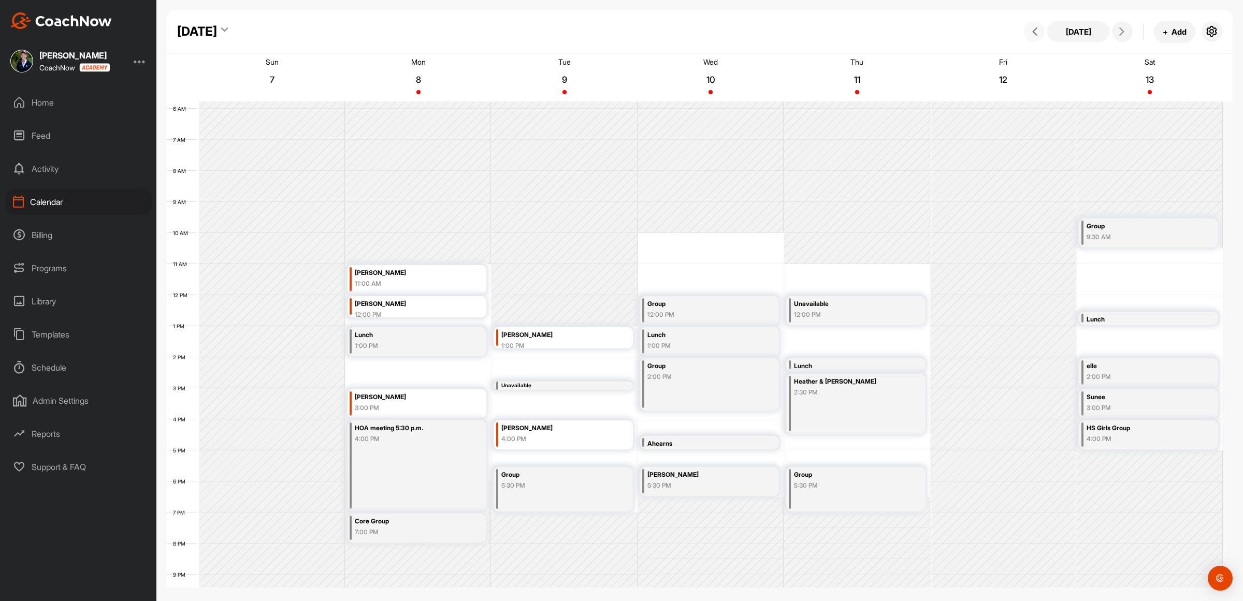
click at [1036, 34] on icon at bounding box center [1035, 31] width 8 height 8
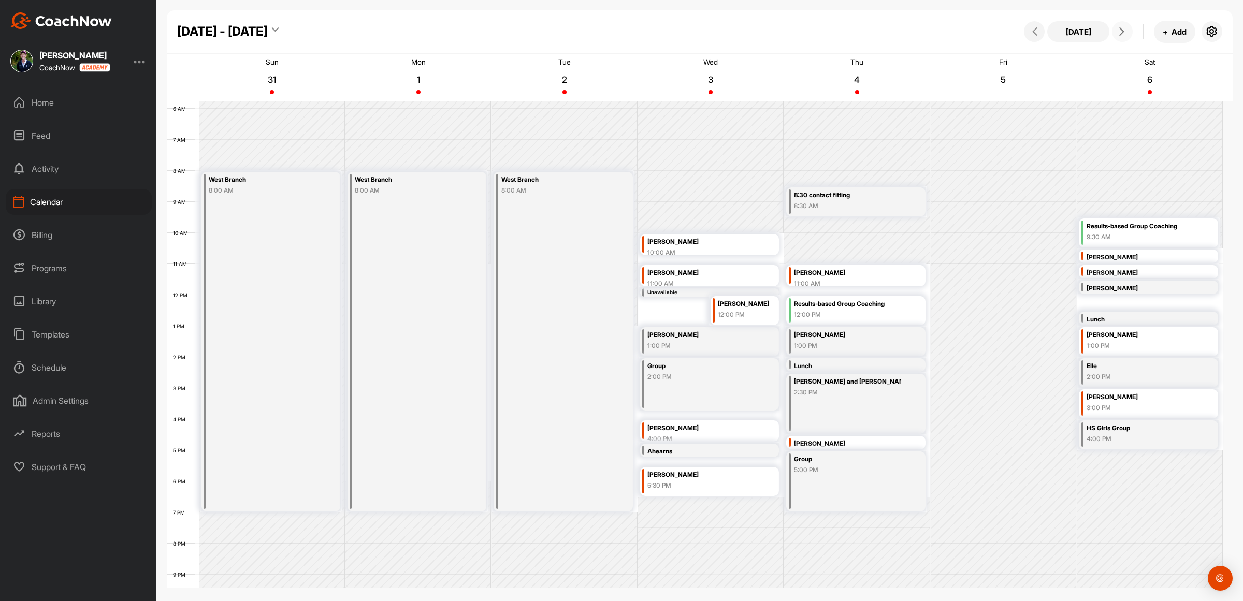
click at [1127, 32] on span at bounding box center [1122, 31] width 12 height 8
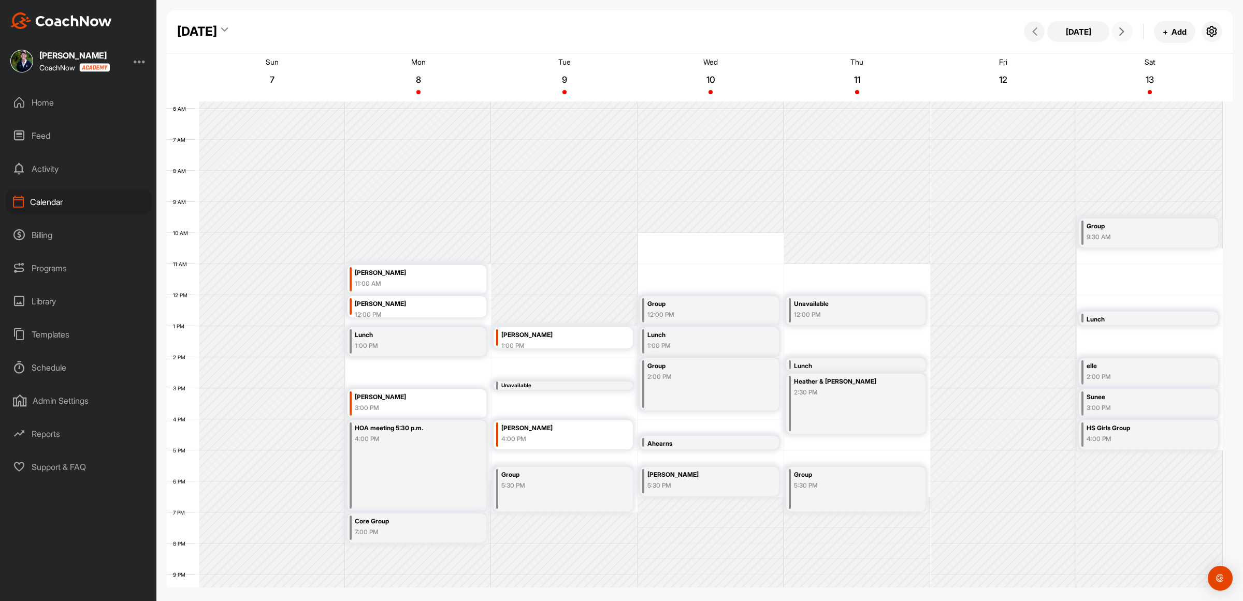
click at [1127, 32] on span at bounding box center [1122, 31] width 12 height 8
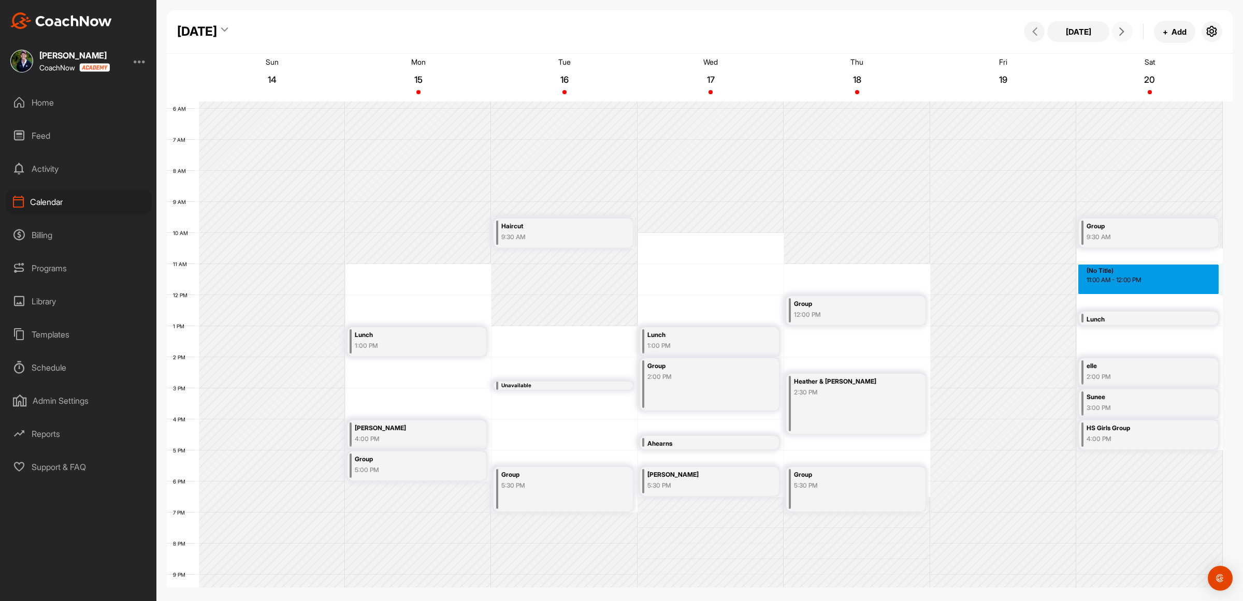
click at [1165, 283] on div "12 AM 1 AM 2 AM 3 AM 4 AM 5 AM 6 AM 7 AM 8 AM 9 AM 10 AM 11 AM 12 PM 1 PM 2 PM …" at bounding box center [695, 295] width 1056 height 746
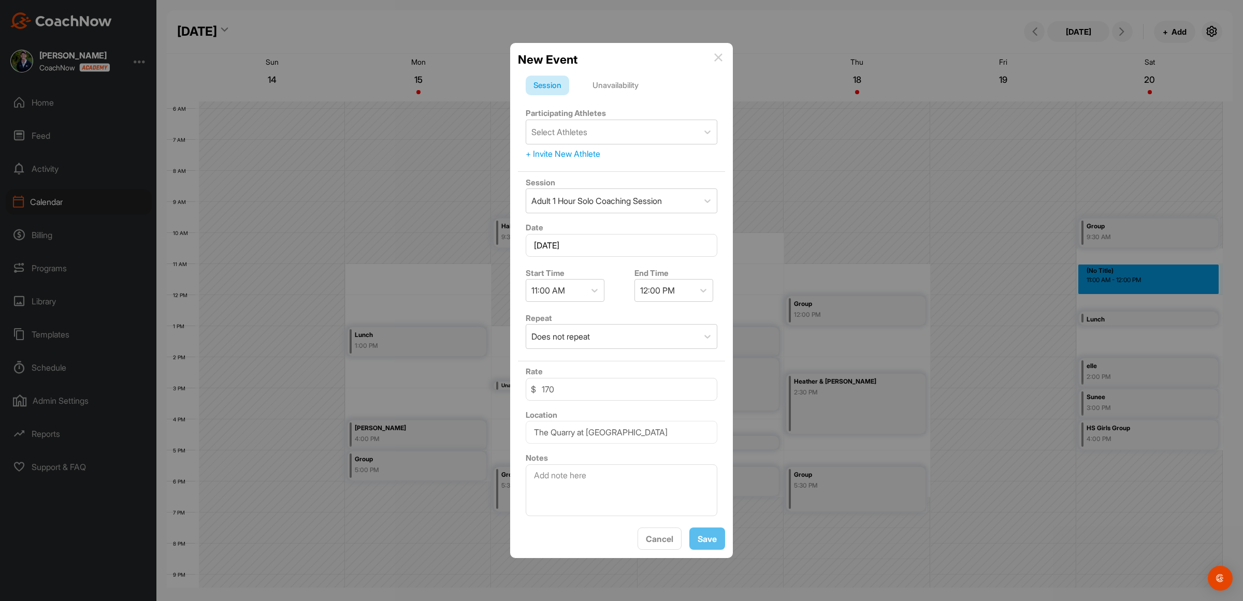
click at [622, 78] on div "Unavailability" at bounding box center [616, 86] width 62 height 20
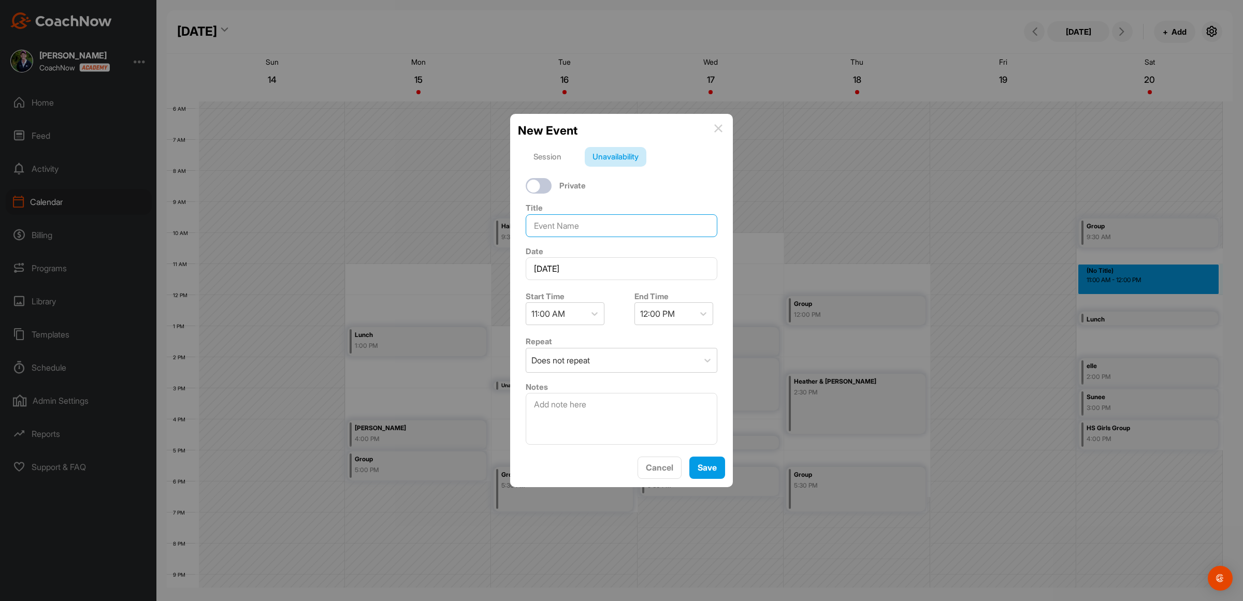
click at [555, 218] on input at bounding box center [622, 225] width 192 height 23
click at [533, 178] on div at bounding box center [539, 186] width 26 height 16
type input "[PERSON_NAME]"
checkbox input "true"
click at [581, 308] on div "11:00 AM" at bounding box center [555, 314] width 59 height 22
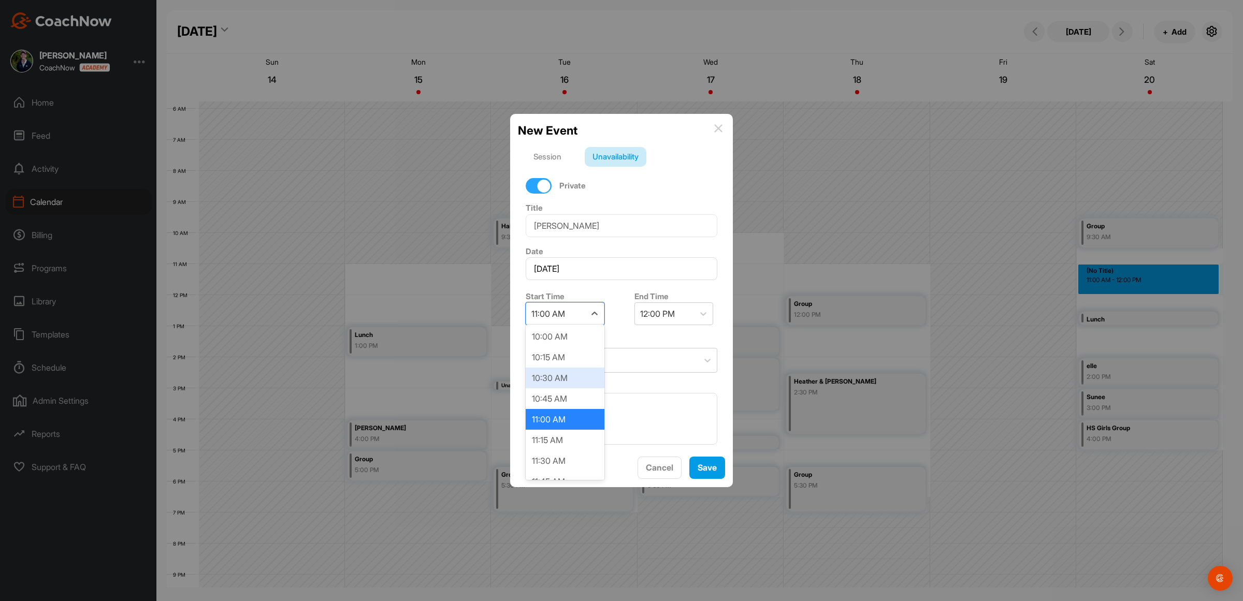
scroll to position [850, 0]
click at [565, 433] on div "11:30 AM" at bounding box center [565, 441] width 79 height 21
click at [670, 308] on div "12:30 PM" at bounding box center [657, 314] width 35 height 12
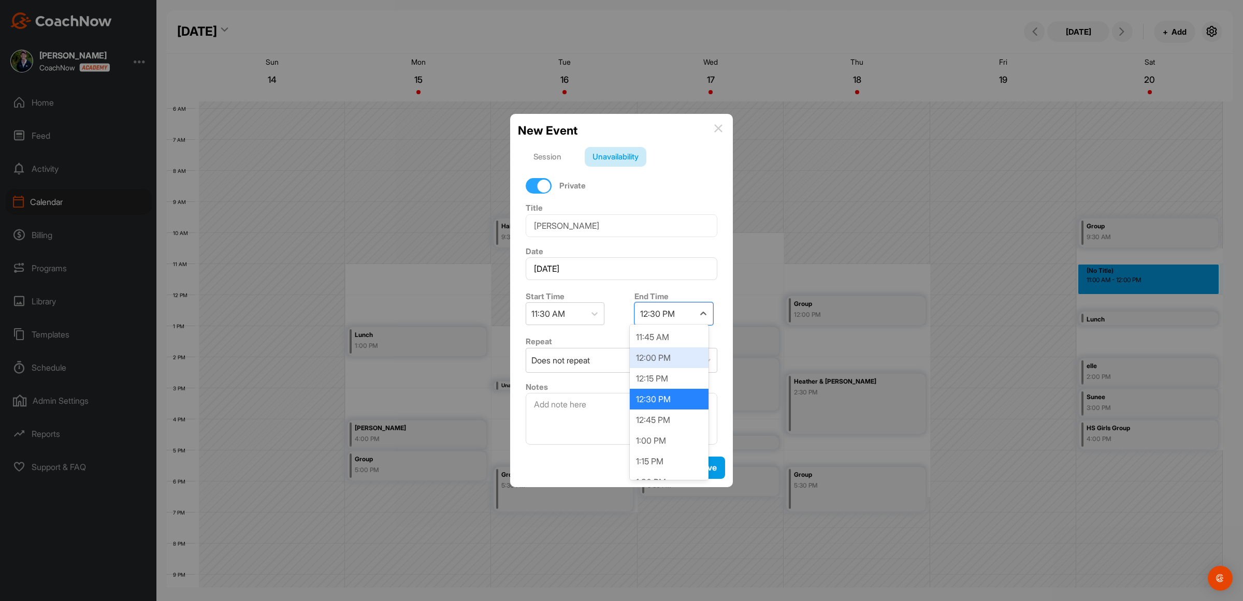
click at [667, 361] on div "12:00 PM" at bounding box center [669, 358] width 79 height 21
click at [590, 355] on div "Does not repeat" at bounding box center [561, 360] width 59 height 12
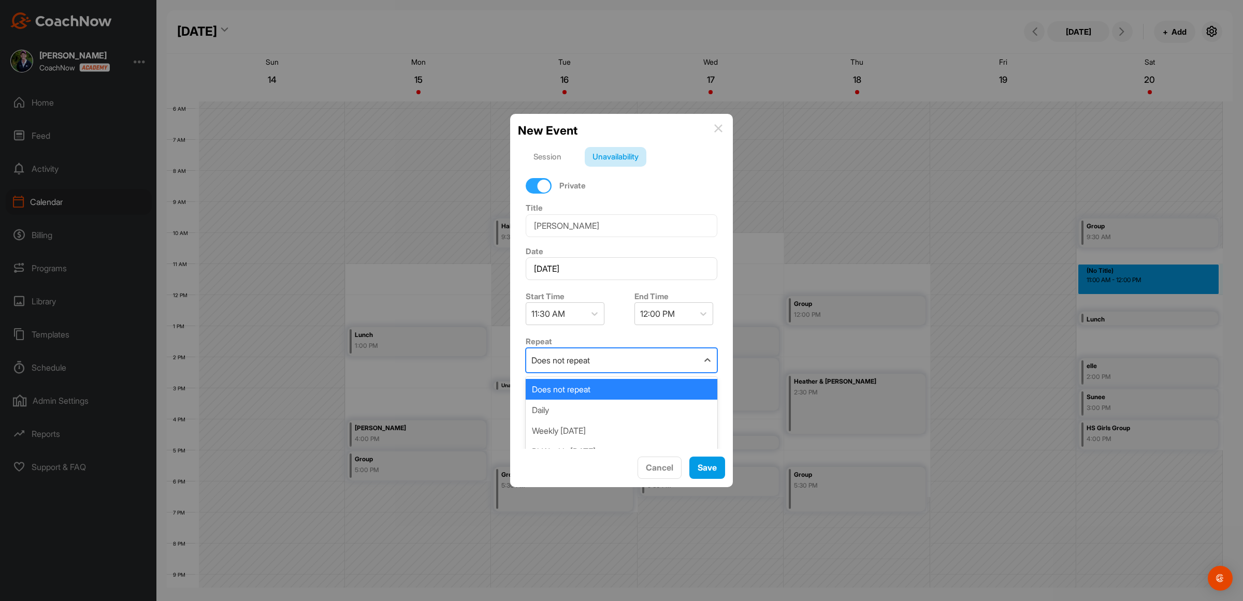
click at [641, 357] on div "Does not repeat" at bounding box center [612, 361] width 172 height 24
click at [702, 469] on button "Save" at bounding box center [708, 468] width 36 height 22
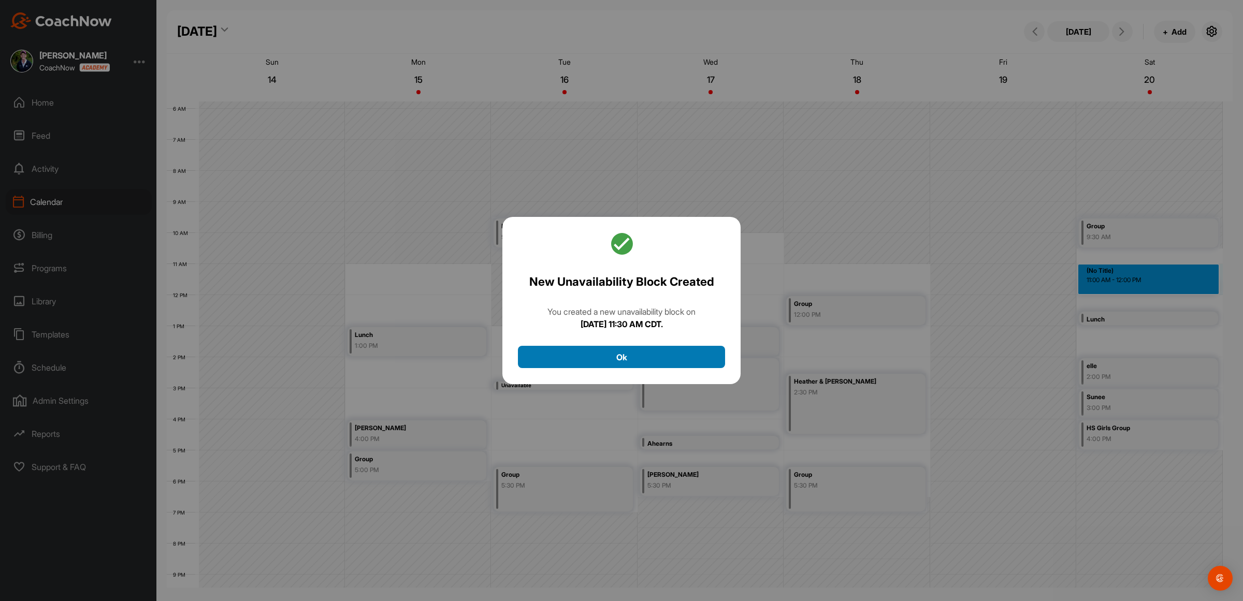
click at [648, 359] on button "Ok" at bounding box center [621, 357] width 207 height 22
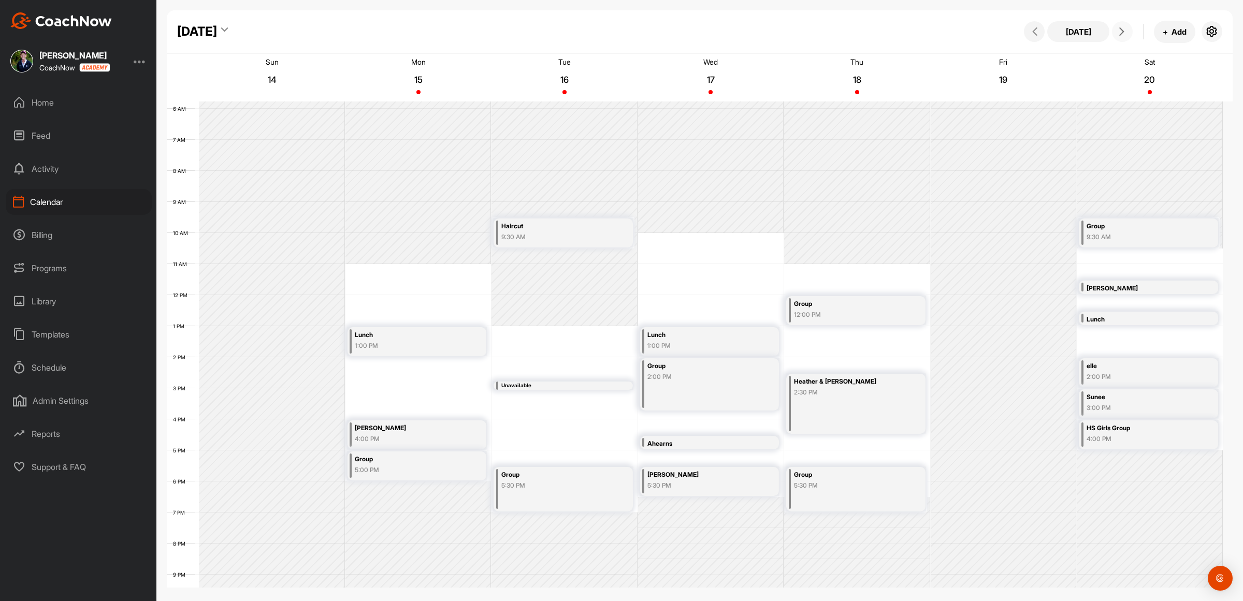
click at [1123, 31] on icon at bounding box center [1122, 31] width 8 height 8
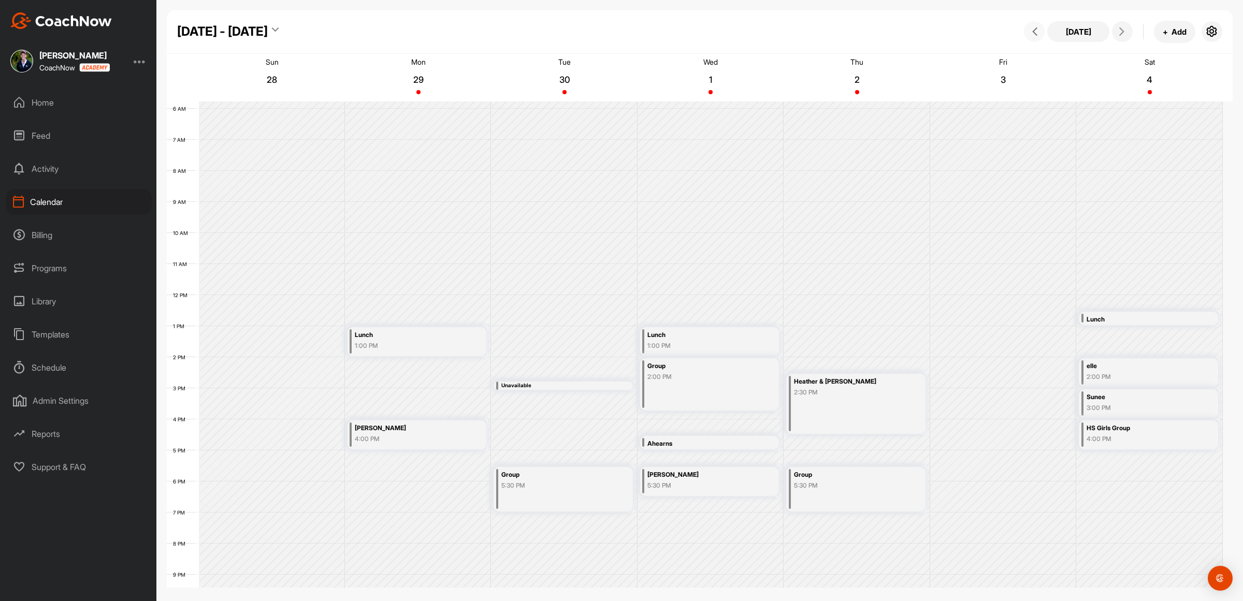
click at [1036, 30] on icon at bounding box center [1035, 31] width 8 height 8
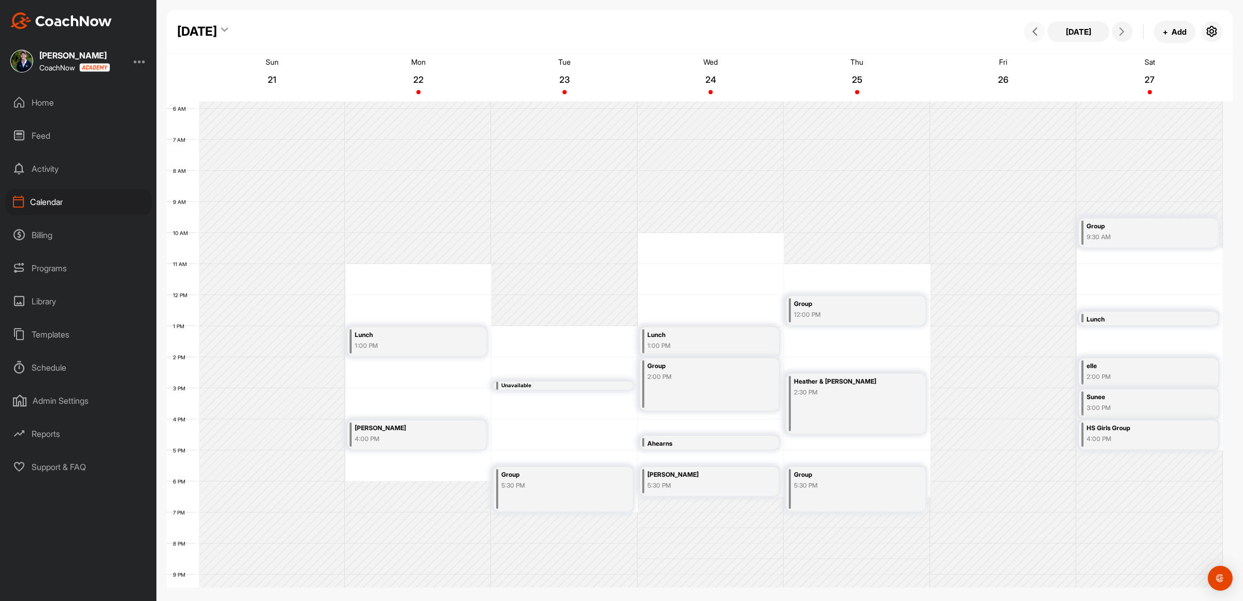
click at [1032, 30] on icon at bounding box center [1035, 31] width 8 height 8
click at [1034, 29] on icon at bounding box center [1035, 31] width 8 height 8
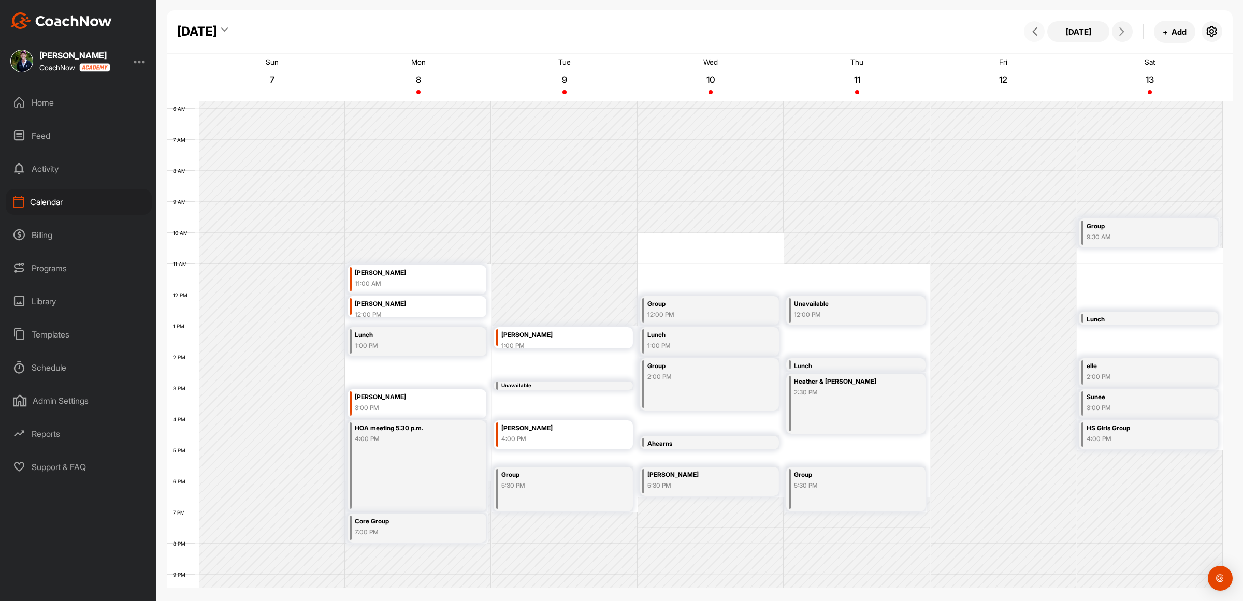
click at [1034, 27] on icon at bounding box center [1035, 31] width 8 height 8
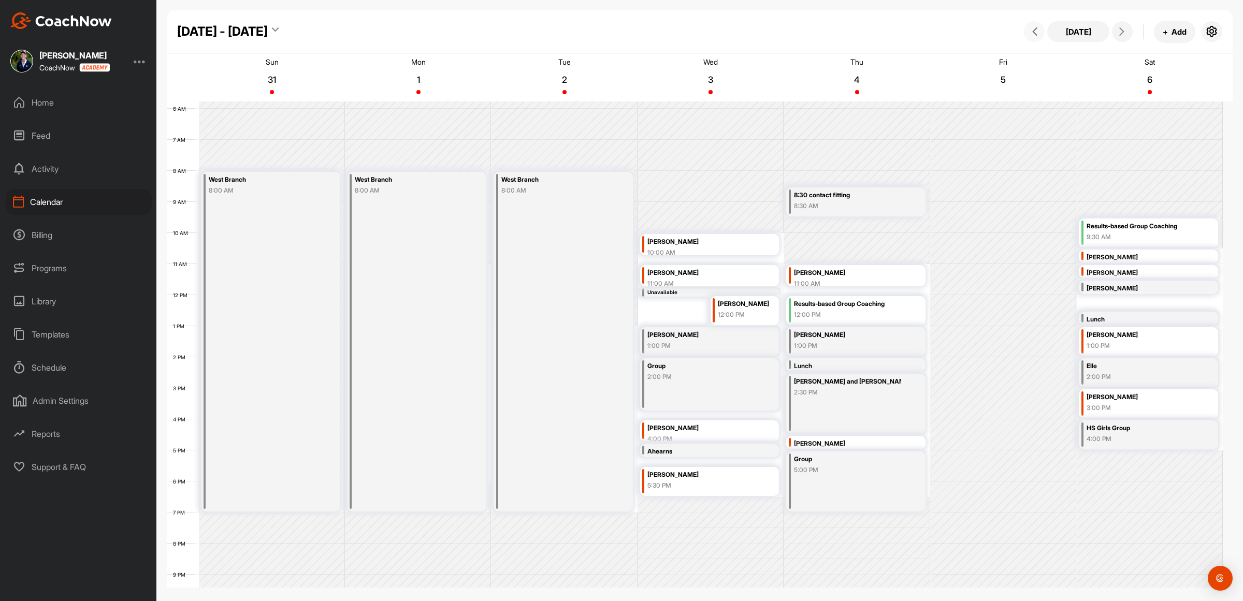
click at [1034, 26] on button at bounding box center [1034, 31] width 21 height 21
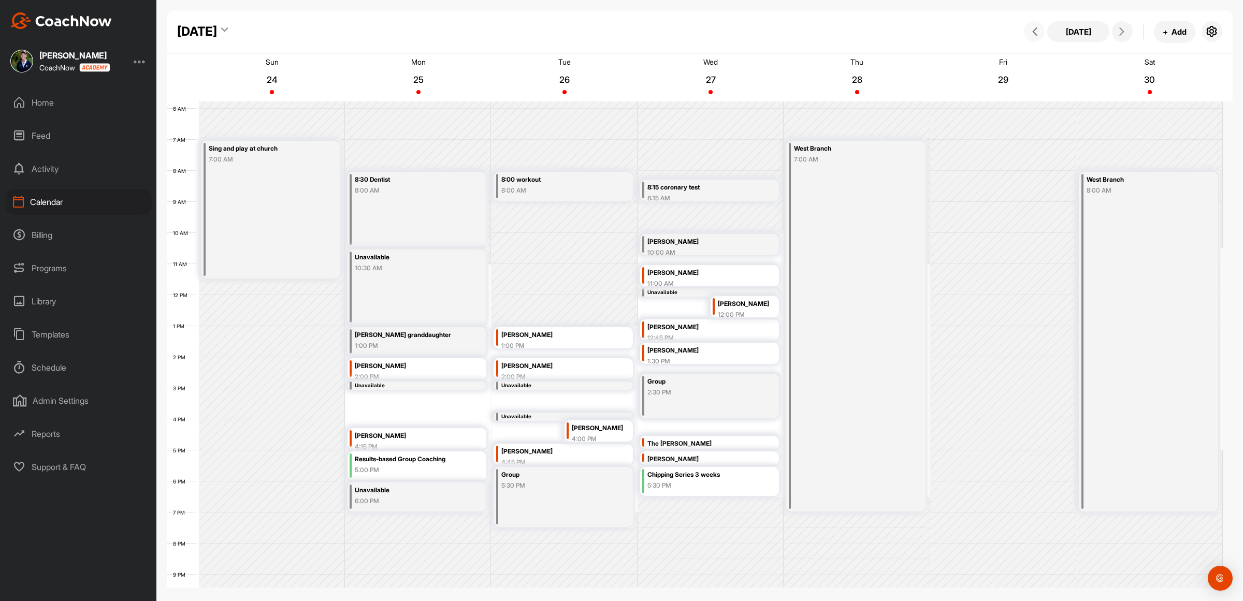
click at [1035, 26] on button at bounding box center [1034, 31] width 21 height 21
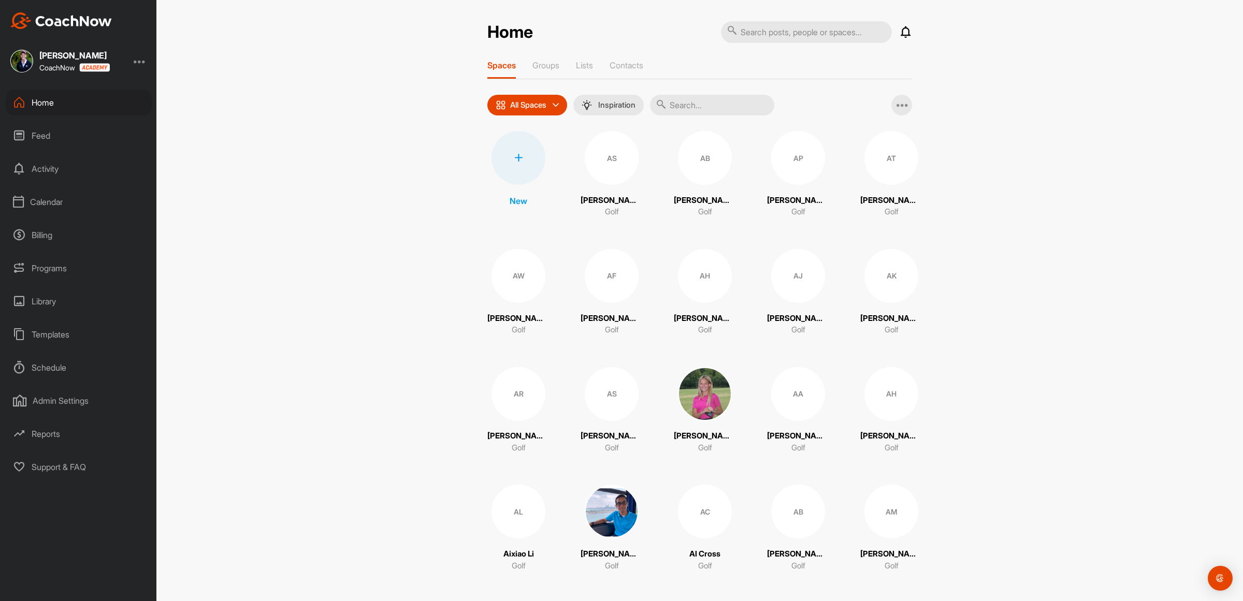
click at [505, 156] on div at bounding box center [519, 158] width 54 height 54
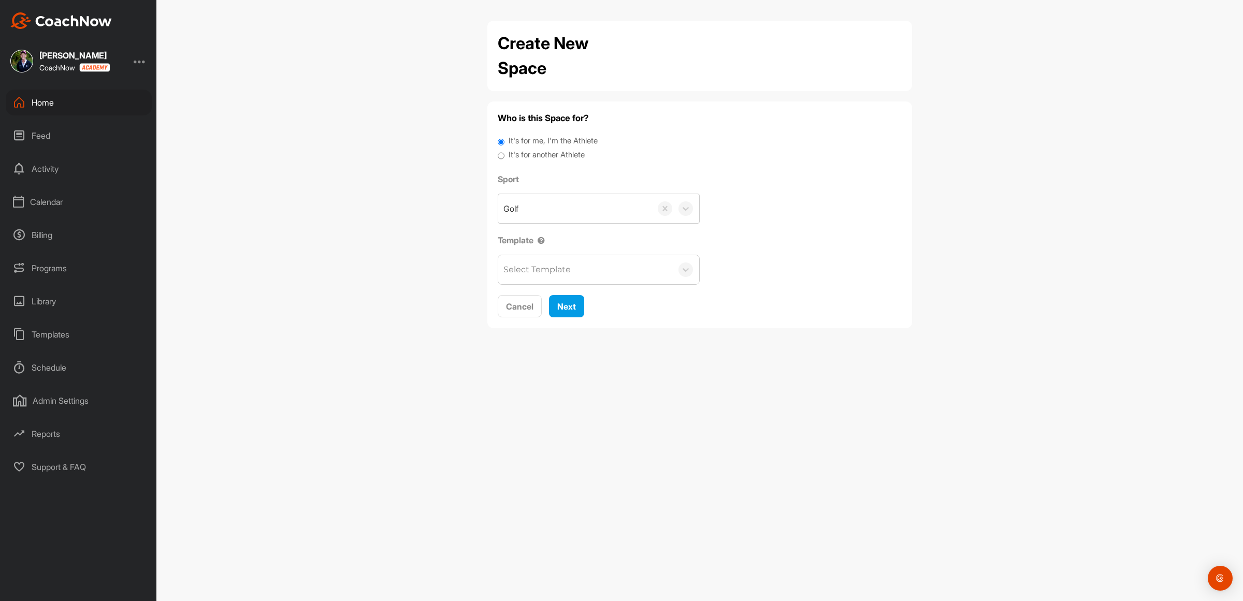
click at [500, 154] on input "It's for another Athlete" at bounding box center [501, 156] width 7 height 14
radio input "true"
click at [501, 140] on input "It's for me, I'm the Athlete" at bounding box center [501, 142] width 7 height 14
radio input "true"
drag, startPoint x: 570, startPoint y: 302, endPoint x: 578, endPoint y: 324, distance: 23.6
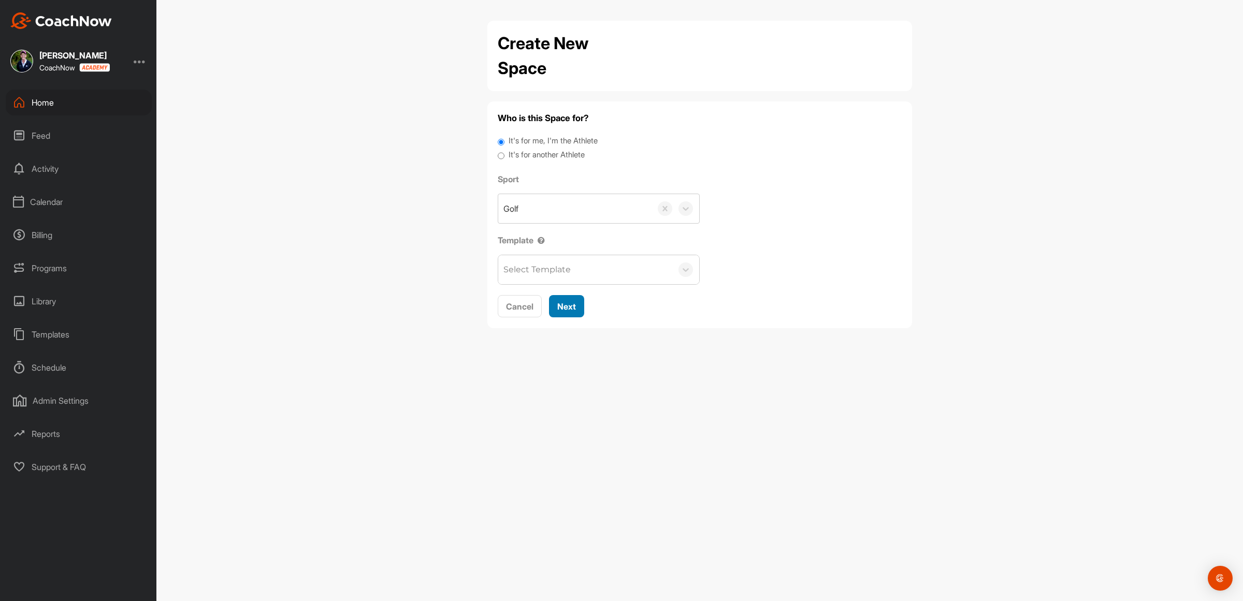
click at [578, 326] on div "Who is this Space for? It's for me, I'm the Athlete It's for another Athlete Sp…" at bounding box center [699, 215] width 425 height 227
click at [573, 307] on span "Next" at bounding box center [566, 307] width 19 height 10
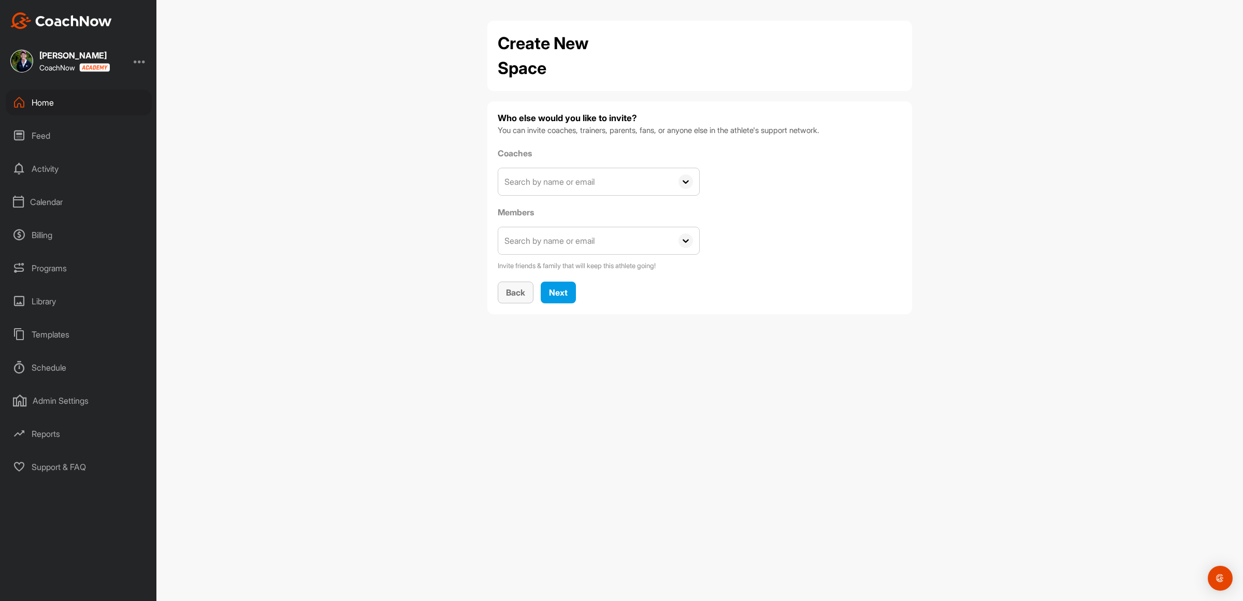
click at [506, 296] on span "Back" at bounding box center [515, 293] width 19 height 10
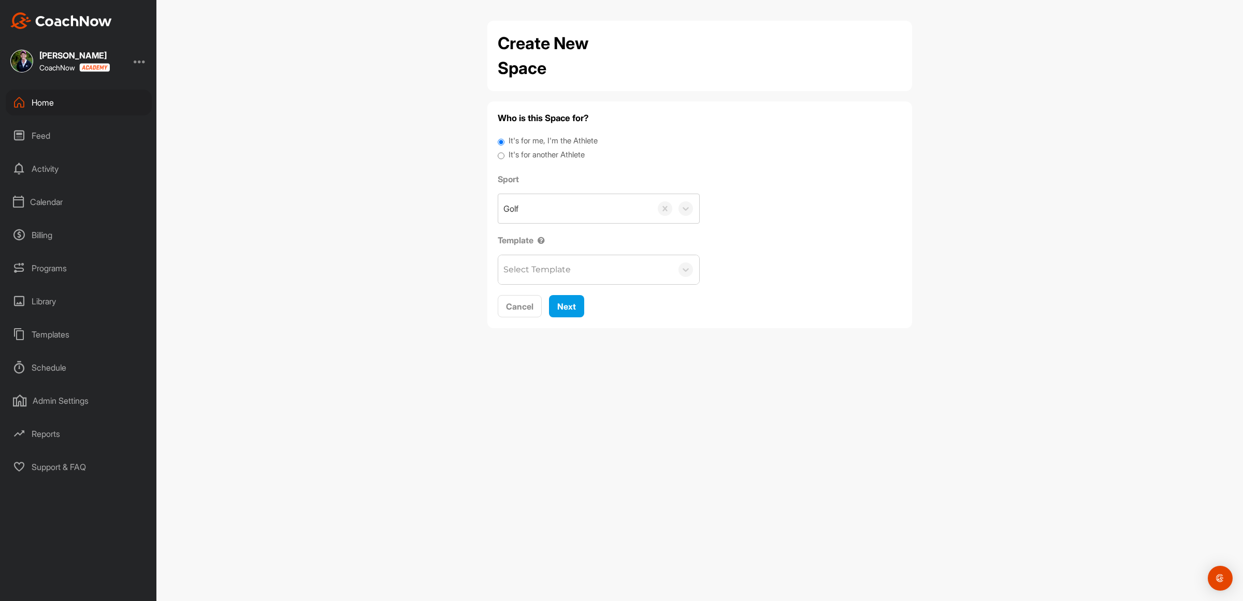
click at [501, 156] on input "It's for another Athlete" at bounding box center [501, 156] width 7 height 14
radio input "true"
click at [565, 388] on span "Next" at bounding box center [566, 385] width 19 height 10
click at [650, 211] on div "Search by name or email" at bounding box center [585, 208] width 174 height 29
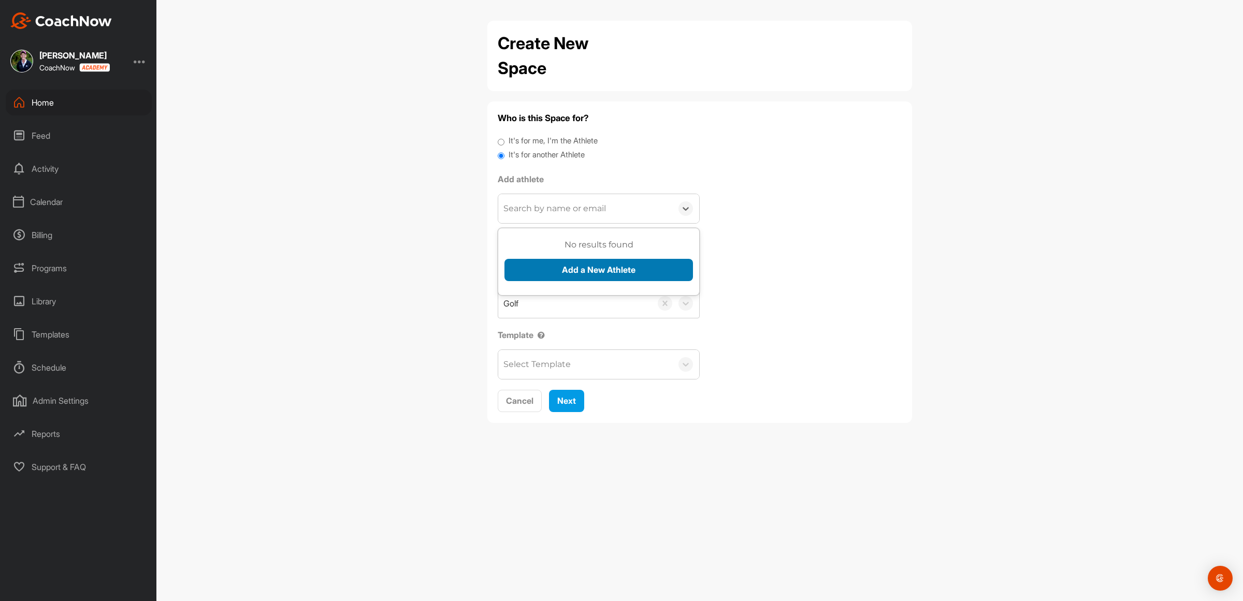
click at [606, 268] on button "Add a New Athlete" at bounding box center [599, 270] width 189 height 22
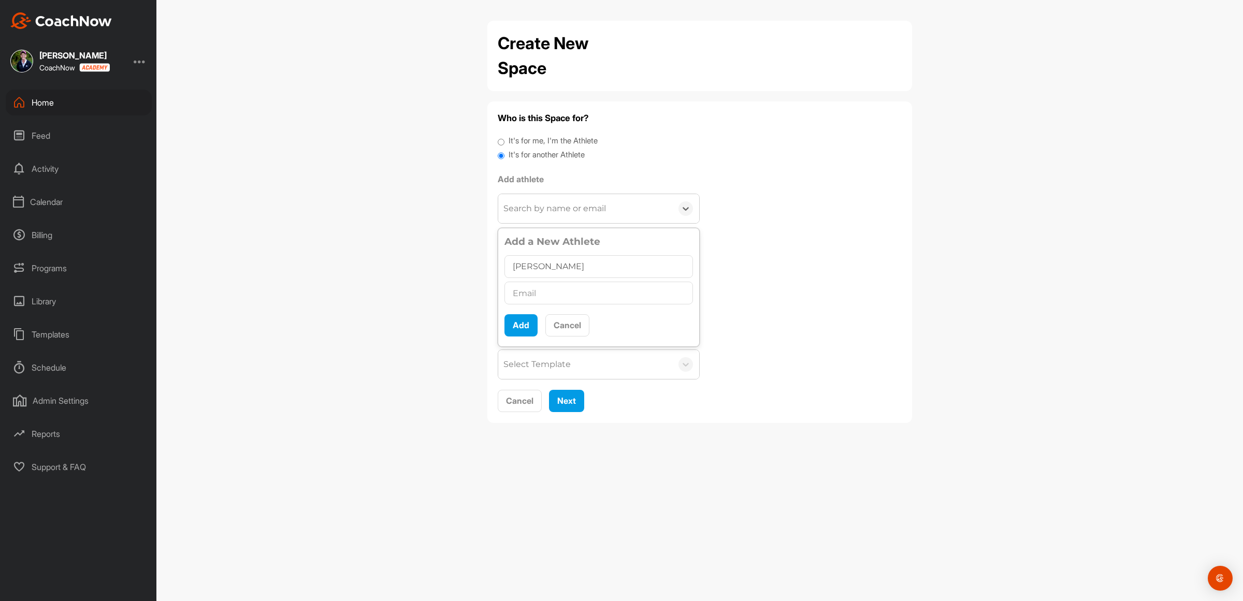
type input "David Geiger"
click at [560, 293] on input "text" at bounding box center [599, 293] width 189 height 23
type input "david.d.e.geiger@gmail.com"
click at [521, 326] on button "Add" at bounding box center [521, 325] width 33 height 22
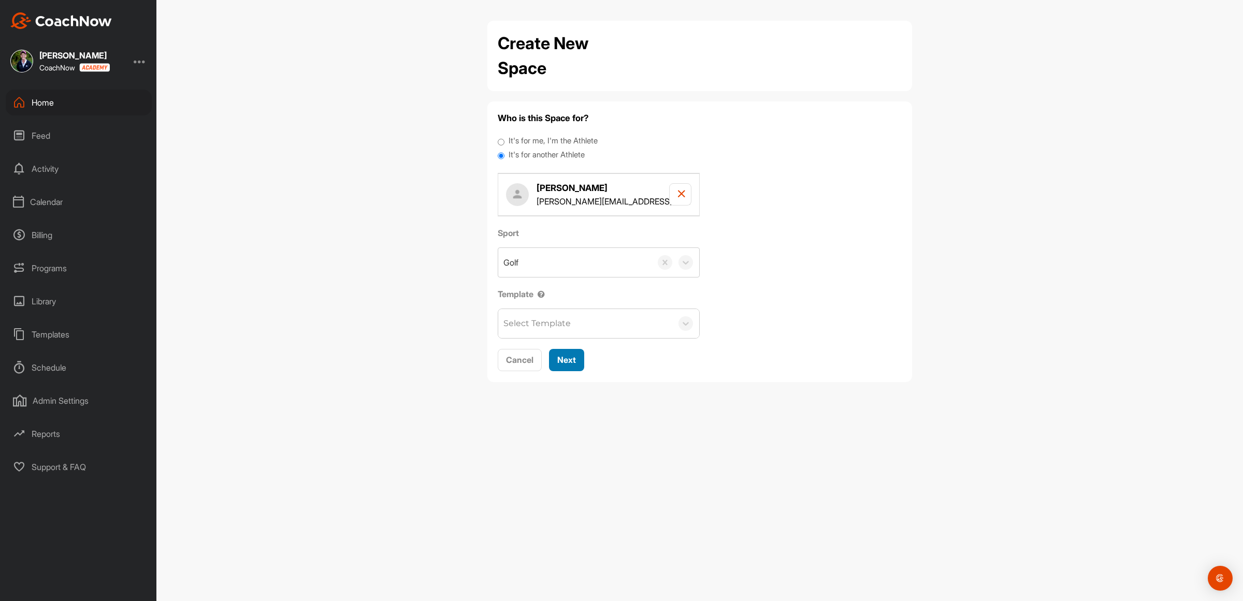
click at [568, 361] on span "Next" at bounding box center [566, 360] width 19 height 10
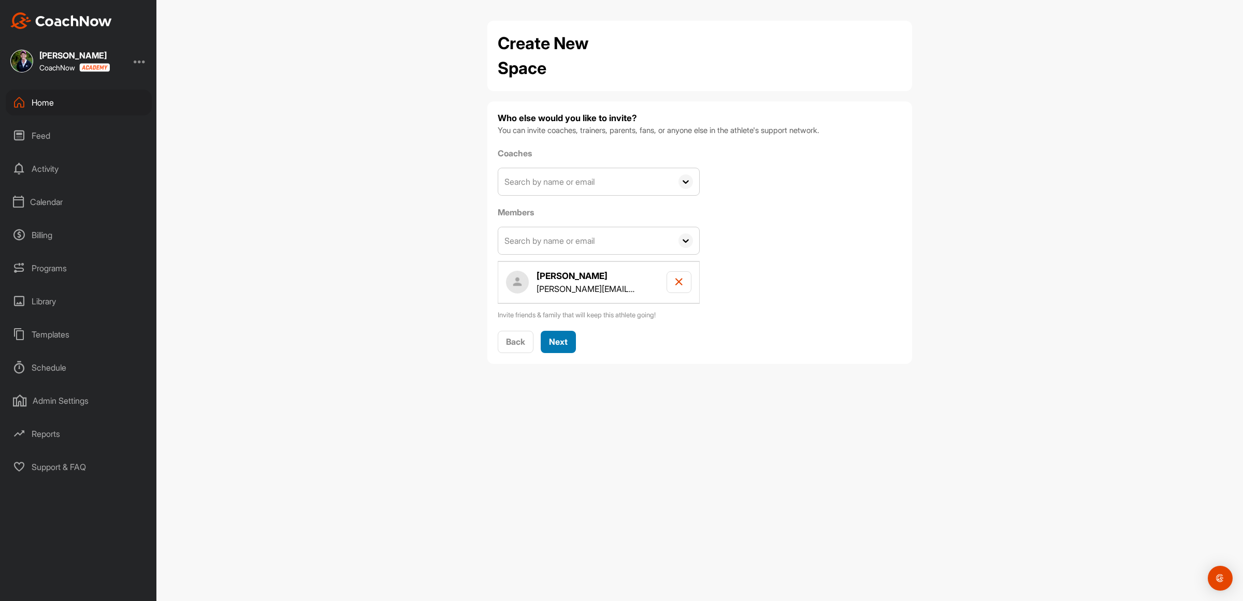
click at [560, 341] on span "Next" at bounding box center [558, 342] width 19 height 10
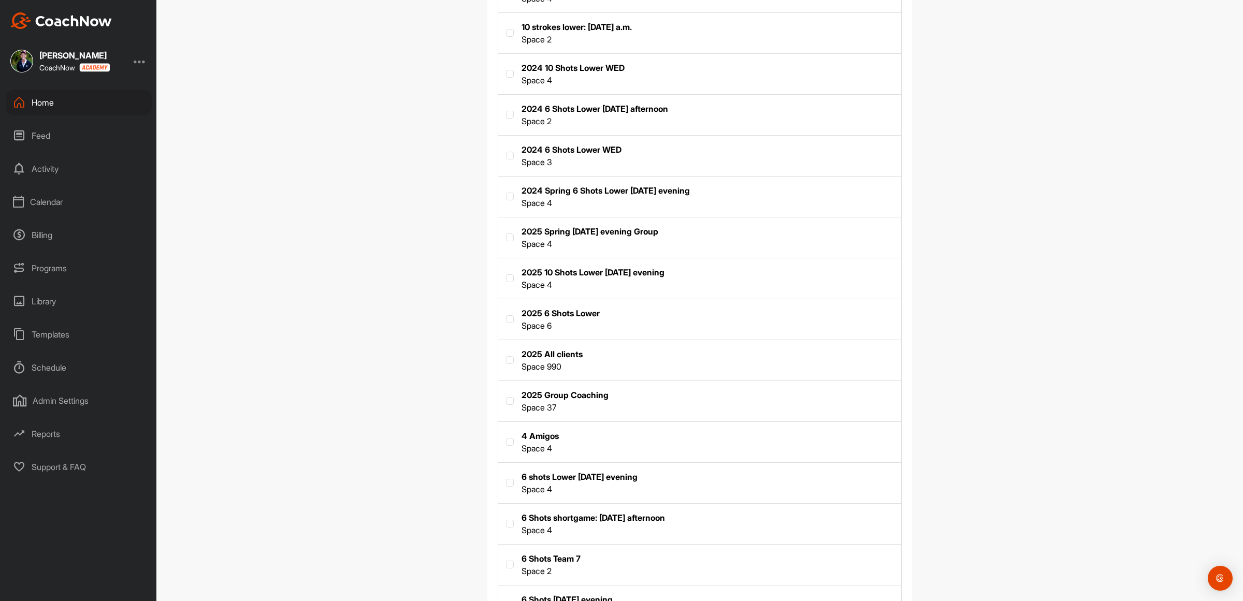
scroll to position [389, 0]
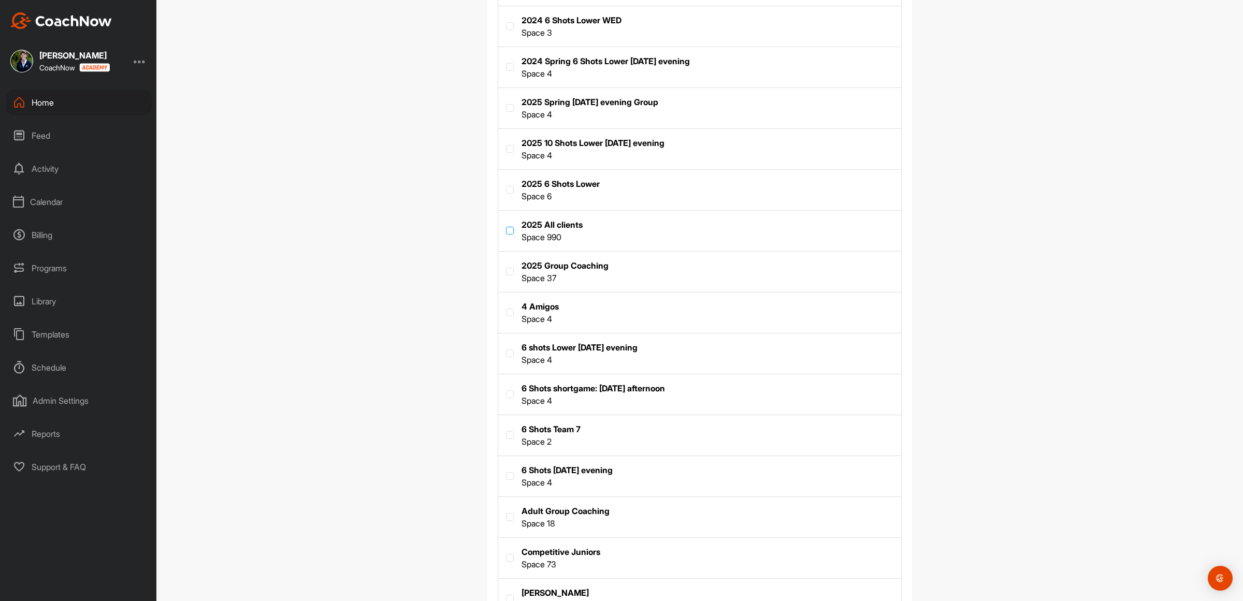
click at [507, 232] on label at bounding box center [510, 231] width 8 height 8
click at [507, 227] on input "checkbox" at bounding box center [506, 227] width 1 height 1
checkbox input "true"
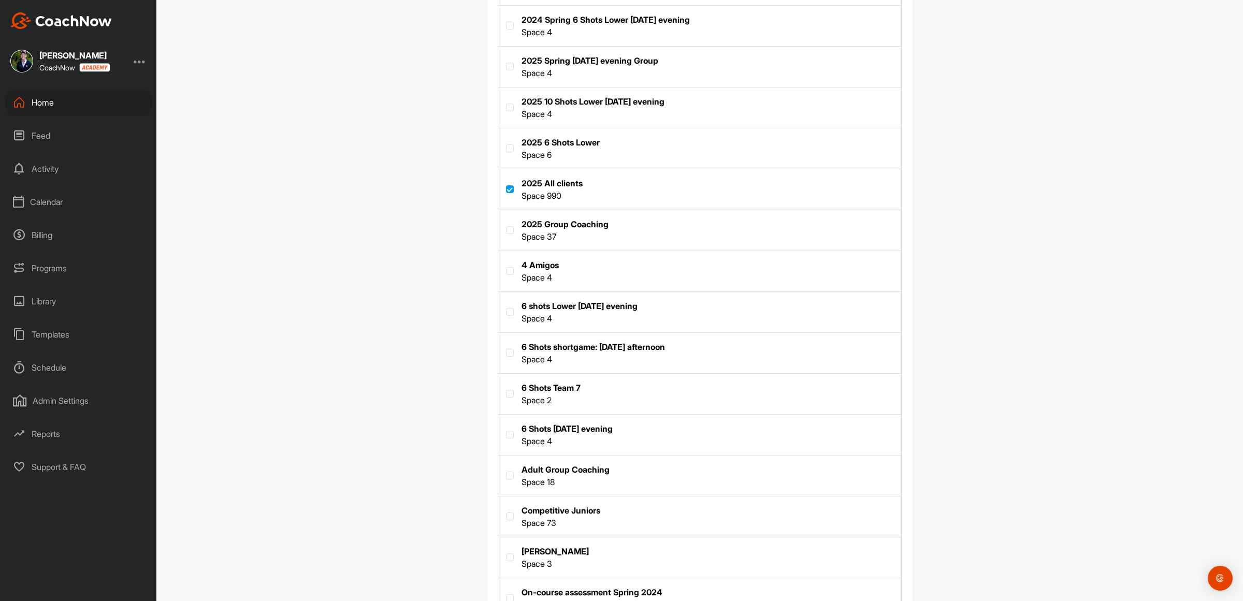
scroll to position [560, 0]
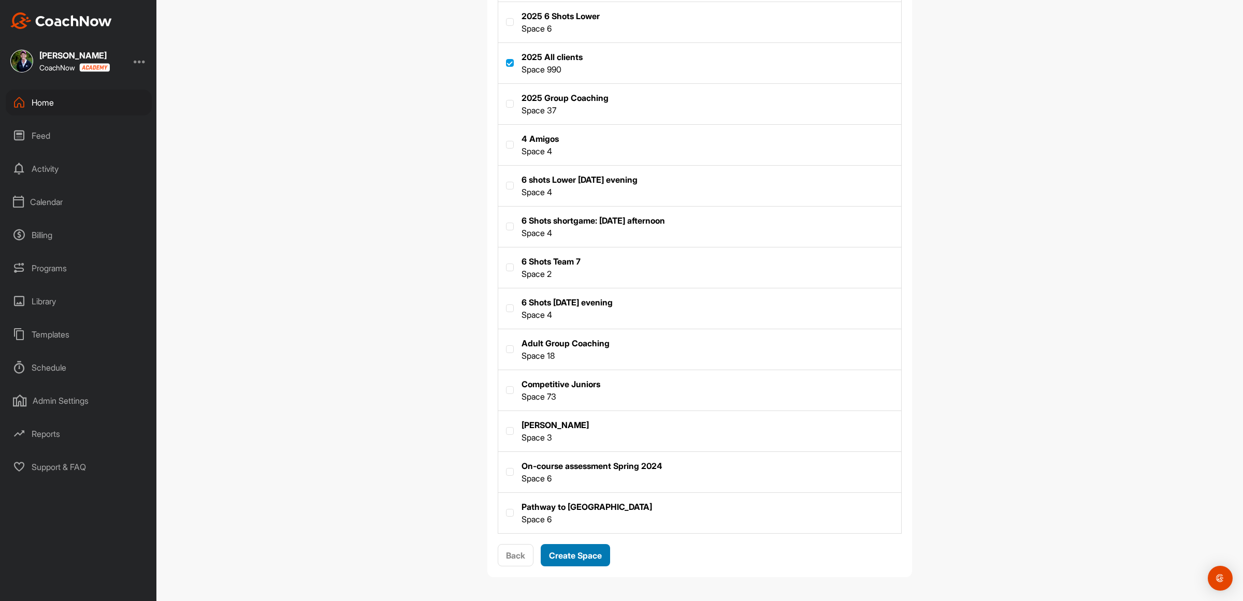
click at [570, 550] on div "Create Space" at bounding box center [575, 556] width 53 height 12
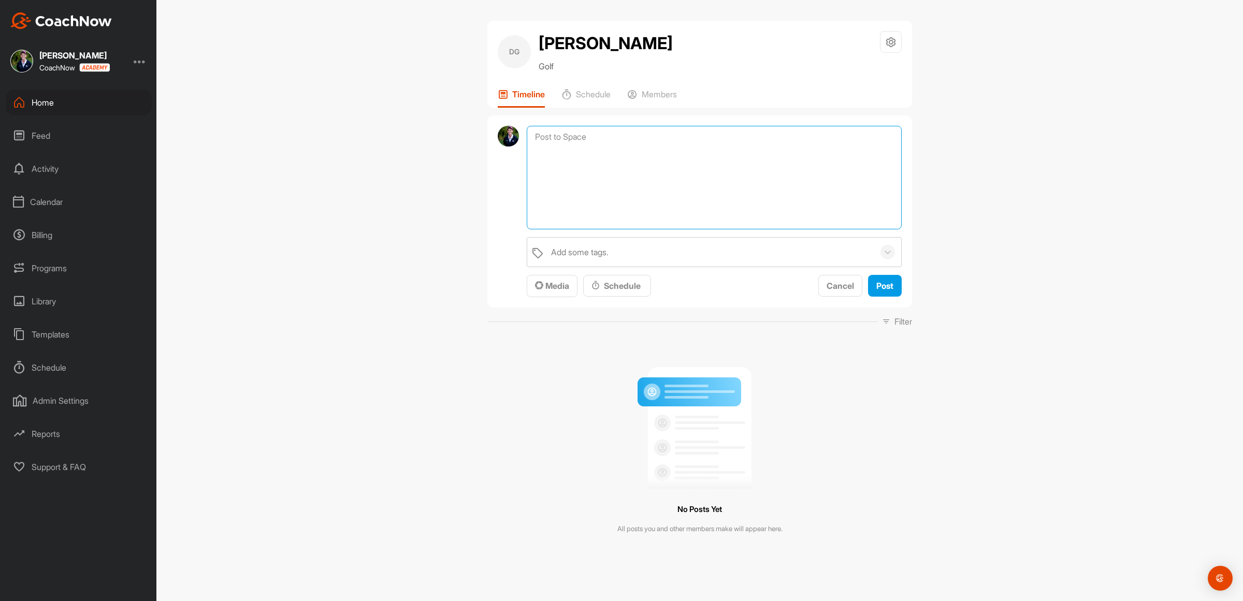
click at [556, 140] on textarea at bounding box center [714, 178] width 375 height 104
type textarea "h 72 ws 74.5 grip side on post center"
click at [886, 288] on span "Post" at bounding box center [885, 286] width 17 height 10
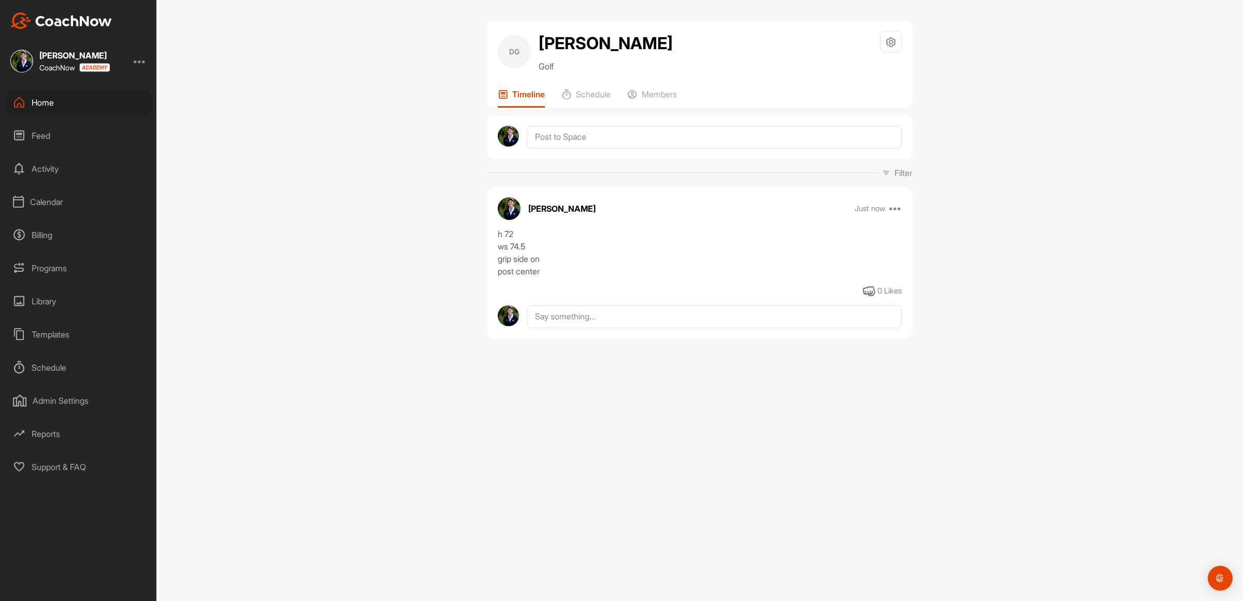
click at [44, 101] on div "Home" at bounding box center [79, 103] width 146 height 26
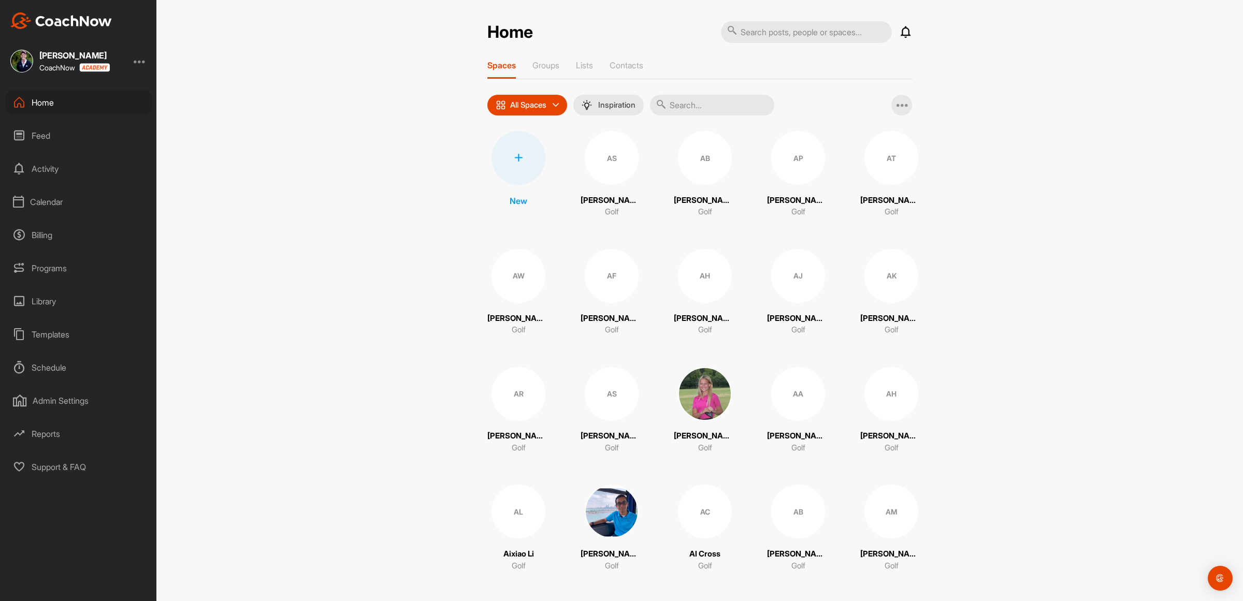
drag, startPoint x: 510, startPoint y: 163, endPoint x: 511, endPoint y: 158, distance: 5.3
click at [511, 158] on div at bounding box center [519, 158] width 54 height 54
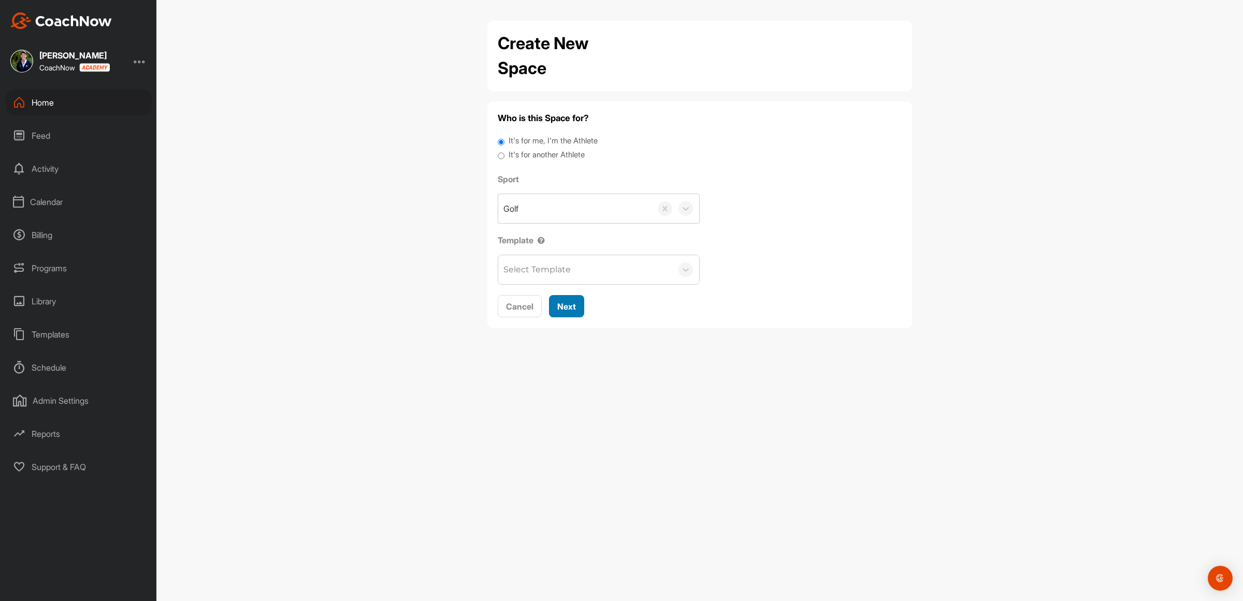
click at [565, 309] on span "Next" at bounding box center [566, 307] width 19 height 10
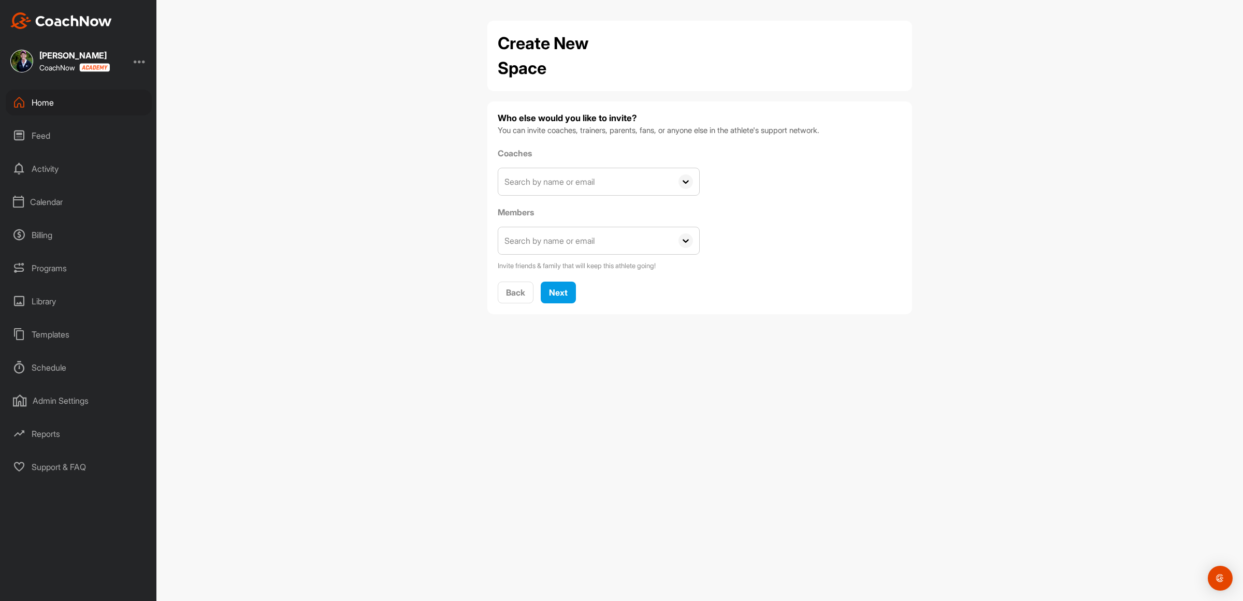
click at [553, 237] on input "text" at bounding box center [585, 240] width 174 height 27
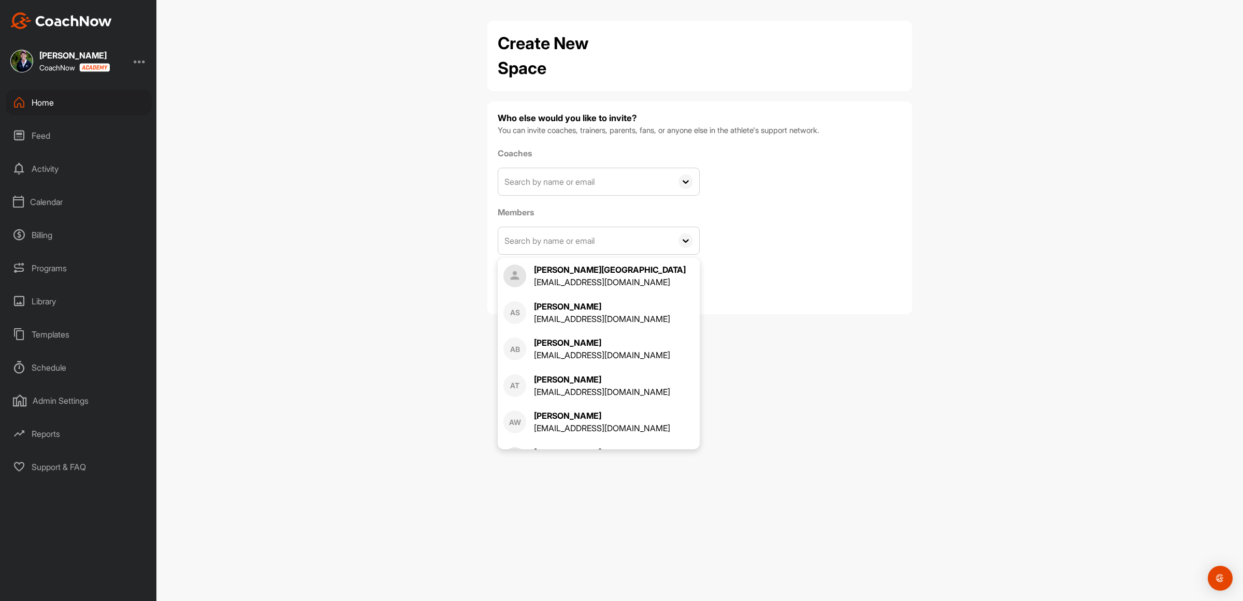
click at [874, 245] on div "Coaches A.J. McAdam aj.golflab@yahoo.com AS Aaron Stein ajzstein1@gmail.com AB …" at bounding box center [700, 209] width 404 height 124
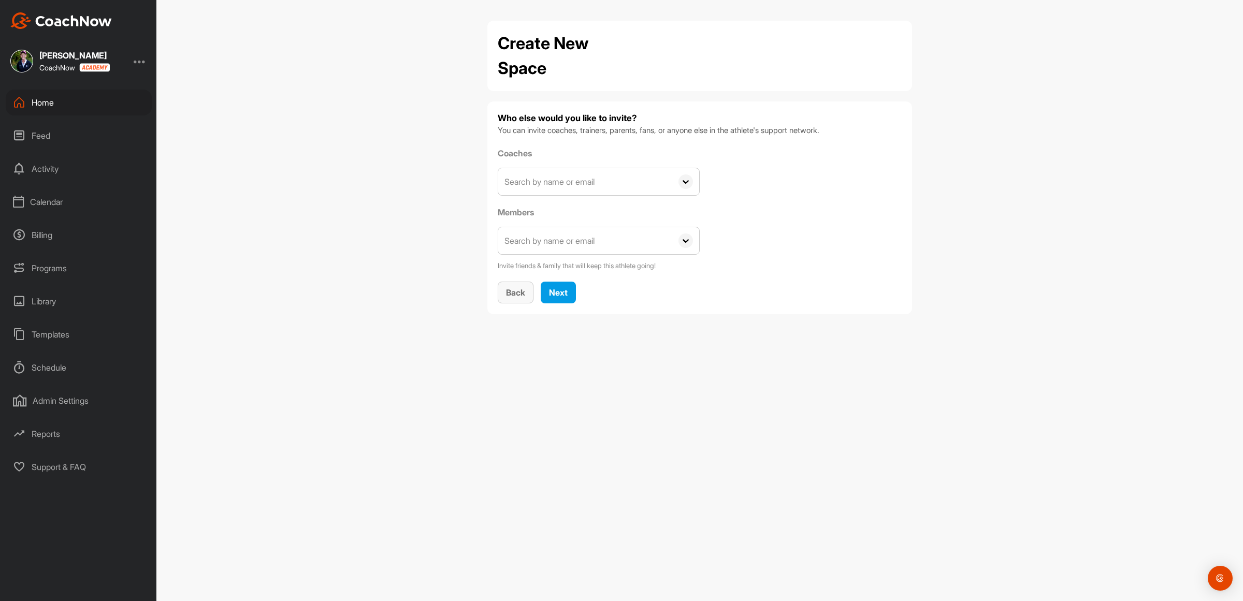
click at [518, 290] on span "Back" at bounding box center [515, 293] width 19 height 10
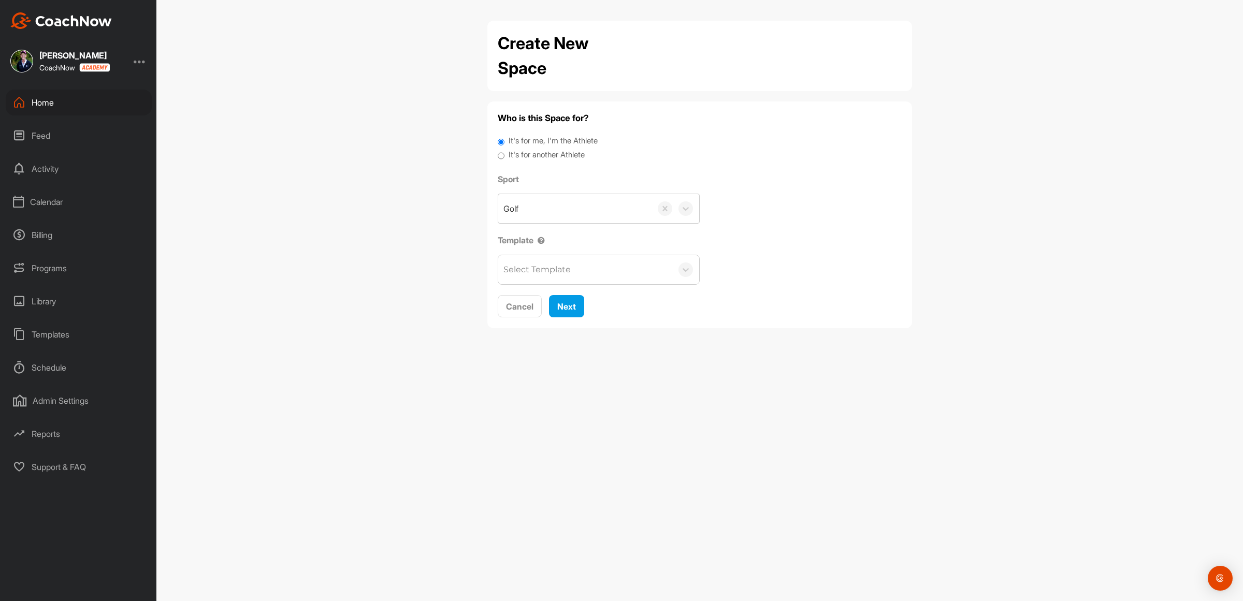
click at [500, 153] on input "It's for another Athlete" at bounding box center [501, 156] width 7 height 14
radio input "true"
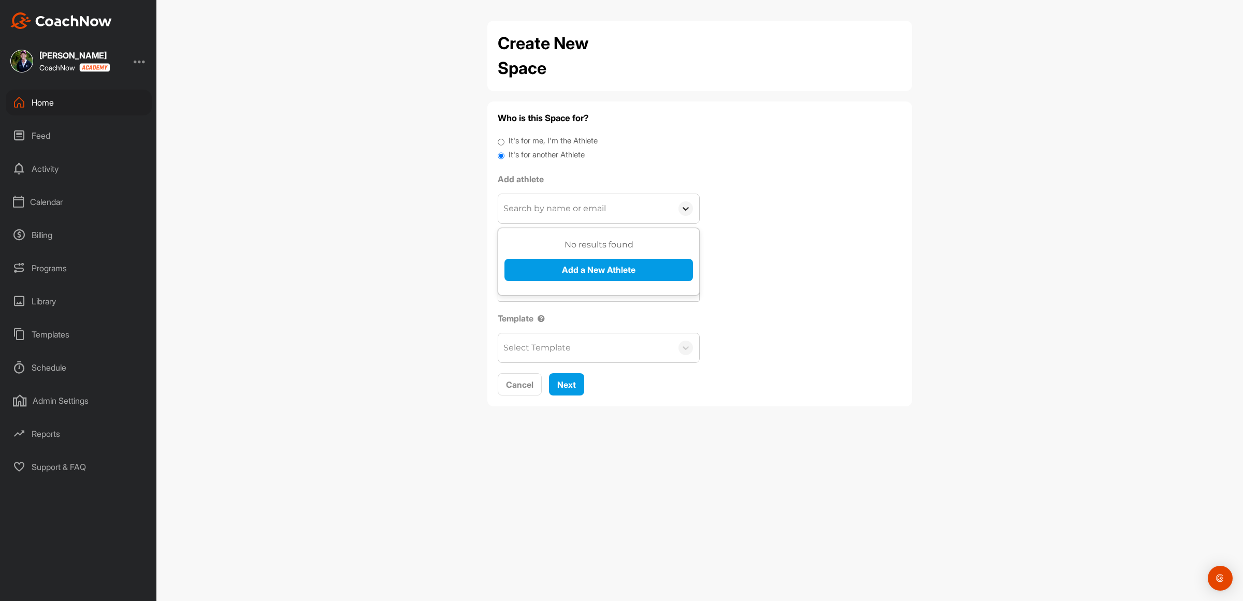
click at [685, 208] on icon at bounding box center [686, 209] width 10 height 10
click at [612, 270] on button "Add a New Athlete" at bounding box center [599, 270] width 189 height 22
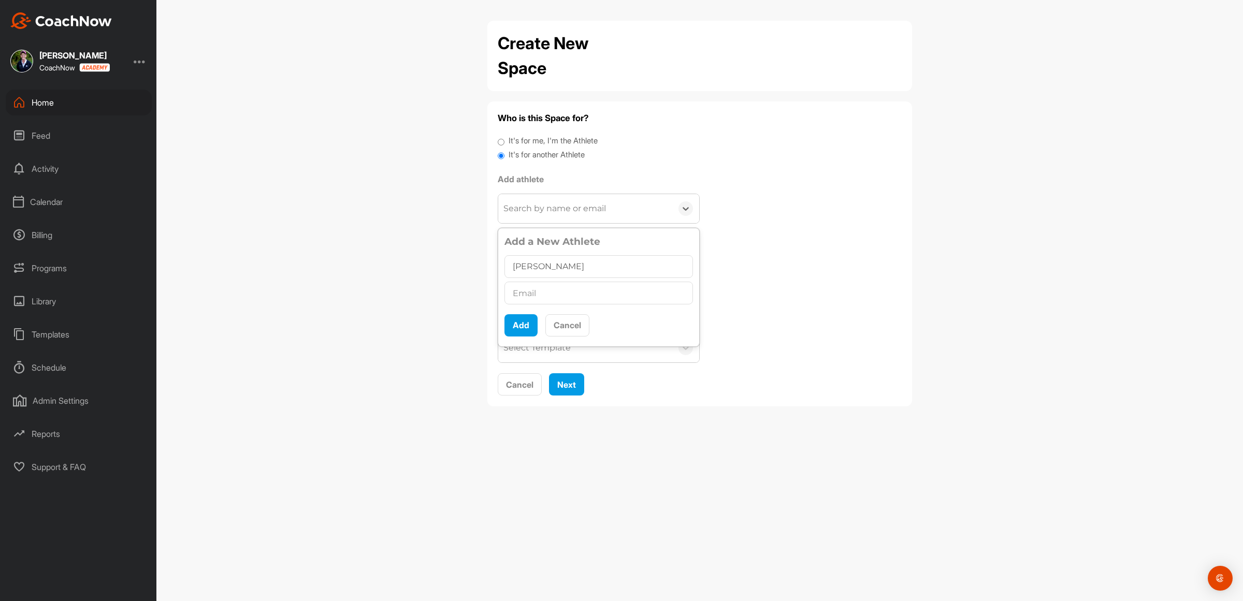
type input "Dr. Jason Brame"
click at [562, 294] on input "text" at bounding box center [599, 293] width 189 height 23
type input "drjasonbrame@gmail.com"
click at [518, 325] on button "Add" at bounding box center [521, 325] width 33 height 22
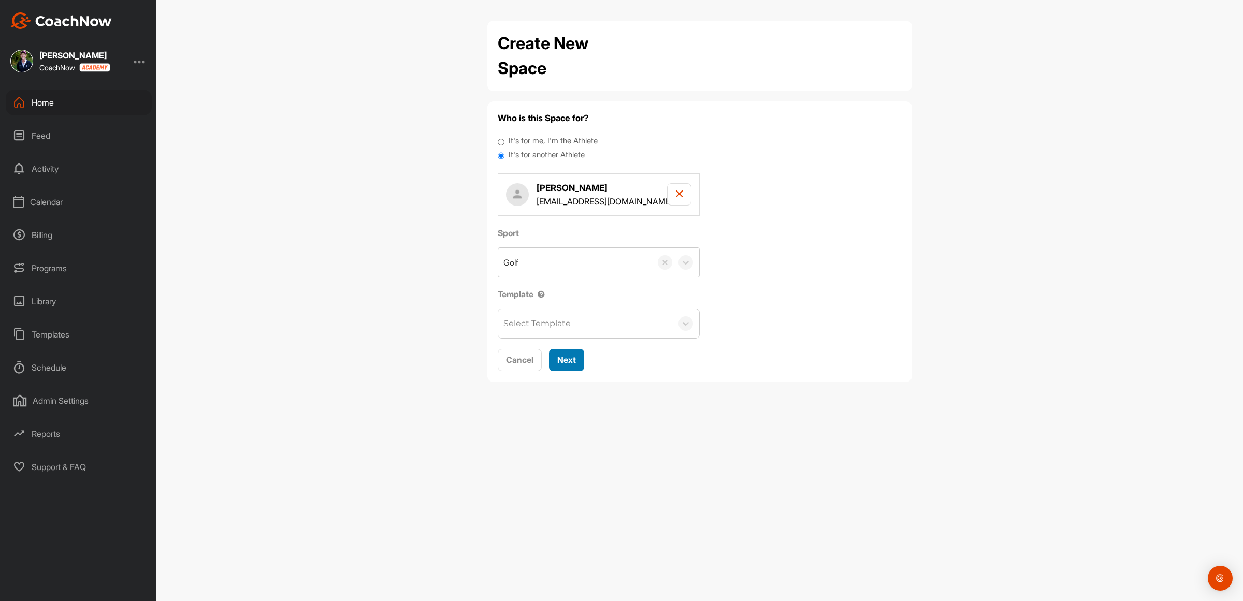
click at [571, 362] on span "Next" at bounding box center [566, 360] width 19 height 10
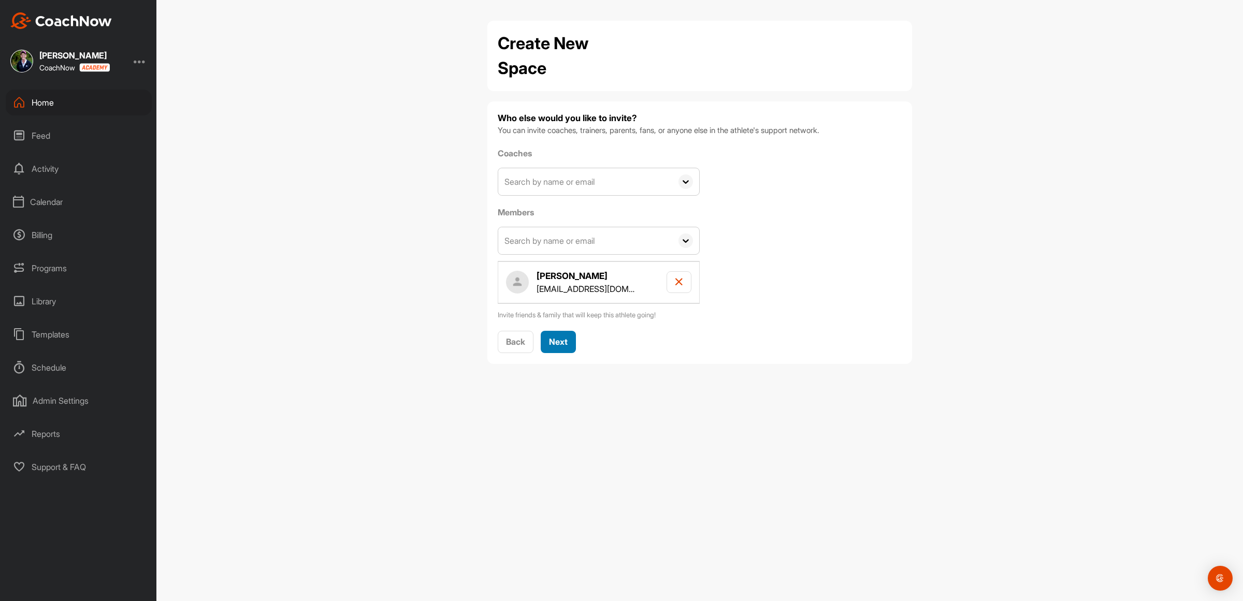
click at [560, 337] on div "Next" at bounding box center [558, 342] width 19 height 12
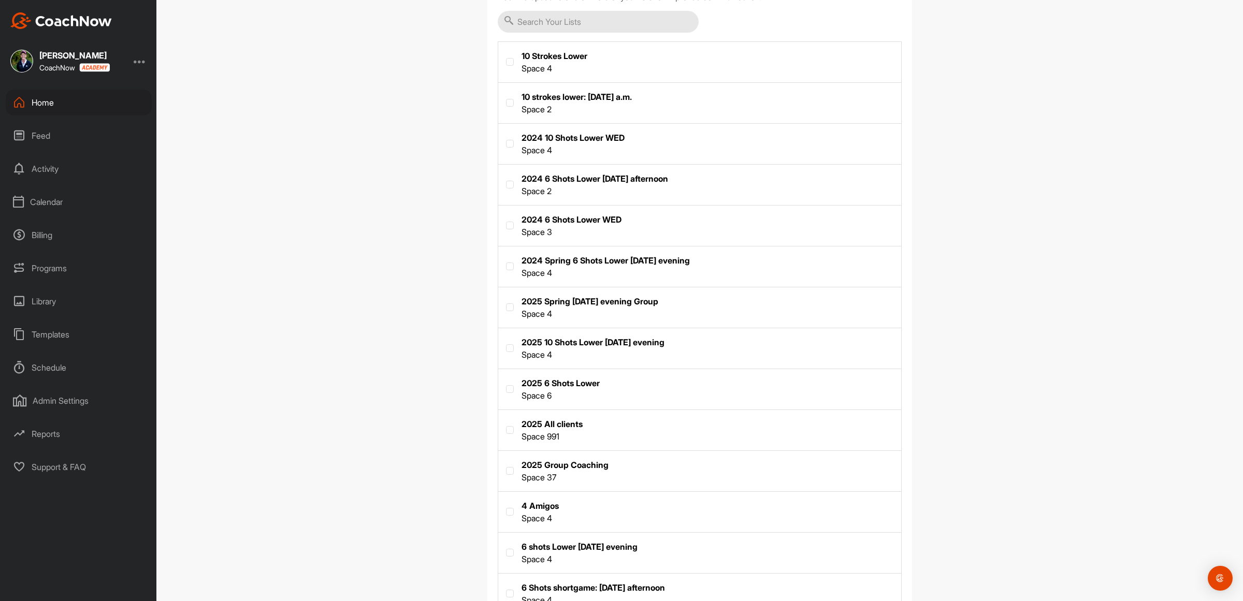
scroll to position [194, 0]
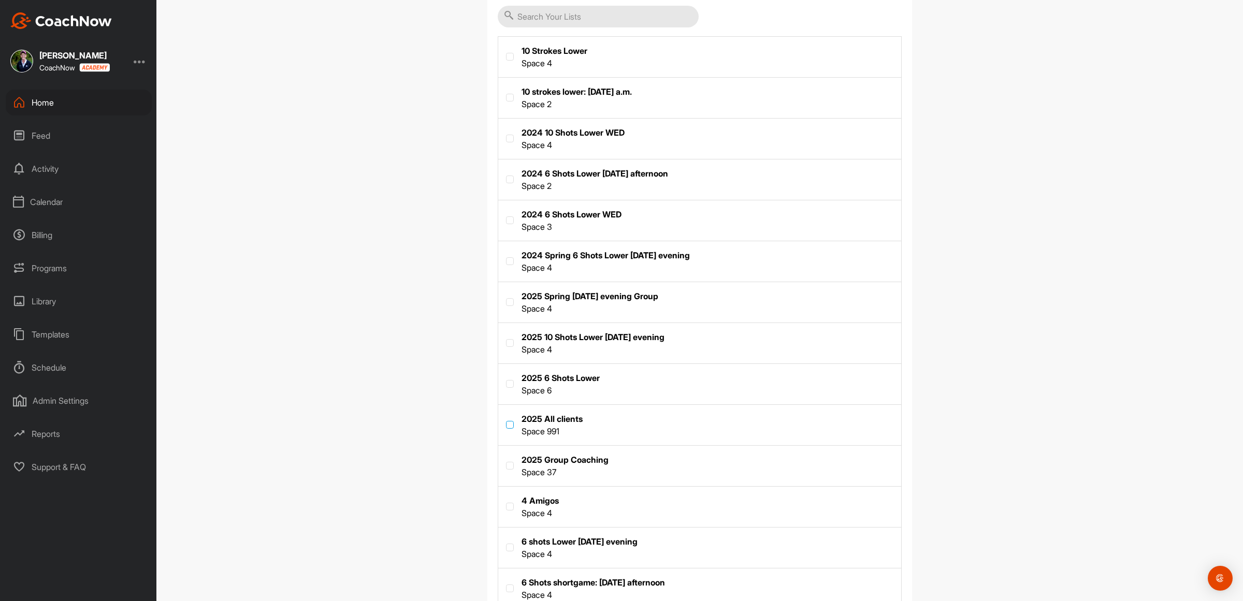
click at [506, 424] on label at bounding box center [510, 425] width 8 height 8
click at [506, 422] on input "checkbox" at bounding box center [506, 421] width 1 height 1
checkbox input "true"
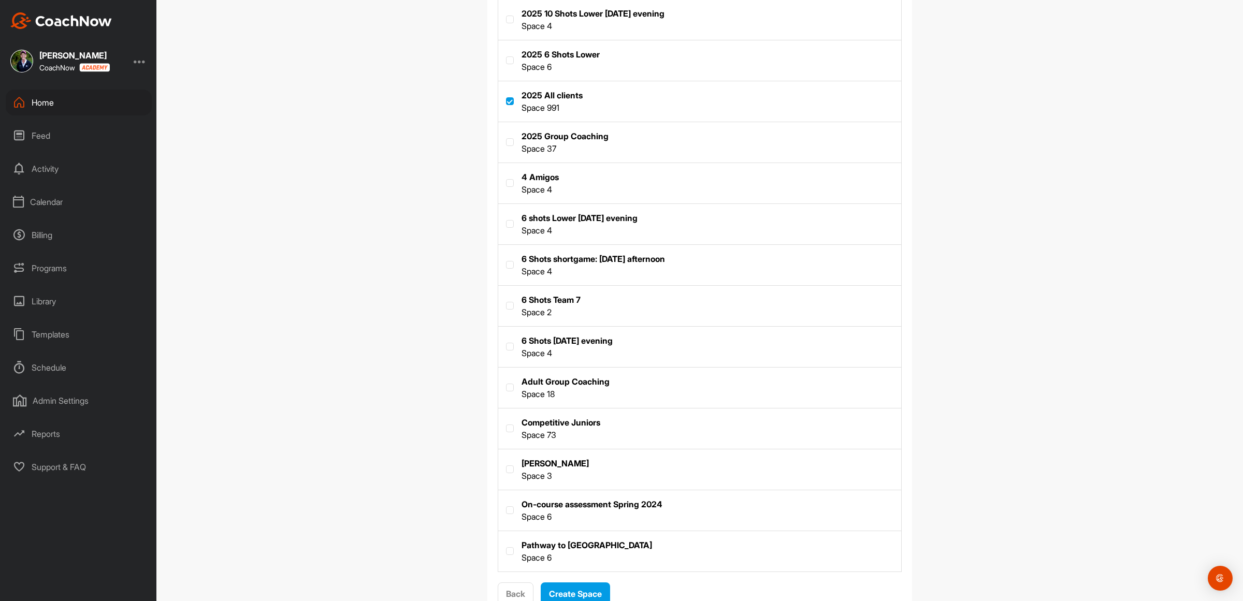
scroll to position [560, 0]
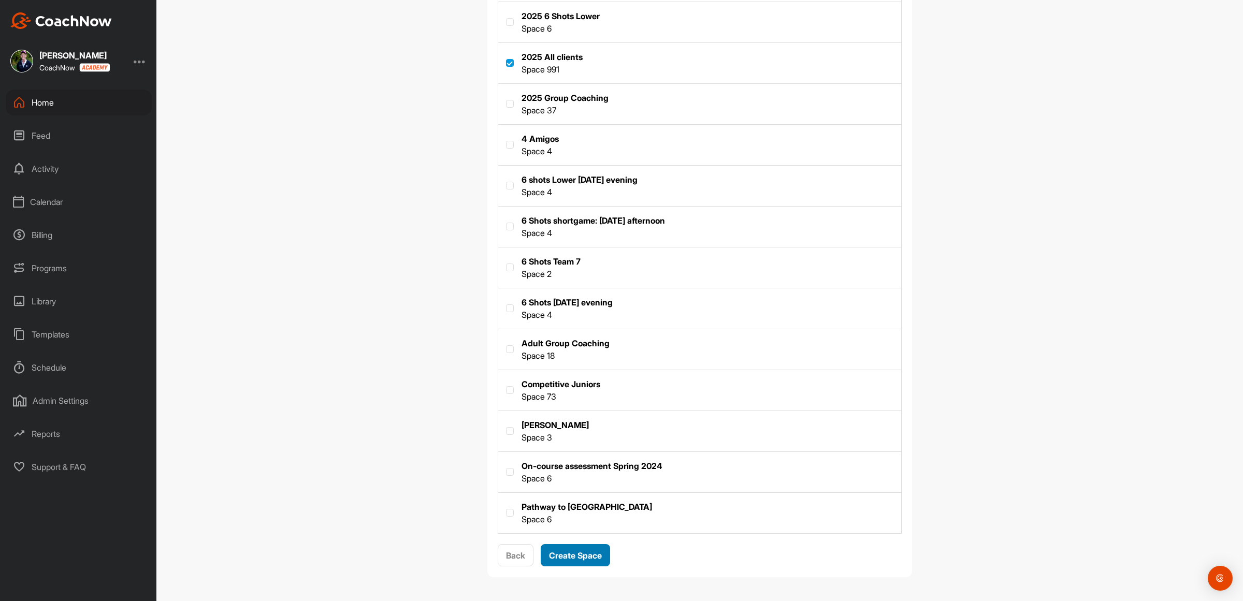
click at [575, 553] on span "Create Space" at bounding box center [575, 556] width 53 height 10
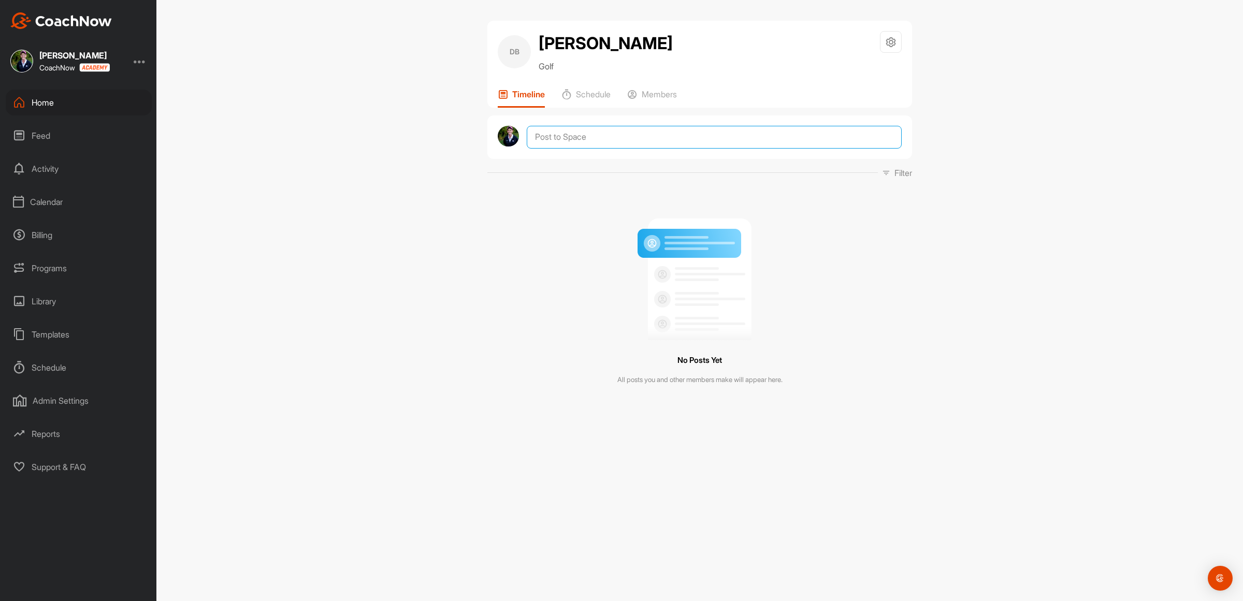
click at [557, 138] on textarea at bounding box center [714, 137] width 375 height 23
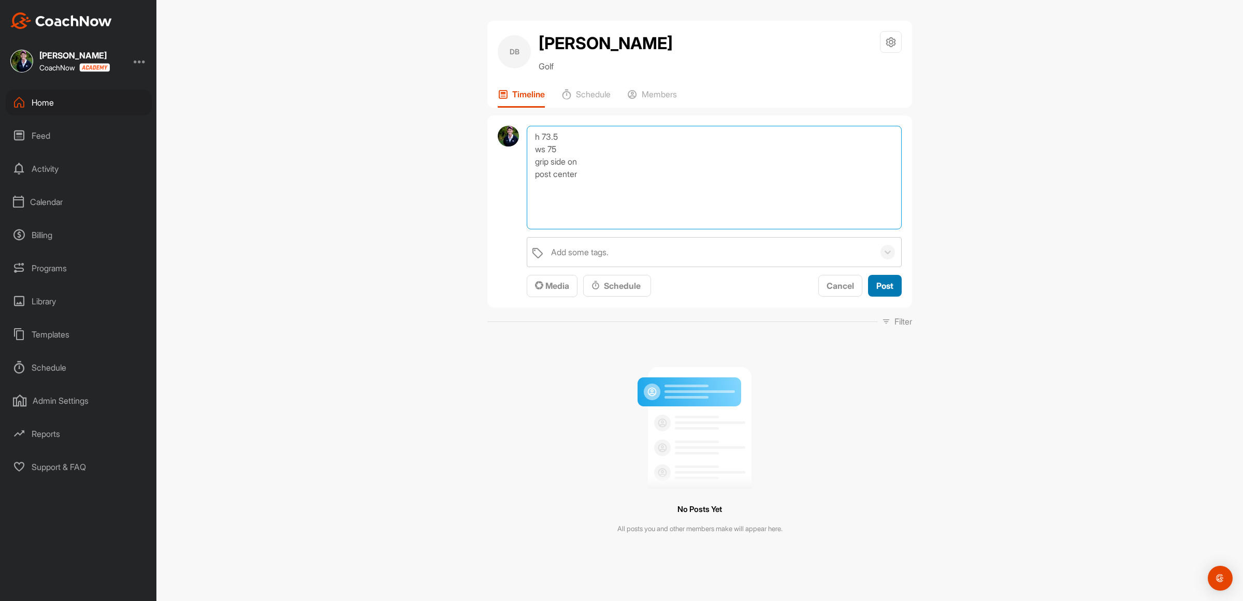
type textarea "h 73.5 ws 75 grip side on post center"
click at [878, 286] on span "Post" at bounding box center [885, 286] width 17 height 10
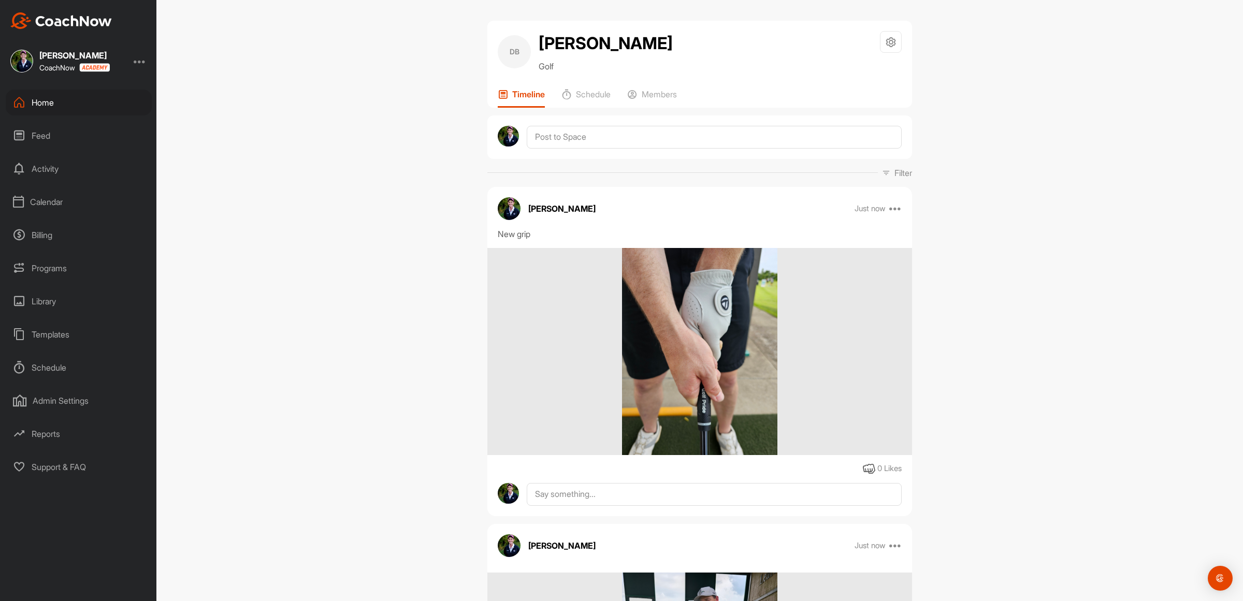
click at [54, 200] on div "Calendar" at bounding box center [79, 202] width 146 height 26
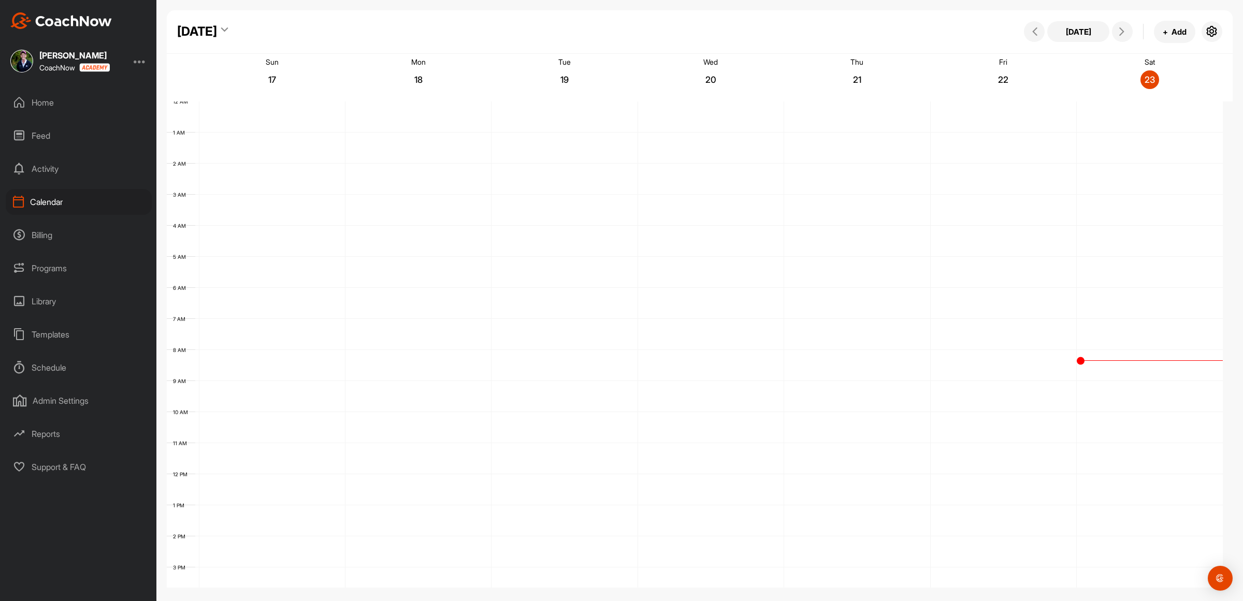
scroll to position [179, 0]
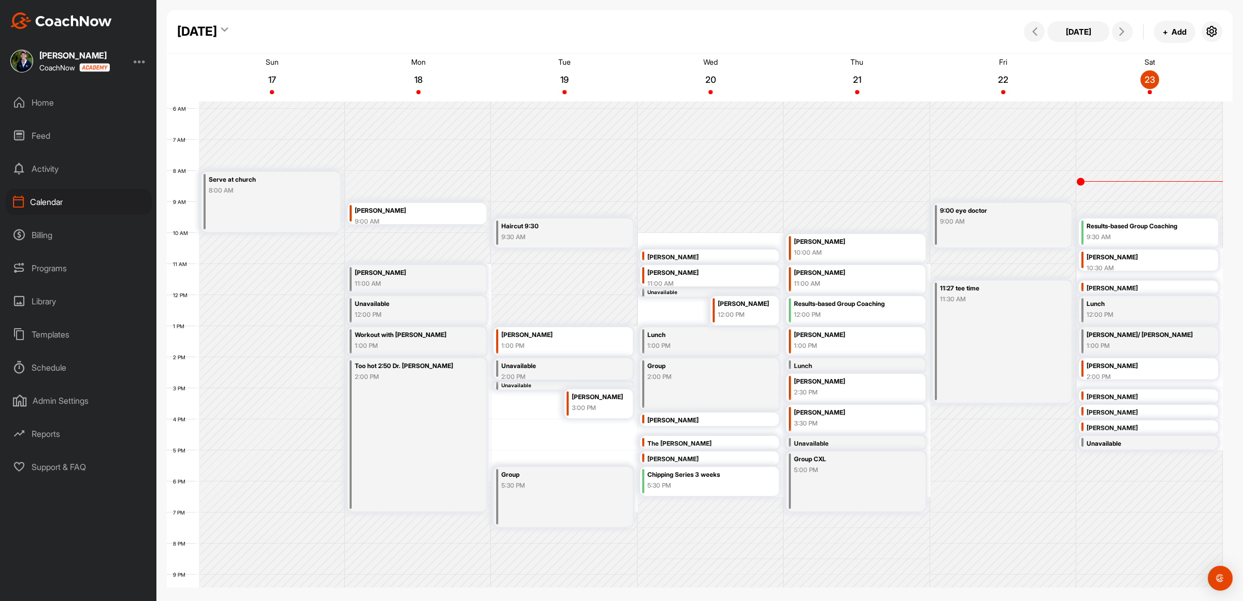
click at [1114, 236] on div "9:30 AM" at bounding box center [1141, 237] width 108 height 9
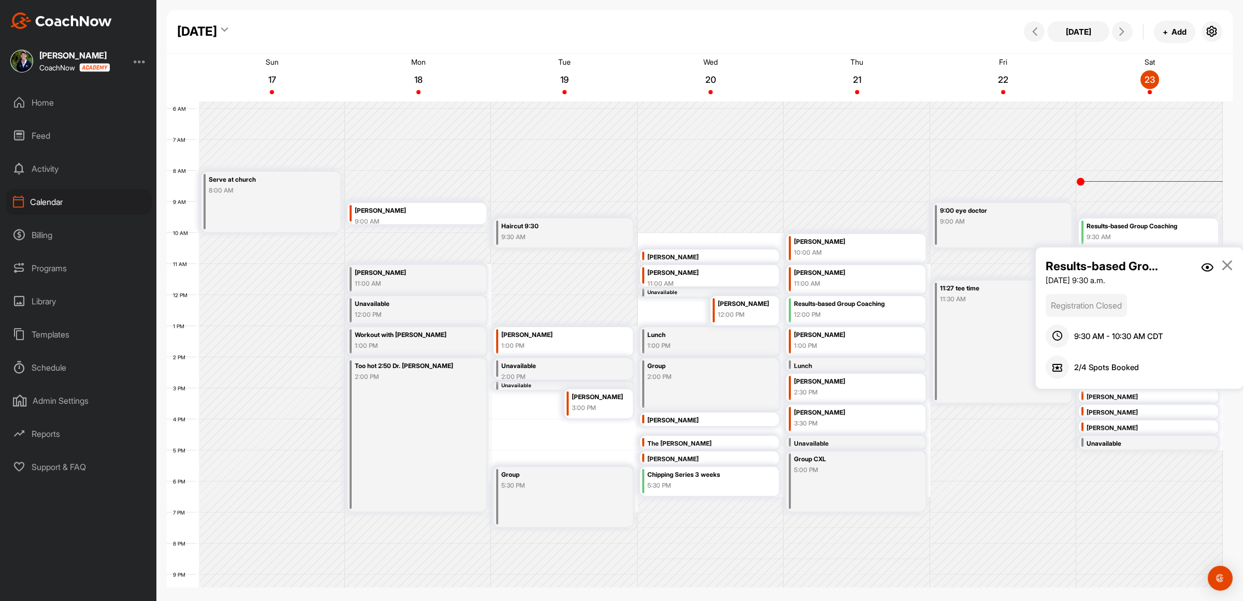
click at [1206, 264] on img at bounding box center [1207, 267] width 12 height 9
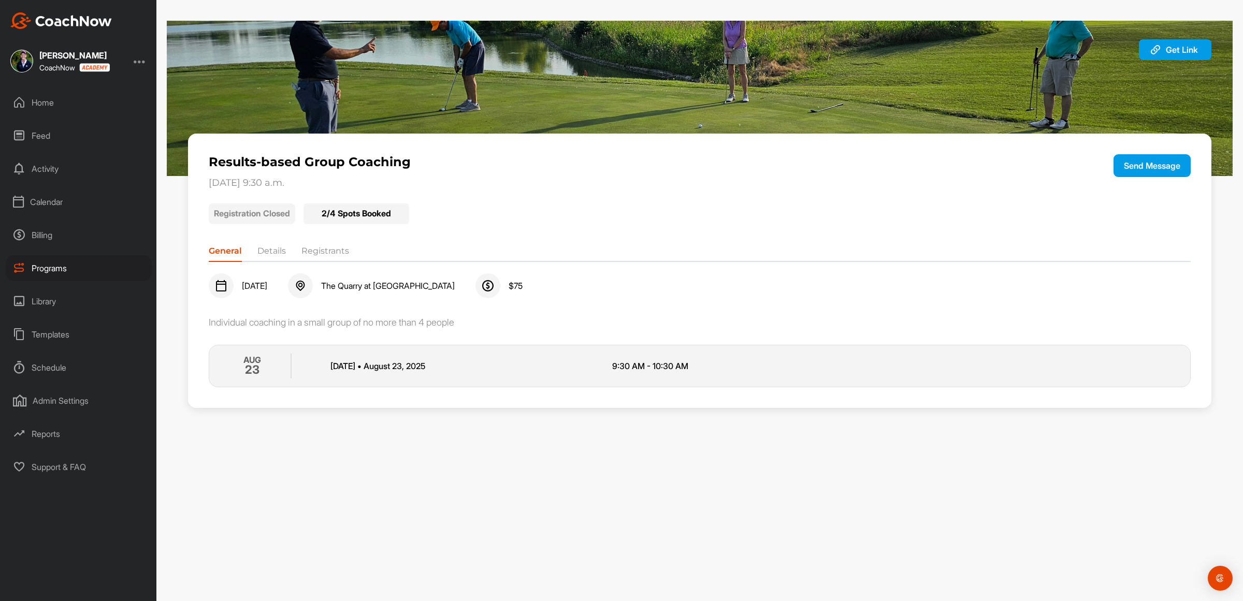
click at [315, 250] on li "Registrants" at bounding box center [326, 253] width 48 height 17
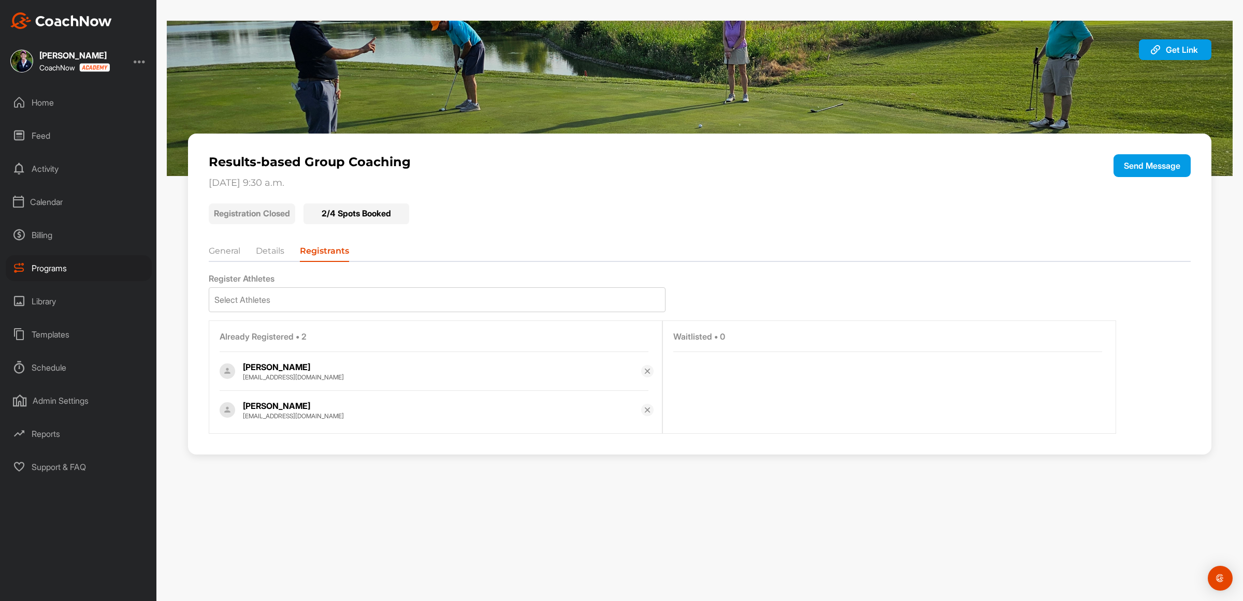
click at [45, 100] on div "Home" at bounding box center [79, 103] width 146 height 26
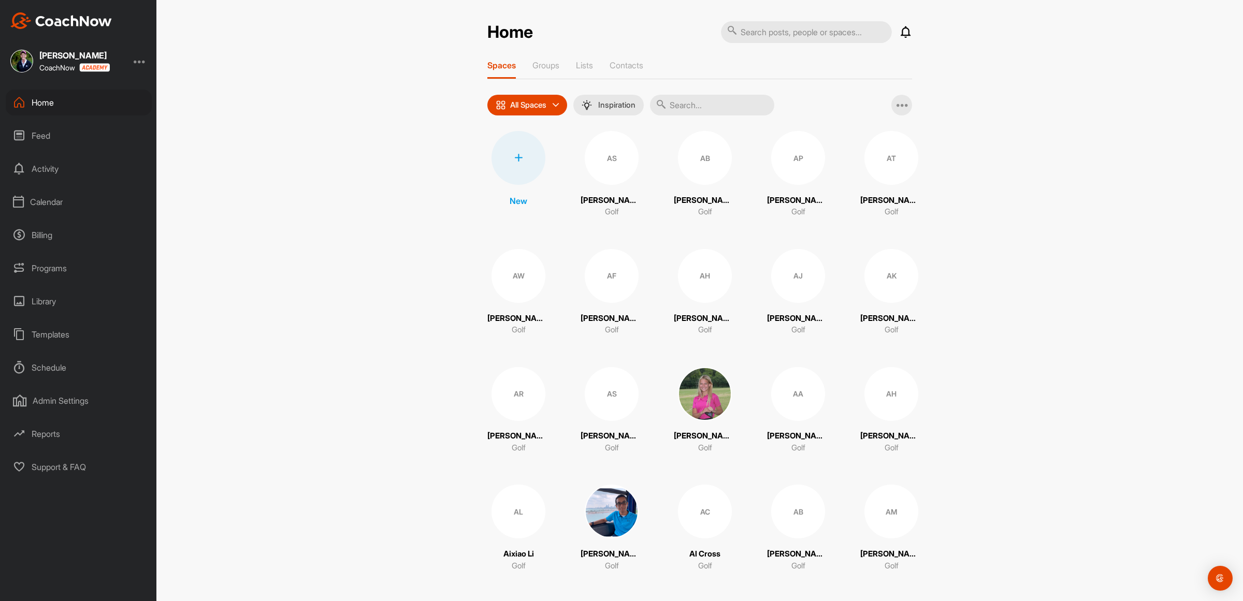
click at [41, 200] on div "Calendar" at bounding box center [79, 202] width 146 height 26
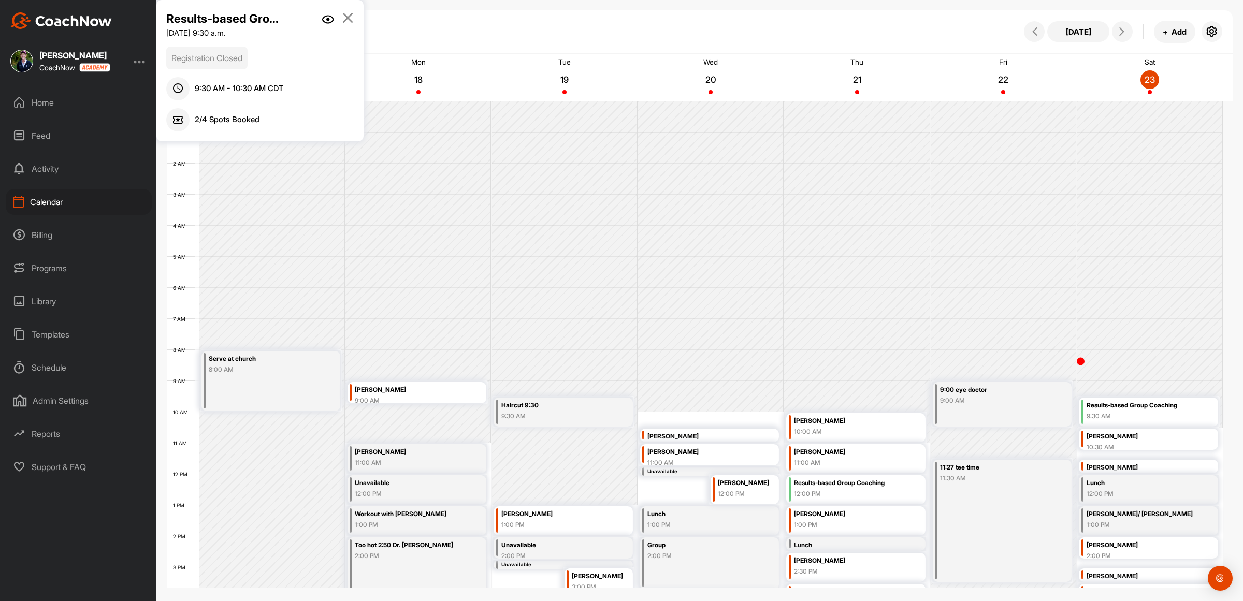
scroll to position [179, 0]
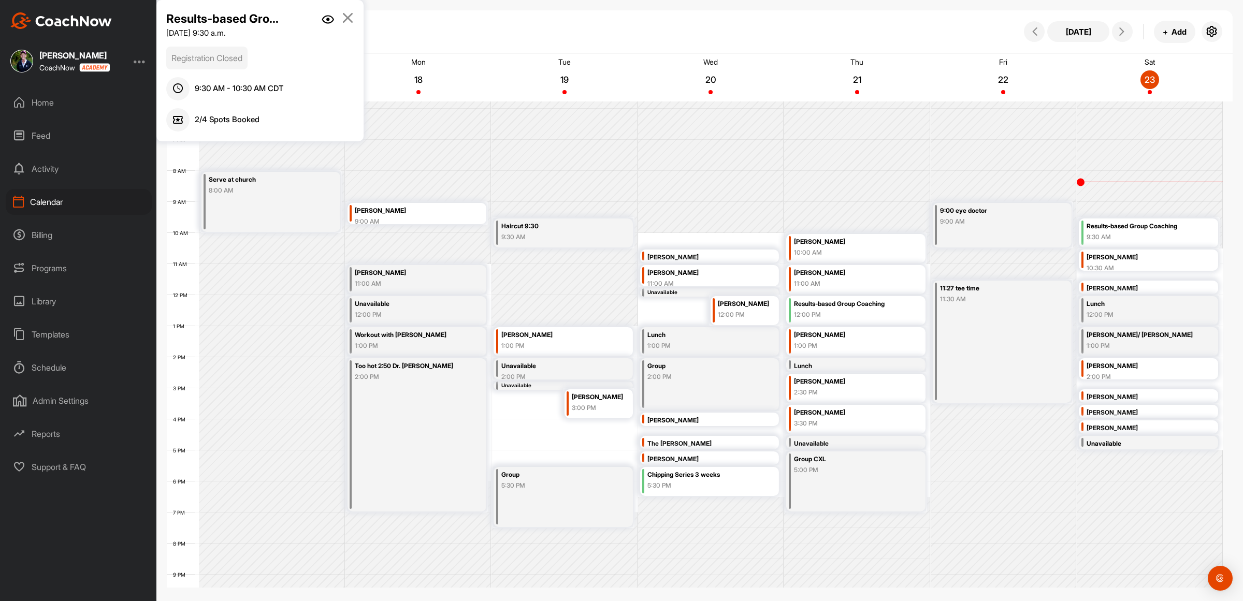
click at [345, 18] on icon at bounding box center [348, 17] width 12 height 11
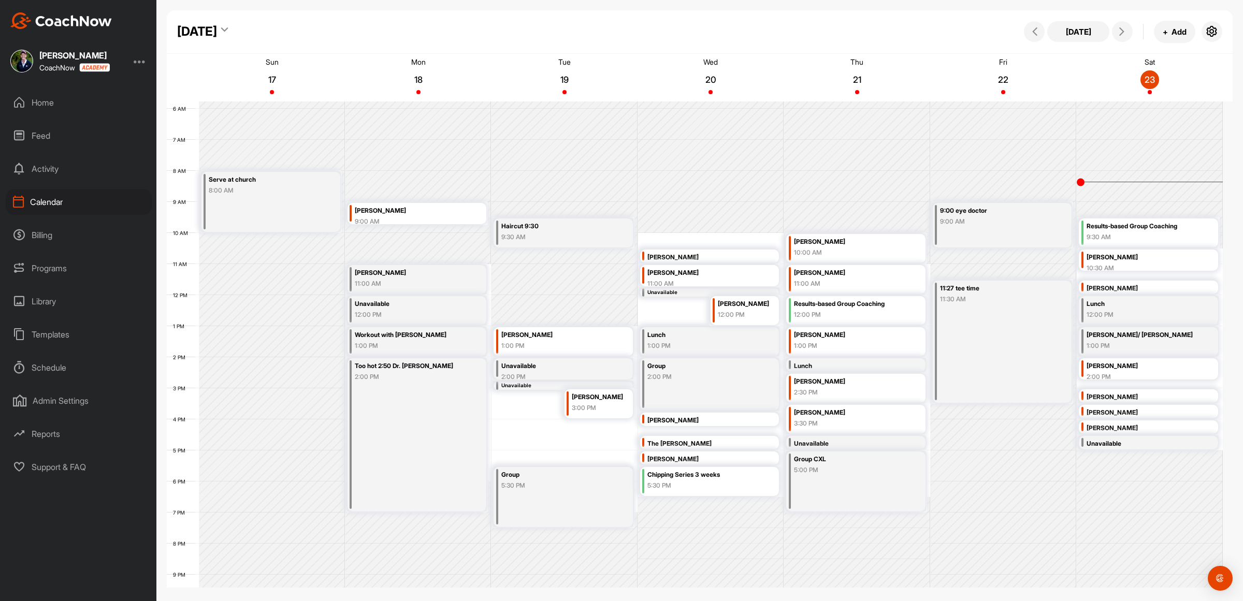
click at [1107, 441] on div "Unavailable" at bounding box center [1141, 444] width 108 height 12
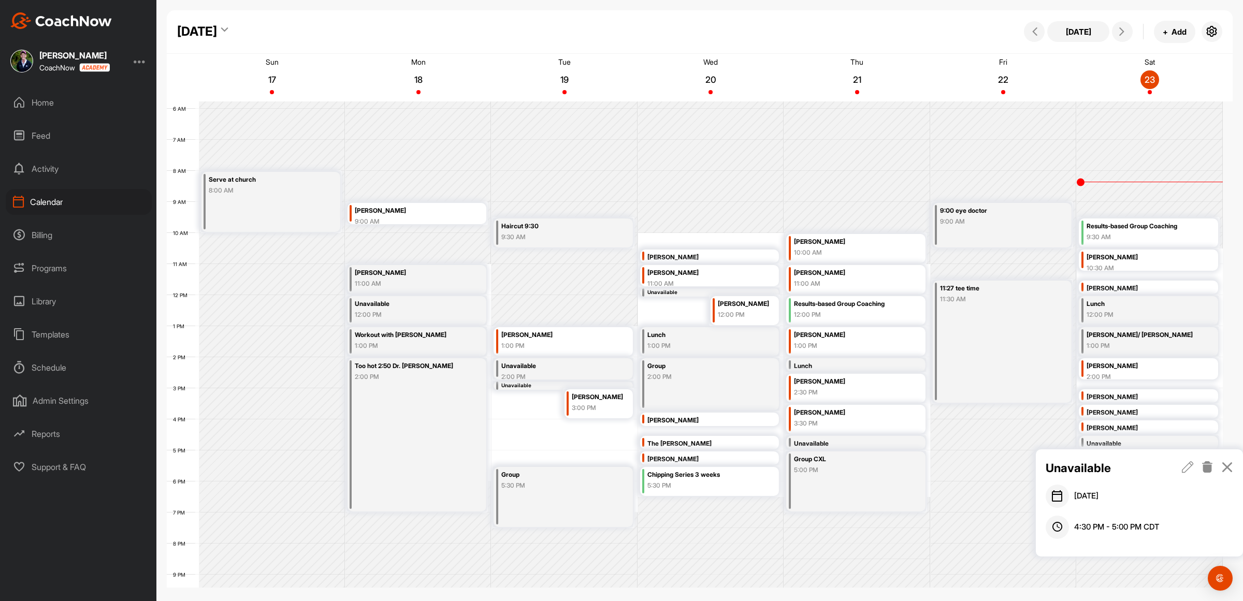
click at [1209, 466] on icon at bounding box center [1208, 467] width 12 height 11
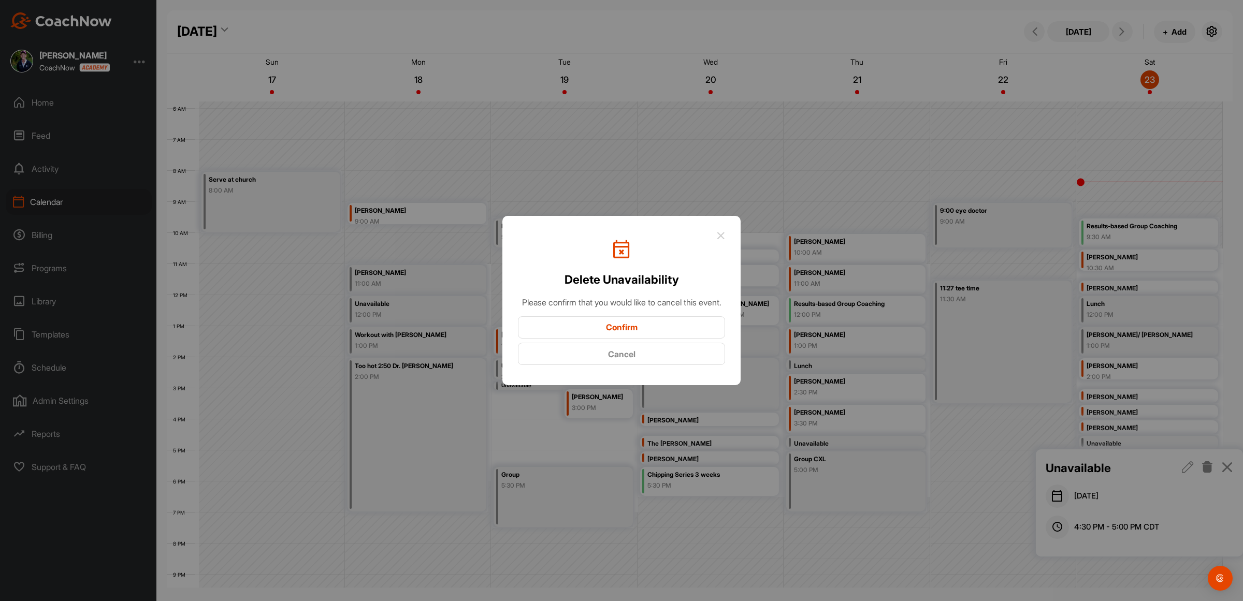
click at [596, 329] on button "Confirm" at bounding box center [621, 328] width 207 height 22
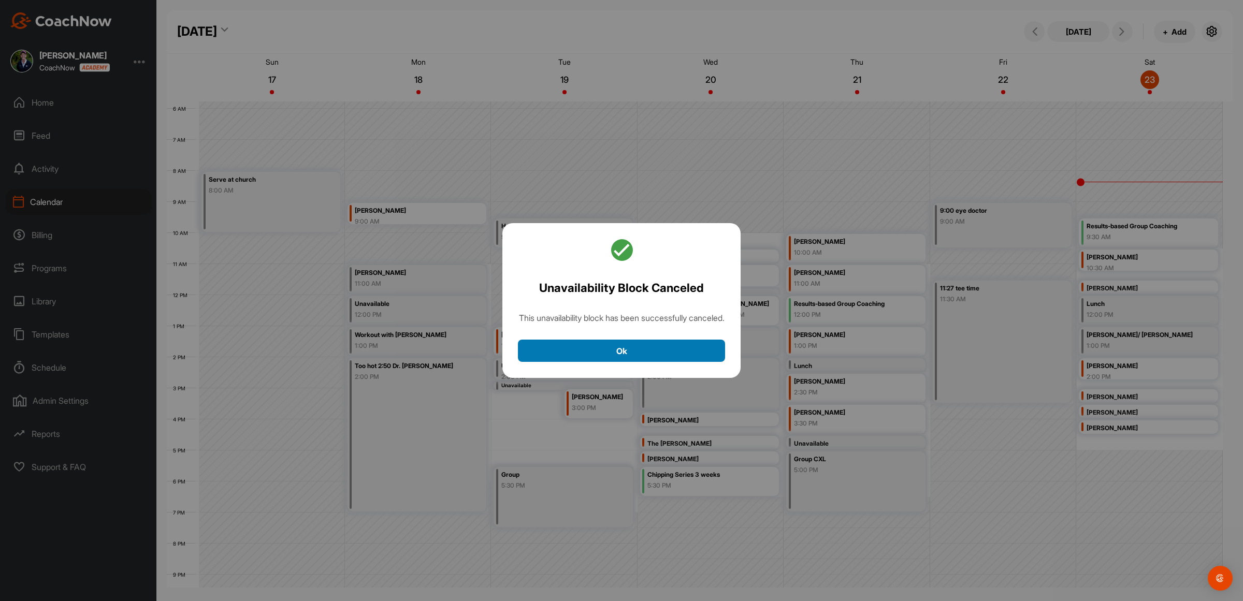
click at [579, 360] on button "Ok" at bounding box center [621, 351] width 207 height 22
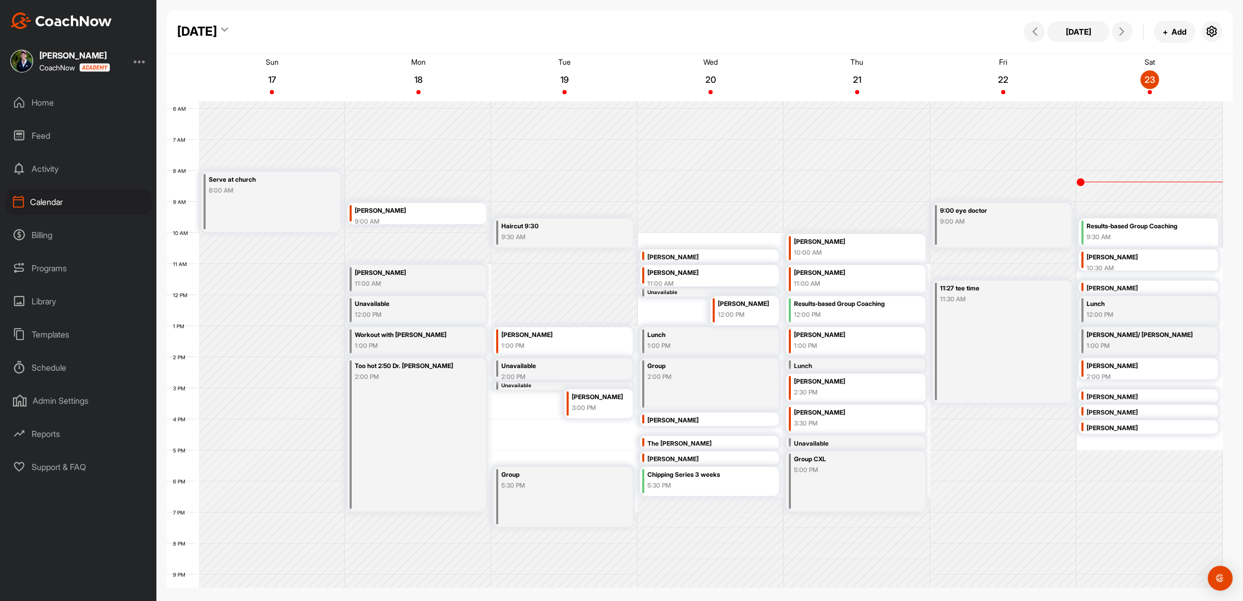
click at [1097, 442] on div "12 AM 1 AM 2 AM 3 AM 4 AM 5 AM 6 AM 7 AM 8 AM 9 AM 10 AM 11 AM 12 PM 1 PM 2 PM …" at bounding box center [695, 295] width 1056 height 746
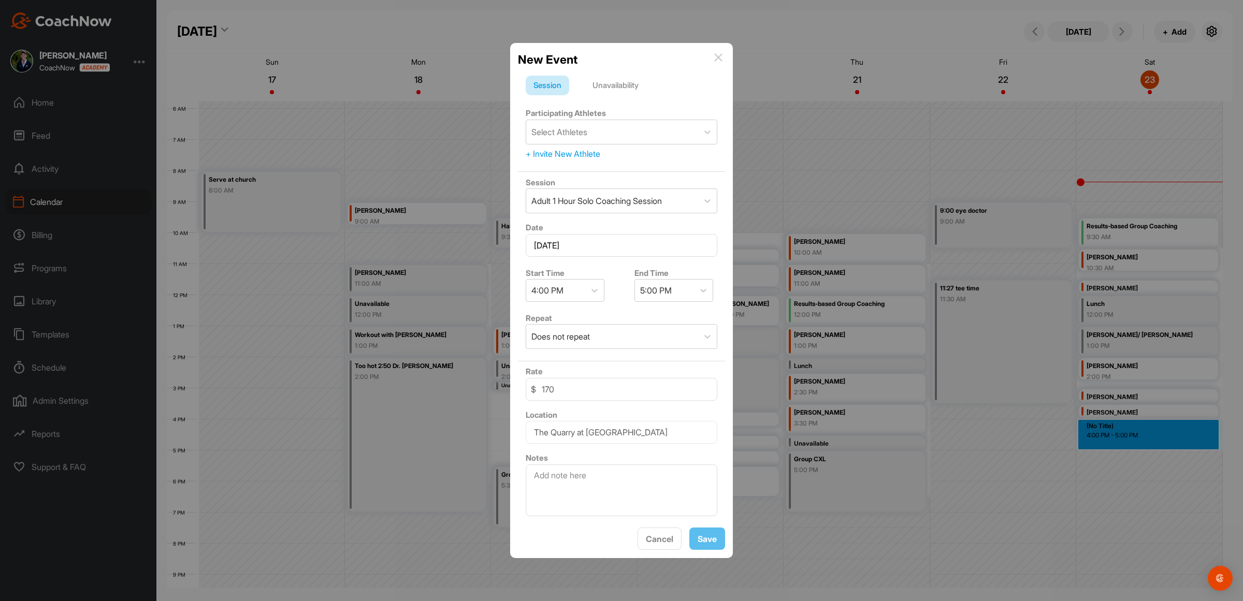
click at [605, 81] on div "Unavailability" at bounding box center [616, 86] width 62 height 20
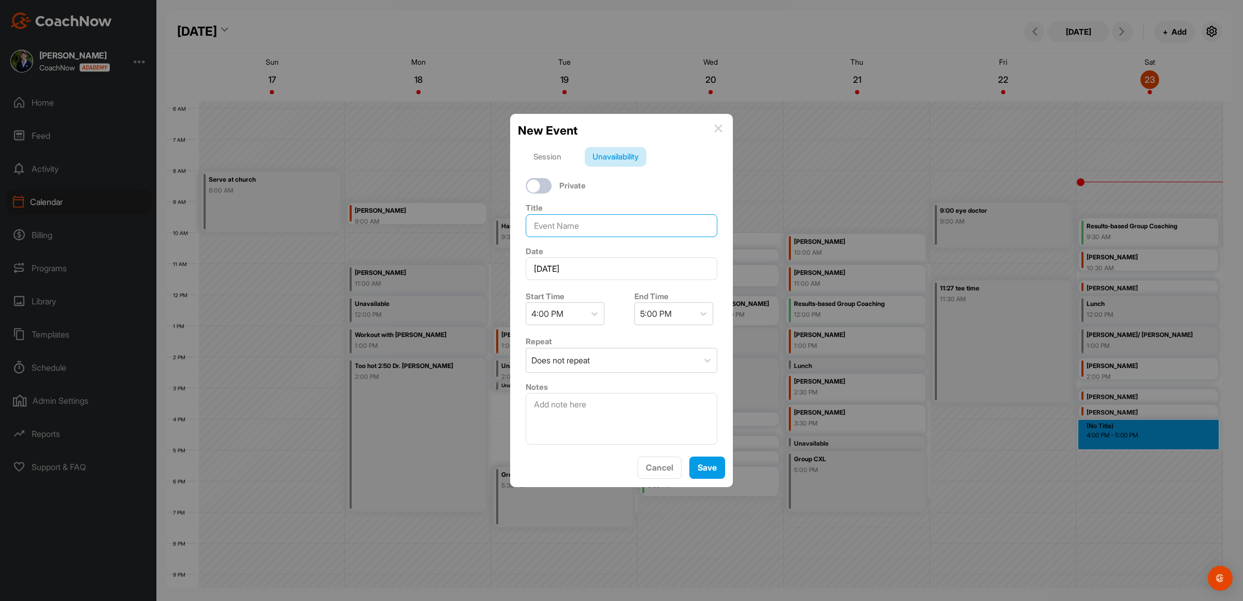
click at [553, 219] on input at bounding box center [622, 225] width 192 height 23
type input "Mukt"
click at [564, 308] on div "4:00 PM" at bounding box center [548, 314] width 32 height 12
click at [542, 376] on div "4:30 PM" at bounding box center [565, 377] width 79 height 21
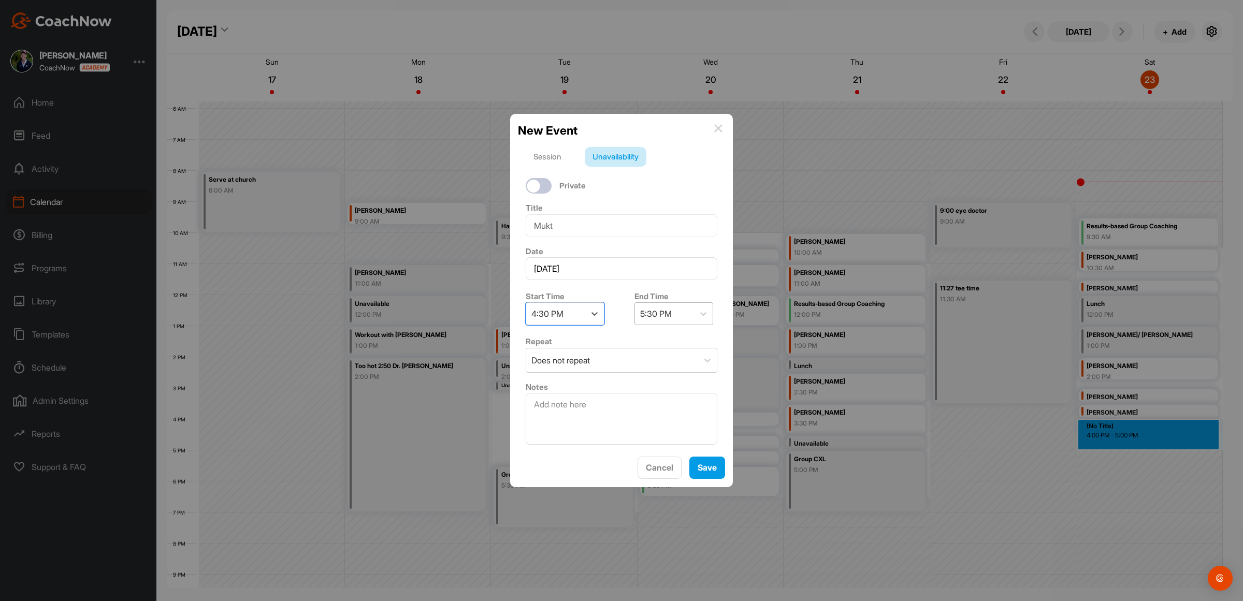
click at [654, 308] on div "5:30 PM" at bounding box center [656, 314] width 32 height 12
click at [656, 363] on div "5:00 PM" at bounding box center [669, 358] width 79 height 21
click at [605, 395] on textarea at bounding box center [622, 419] width 192 height 52
click at [578, 403] on textarea "3 of 10" at bounding box center [622, 419] width 192 height 52
type textarea "3 of 16"
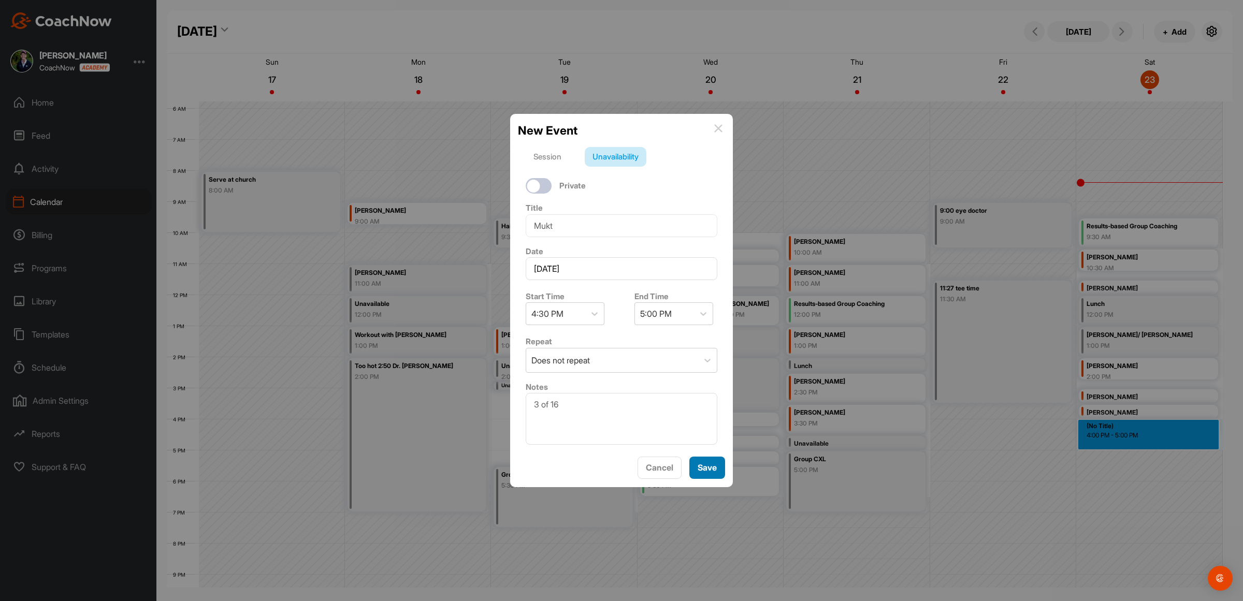
click at [706, 467] on button "Save" at bounding box center [708, 468] width 36 height 22
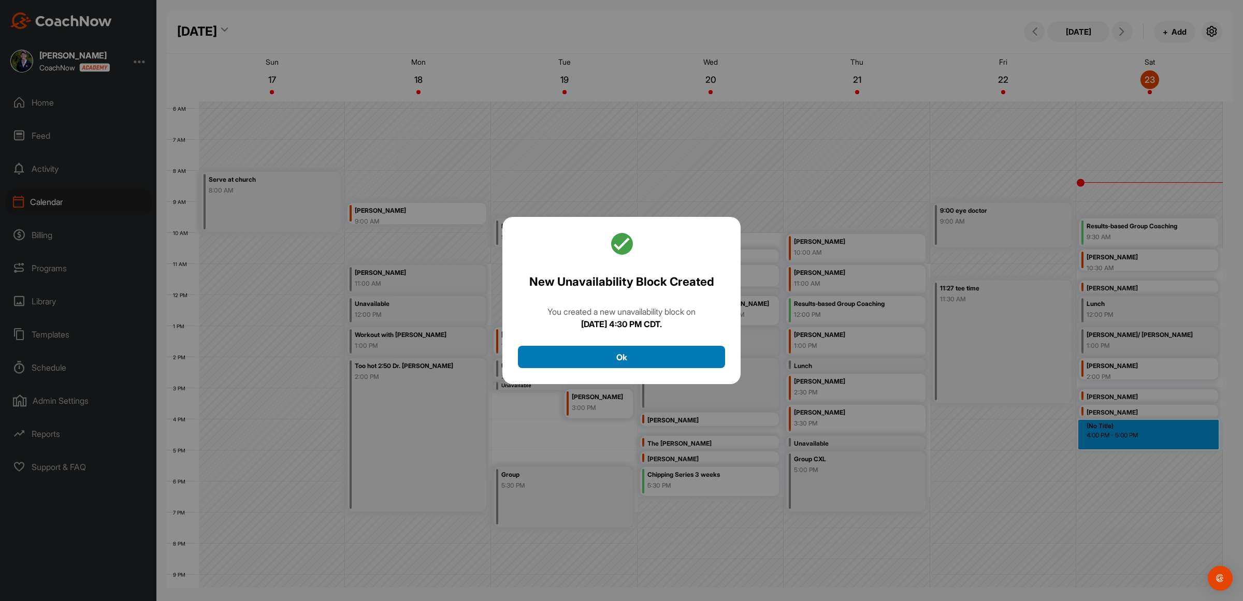
click at [616, 355] on button "Ok" at bounding box center [621, 357] width 207 height 22
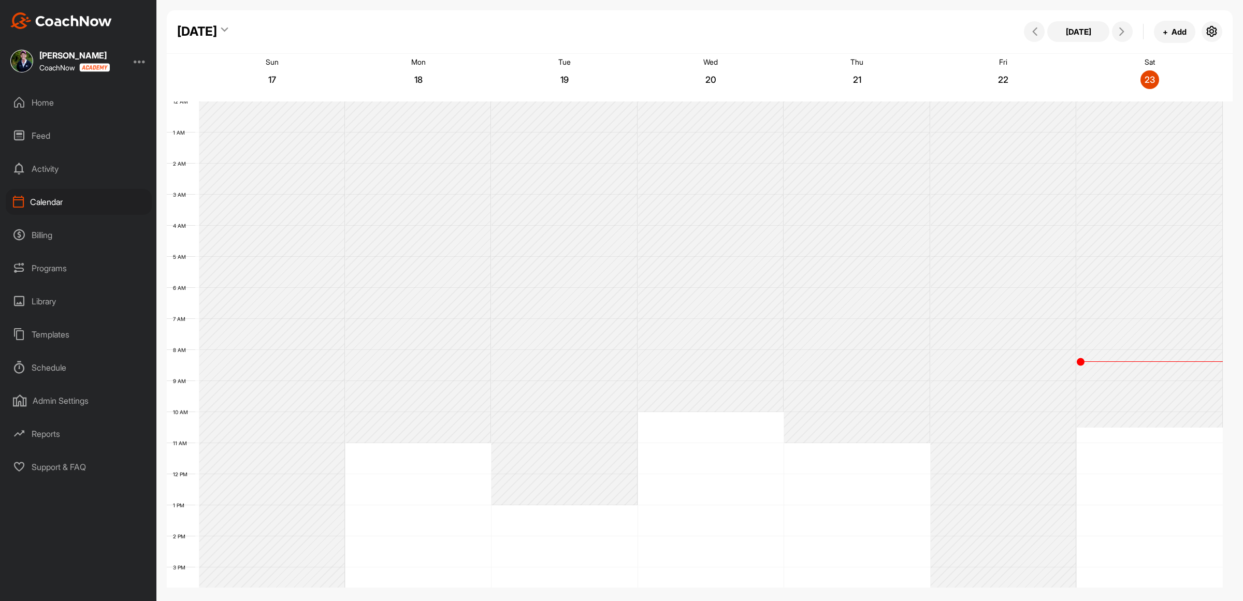
scroll to position [179, 0]
